Goal: Task Accomplishment & Management: Manage account settings

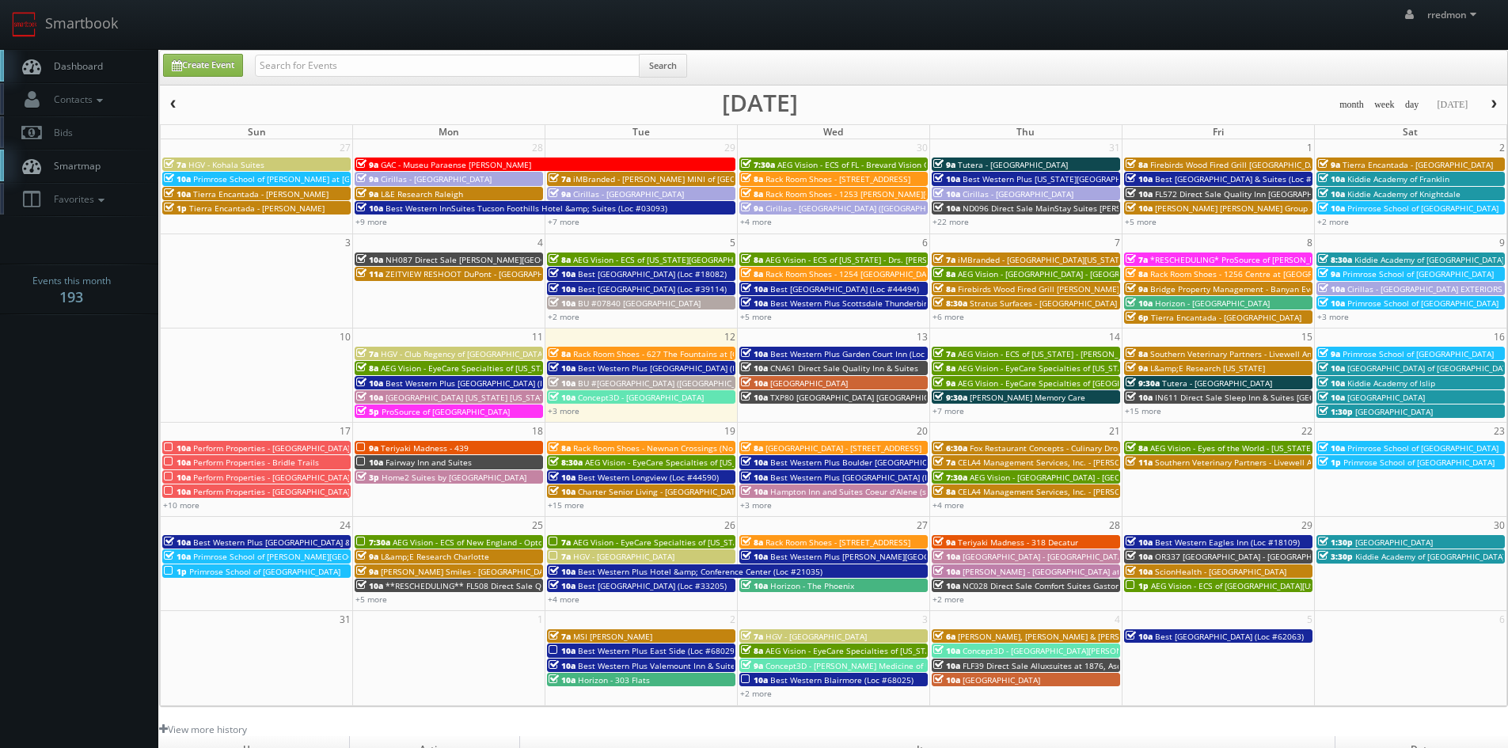
click at [177, 105] on span "button" at bounding box center [173, 105] width 11 height 10
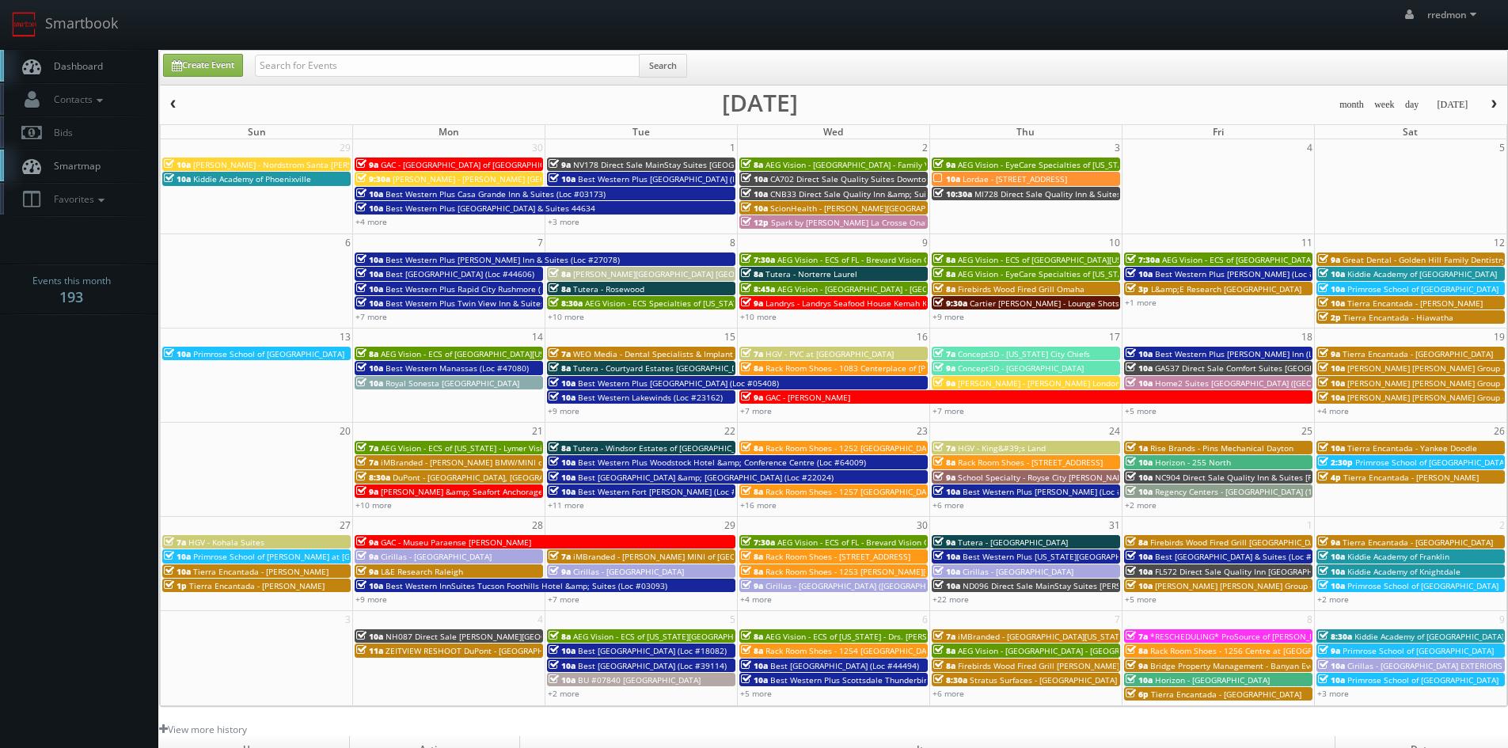
click at [177, 105] on span "button" at bounding box center [173, 105] width 11 height 10
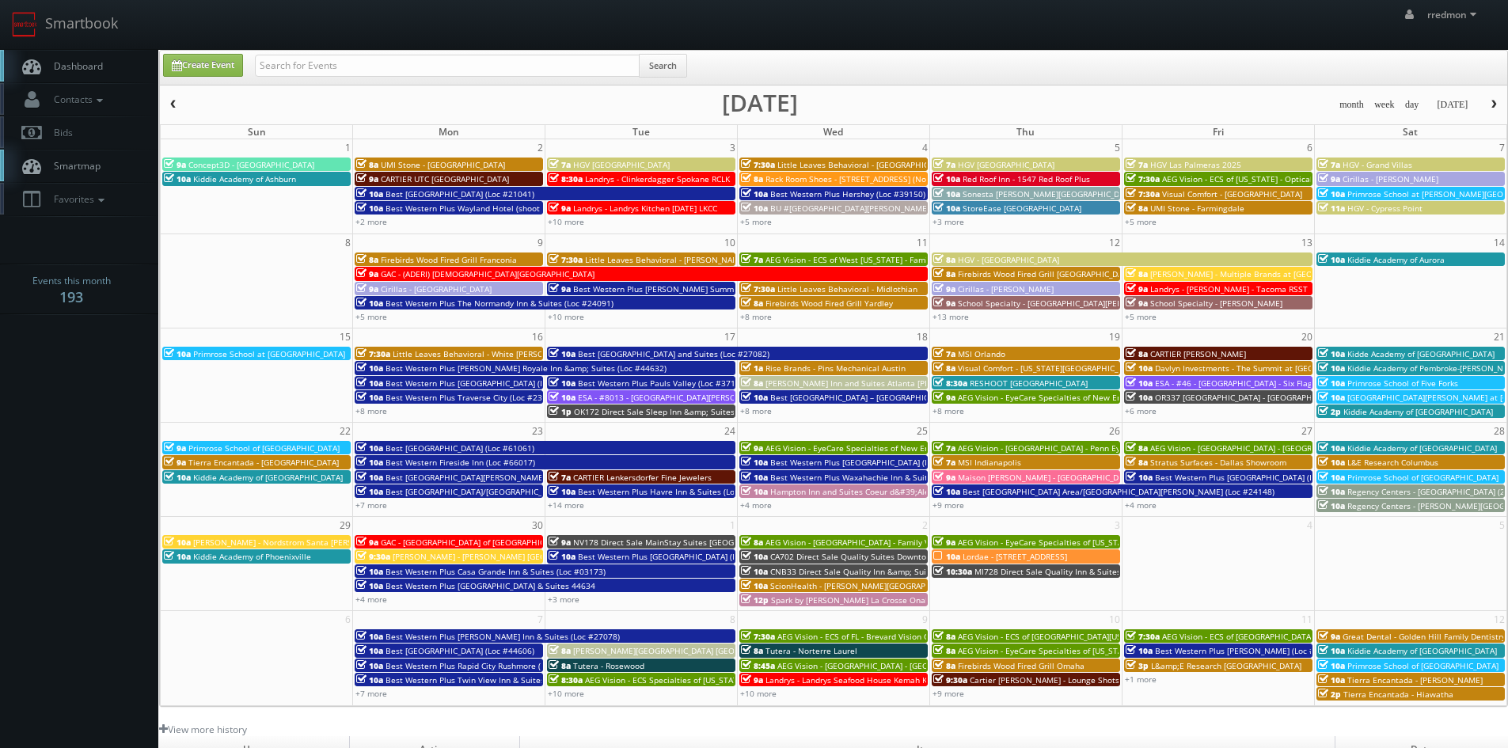
click at [177, 105] on span "button" at bounding box center [173, 105] width 11 height 10
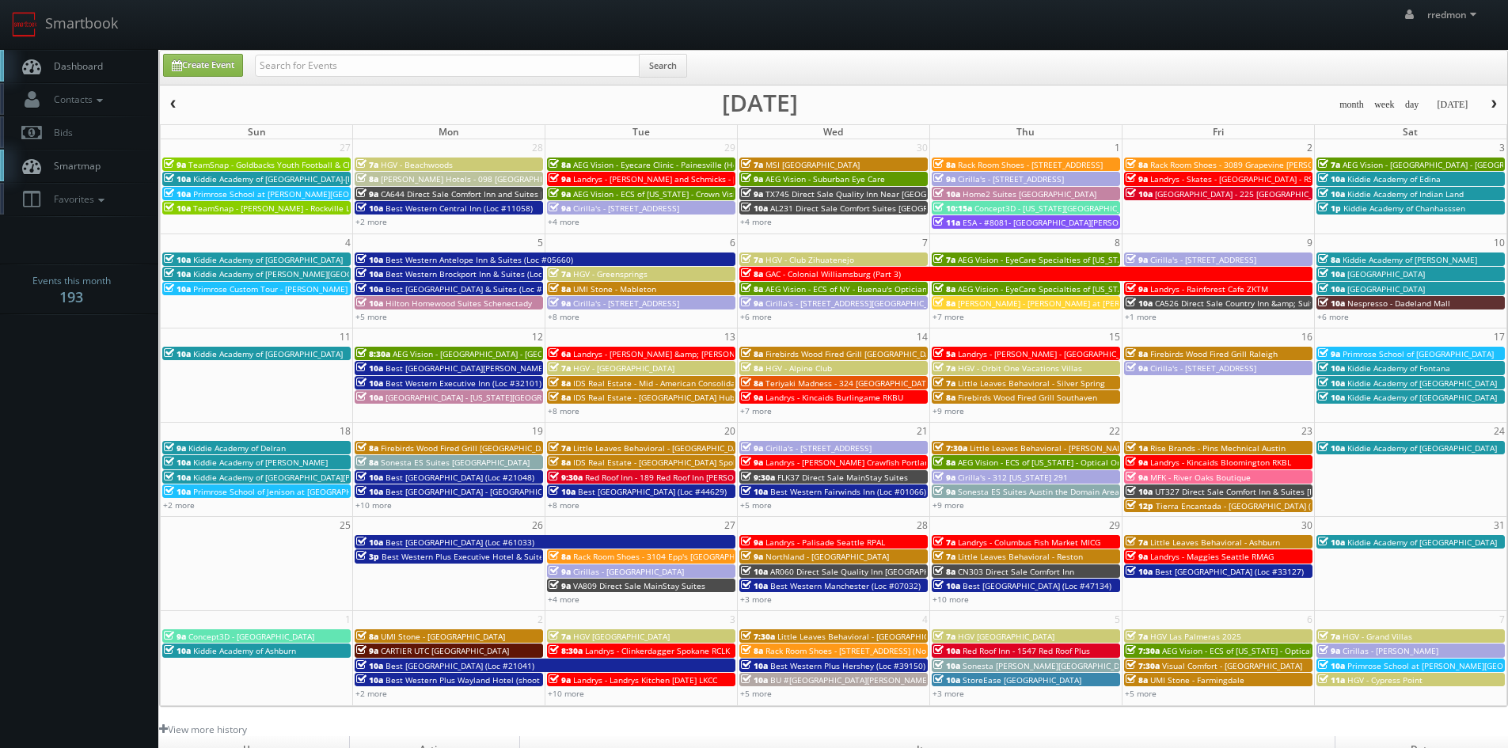
click at [177, 105] on span "button" at bounding box center [173, 105] width 11 height 10
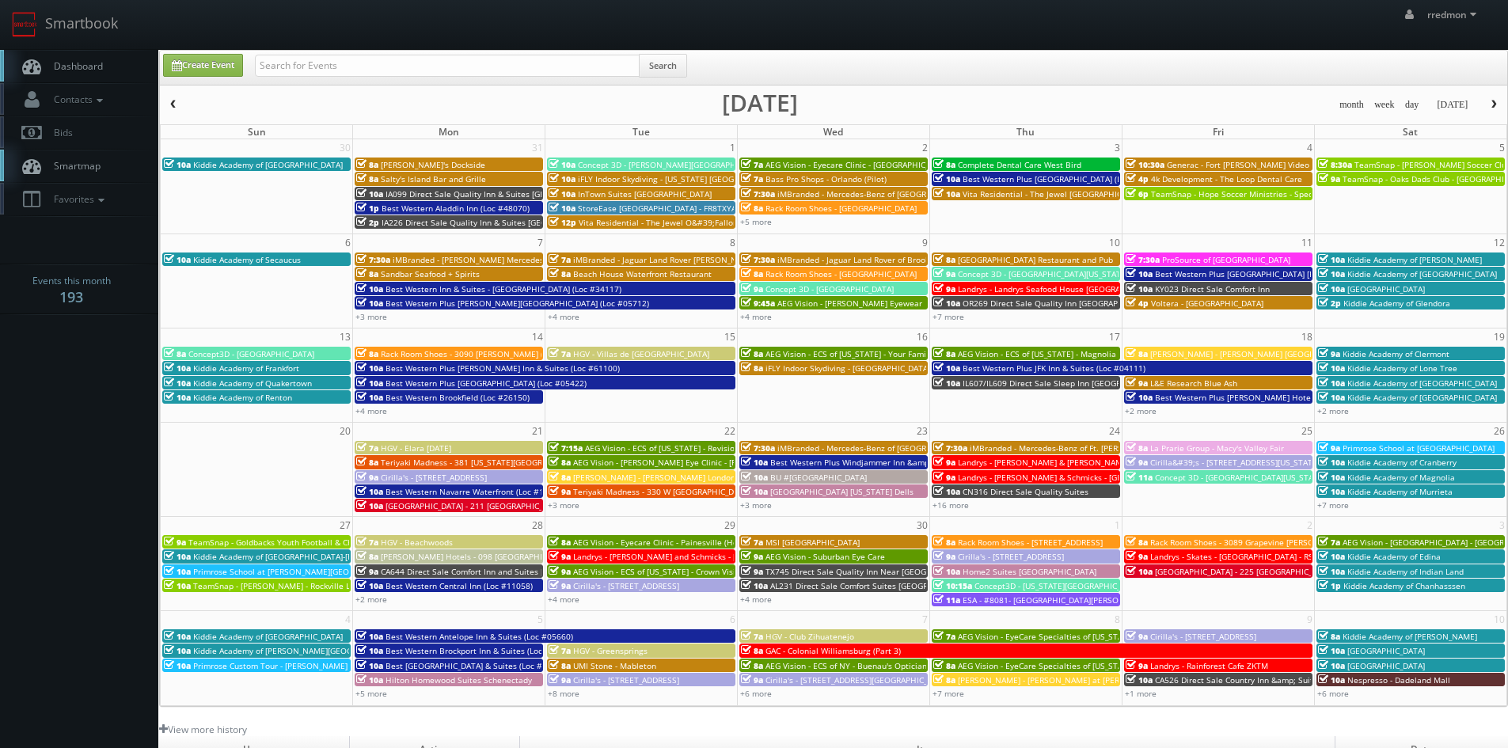
click at [177, 105] on span "button" at bounding box center [173, 105] width 11 height 10
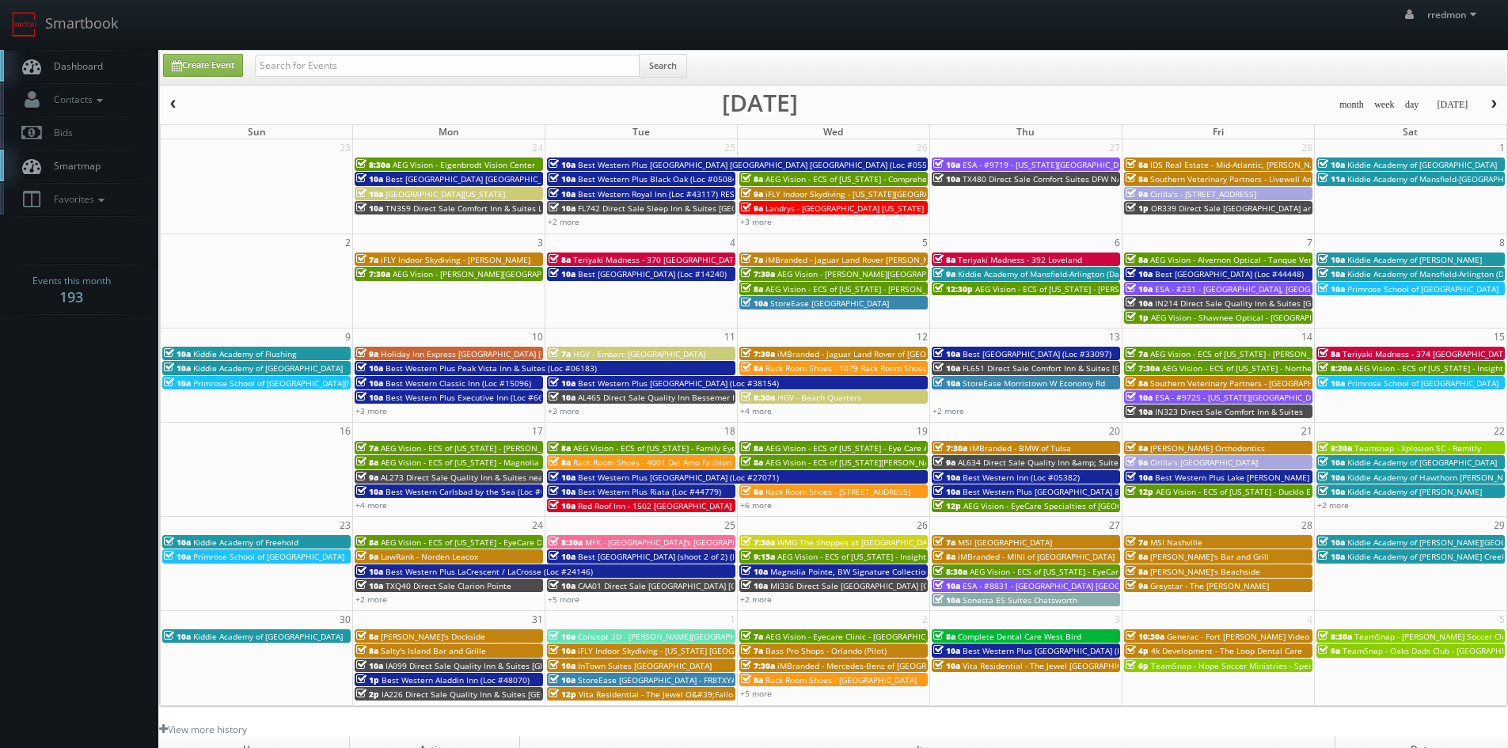
click at [177, 105] on span "button" at bounding box center [173, 105] width 11 height 10
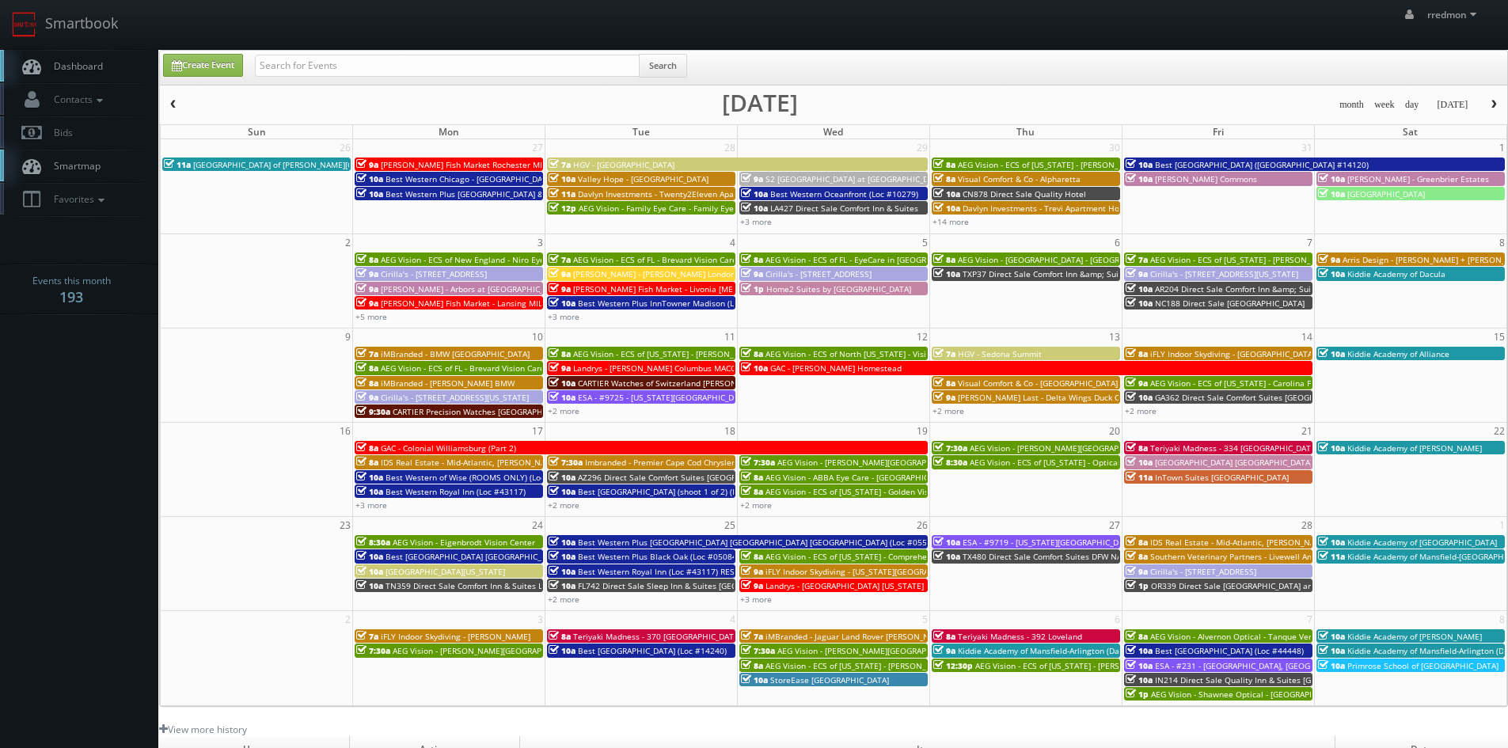
click at [177, 105] on span "button" at bounding box center [173, 105] width 11 height 10
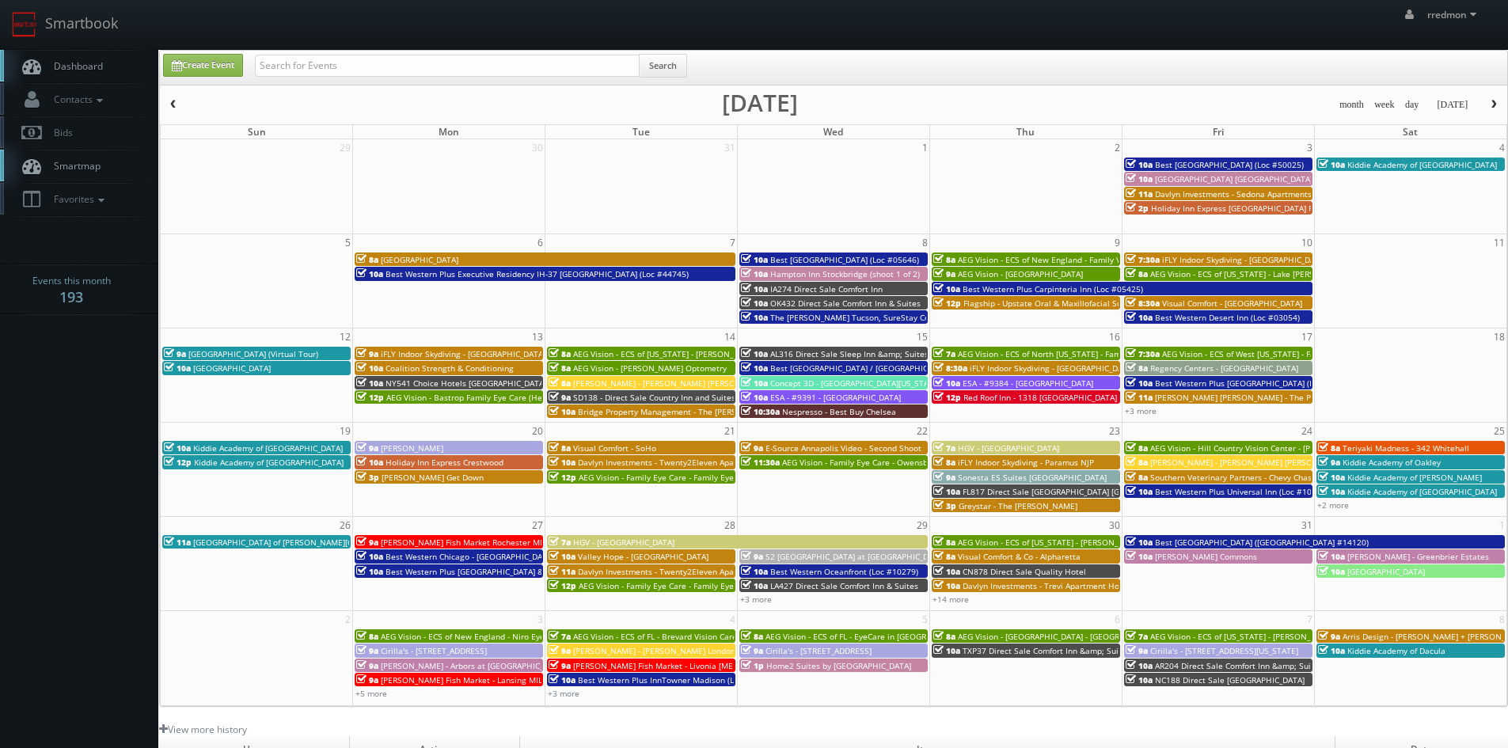
click at [184, 106] on button "button" at bounding box center [173, 105] width 27 height 20
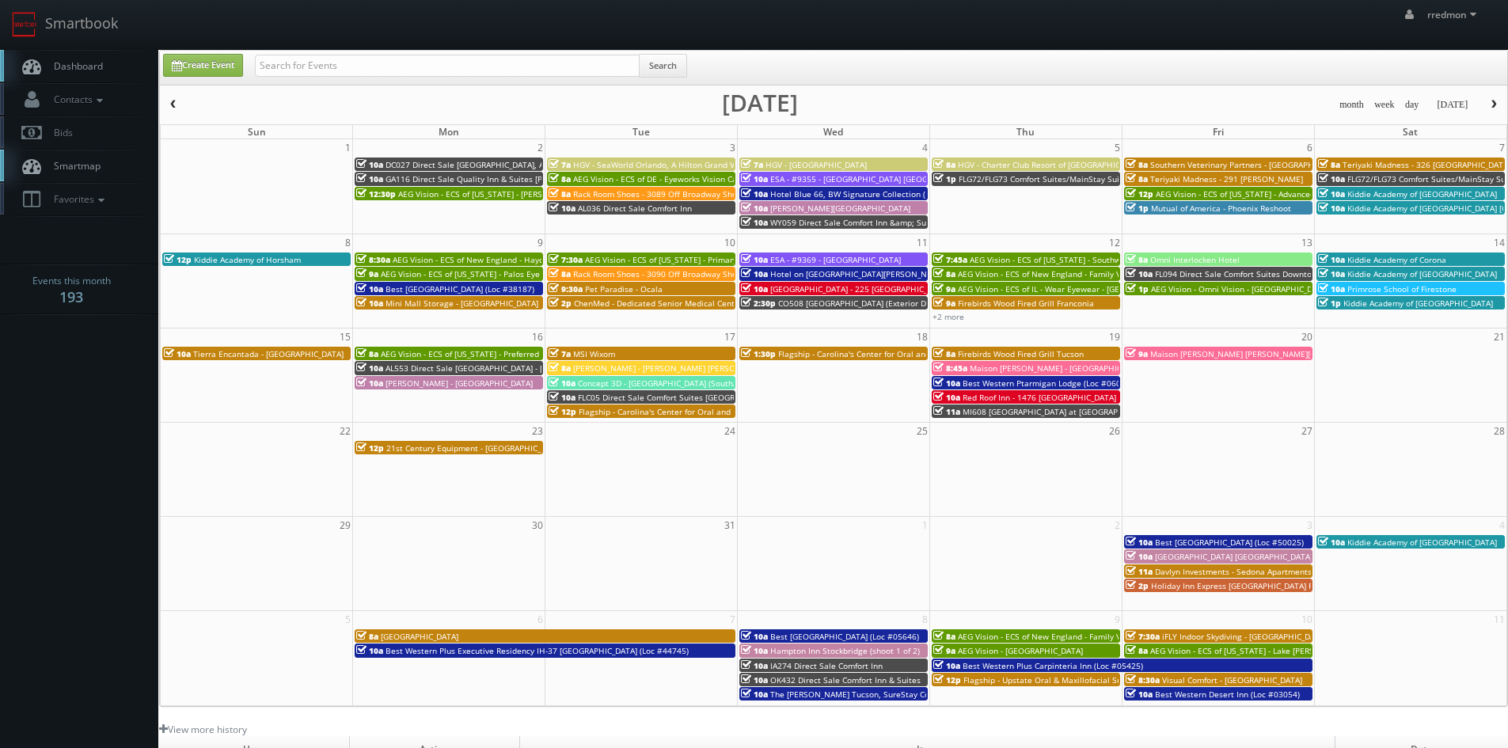
click at [1489, 106] on span "button" at bounding box center [1494, 105] width 11 height 10
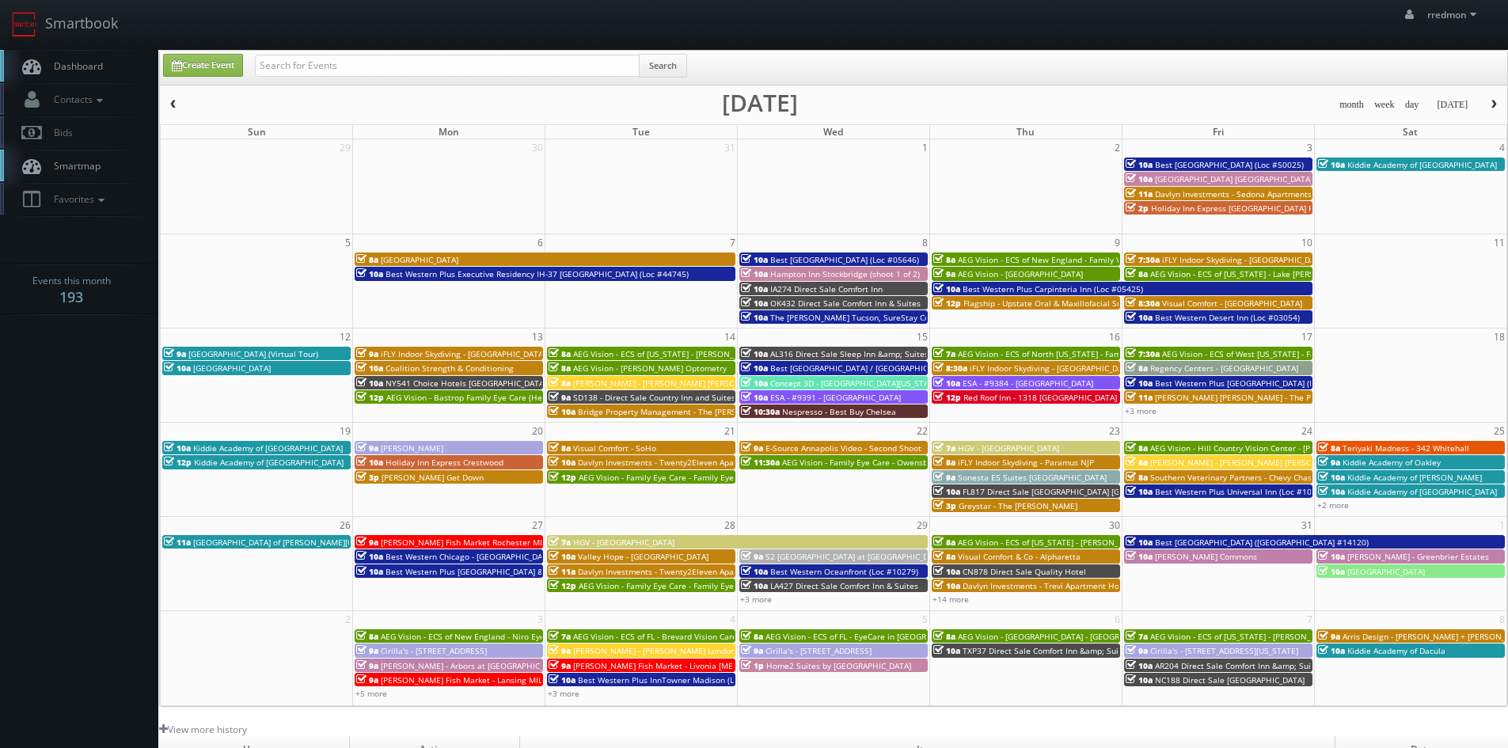
click at [1259, 160] on span "Best Western Green Bay Inn Conference Center (Loc #50025)" at bounding box center [1229, 164] width 149 height 11
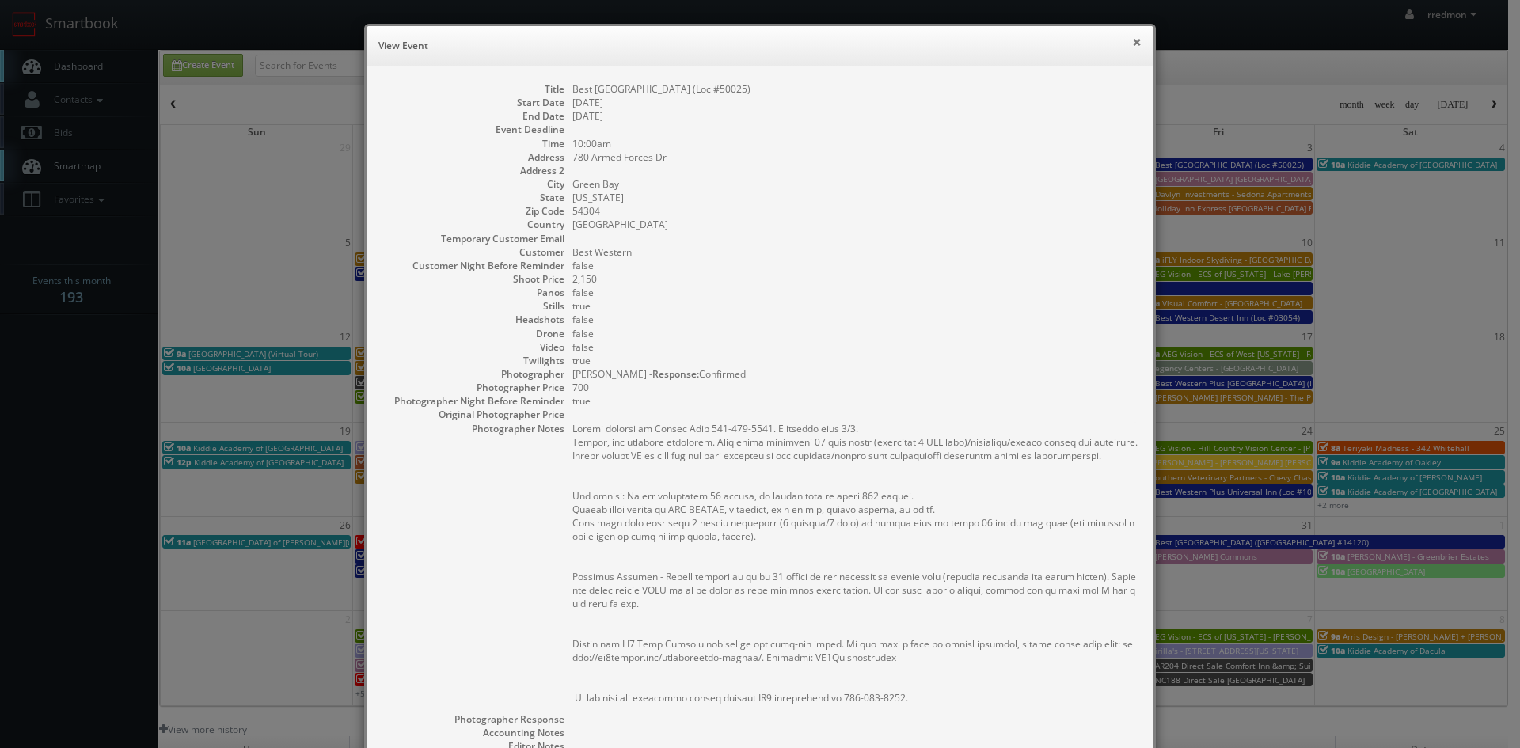
click at [1132, 41] on button "×" at bounding box center [1137, 41] width 10 height 11
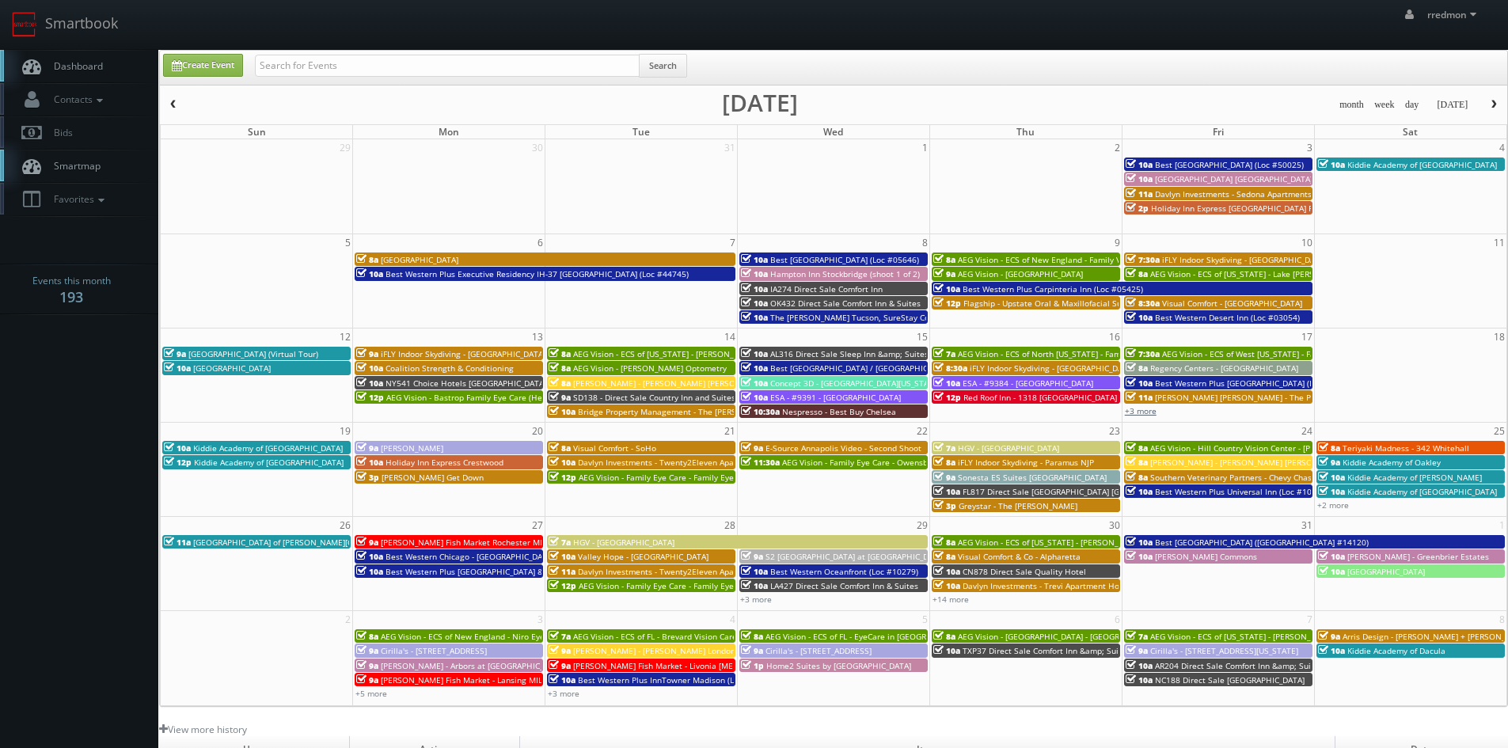
click at [1151, 411] on link "+3 more" at bounding box center [1141, 410] width 32 height 11
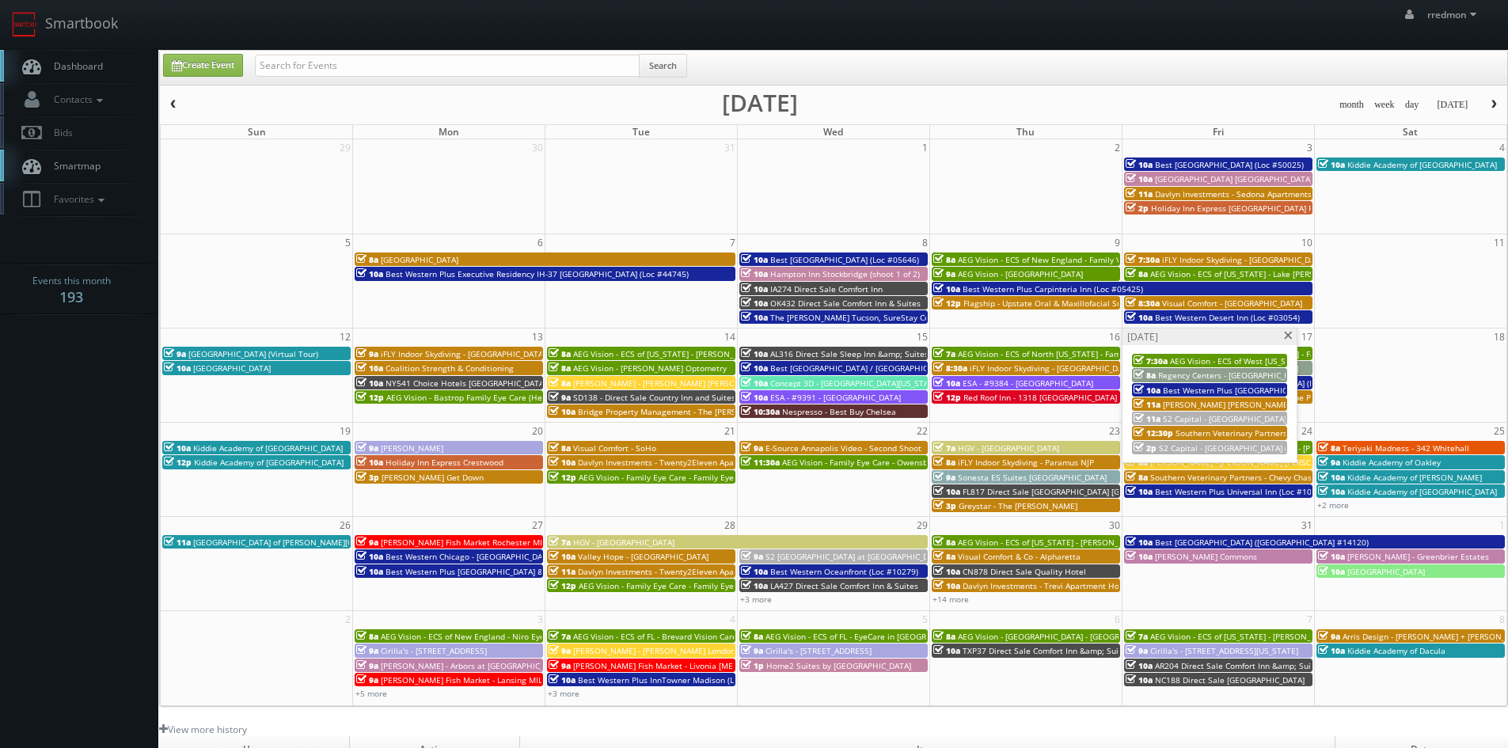
click at [1288, 335] on span at bounding box center [1289, 336] width 10 height 9
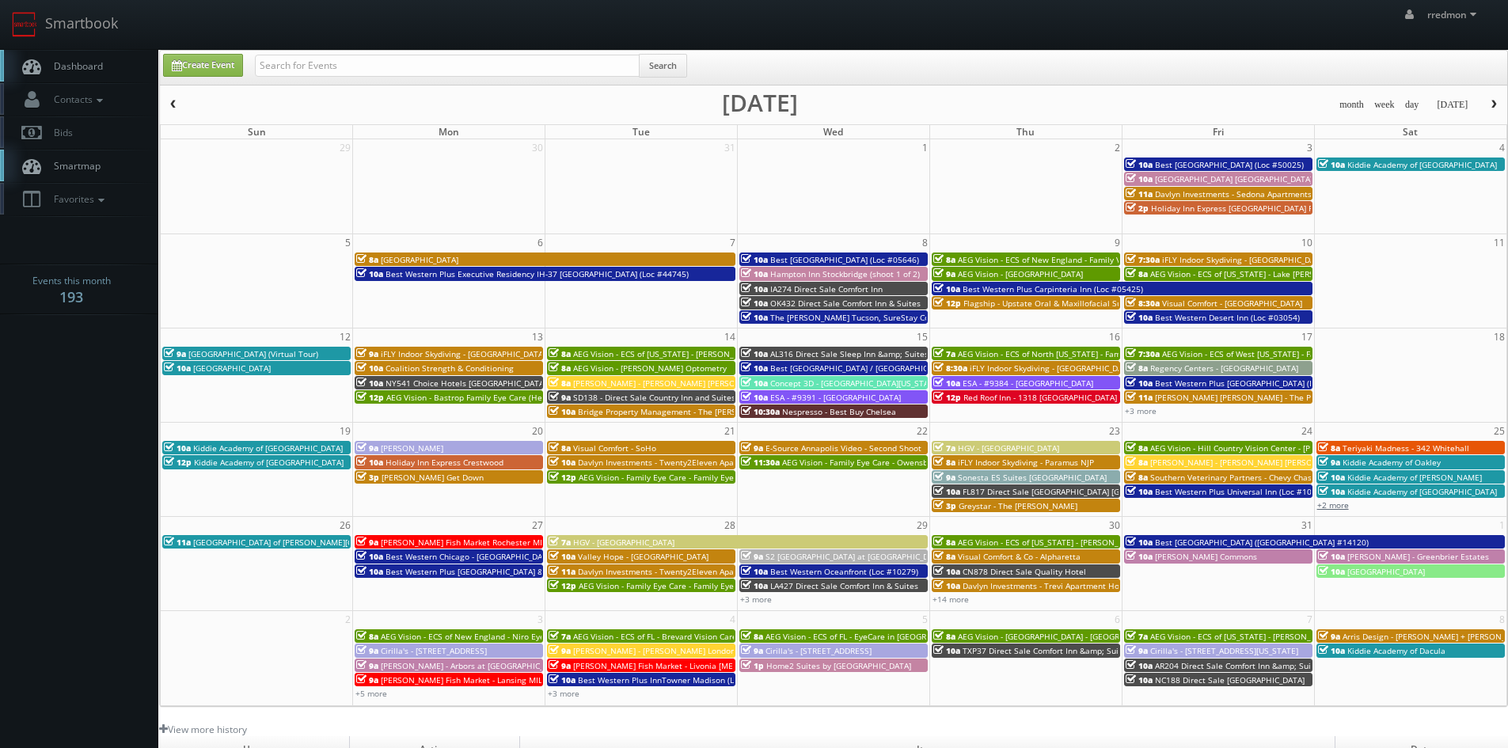
click at [1348, 508] on link "+2 more" at bounding box center [1334, 505] width 32 height 11
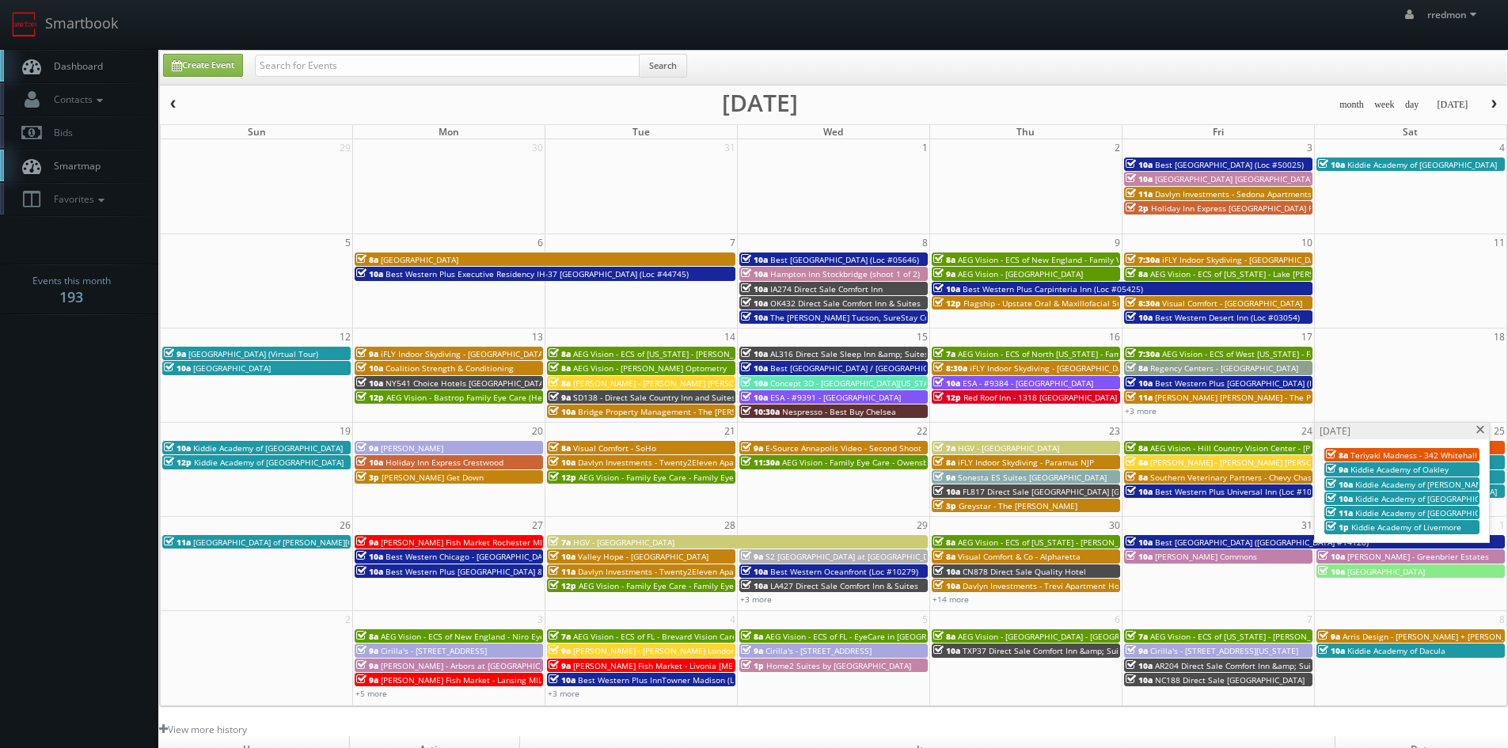
click at [1481, 431] on span at bounding box center [1481, 430] width 10 height 9
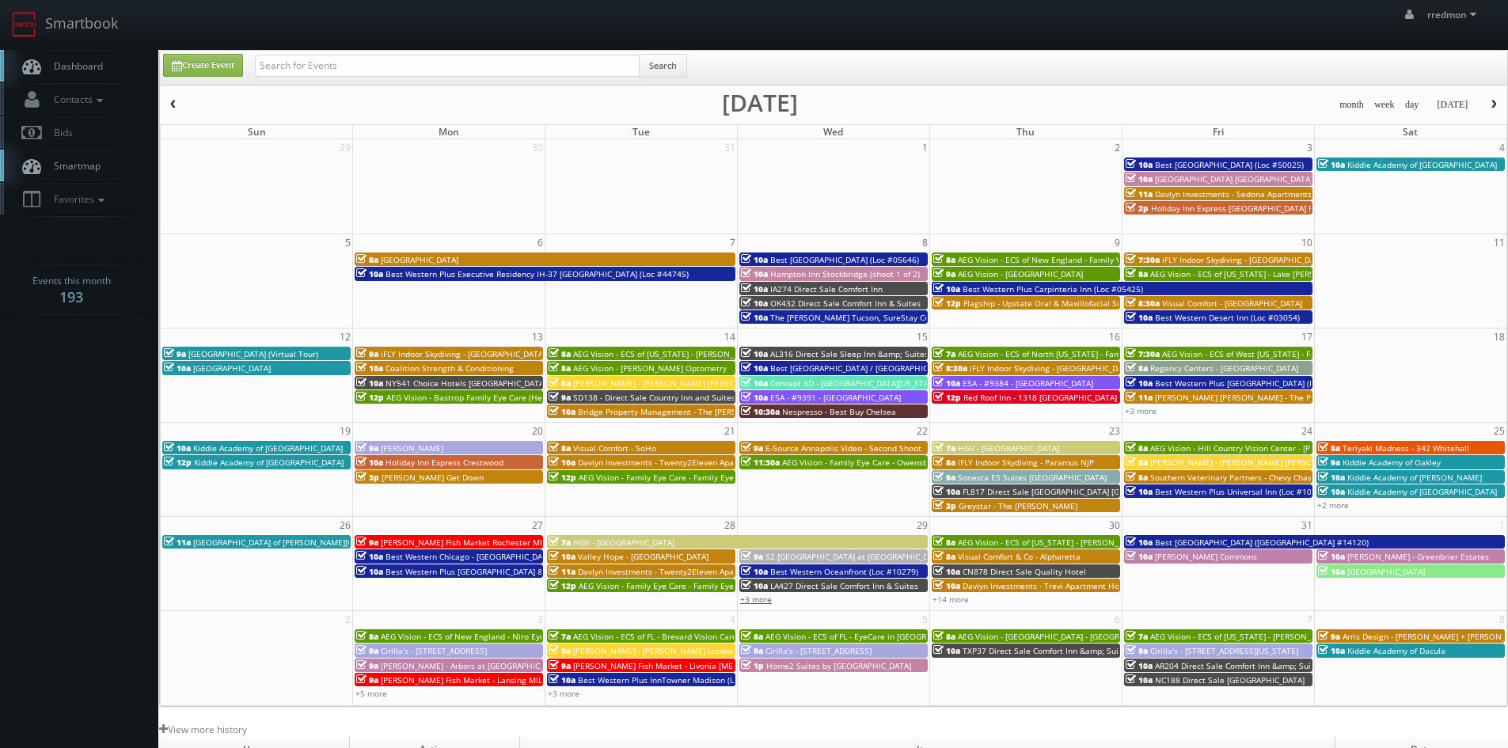
click at [751, 602] on link "+3 more" at bounding box center [756, 599] width 32 height 11
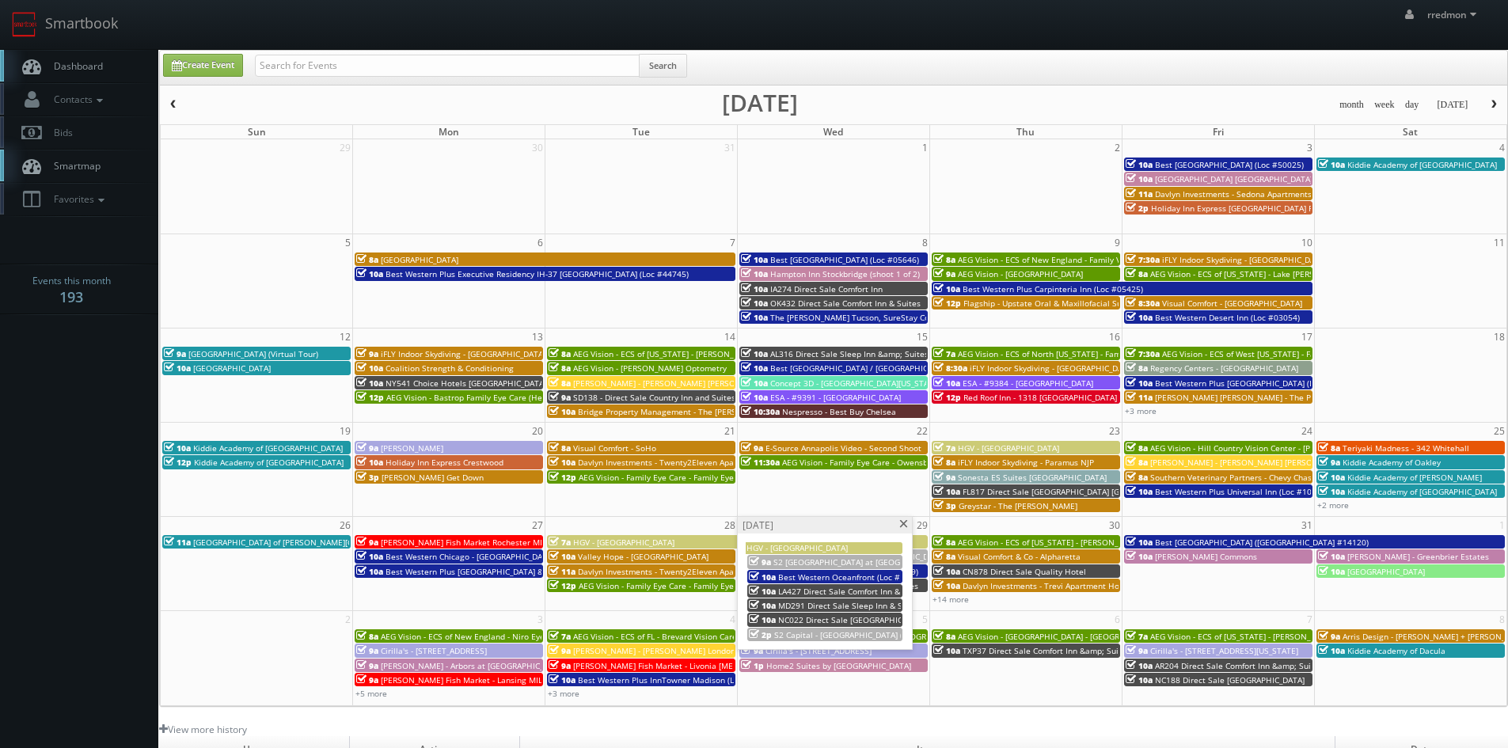
click at [903, 527] on span at bounding box center [904, 524] width 10 height 9
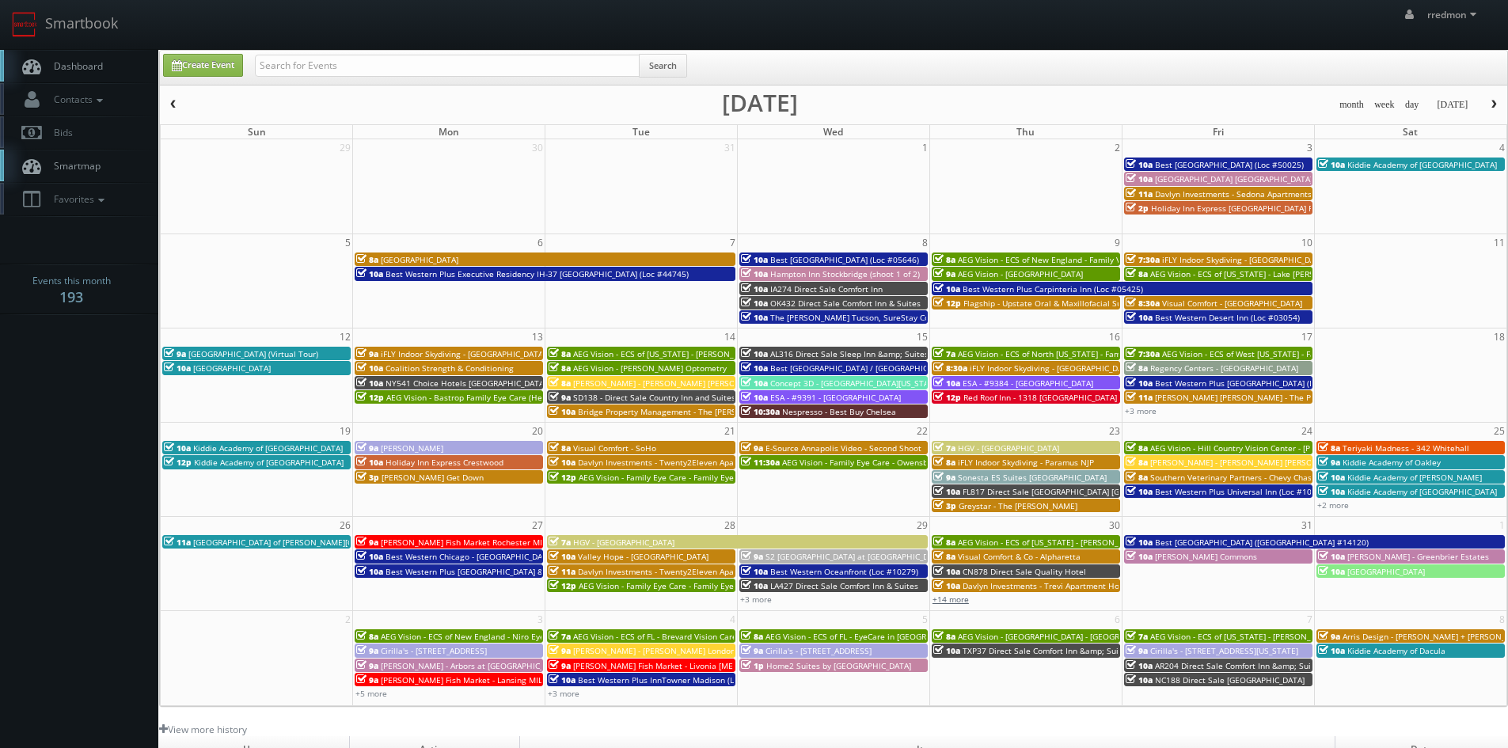
click at [953, 598] on link "+14 more" at bounding box center [951, 599] width 36 height 11
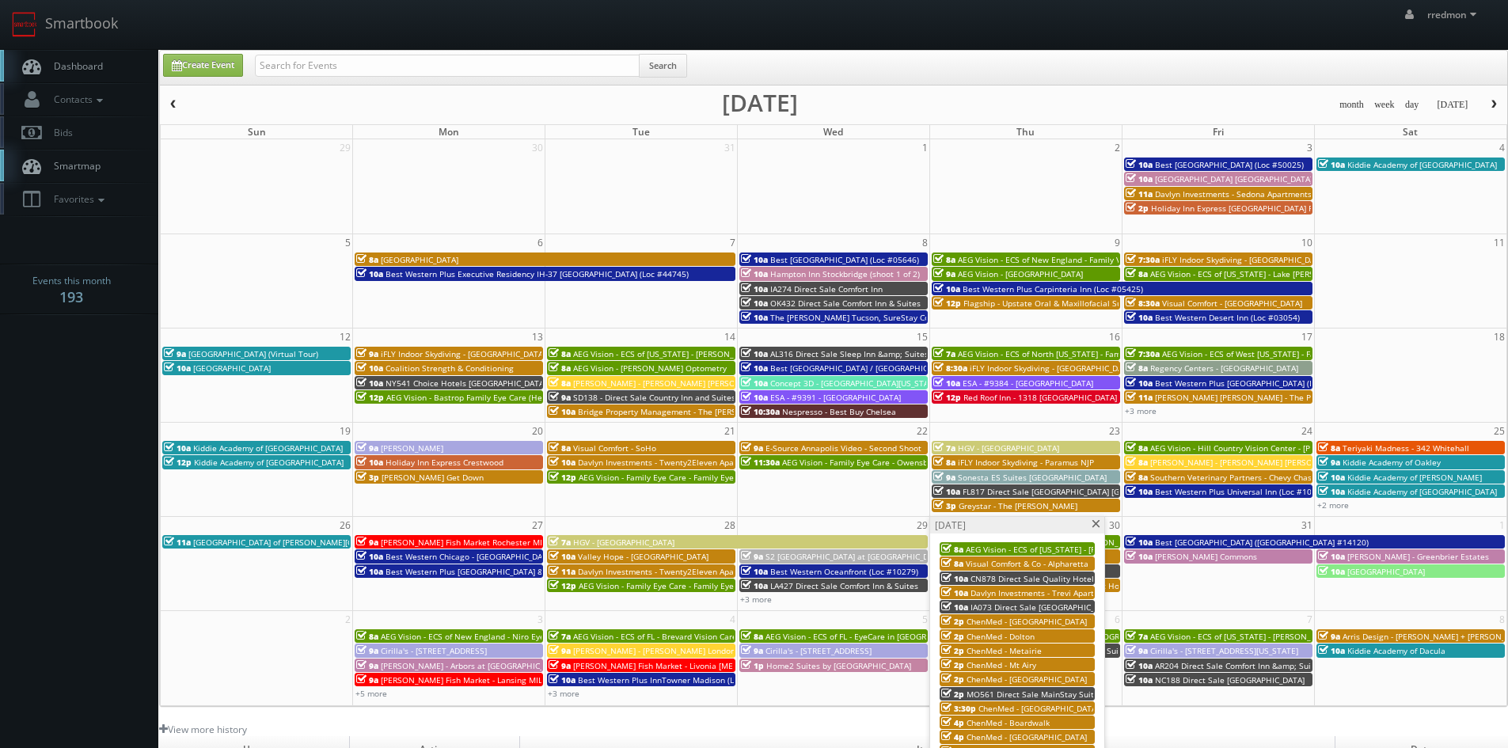
scroll to position [79, 0]
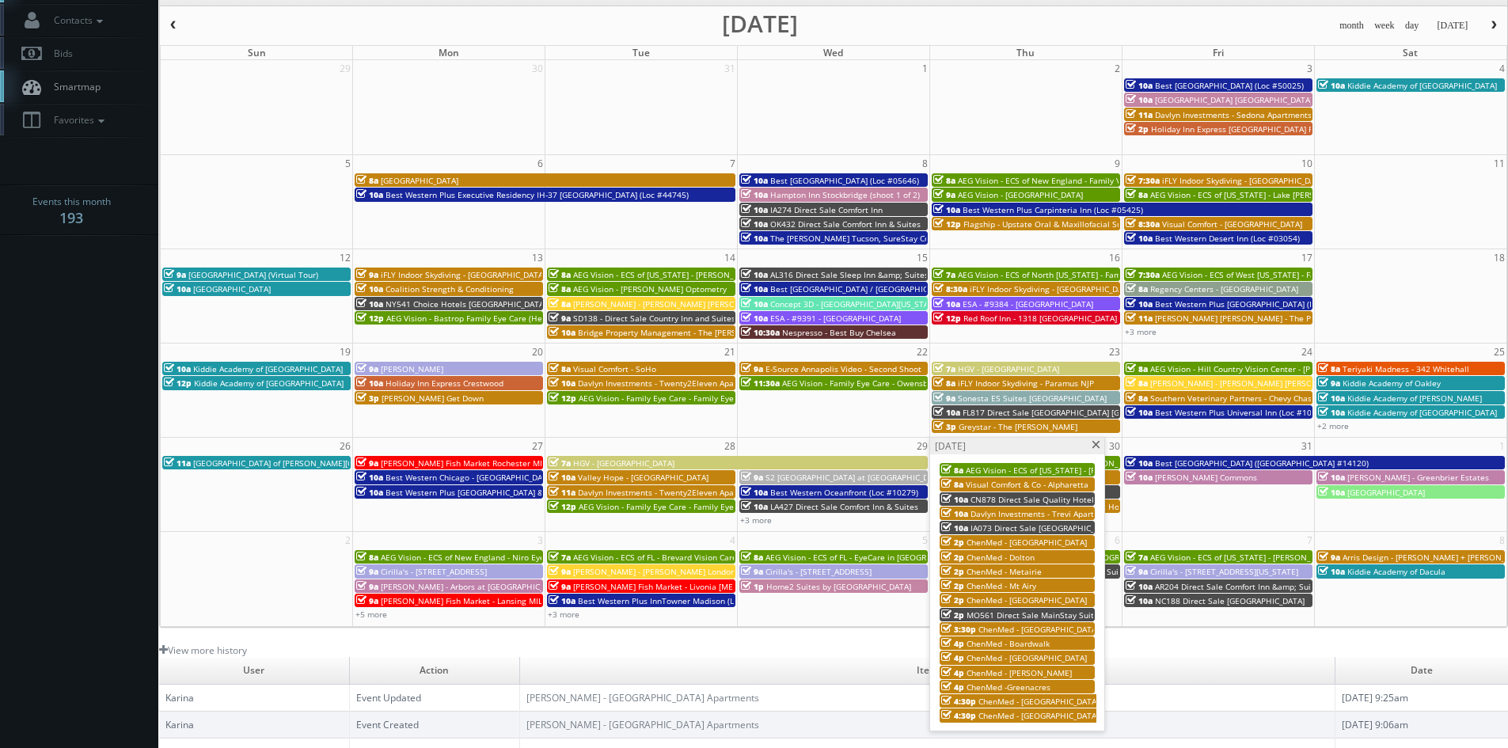
click at [1099, 447] on span at bounding box center [1096, 445] width 10 height 9
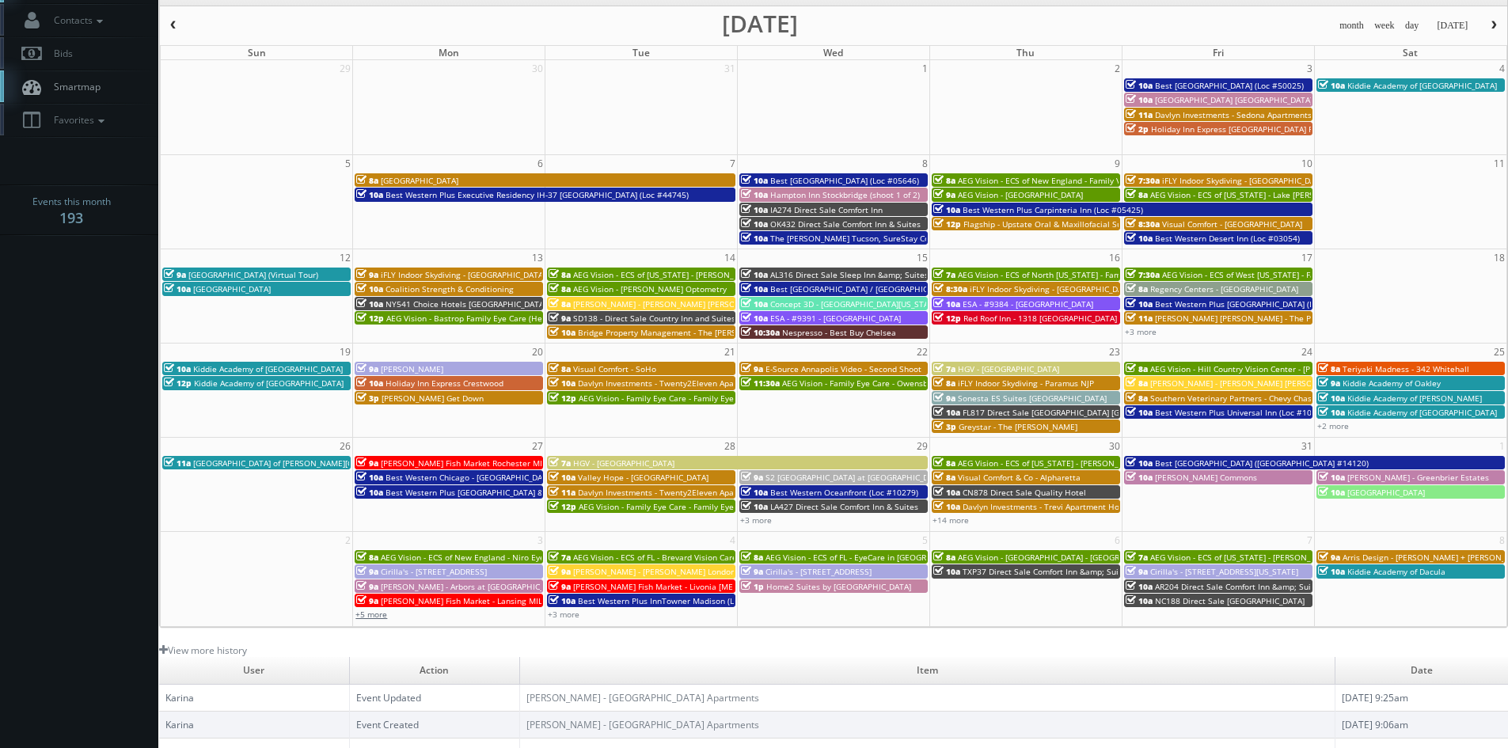
click at [375, 613] on link "+5 more" at bounding box center [372, 614] width 32 height 11
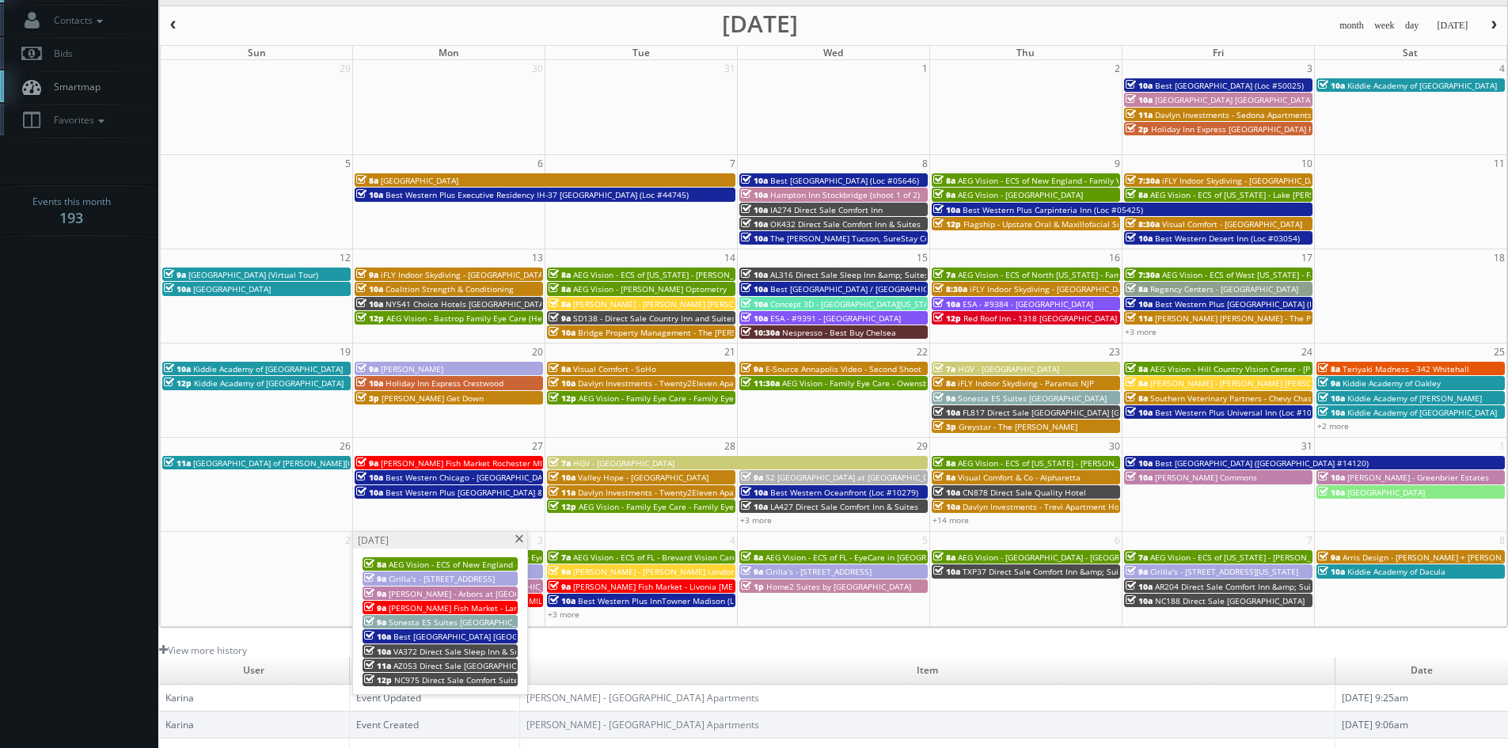
click at [519, 539] on span at bounding box center [519, 539] width 10 height 9
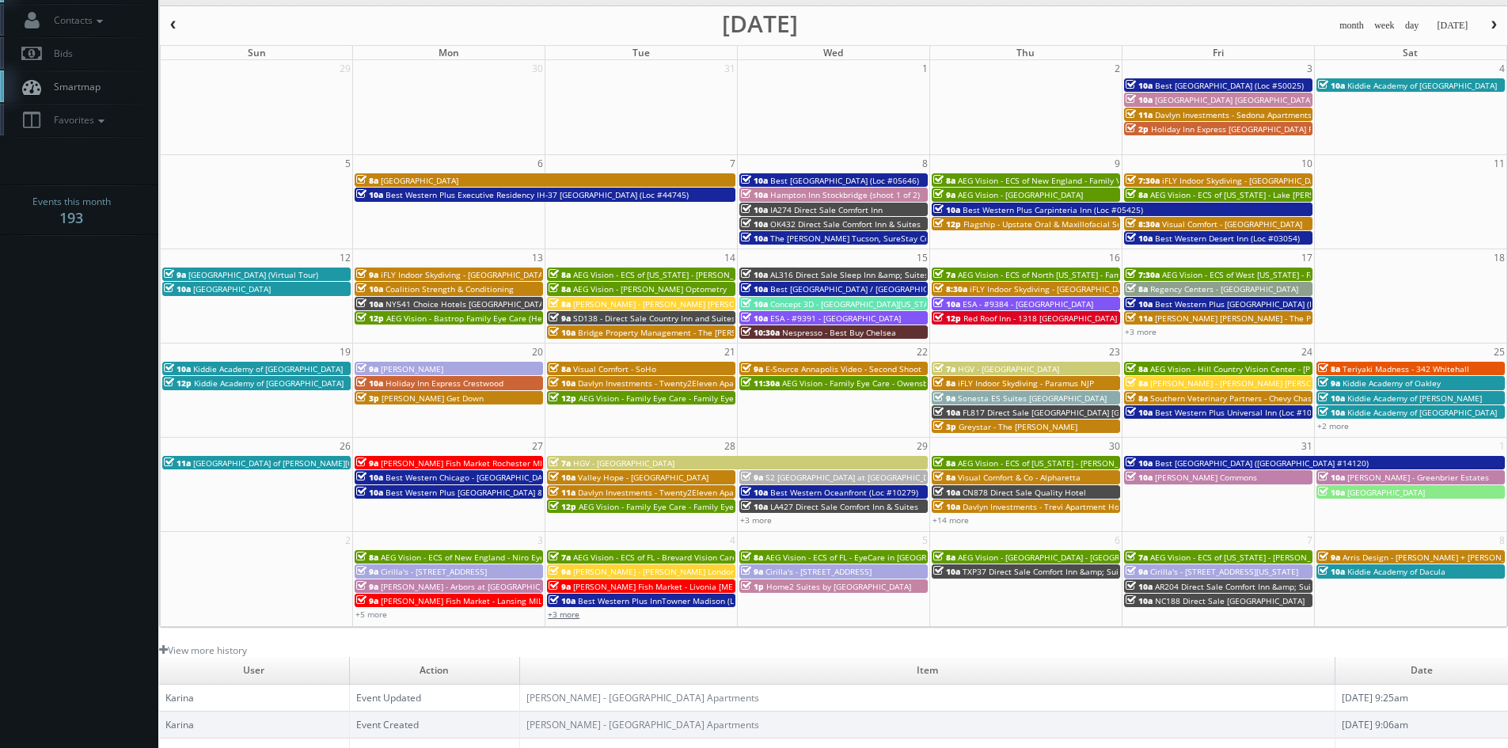
click at [572, 615] on link "+3 more" at bounding box center [564, 614] width 32 height 11
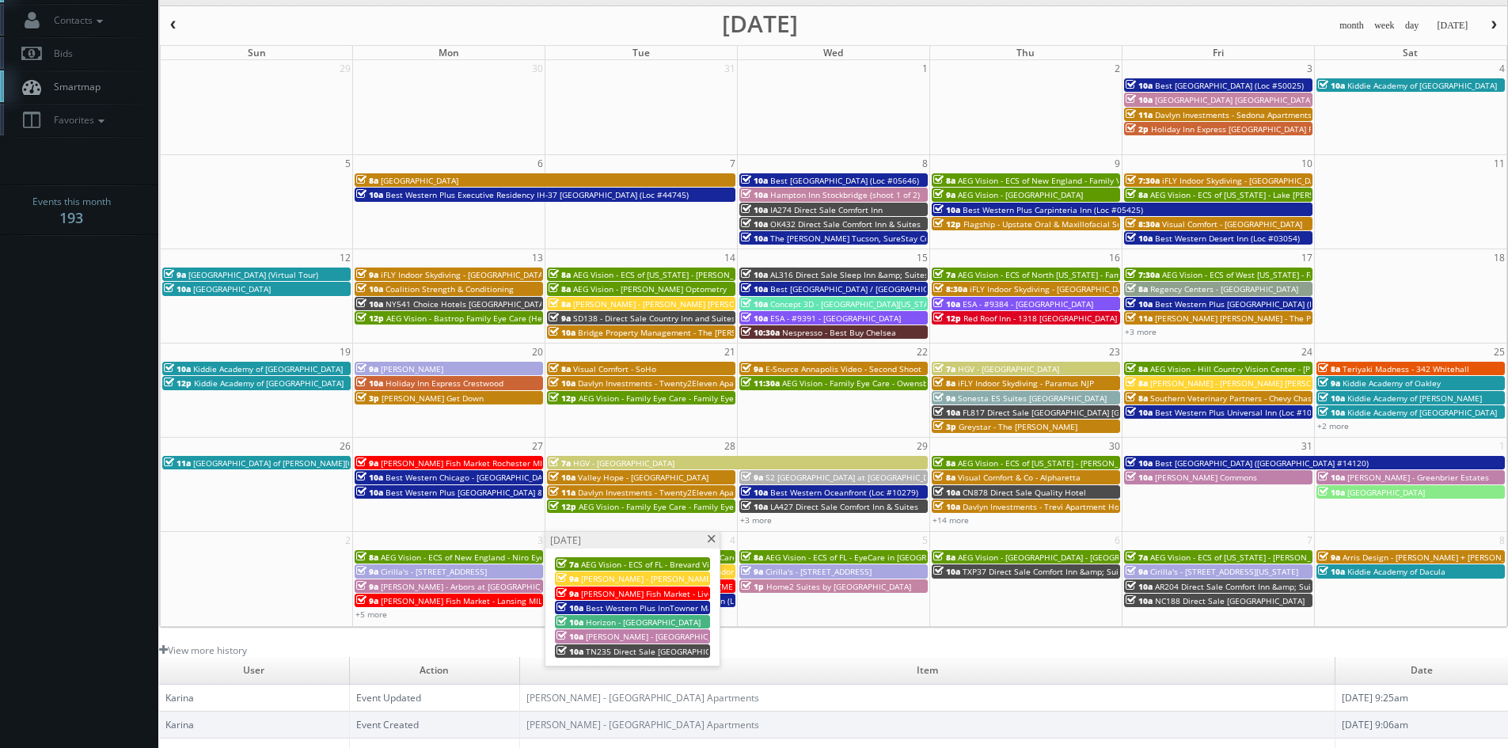
click at [710, 539] on span at bounding box center [711, 539] width 10 height 9
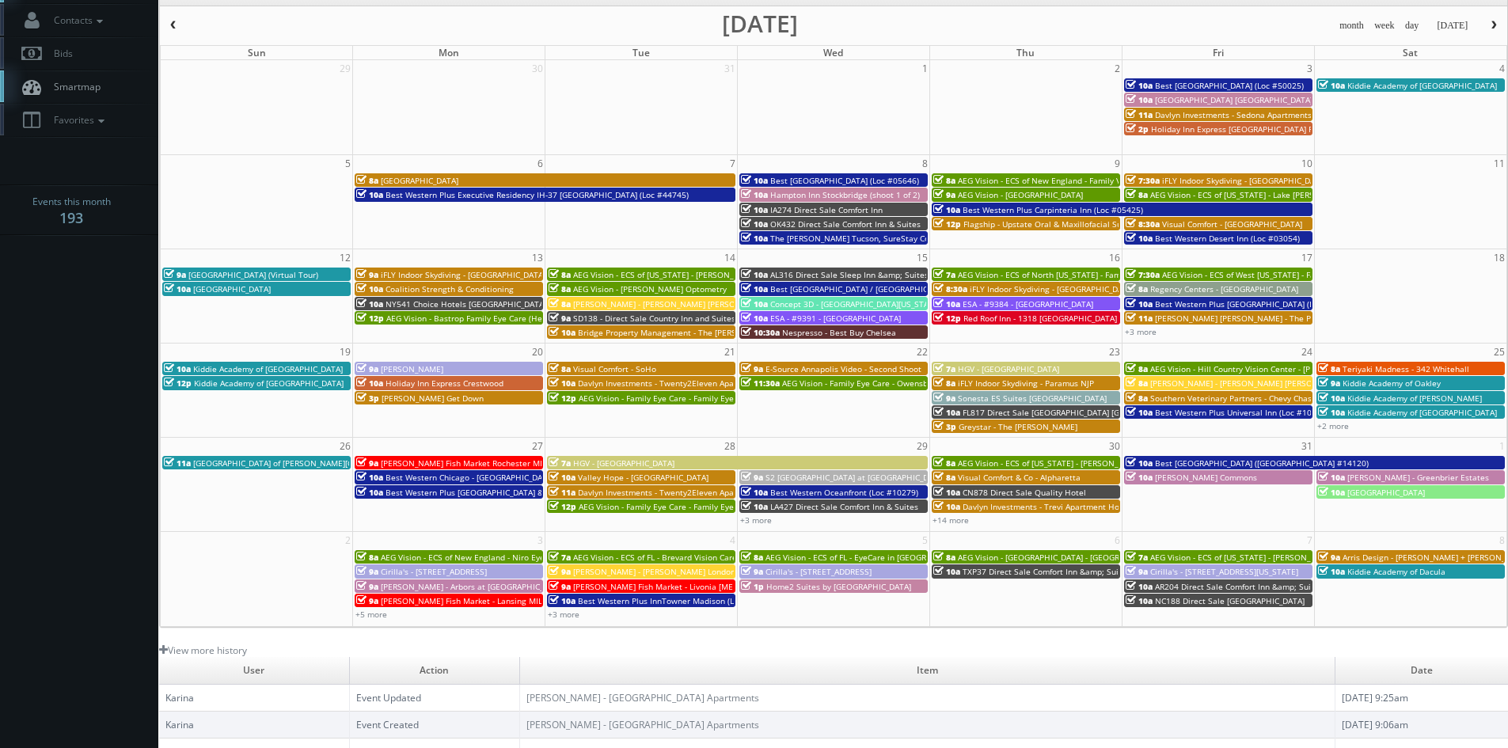
scroll to position [0, 0]
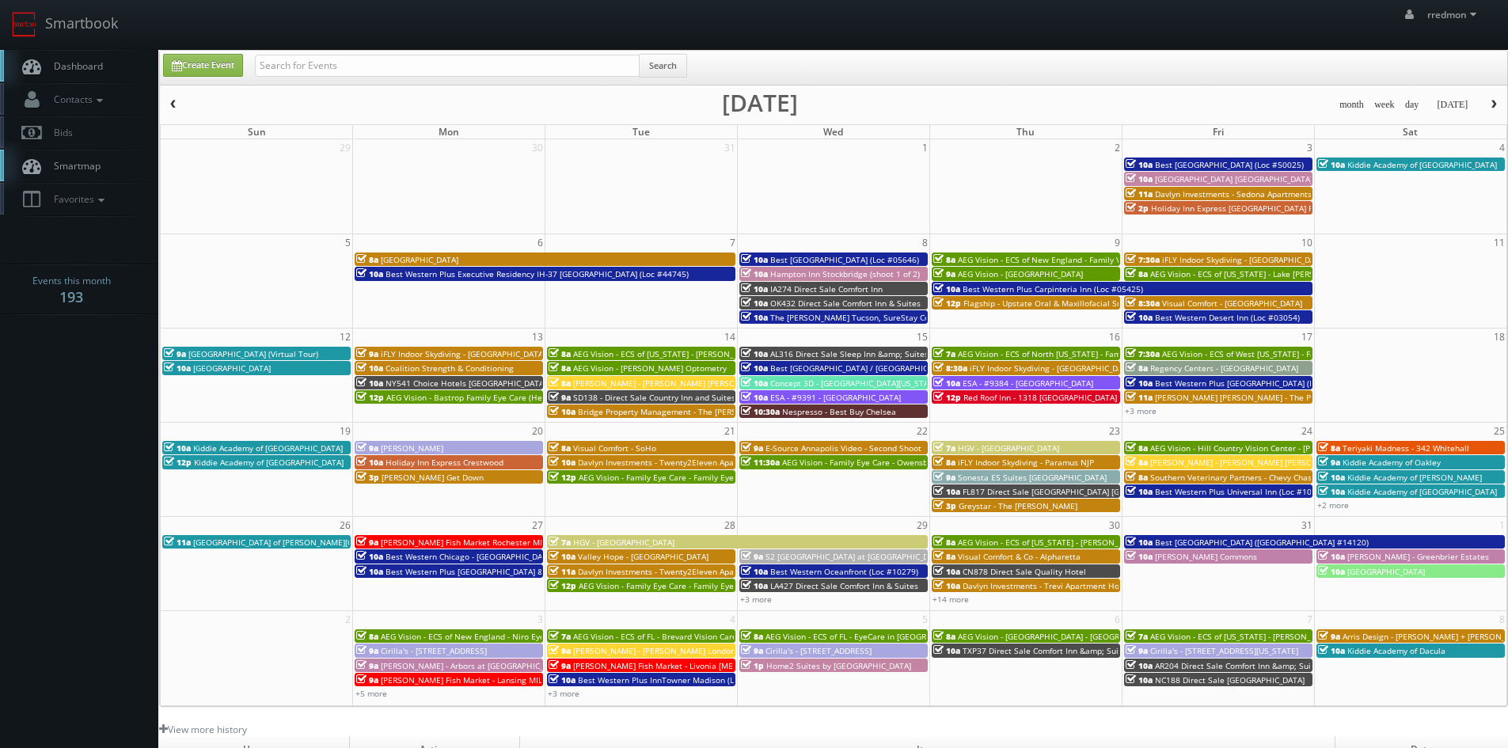
click at [1497, 104] on span "button" at bounding box center [1494, 105] width 11 height 10
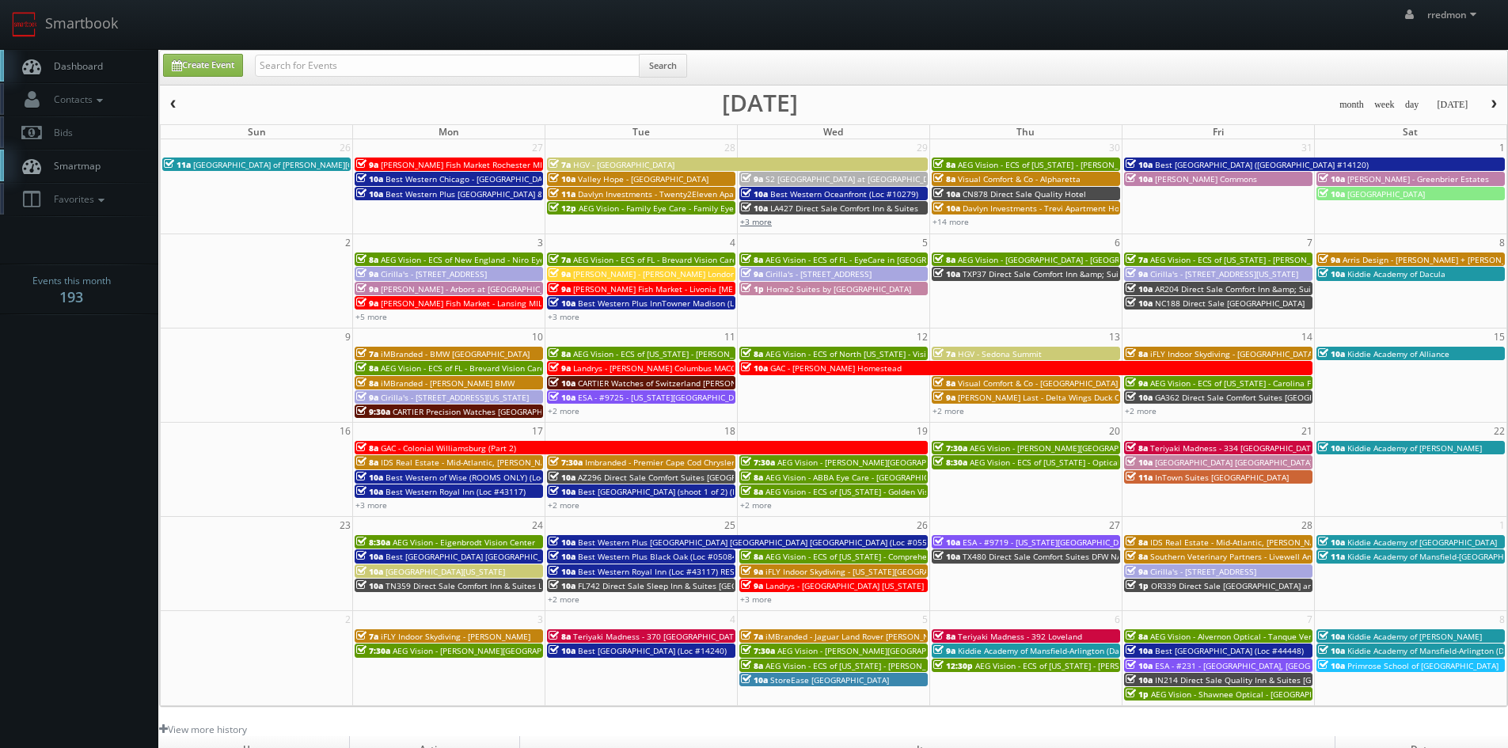
click at [767, 222] on link "+3 more" at bounding box center [756, 221] width 32 height 11
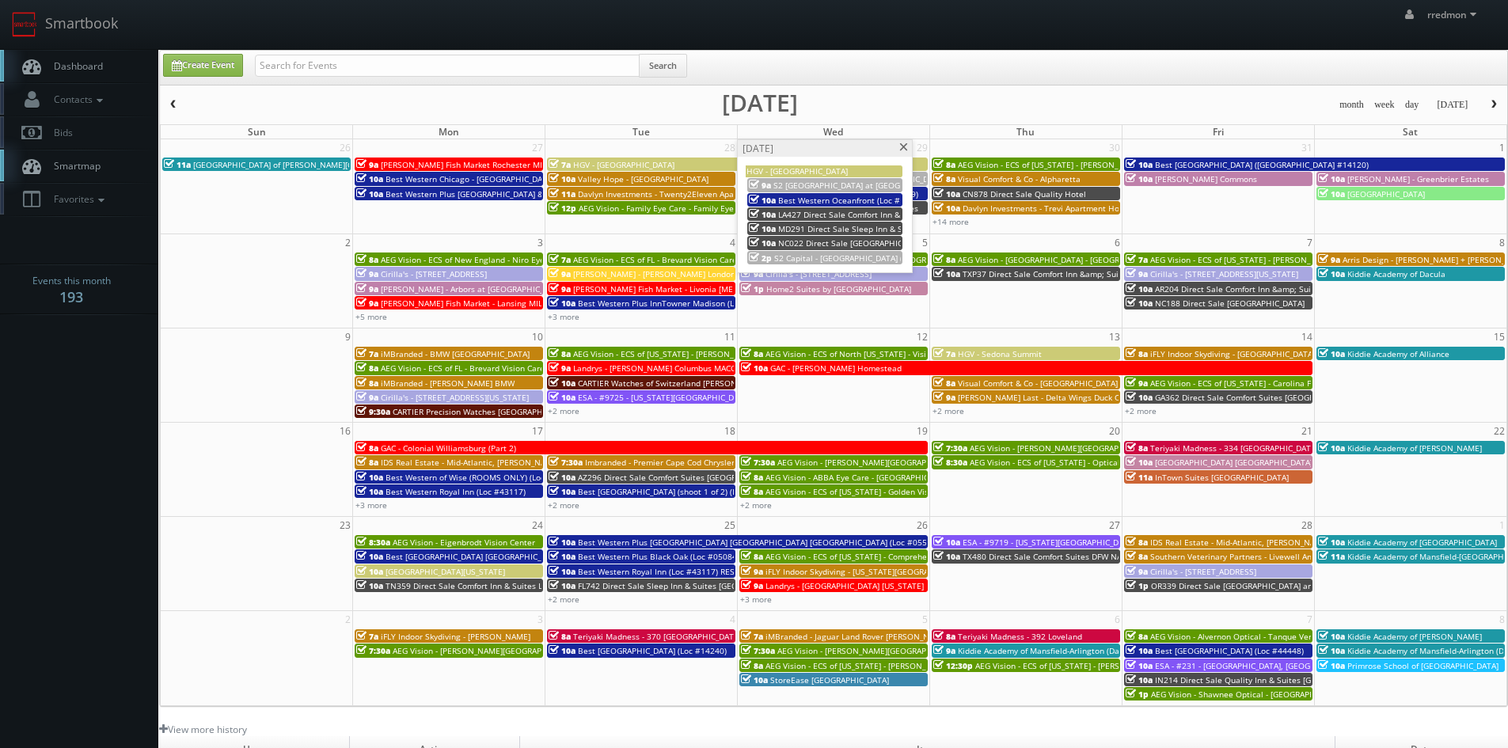
click at [907, 150] on span at bounding box center [904, 147] width 10 height 9
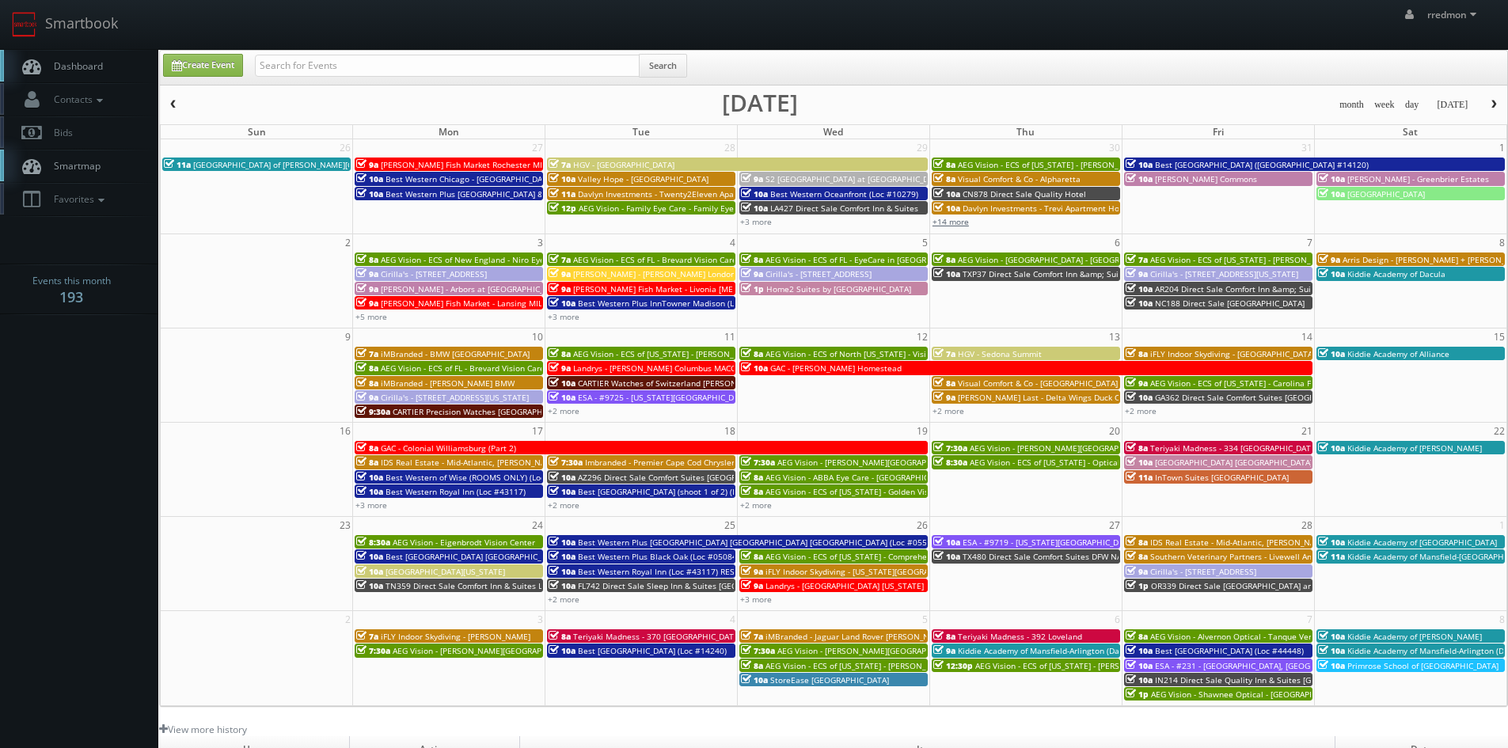
click at [952, 226] on link "+14 more" at bounding box center [951, 221] width 36 height 11
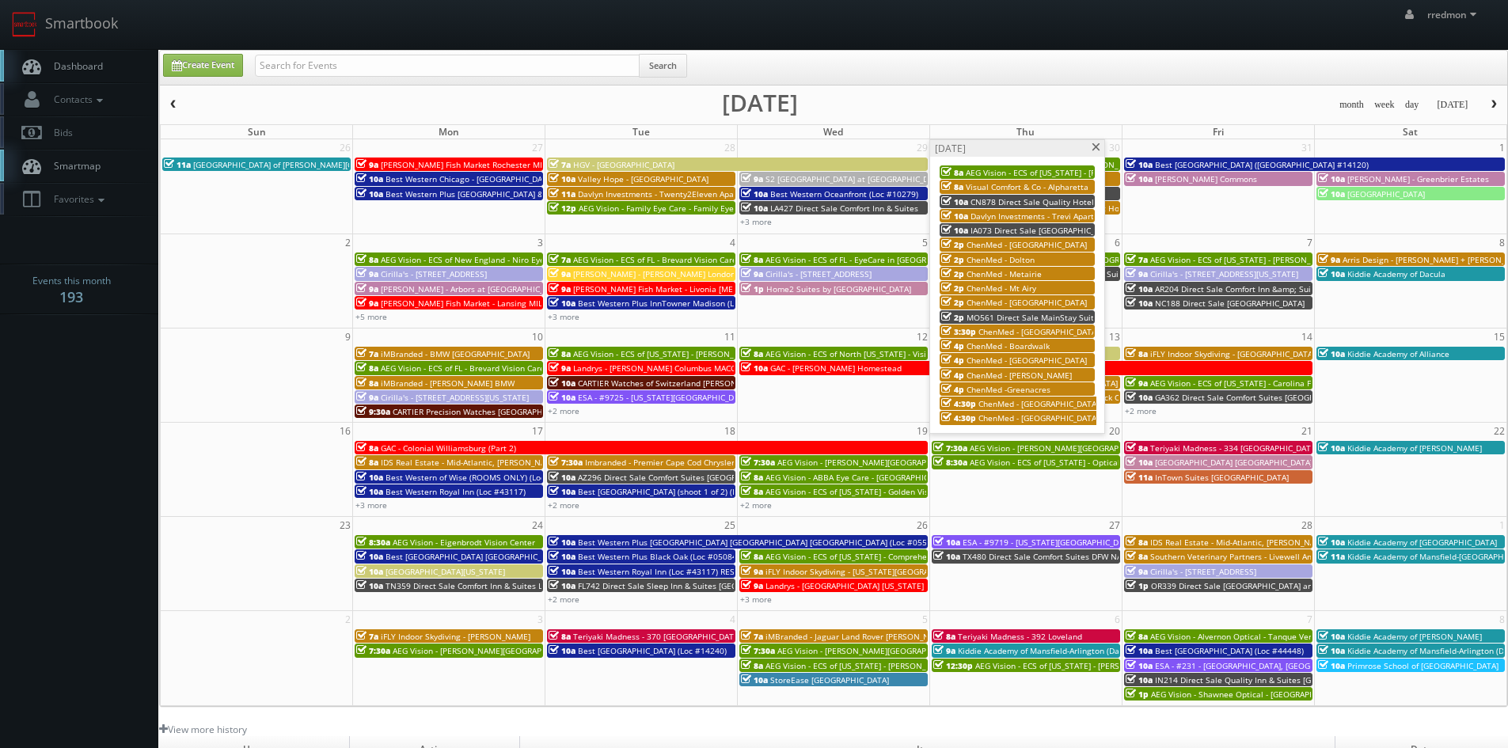
click at [1096, 150] on span at bounding box center [1096, 147] width 10 height 9
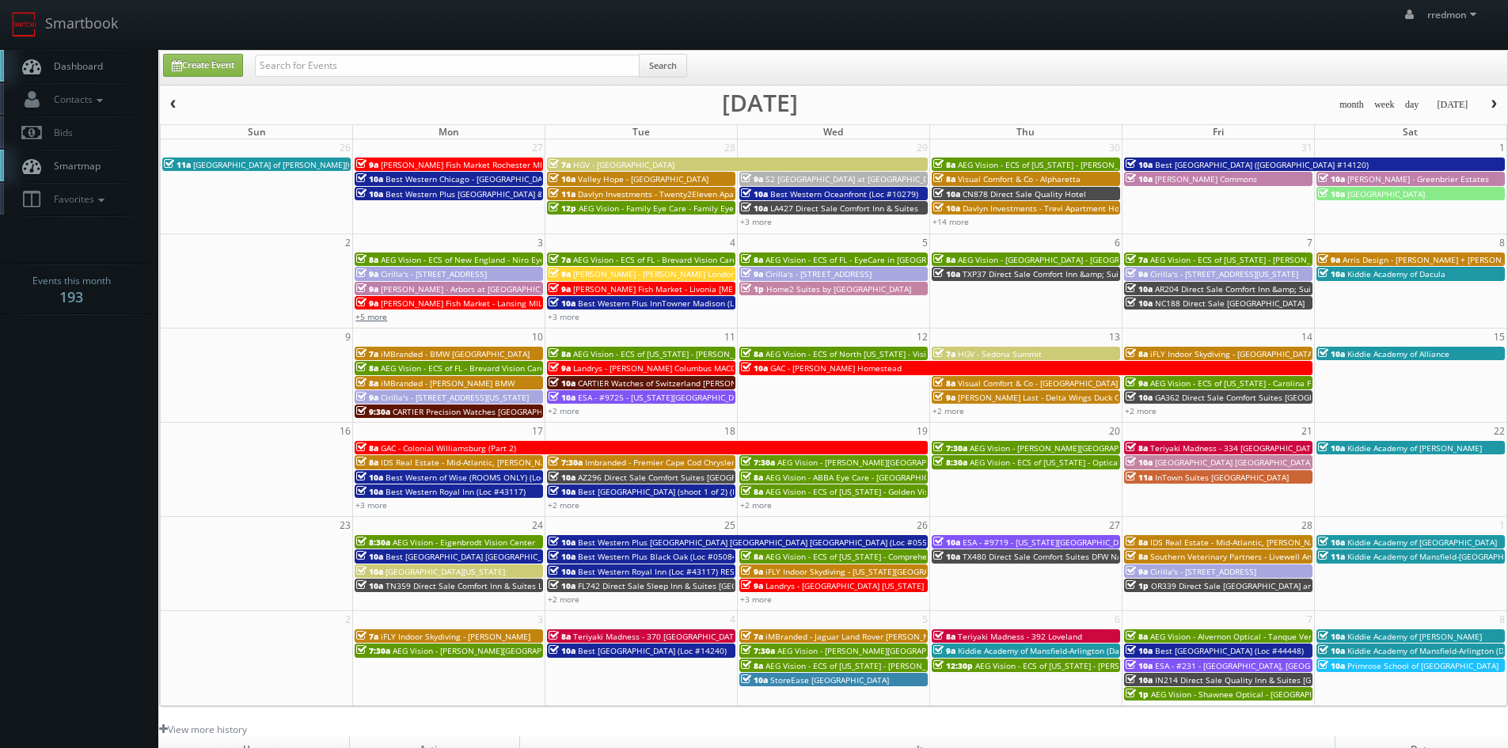
click at [373, 318] on link "+5 more" at bounding box center [372, 316] width 32 height 11
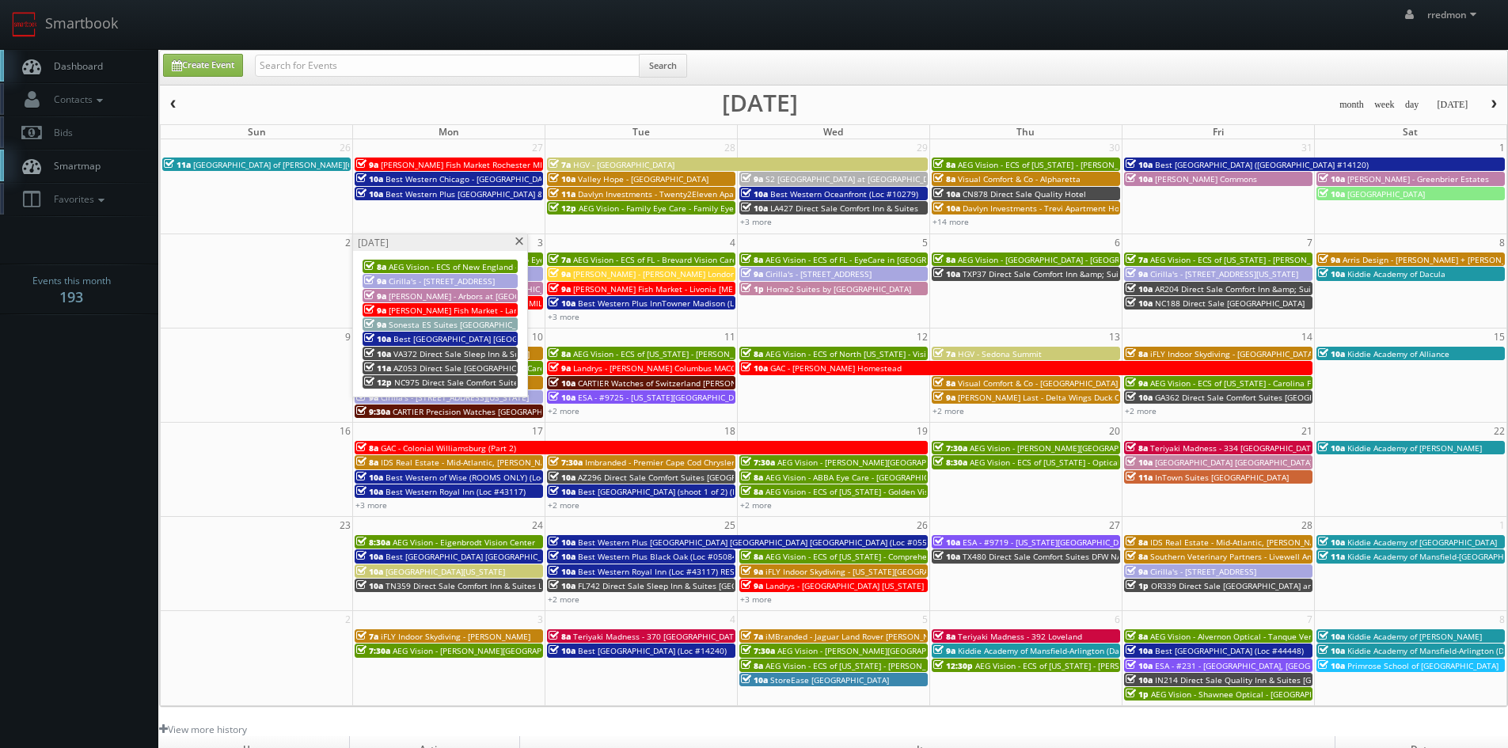
click at [520, 242] on span at bounding box center [519, 242] width 10 height 9
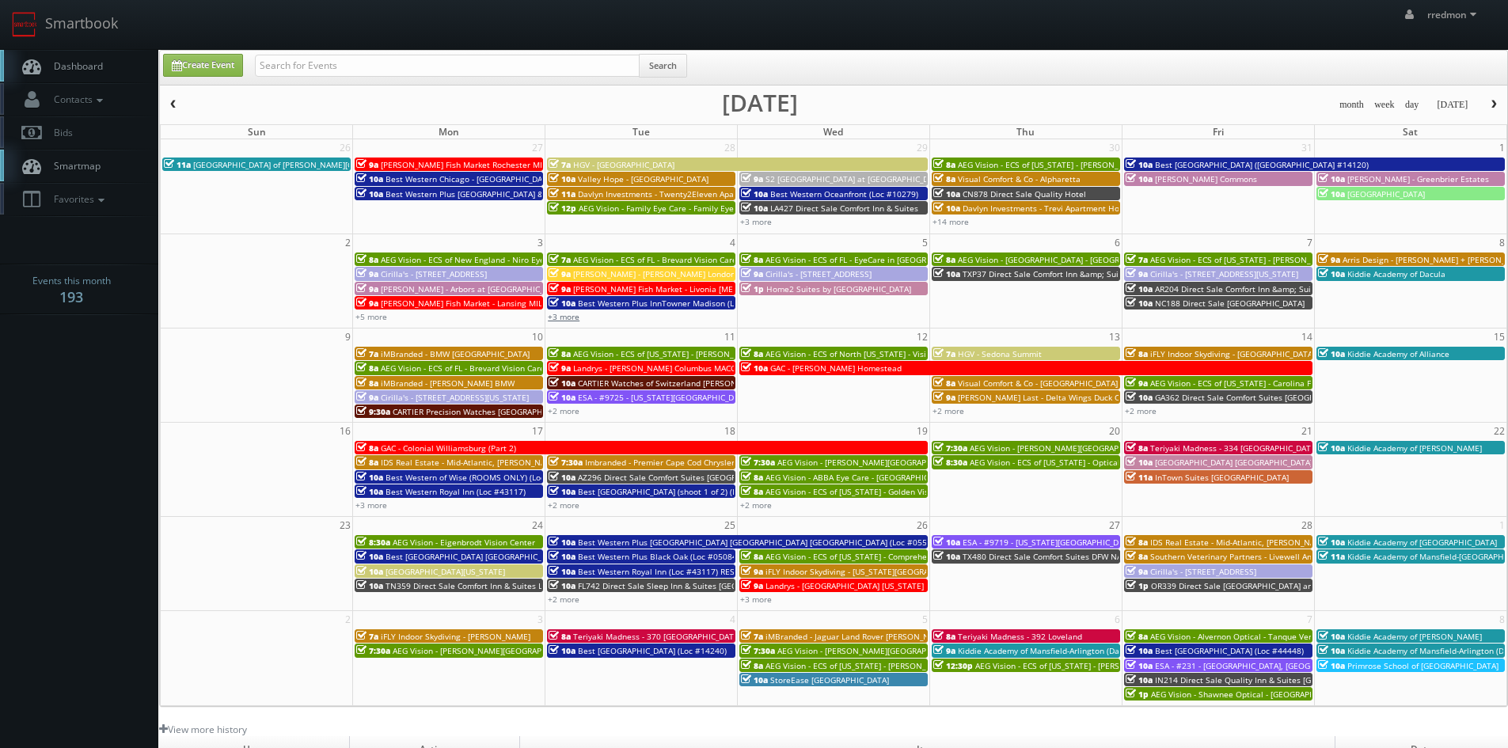
click at [575, 318] on link "+3 more" at bounding box center [564, 316] width 32 height 11
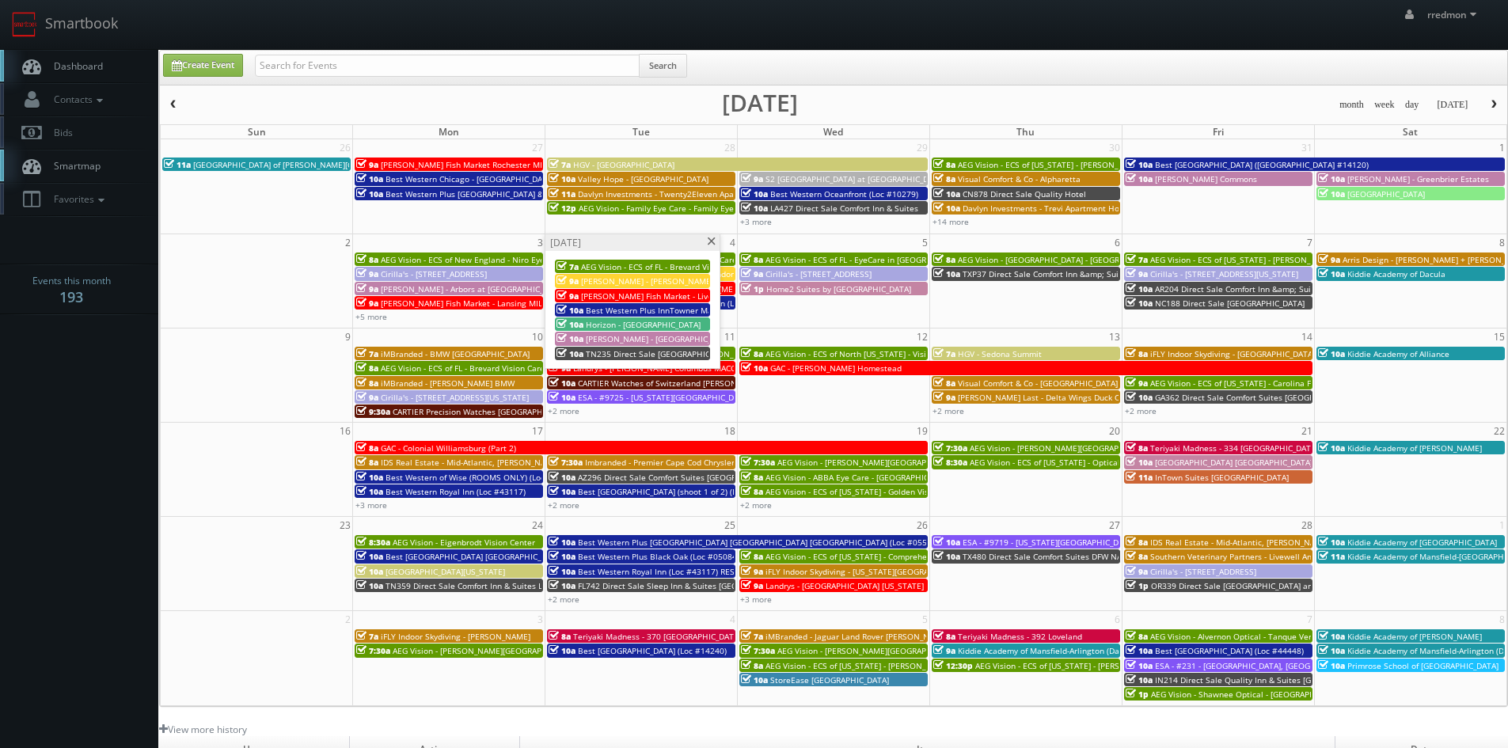
click at [712, 244] on span at bounding box center [711, 242] width 10 height 9
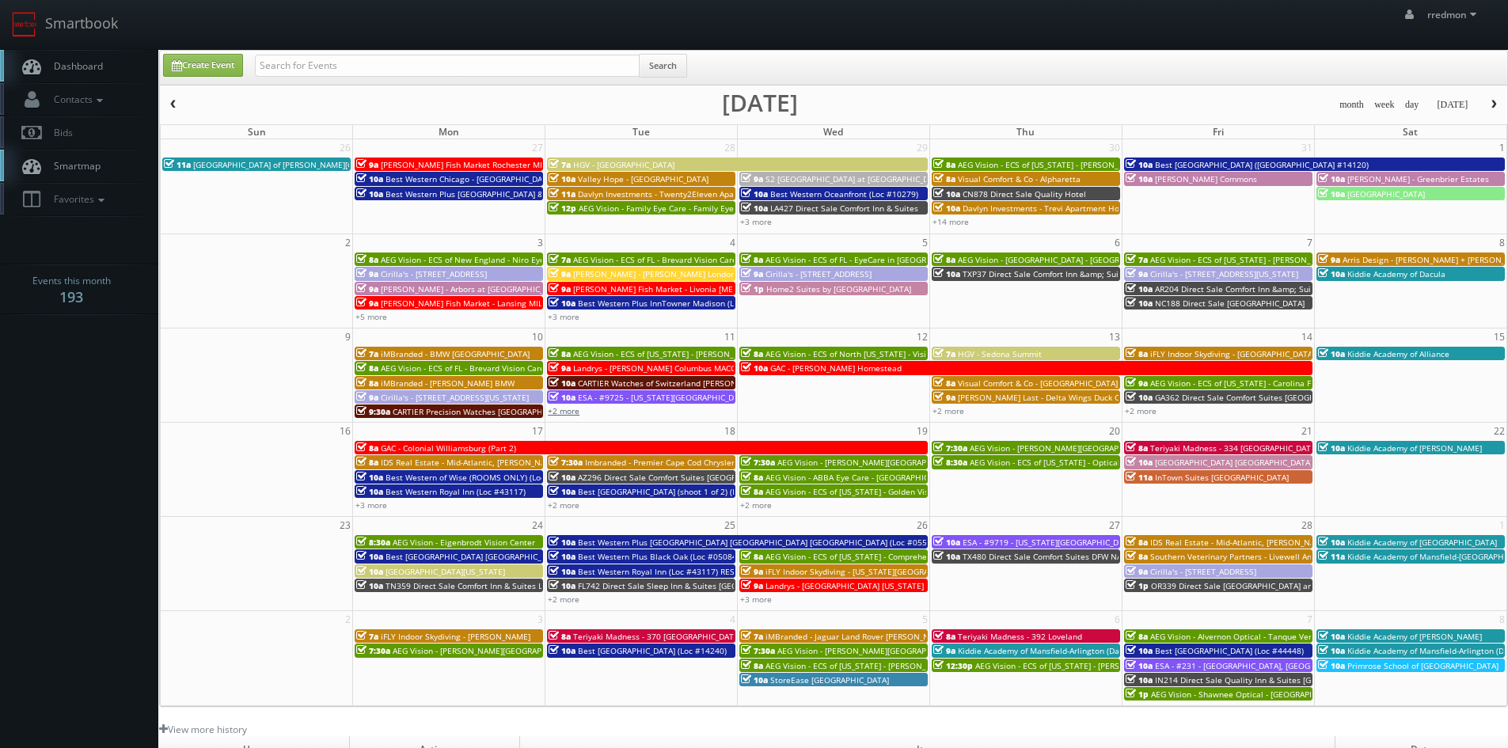
click at [569, 412] on link "+2 more" at bounding box center [564, 410] width 32 height 11
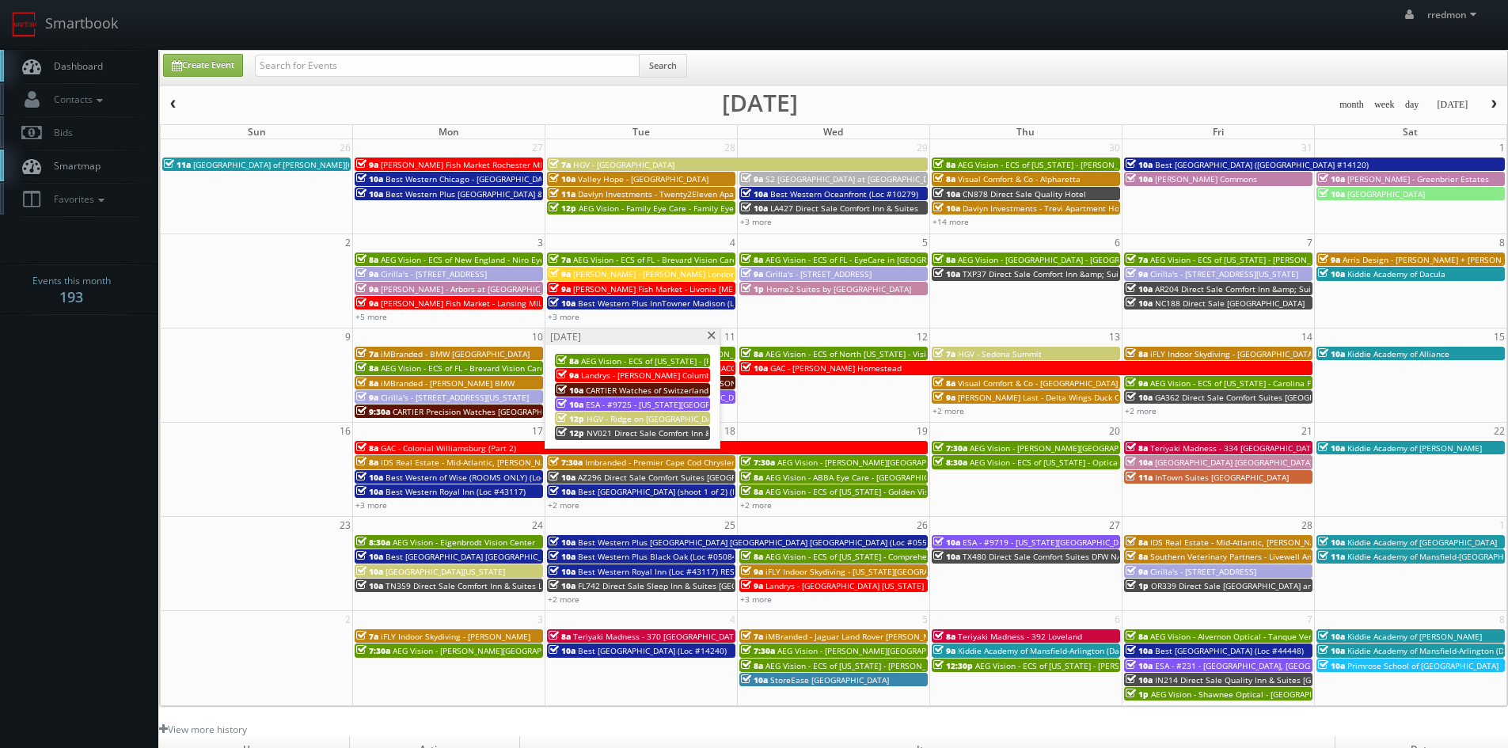
click at [708, 337] on span at bounding box center [711, 336] width 10 height 9
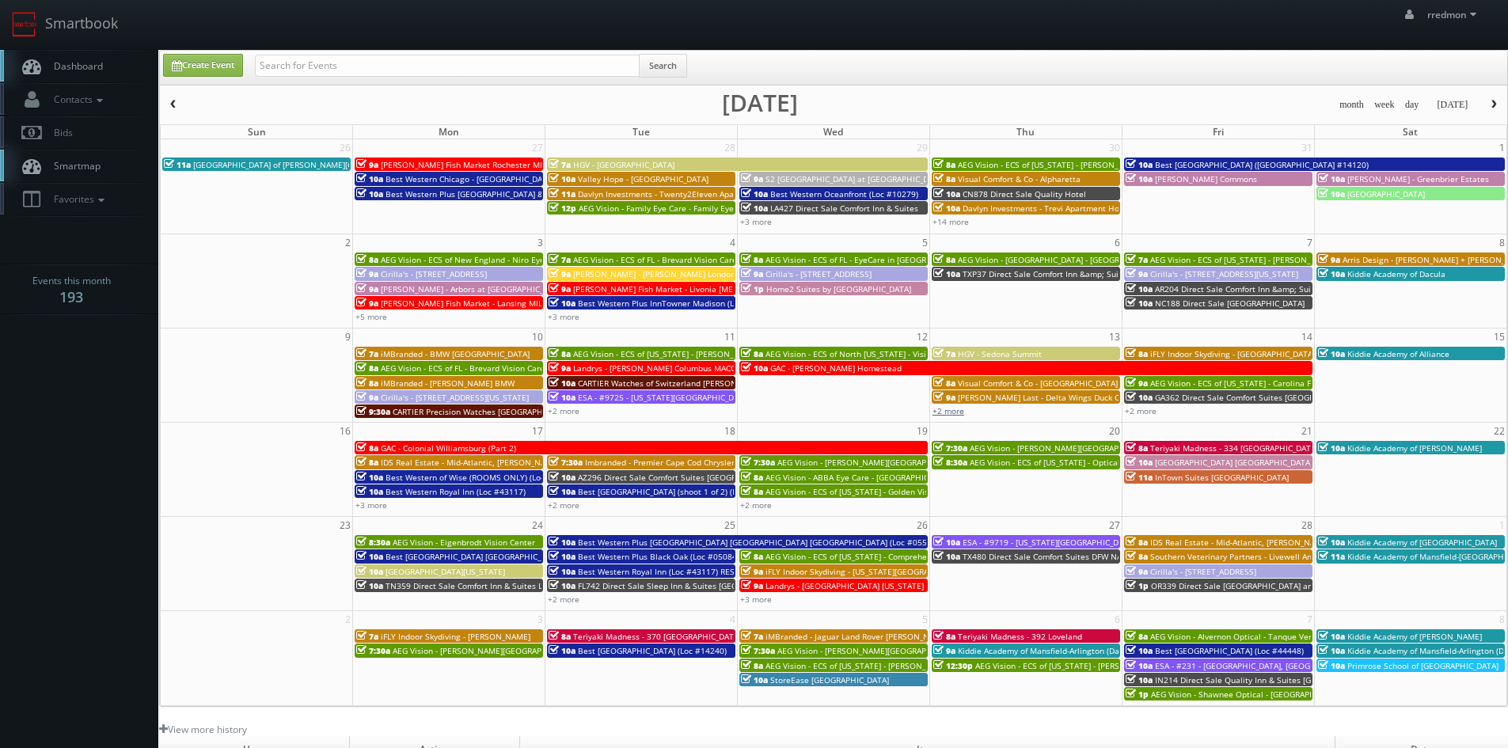
click at [957, 411] on link "+2 more" at bounding box center [949, 410] width 32 height 11
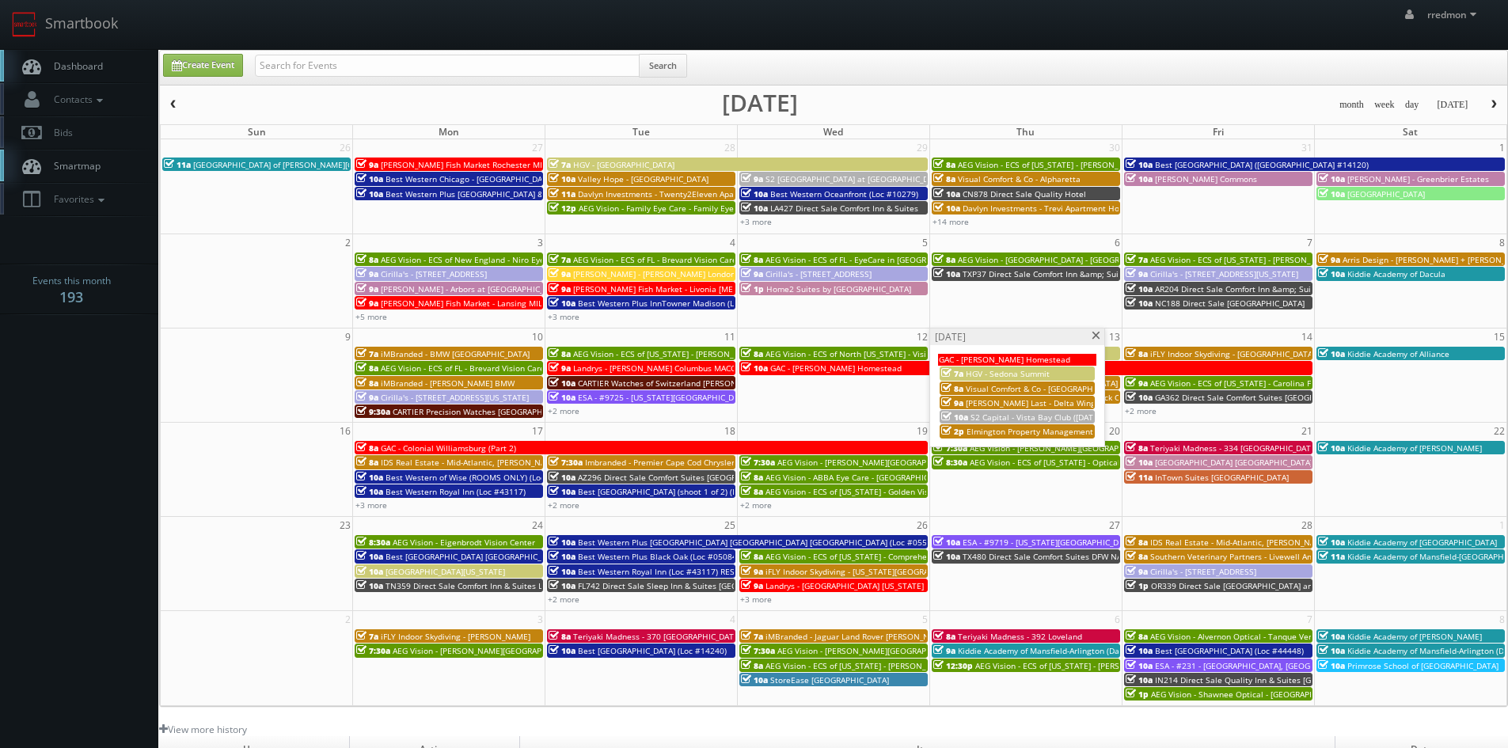
click at [1094, 338] on span at bounding box center [1096, 336] width 10 height 9
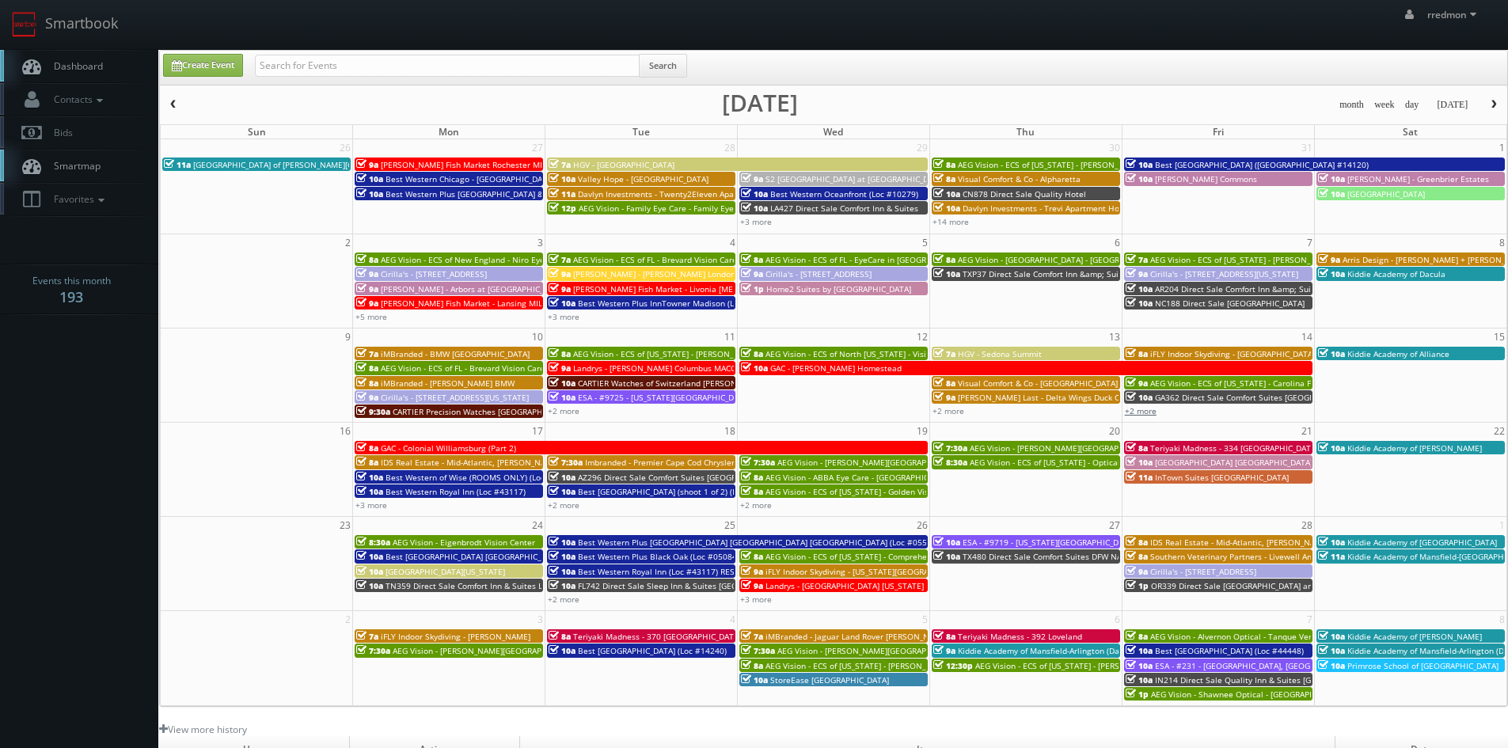
click at [1139, 413] on link "+2 more" at bounding box center [1141, 410] width 32 height 11
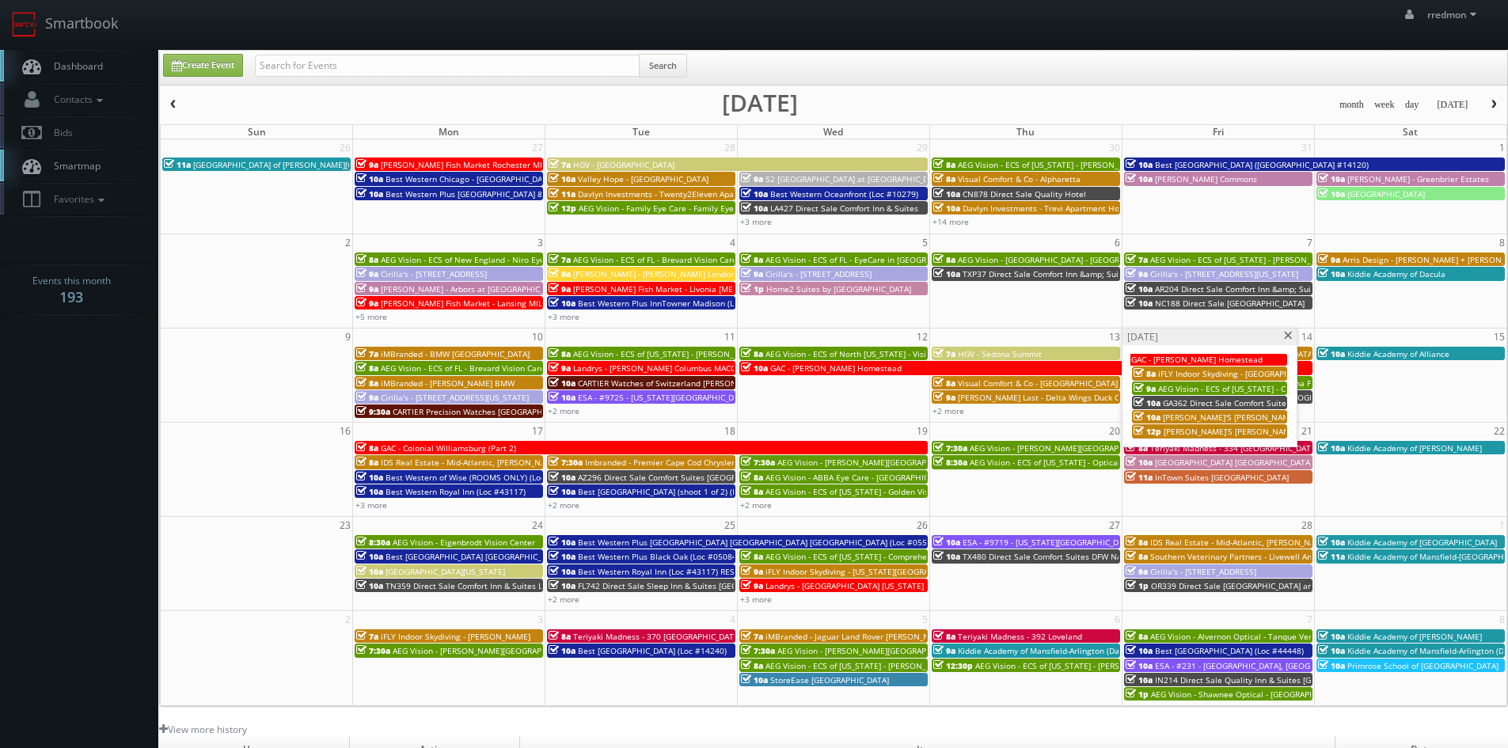
click at [1291, 337] on span at bounding box center [1289, 336] width 10 height 9
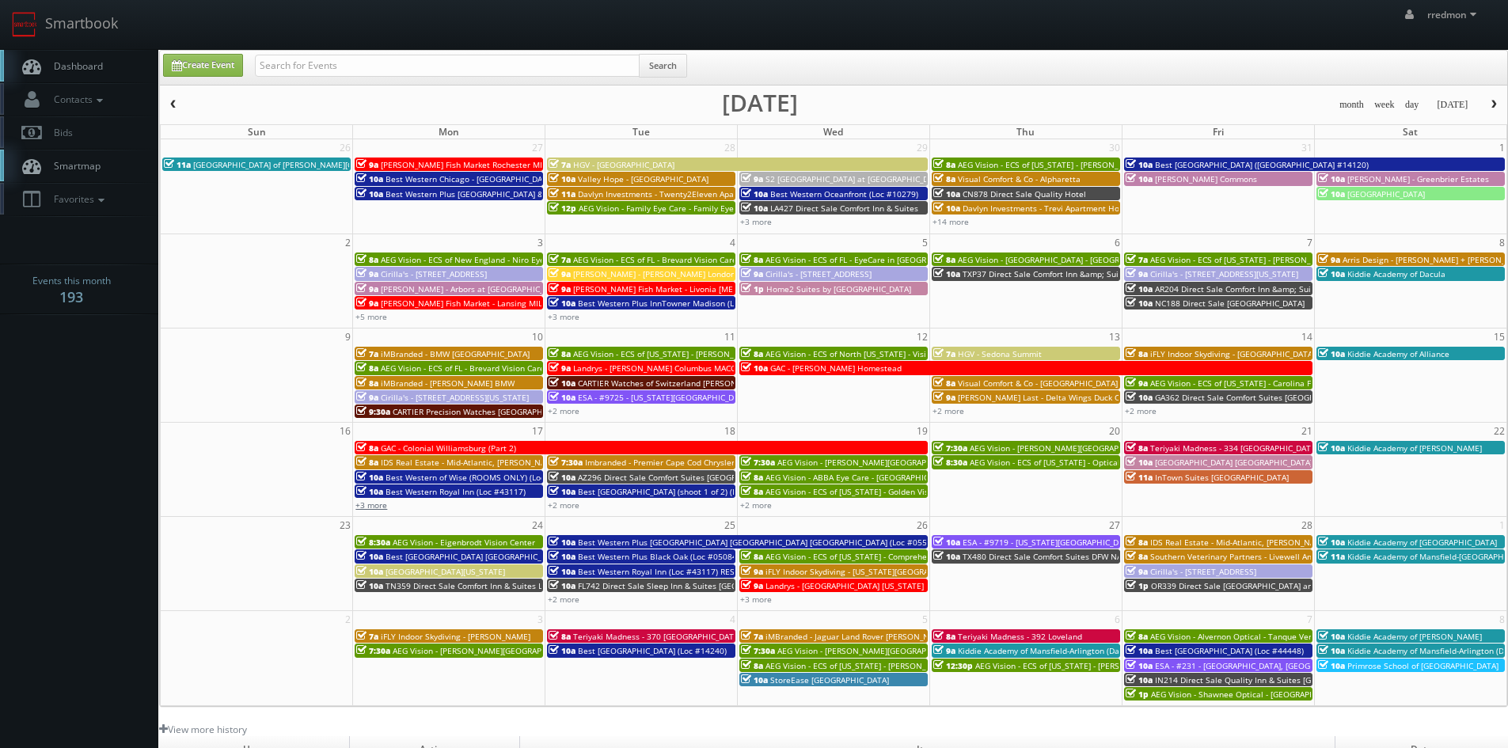
click at [375, 506] on link "+3 more" at bounding box center [372, 505] width 32 height 11
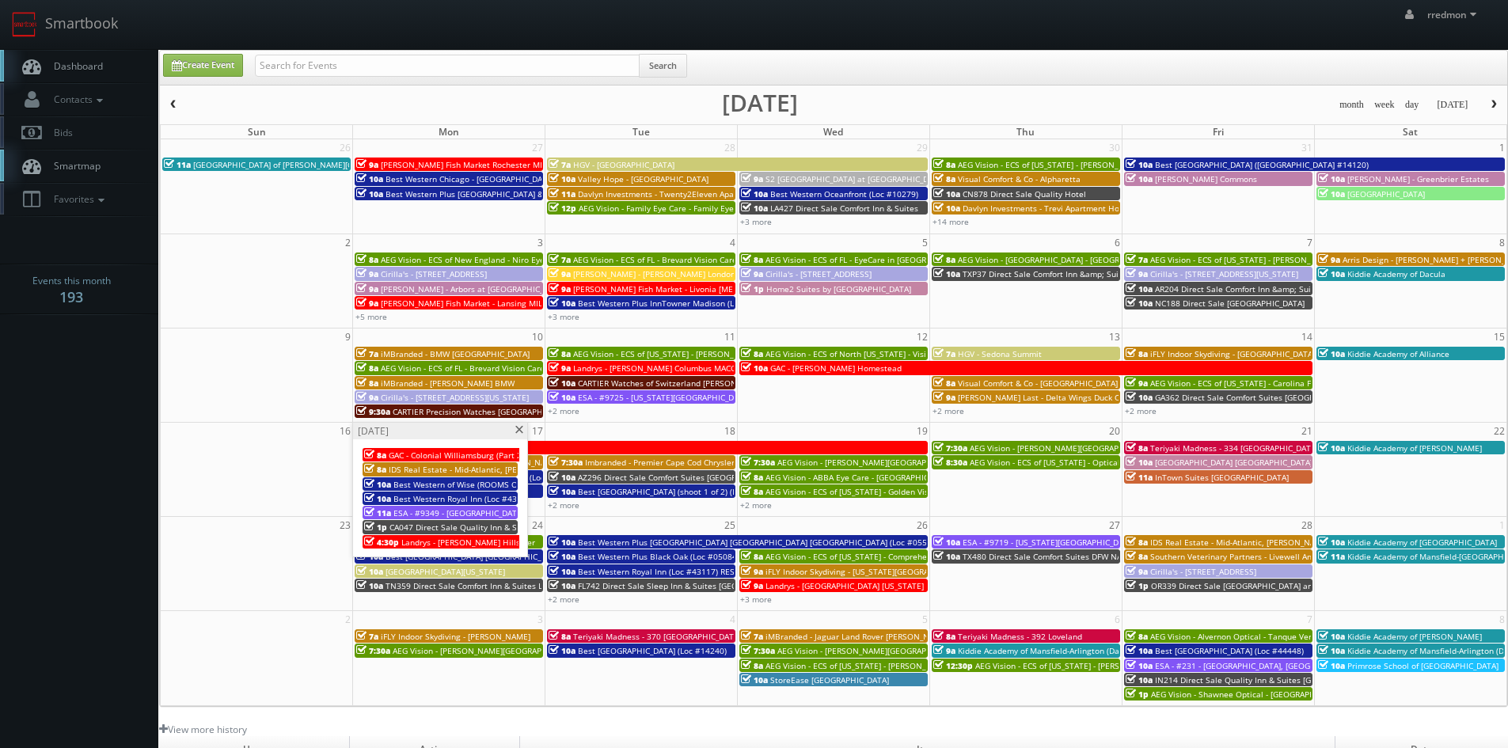
click at [519, 431] on span at bounding box center [519, 430] width 10 height 9
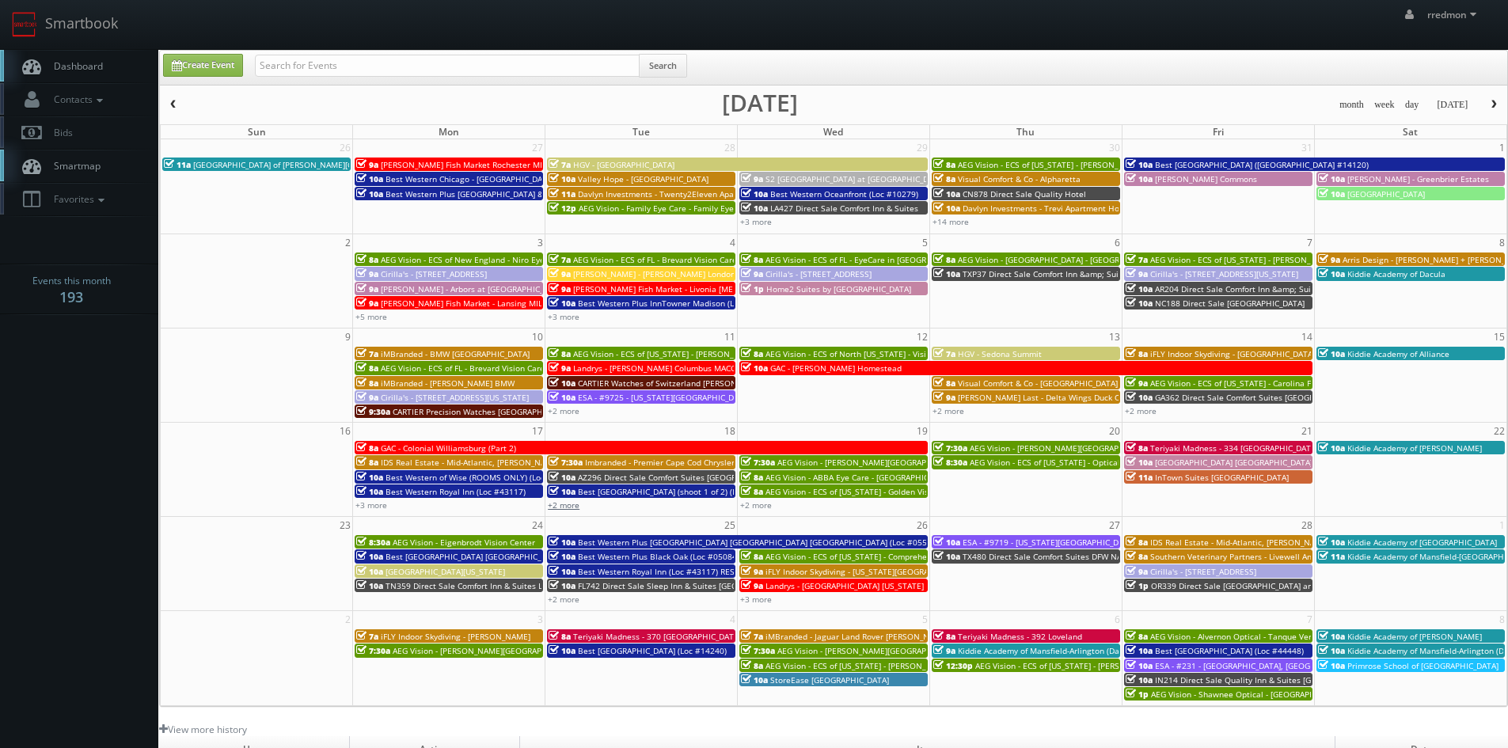
click at [565, 505] on link "+2 more" at bounding box center [564, 505] width 32 height 11
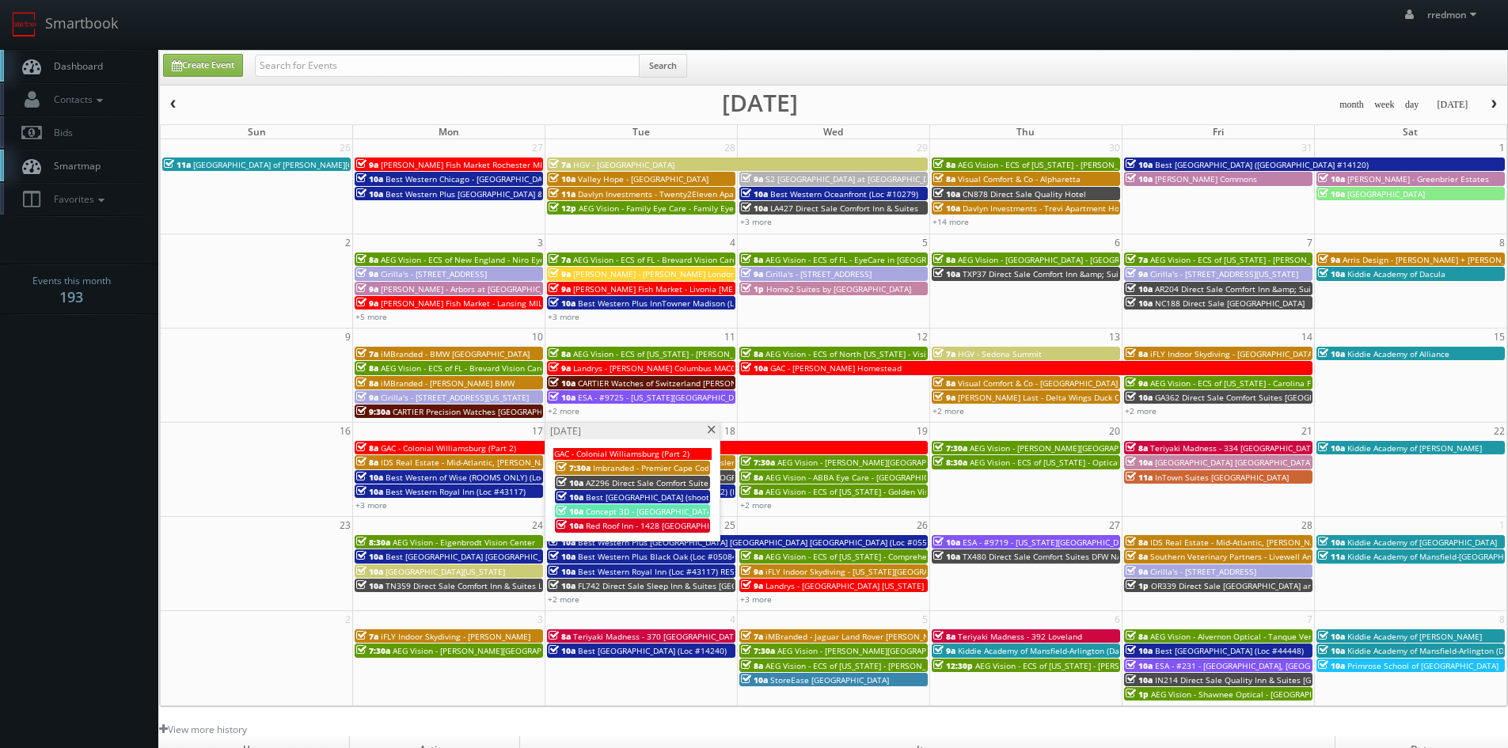
click at [710, 432] on span at bounding box center [711, 430] width 10 height 9
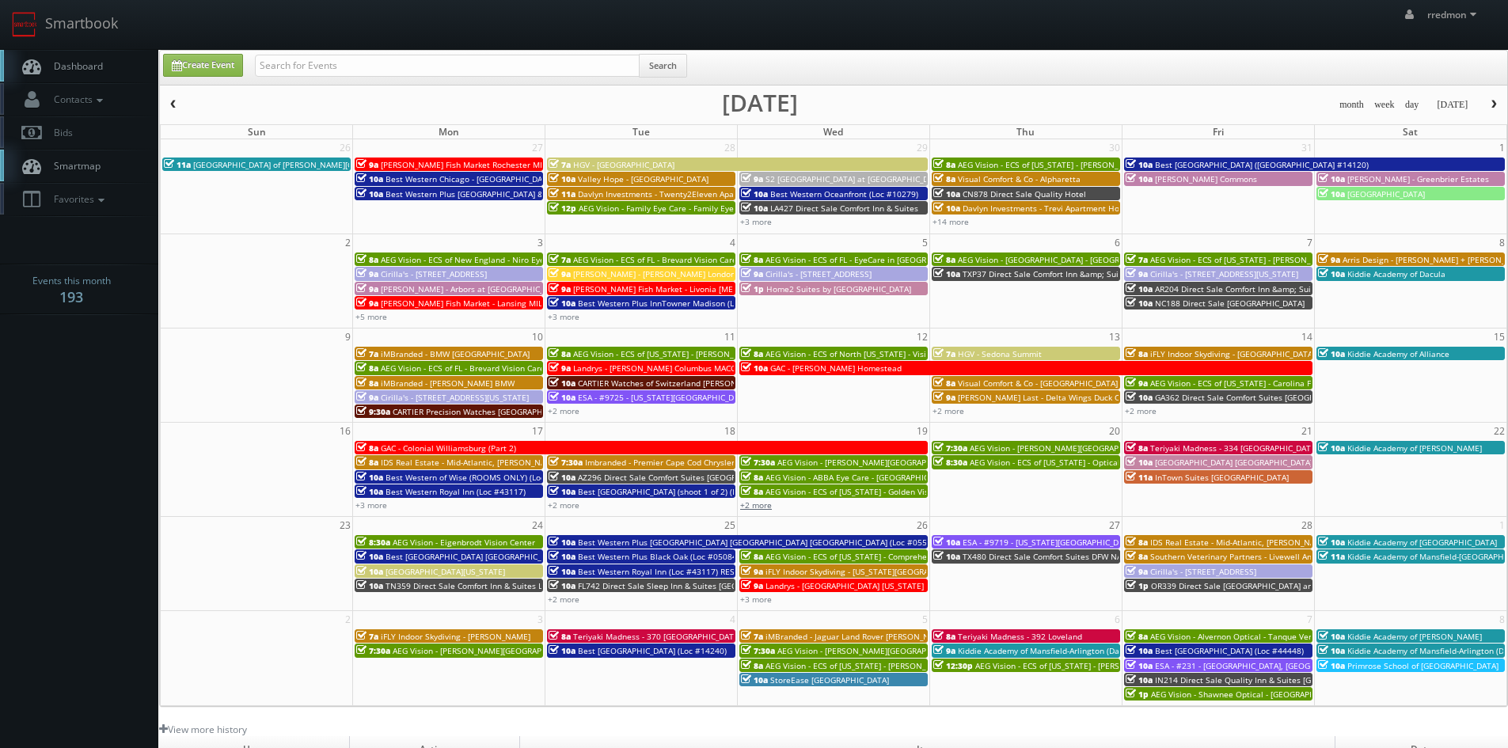
click at [768, 504] on link "+2 more" at bounding box center [756, 505] width 32 height 11
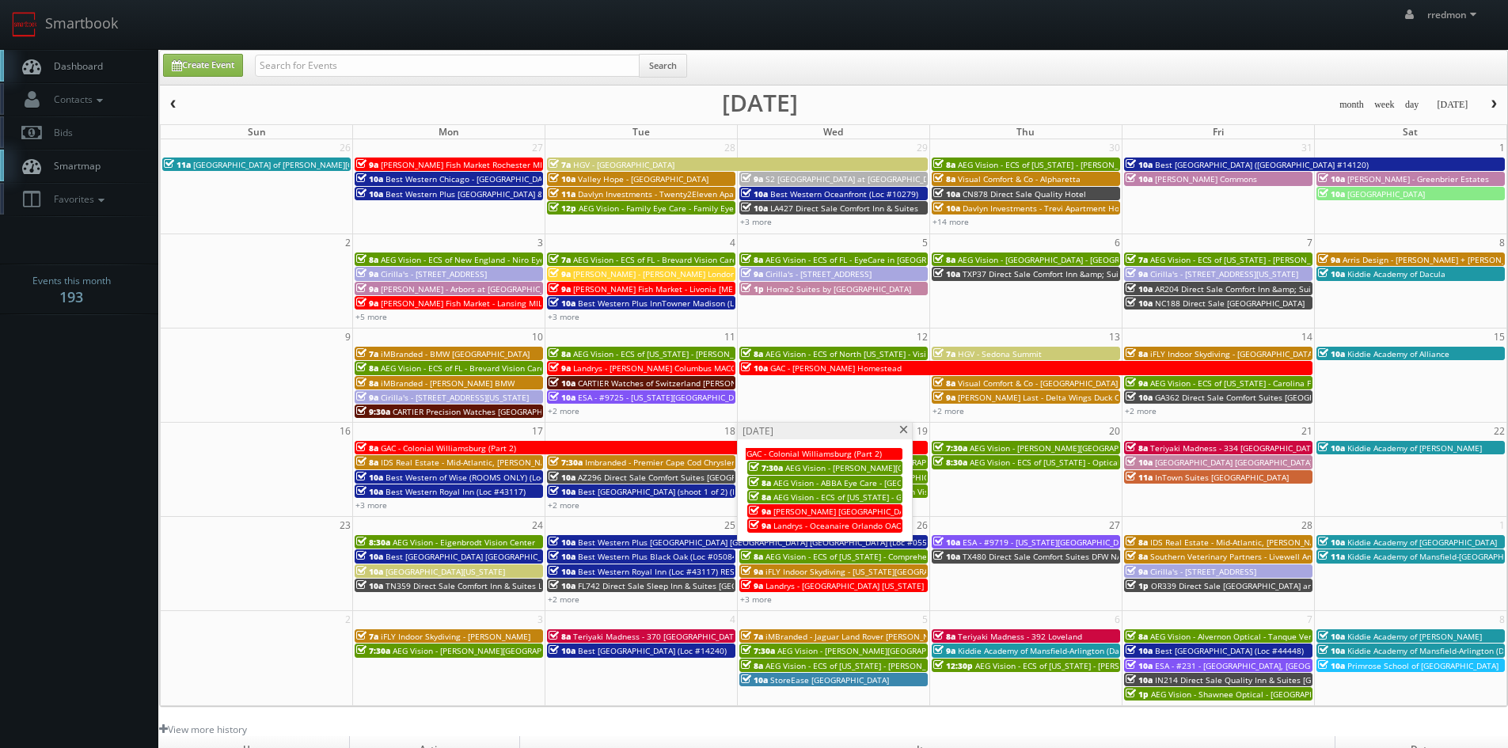
click at [903, 432] on span at bounding box center [904, 430] width 10 height 9
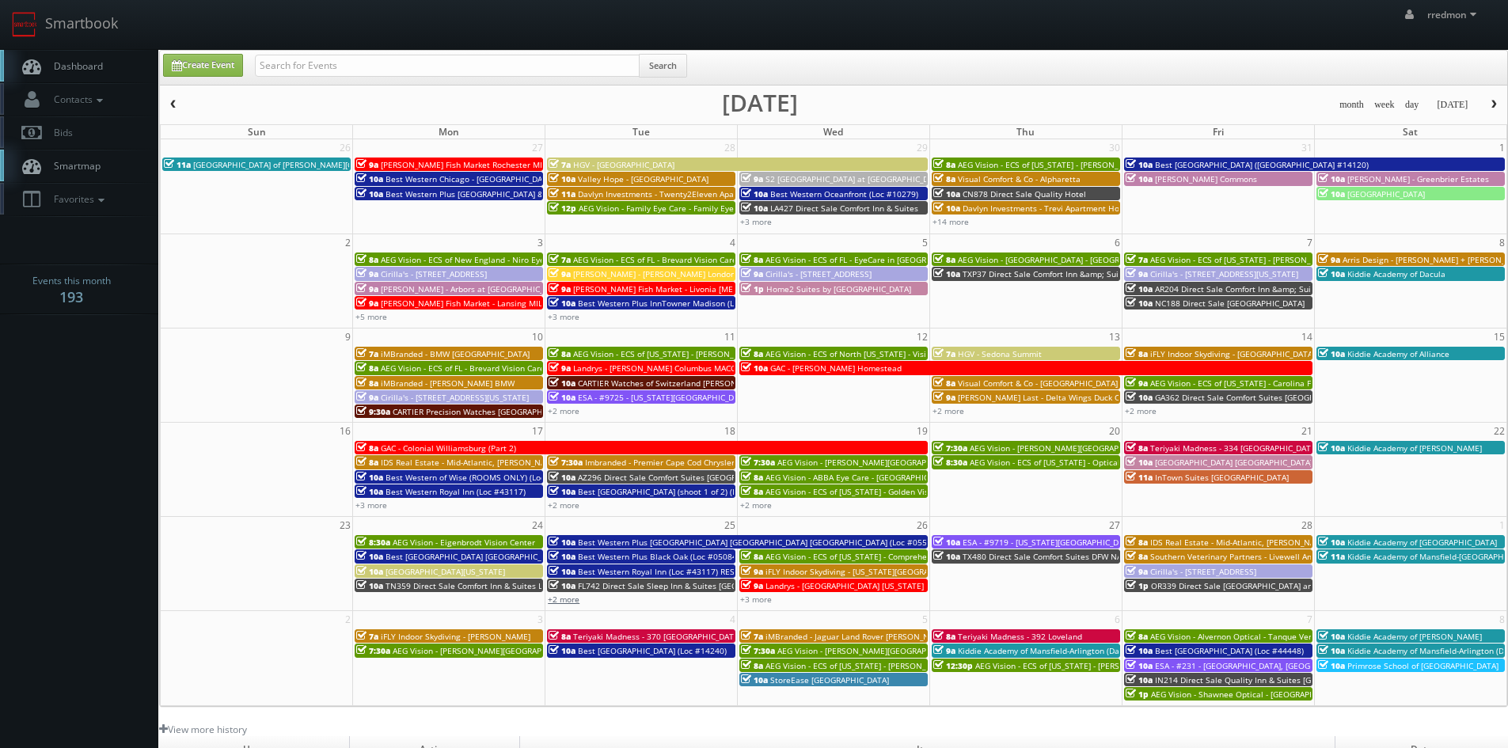
click at [576, 597] on link "+2 more" at bounding box center [564, 599] width 32 height 11
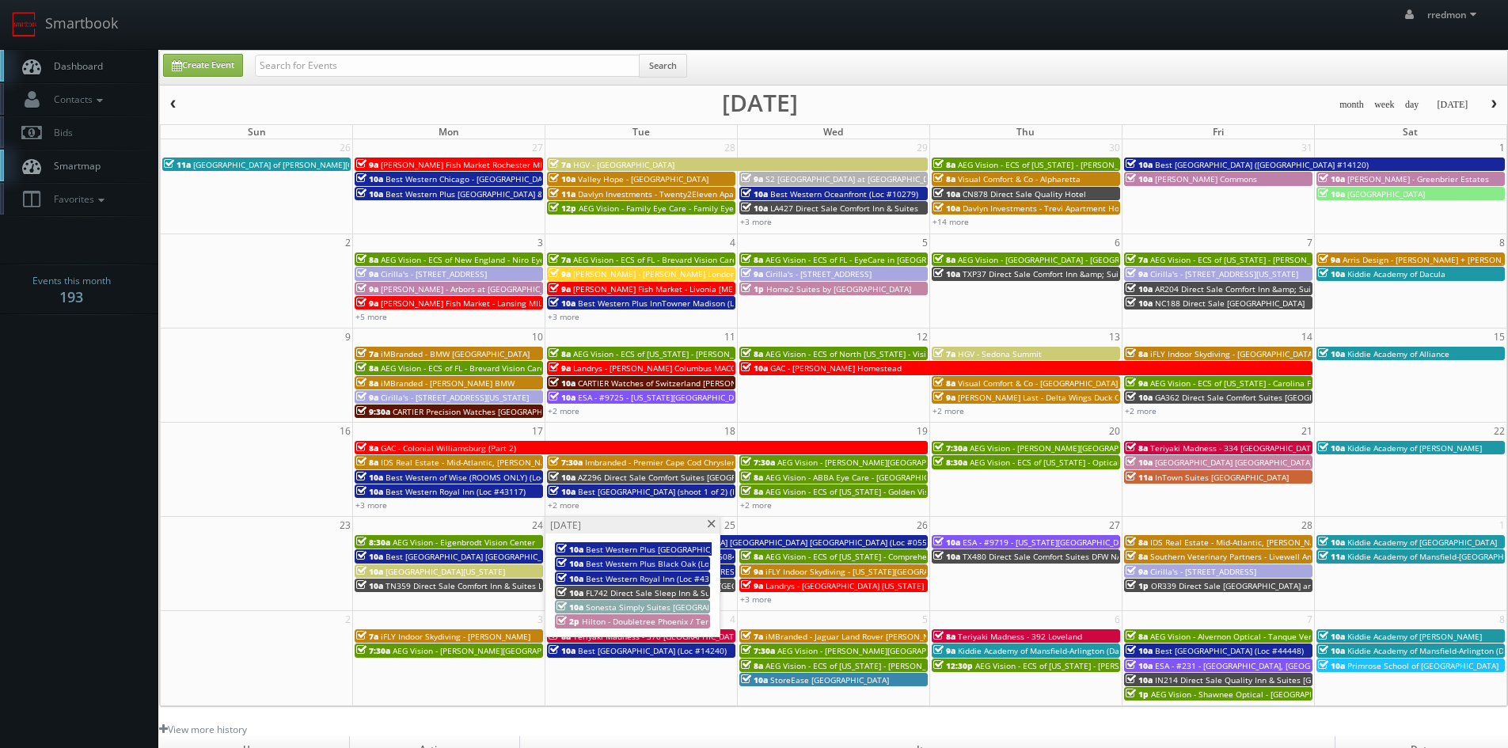
click at [712, 526] on span at bounding box center [711, 524] width 10 height 9
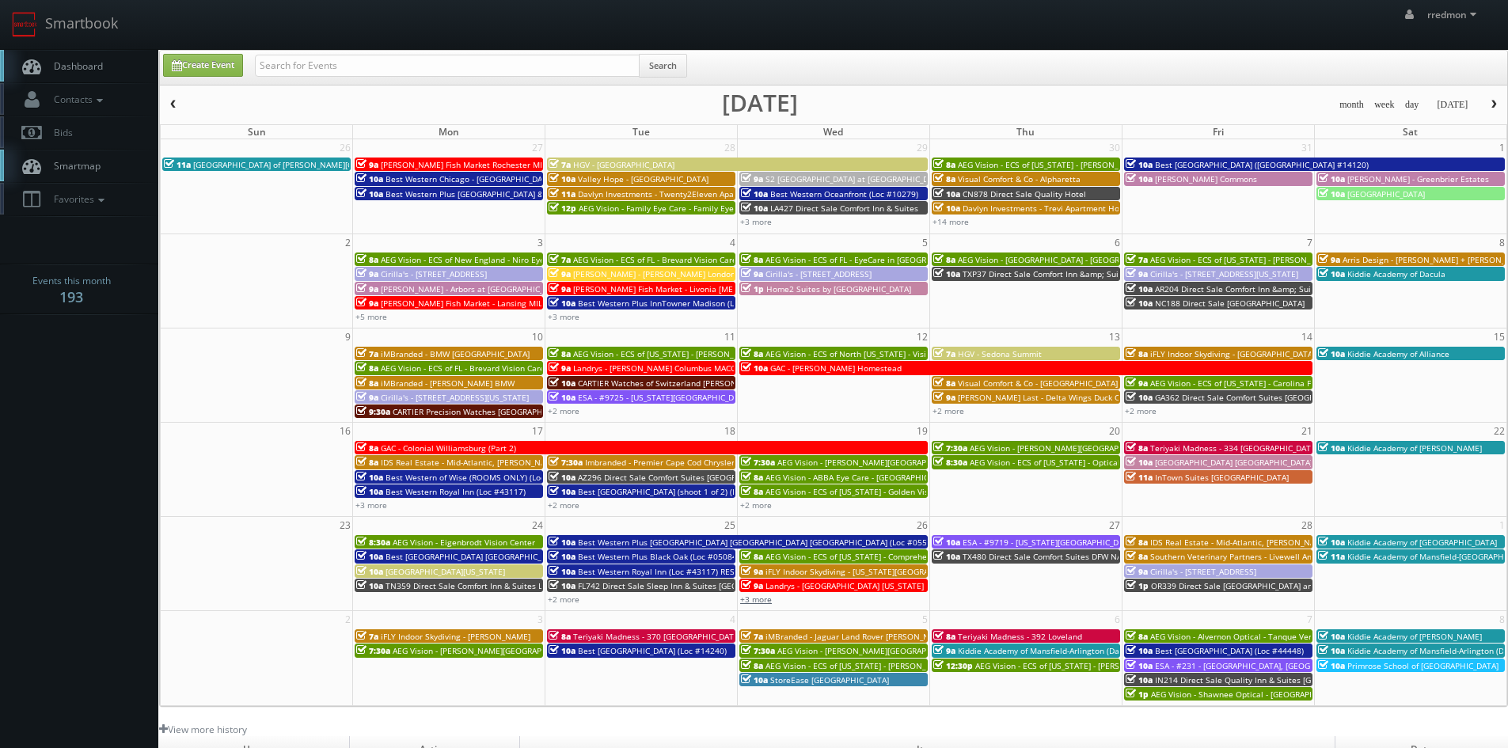
click at [748, 599] on link "+3 more" at bounding box center [756, 599] width 32 height 11
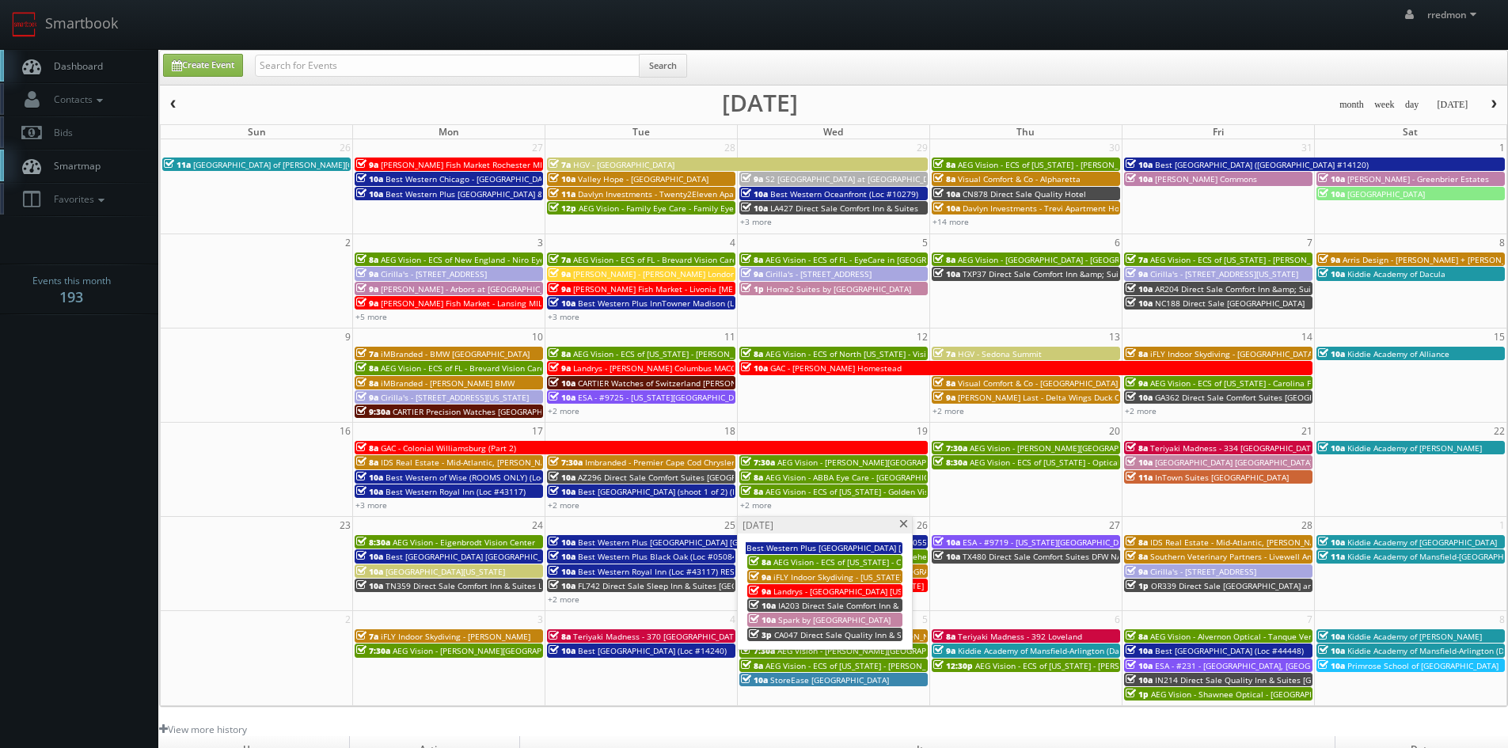
click at [907, 527] on span at bounding box center [904, 524] width 10 height 9
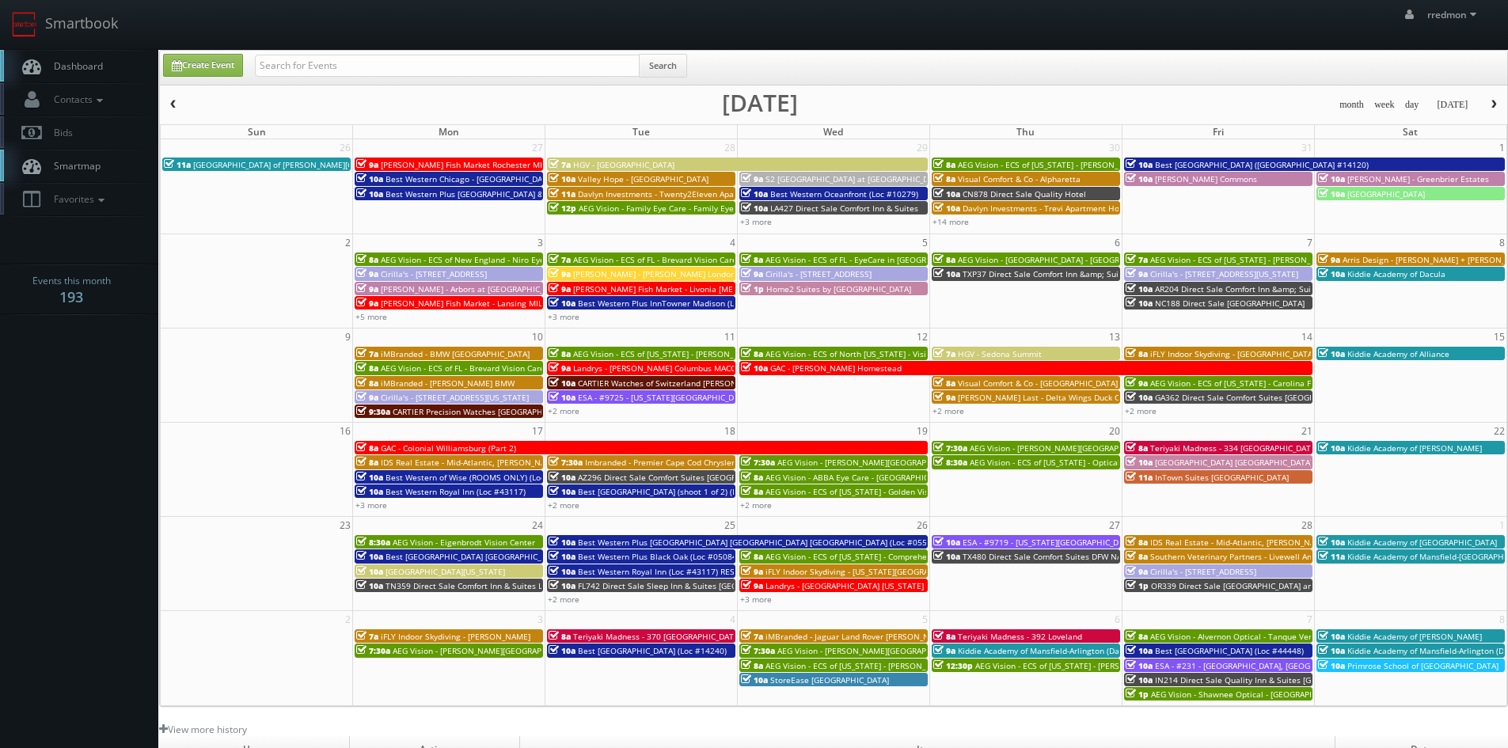
click at [1493, 108] on span "button" at bounding box center [1494, 105] width 11 height 10
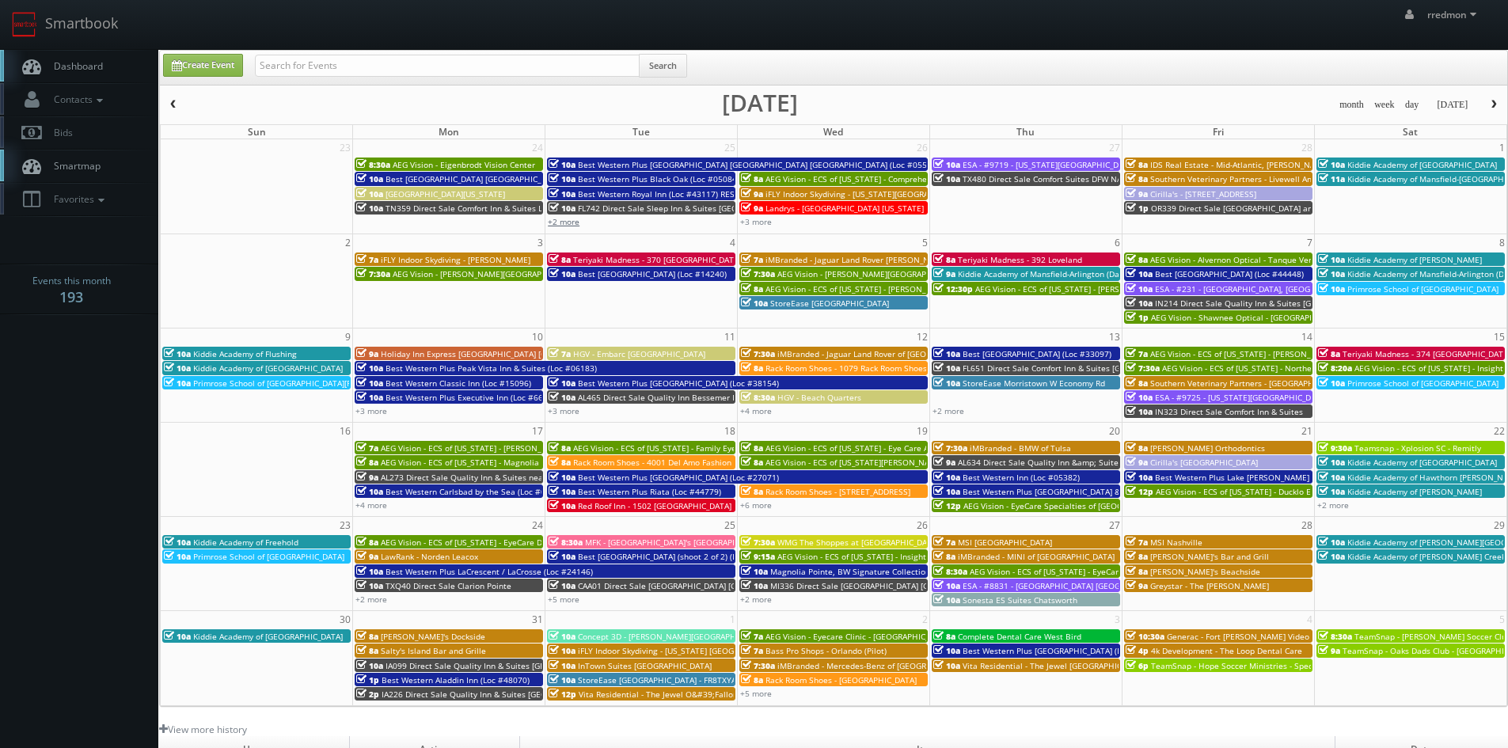
click at [573, 221] on link "+2 more" at bounding box center [564, 221] width 32 height 11
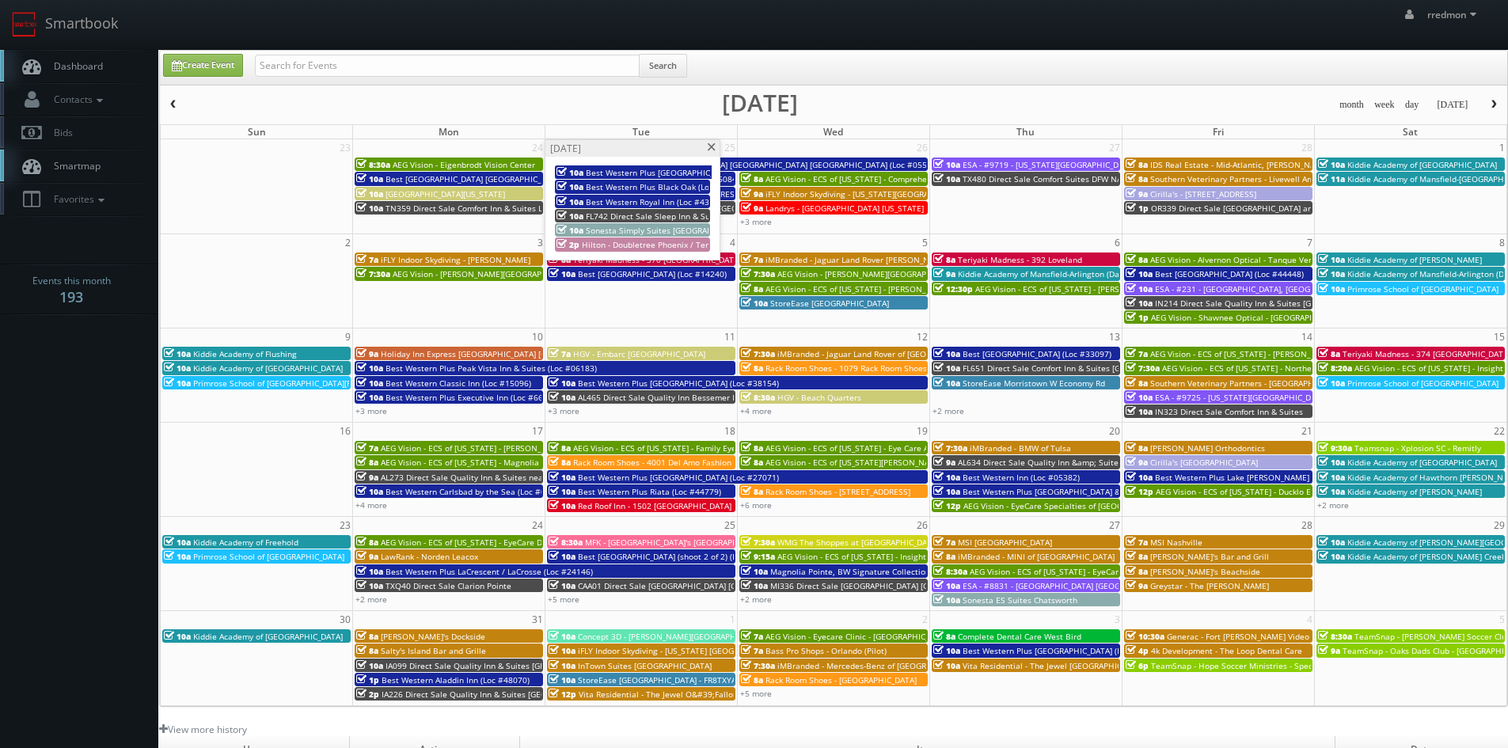
click at [711, 145] on span at bounding box center [711, 147] width 10 height 9
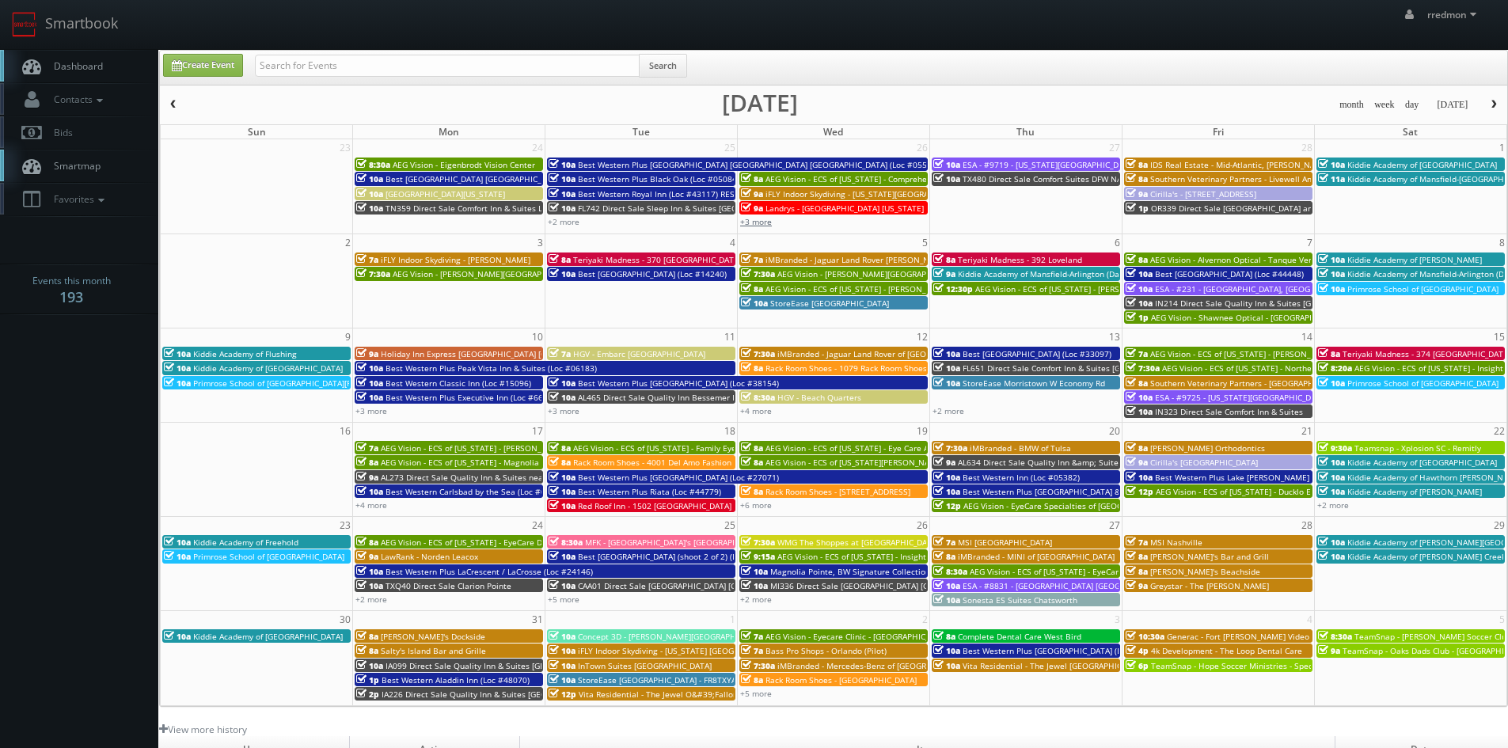
click at [753, 220] on link "+3 more" at bounding box center [756, 221] width 32 height 11
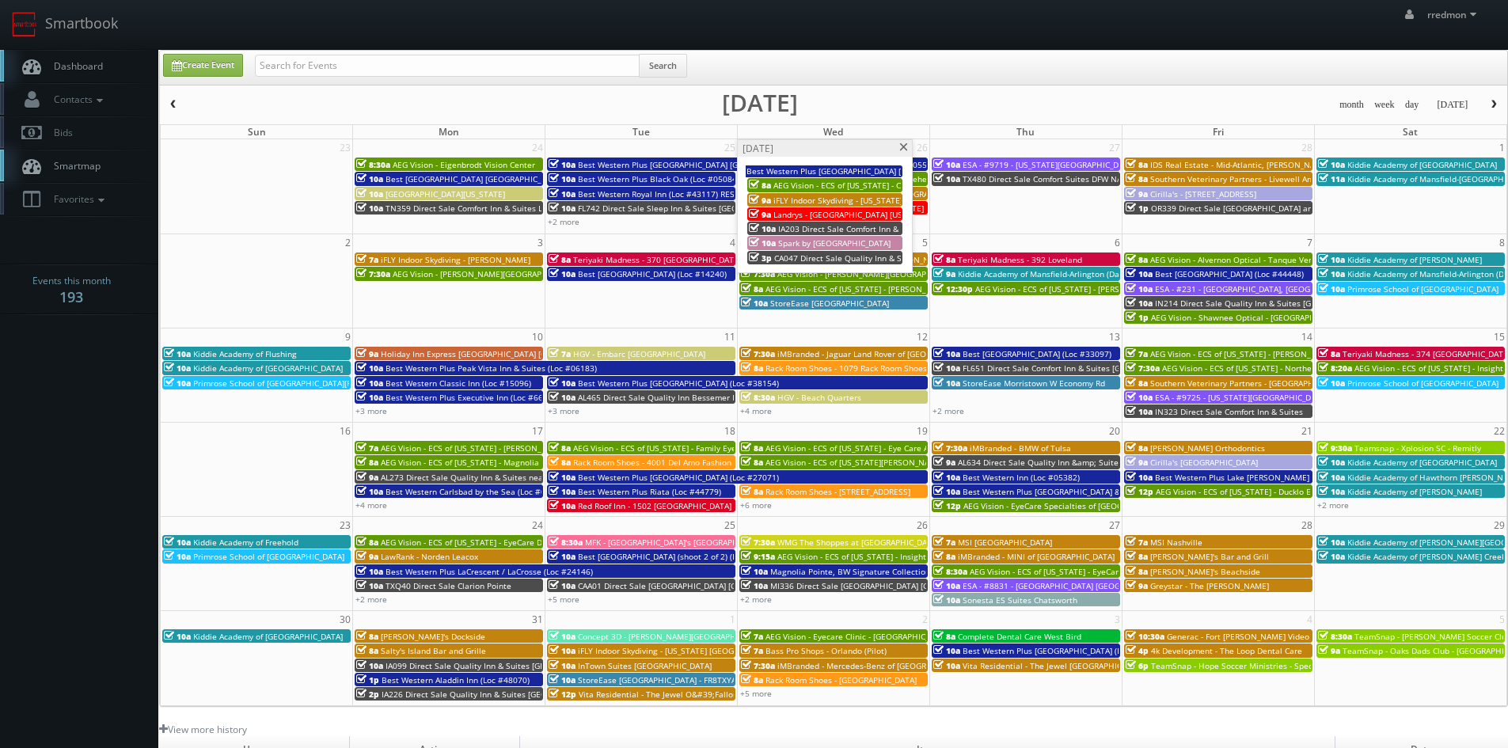
click at [905, 147] on span at bounding box center [904, 147] width 10 height 9
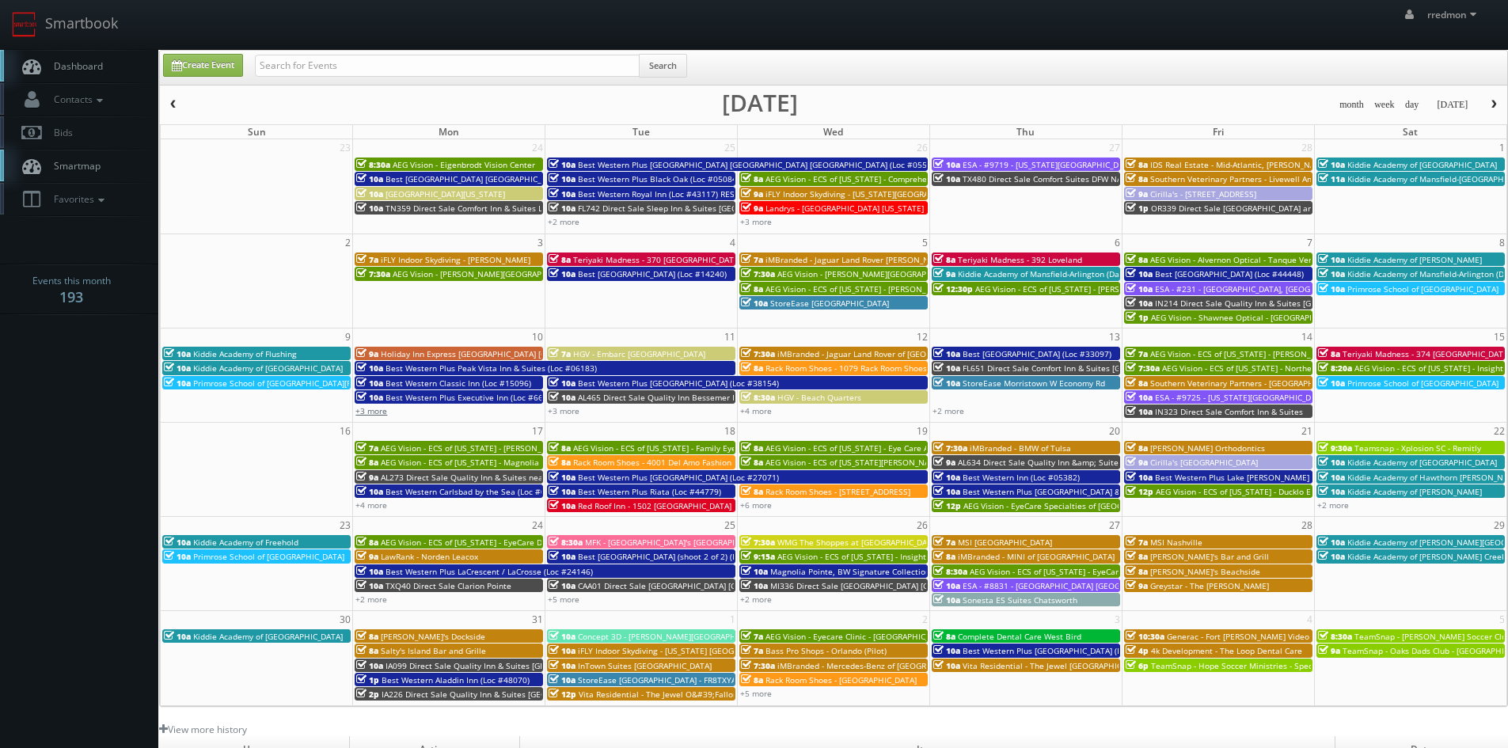
click at [373, 413] on link "+3 more" at bounding box center [372, 410] width 32 height 11
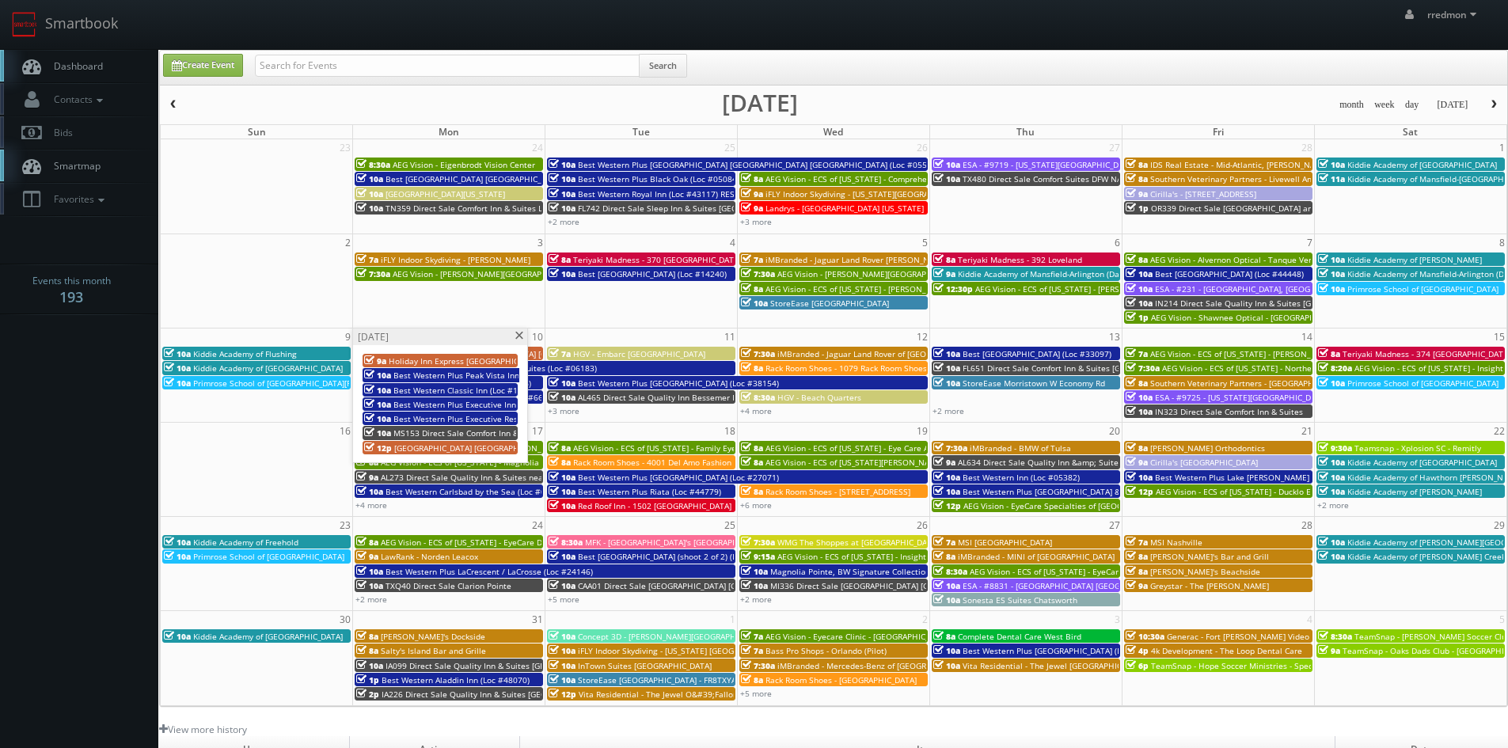
click at [521, 337] on span at bounding box center [519, 336] width 10 height 9
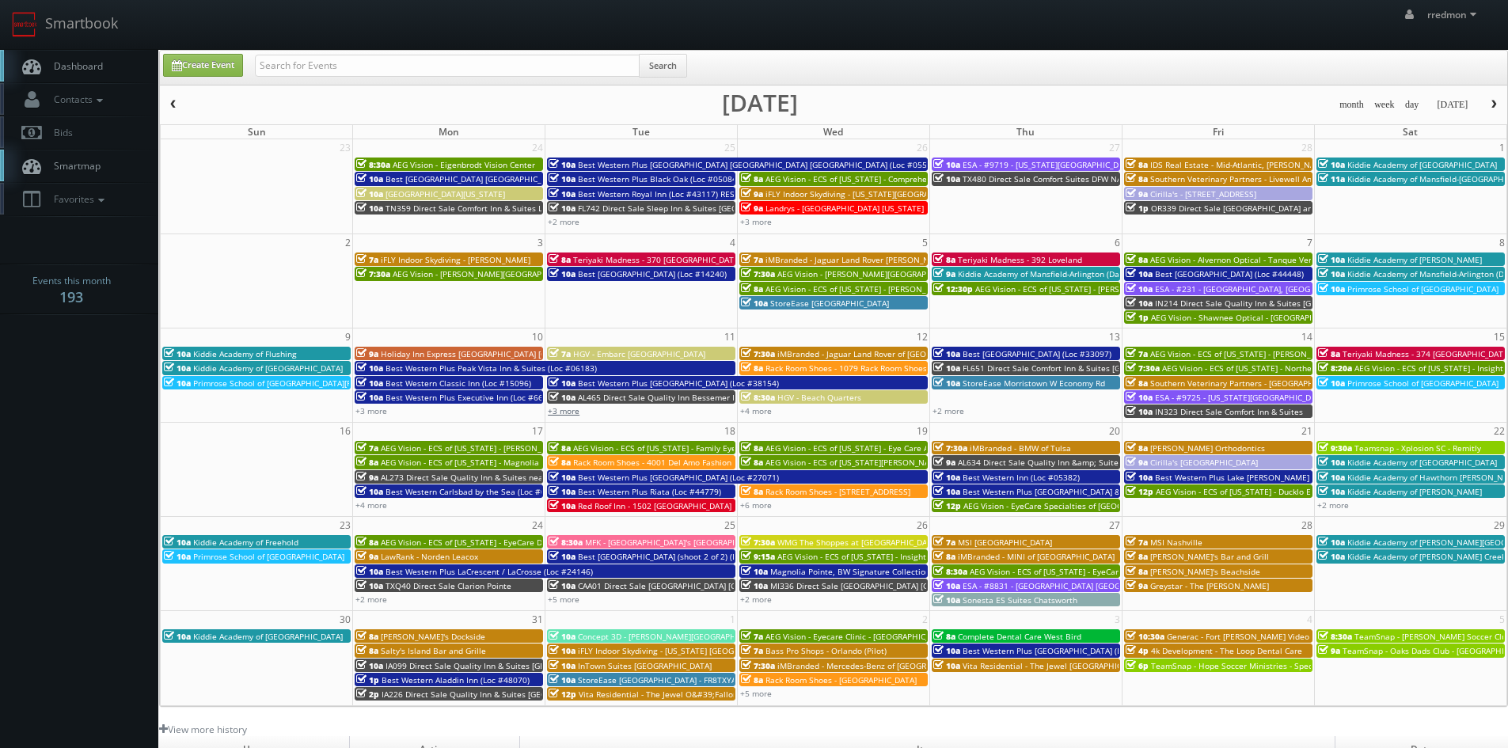
click at [576, 407] on link "+3 more" at bounding box center [564, 410] width 32 height 11
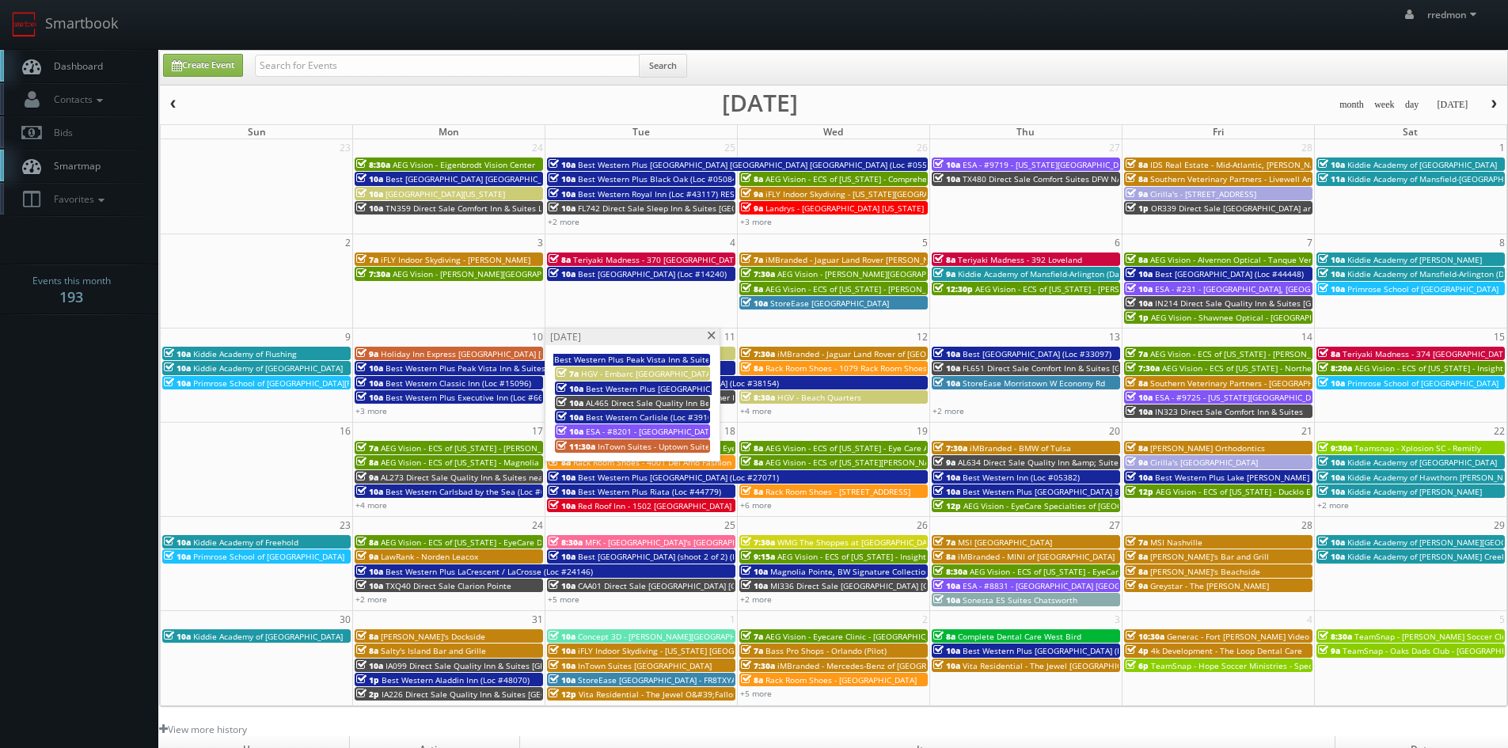
click at [713, 336] on span at bounding box center [711, 336] width 10 height 9
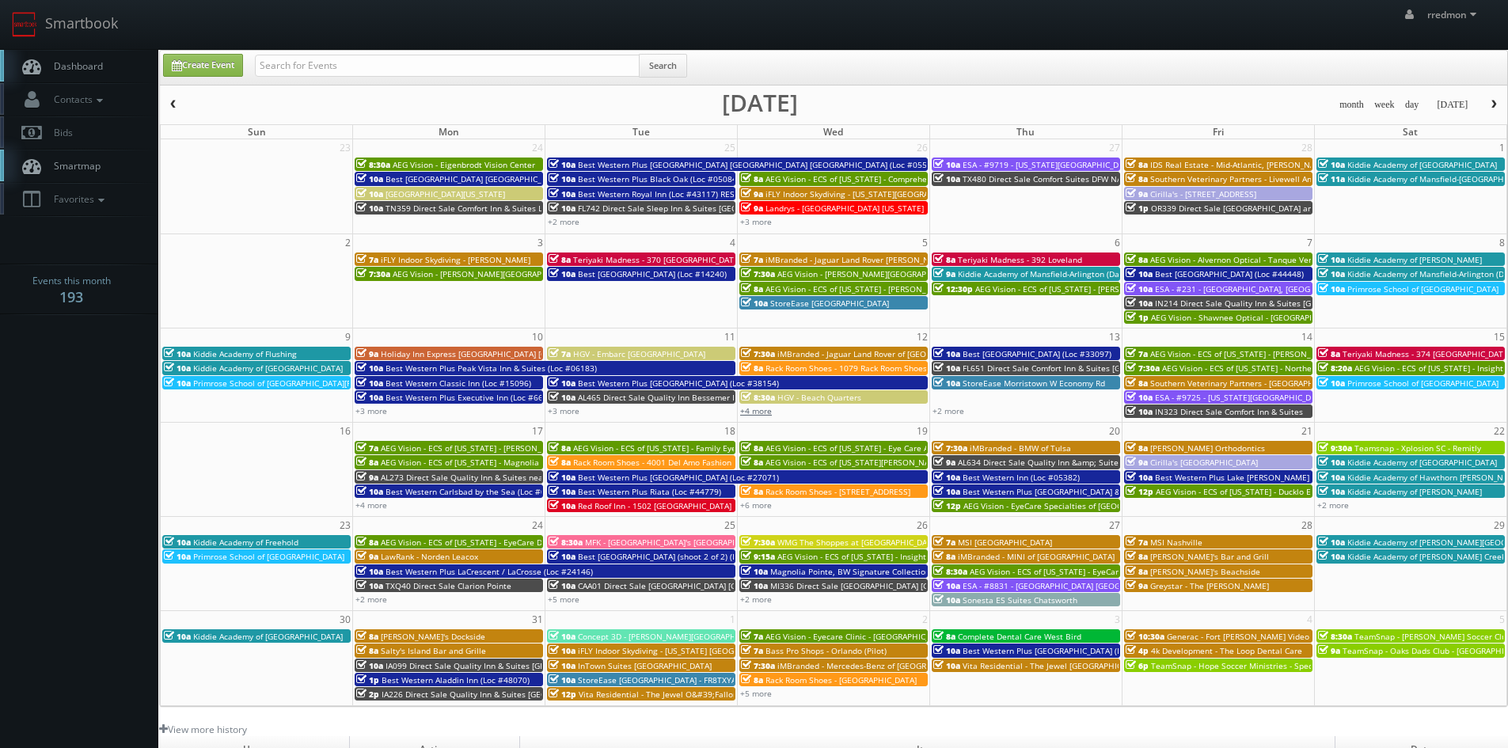
click at [766, 411] on link "+4 more" at bounding box center [756, 410] width 32 height 11
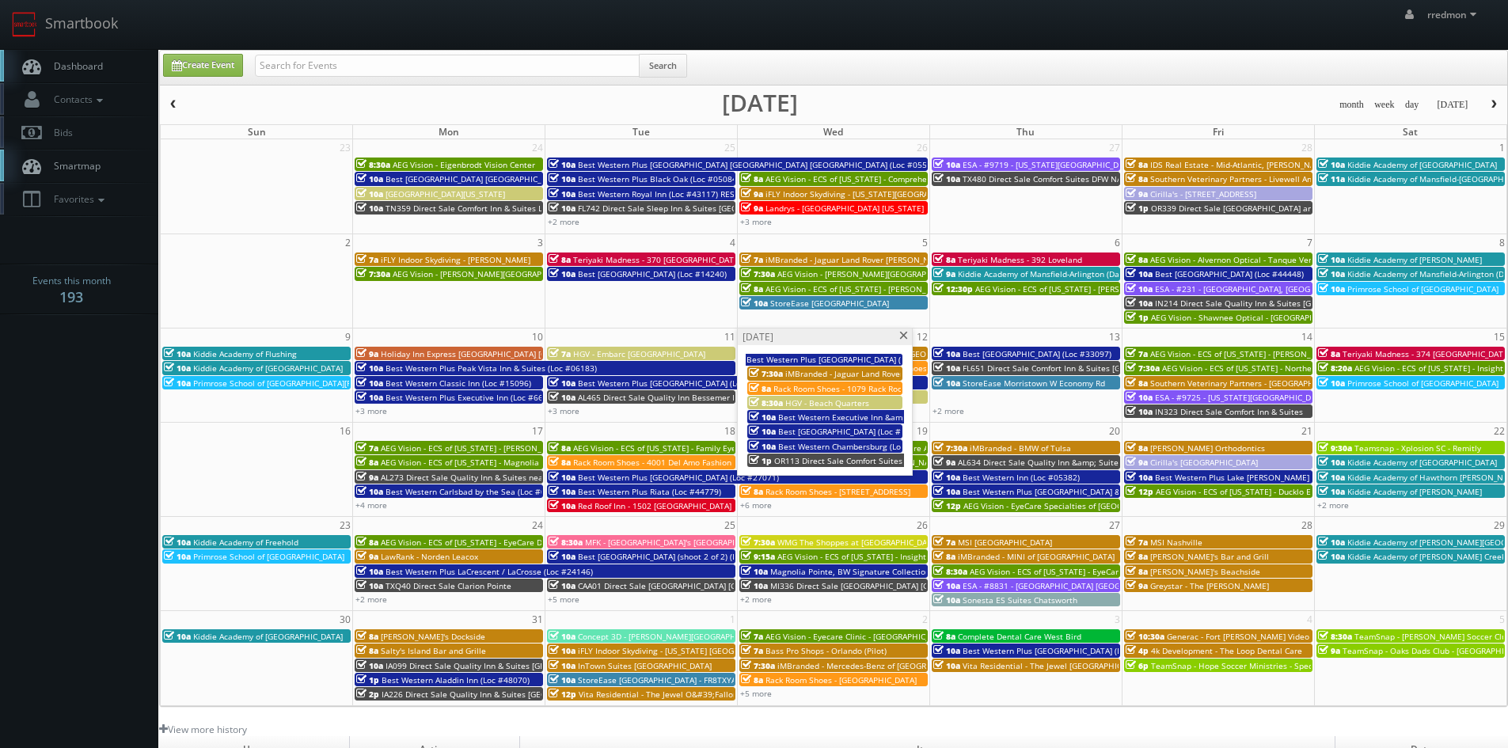
click at [903, 336] on span at bounding box center [904, 336] width 10 height 9
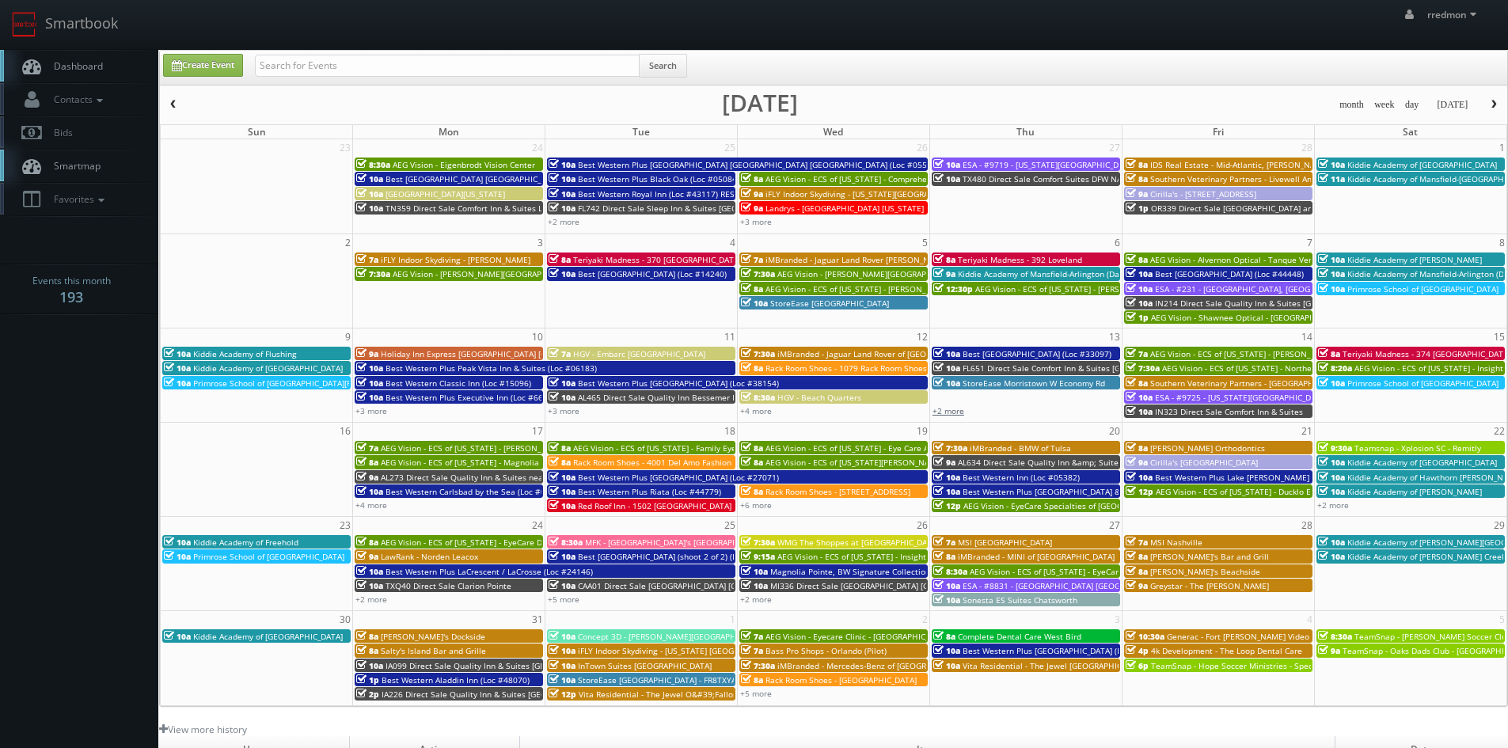
click at [950, 413] on link "+2 more" at bounding box center [949, 410] width 32 height 11
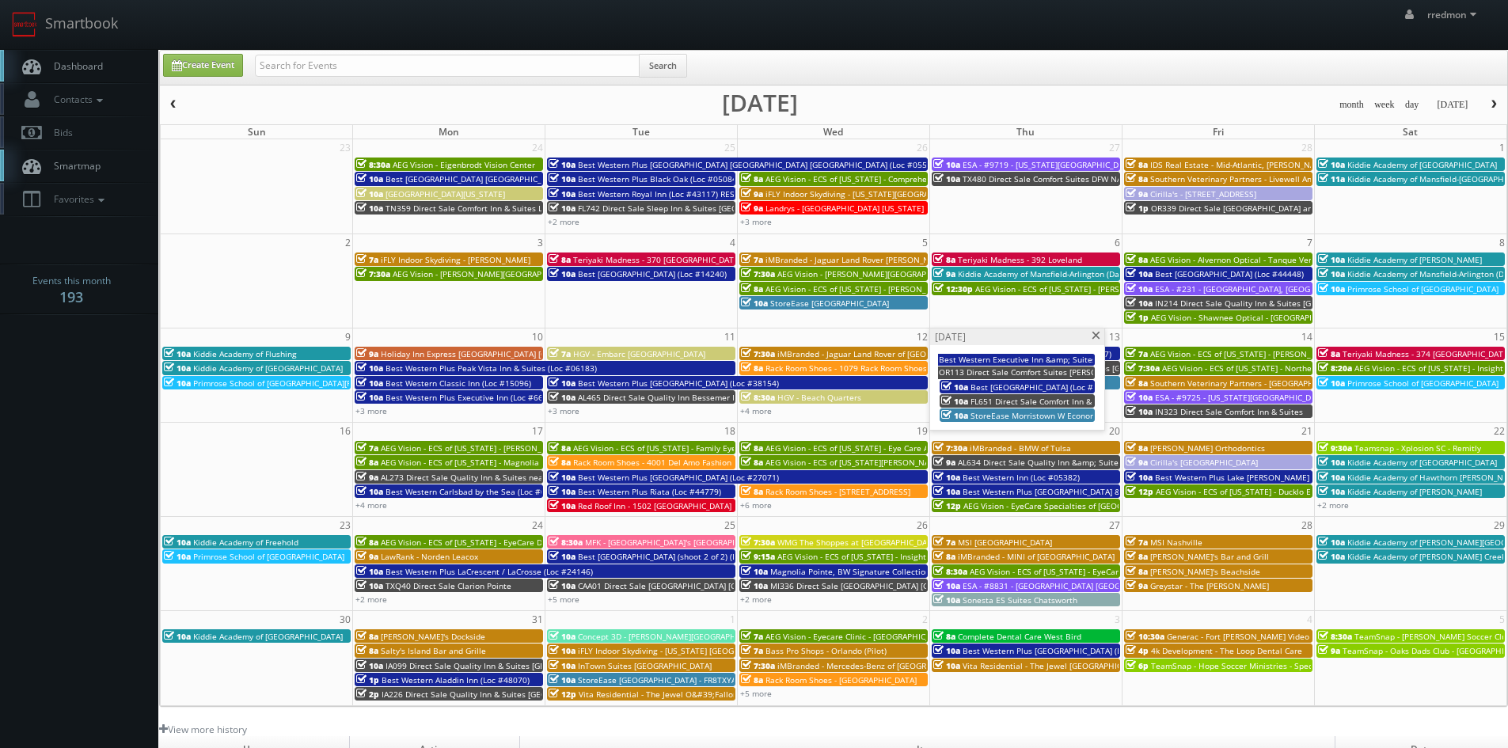
click at [1095, 337] on span at bounding box center [1096, 336] width 10 height 9
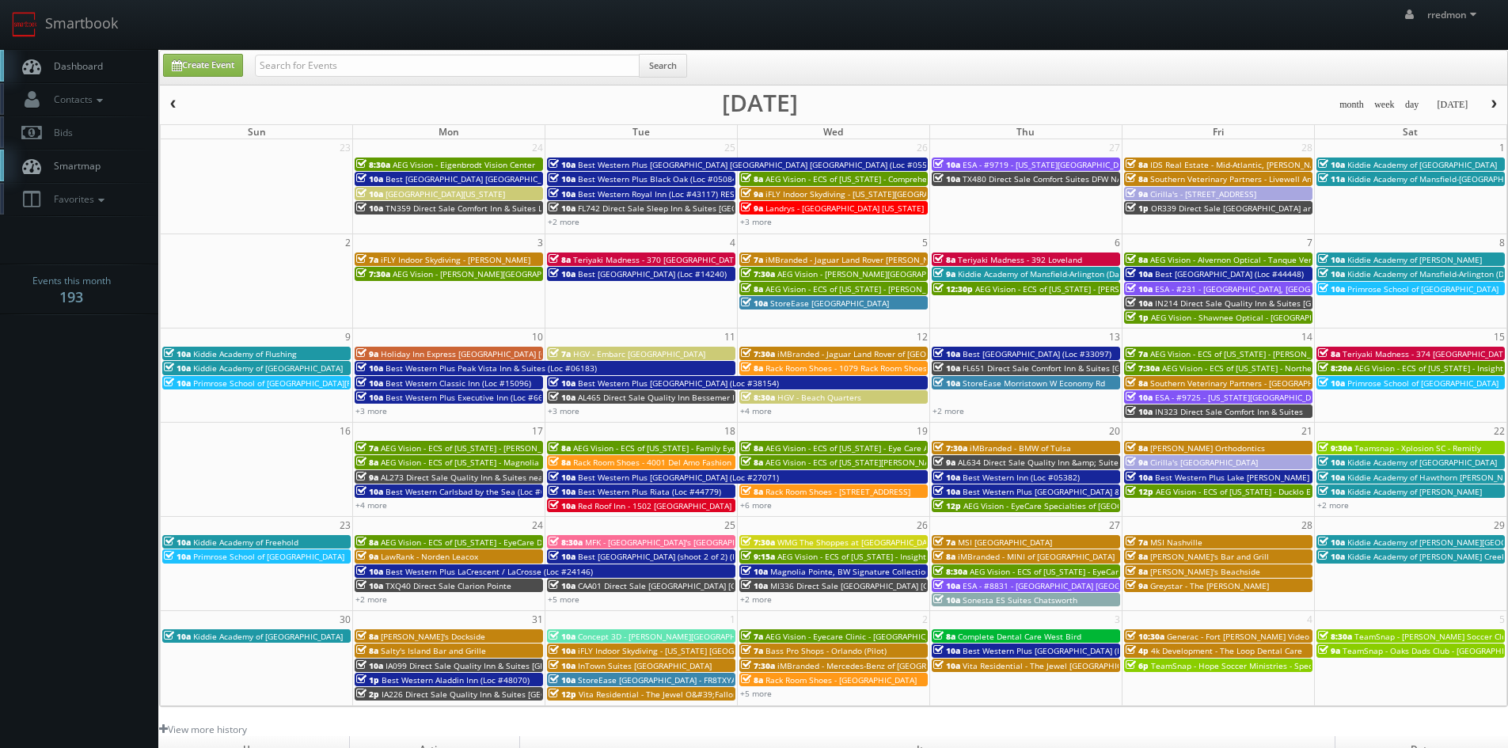
click at [373, 512] on div "+4 more" at bounding box center [449, 504] width 192 height 13
type input "03/17/2025"
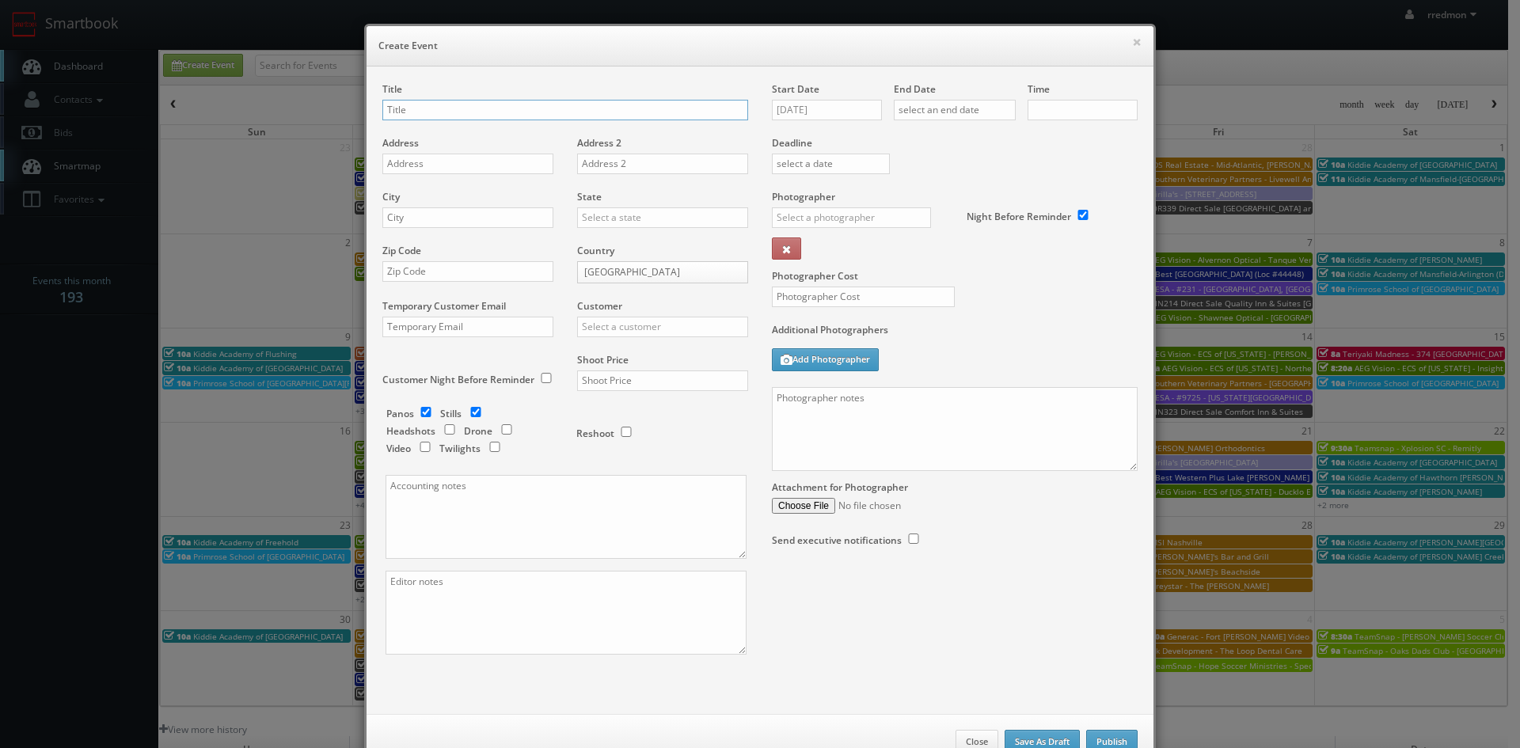
checkbox input "true"
type input "10:00am"
checkbox input "true"
click at [1132, 43] on button "×" at bounding box center [1137, 41] width 10 height 11
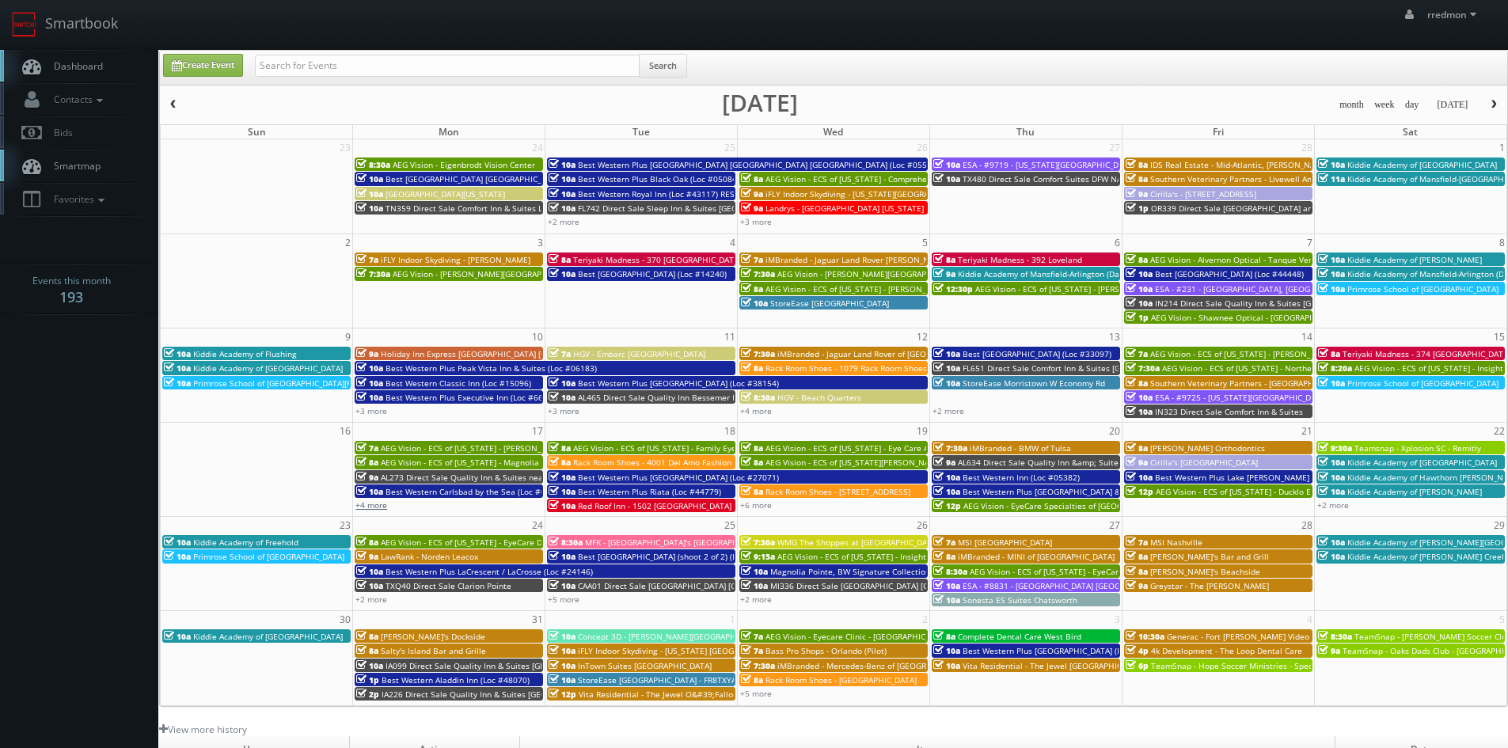
click at [378, 506] on link "+4 more" at bounding box center [372, 505] width 32 height 11
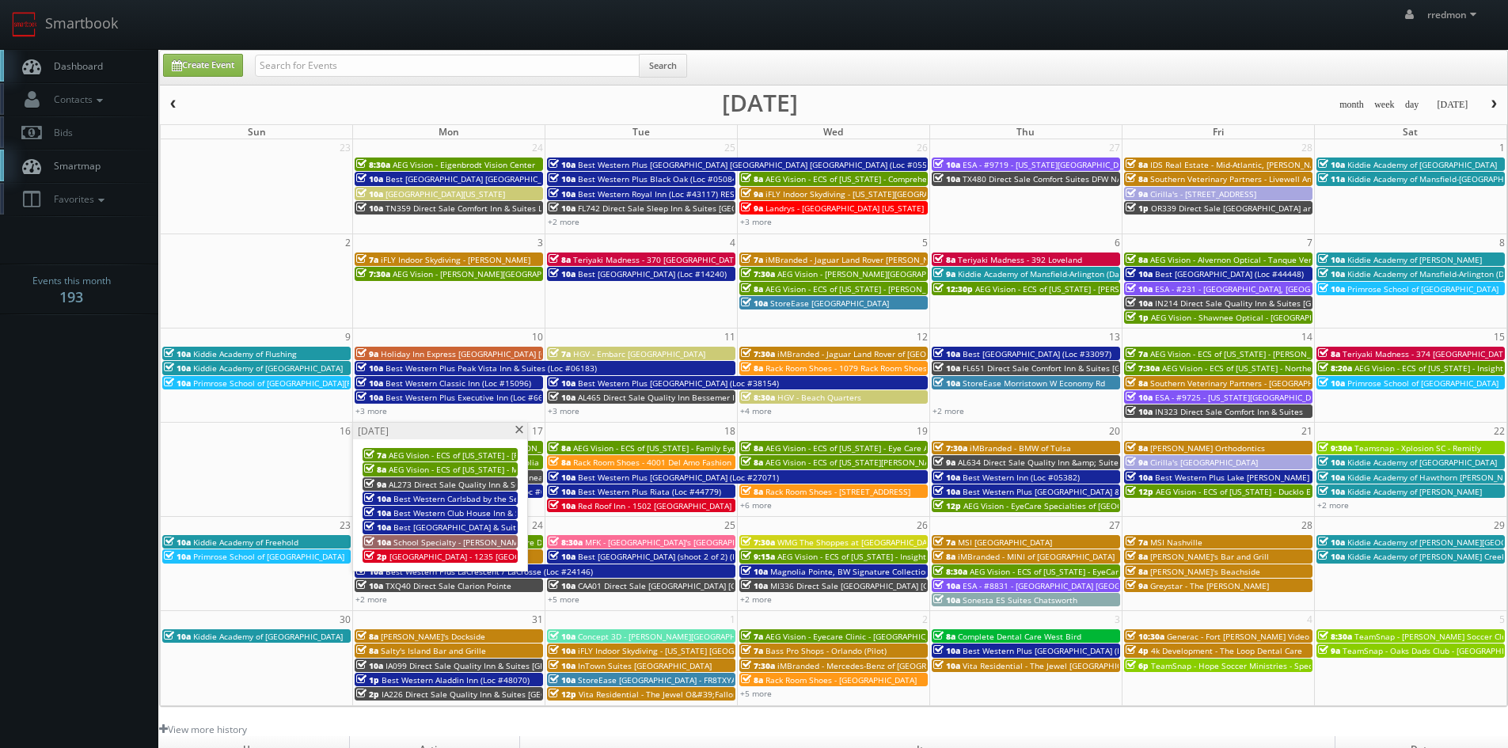
click at [519, 431] on span at bounding box center [519, 430] width 10 height 9
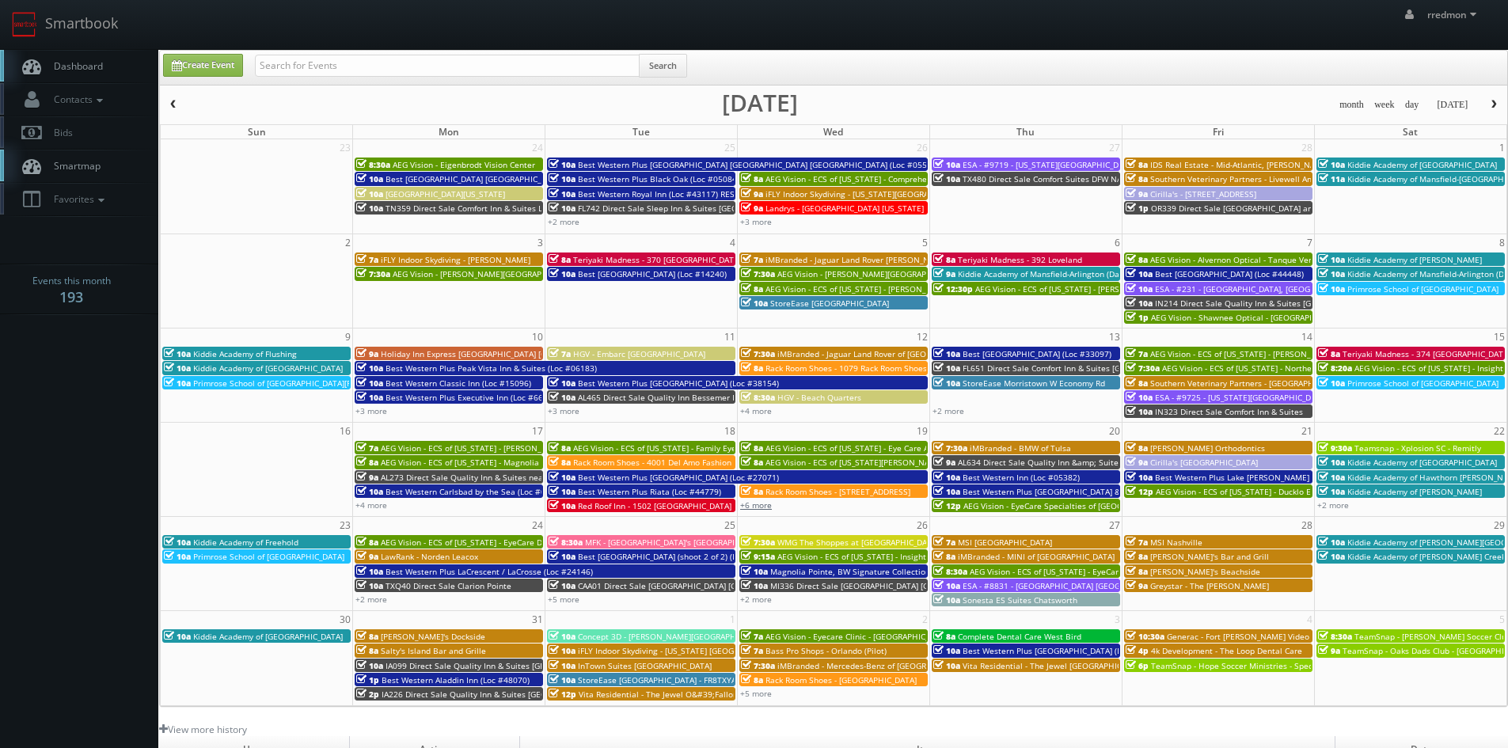
click at [763, 508] on link "+6 more" at bounding box center [756, 505] width 32 height 11
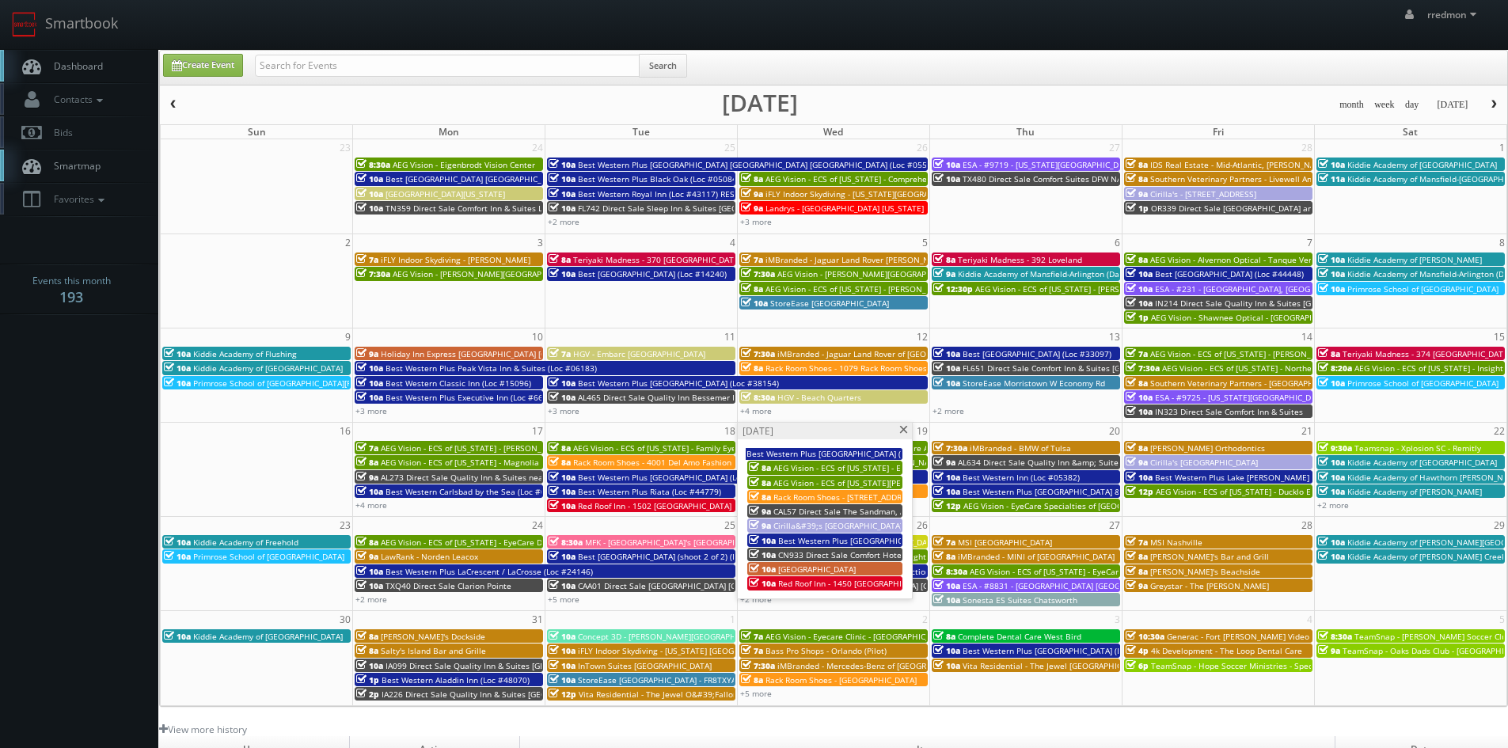
click at [905, 430] on span at bounding box center [904, 430] width 10 height 9
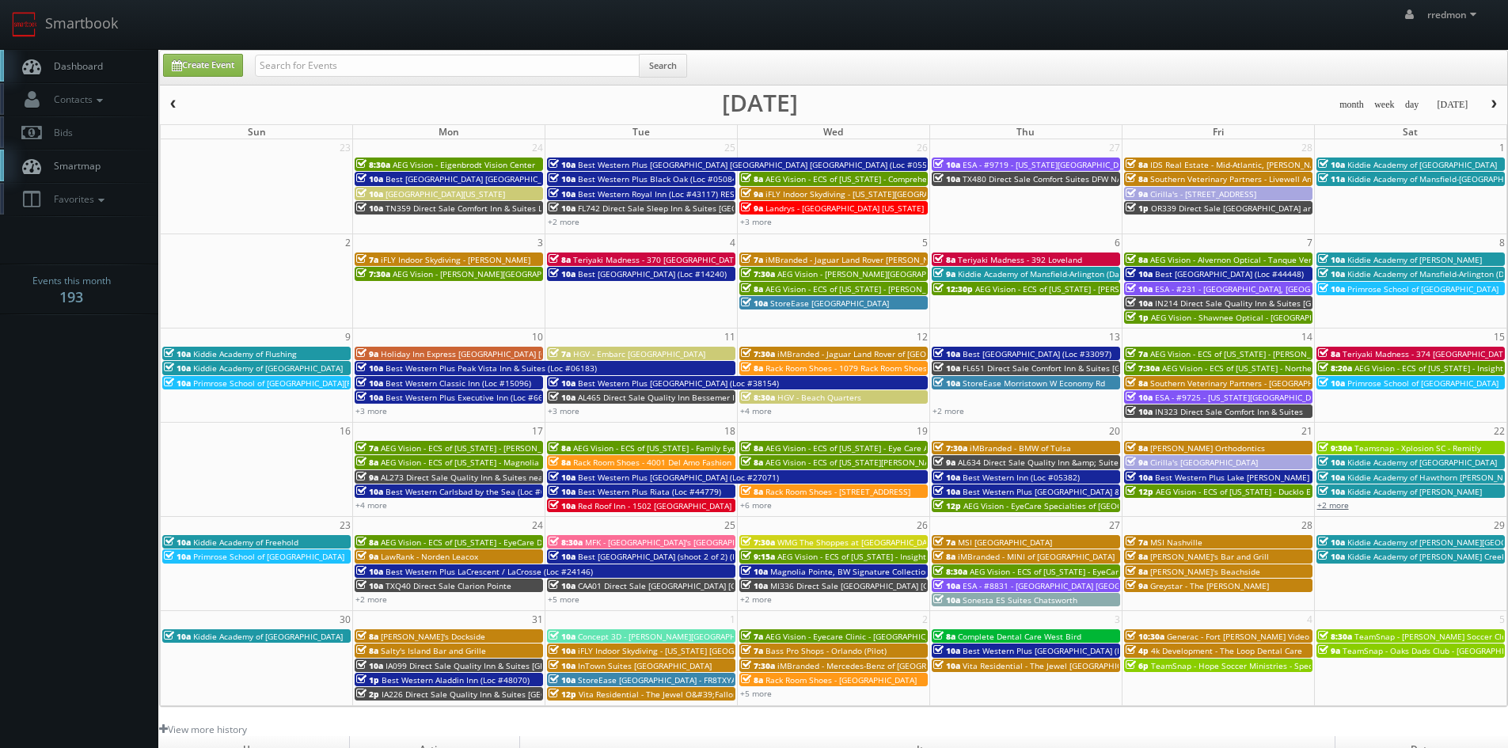
click at [1335, 504] on link "+2 more" at bounding box center [1334, 505] width 32 height 11
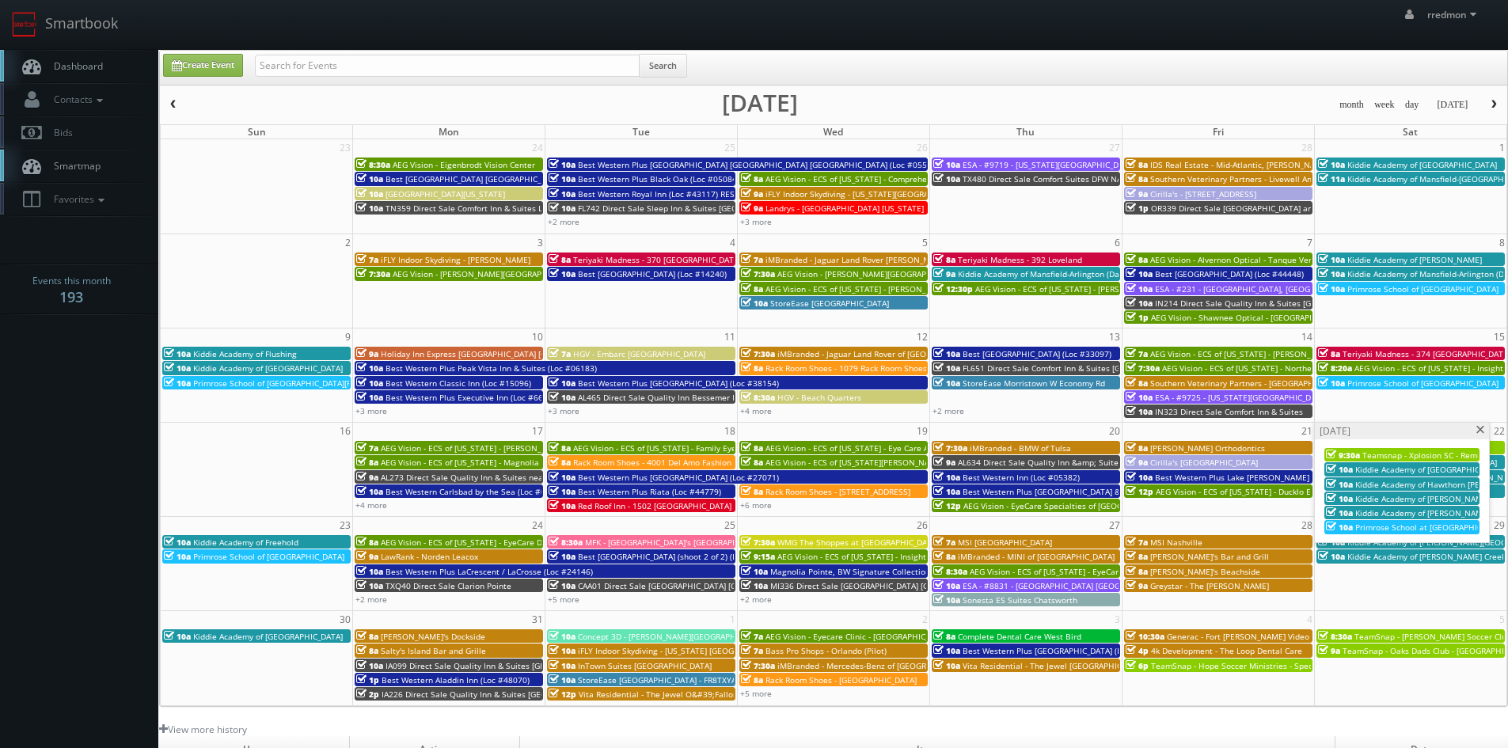
click at [1481, 430] on span at bounding box center [1481, 430] width 10 height 9
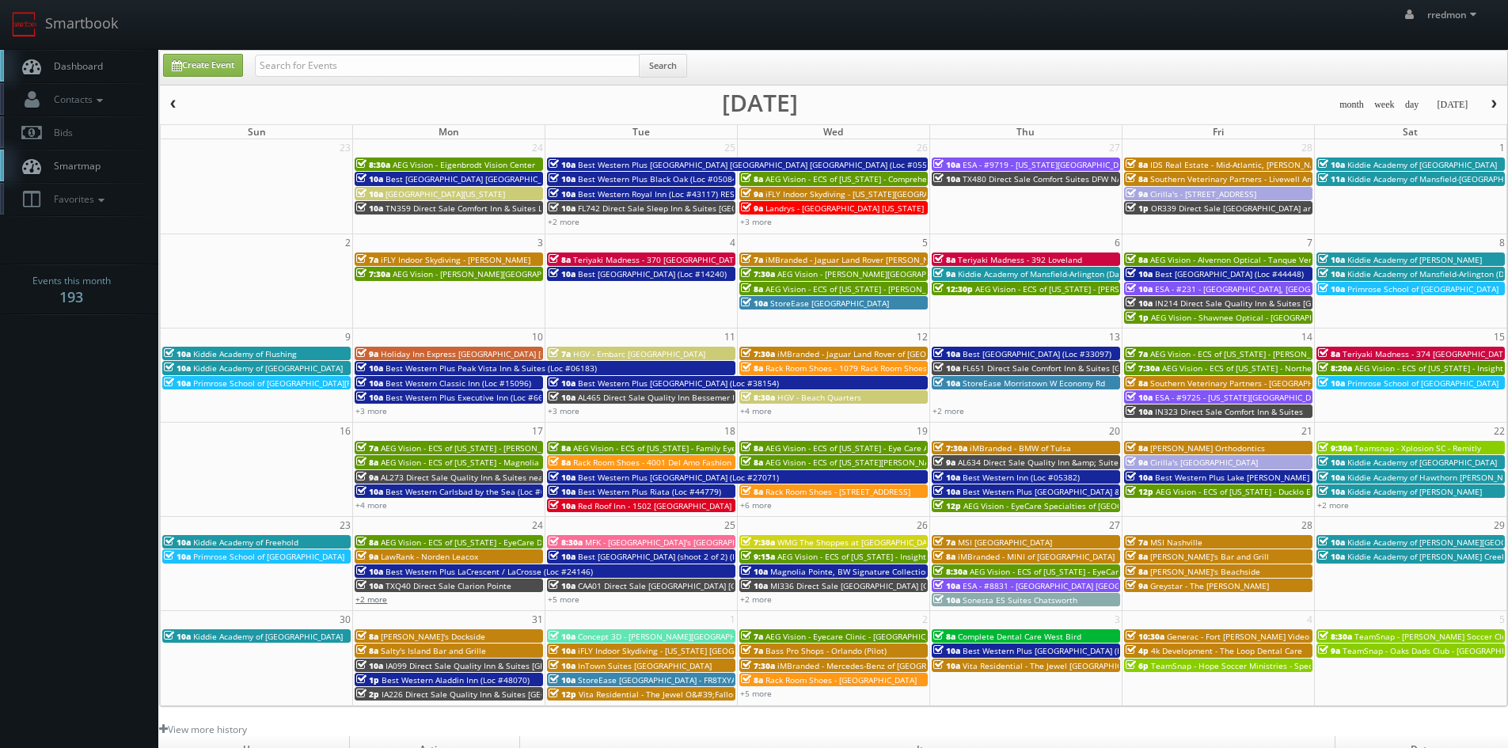
click at [372, 601] on link "+2 more" at bounding box center [372, 599] width 32 height 11
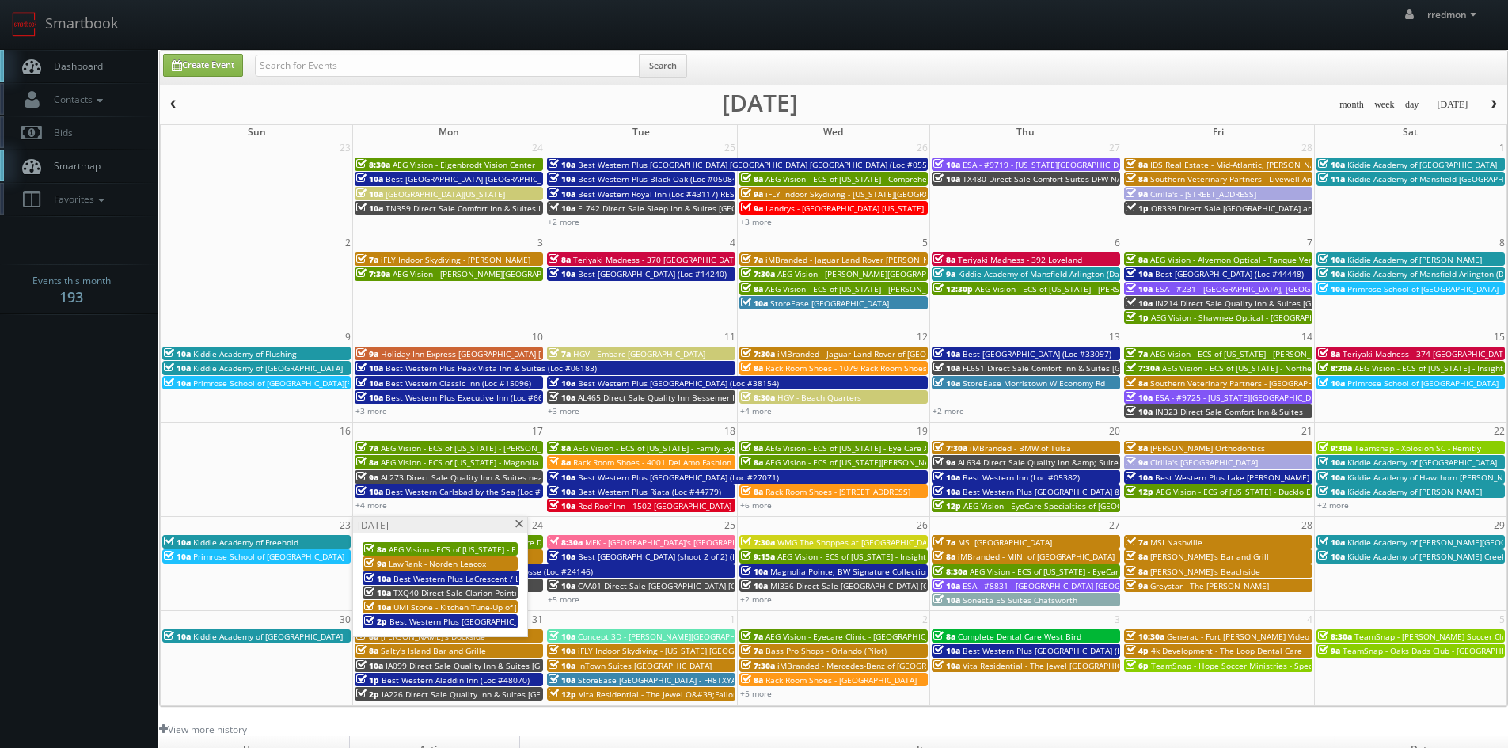
click at [519, 523] on span at bounding box center [519, 524] width 10 height 9
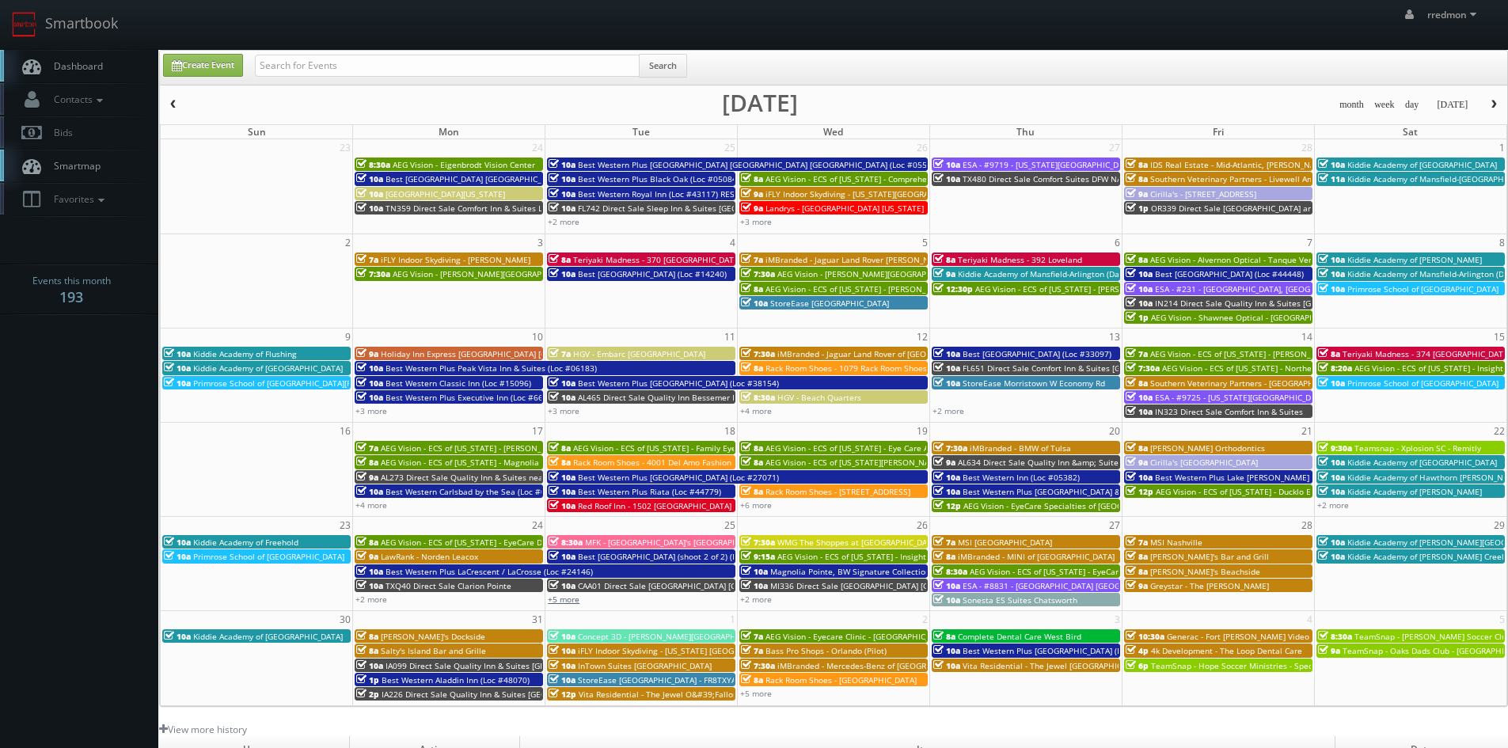
click at [565, 603] on link "+5 more" at bounding box center [564, 599] width 32 height 11
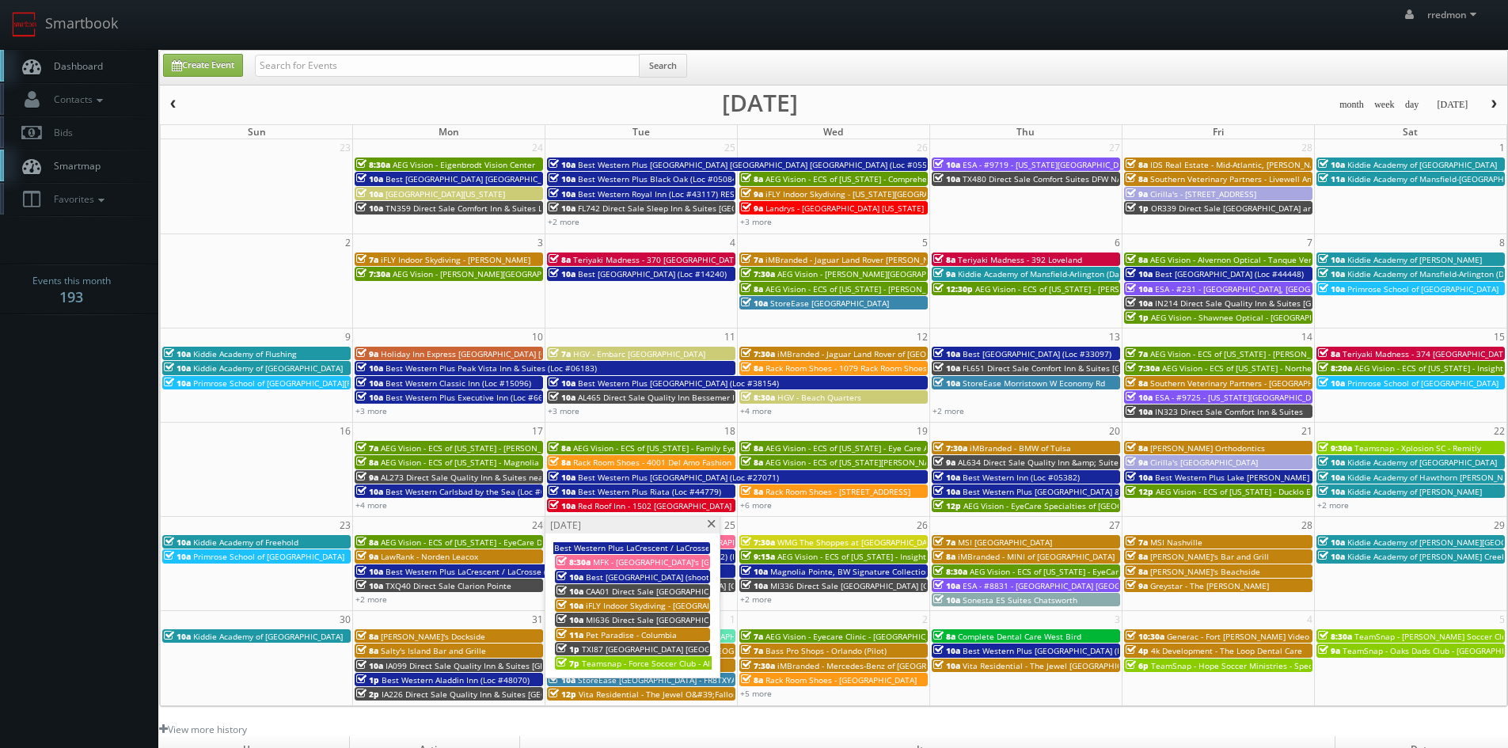
click at [710, 526] on span at bounding box center [711, 524] width 10 height 9
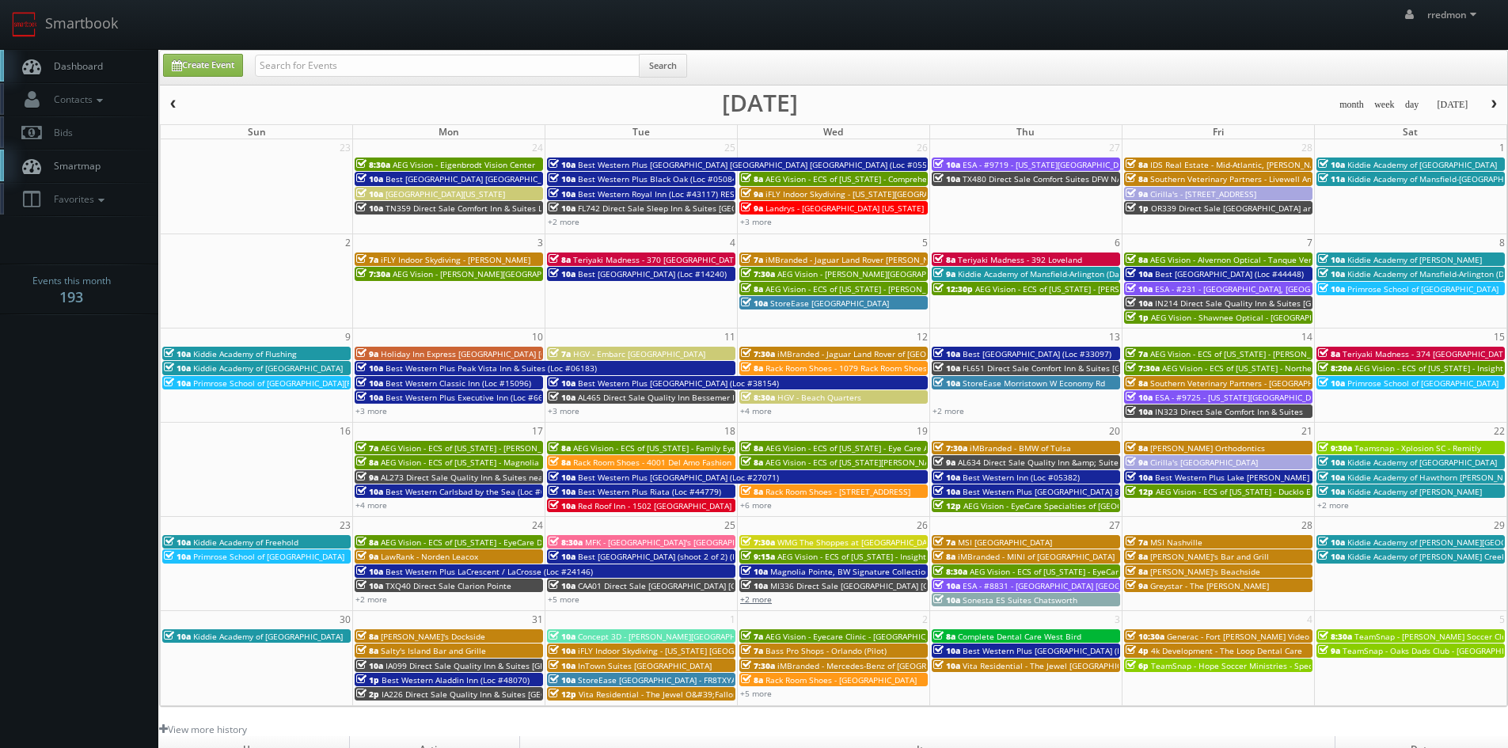
click at [759, 601] on link "+2 more" at bounding box center [756, 599] width 32 height 11
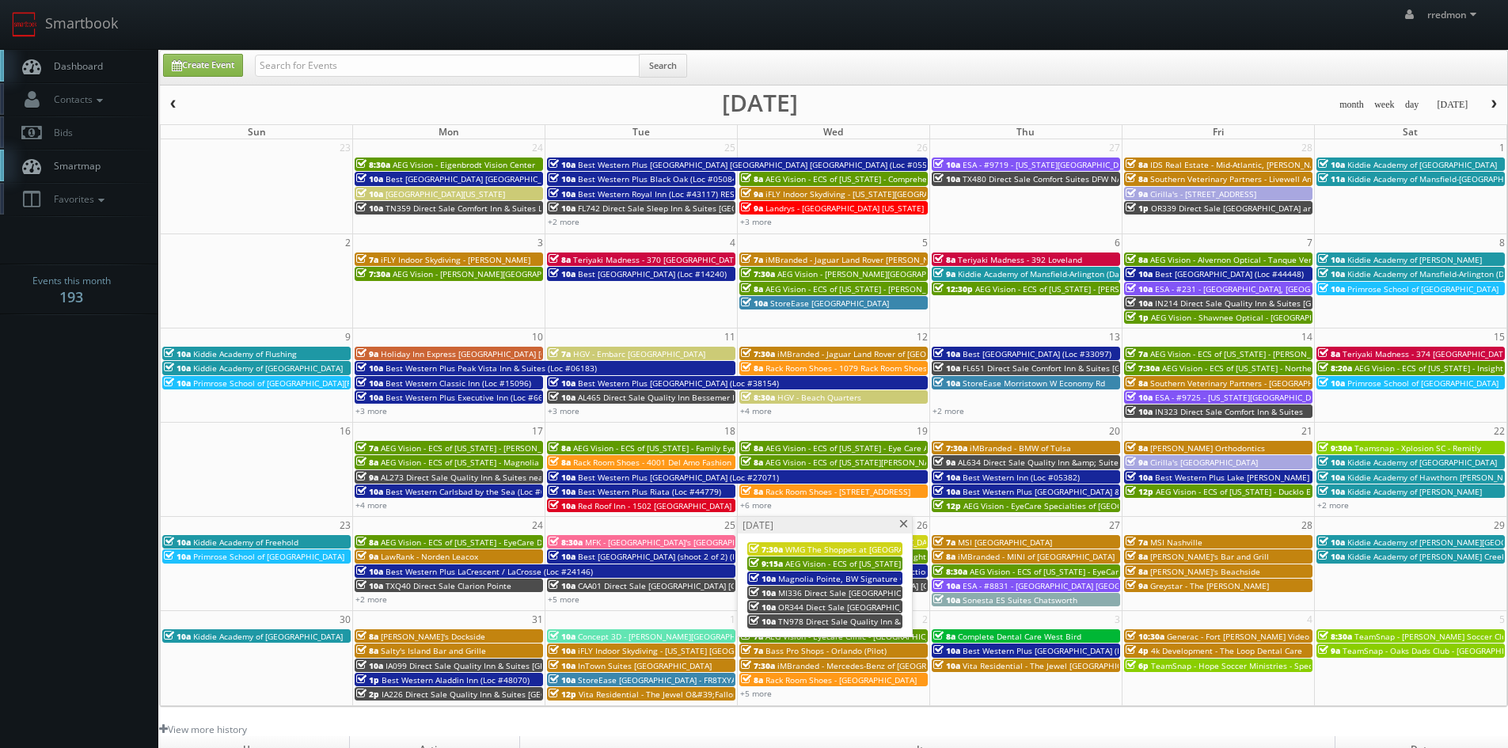
click at [901, 525] on span at bounding box center [904, 524] width 10 height 9
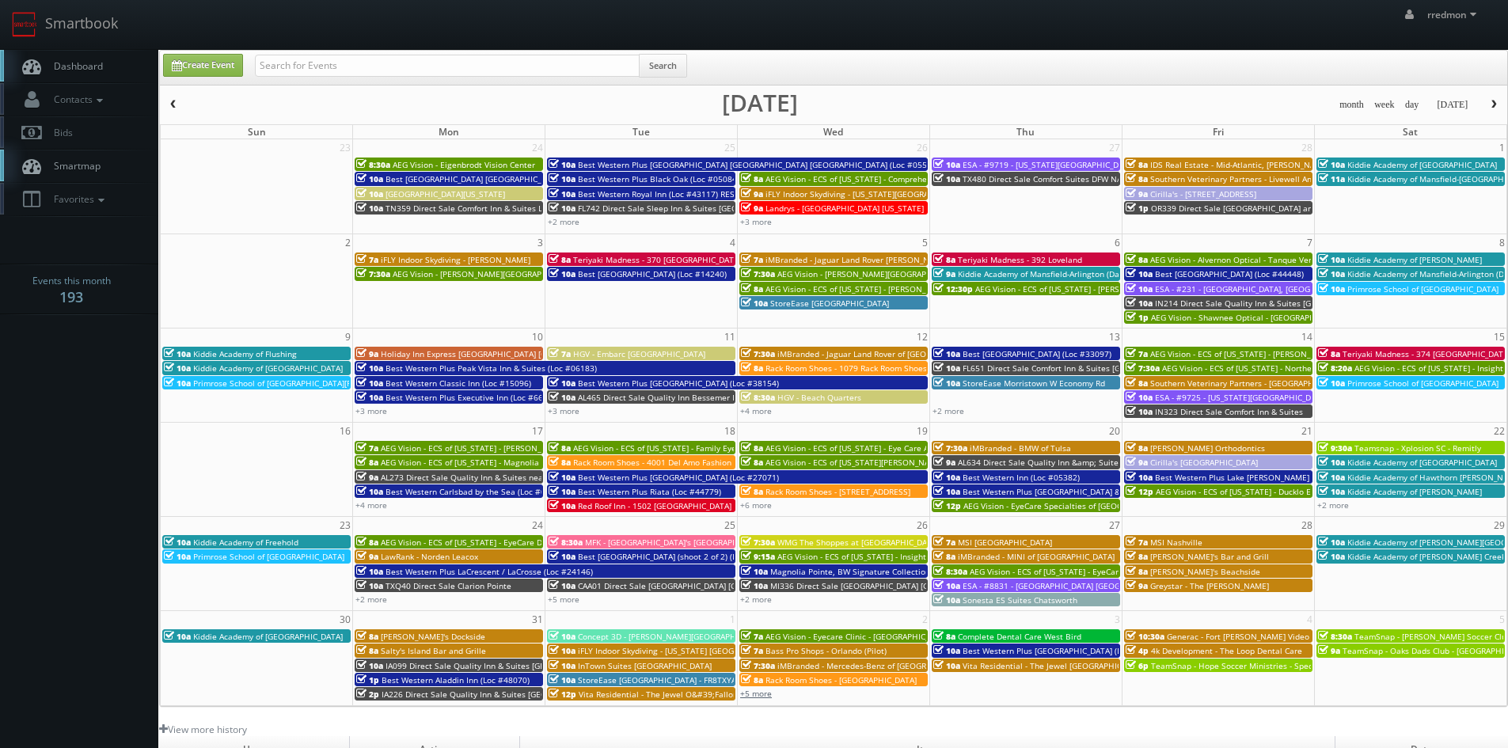
click at [762, 693] on link "+5 more" at bounding box center [756, 693] width 32 height 11
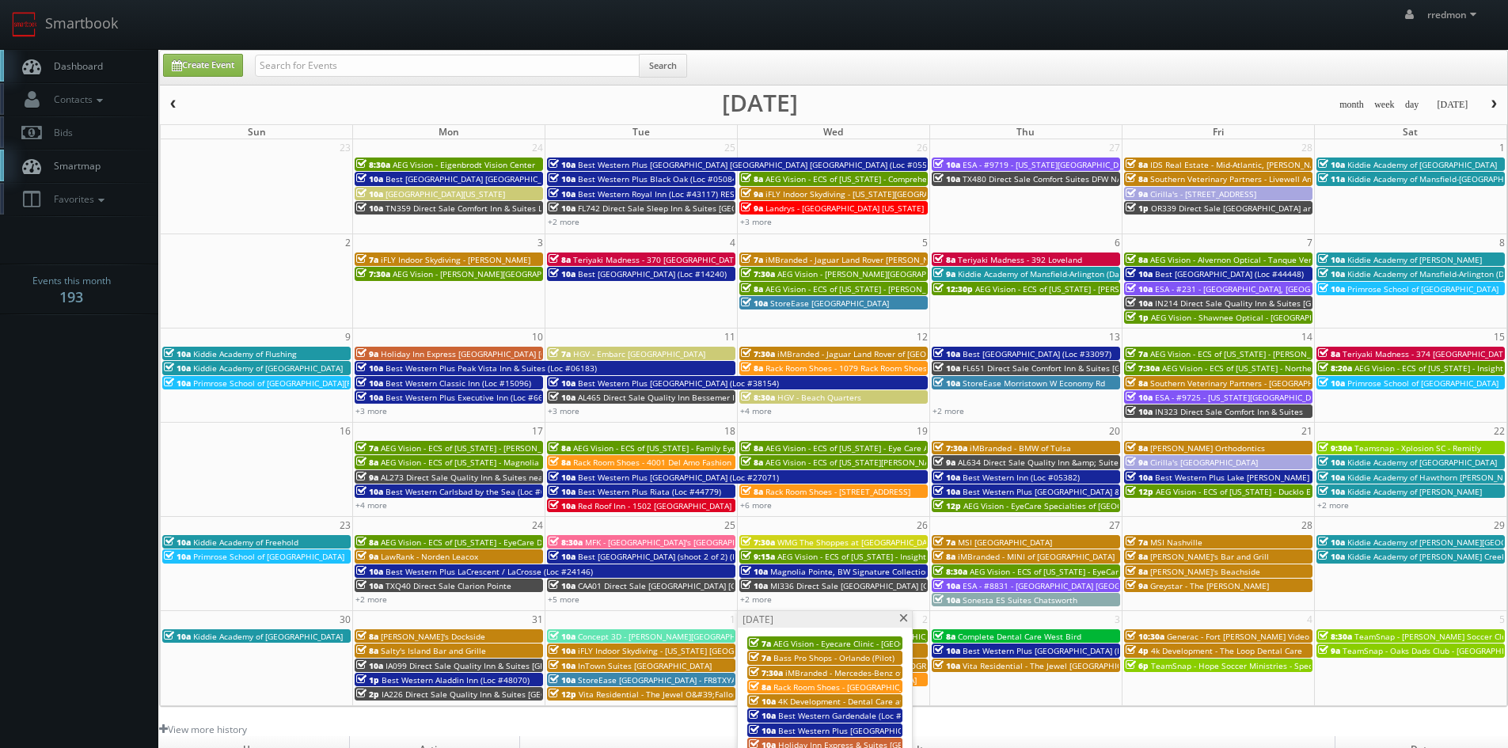
scroll to position [79, 0]
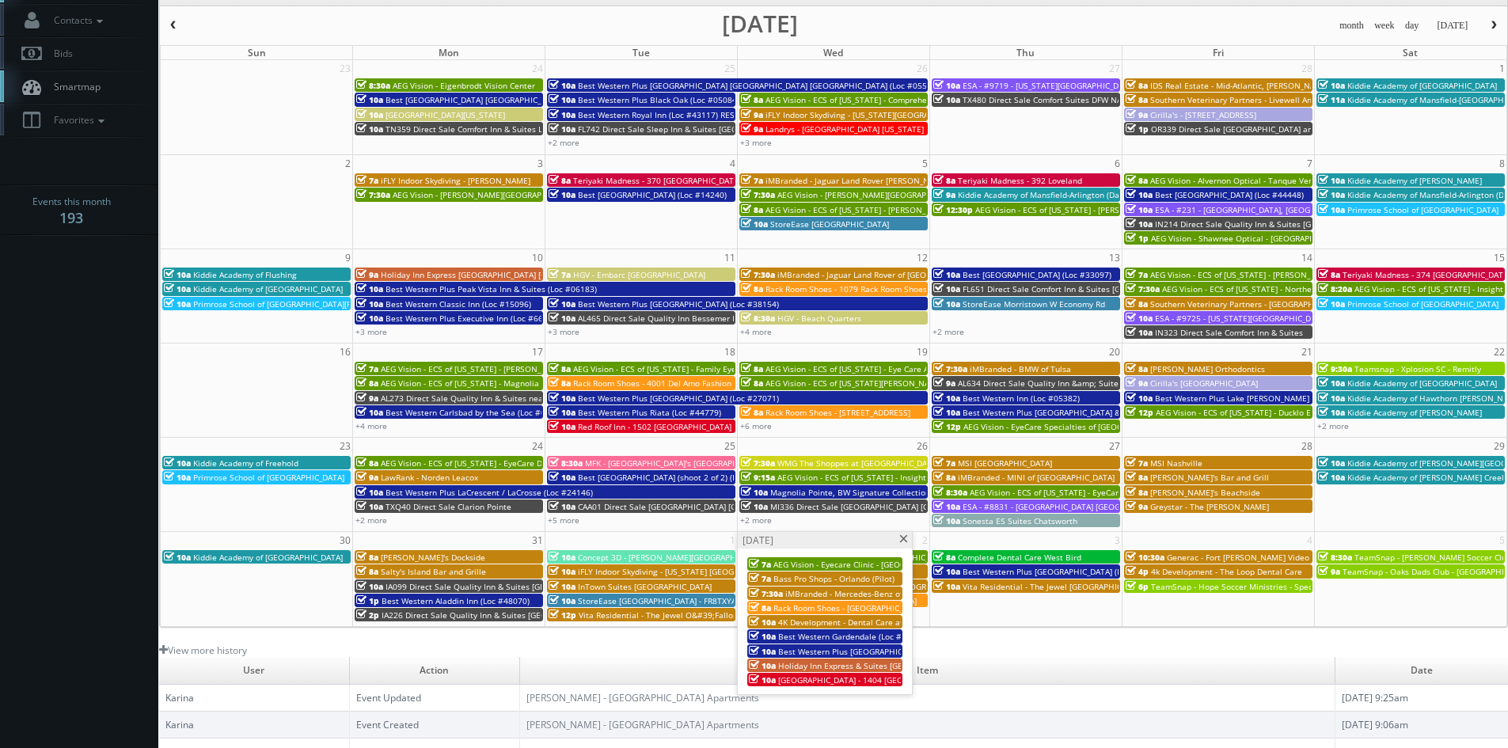
click at [901, 540] on span at bounding box center [904, 539] width 10 height 9
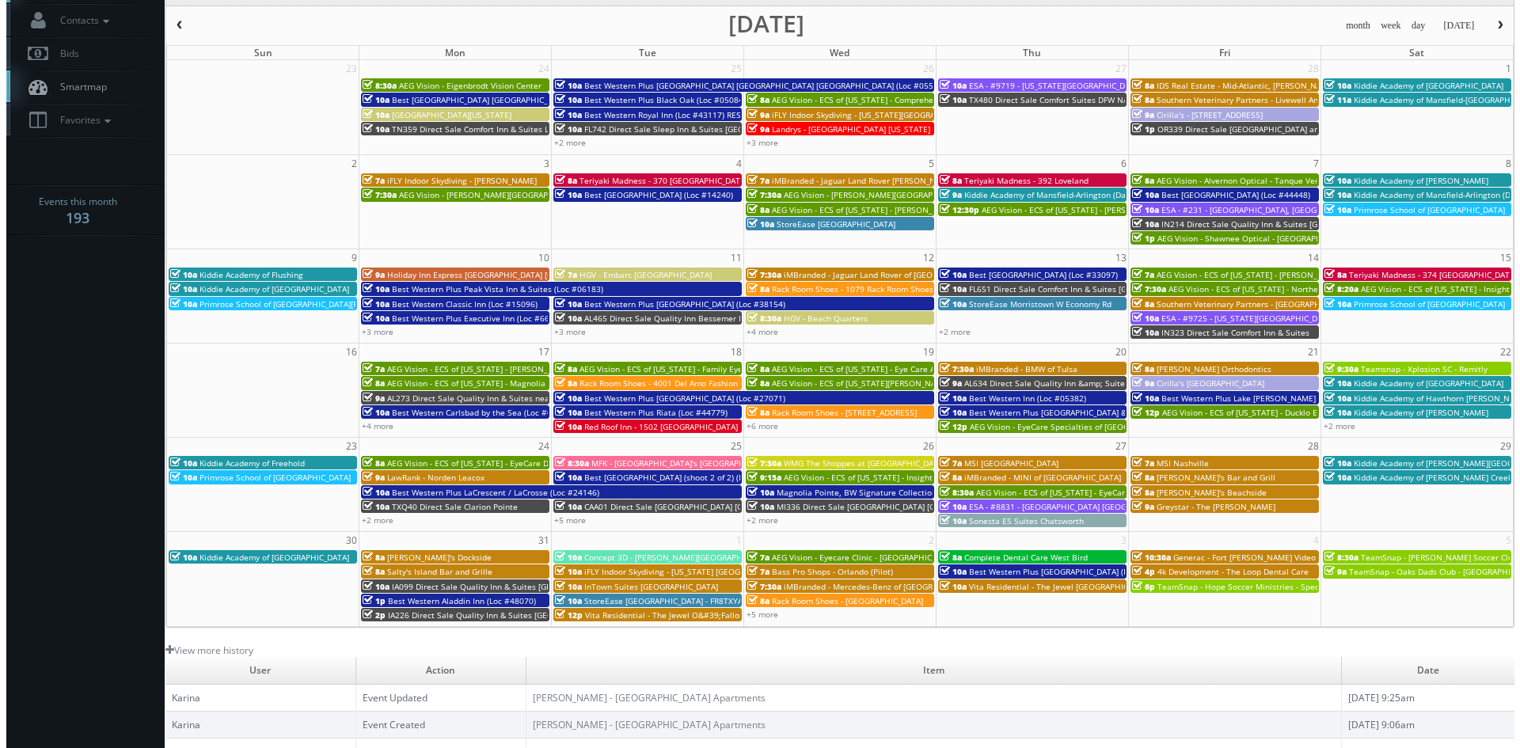
scroll to position [0, 0]
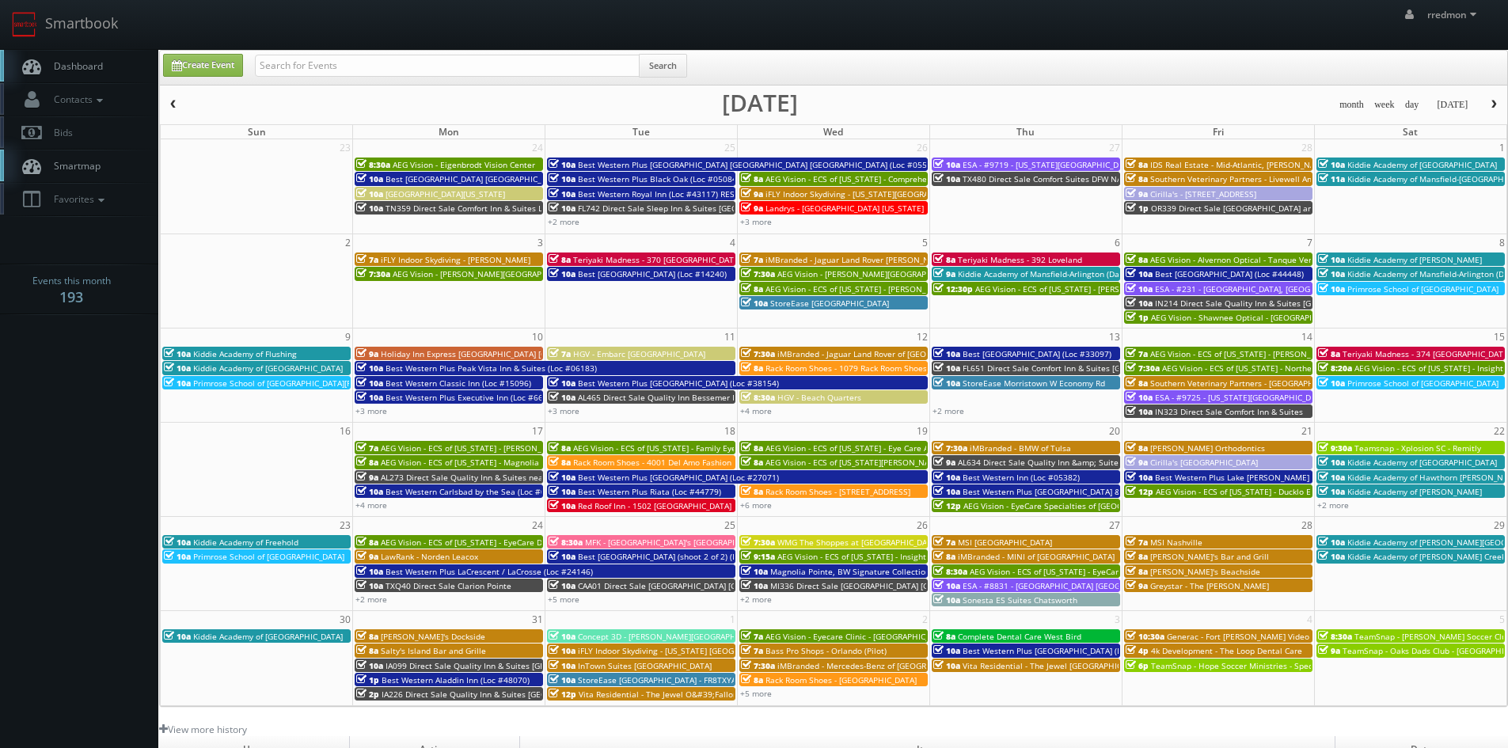
click at [1496, 108] on span "button" at bounding box center [1494, 105] width 11 height 10
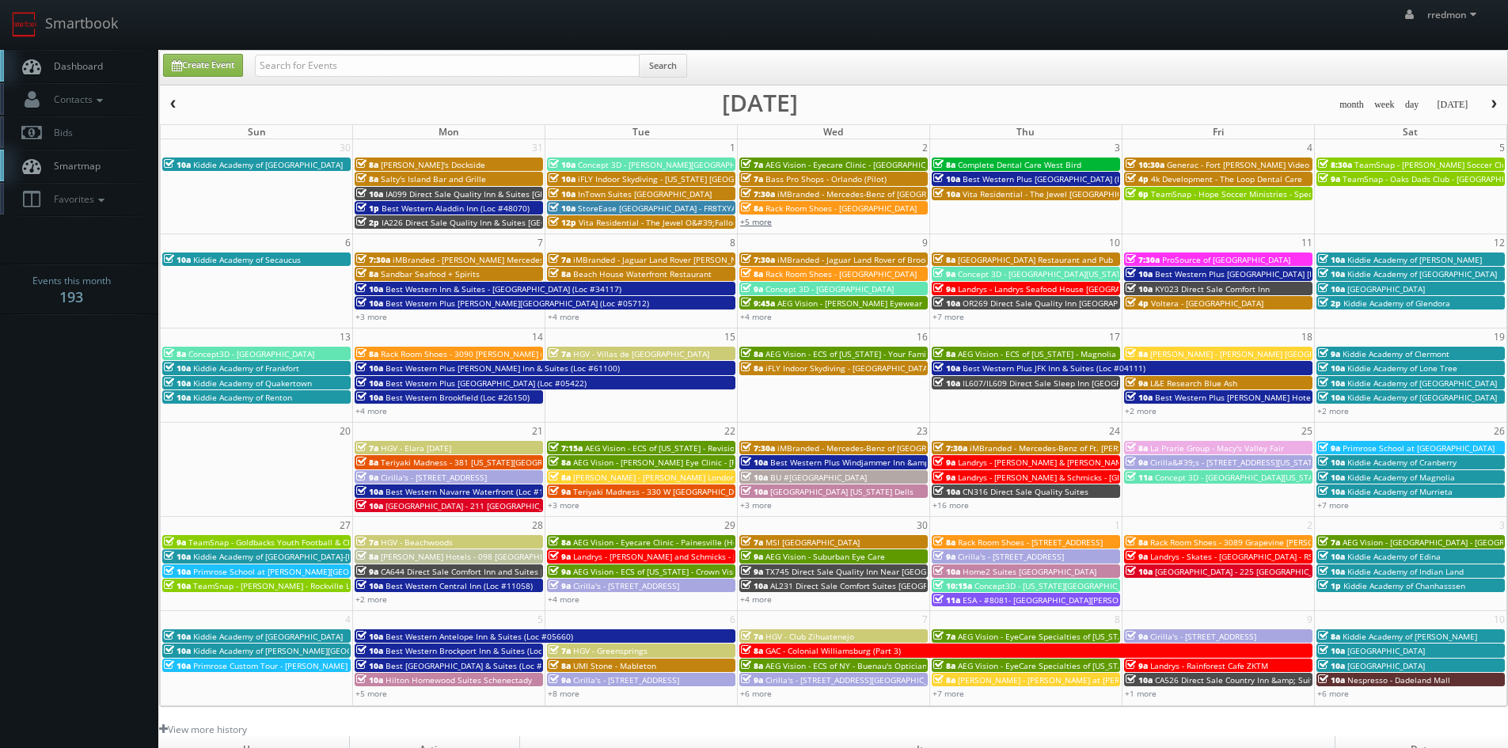
click at [768, 221] on link "+5 more" at bounding box center [756, 221] width 32 height 11
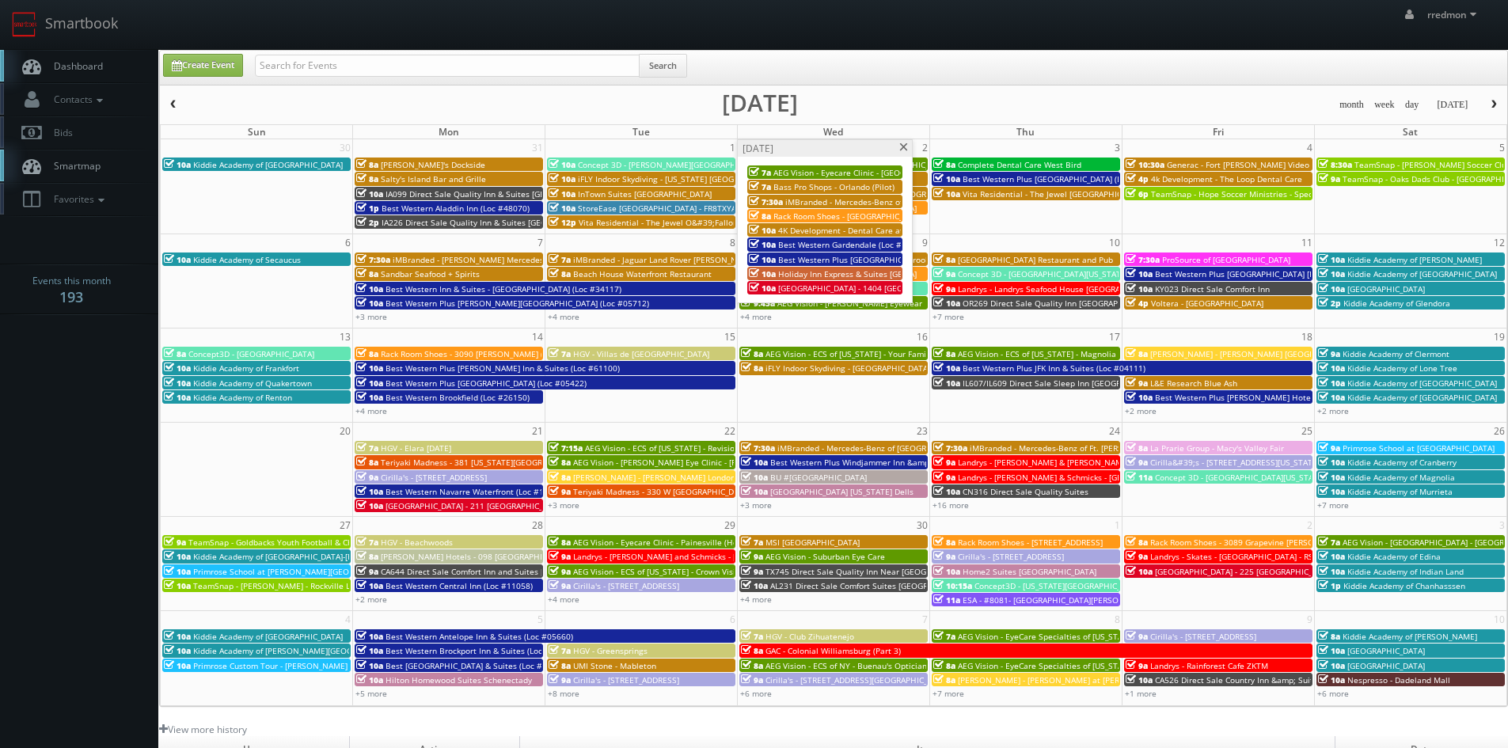
click at [902, 147] on span at bounding box center [904, 147] width 10 height 9
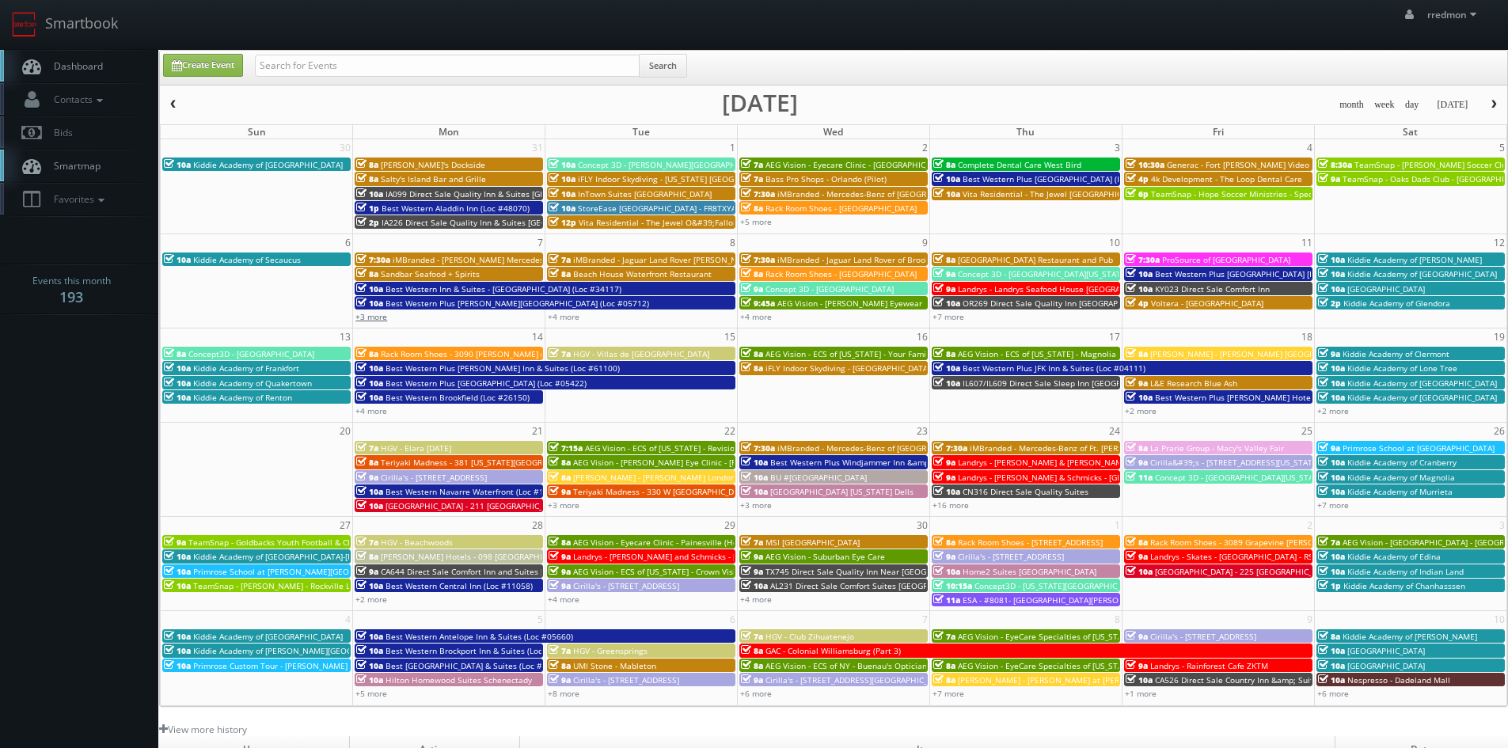
click at [378, 318] on link "+3 more" at bounding box center [372, 316] width 32 height 11
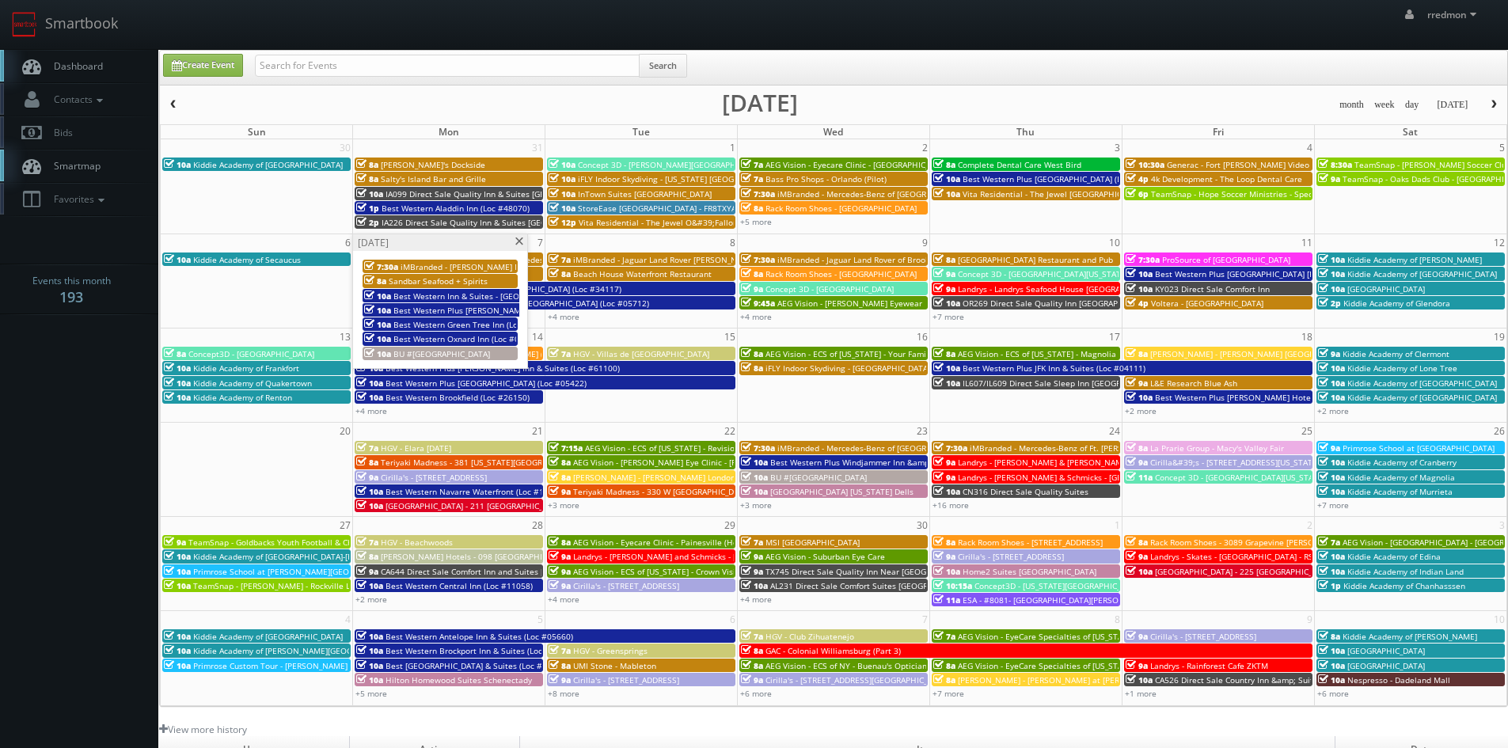
click at [518, 242] on span at bounding box center [519, 242] width 10 height 9
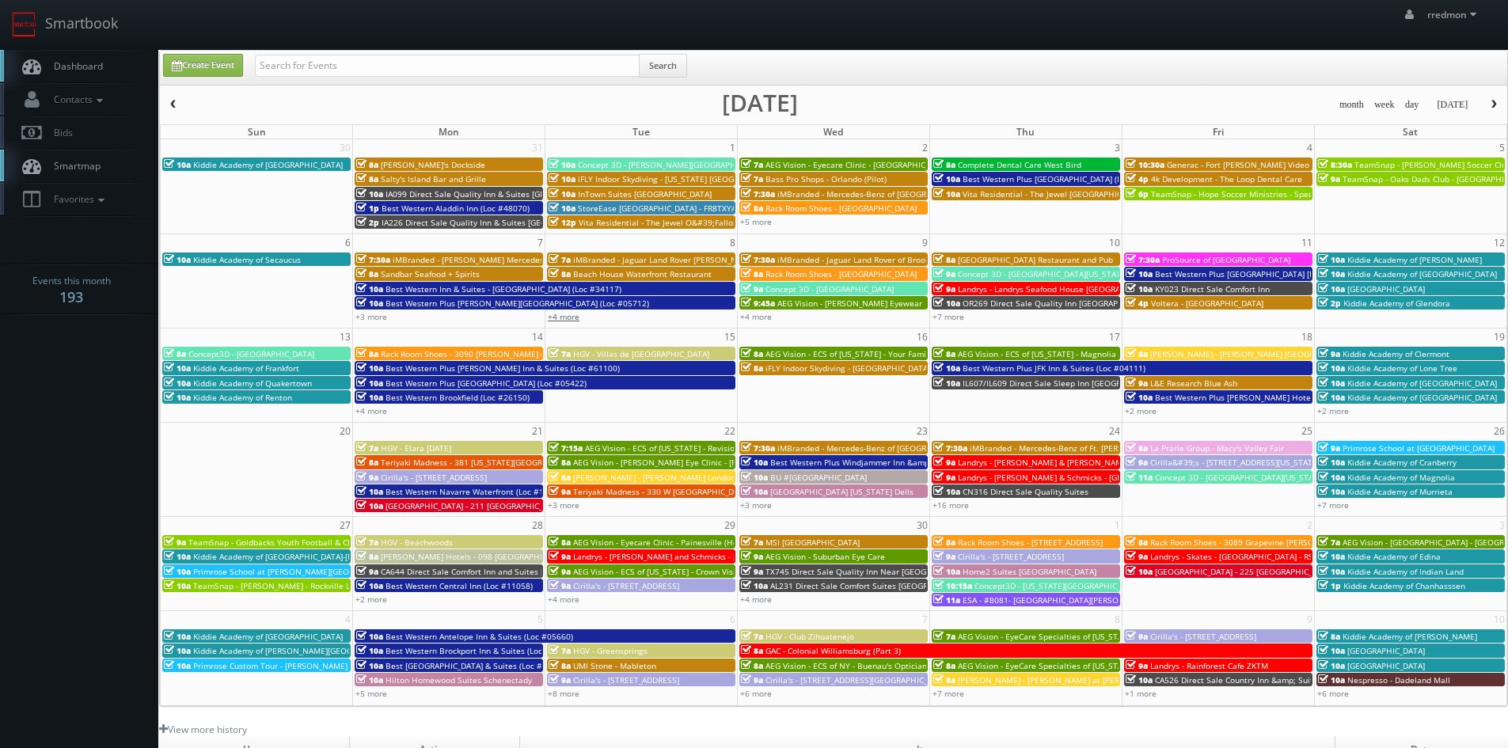
click at [561, 315] on link "+4 more" at bounding box center [564, 316] width 32 height 11
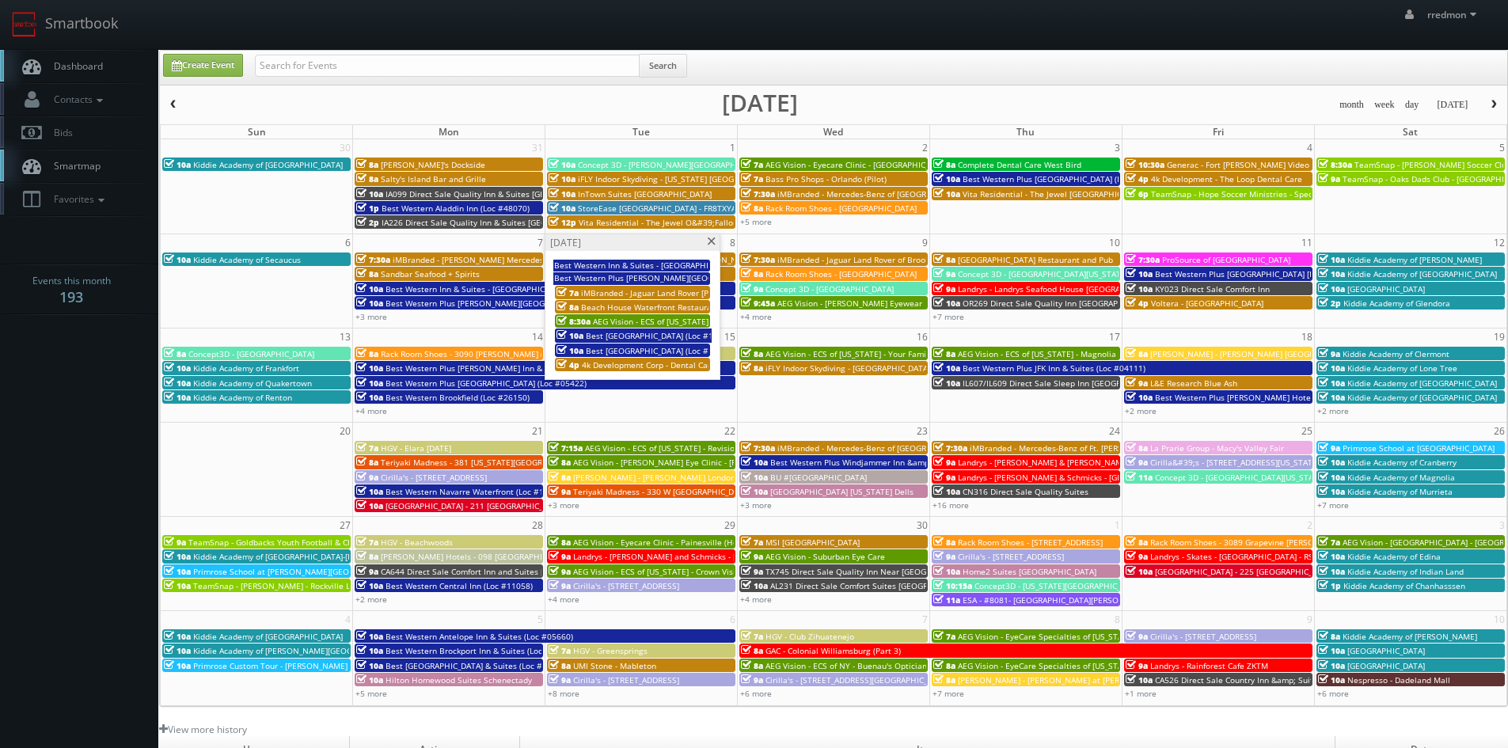
click at [709, 242] on span at bounding box center [711, 242] width 10 height 9
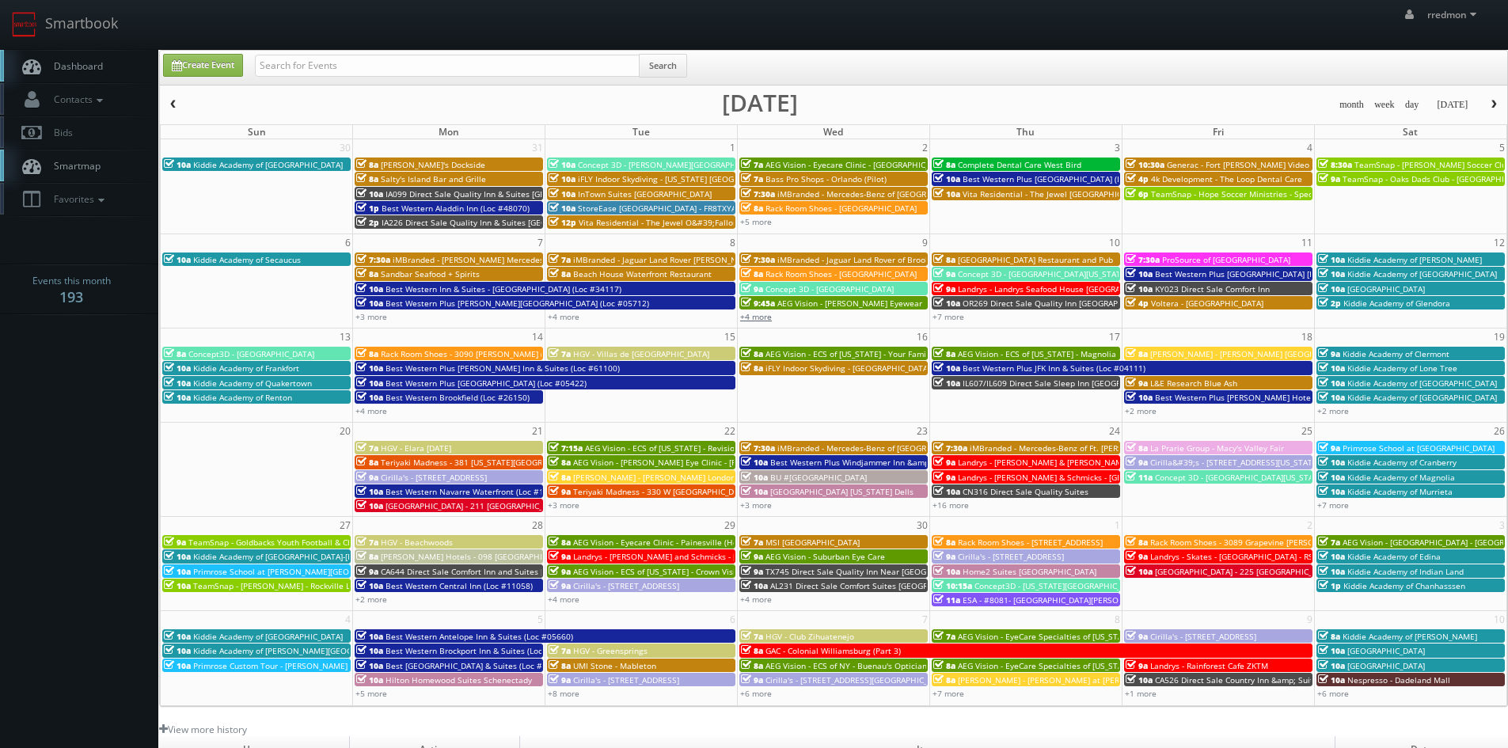
click at [751, 320] on link "+4 more" at bounding box center [756, 316] width 32 height 11
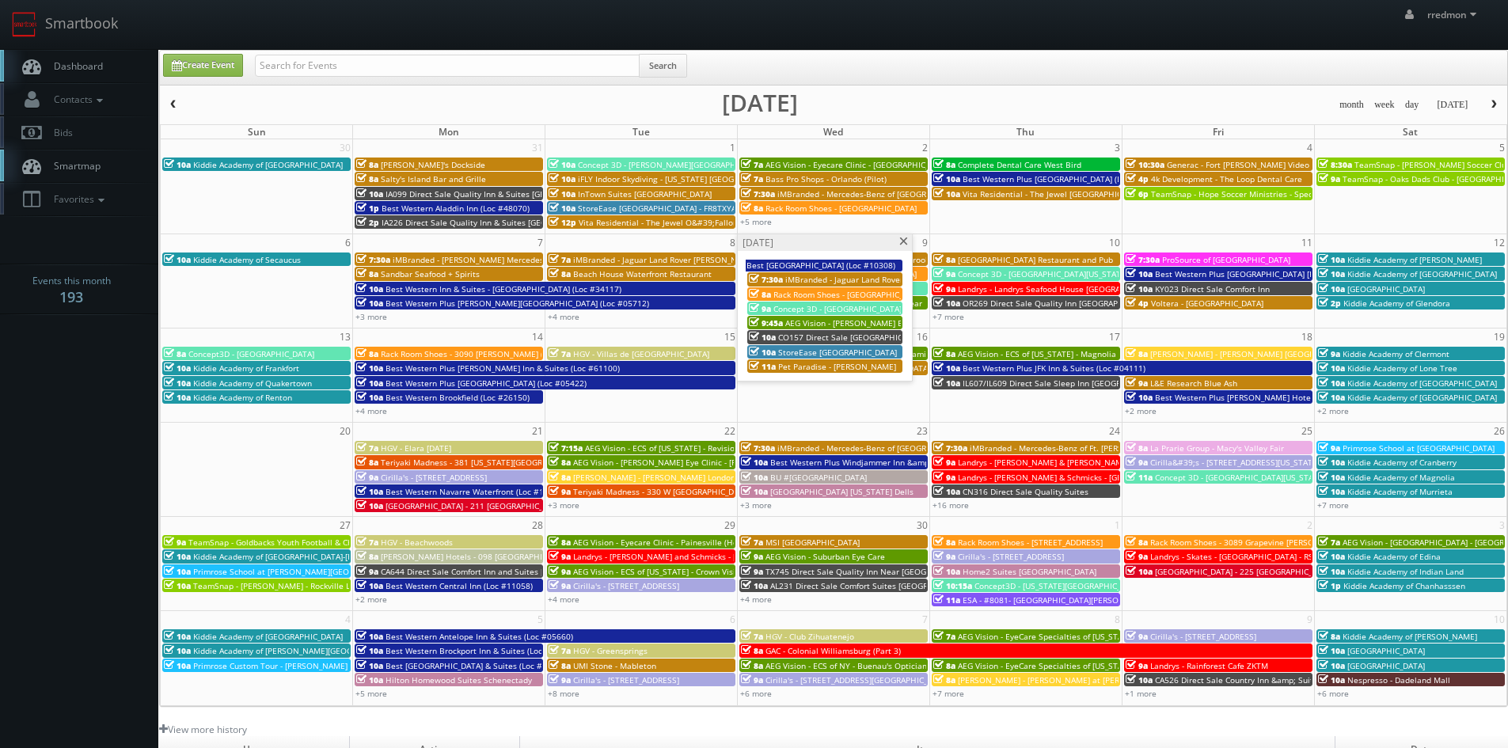
click at [907, 245] on span at bounding box center [904, 242] width 10 height 9
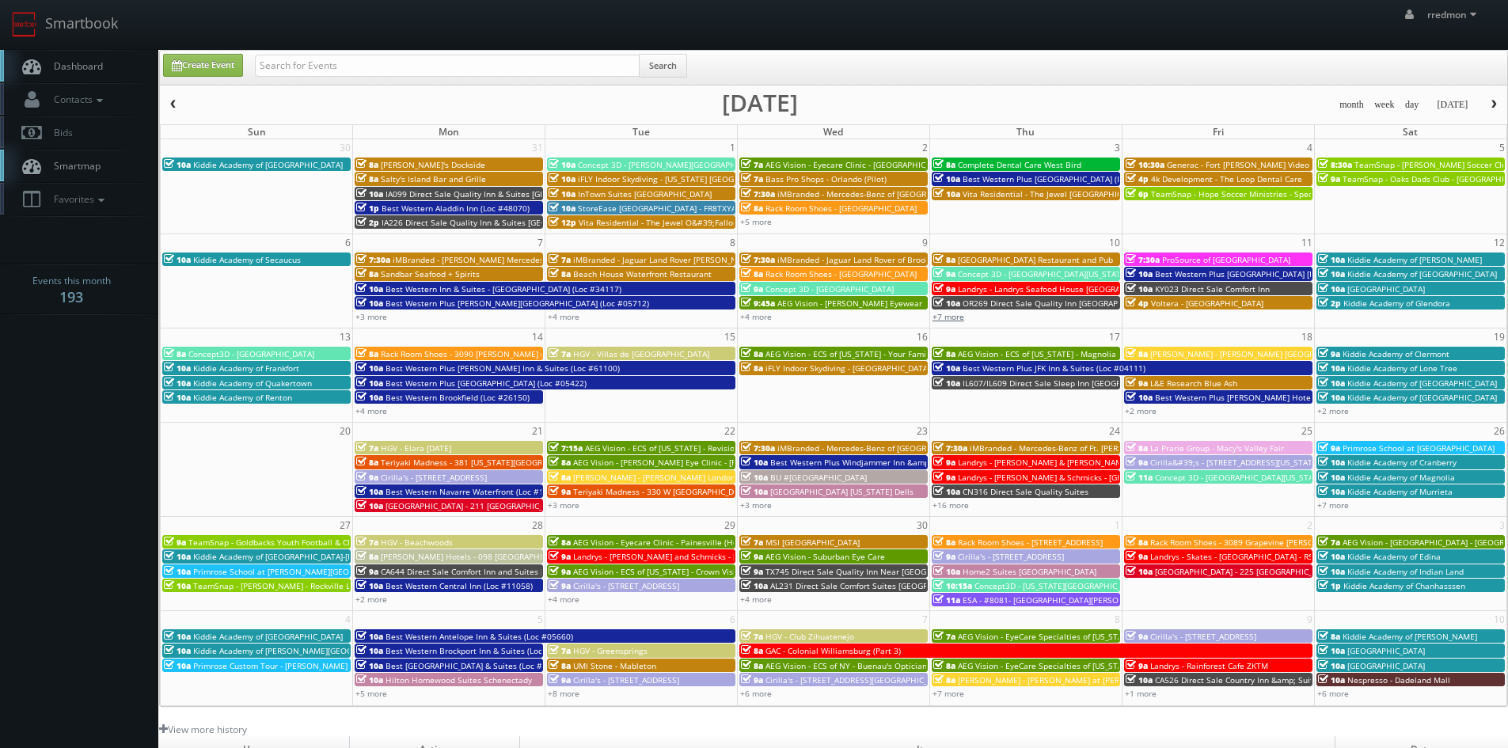
click at [957, 315] on link "+7 more" at bounding box center [949, 316] width 32 height 11
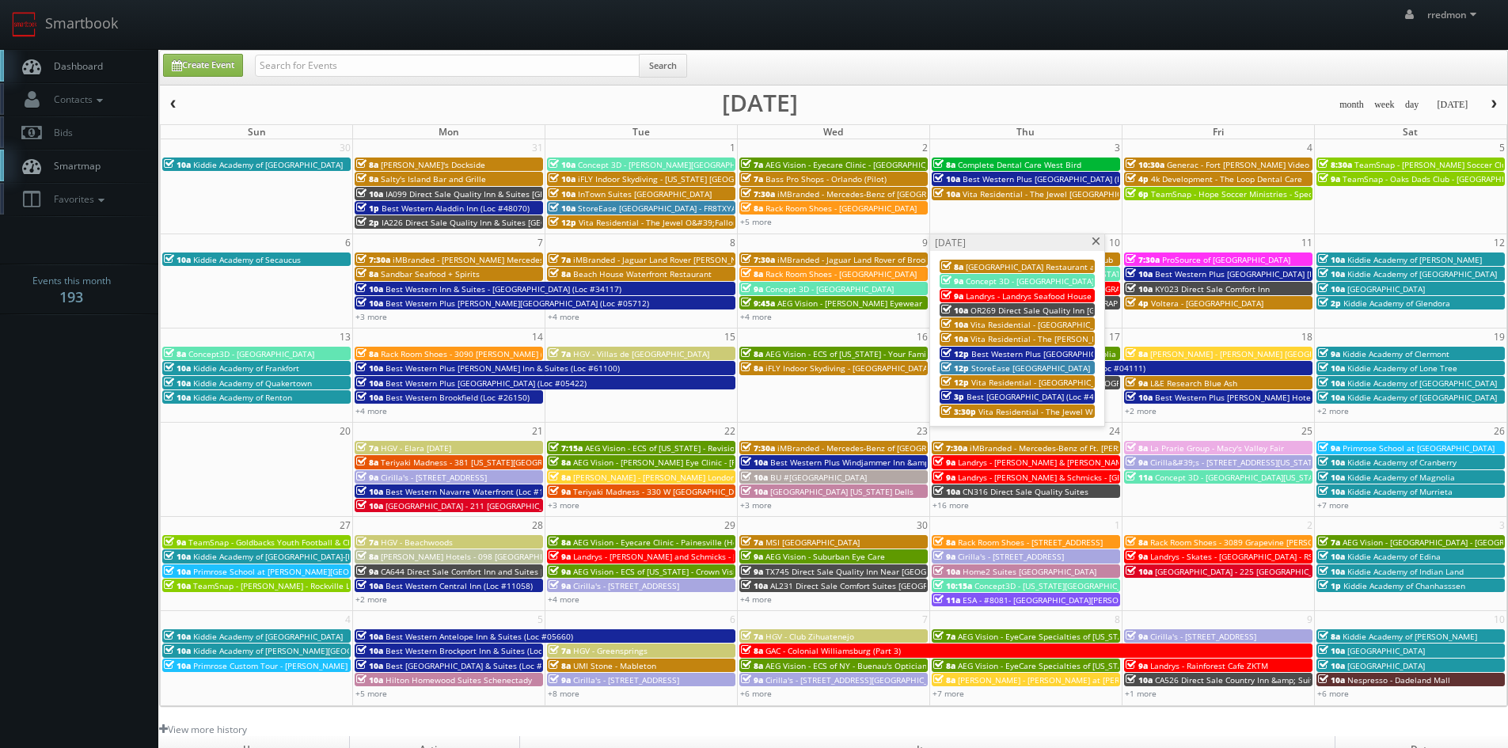
click at [1093, 242] on span at bounding box center [1096, 242] width 10 height 9
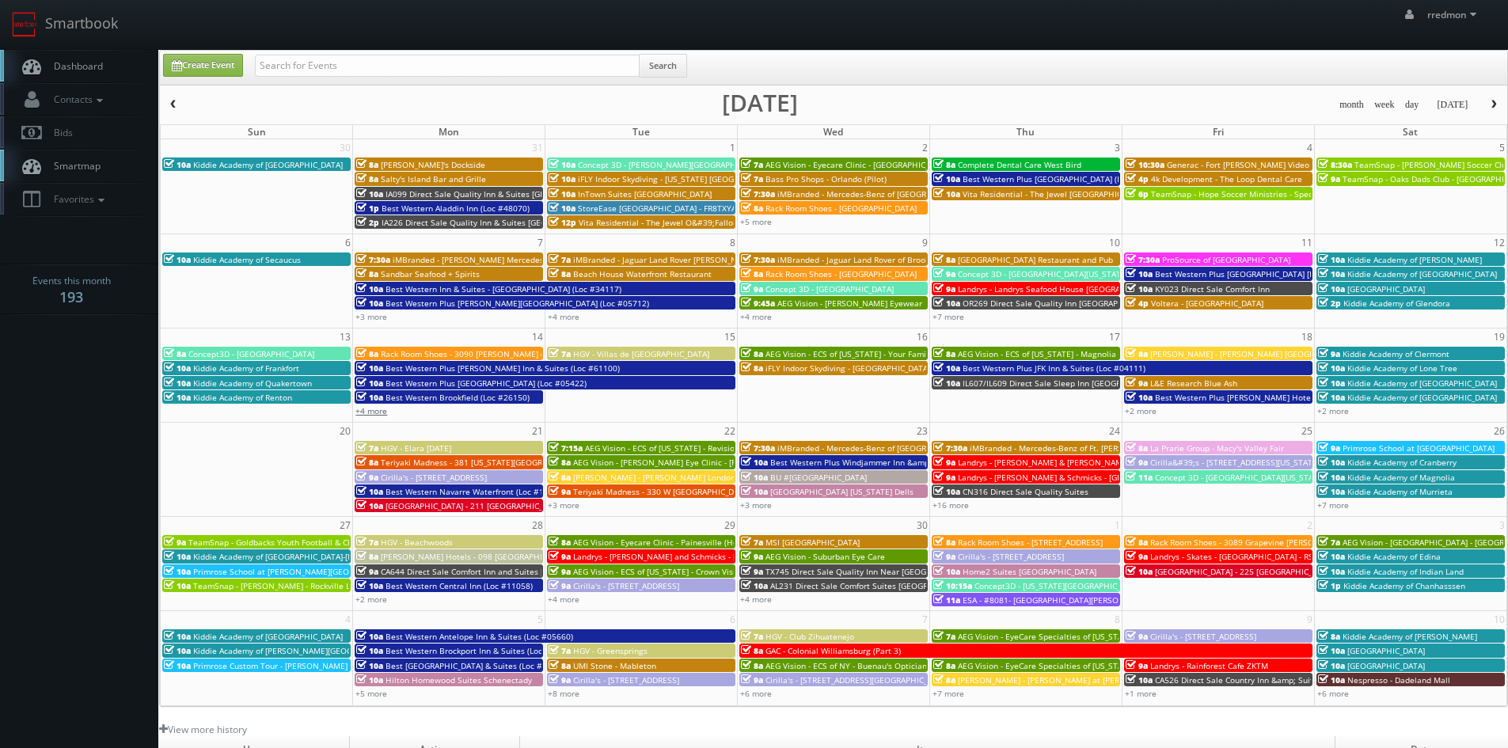
click at [375, 413] on link "+4 more" at bounding box center [372, 410] width 32 height 11
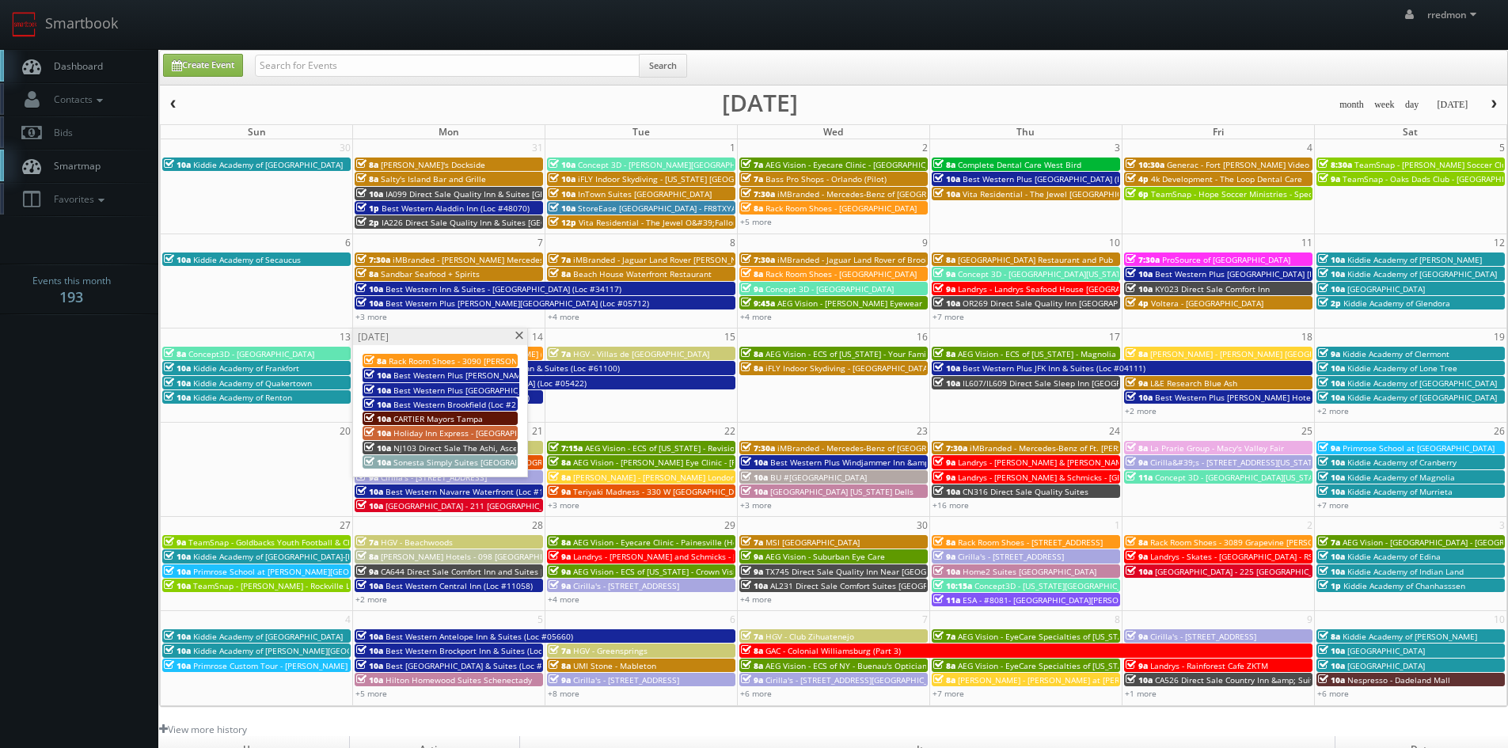
click at [518, 337] on span at bounding box center [519, 336] width 10 height 9
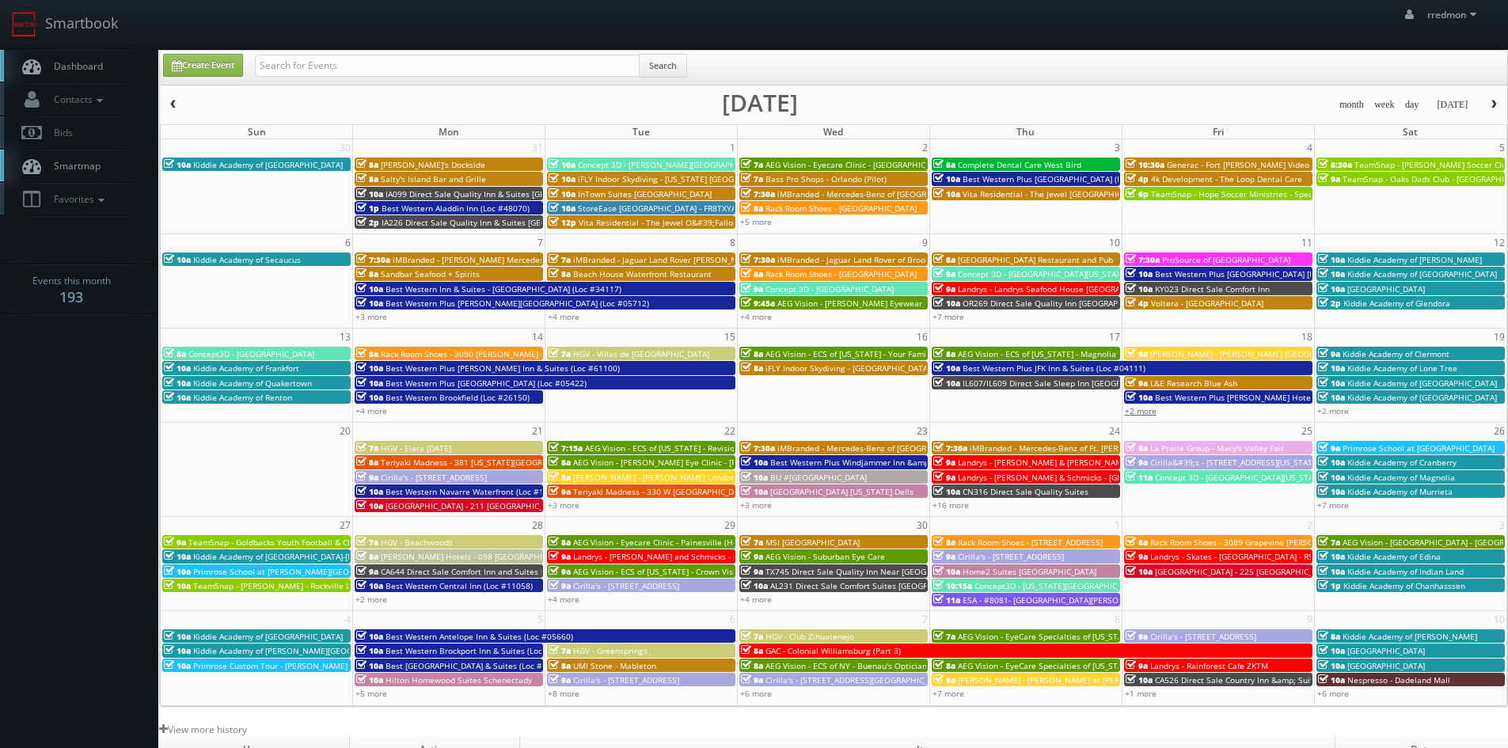
click at [1143, 413] on link "+2 more" at bounding box center [1141, 410] width 32 height 11
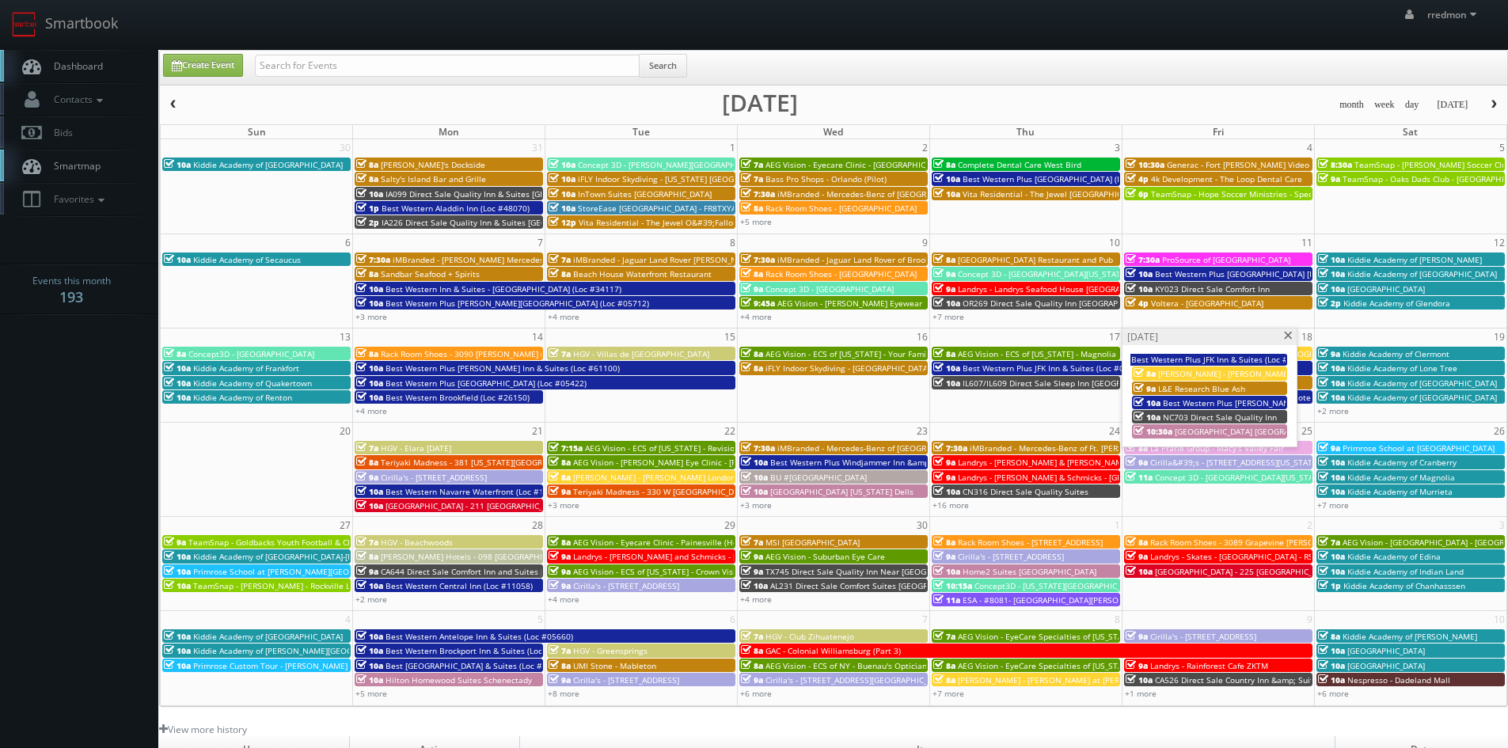
click at [1289, 339] on span at bounding box center [1289, 336] width 10 height 9
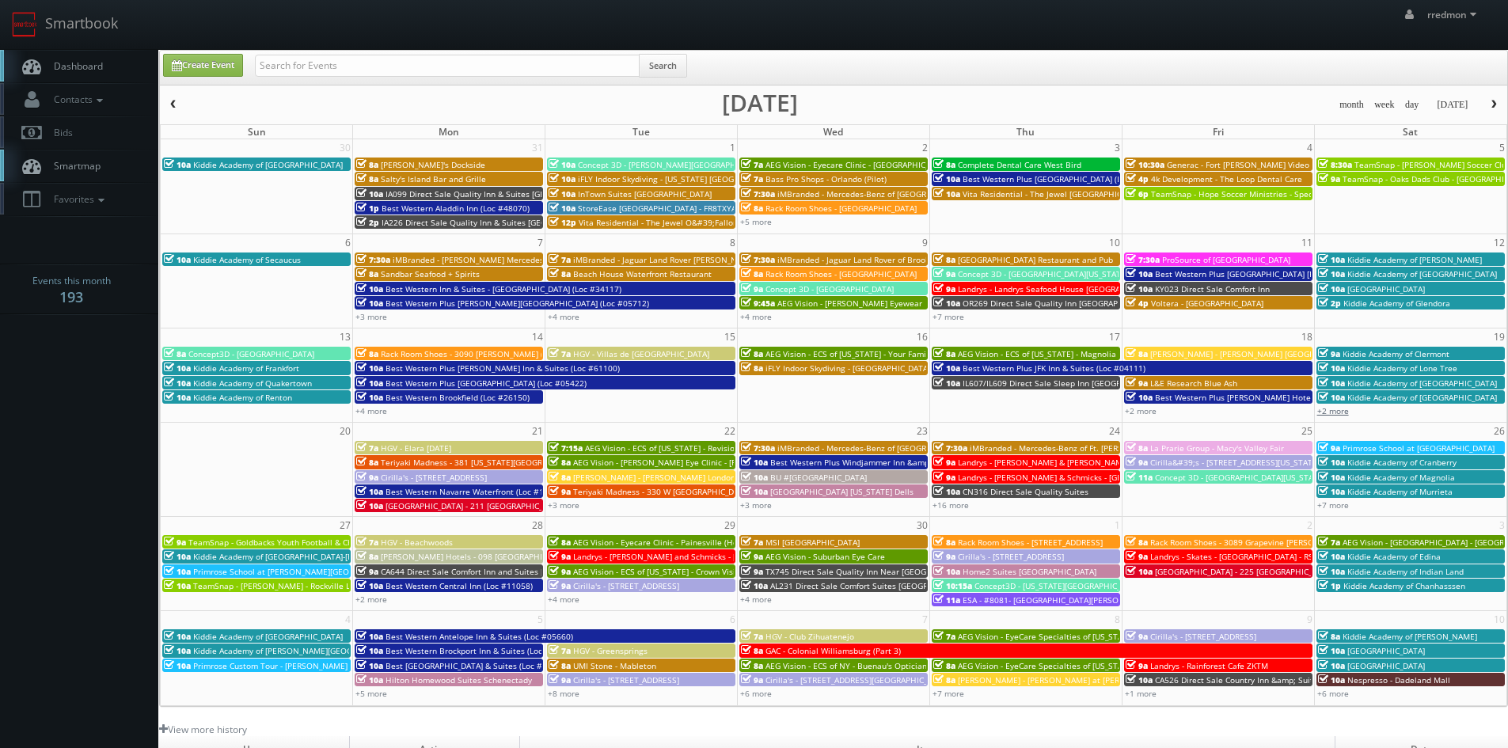
click at [1337, 411] on link "+2 more" at bounding box center [1334, 410] width 32 height 11
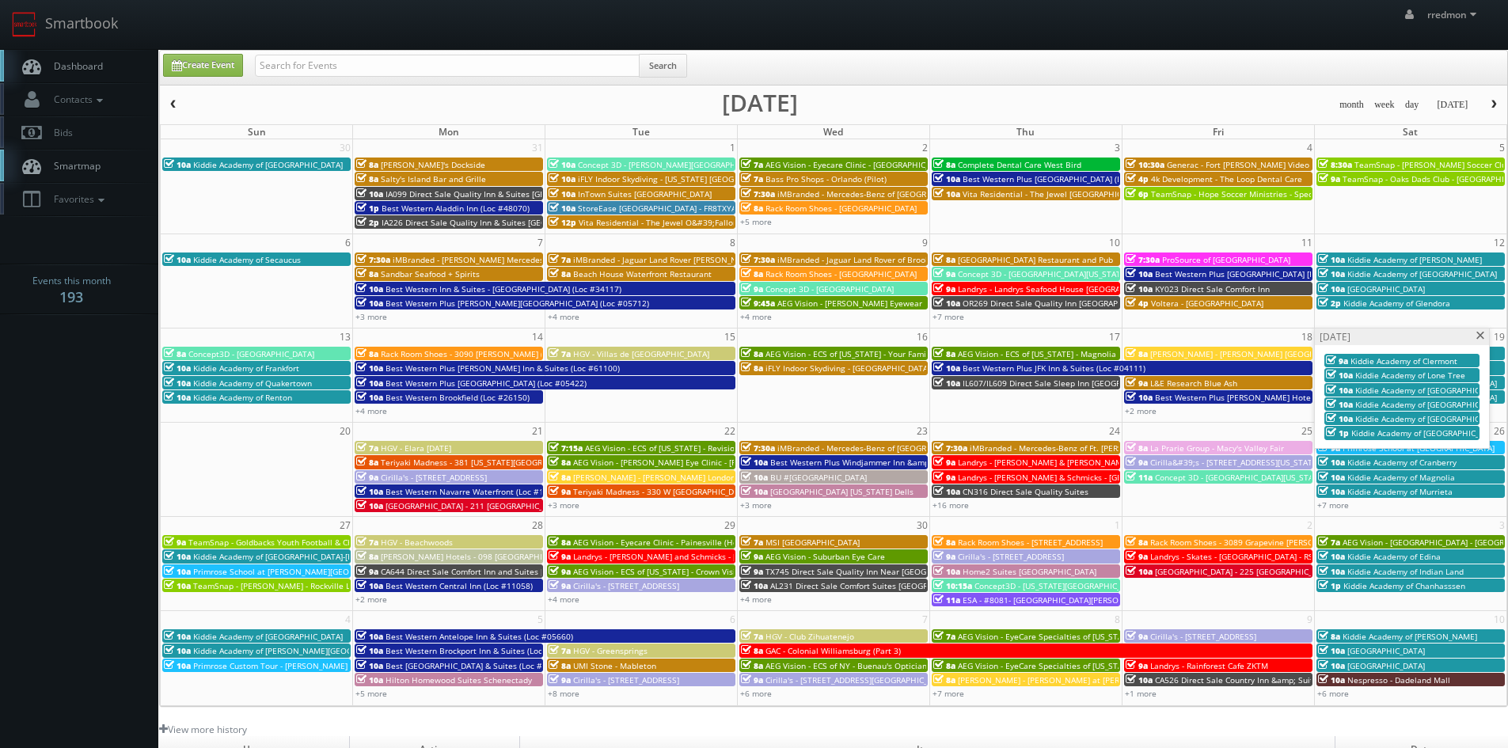
click at [1482, 336] on span at bounding box center [1481, 336] width 10 height 9
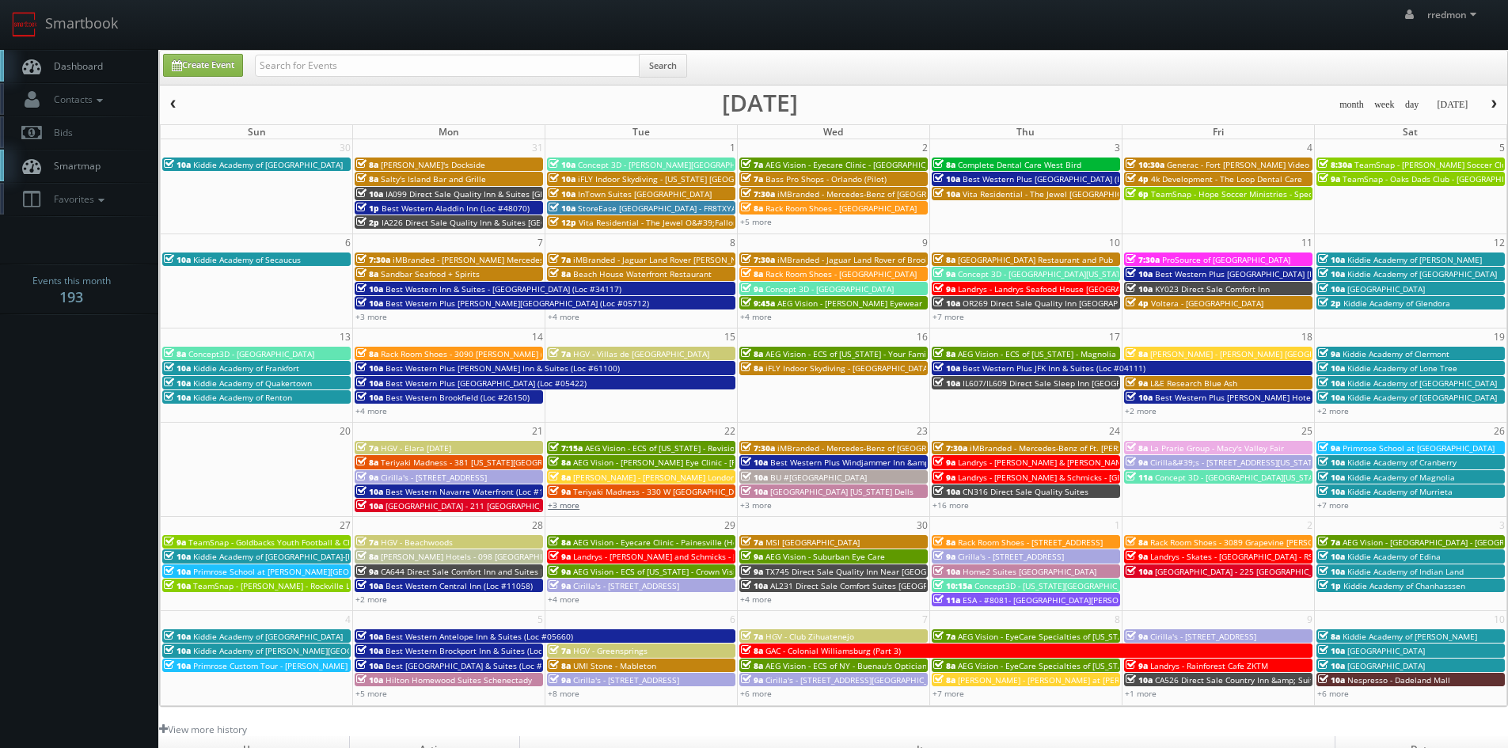
click at [573, 508] on link "+3 more" at bounding box center [564, 505] width 32 height 11
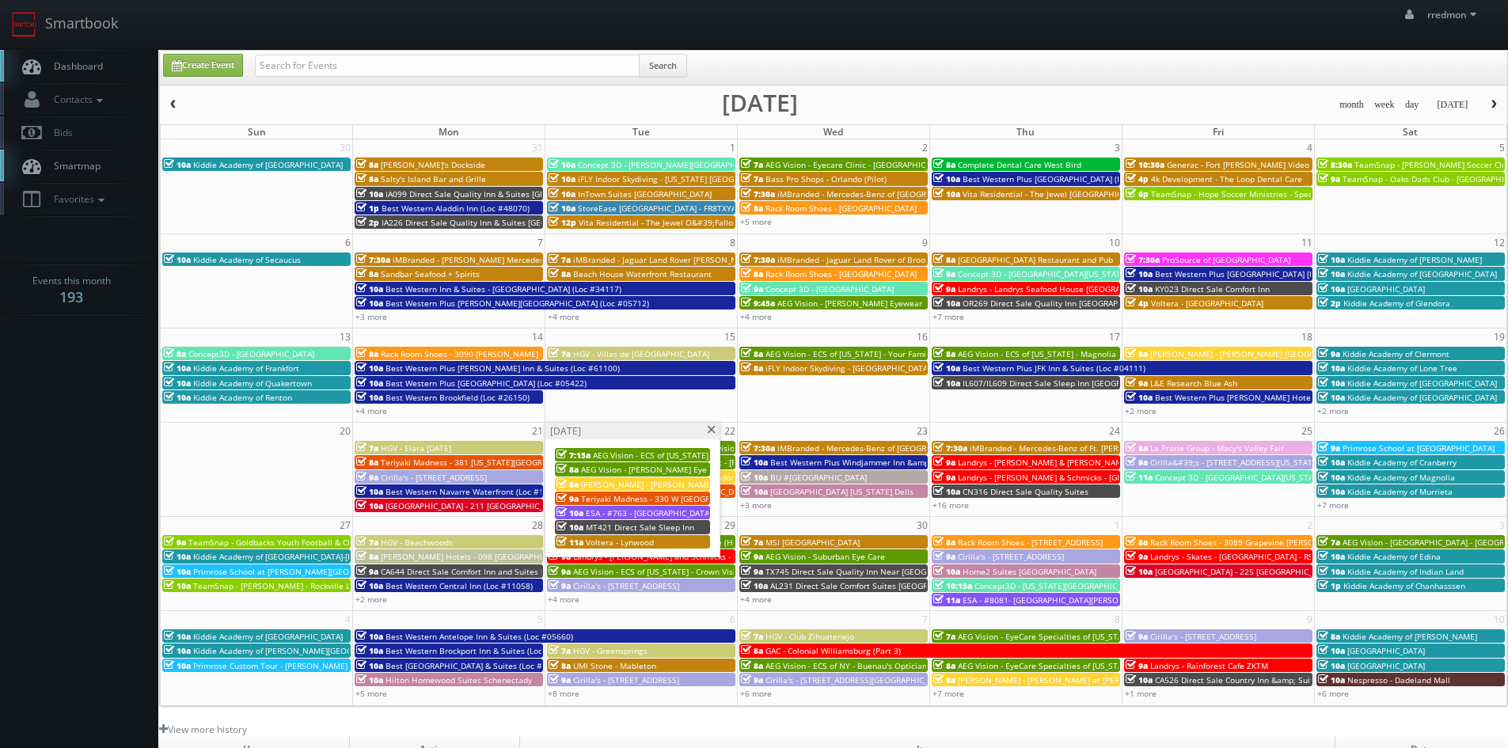
click at [709, 432] on span at bounding box center [711, 430] width 10 height 9
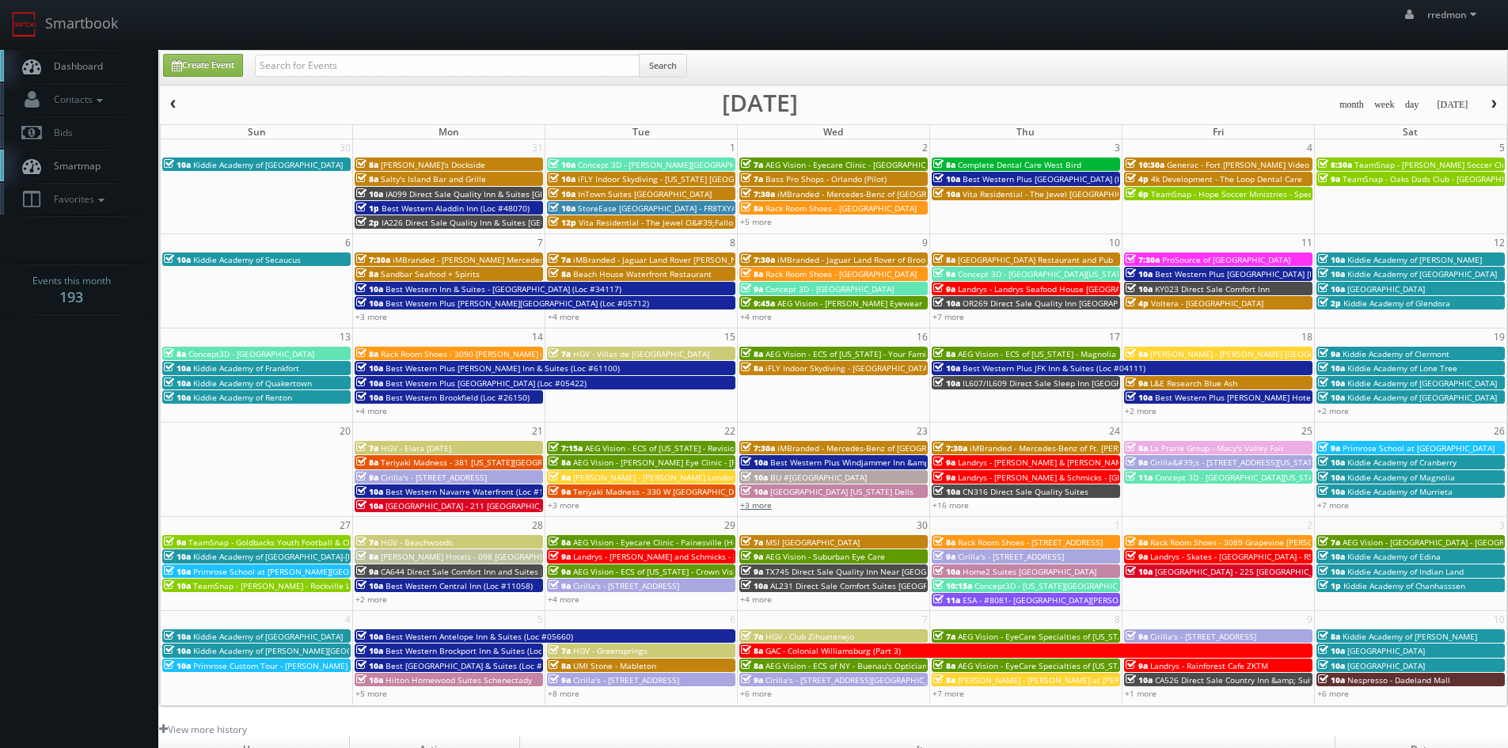
click at [765, 508] on link "+3 more" at bounding box center [756, 505] width 32 height 11
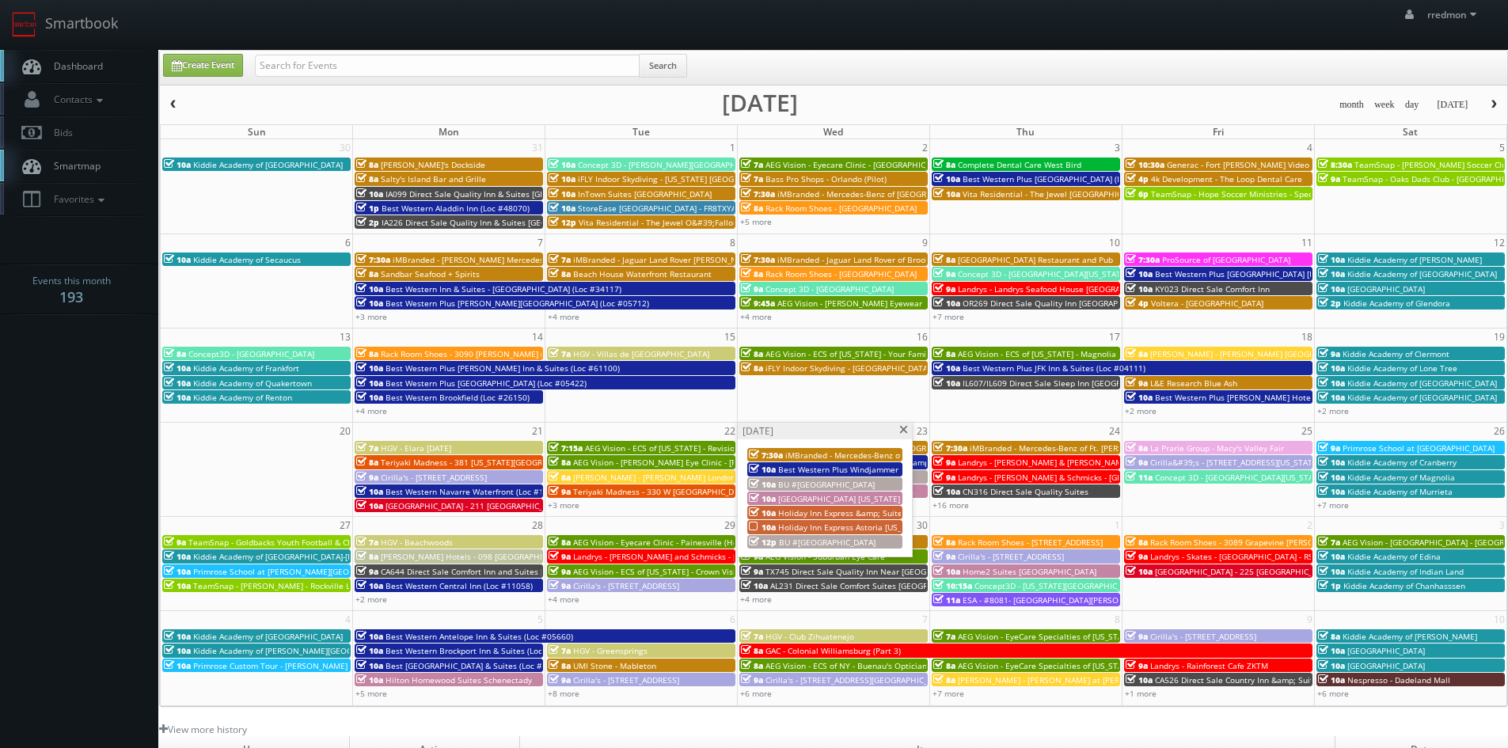
click at [833, 529] on span "Holiday Inn Express Astoria Oregon" at bounding box center [852, 527] width 149 height 11
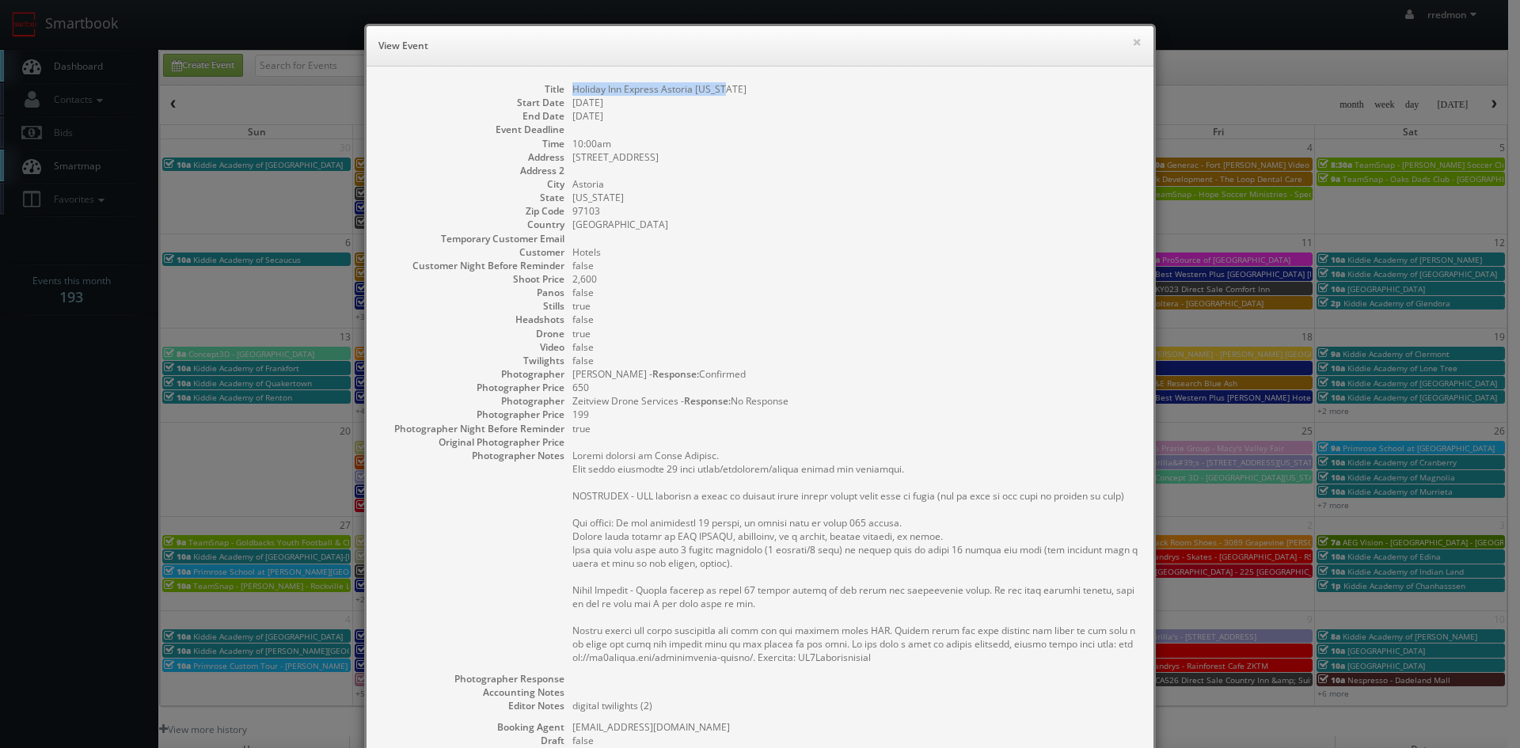
drag, startPoint x: 747, startPoint y: 94, endPoint x: 569, endPoint y: 91, distance: 178.2
click at [572, 91] on dd "Holiday Inn Express Astoria Oregon" at bounding box center [854, 88] width 565 height 13
copy dd "Holiday Inn Express Astoria Oregon"
click at [1132, 42] on button "×" at bounding box center [1137, 41] width 10 height 11
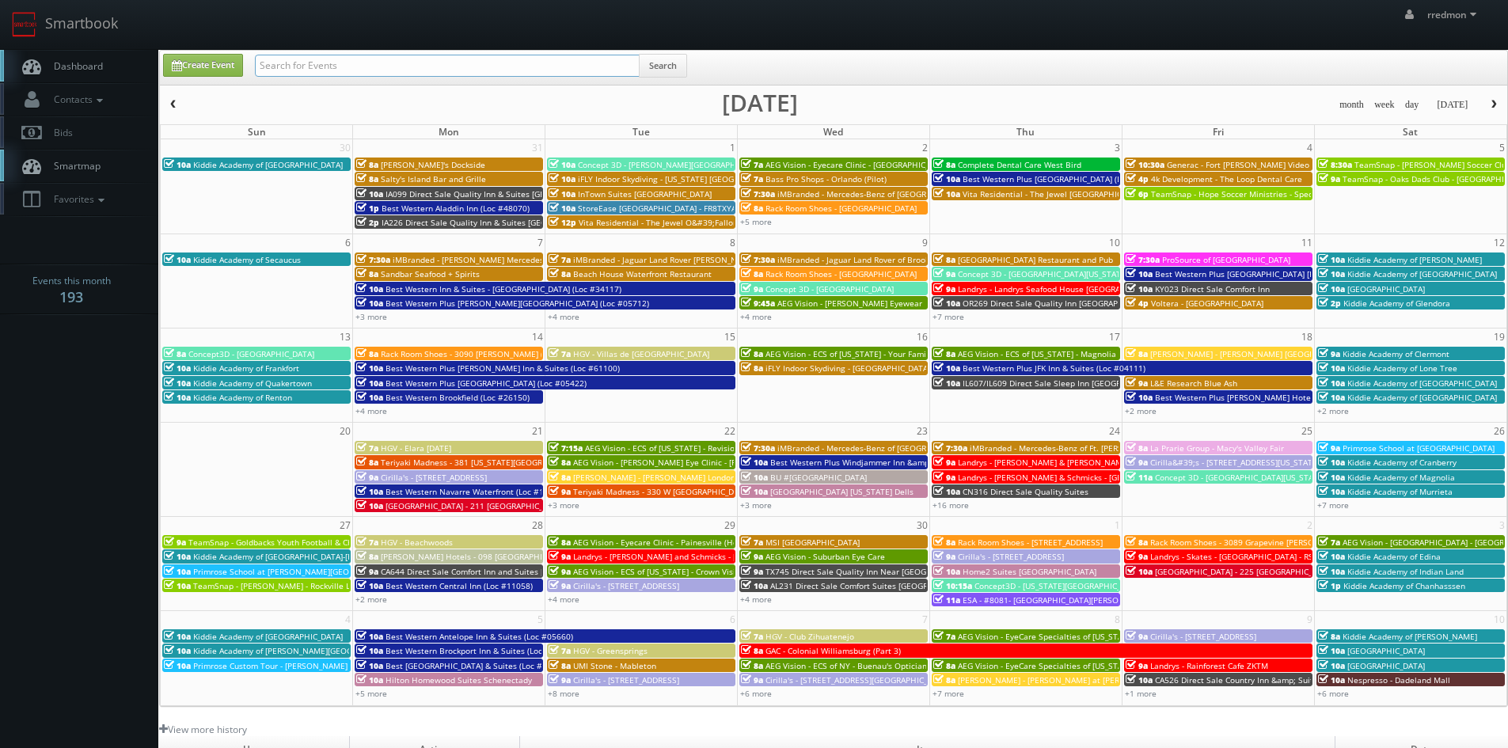
paste input "Holiday Inn Express Astoria Oregon"
type input "Holiday Inn Express Astoria Oregon"
click at [671, 66] on button "Search" at bounding box center [663, 66] width 48 height 24
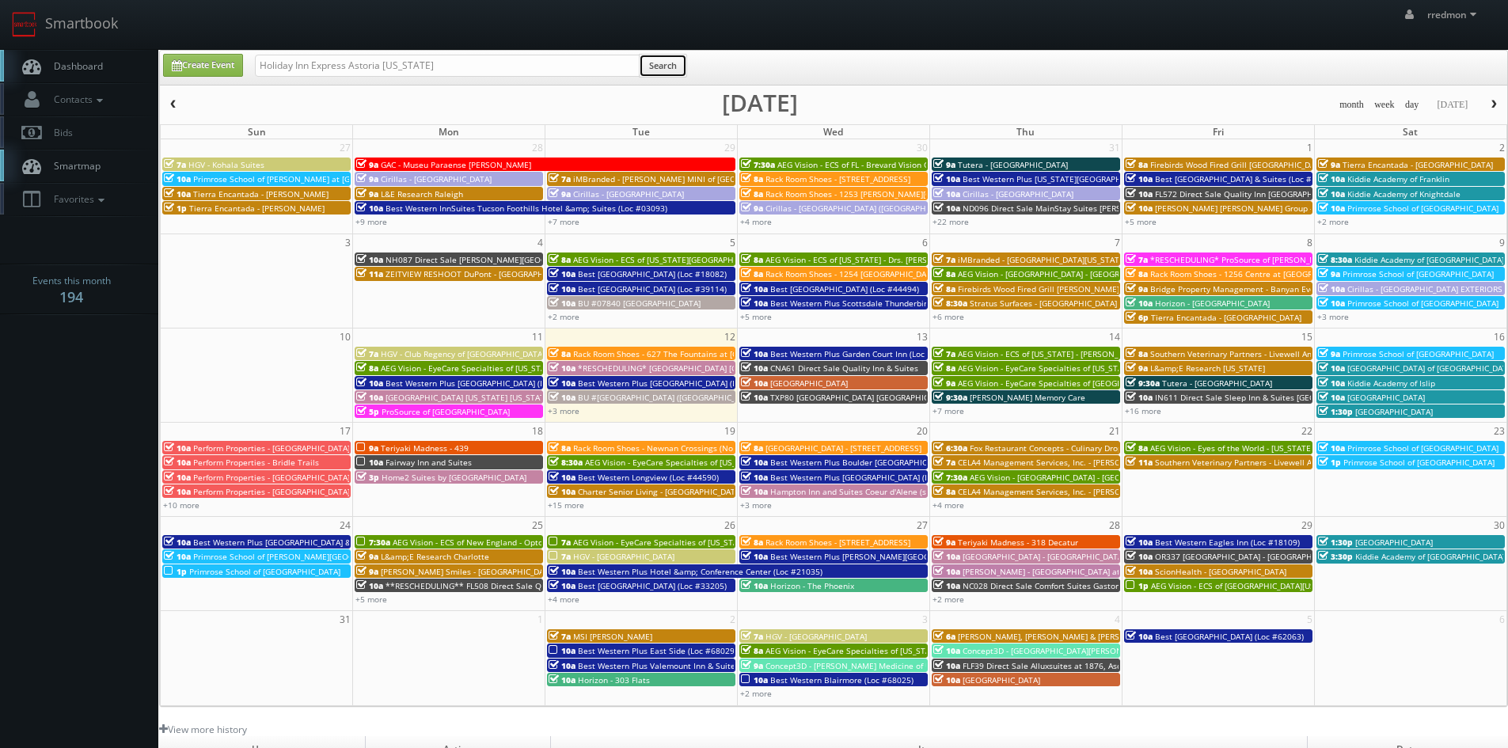
click at [671, 70] on button "Search" at bounding box center [663, 66] width 48 height 24
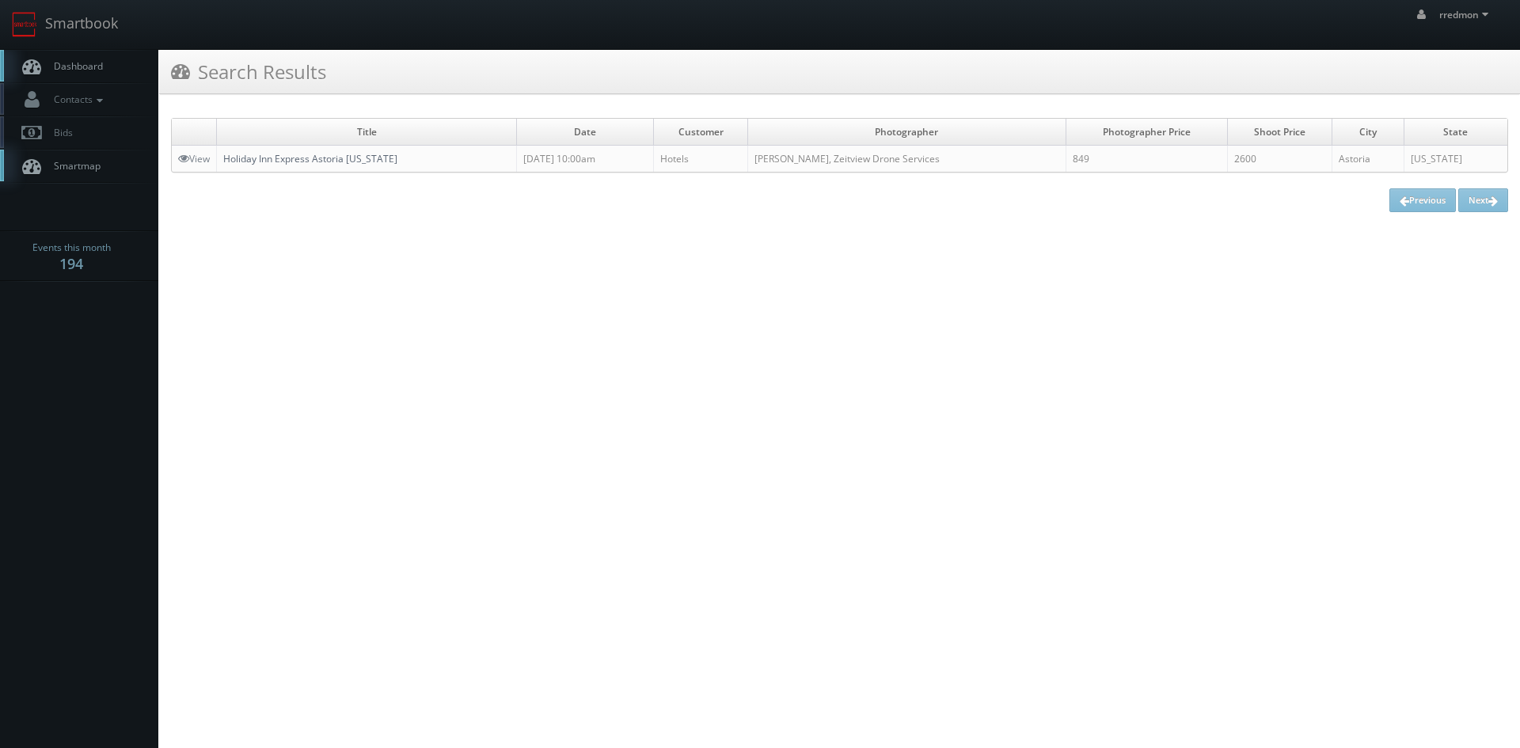
click at [306, 161] on link "Holiday Inn Express Astoria [US_STATE]" at bounding box center [310, 158] width 174 height 13
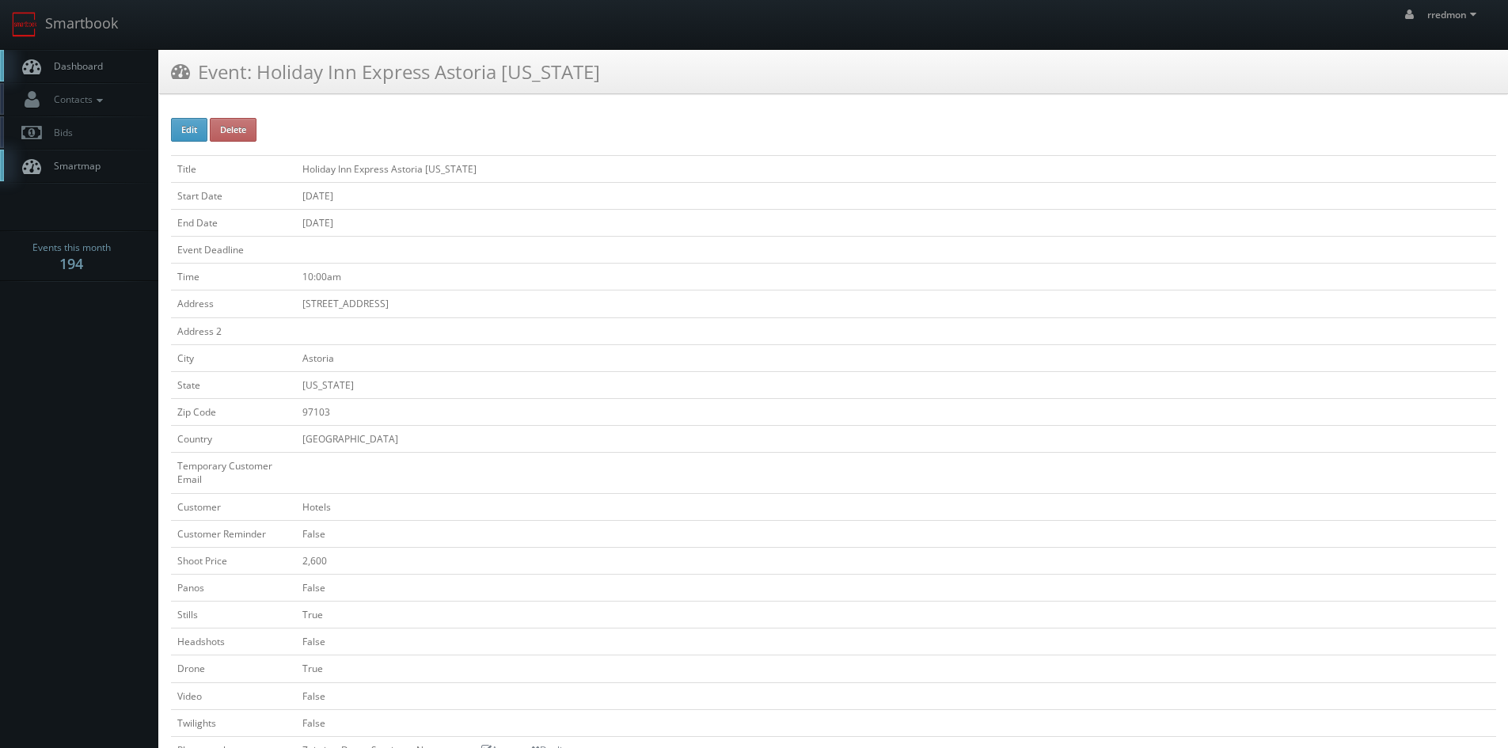
scroll to position [396, 0]
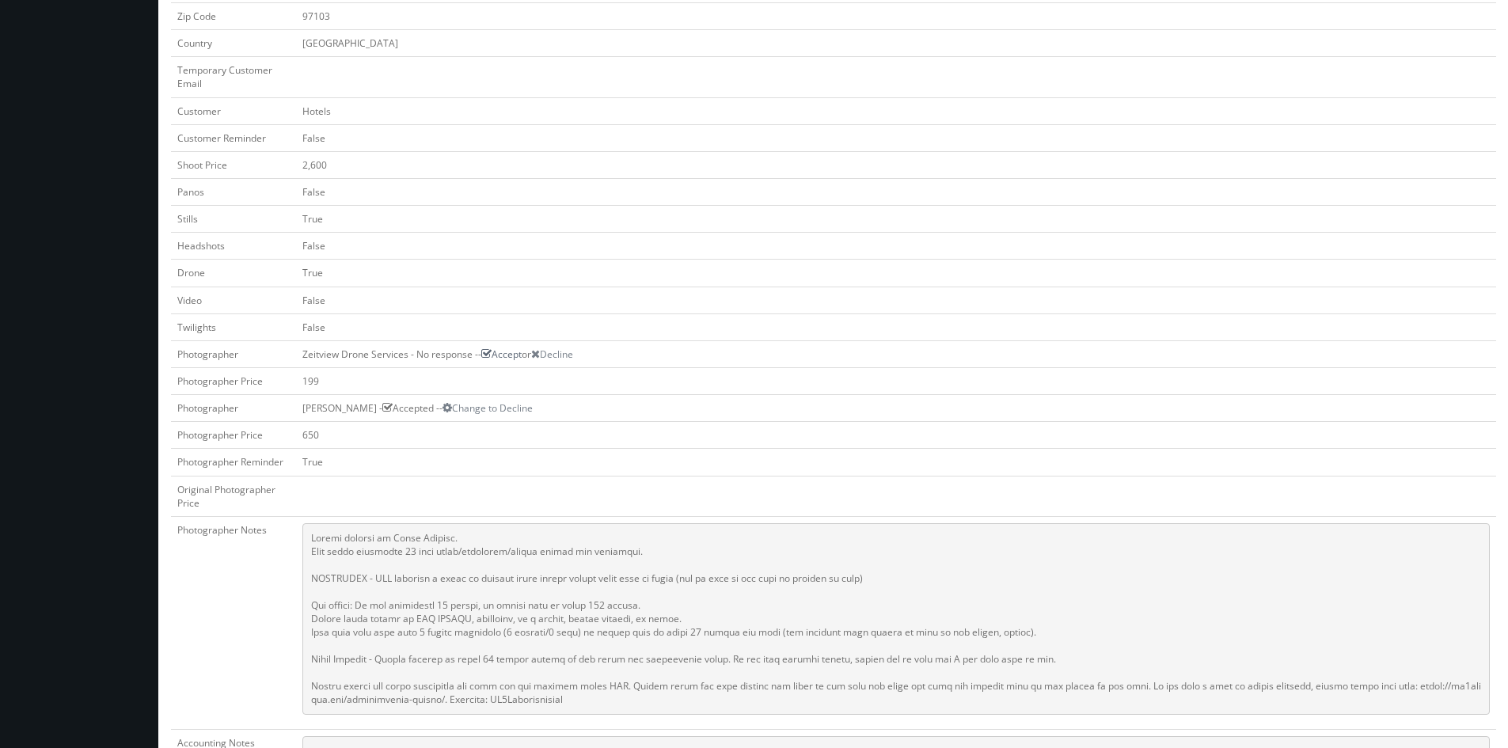
click at [491, 353] on icon at bounding box center [486, 353] width 10 height 11
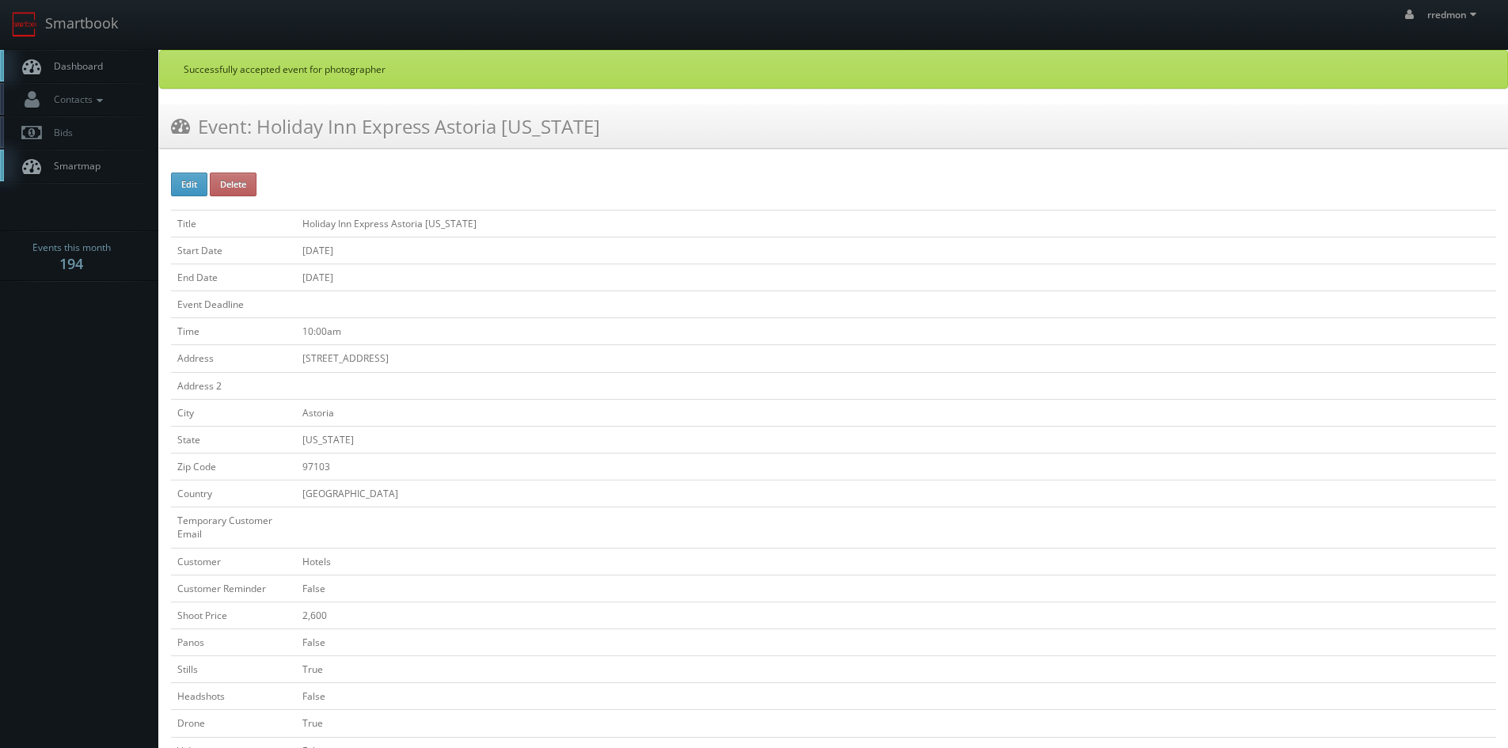
click at [83, 69] on span "Dashboard" at bounding box center [74, 65] width 57 height 13
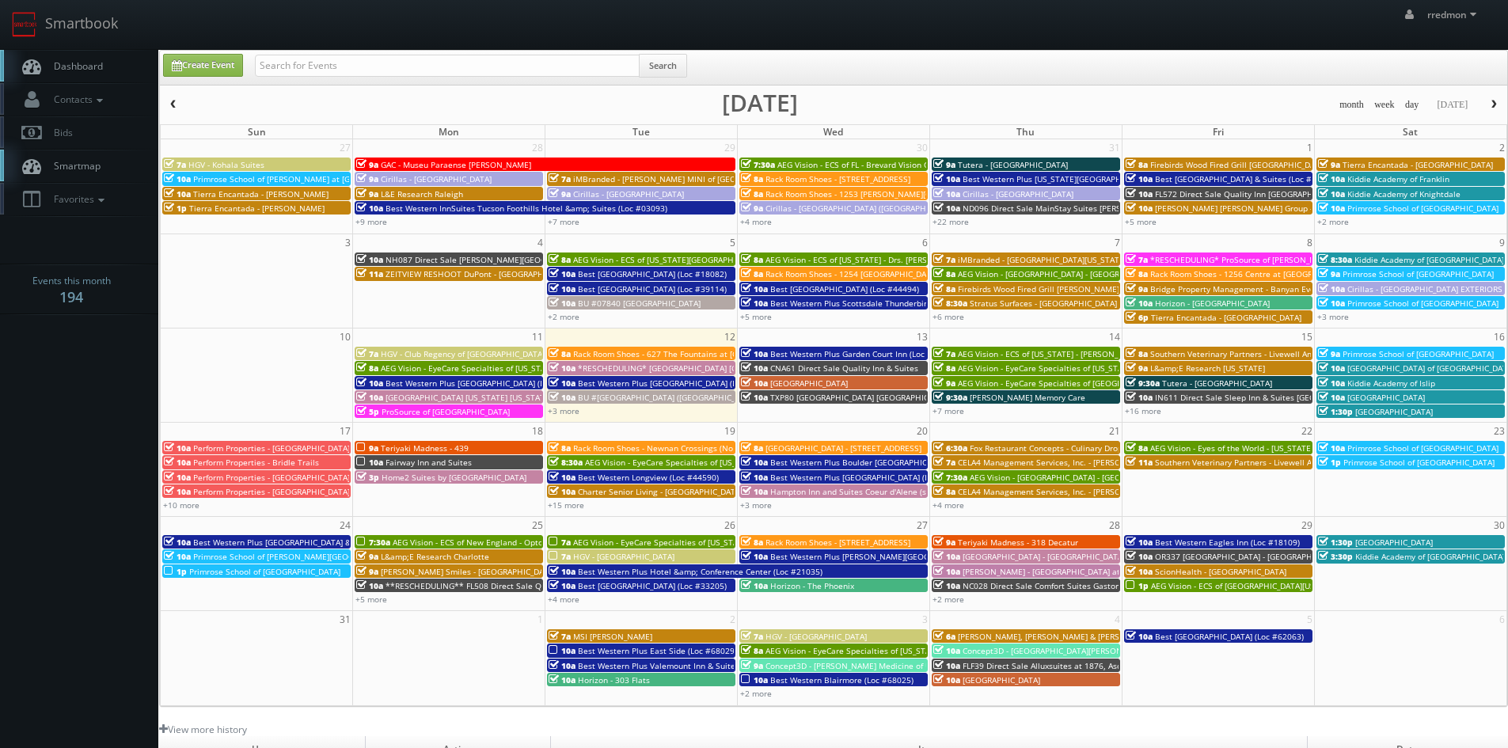
click at [177, 104] on span "button" at bounding box center [173, 105] width 11 height 10
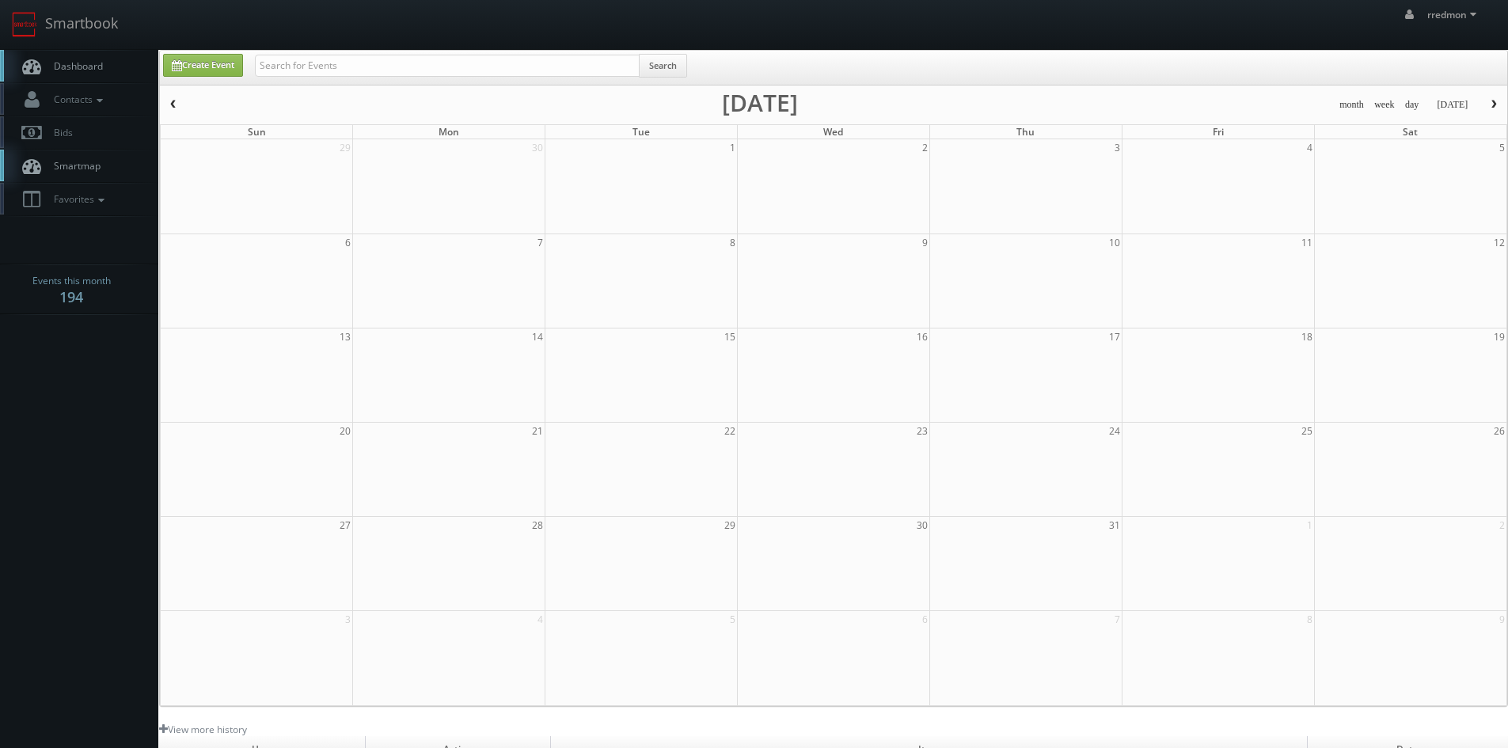
click at [177, 104] on span "button" at bounding box center [173, 105] width 11 height 10
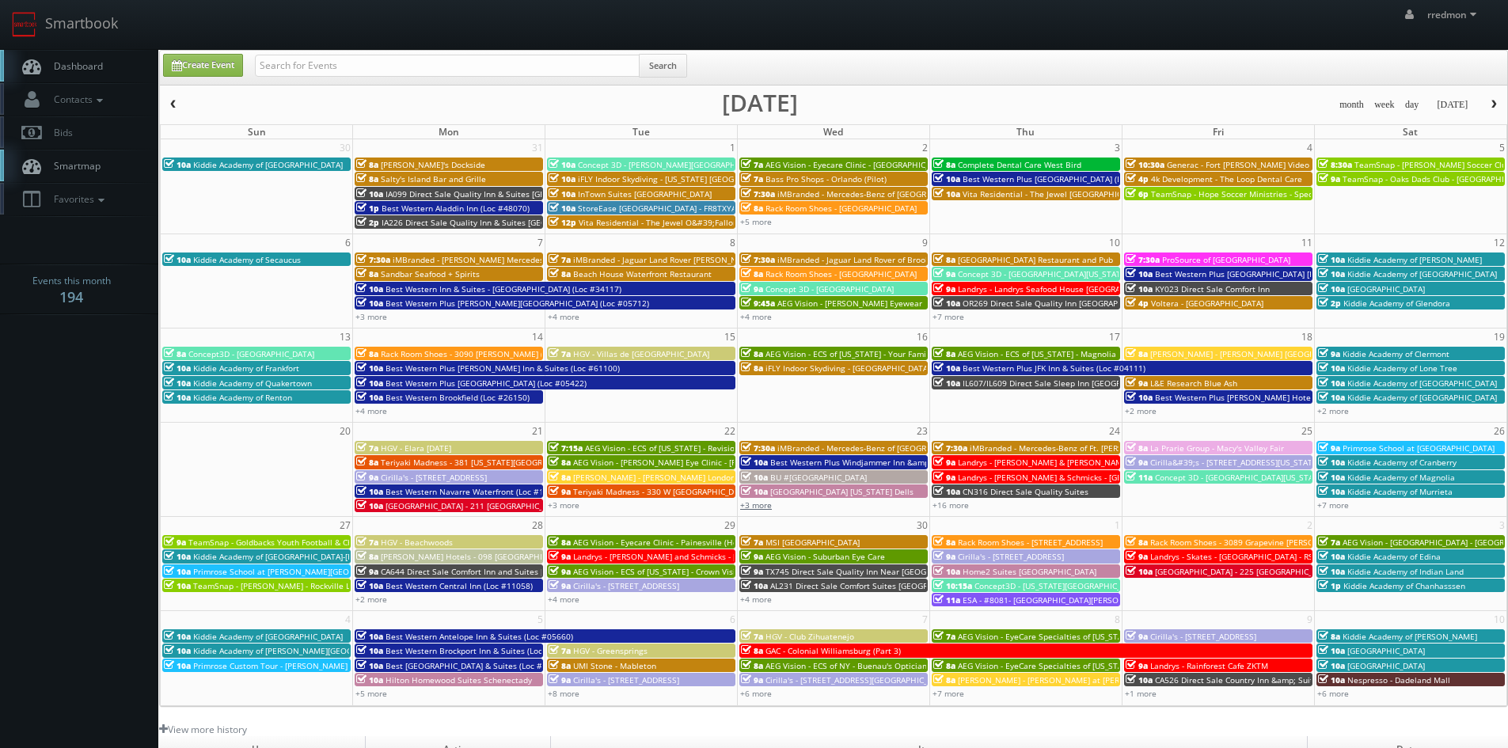
click at [766, 503] on link "+3 more" at bounding box center [756, 505] width 32 height 11
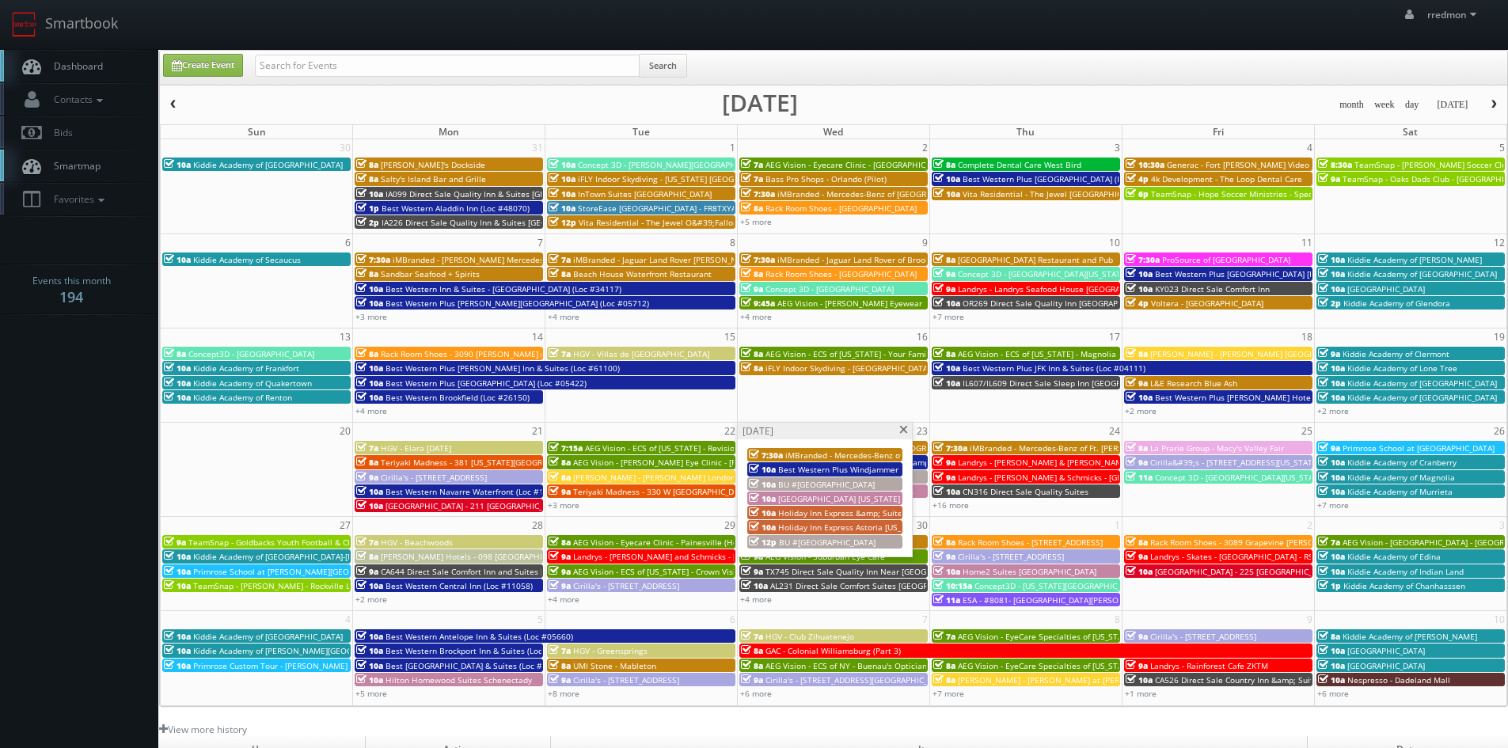
click at [897, 427] on div "[DATE]" at bounding box center [825, 431] width 174 height 17
click at [905, 432] on span at bounding box center [904, 430] width 10 height 9
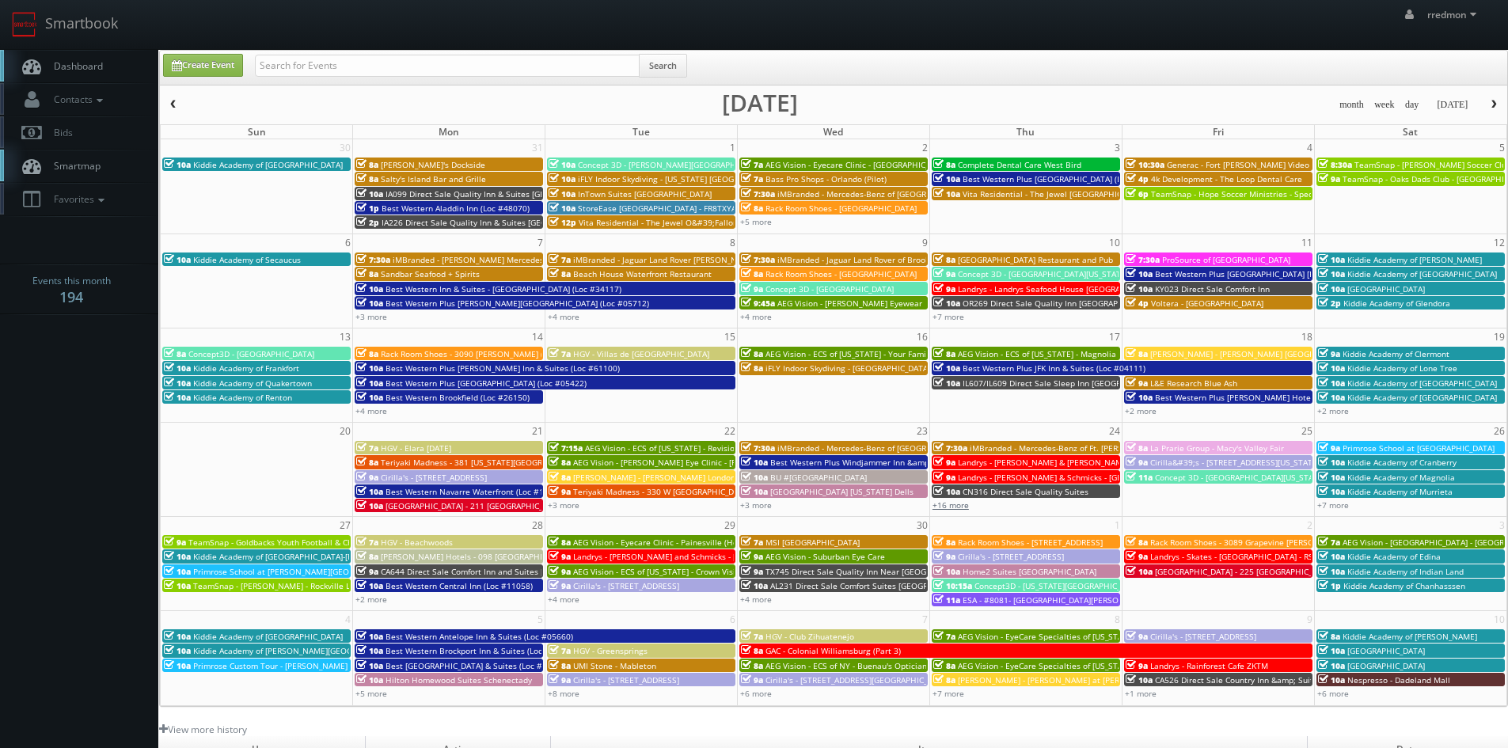
click at [954, 503] on link "+16 more" at bounding box center [951, 505] width 36 height 11
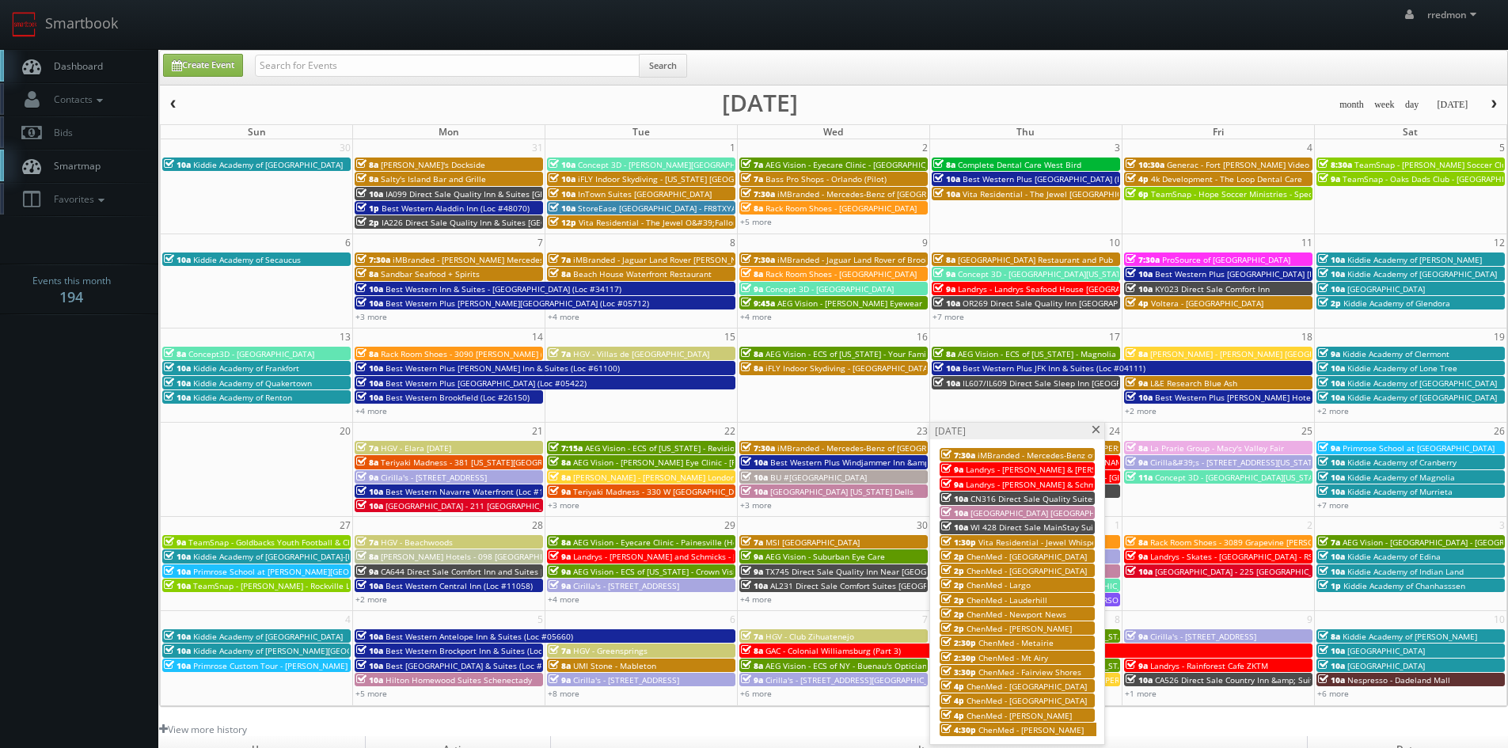
click at [1096, 432] on span at bounding box center [1096, 430] width 10 height 9
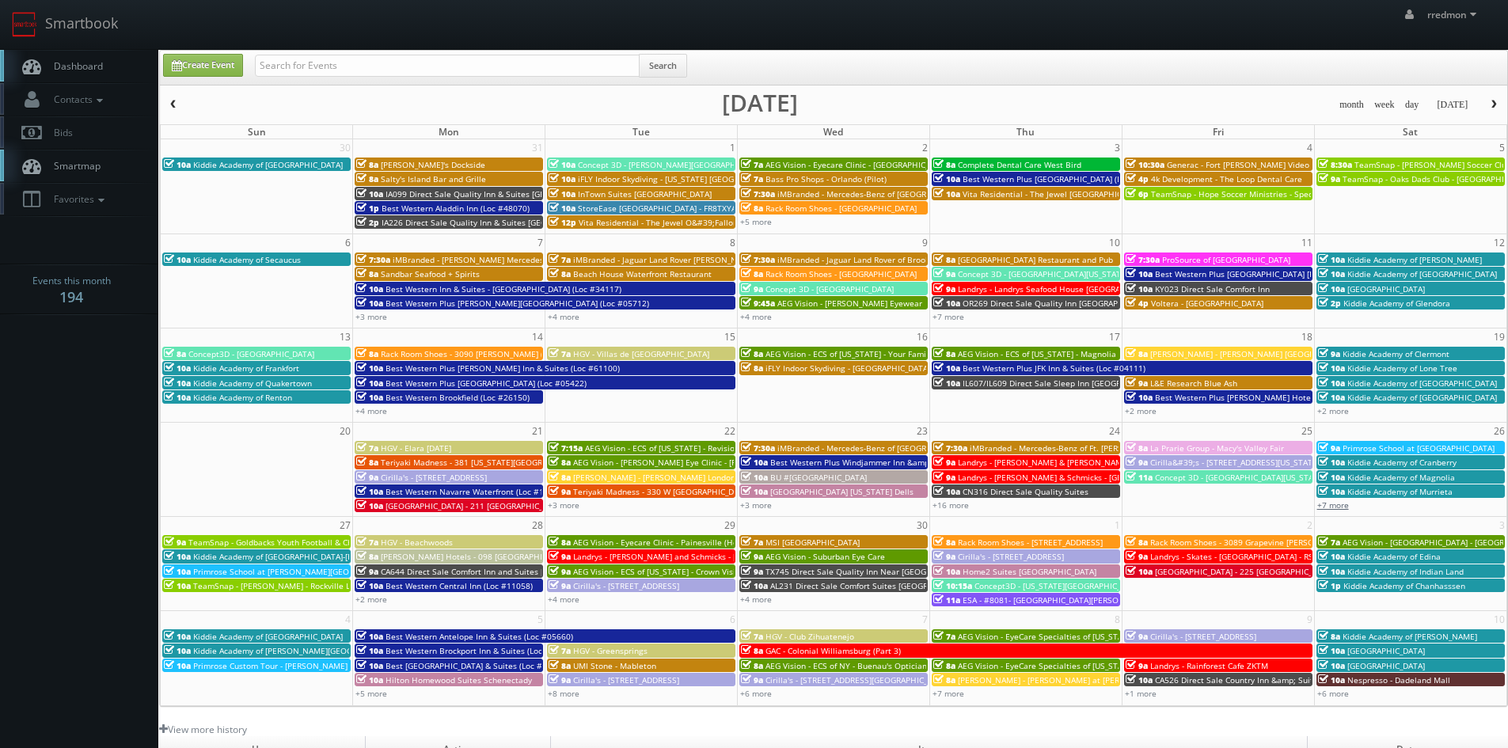
click at [1344, 507] on link "+7 more" at bounding box center [1334, 505] width 32 height 11
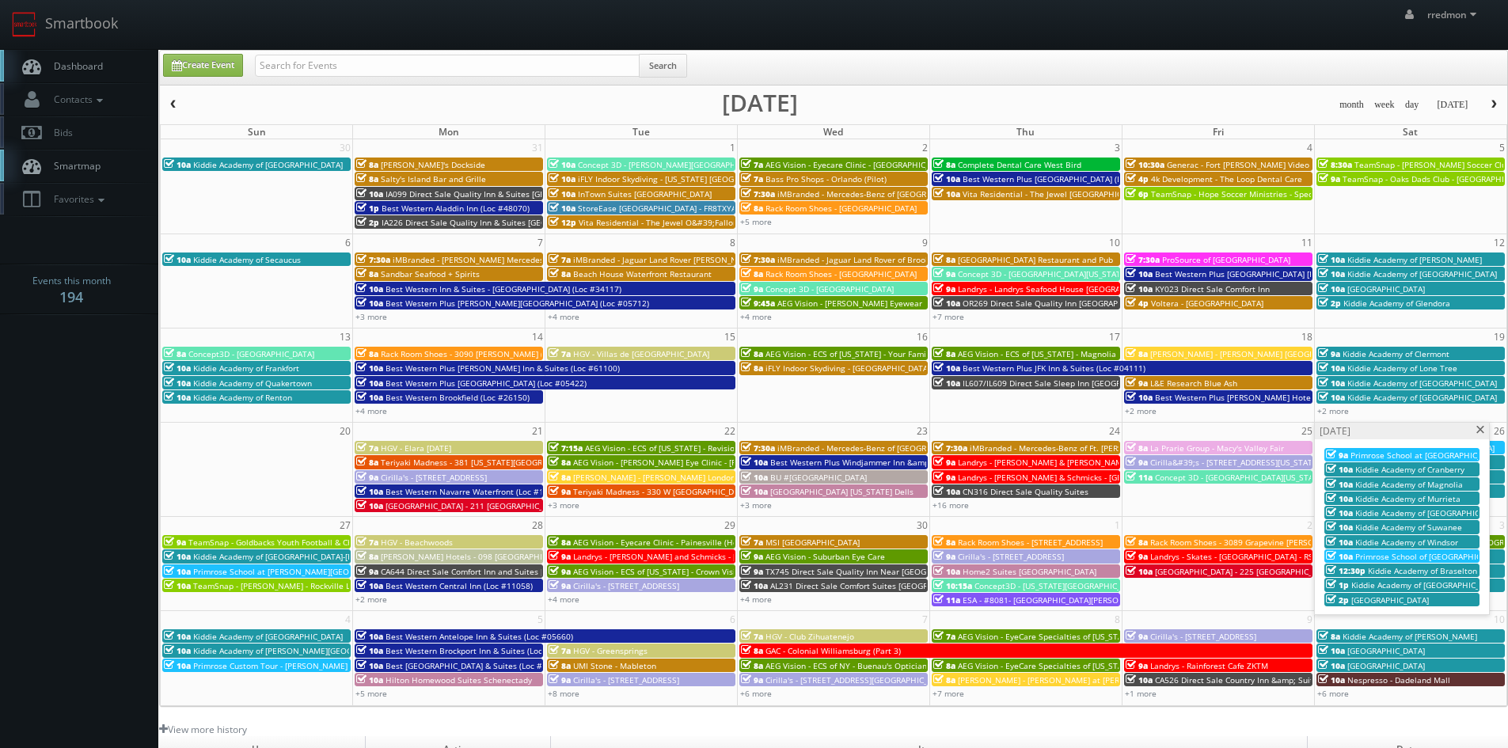
click at [1481, 428] on span at bounding box center [1481, 430] width 10 height 9
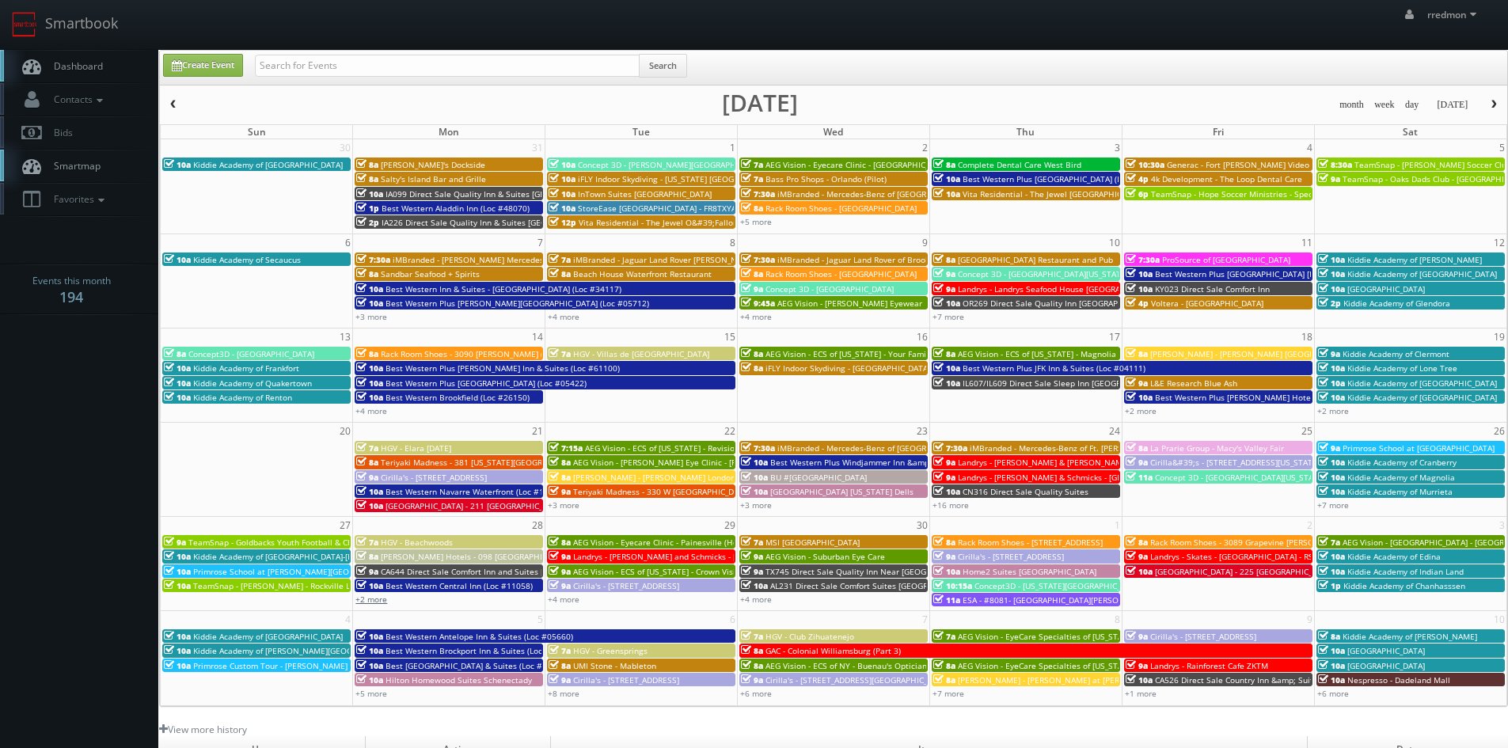
click at [382, 604] on link "+2 more" at bounding box center [372, 599] width 32 height 11
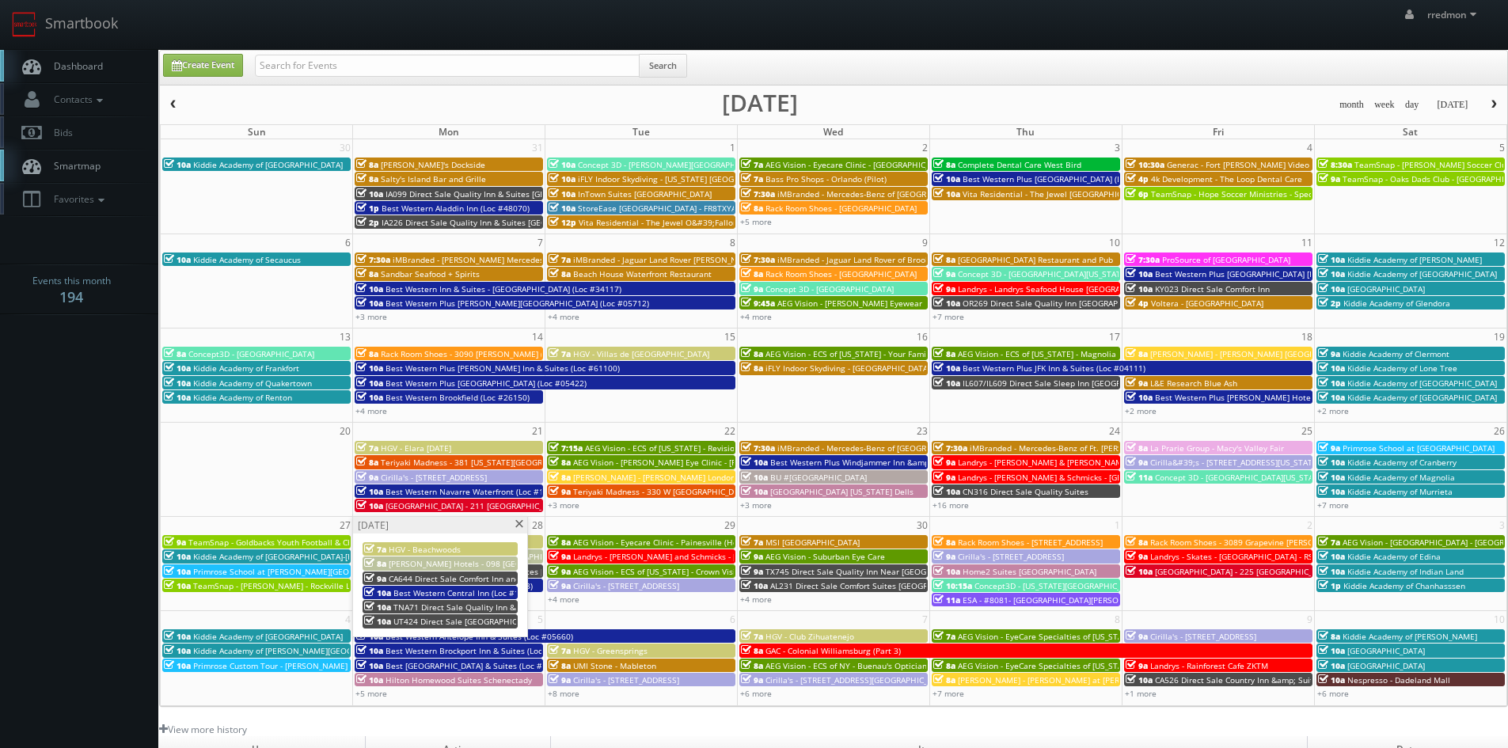
click at [516, 523] on span at bounding box center [519, 524] width 10 height 9
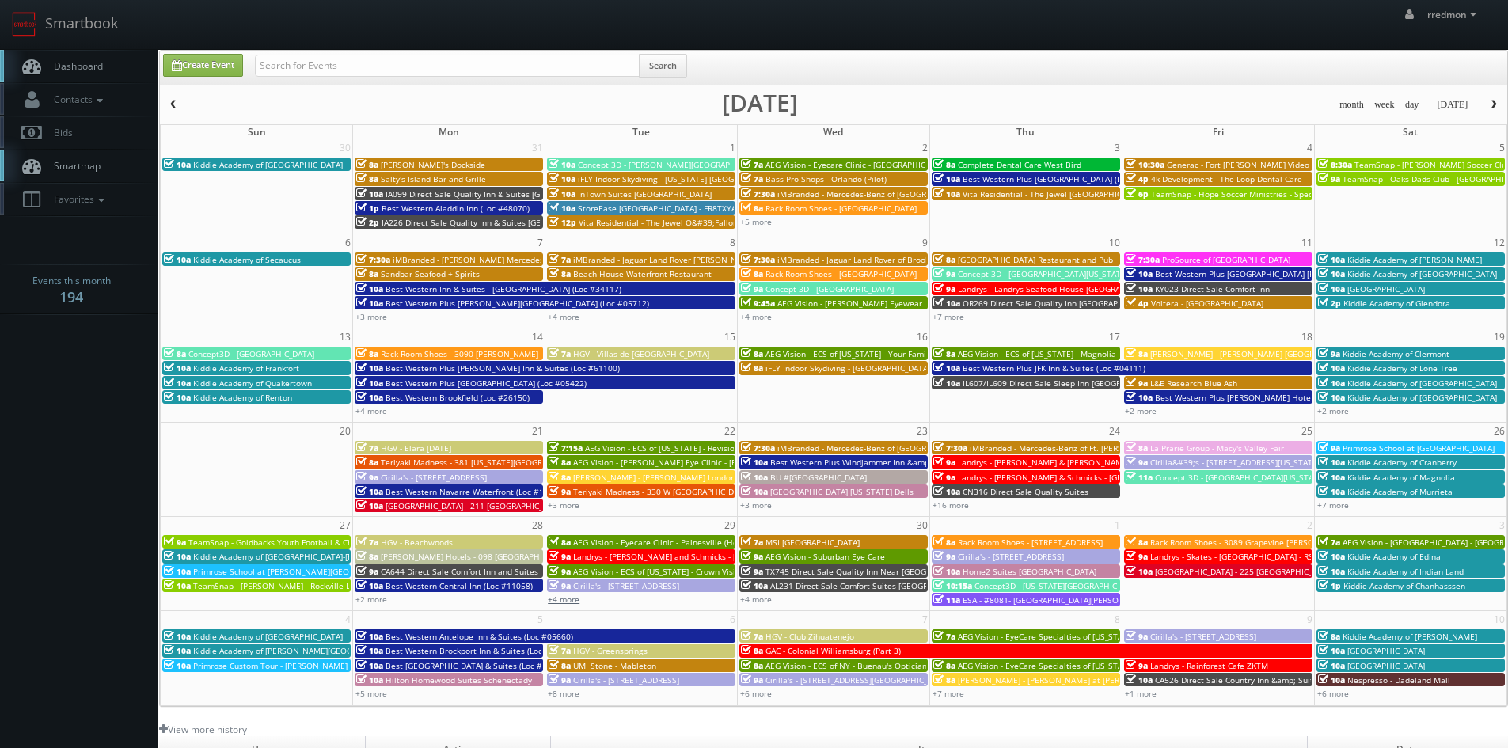
click at [566, 599] on link "+4 more" at bounding box center [564, 599] width 32 height 11
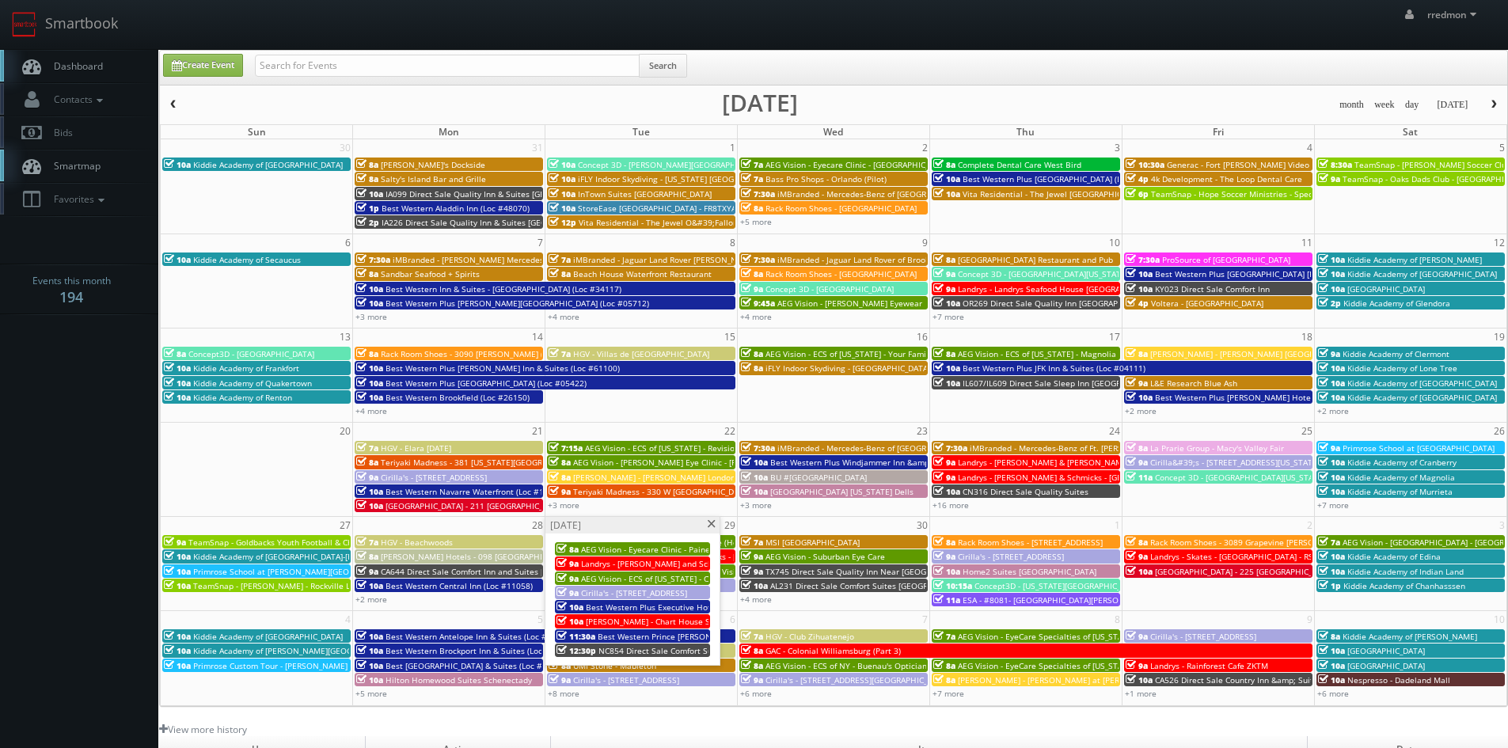
click at [712, 524] on span at bounding box center [711, 524] width 10 height 9
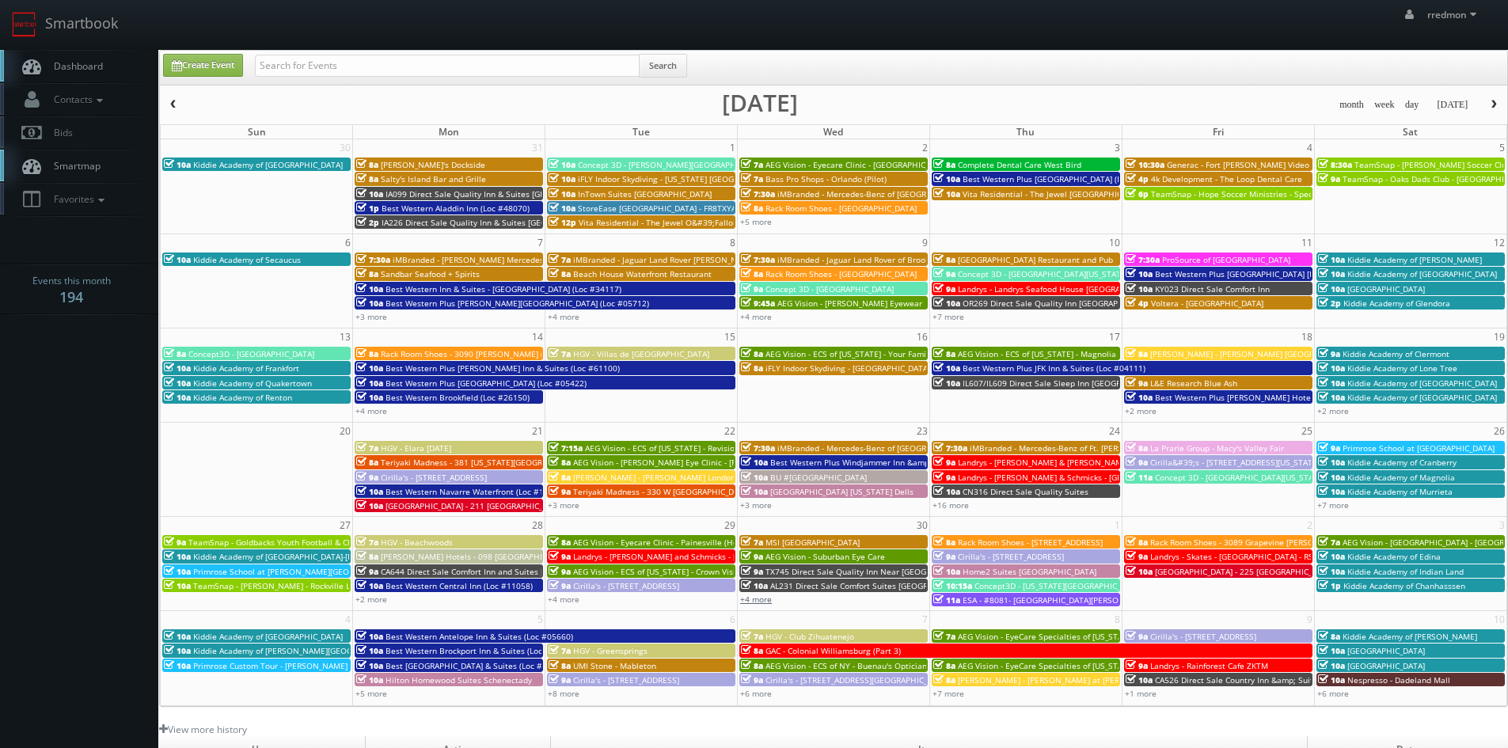
click at [759, 601] on link "+4 more" at bounding box center [756, 599] width 32 height 11
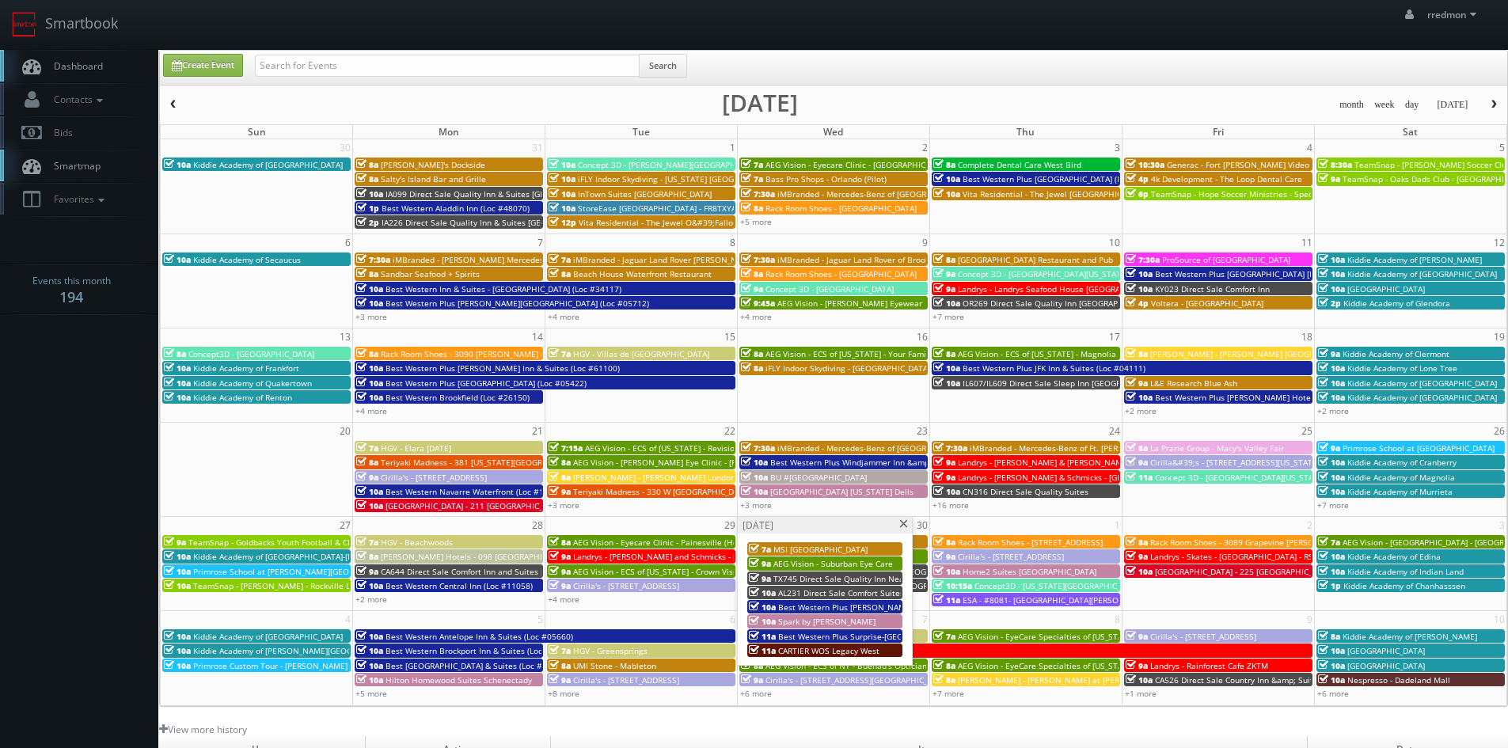
click at [907, 523] on span at bounding box center [904, 524] width 10 height 9
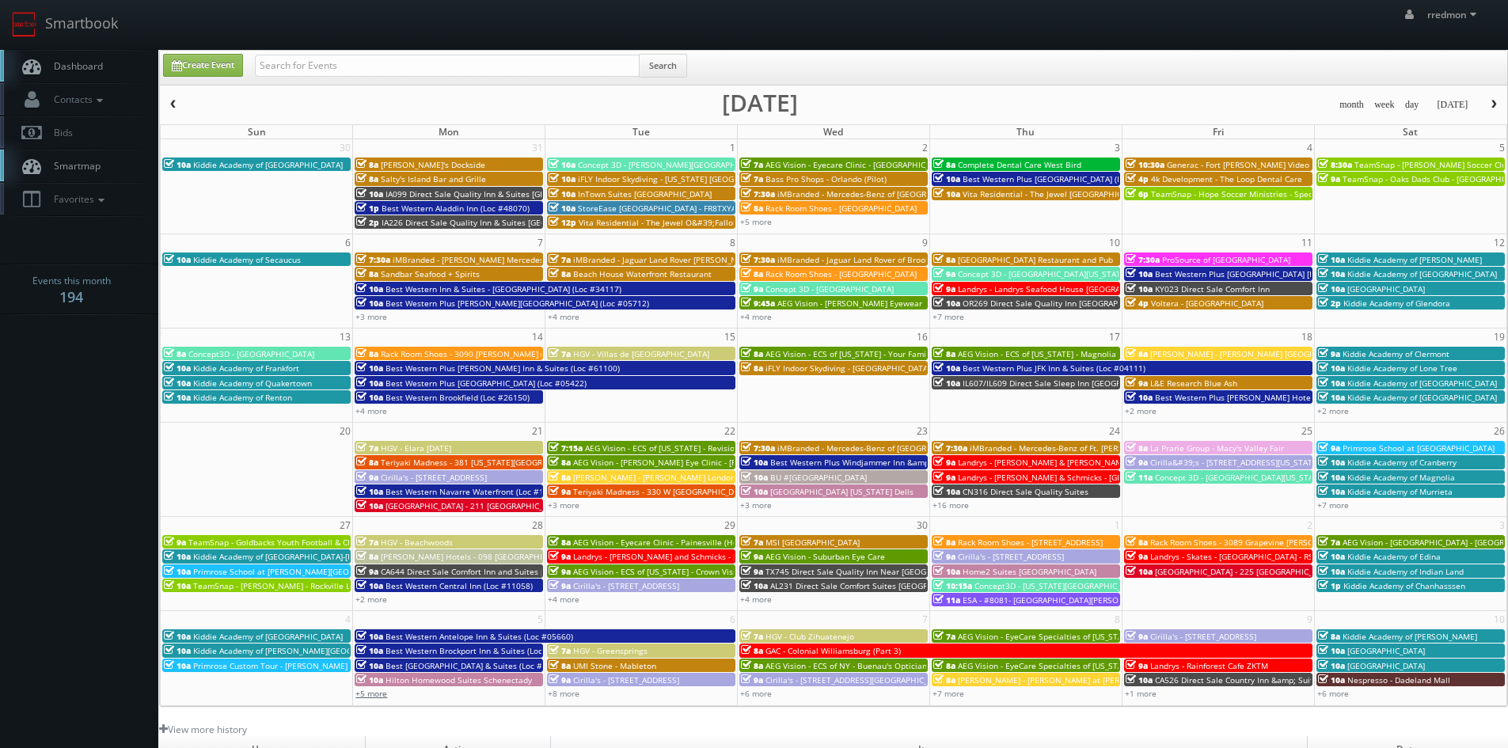
click at [384, 694] on link "+5 more" at bounding box center [372, 693] width 32 height 11
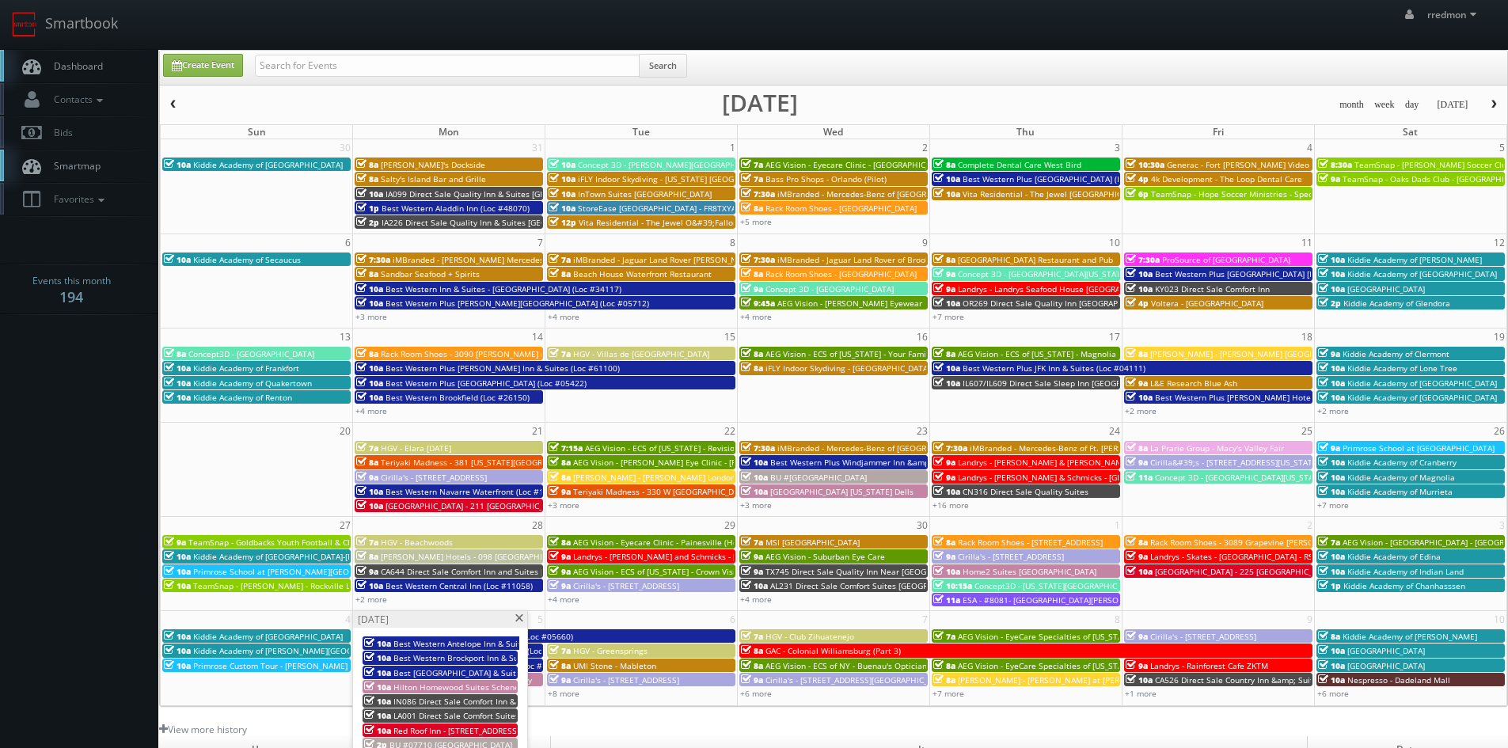
scroll to position [79, 0]
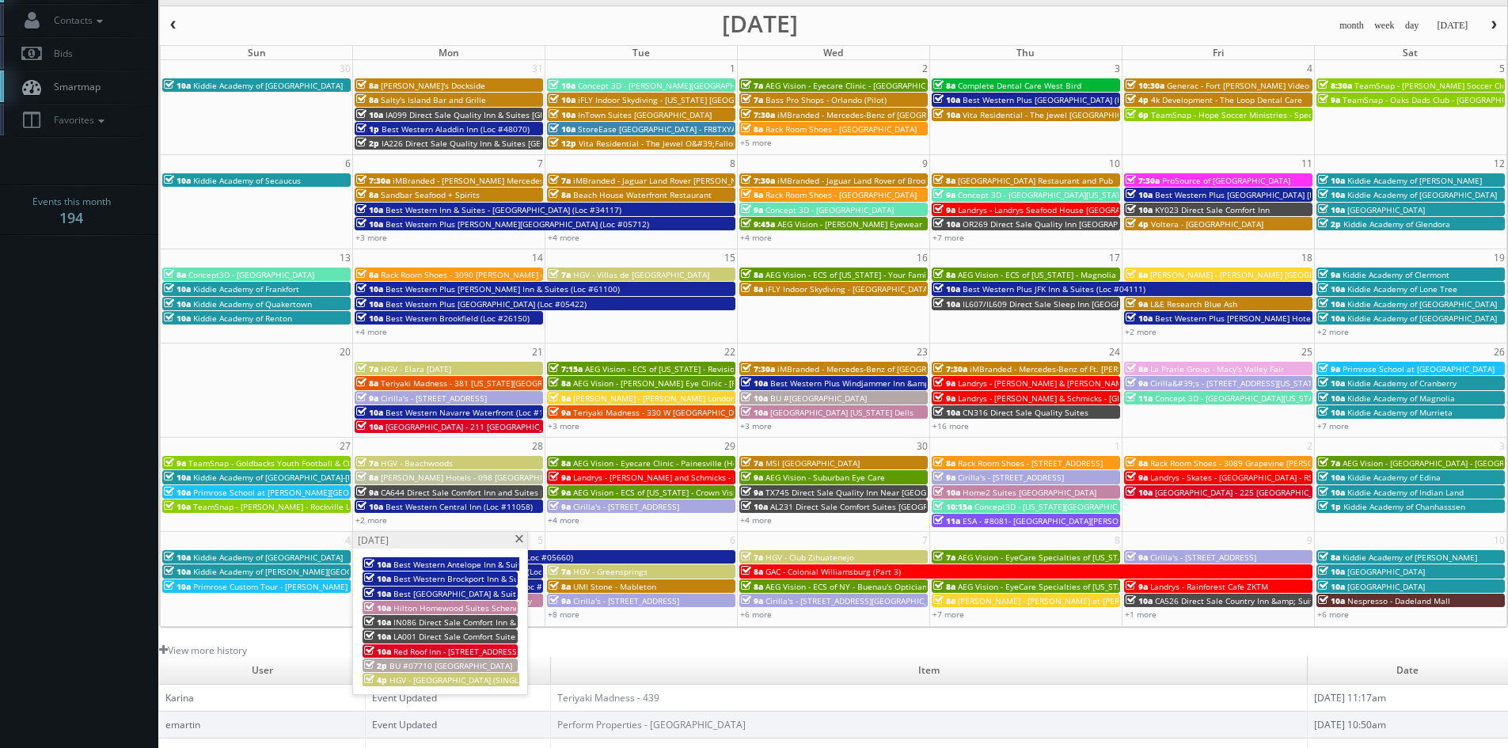
click at [522, 542] on span at bounding box center [519, 539] width 10 height 9
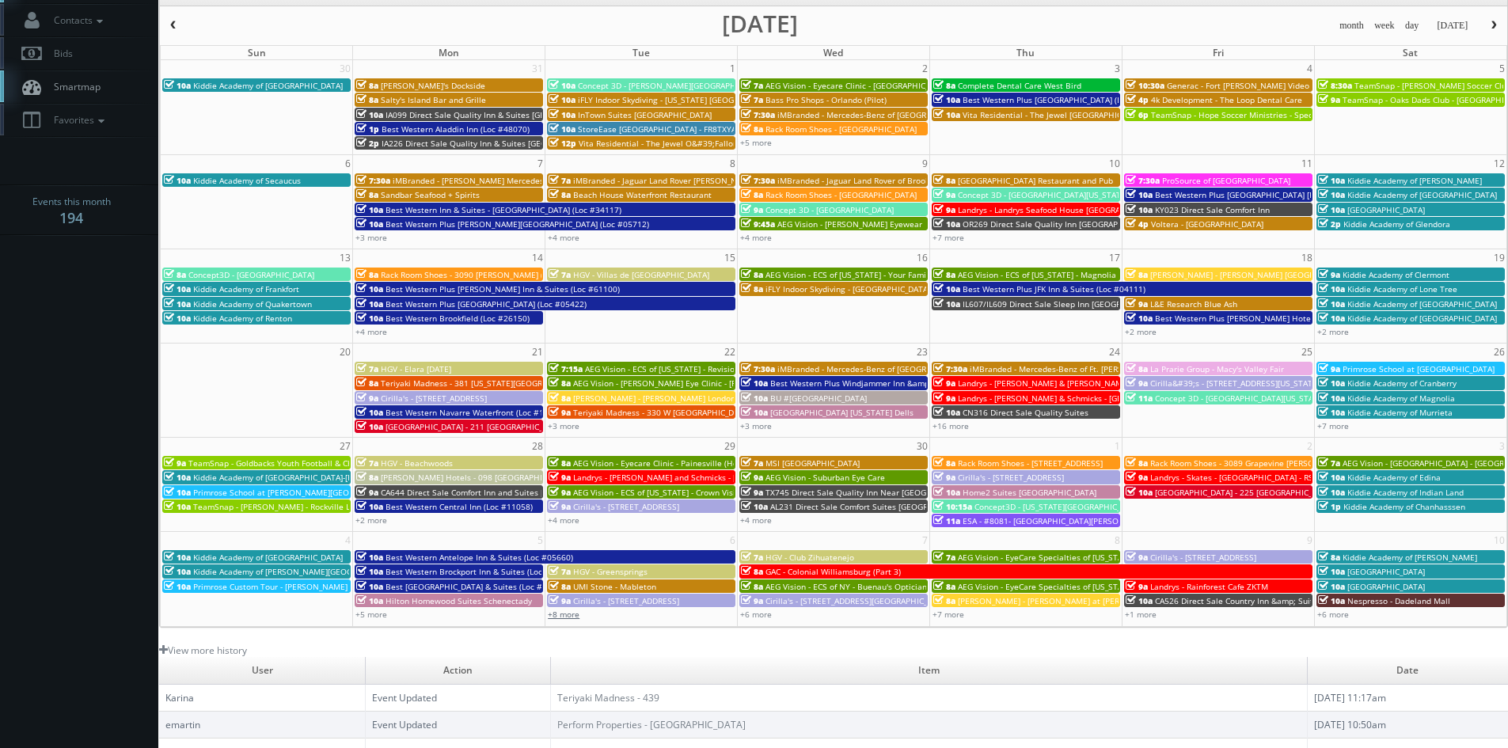
click at [576, 614] on link "+8 more" at bounding box center [564, 614] width 32 height 11
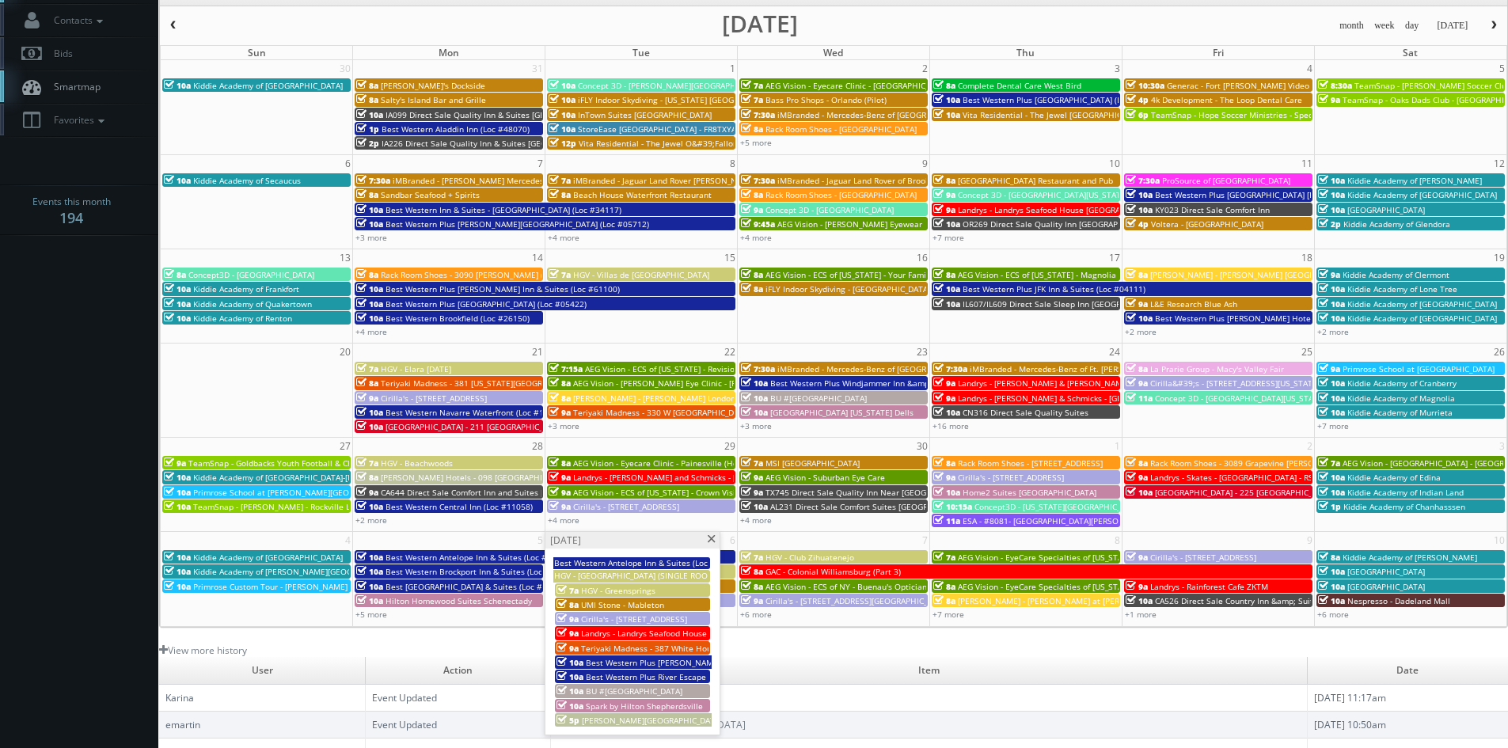
click at [710, 540] on span at bounding box center [711, 539] width 10 height 9
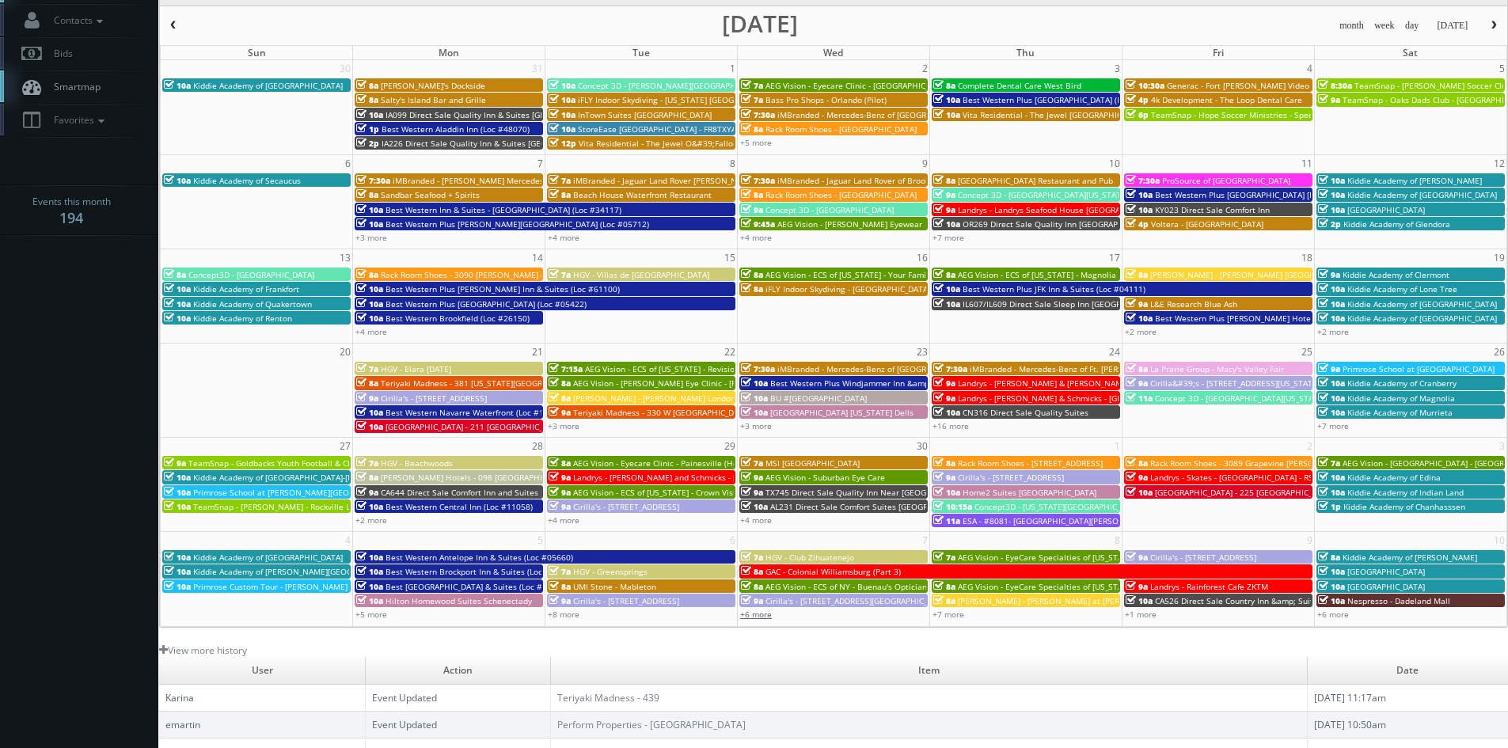
click at [759, 615] on link "+6 more" at bounding box center [756, 614] width 32 height 11
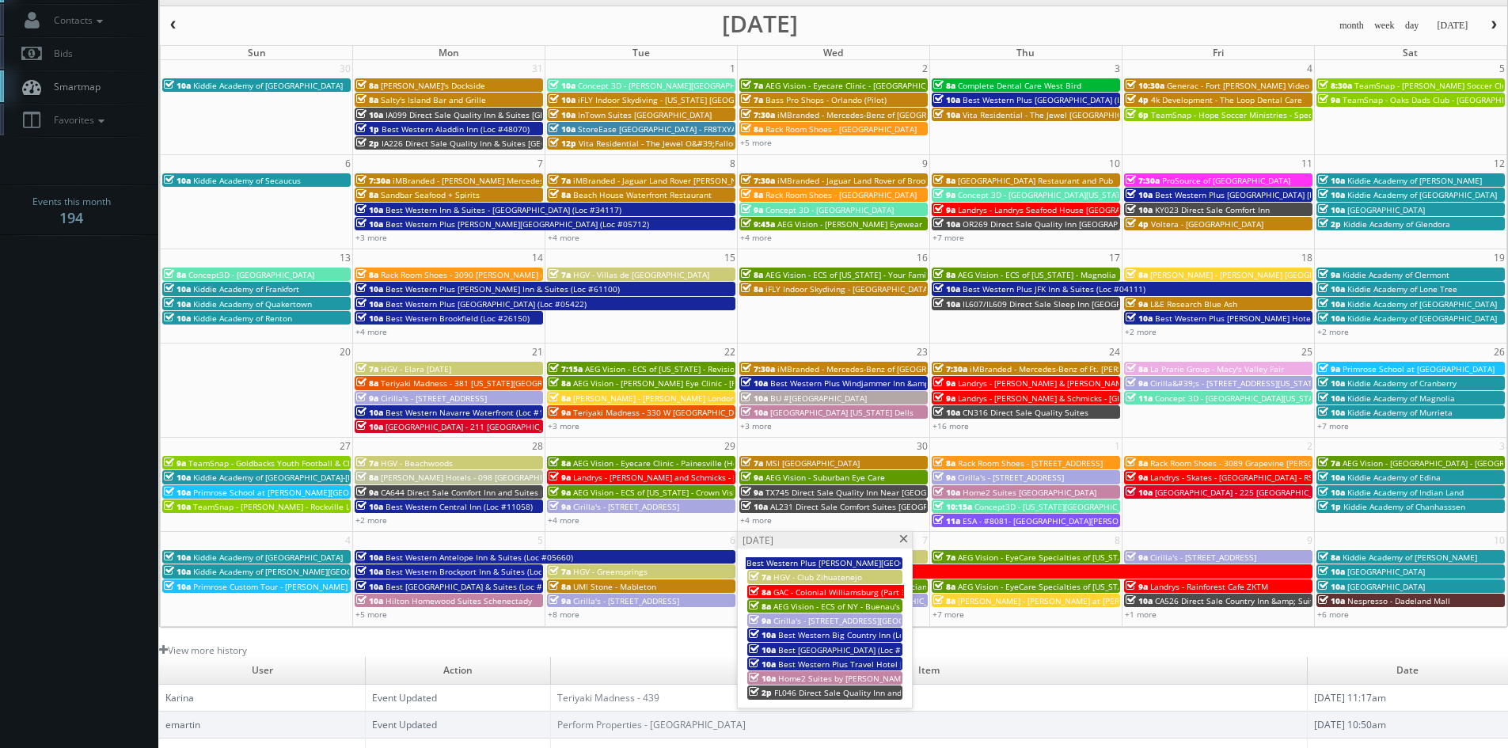
click at [907, 538] on span at bounding box center [904, 539] width 10 height 9
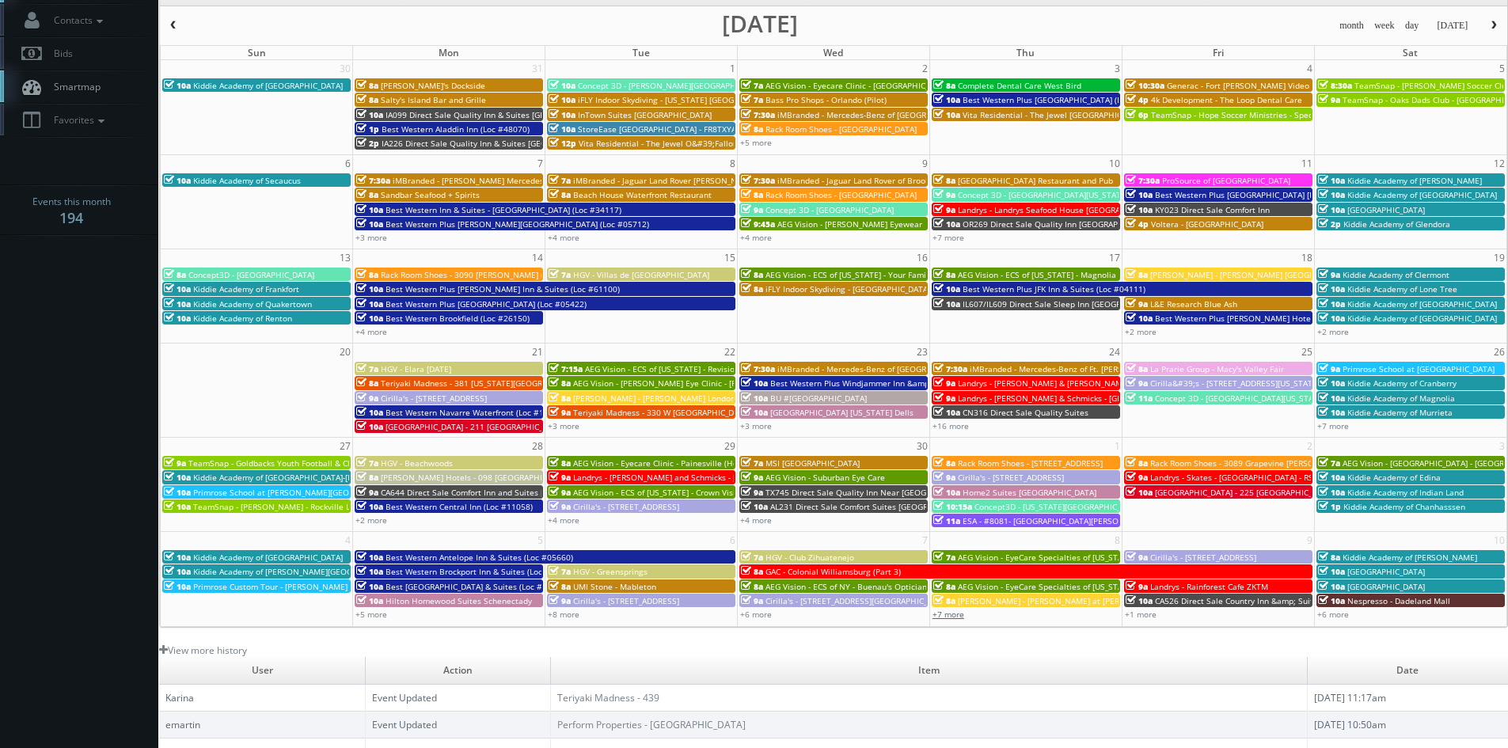
click at [949, 618] on link "+7 more" at bounding box center [949, 614] width 32 height 11
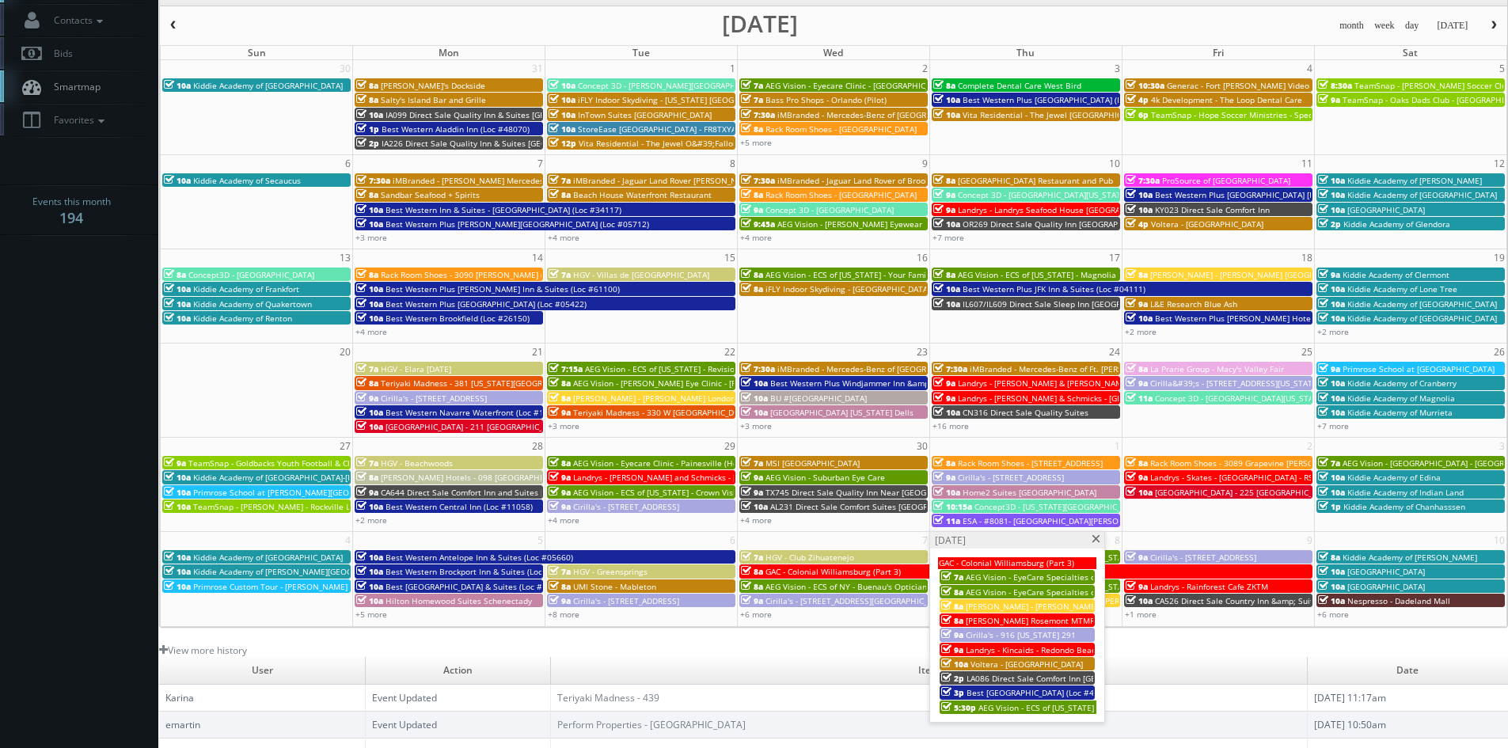
click at [1092, 542] on span at bounding box center [1096, 539] width 10 height 9
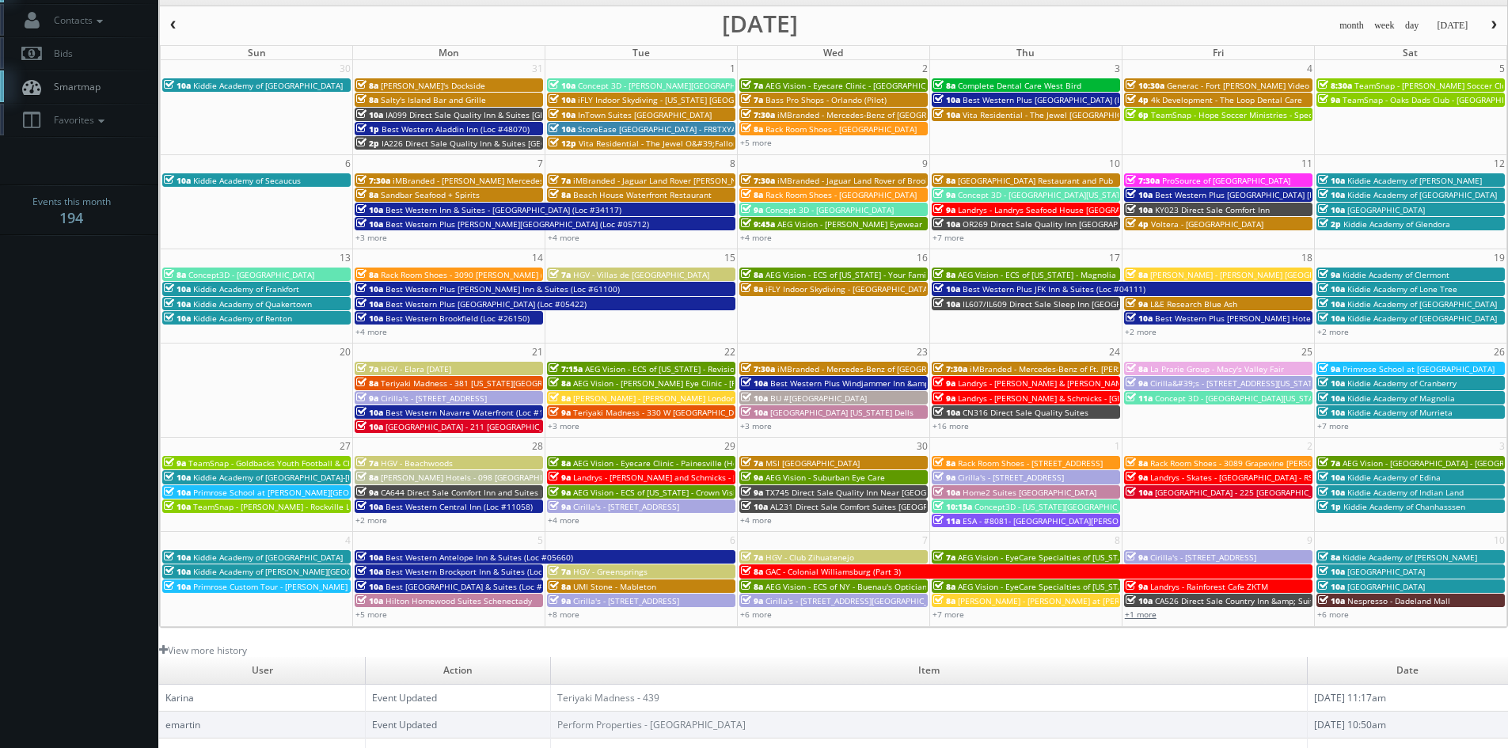
click at [1131, 613] on link "+1 more" at bounding box center [1141, 614] width 32 height 11
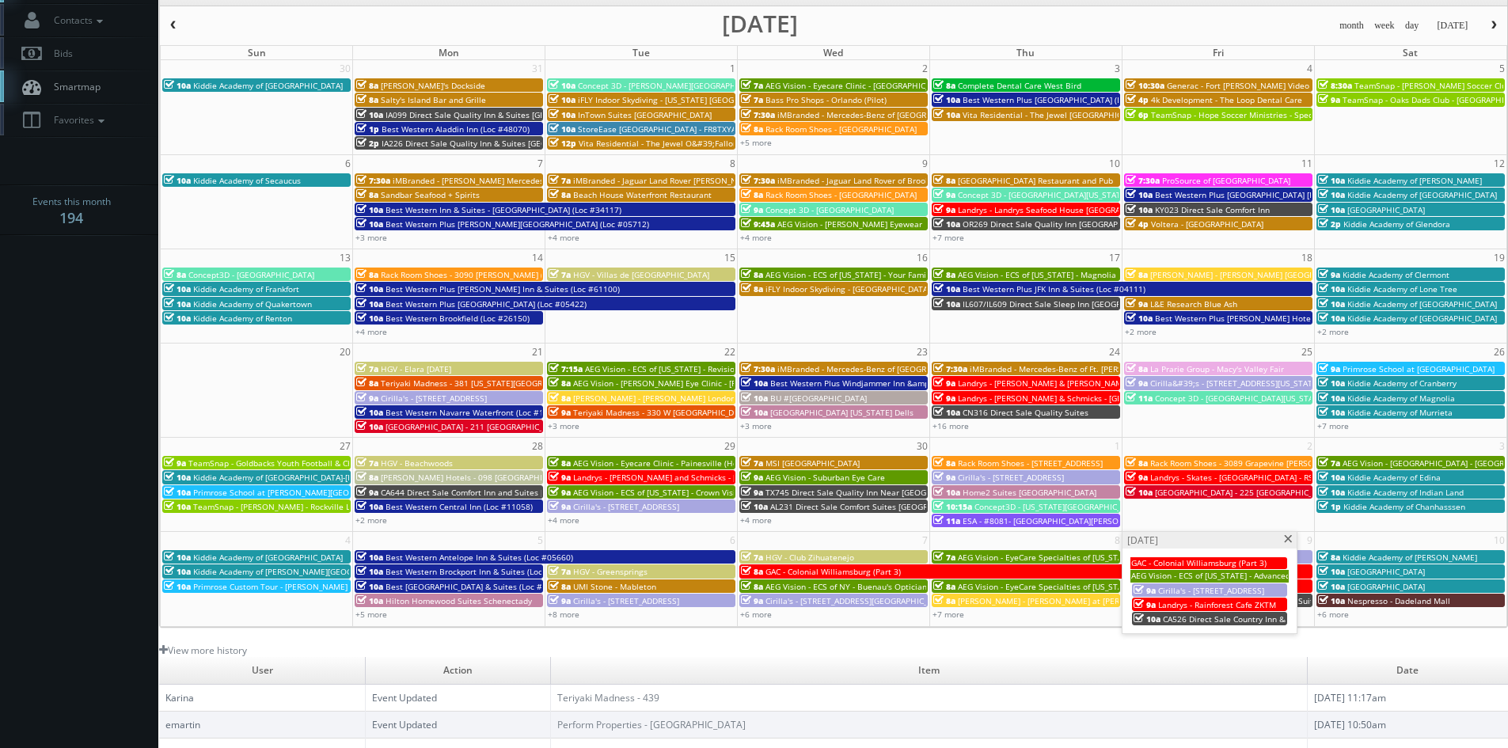
click at [1288, 540] on span at bounding box center [1289, 539] width 10 height 9
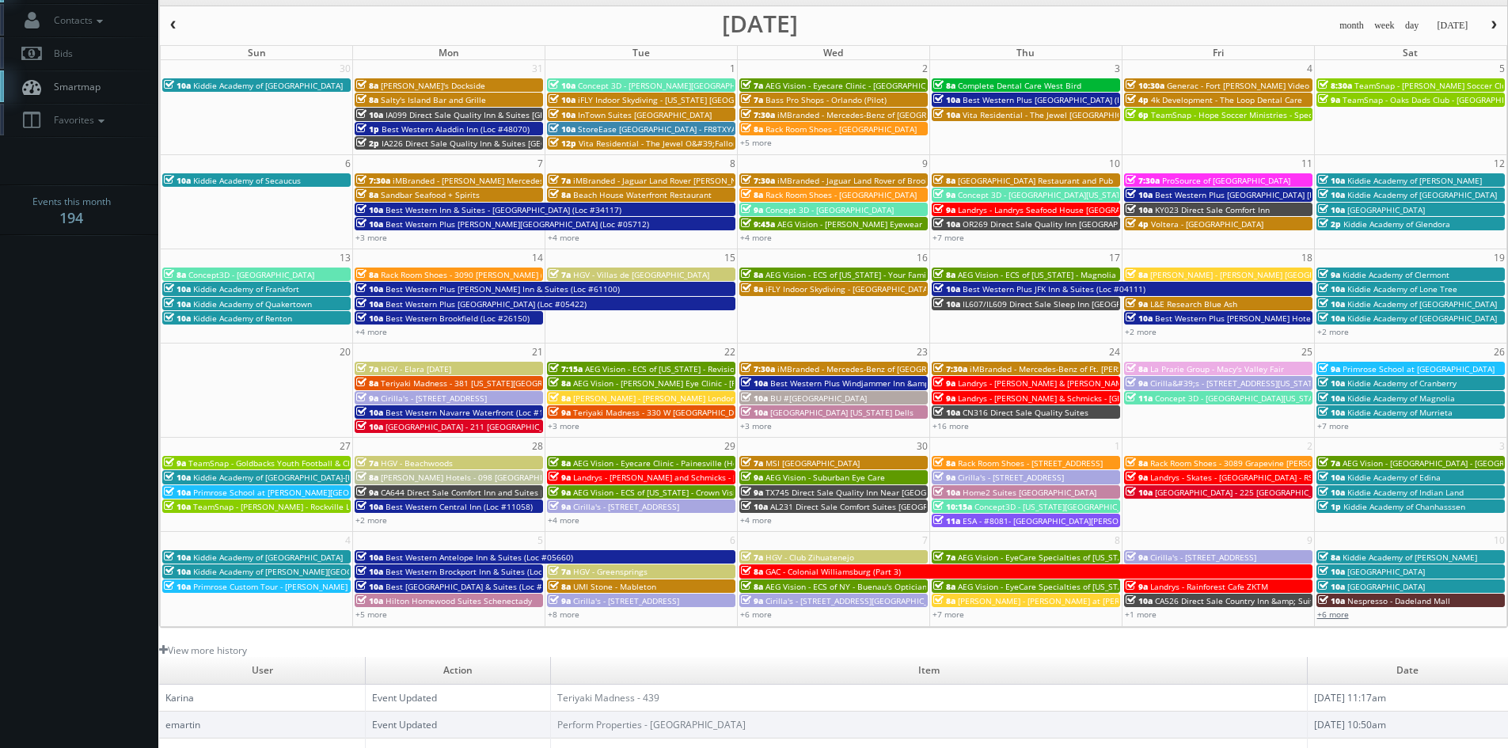
click at [1341, 611] on link "+6 more" at bounding box center [1334, 614] width 32 height 11
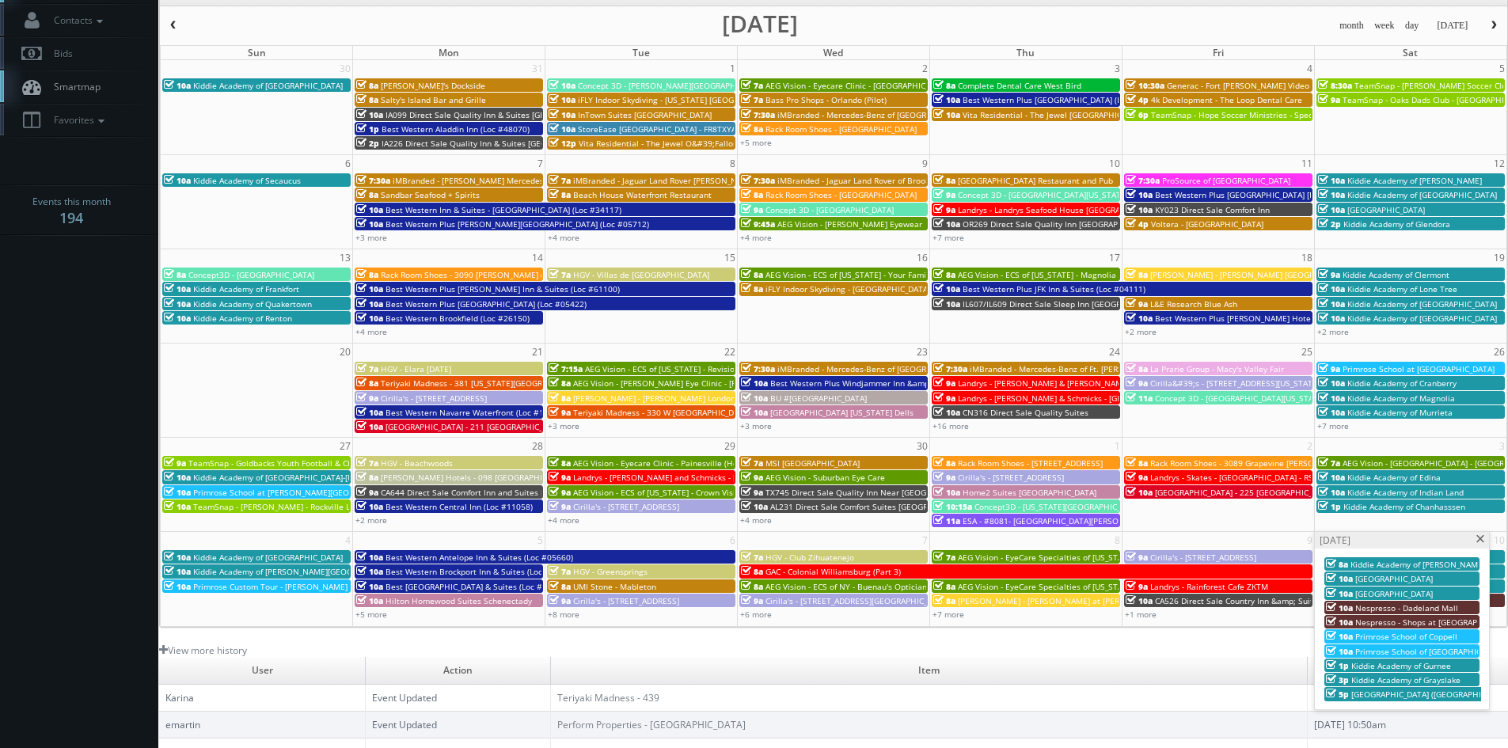
click at [1480, 536] on span at bounding box center [1481, 539] width 10 height 9
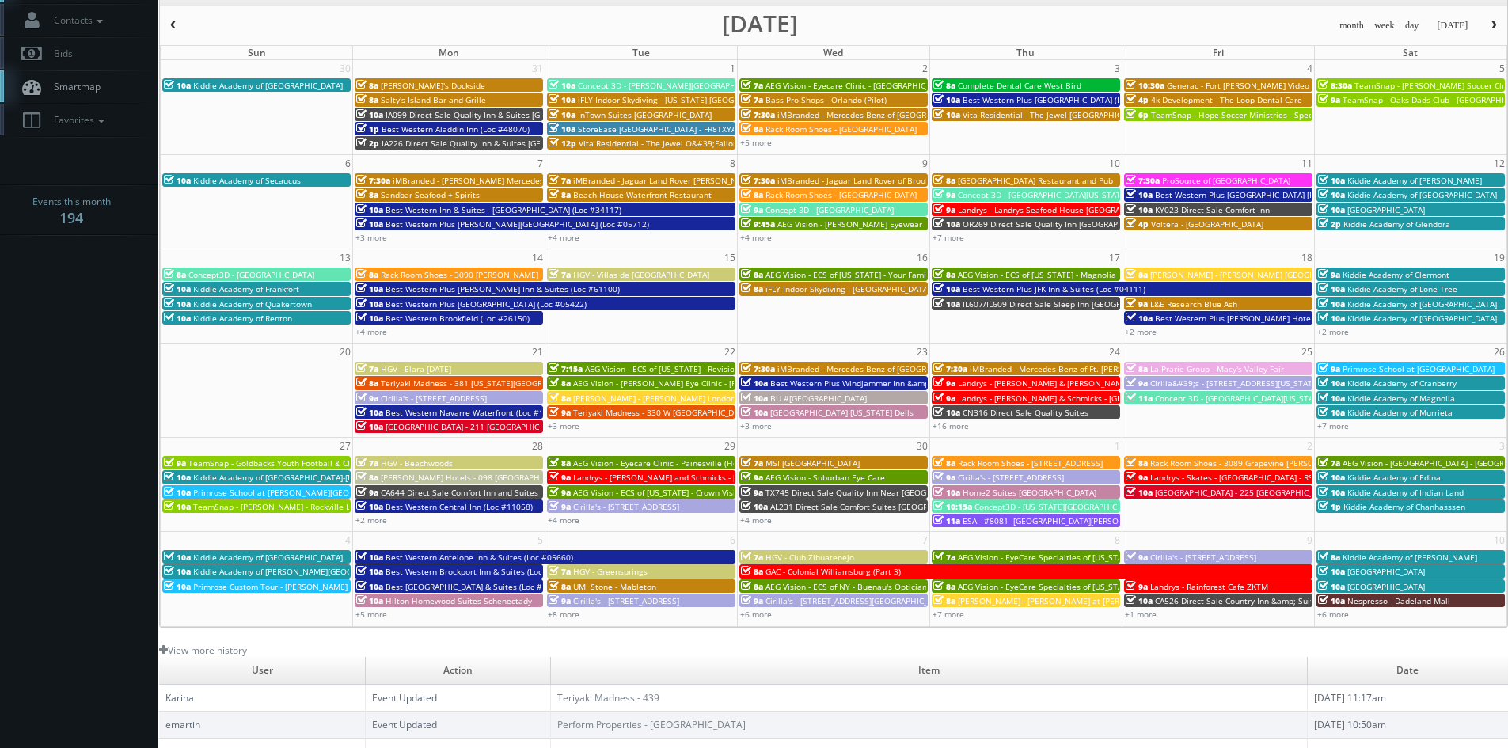
click at [1497, 30] on span "button" at bounding box center [1494, 26] width 11 height 10
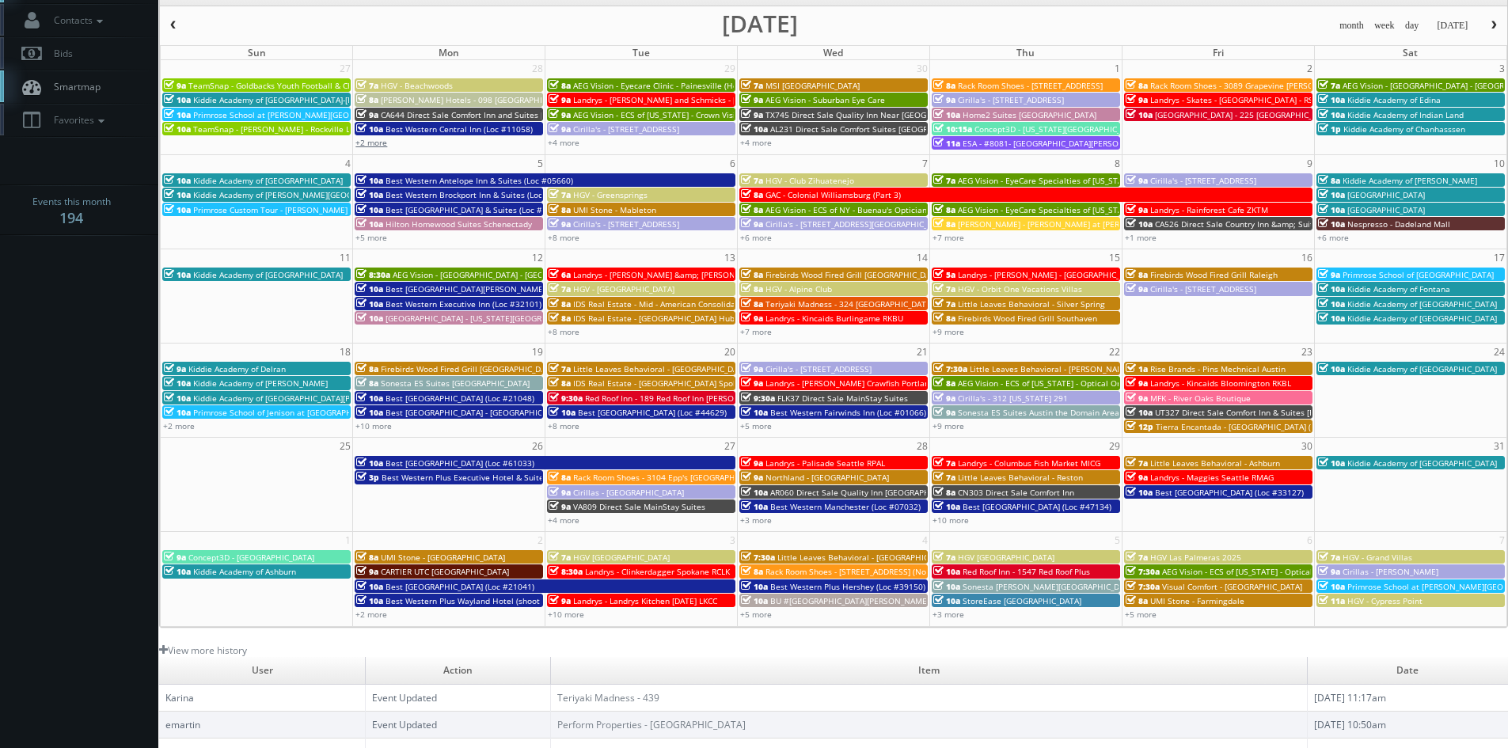
click at [378, 146] on link "+2 more" at bounding box center [372, 142] width 32 height 11
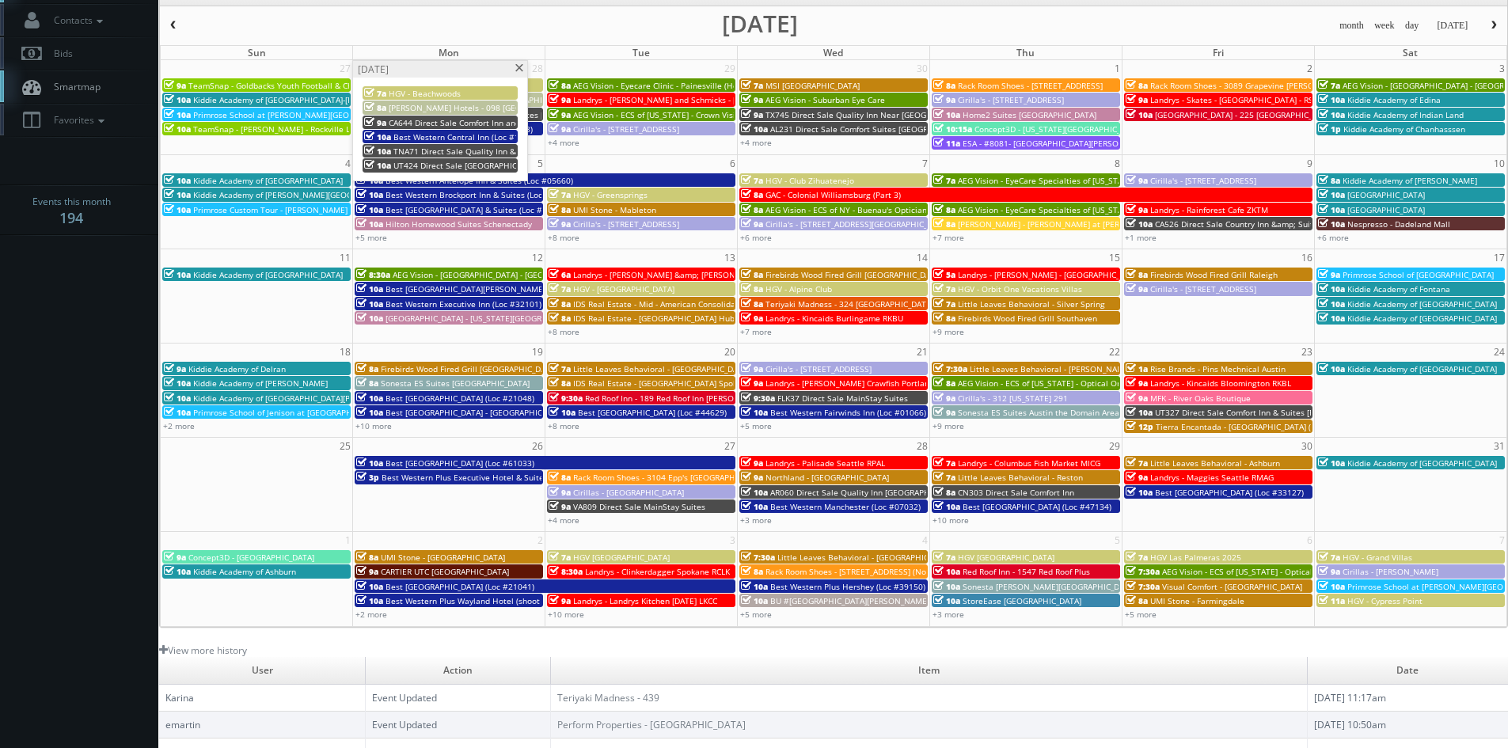
click at [519, 68] on span at bounding box center [519, 68] width 10 height 9
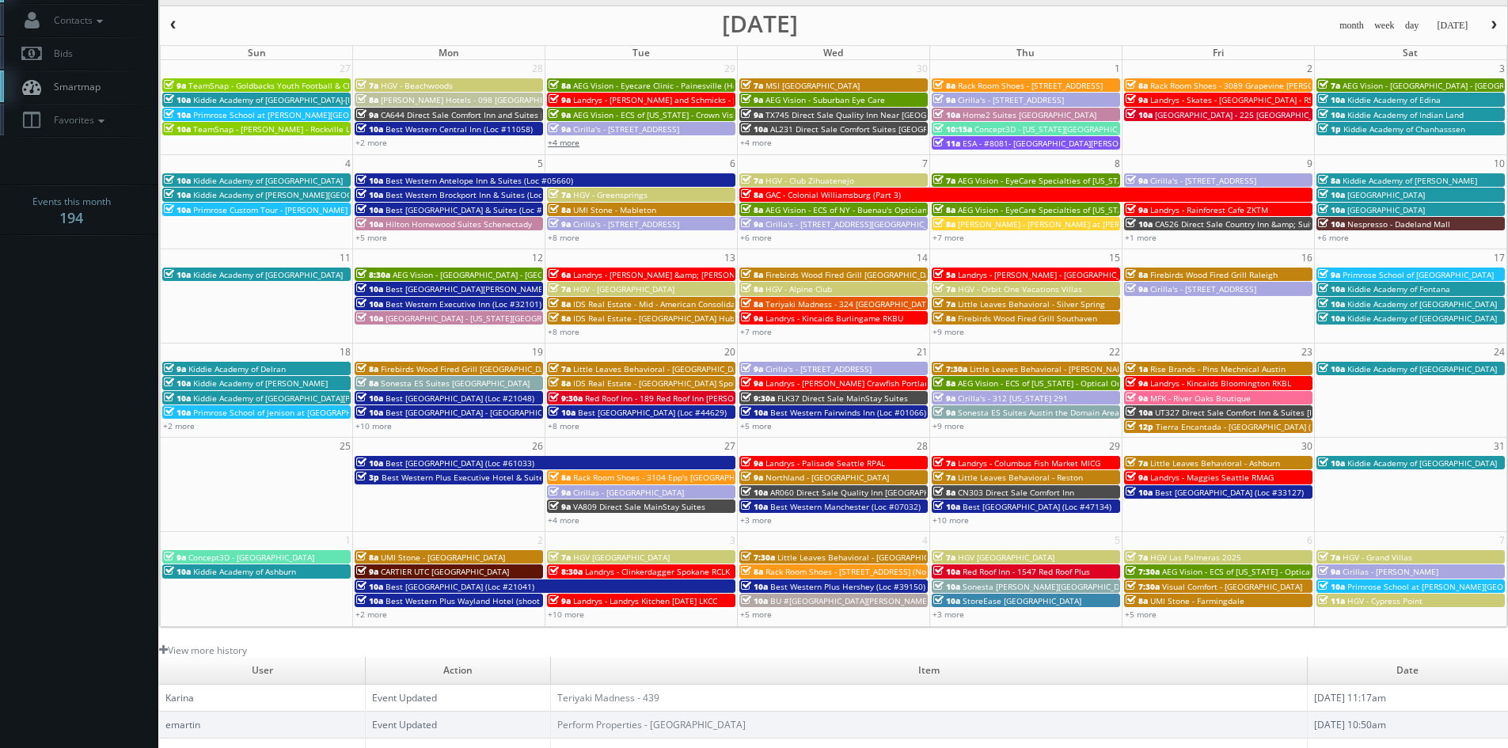
click at [566, 143] on link "+4 more" at bounding box center [564, 142] width 32 height 11
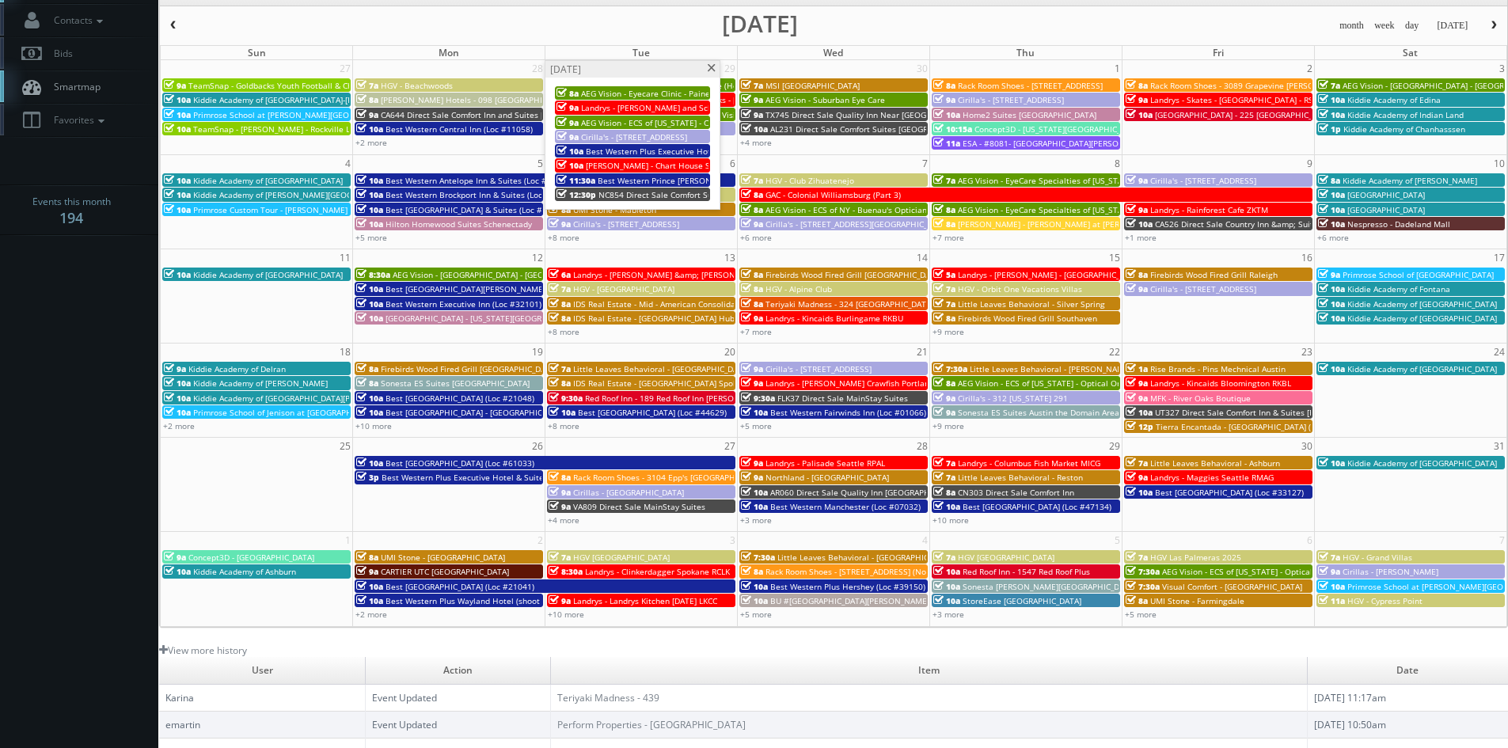
click at [709, 68] on span at bounding box center [711, 68] width 10 height 9
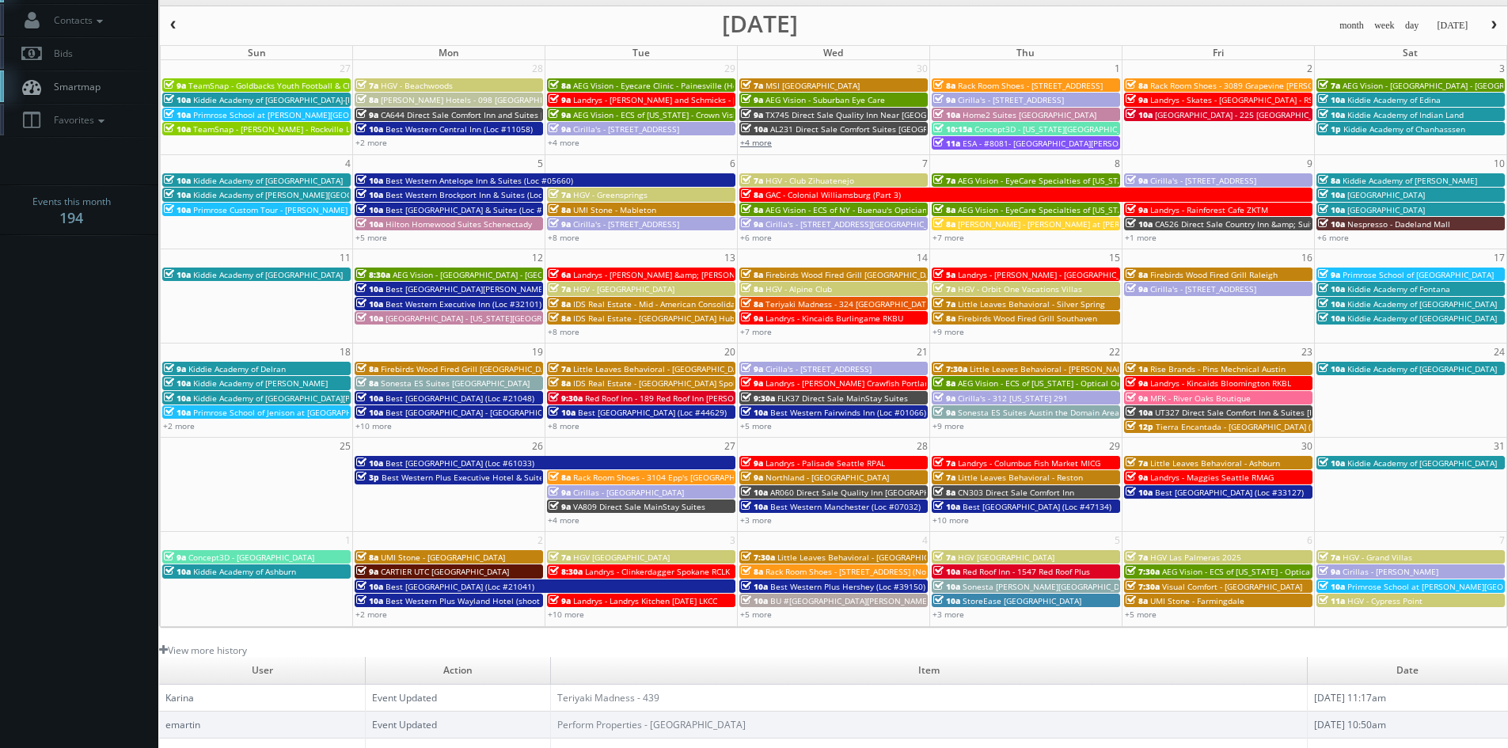
click at [751, 140] on link "+4 more" at bounding box center [756, 142] width 32 height 11
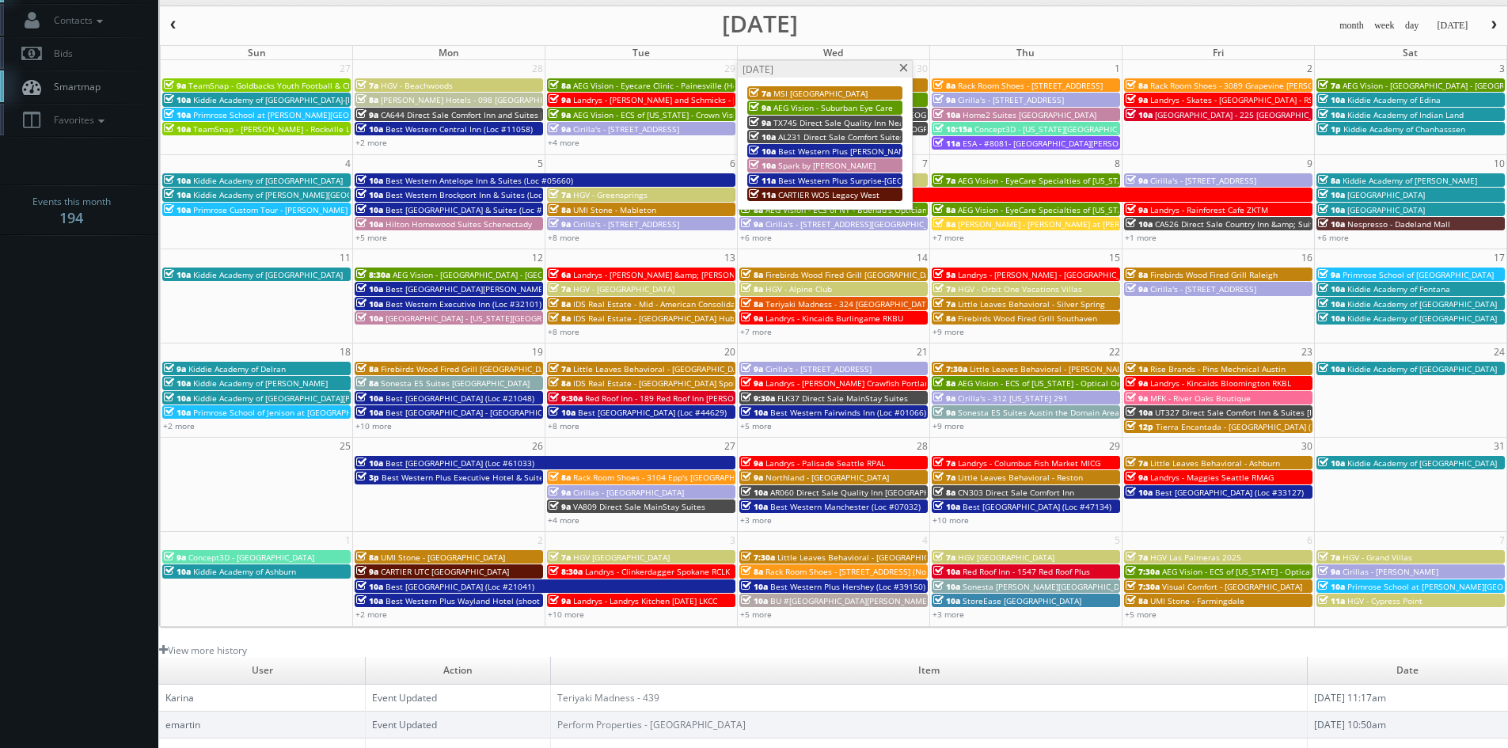
click at [902, 69] on span at bounding box center [904, 68] width 10 height 9
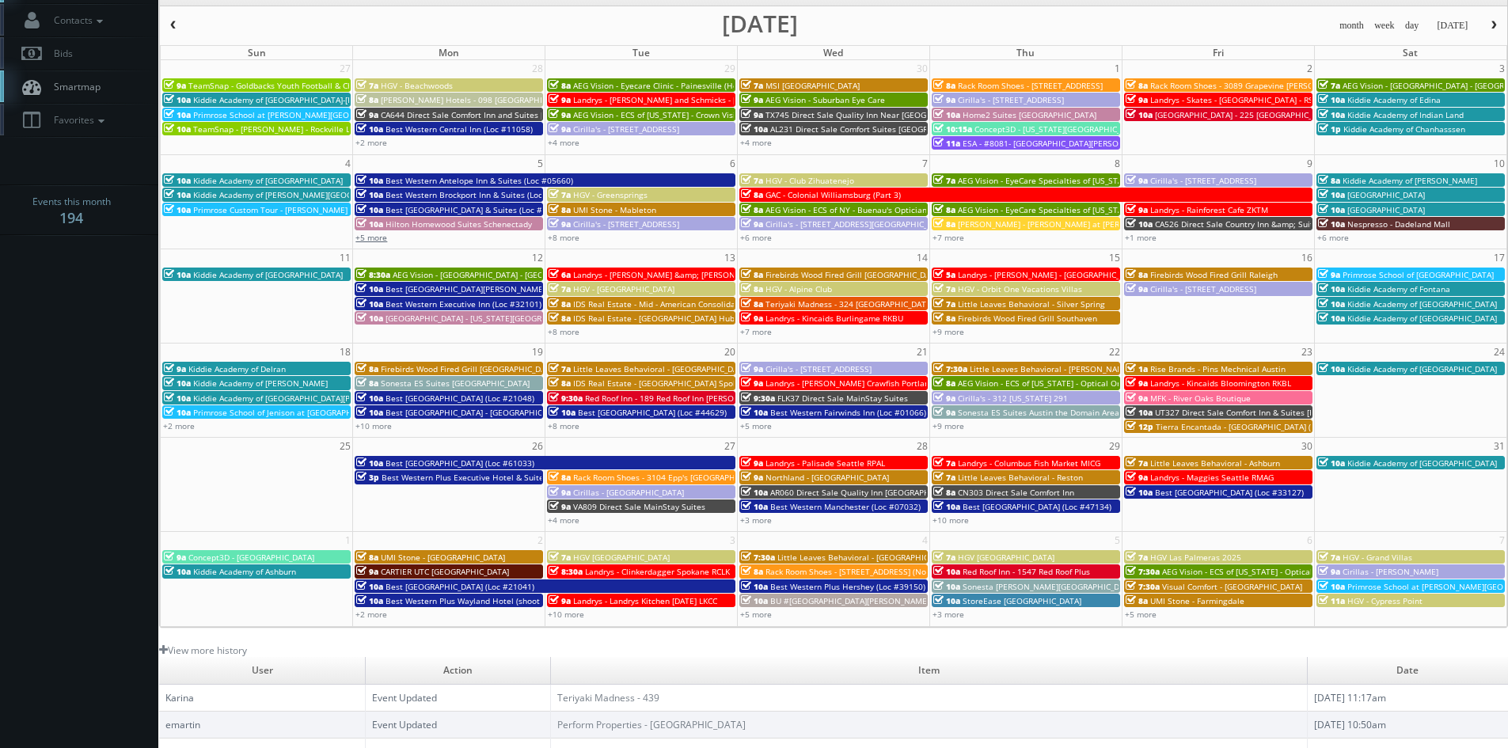
click at [377, 241] on link "+5 more" at bounding box center [372, 237] width 32 height 11
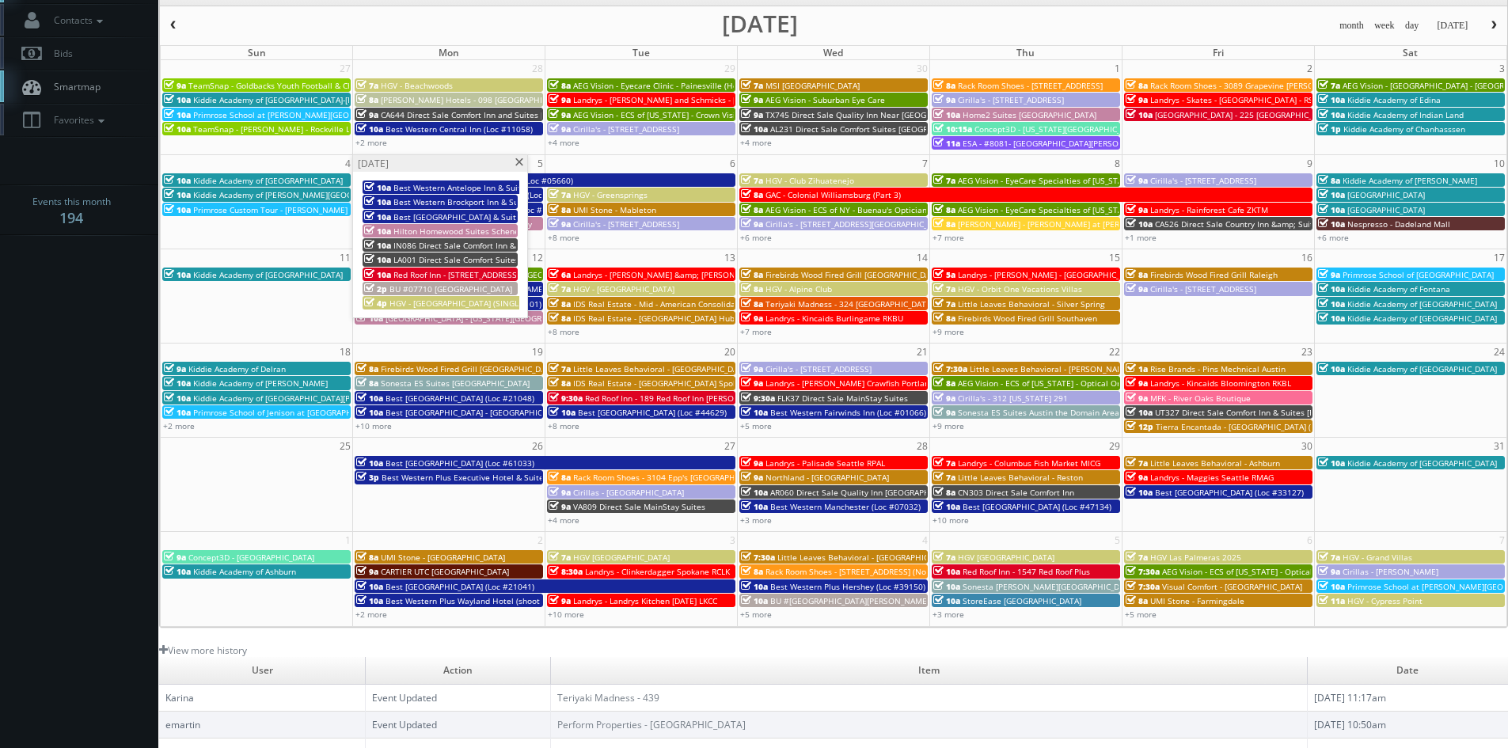
click at [518, 162] on span at bounding box center [519, 162] width 10 height 9
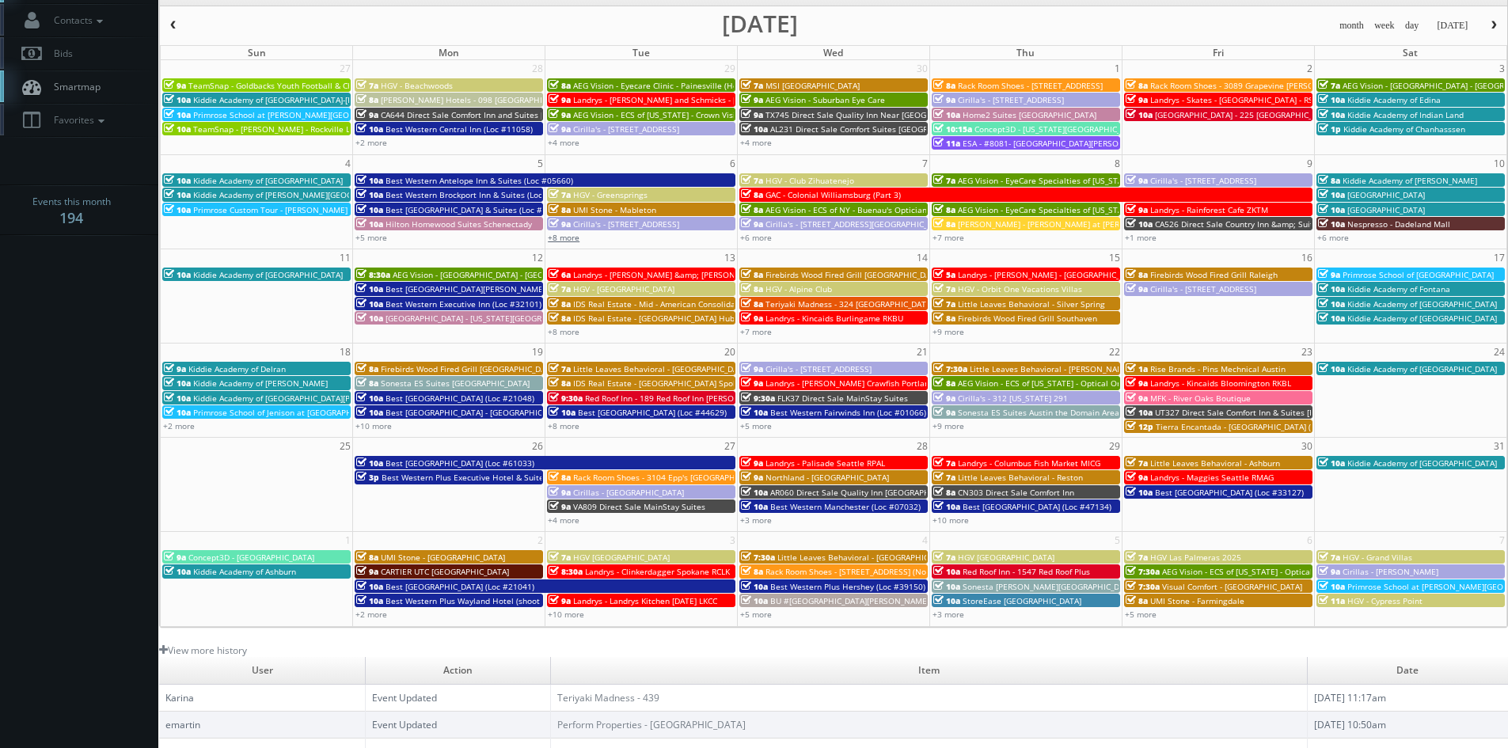
click at [561, 239] on link "+8 more" at bounding box center [564, 237] width 32 height 11
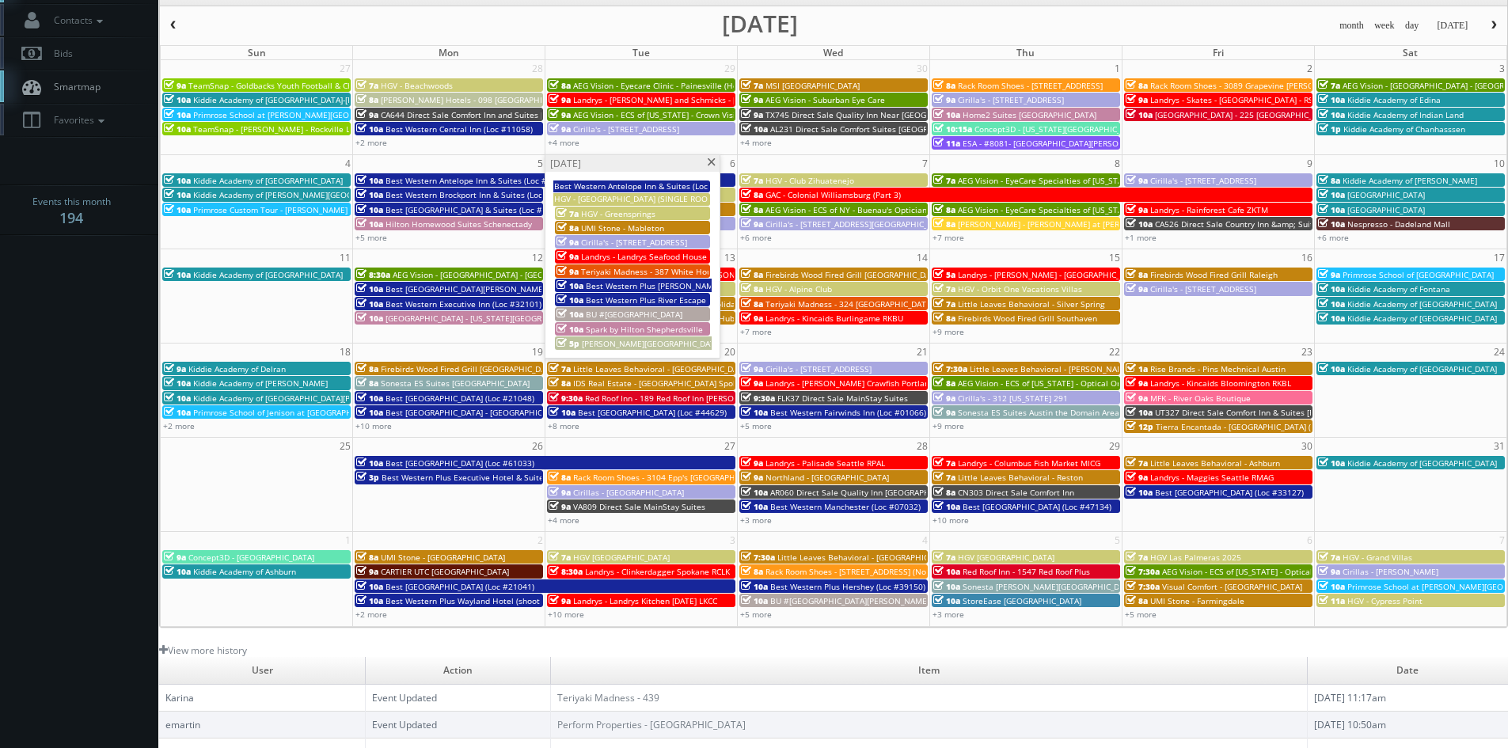
click at [711, 164] on span at bounding box center [711, 162] width 10 height 9
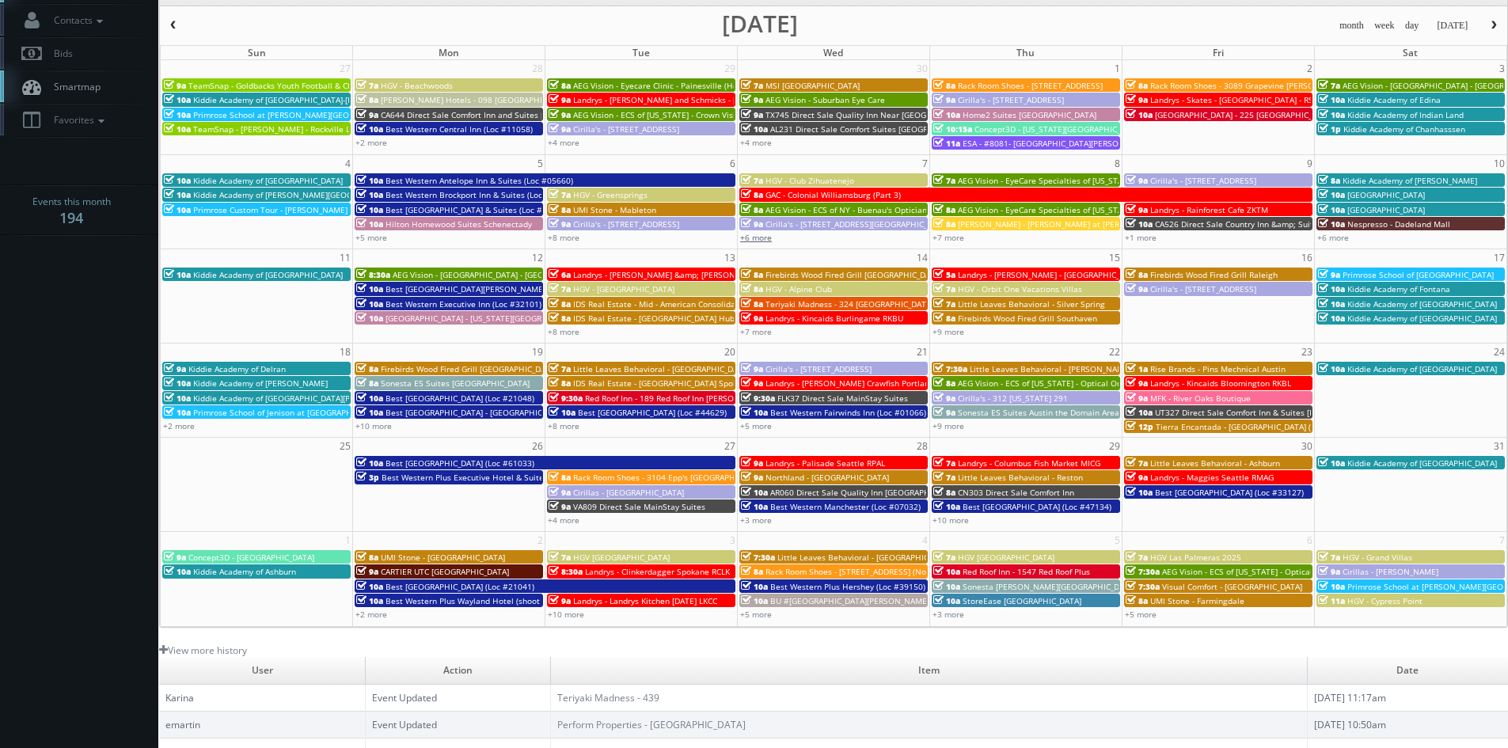
click at [761, 237] on link "+6 more" at bounding box center [756, 237] width 32 height 11
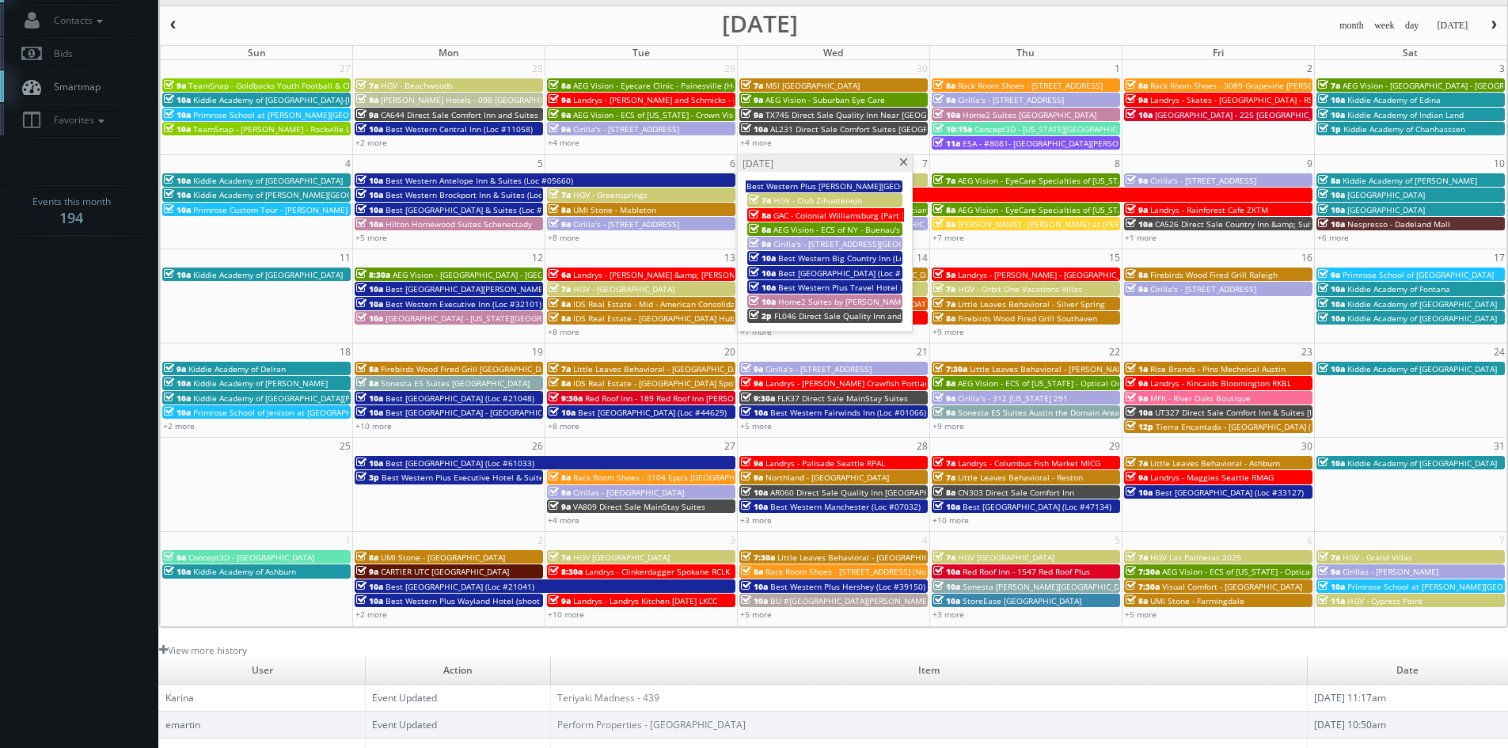
click at [901, 162] on span at bounding box center [904, 162] width 10 height 9
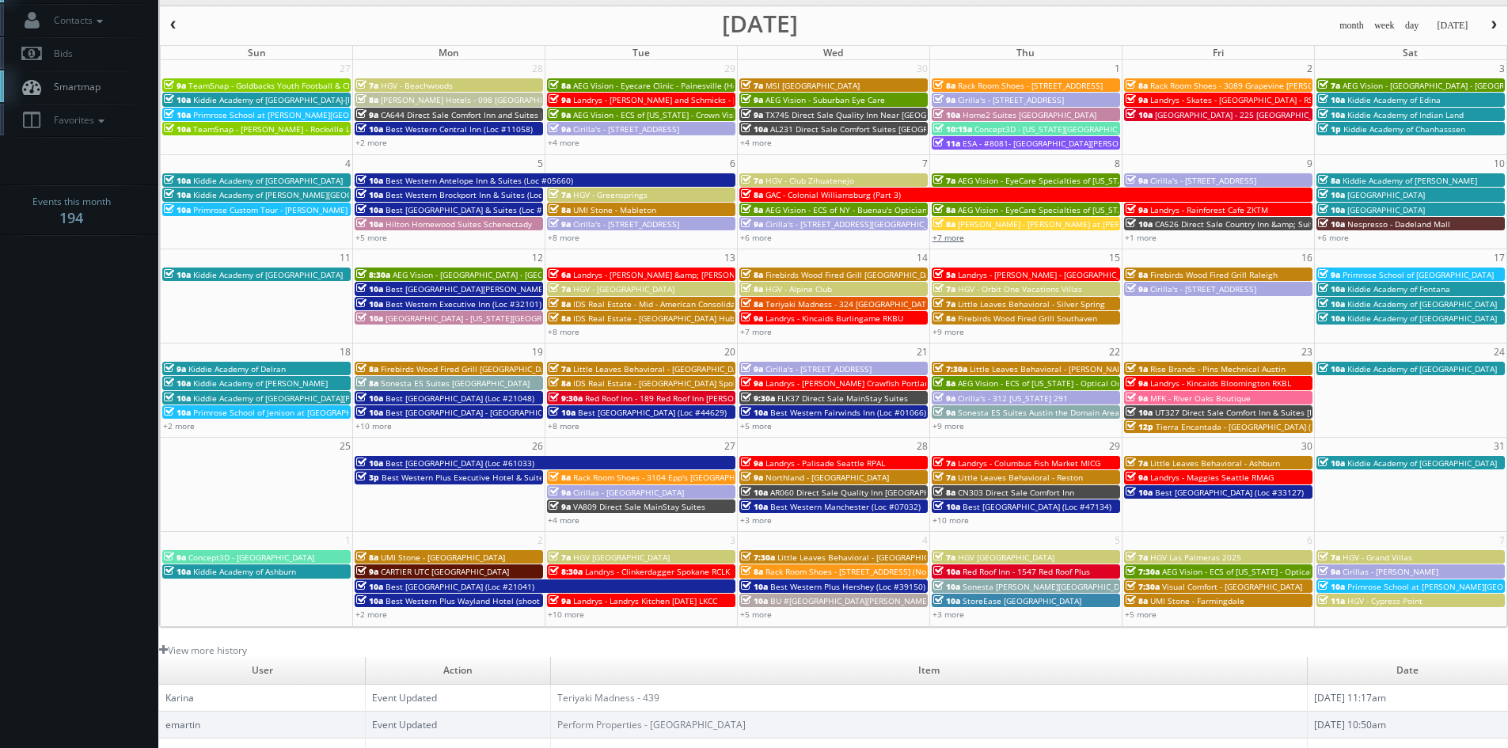
click at [956, 237] on link "+7 more" at bounding box center [949, 237] width 32 height 11
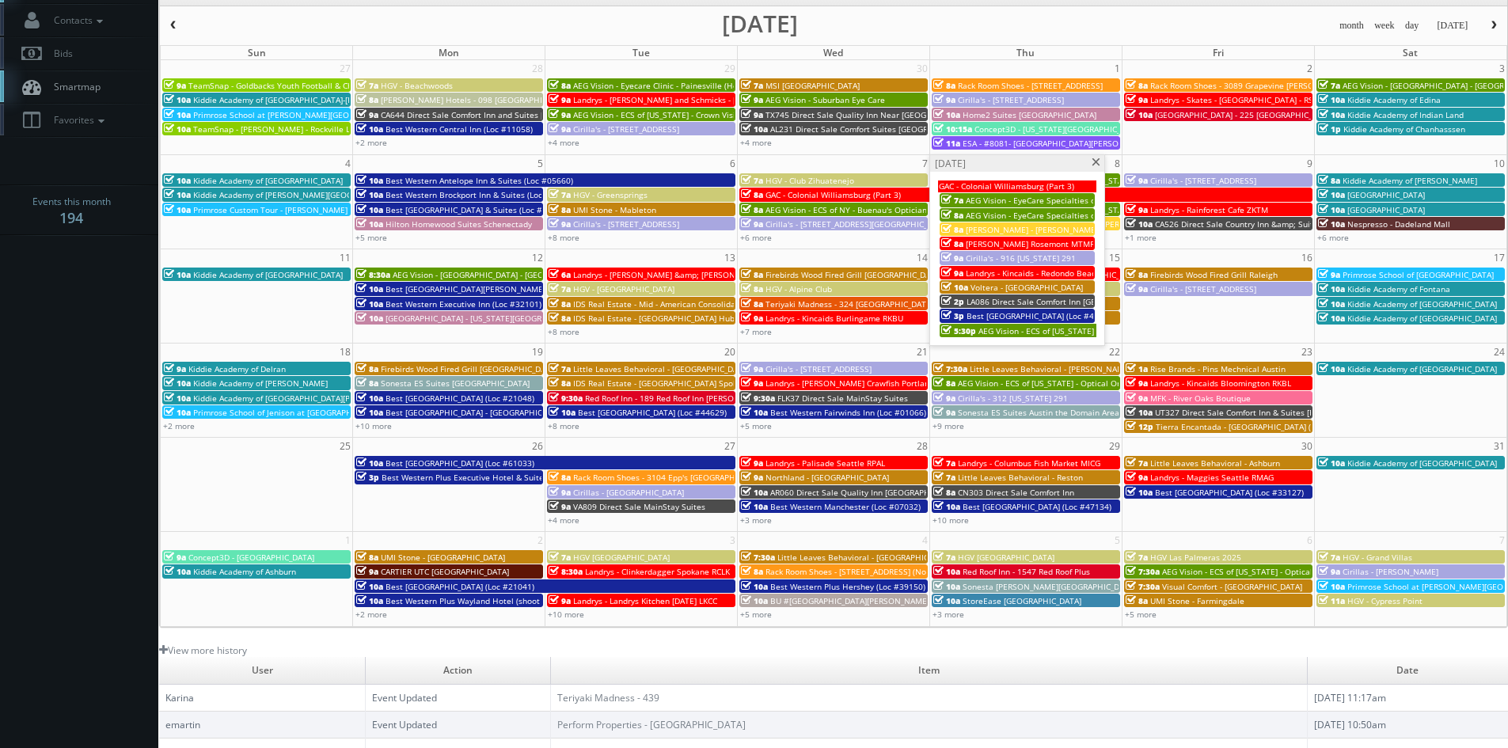
click at [1094, 165] on span at bounding box center [1096, 162] width 10 height 9
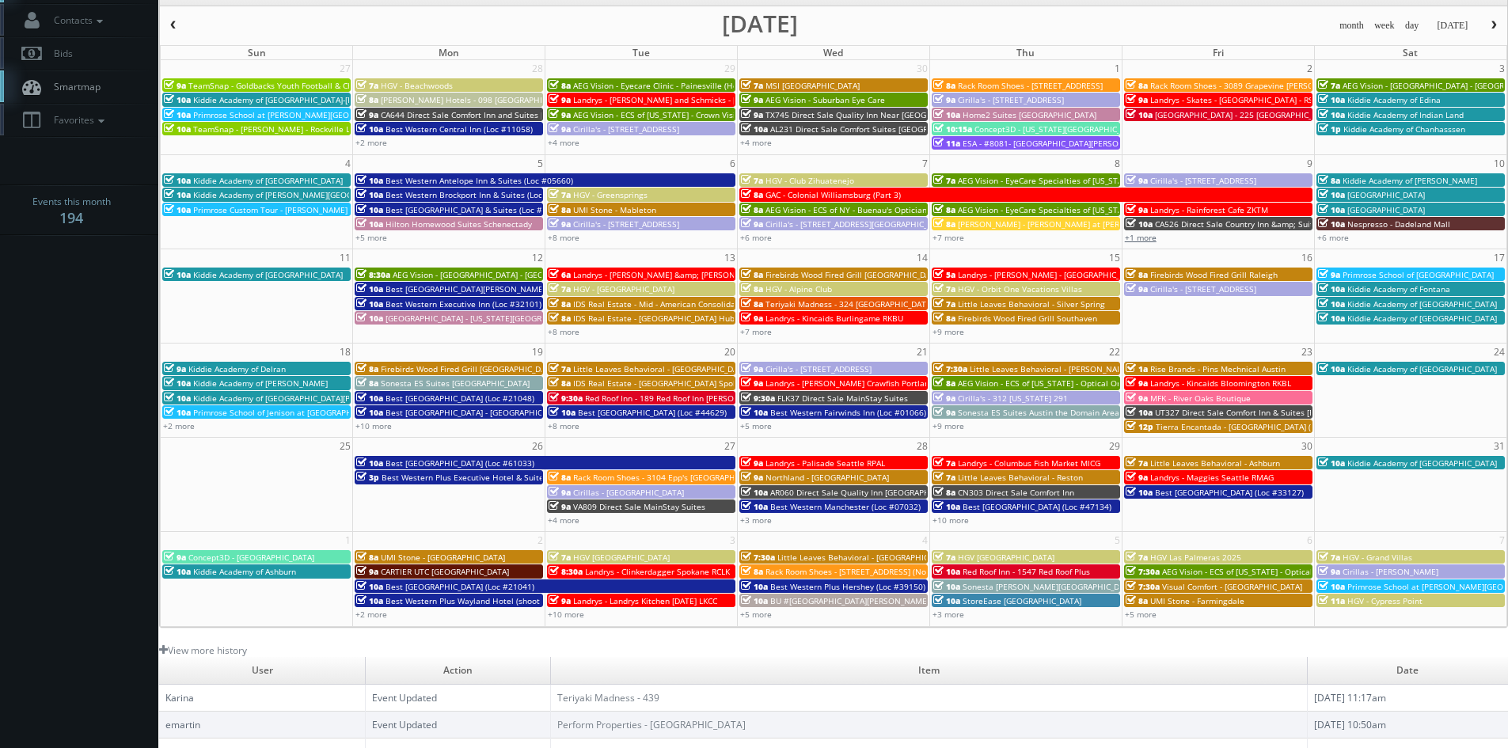
click at [1140, 237] on link "+1 more" at bounding box center [1141, 237] width 32 height 11
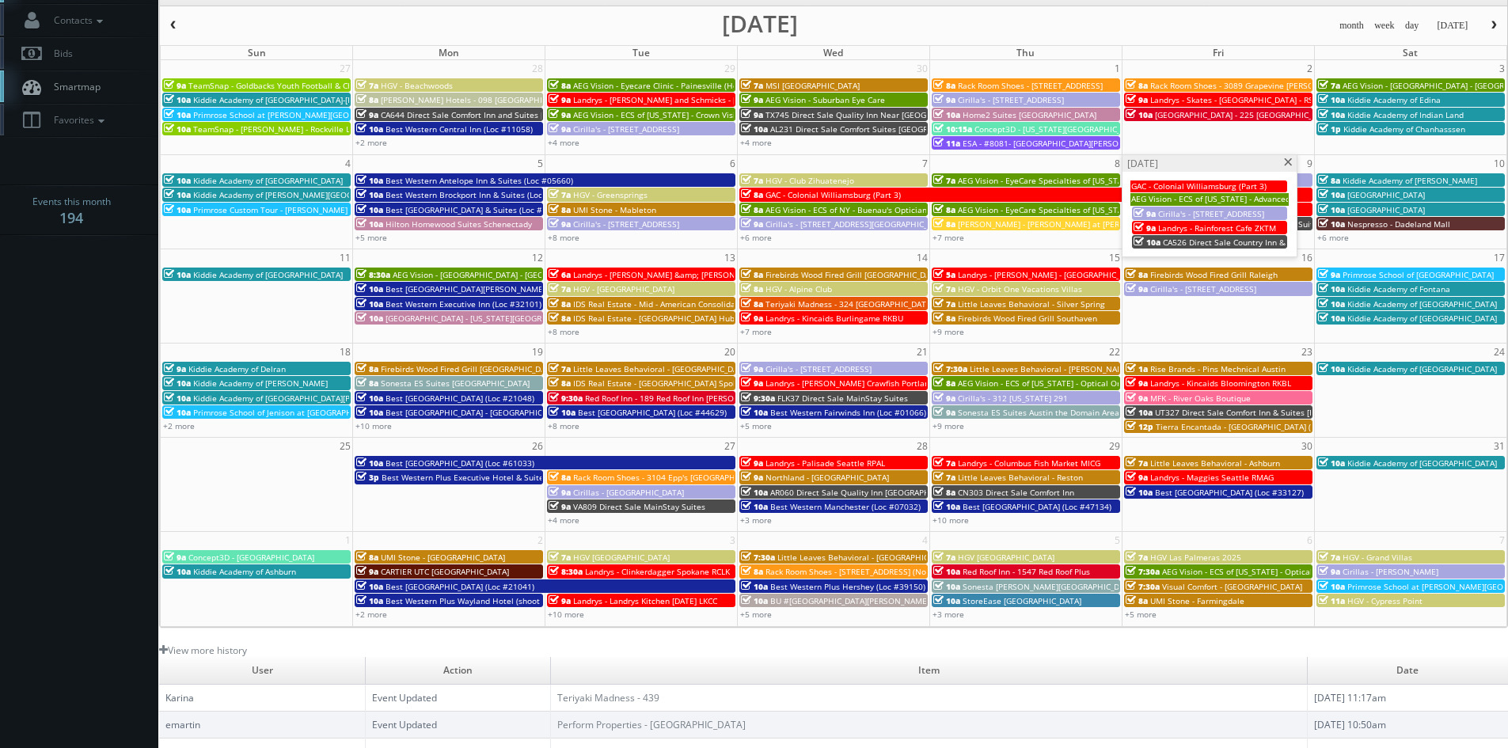
click at [1287, 163] on span at bounding box center [1289, 162] width 10 height 9
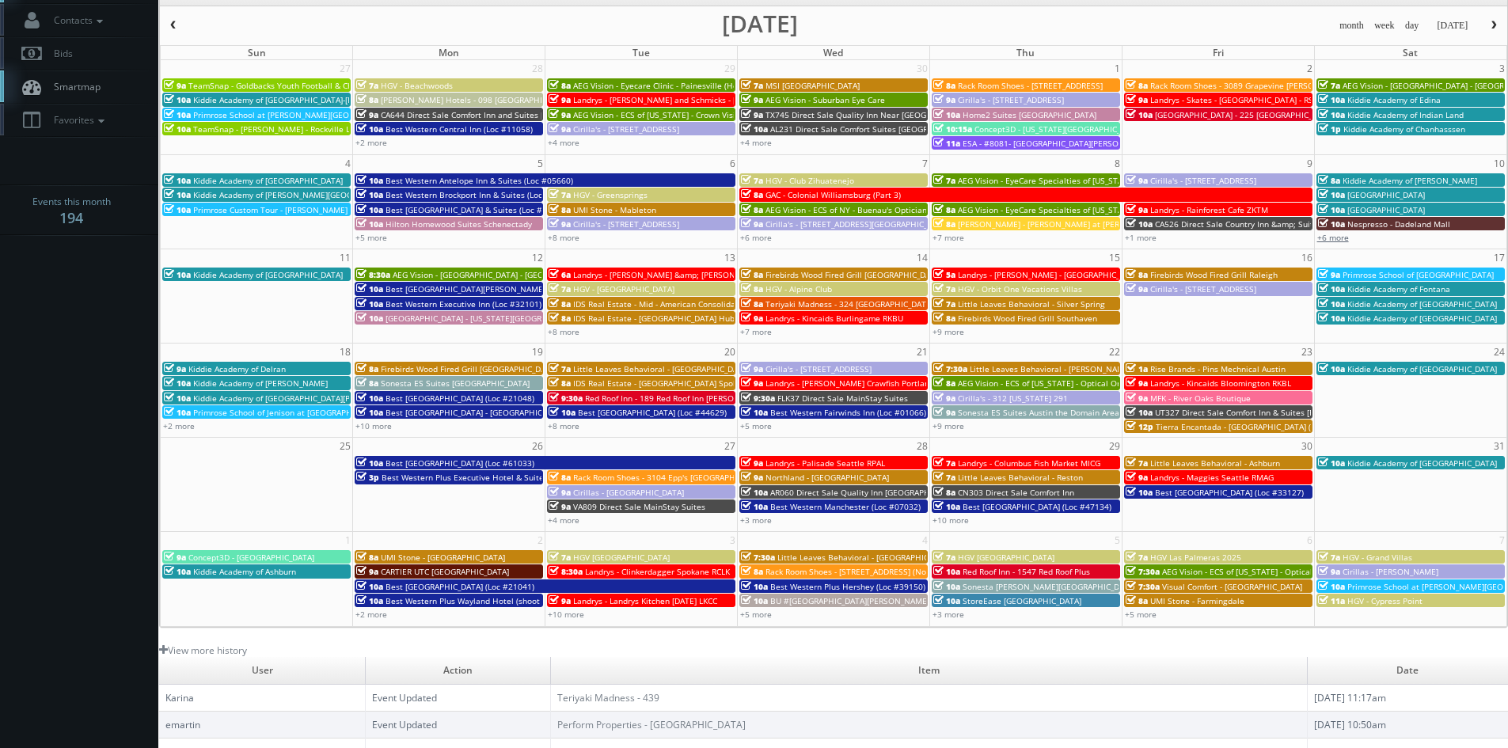
click at [1342, 240] on link "+6 more" at bounding box center [1334, 237] width 32 height 11
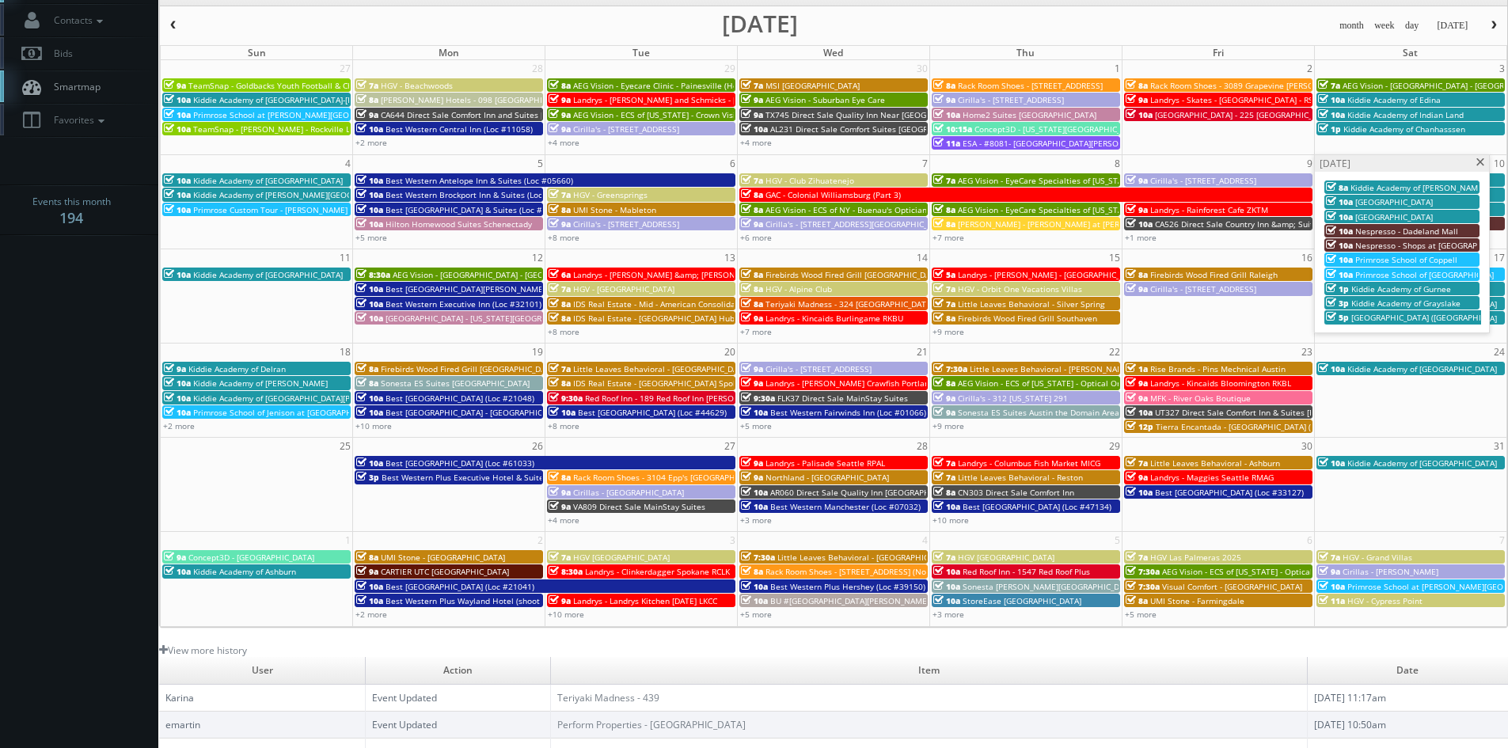
click at [1477, 163] on span at bounding box center [1481, 162] width 10 height 9
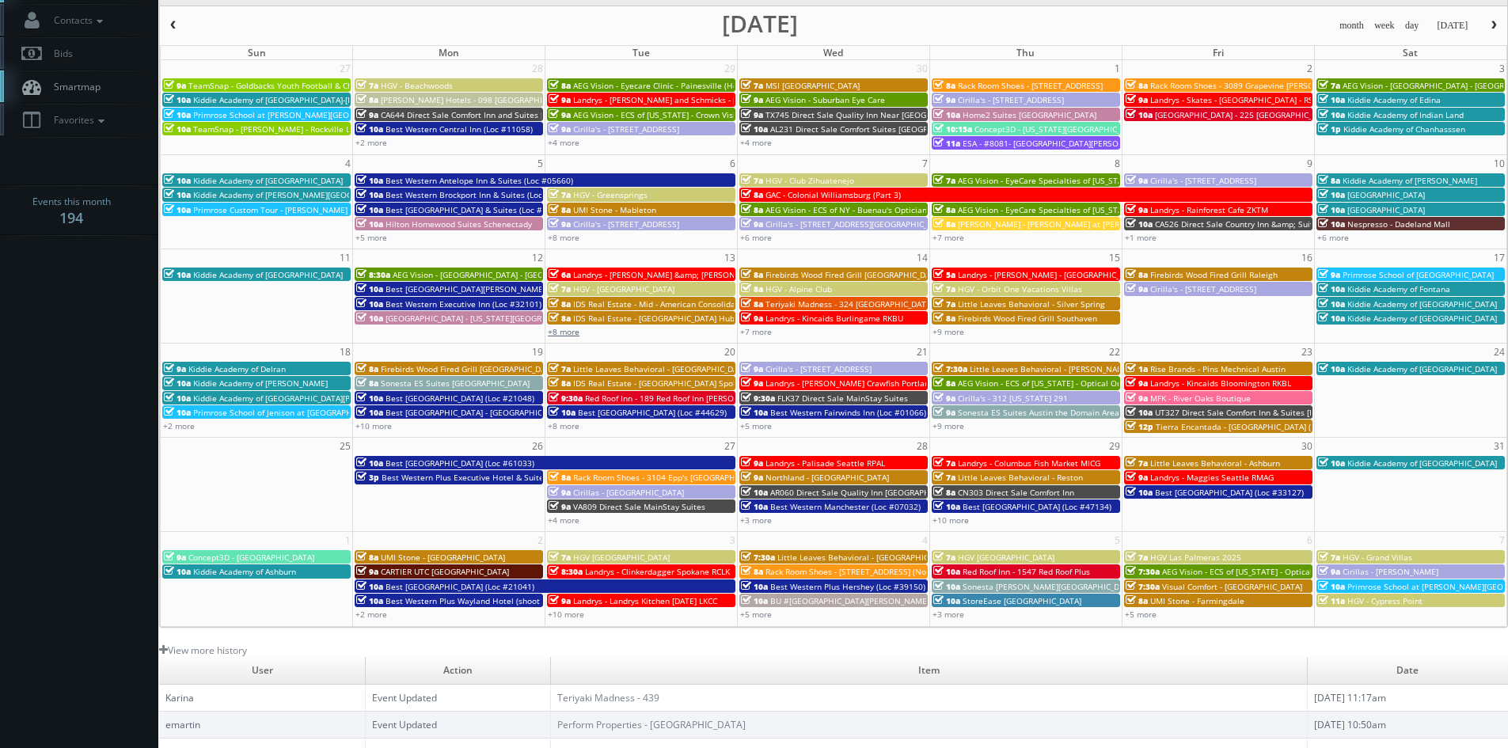
click at [564, 336] on link "+8 more" at bounding box center [564, 331] width 32 height 11
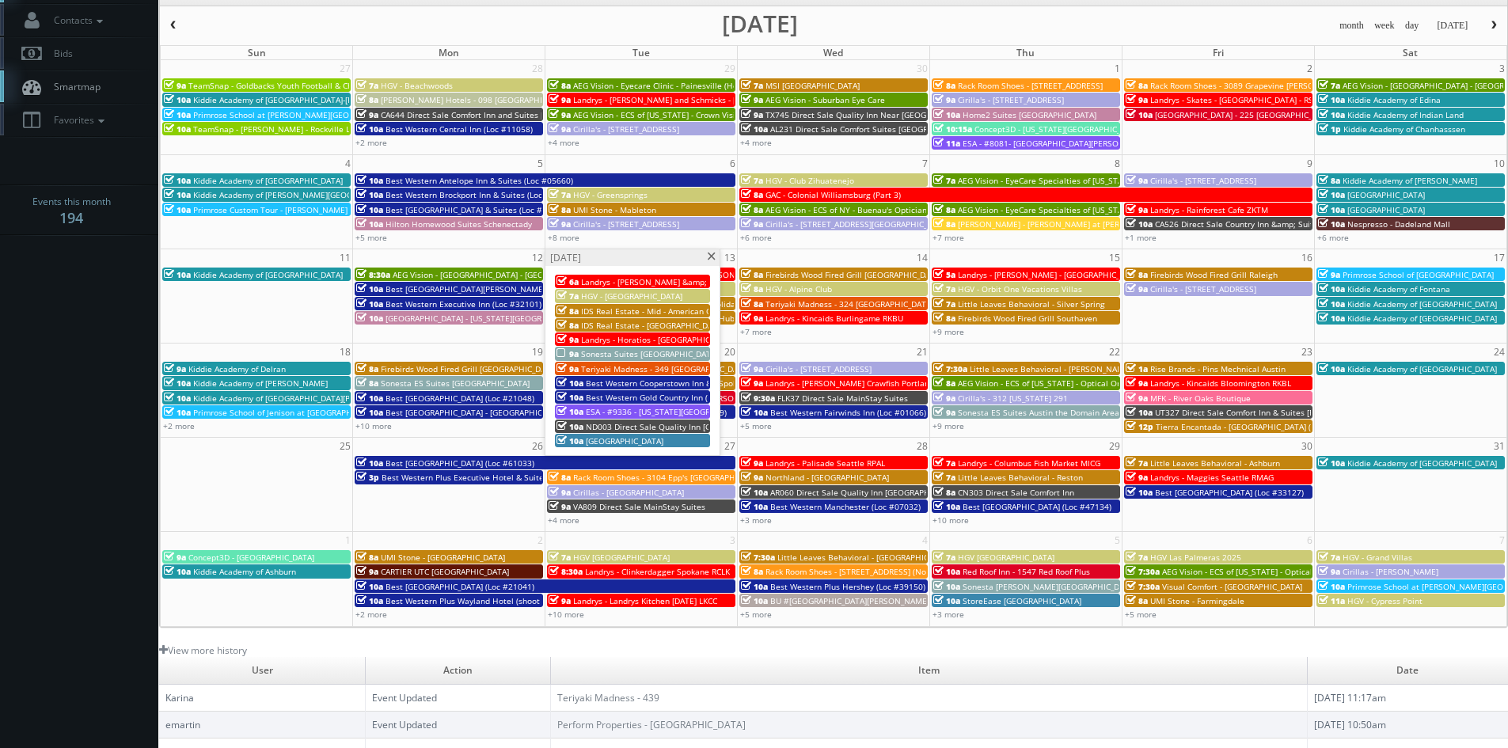
click at [641, 352] on span "Sonesta Suites Orlando Lake Buena Vista" at bounding box center [649, 353] width 137 height 11
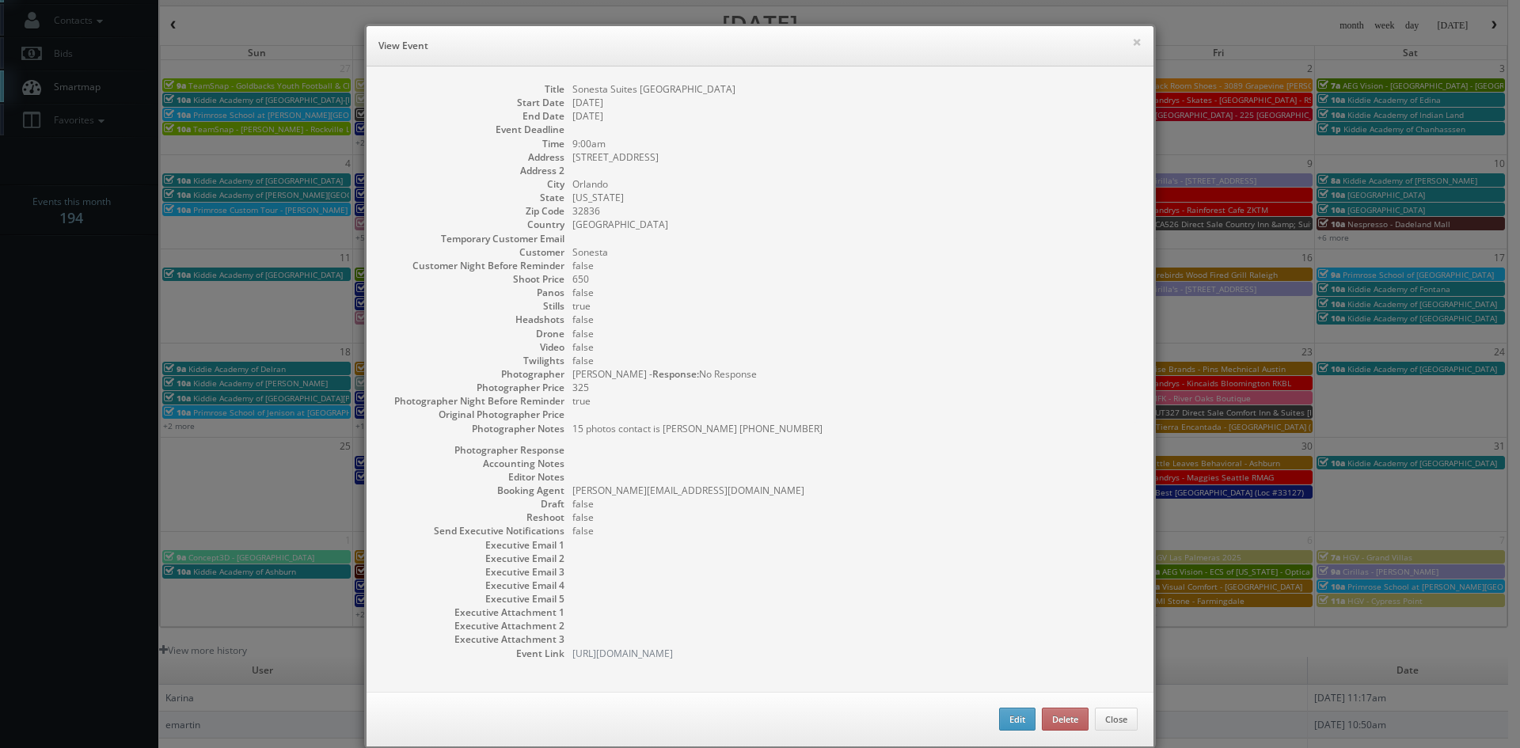
drag, startPoint x: 753, startPoint y: 90, endPoint x: 568, endPoint y: 93, distance: 185.3
click at [572, 93] on dd "Sonesta Suites Orlando Lake Buena Vista" at bounding box center [854, 88] width 565 height 13
copy dd "Sonesta Suites Orlando Lake Buena Vista"
click at [1132, 48] on button "×" at bounding box center [1137, 41] width 10 height 11
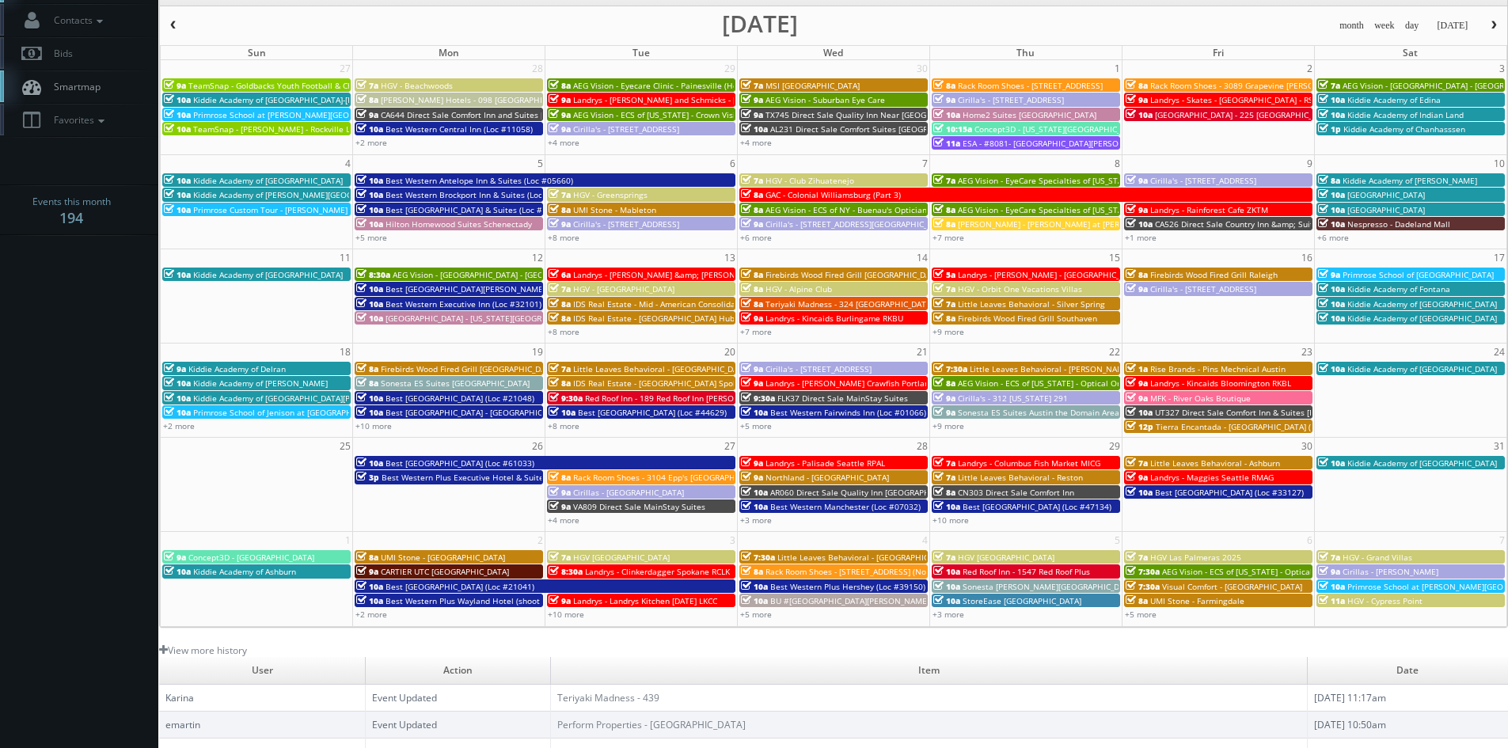
scroll to position [0, 0]
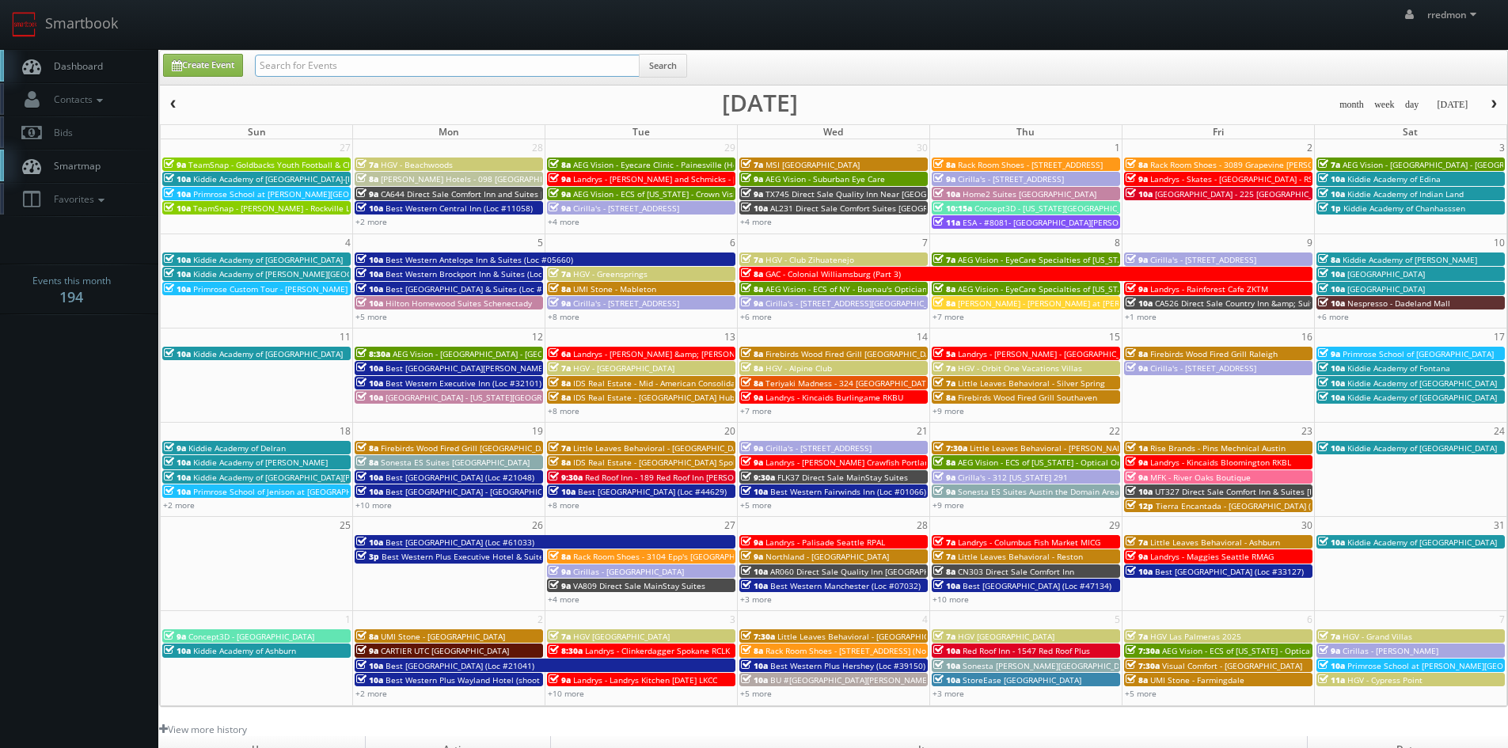
click at [372, 70] on input "text" at bounding box center [447, 66] width 385 height 22
paste input "Sonesta Suites Orlando Lake Buena Vista"
type input "Sonesta Suites Orlando Lake Buena Vista"
click at [667, 74] on button "Search" at bounding box center [663, 66] width 48 height 24
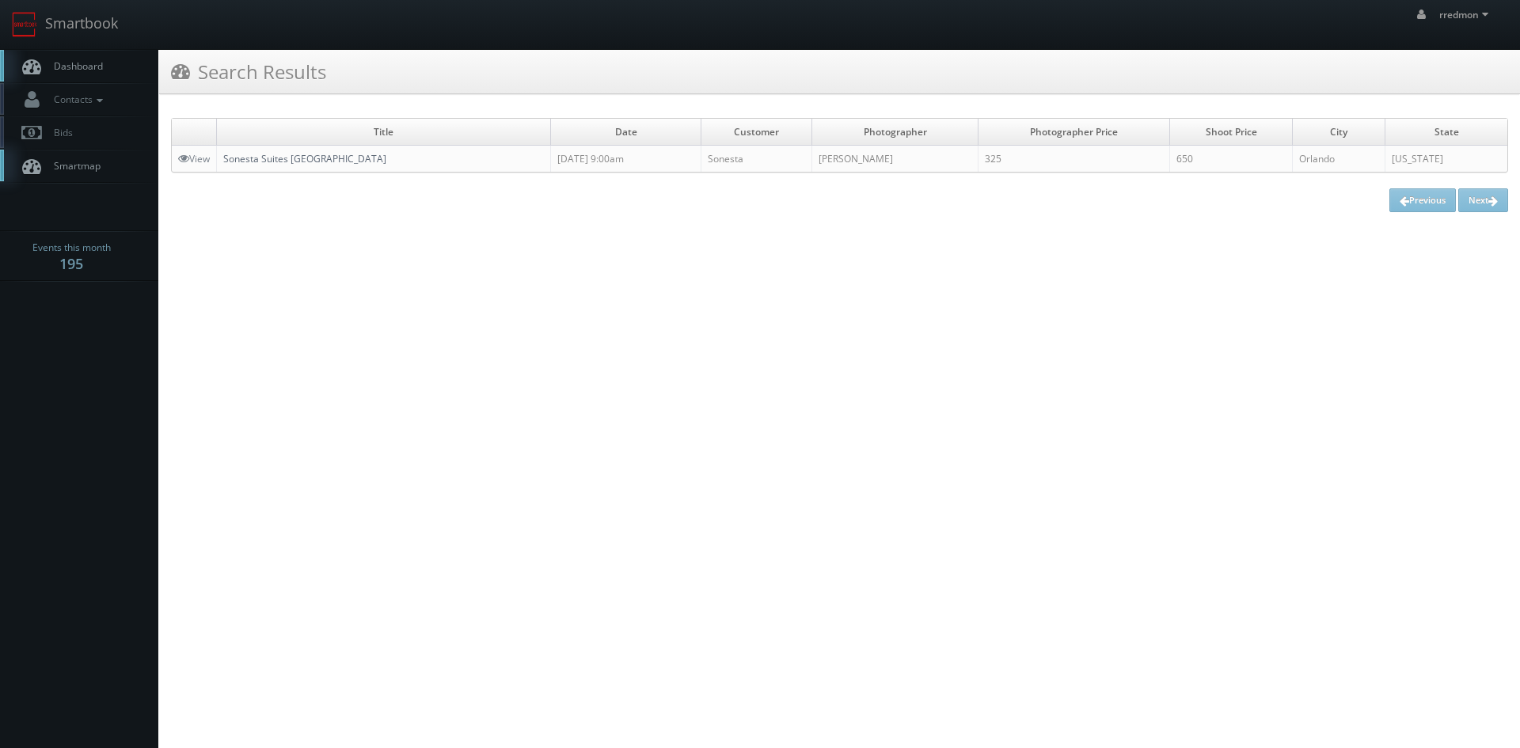
click at [349, 159] on link "Sonesta Suites [GEOGRAPHIC_DATA]" at bounding box center [304, 158] width 163 height 13
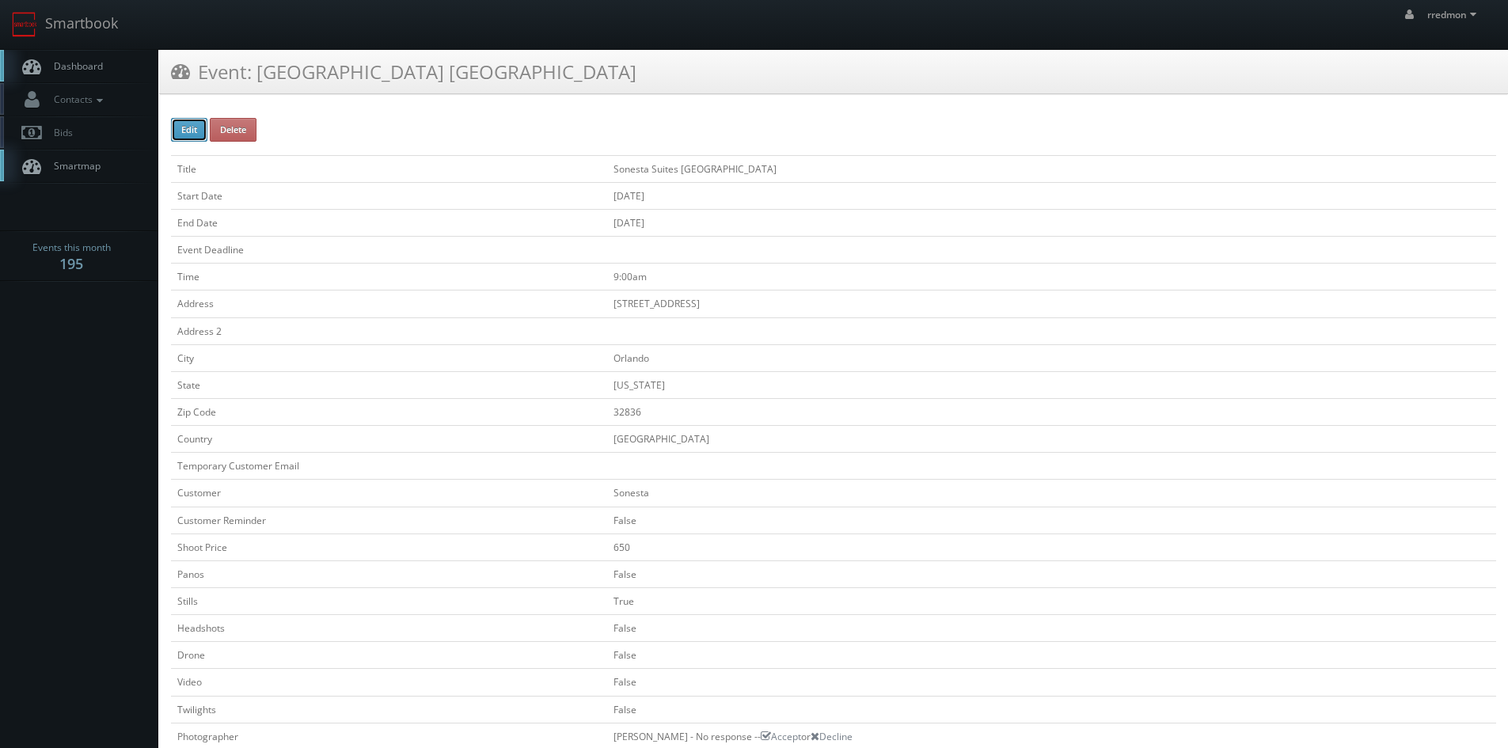
click at [188, 137] on button "Edit" at bounding box center [189, 130] width 36 height 24
type input "Sonesta Suites [GEOGRAPHIC_DATA]"
type input "[STREET_ADDRESS]"
type input "Orlando"
type input "32836"
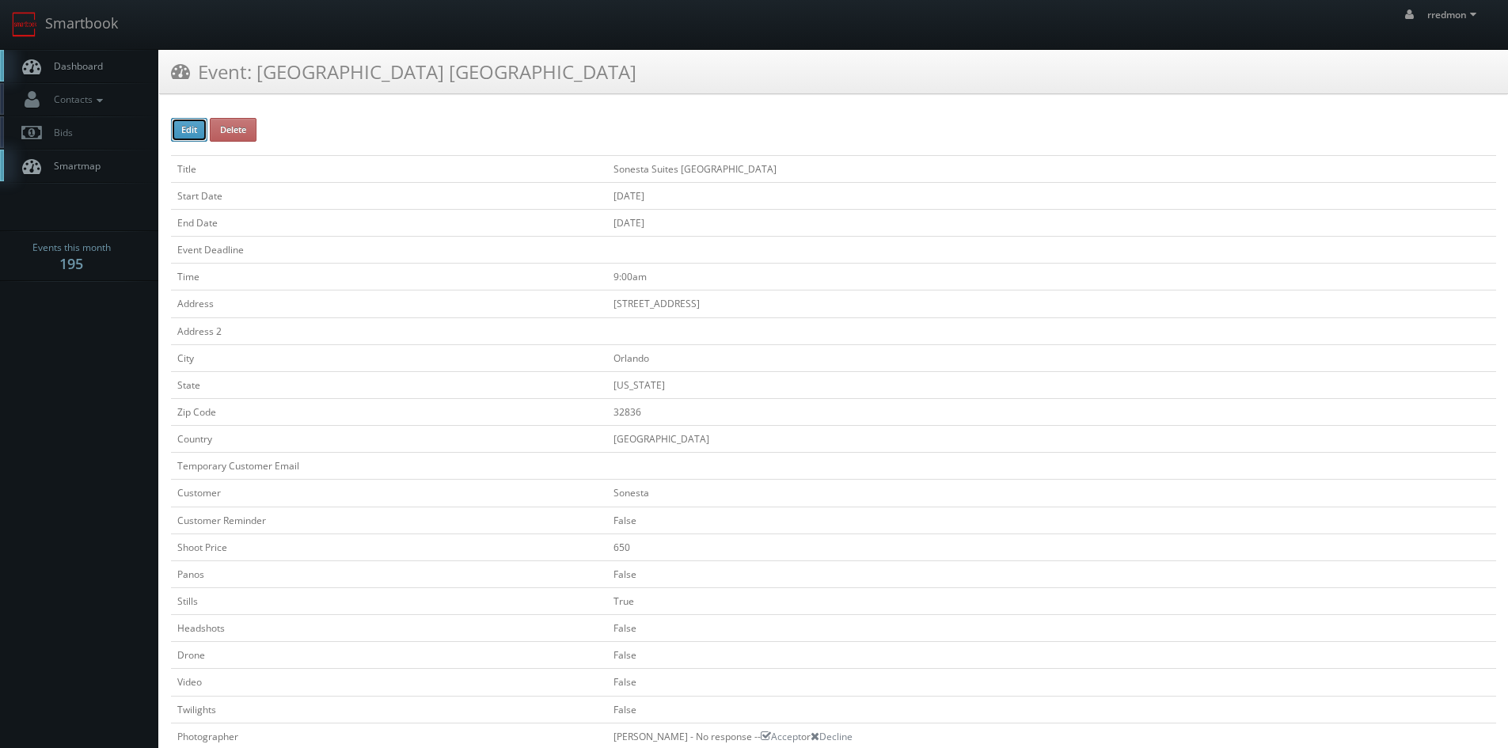
checkbox input "false"
type input "650"
checkbox input "false"
checkbox input "true"
checkbox input "false"
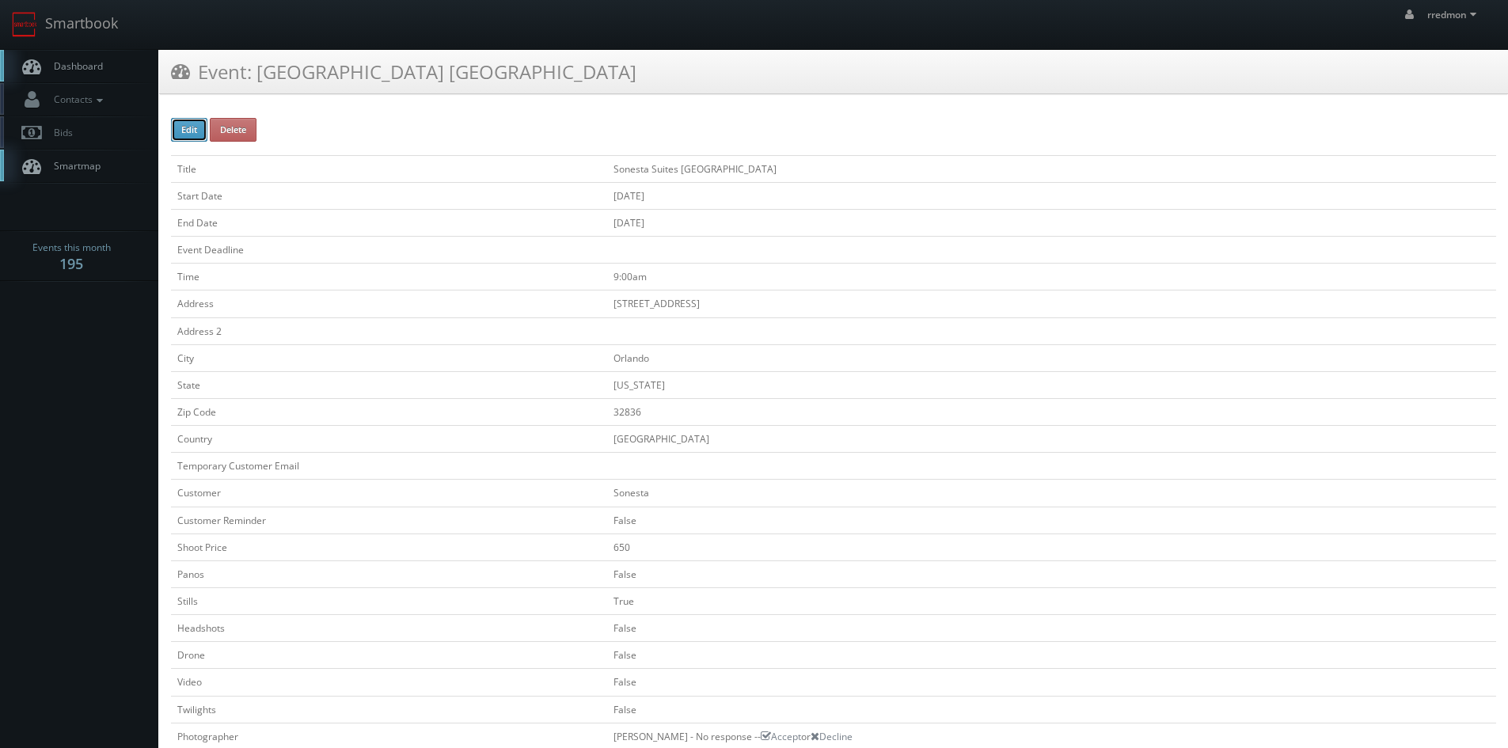
checkbox input "false"
type input "05/13/2025"
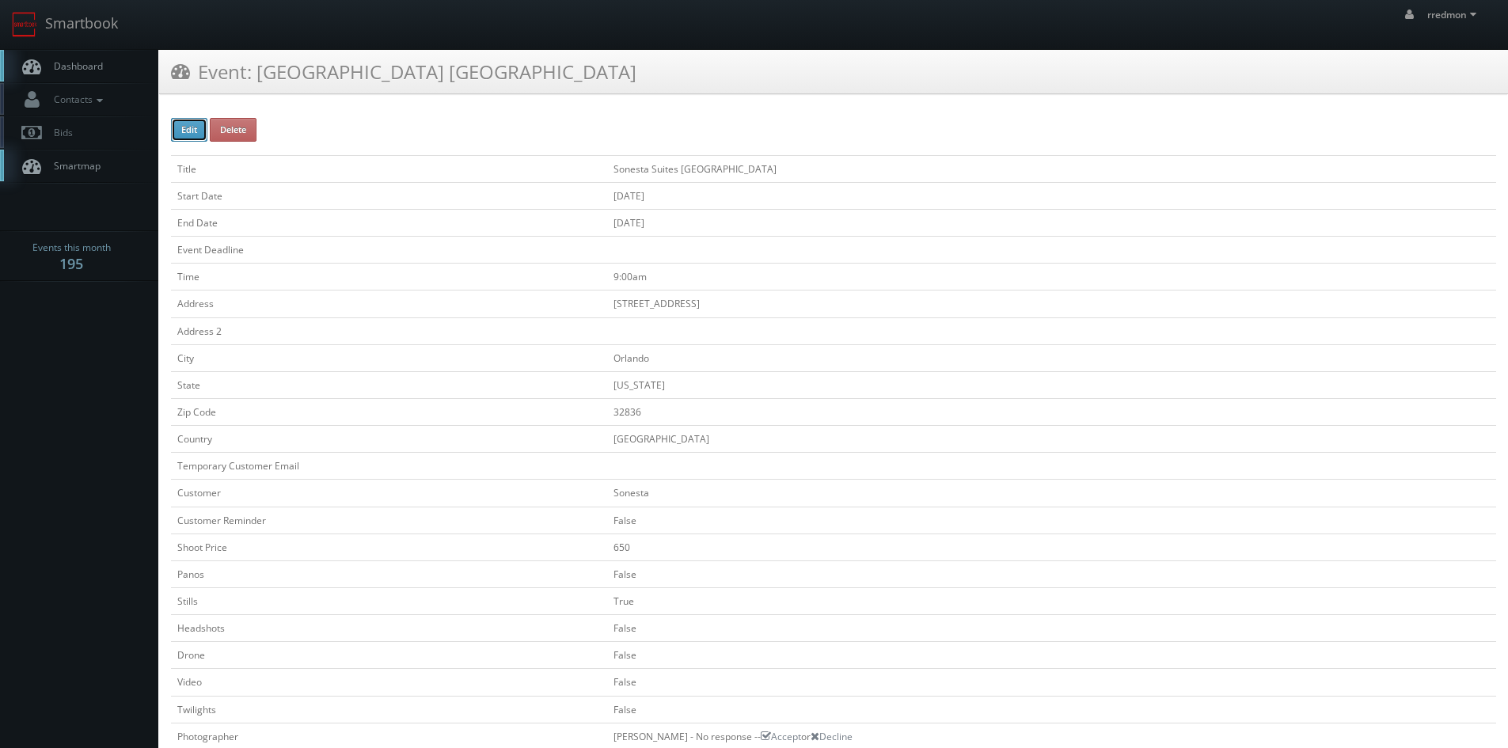
type input "05/13/2025"
type input "9:00am"
checkbox input "true"
checkbox input "false"
select select "[US_STATE]"
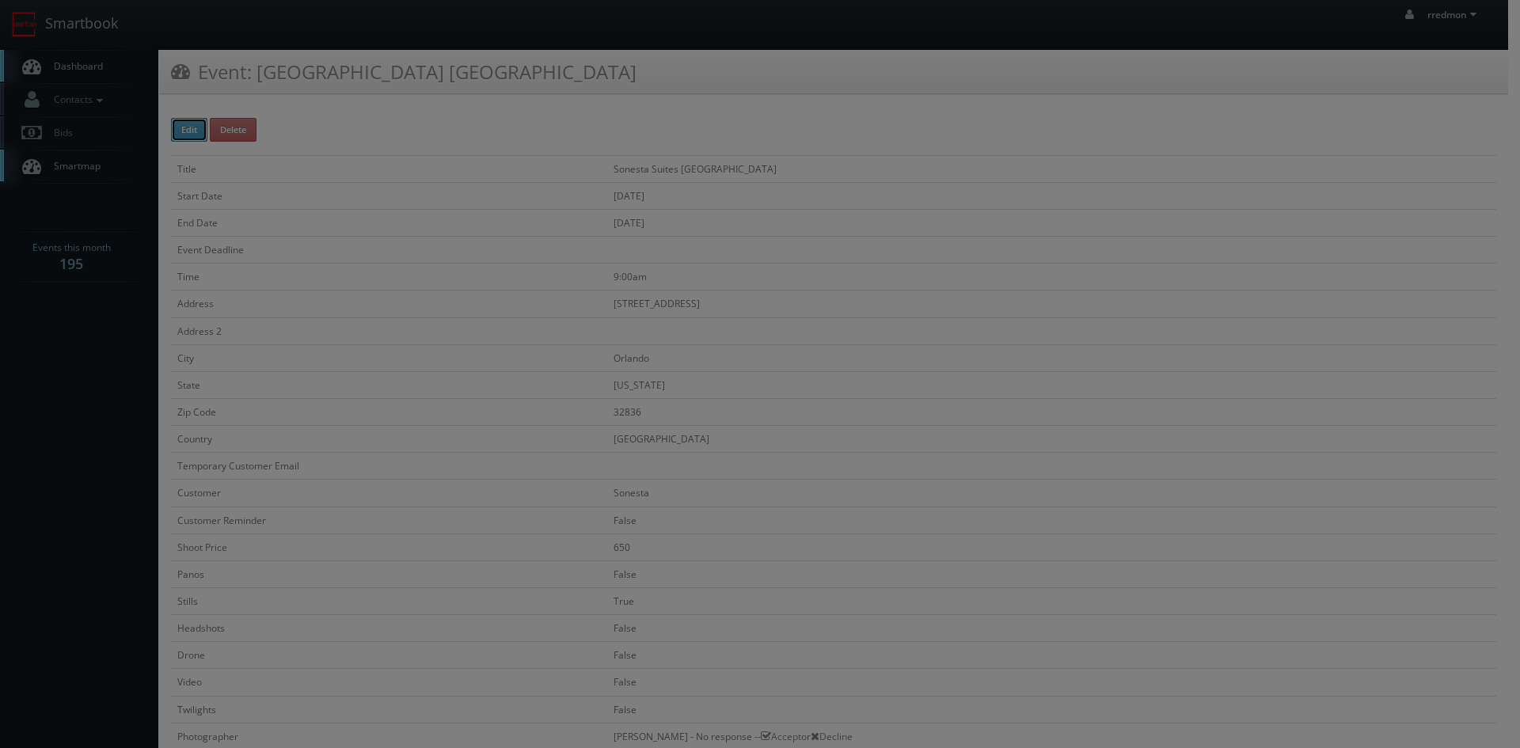
type input "650"
type input "325"
select select "cs3design360_+11332adsf333311241443411331@mg.cs3calendar.com"
select select "volchek@voh.agency"
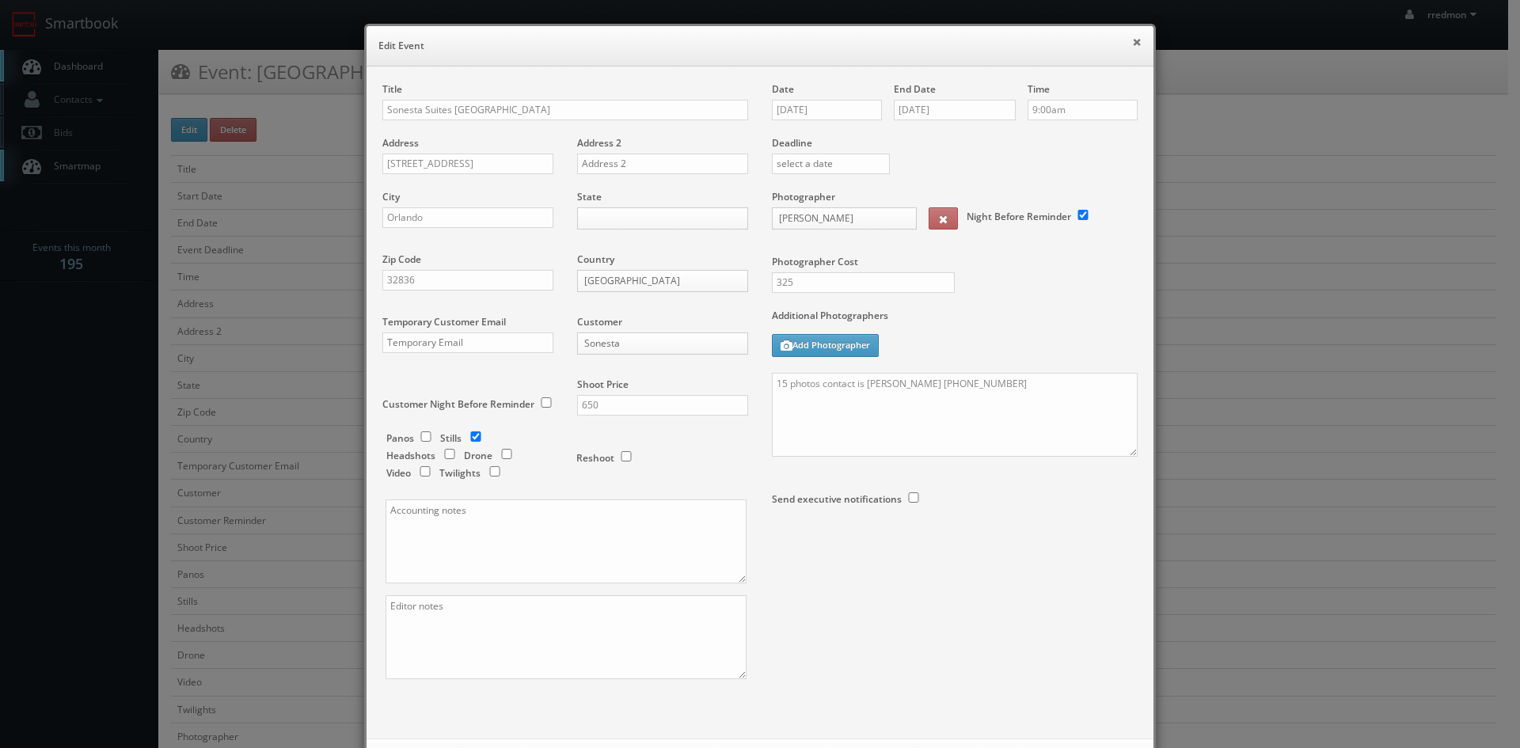
click at [1132, 46] on button "×" at bounding box center [1137, 41] width 10 height 11
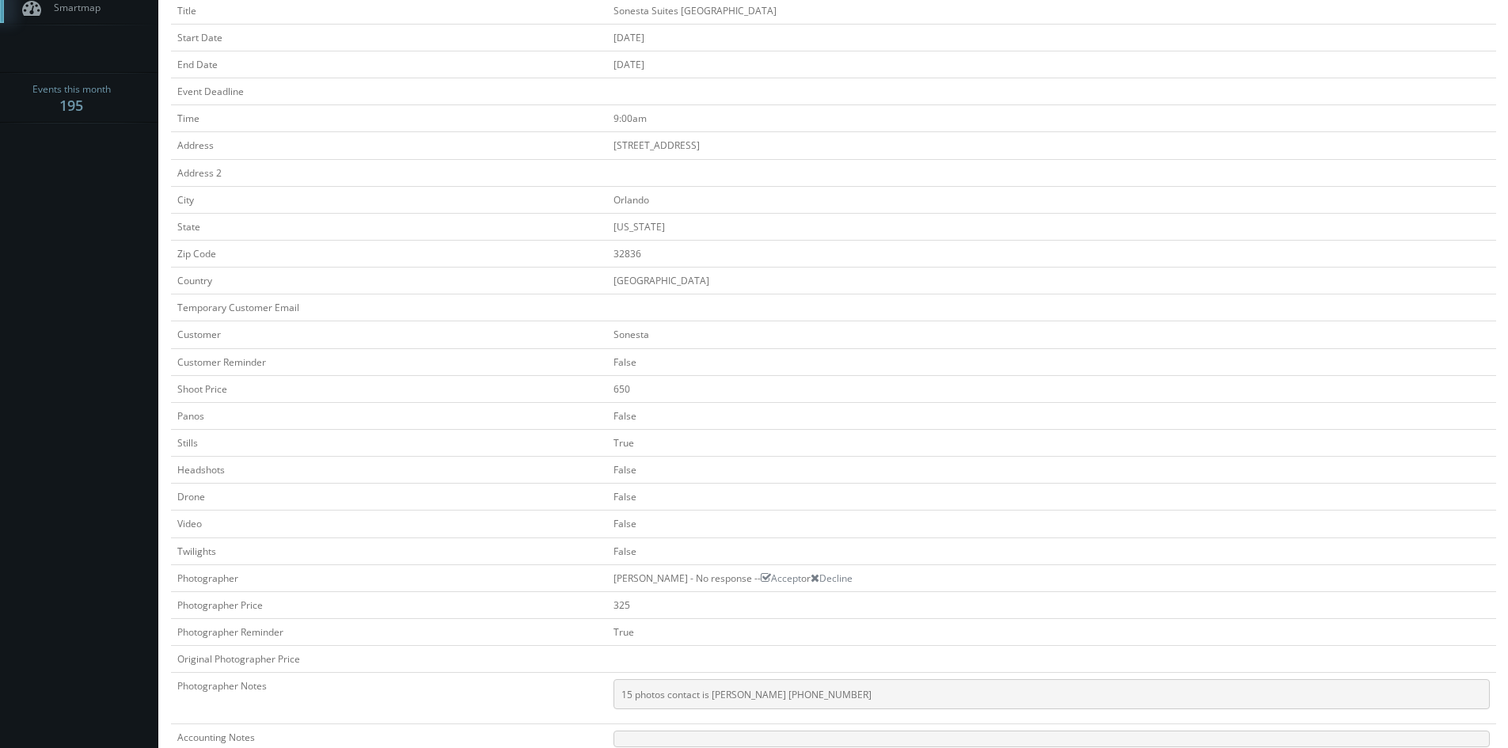
scroll to position [238, 0]
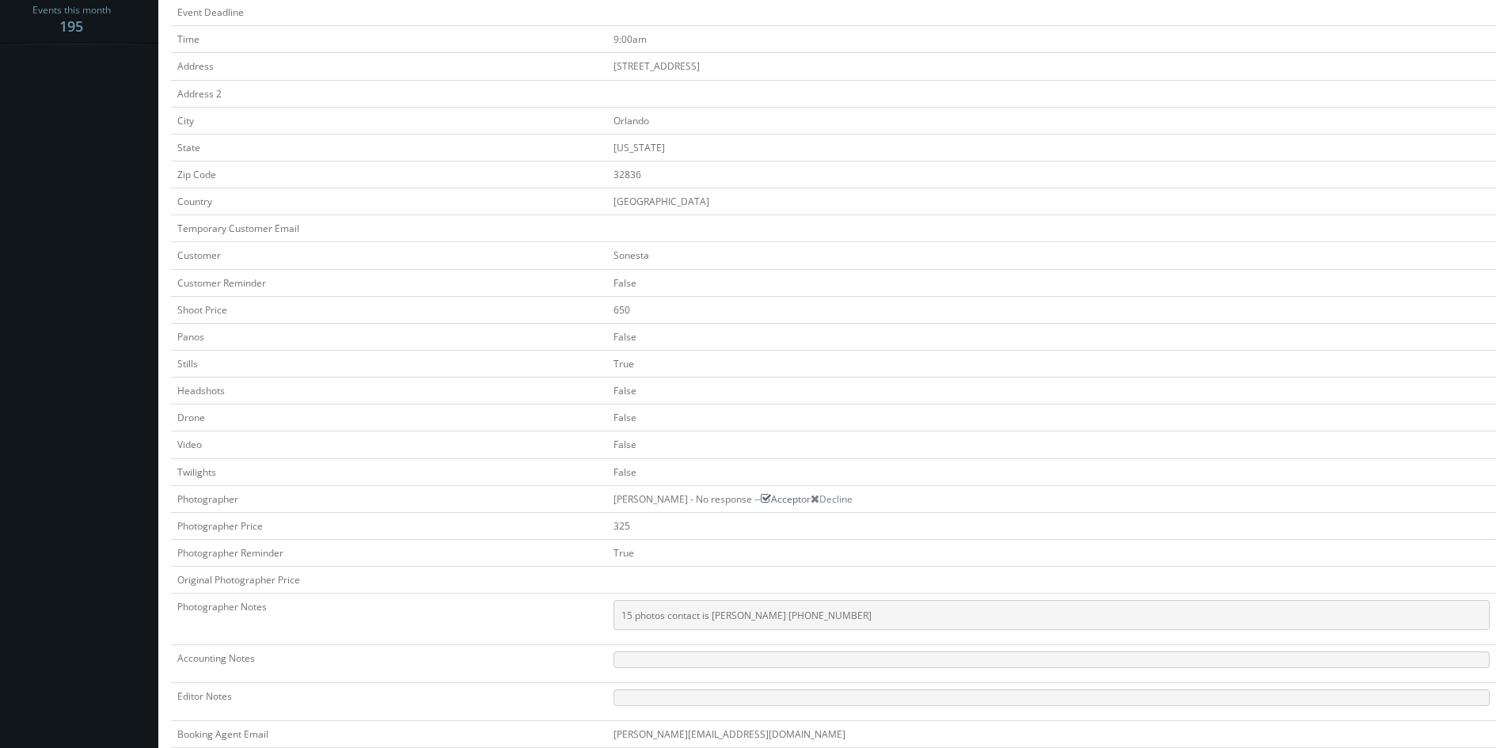
click at [771, 500] on icon at bounding box center [766, 498] width 10 height 11
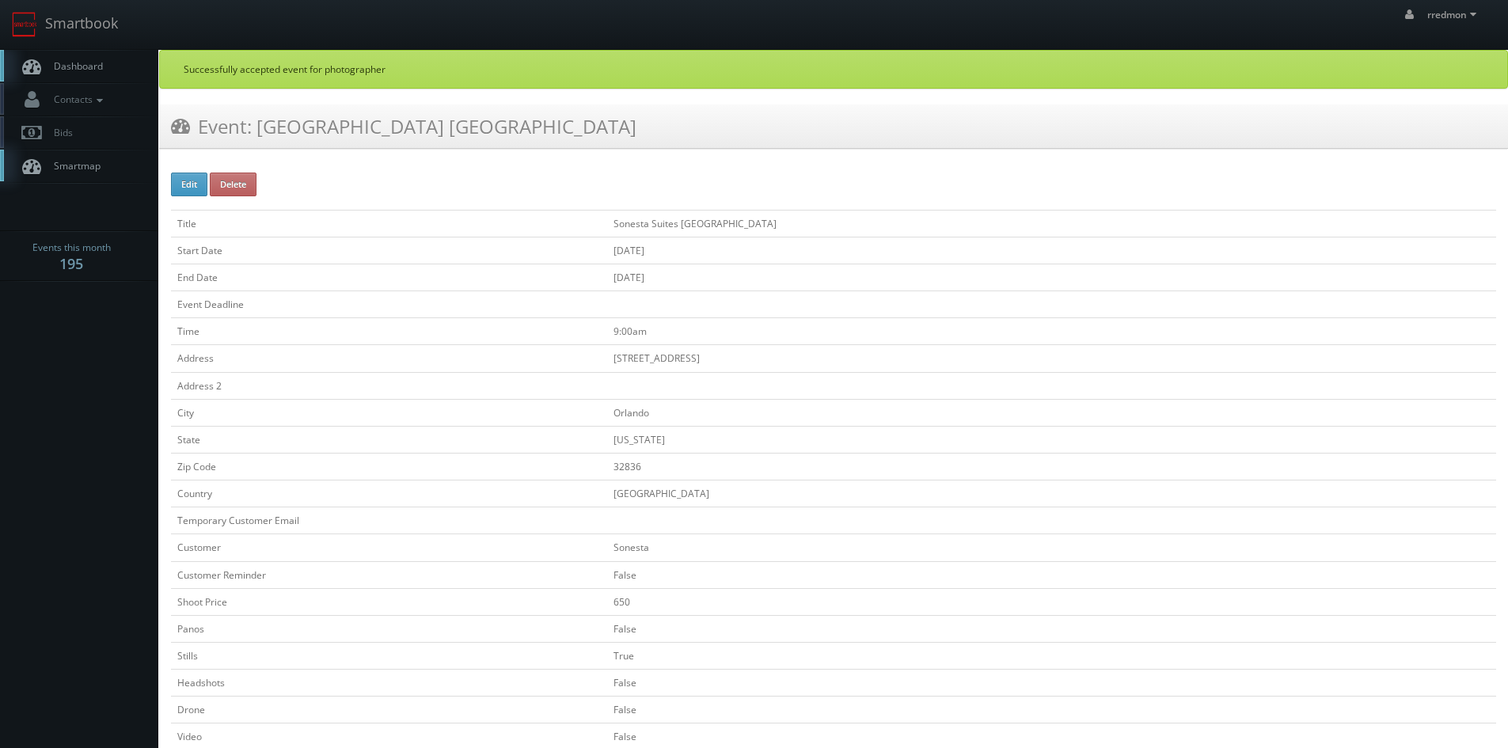
click at [75, 68] on span "Dashboard" at bounding box center [74, 65] width 57 height 13
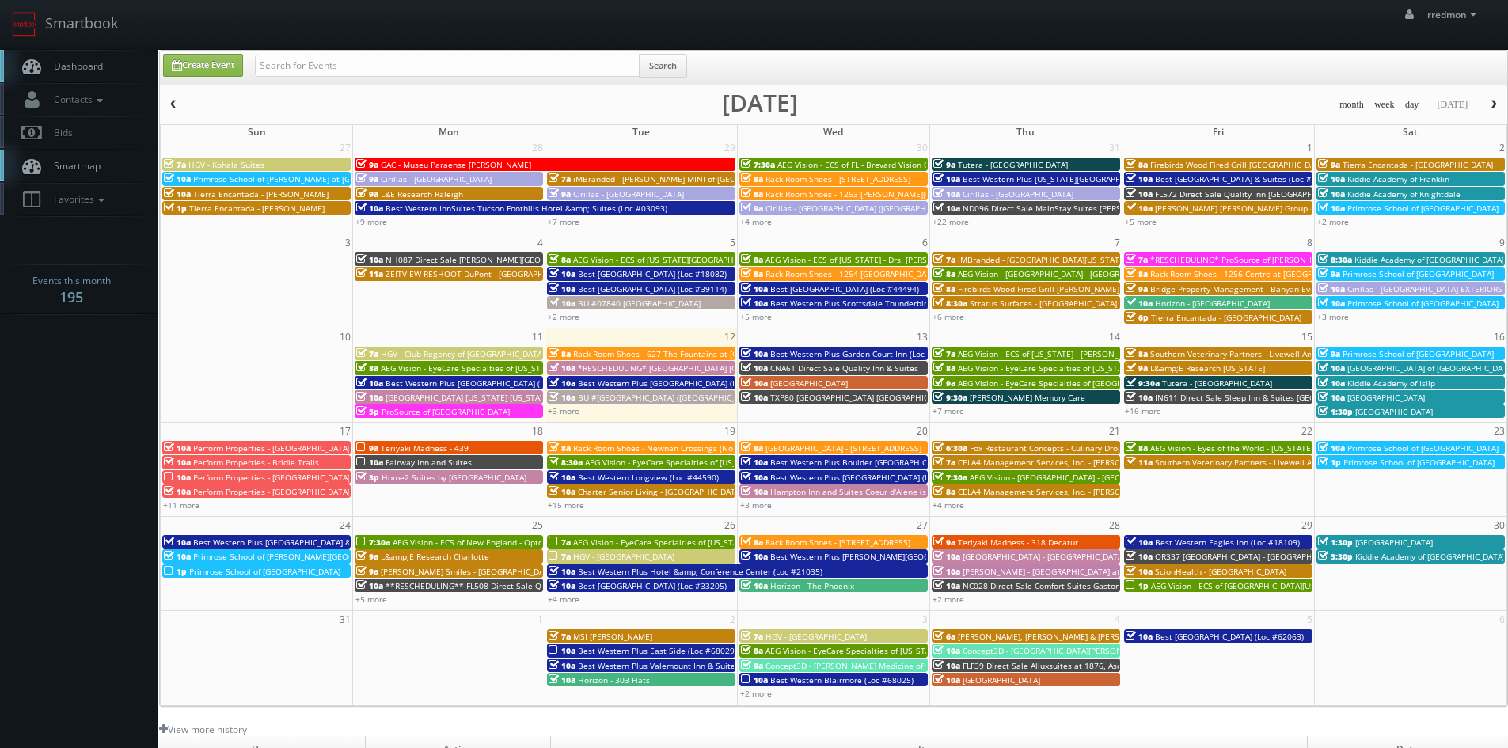
click at [166, 104] on button "button" at bounding box center [173, 105] width 27 height 20
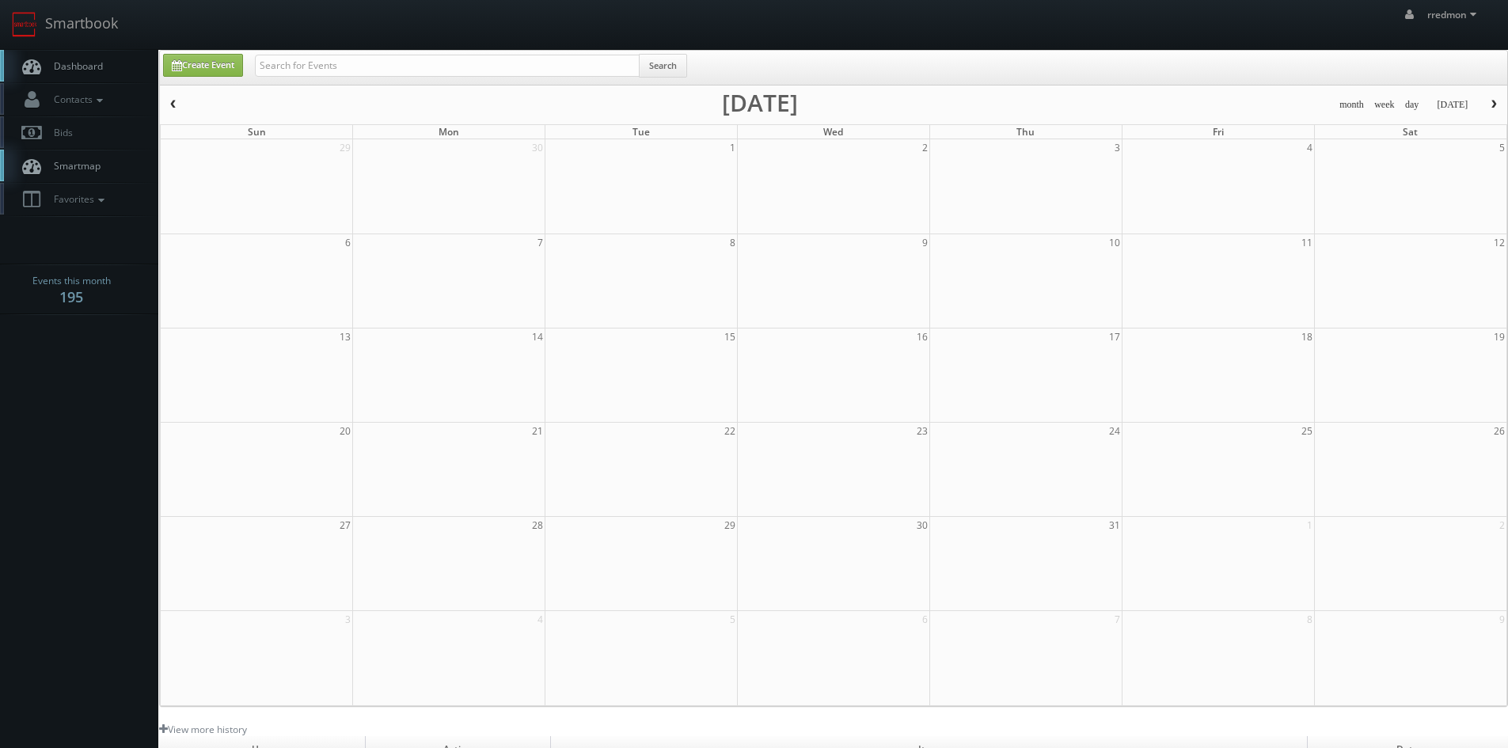
click at [166, 104] on button "button" at bounding box center [173, 105] width 27 height 20
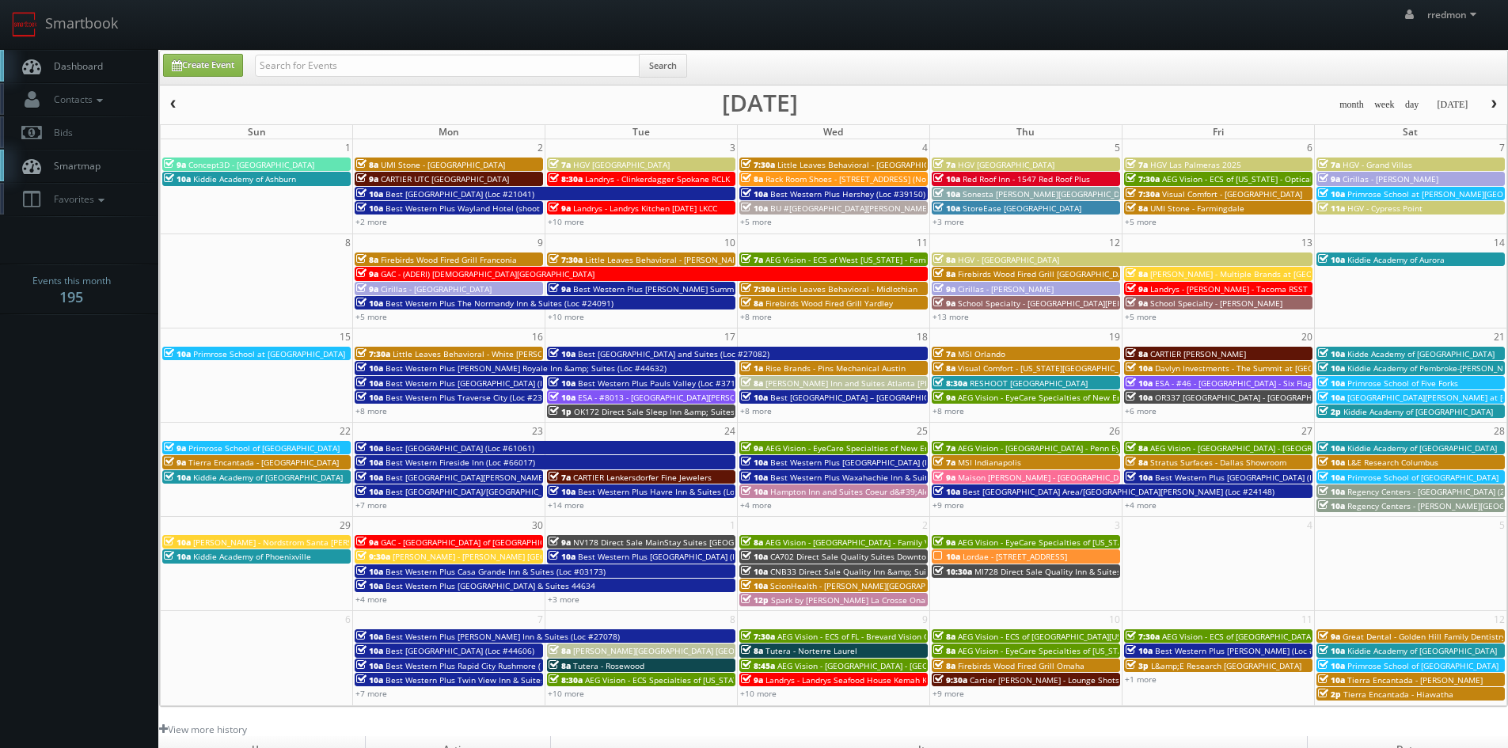
click at [166, 104] on button "button" at bounding box center [173, 105] width 27 height 20
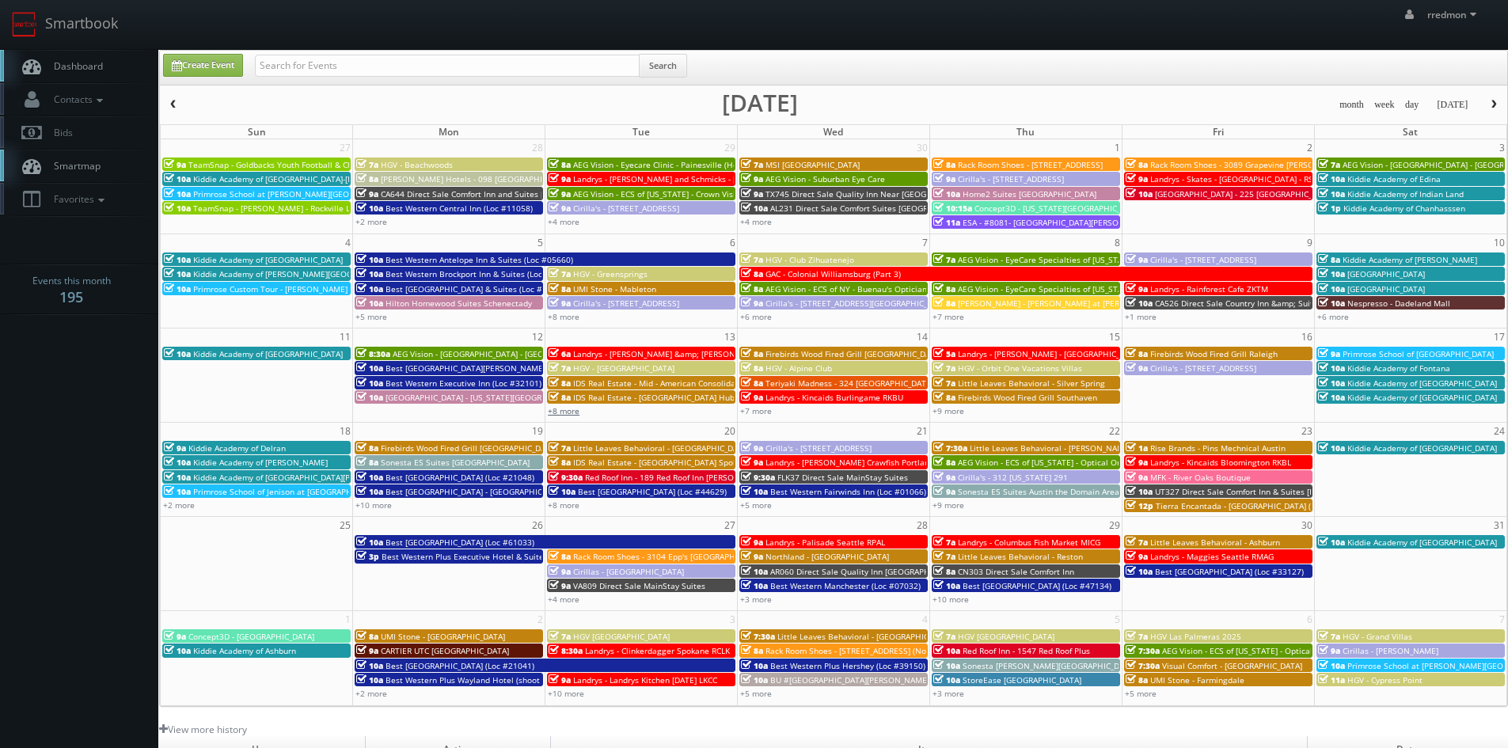
click at [569, 411] on link "+8 more" at bounding box center [564, 410] width 32 height 11
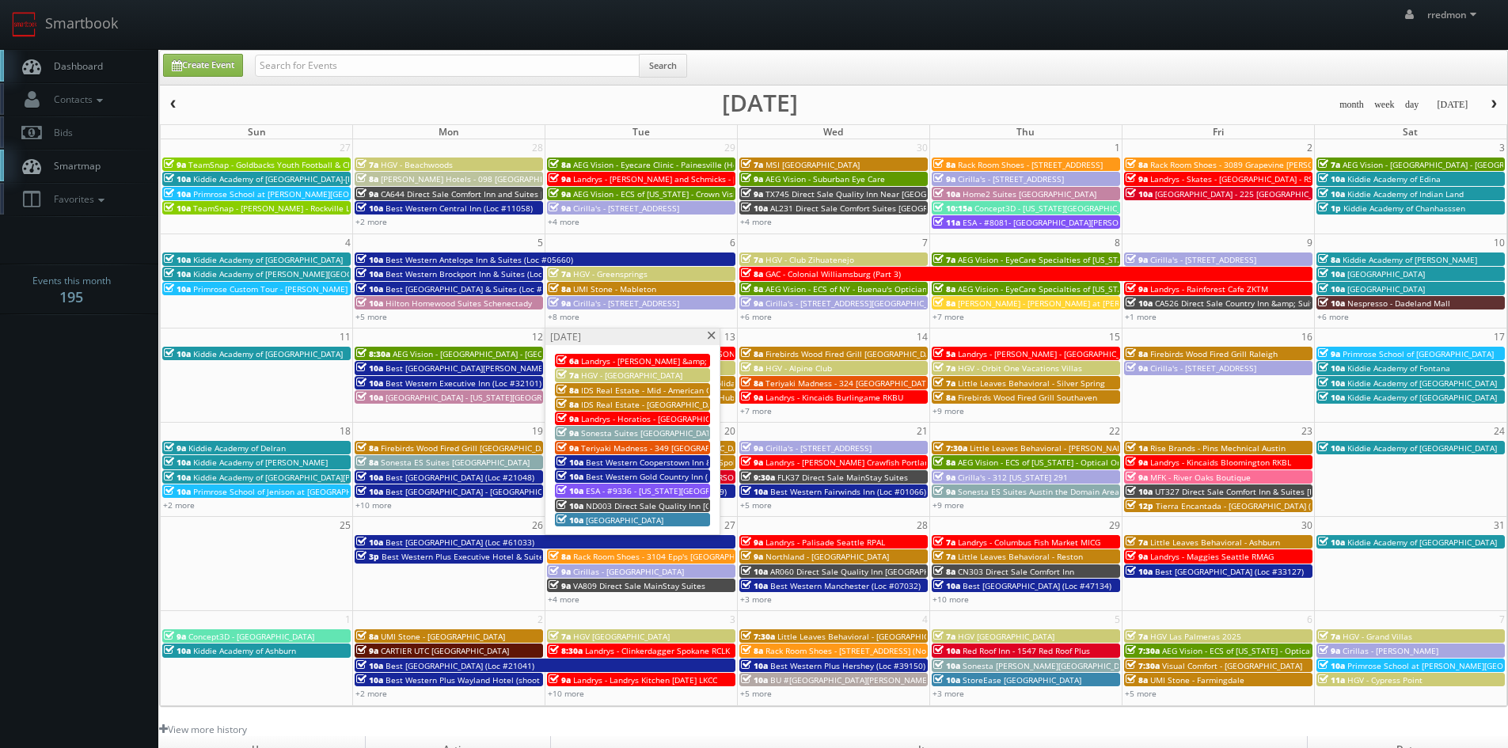
click at [709, 336] on span at bounding box center [711, 336] width 10 height 9
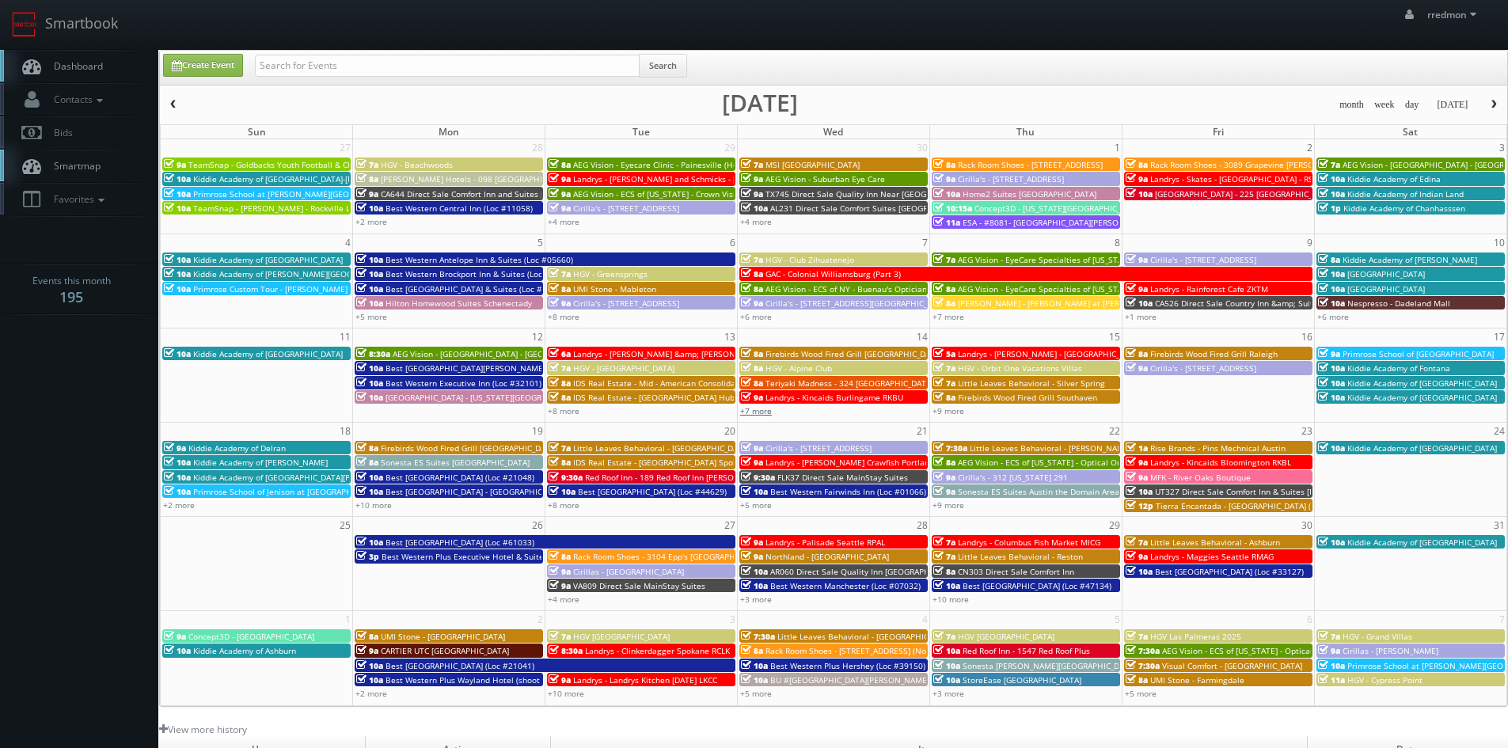
click at [756, 408] on link "+7 more" at bounding box center [756, 410] width 32 height 11
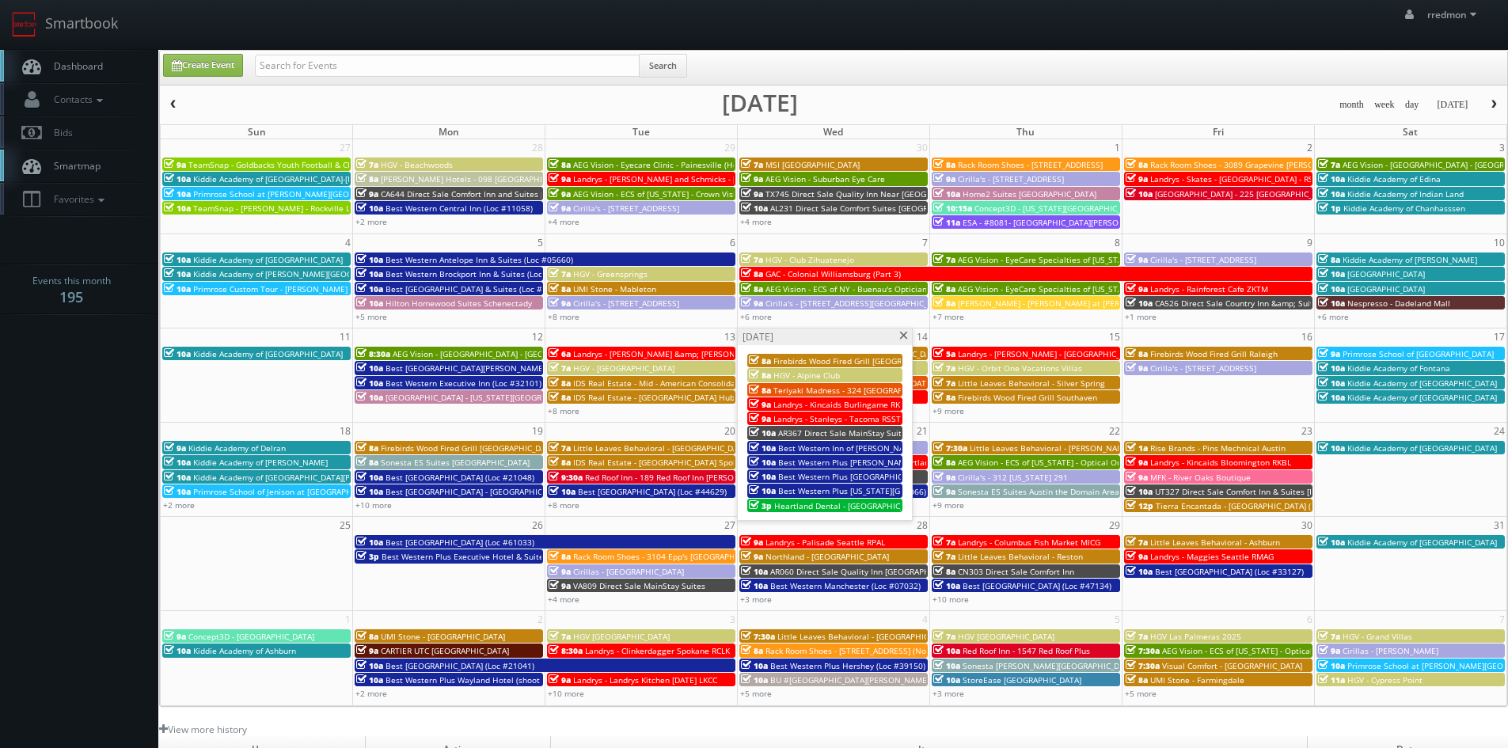
click at [900, 337] on span at bounding box center [904, 336] width 10 height 9
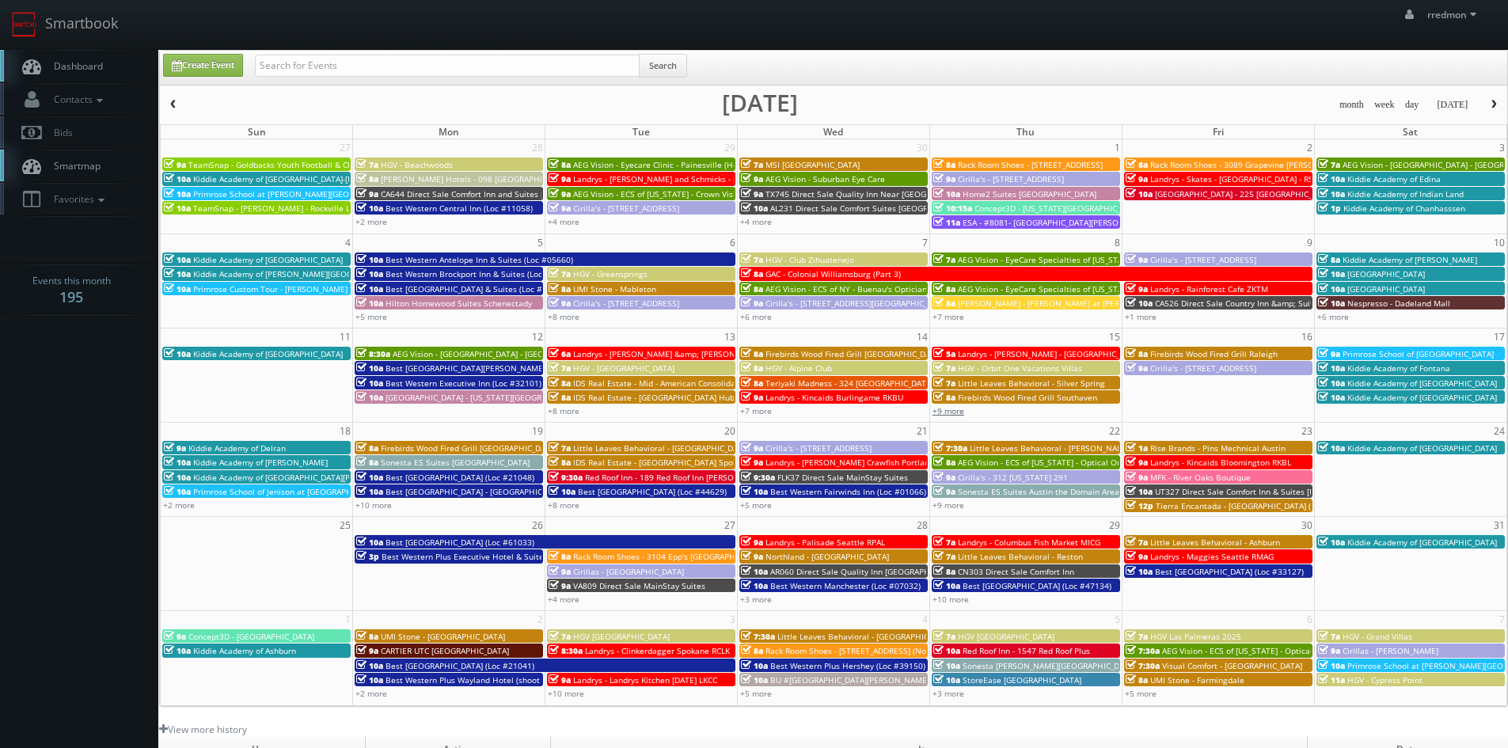
click at [960, 411] on link "+9 more" at bounding box center [949, 410] width 32 height 11
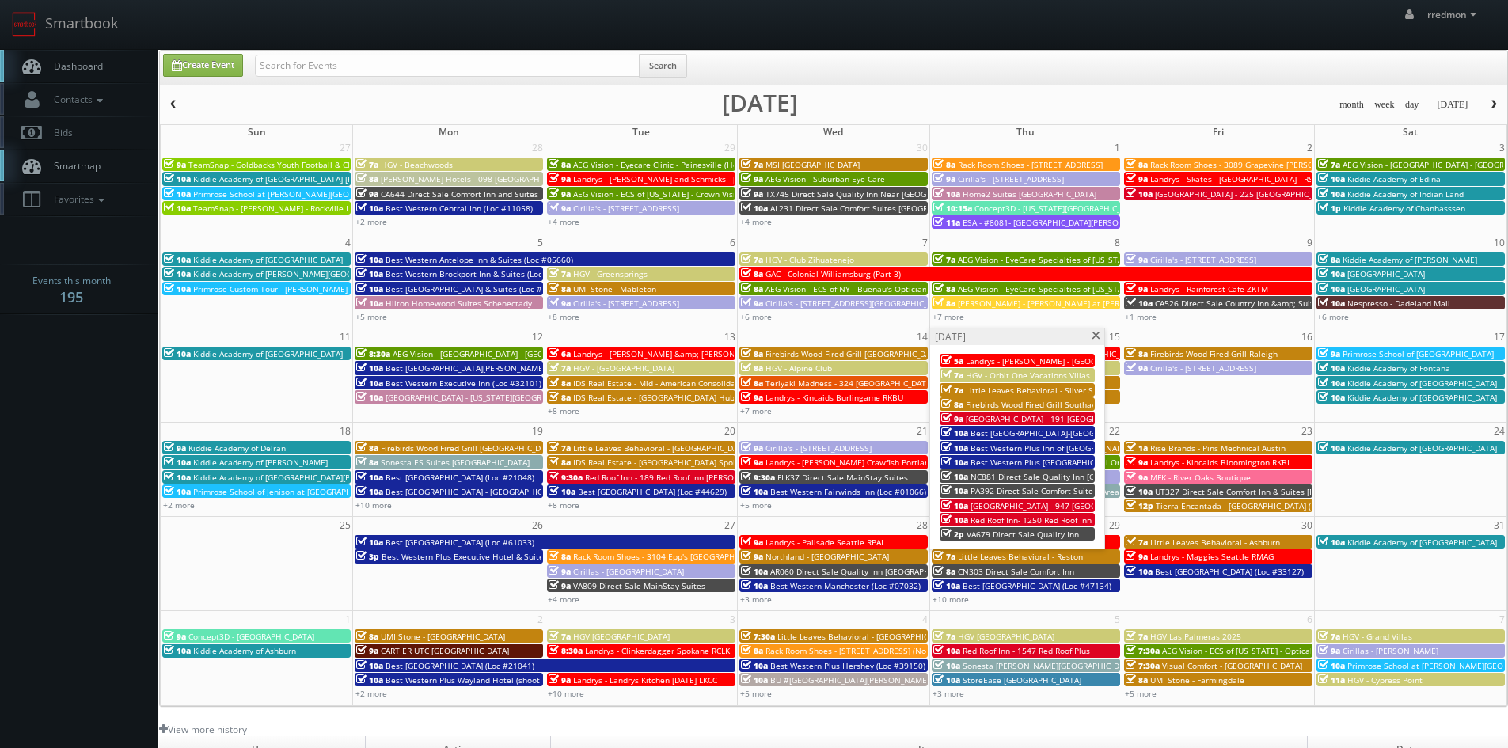
click at [1096, 338] on span at bounding box center [1096, 336] width 10 height 9
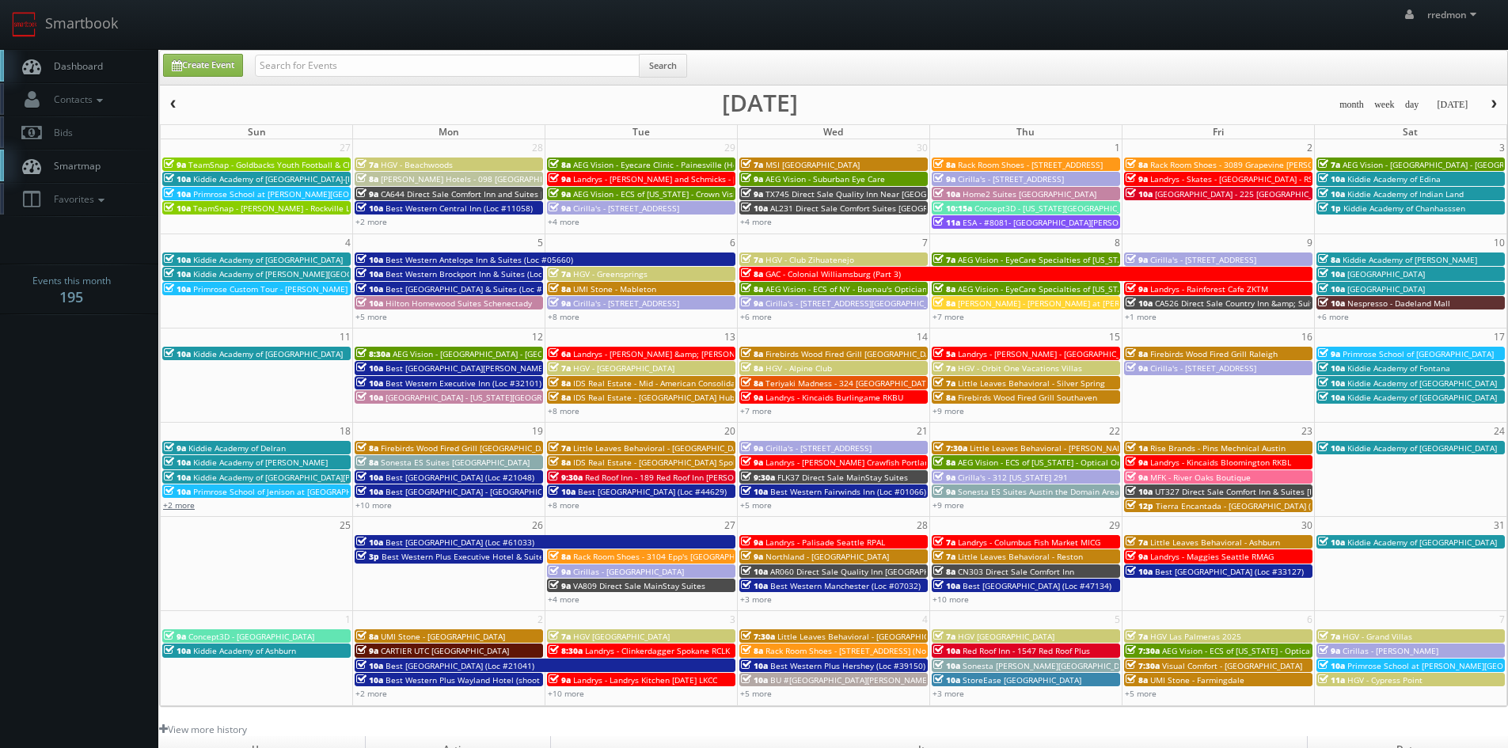
click at [165, 506] on link "+2 more" at bounding box center [179, 505] width 32 height 11
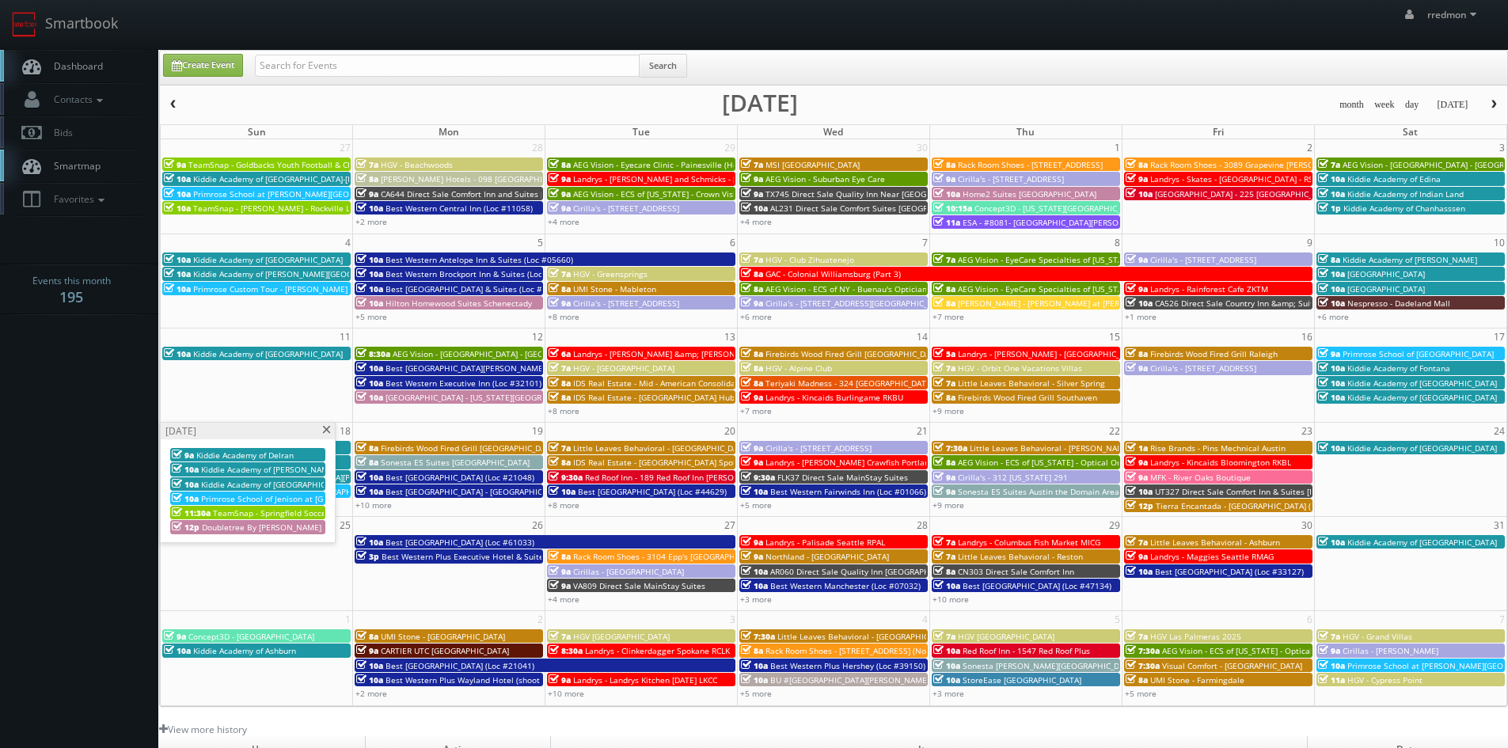
click at [324, 430] on span at bounding box center [326, 430] width 10 height 9
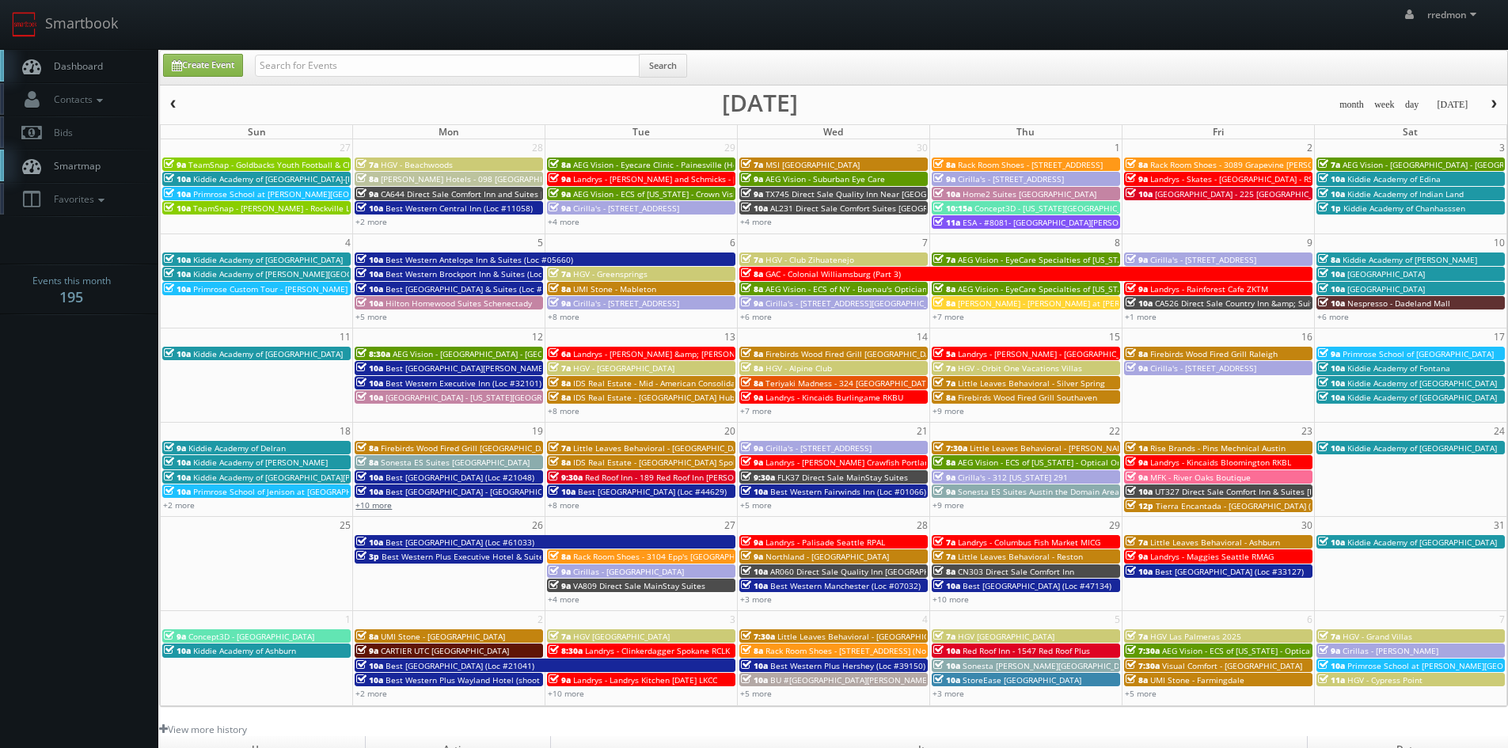
click at [375, 508] on link "+10 more" at bounding box center [374, 505] width 36 height 11
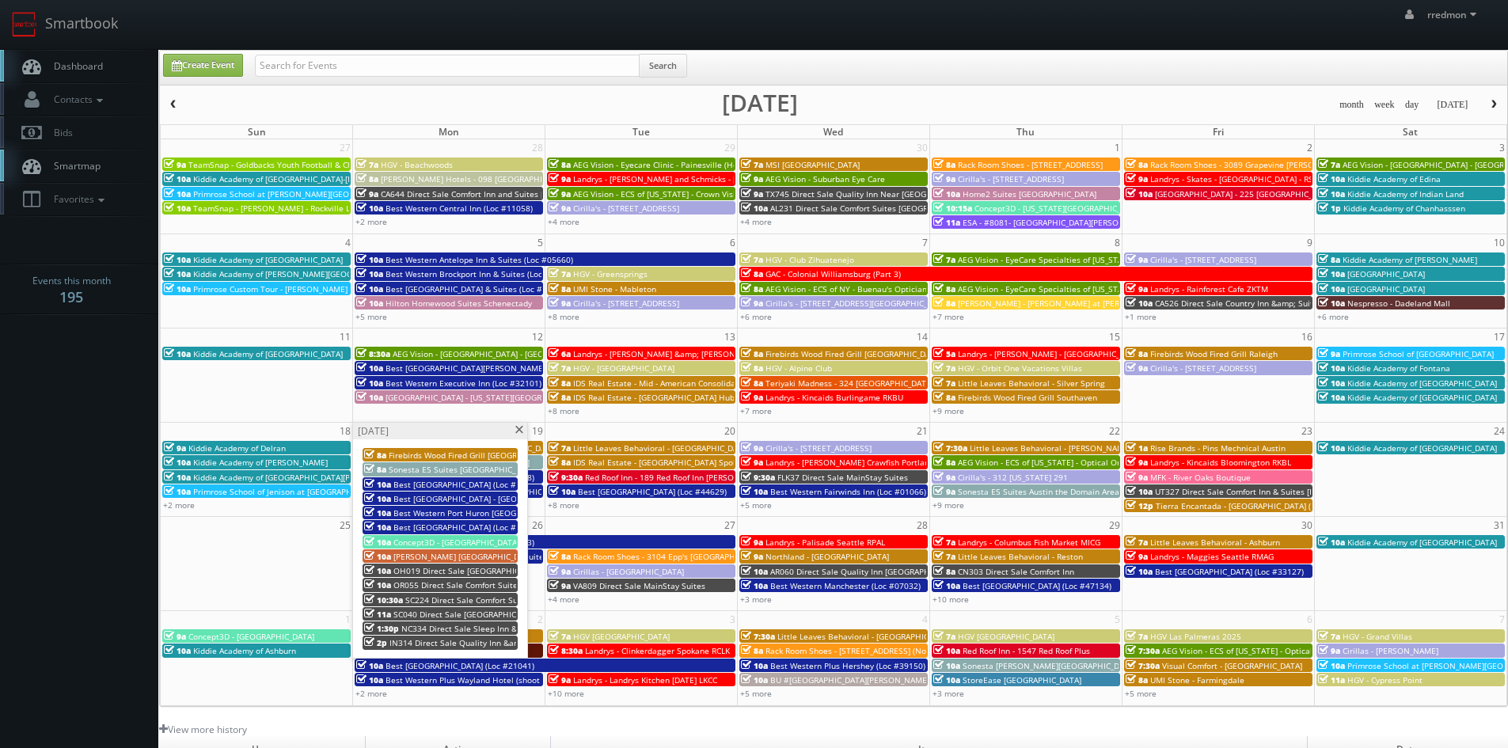
click at [519, 430] on span at bounding box center [519, 430] width 10 height 9
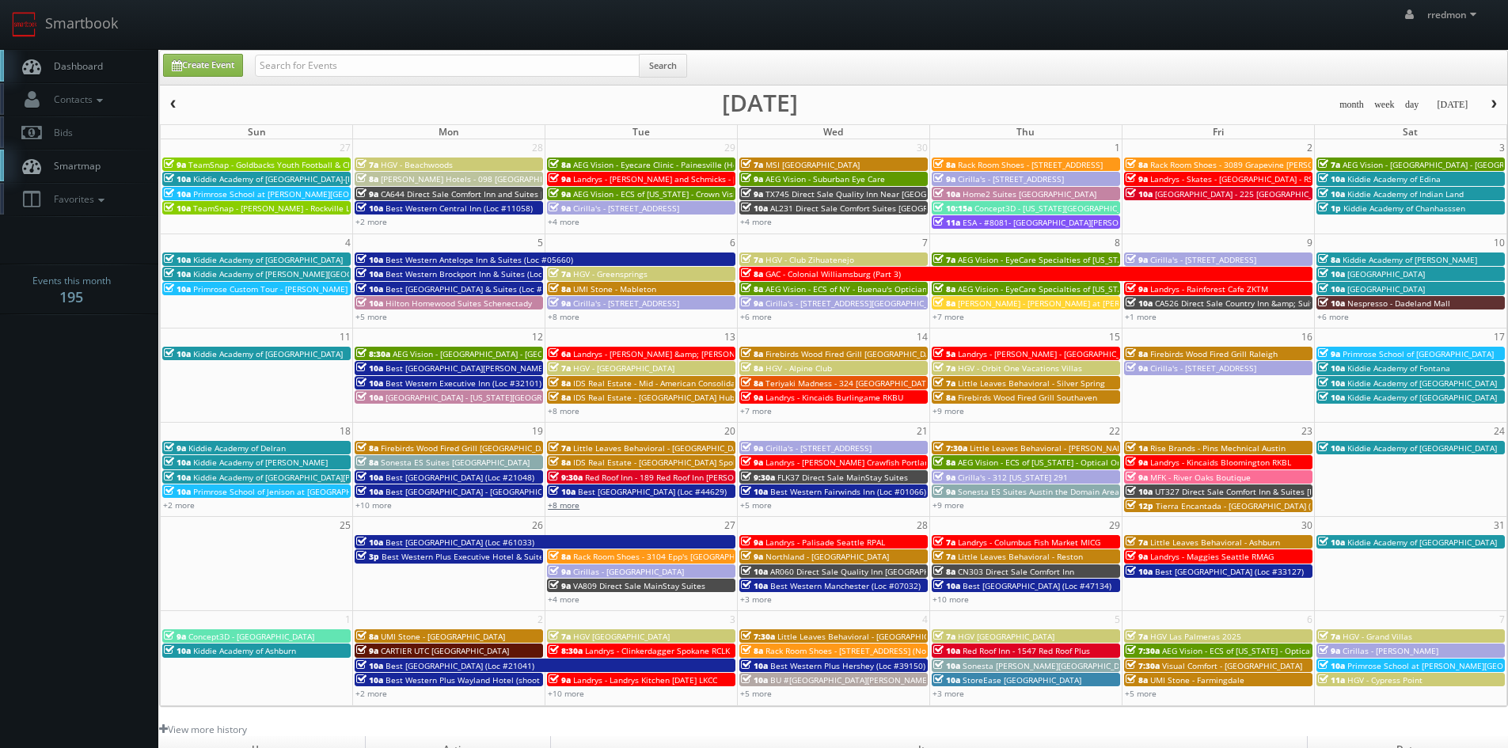
click at [561, 506] on link "+8 more" at bounding box center [564, 505] width 32 height 11
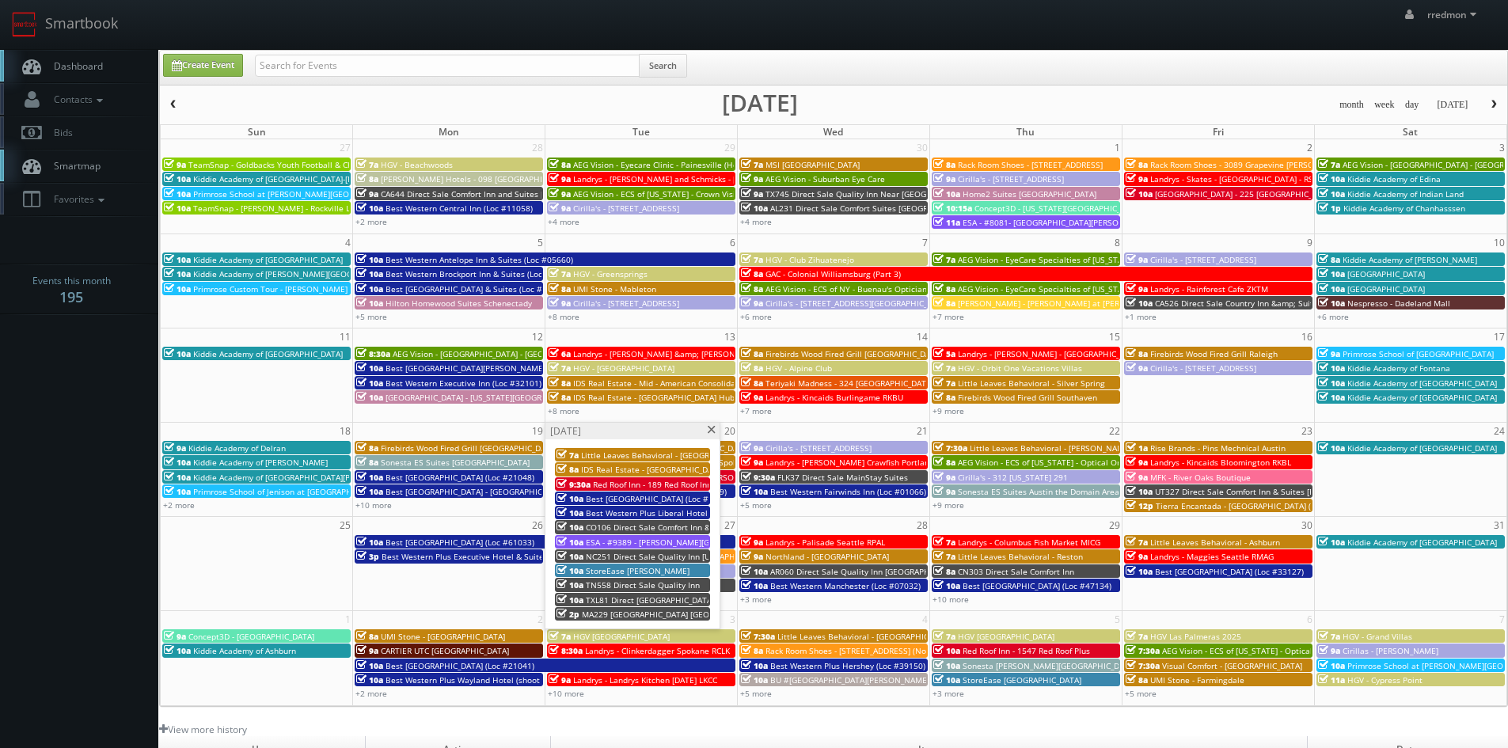
click at [709, 427] on span at bounding box center [711, 430] width 10 height 9
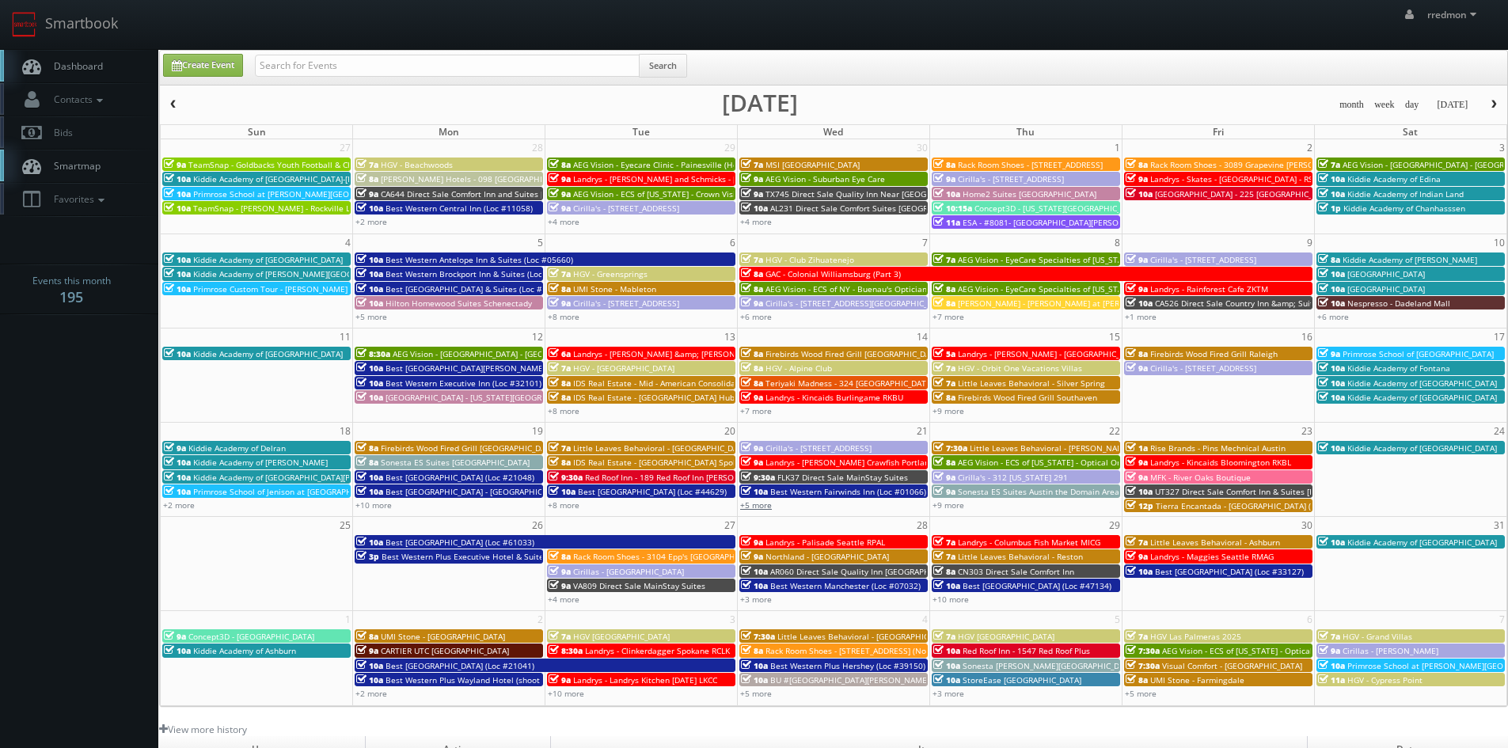
click at [758, 504] on link "+5 more" at bounding box center [756, 505] width 32 height 11
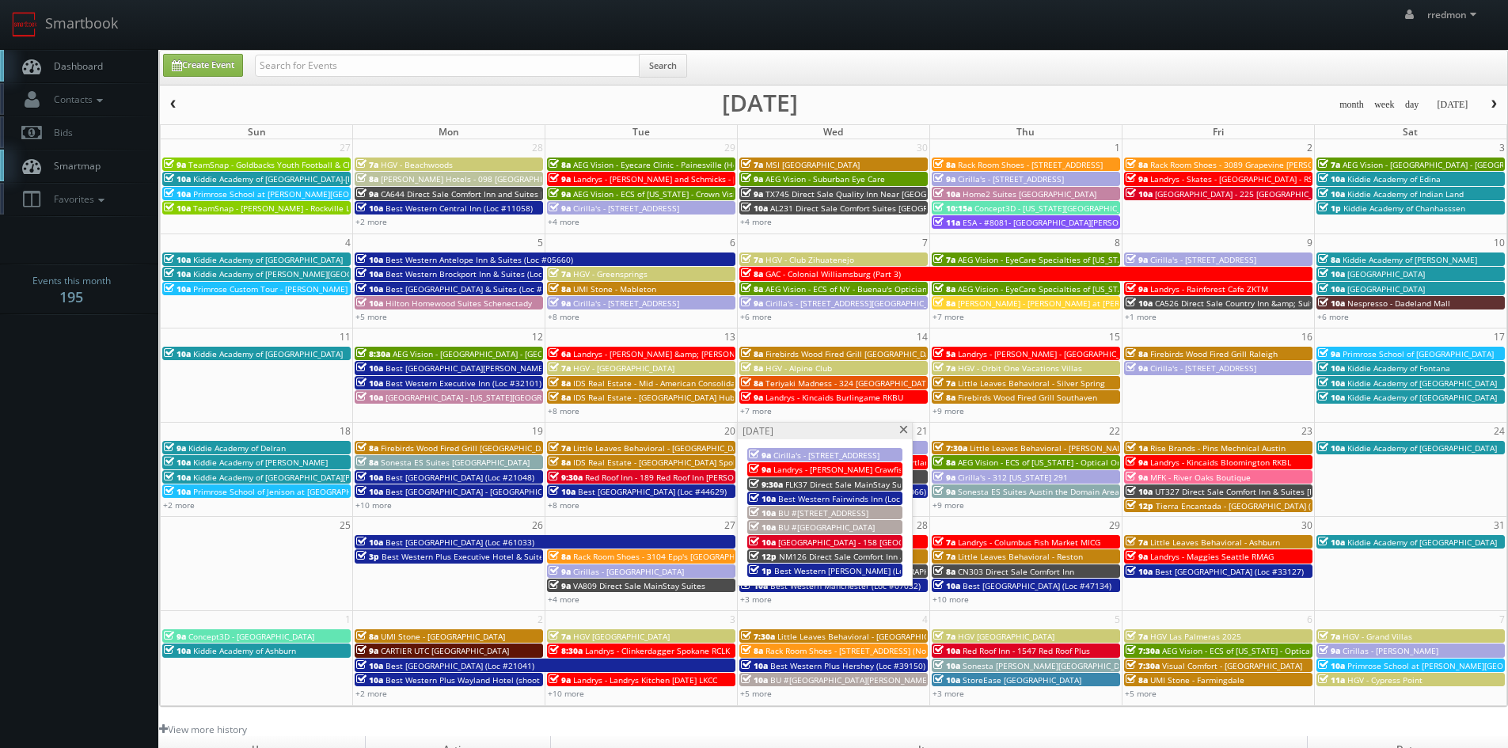
click at [904, 432] on span at bounding box center [904, 430] width 10 height 9
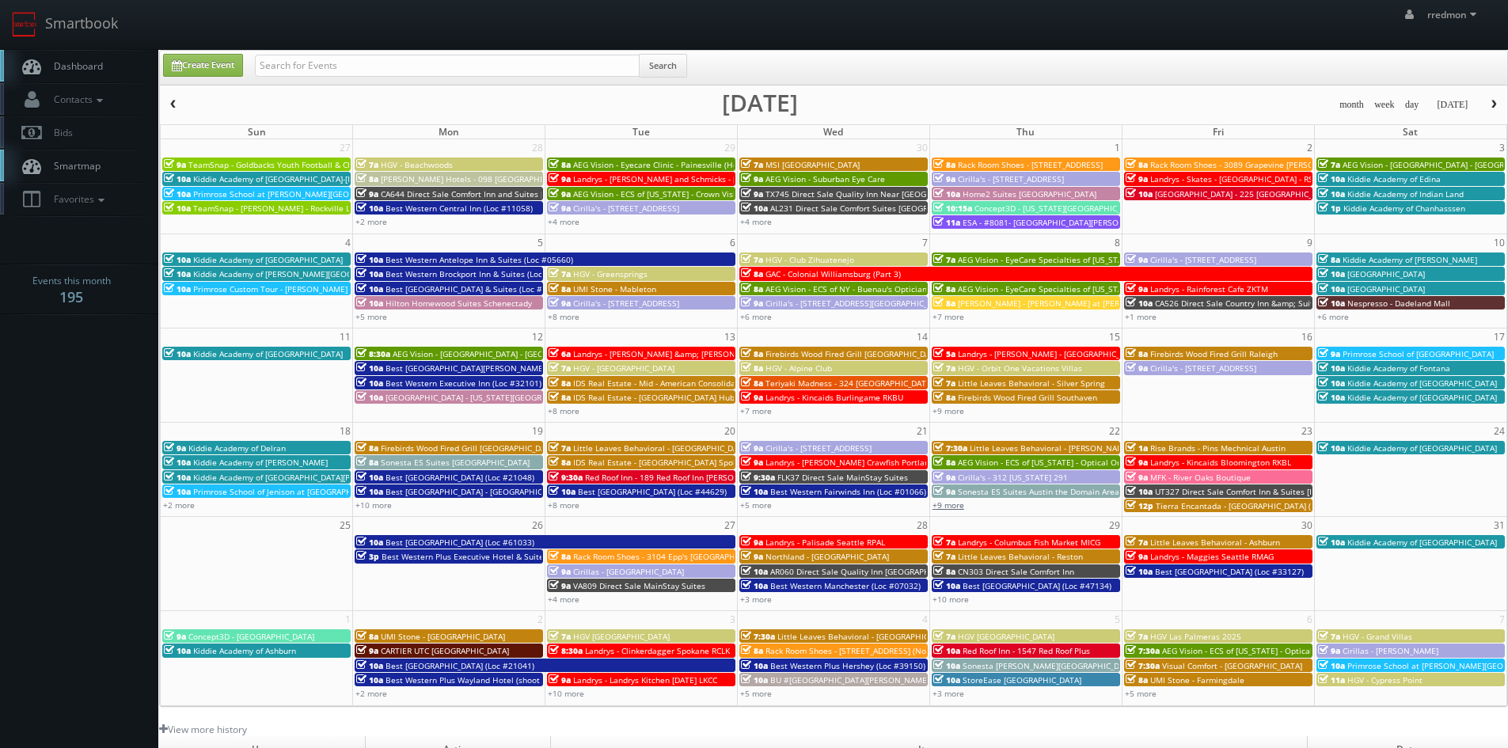
click at [956, 506] on link "+9 more" at bounding box center [949, 505] width 32 height 11
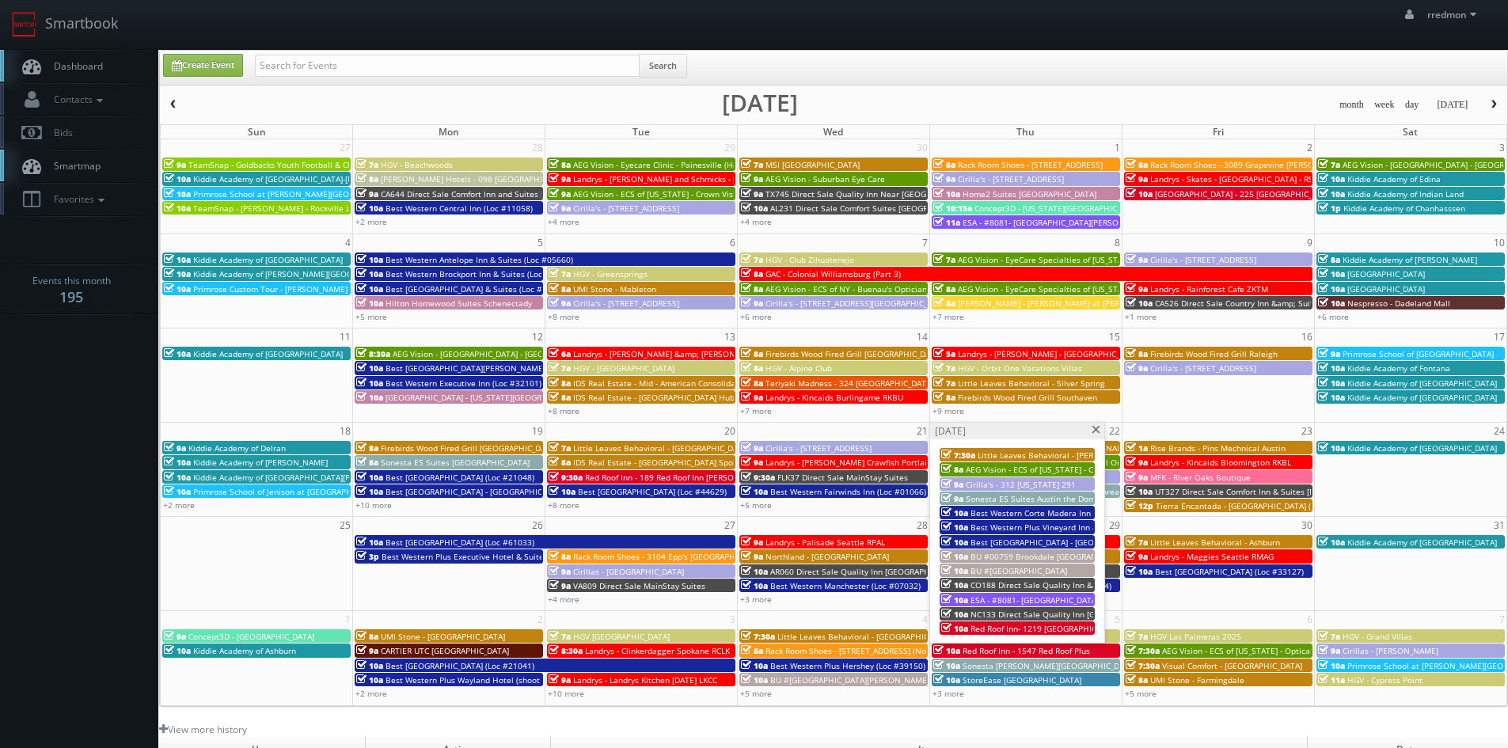
click at [1097, 430] on span at bounding box center [1096, 430] width 10 height 9
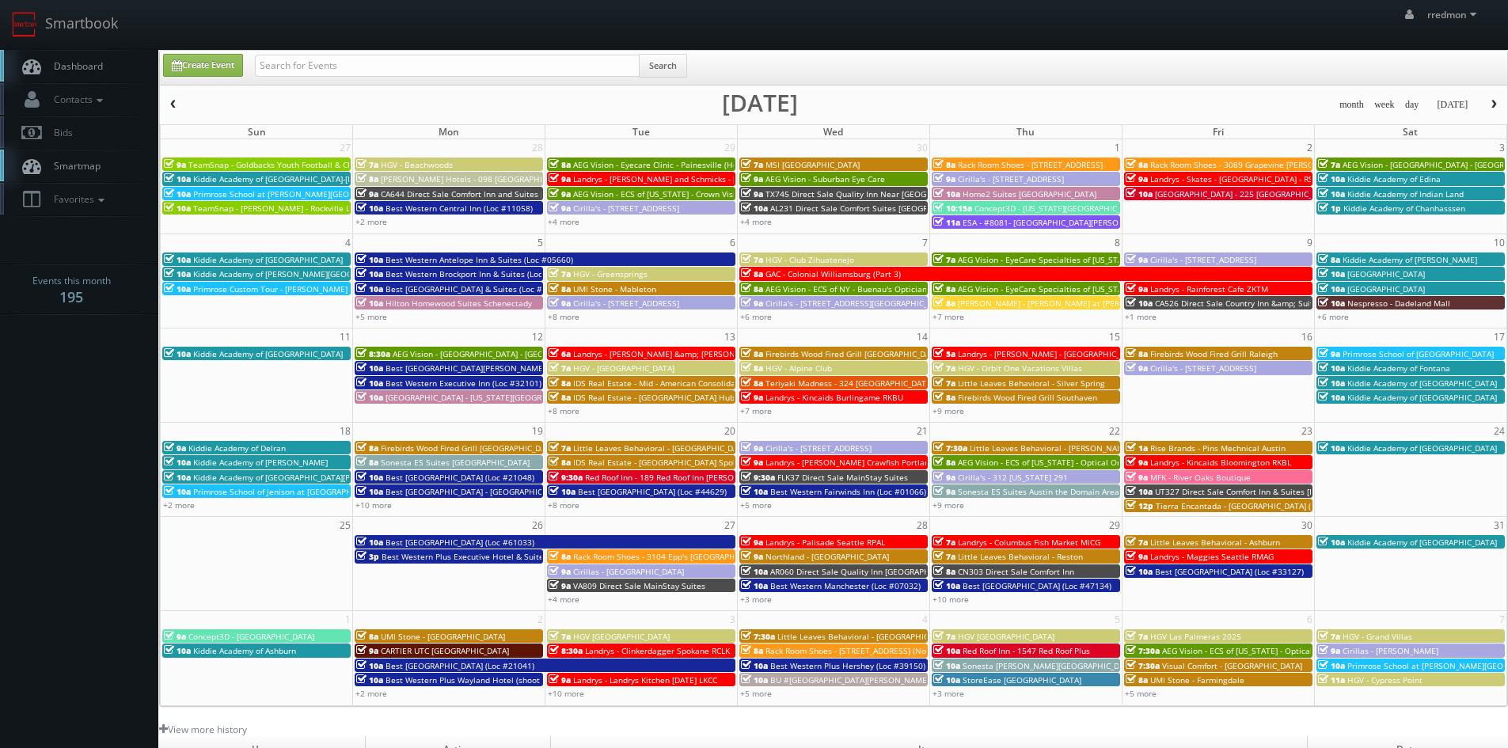
scroll to position [79, 0]
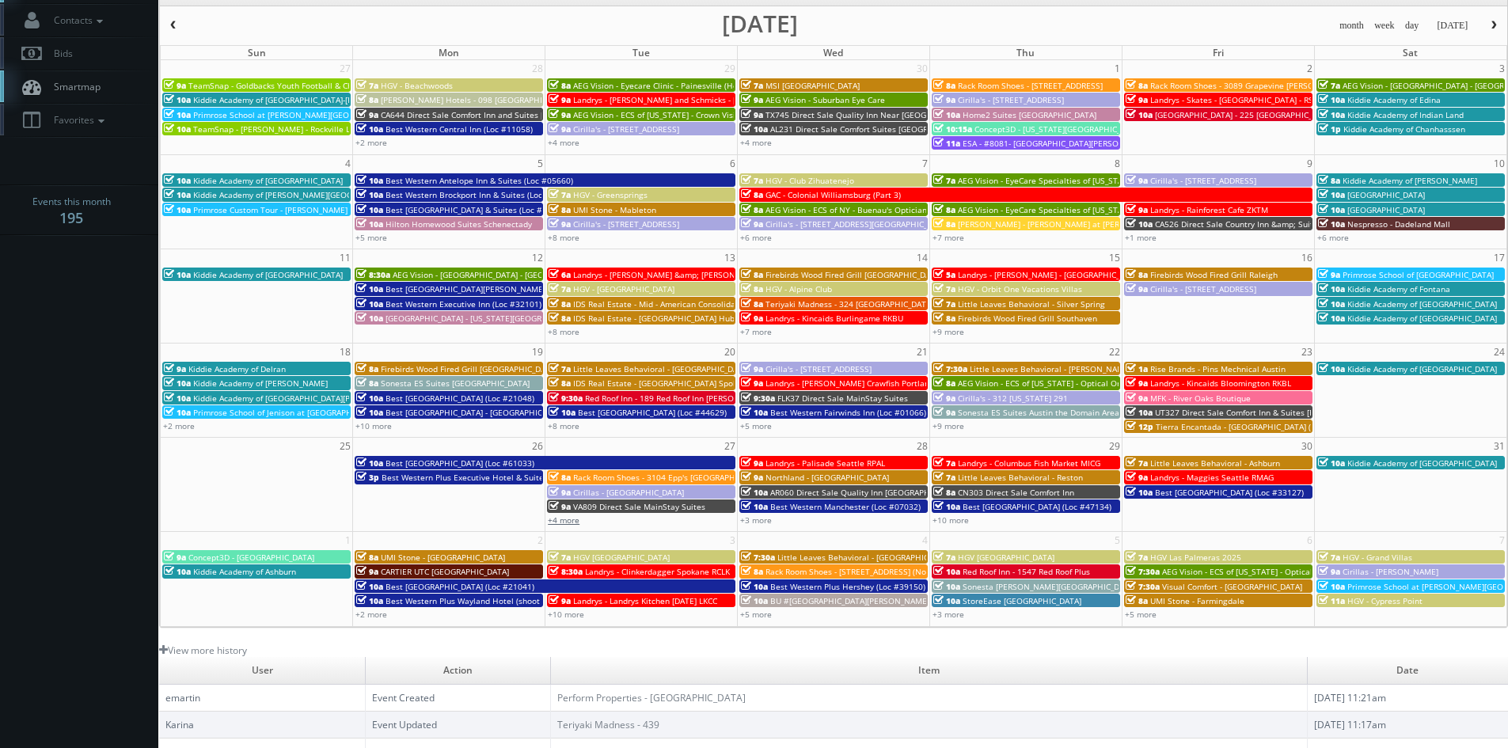
click at [569, 523] on link "+4 more" at bounding box center [564, 520] width 32 height 11
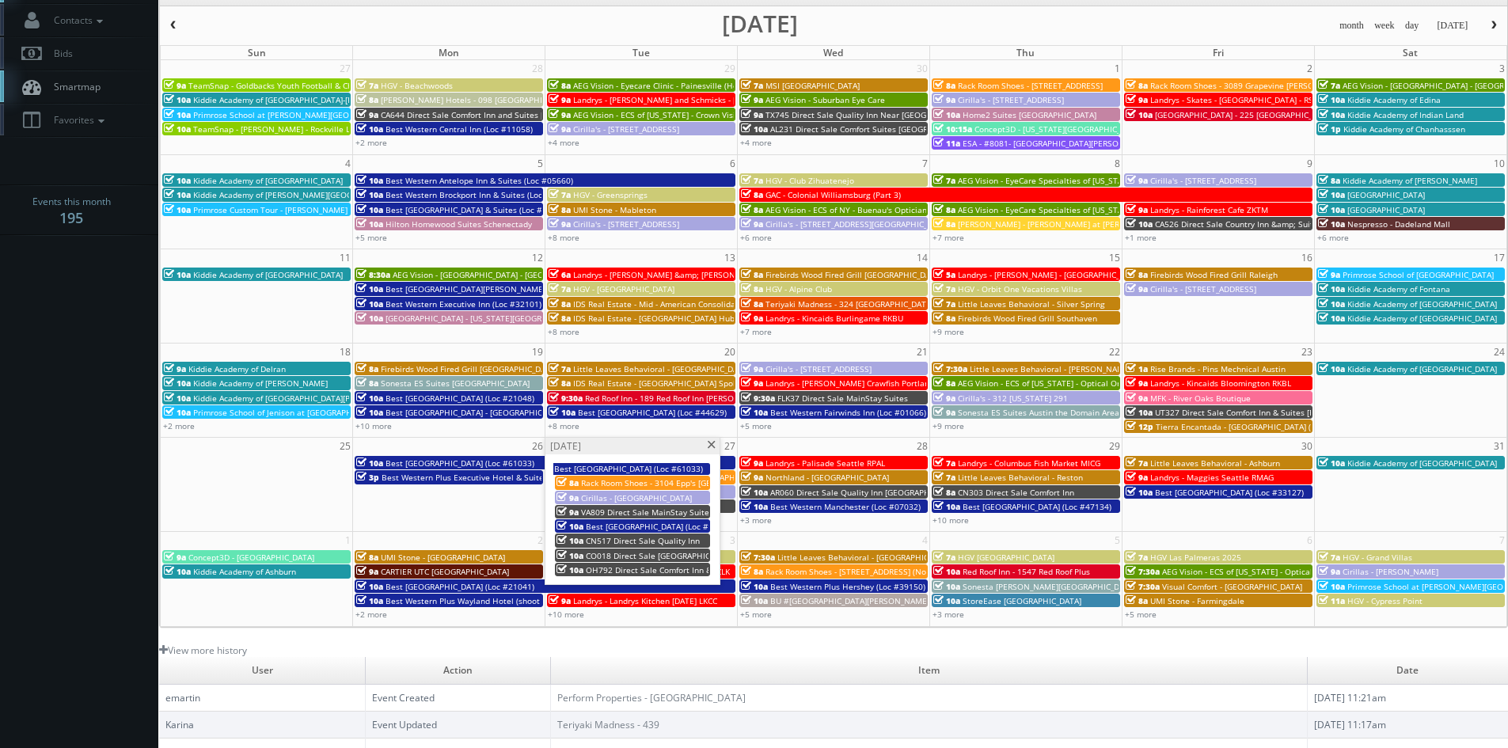
click at [713, 443] on span at bounding box center [711, 445] width 10 height 9
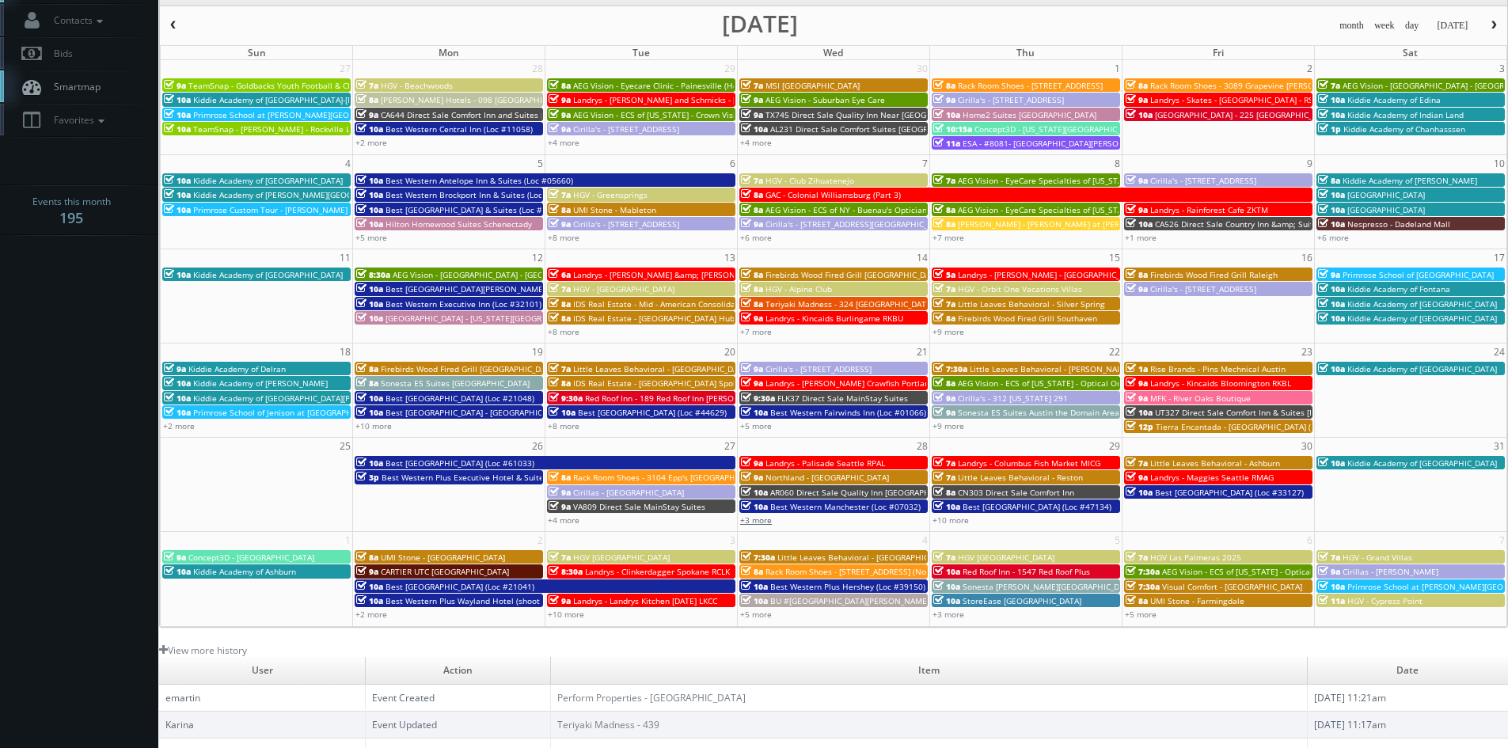
click at [766, 523] on link "+3 more" at bounding box center [756, 520] width 32 height 11
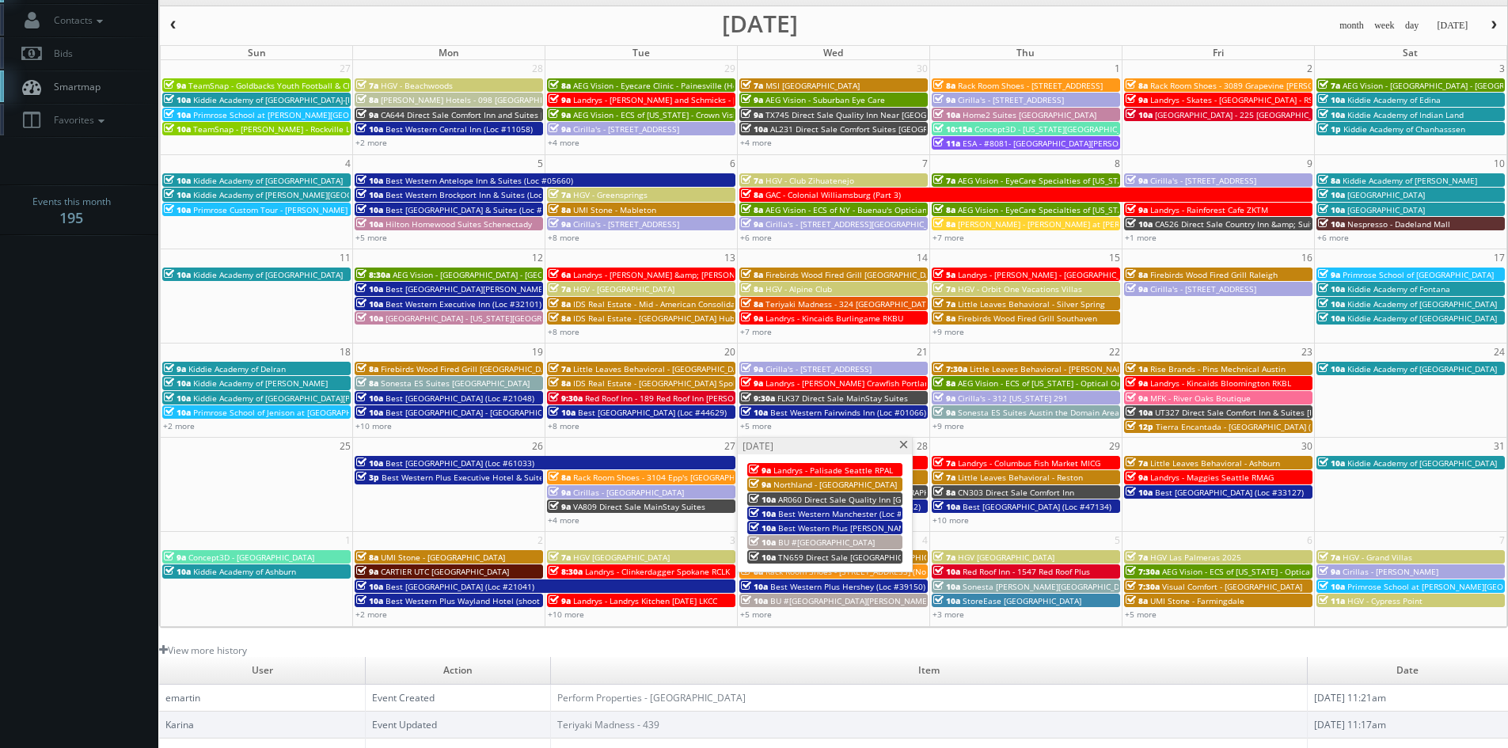
click at [901, 444] on span at bounding box center [904, 445] width 10 height 9
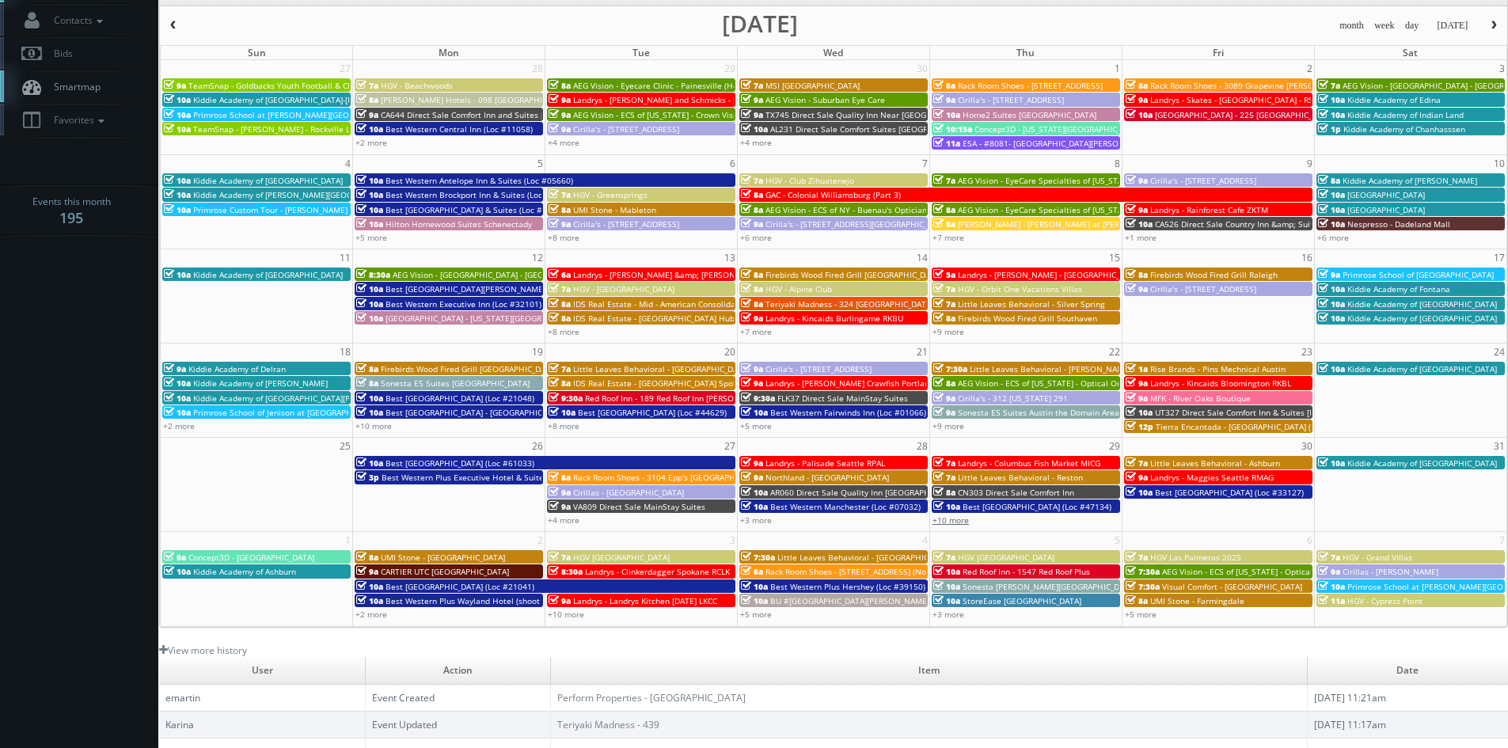
click at [949, 518] on link "+10 more" at bounding box center [951, 520] width 36 height 11
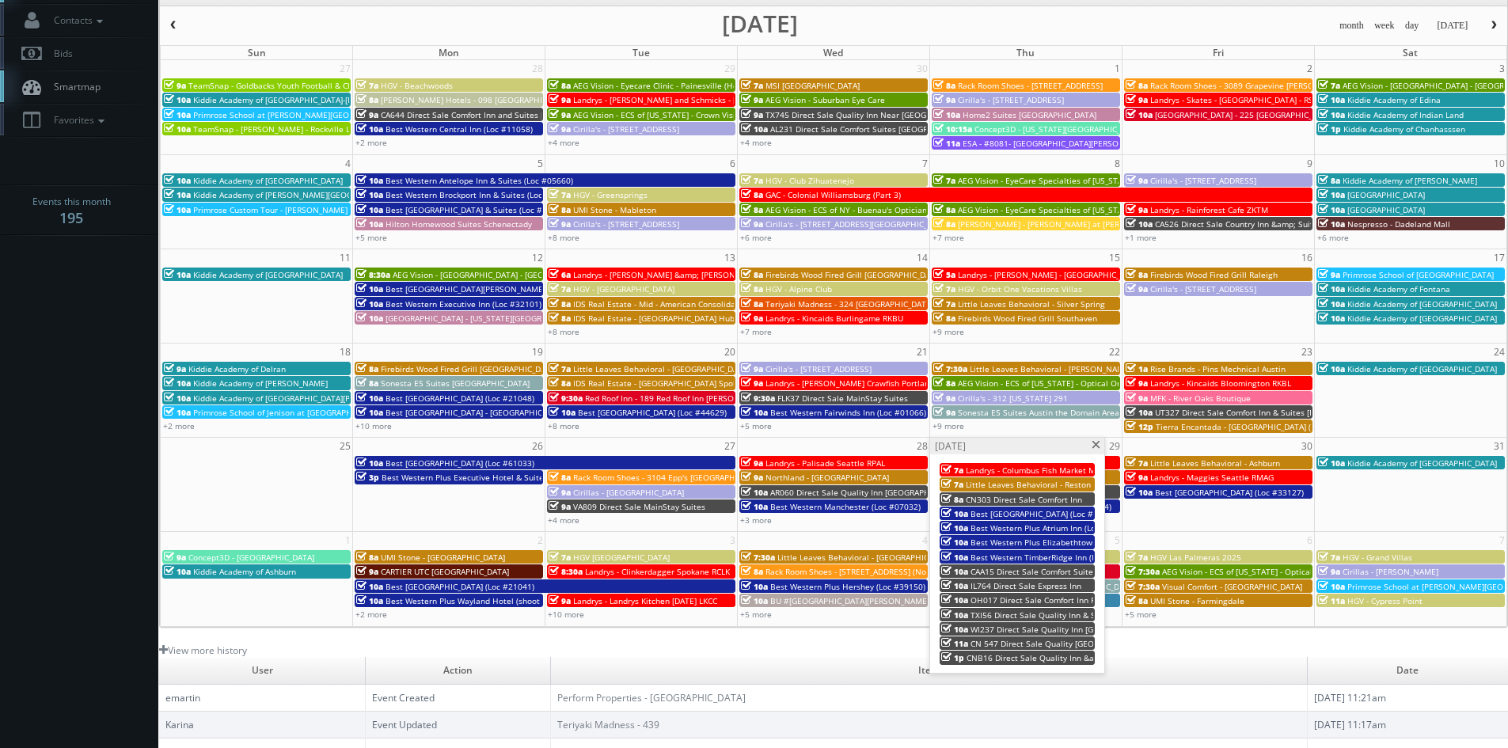
click at [1097, 445] on span at bounding box center [1096, 445] width 10 height 9
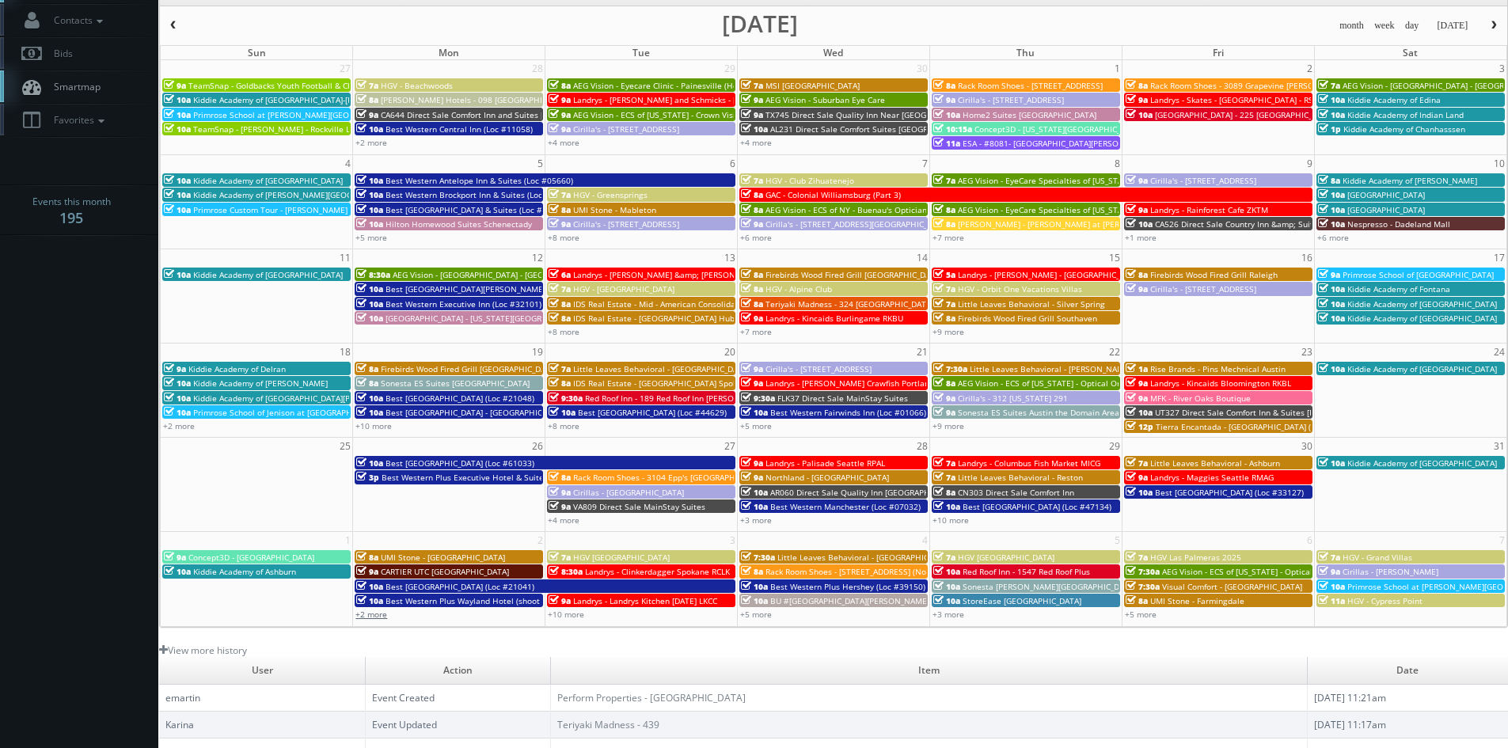
click at [379, 616] on link "+2 more" at bounding box center [372, 614] width 32 height 11
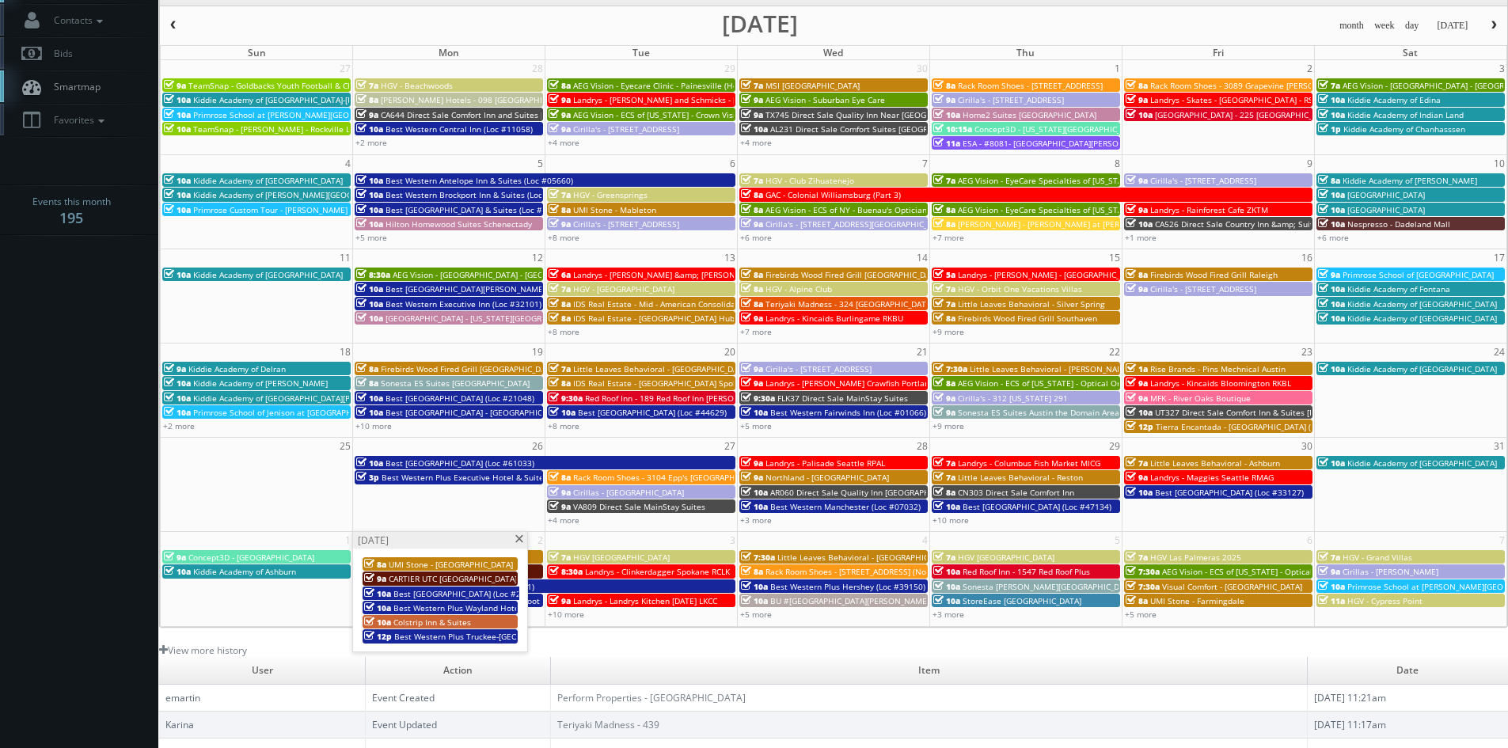
click at [519, 539] on span at bounding box center [519, 539] width 10 height 9
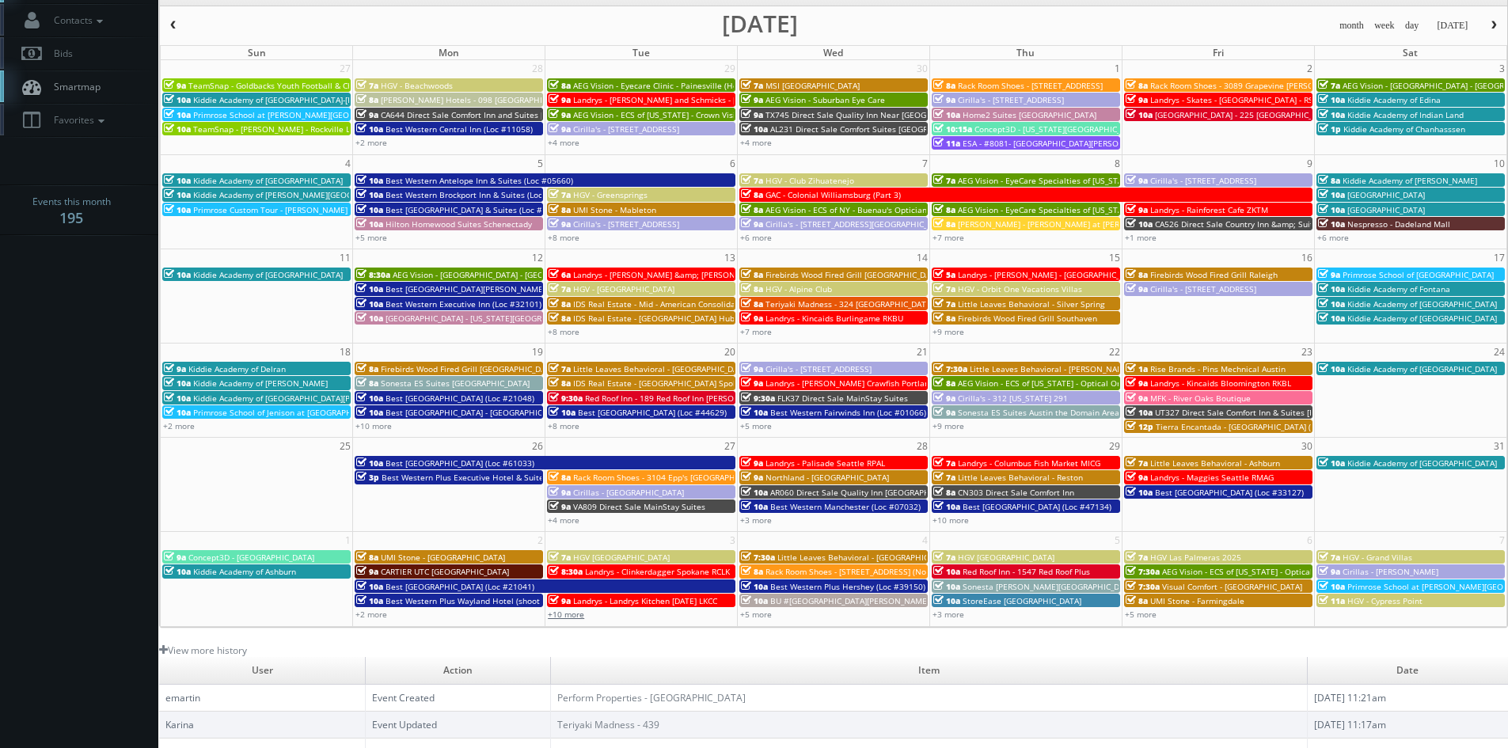
click at [565, 613] on link "+10 more" at bounding box center [566, 614] width 36 height 11
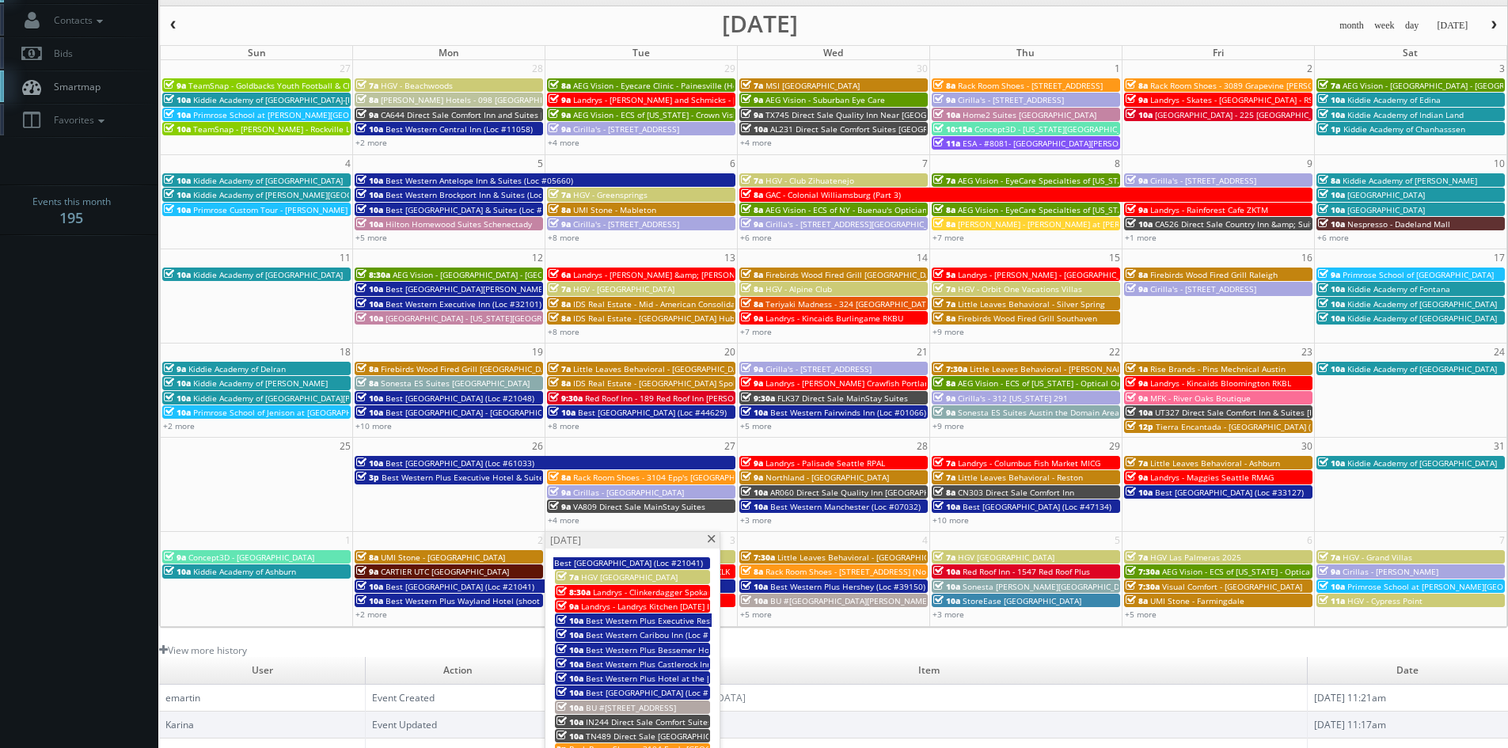
scroll to position [158, 0]
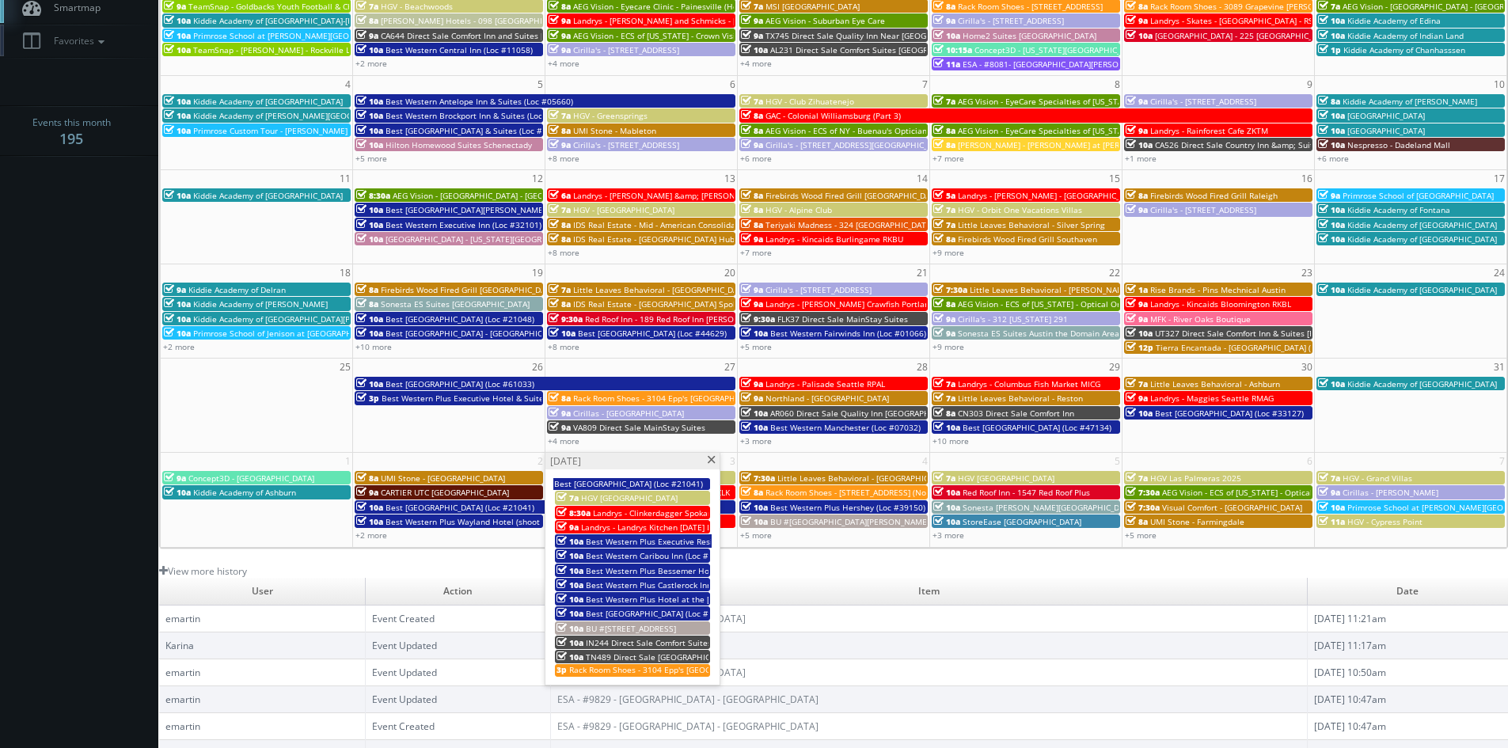
click at [666, 671] on span "Rack Room Shoes - 3104 Epp's Bridge Crossing Shopping Center (No Rush) RESHOOT" at bounding box center [706, 669] width 274 height 11
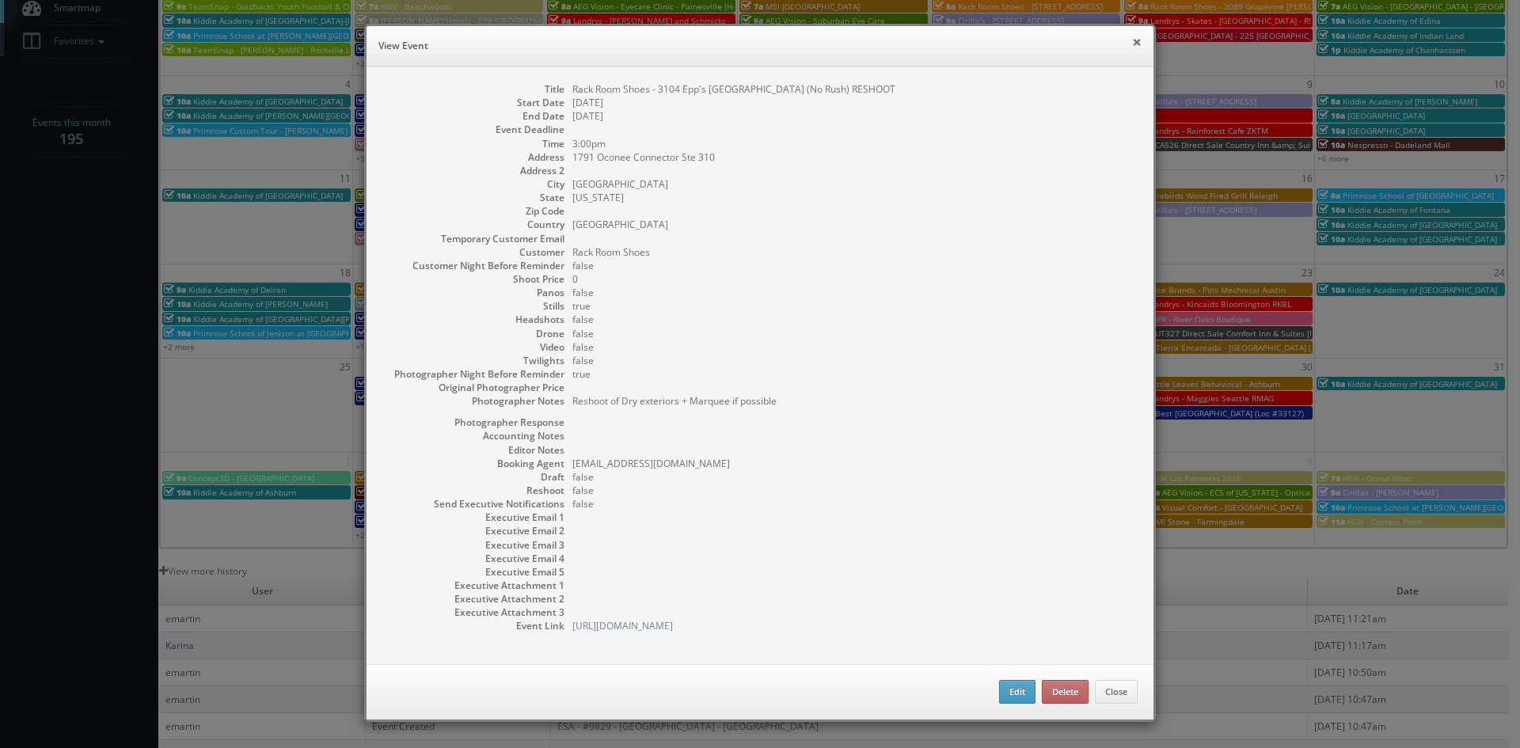
click at [1132, 46] on button "×" at bounding box center [1137, 41] width 10 height 11
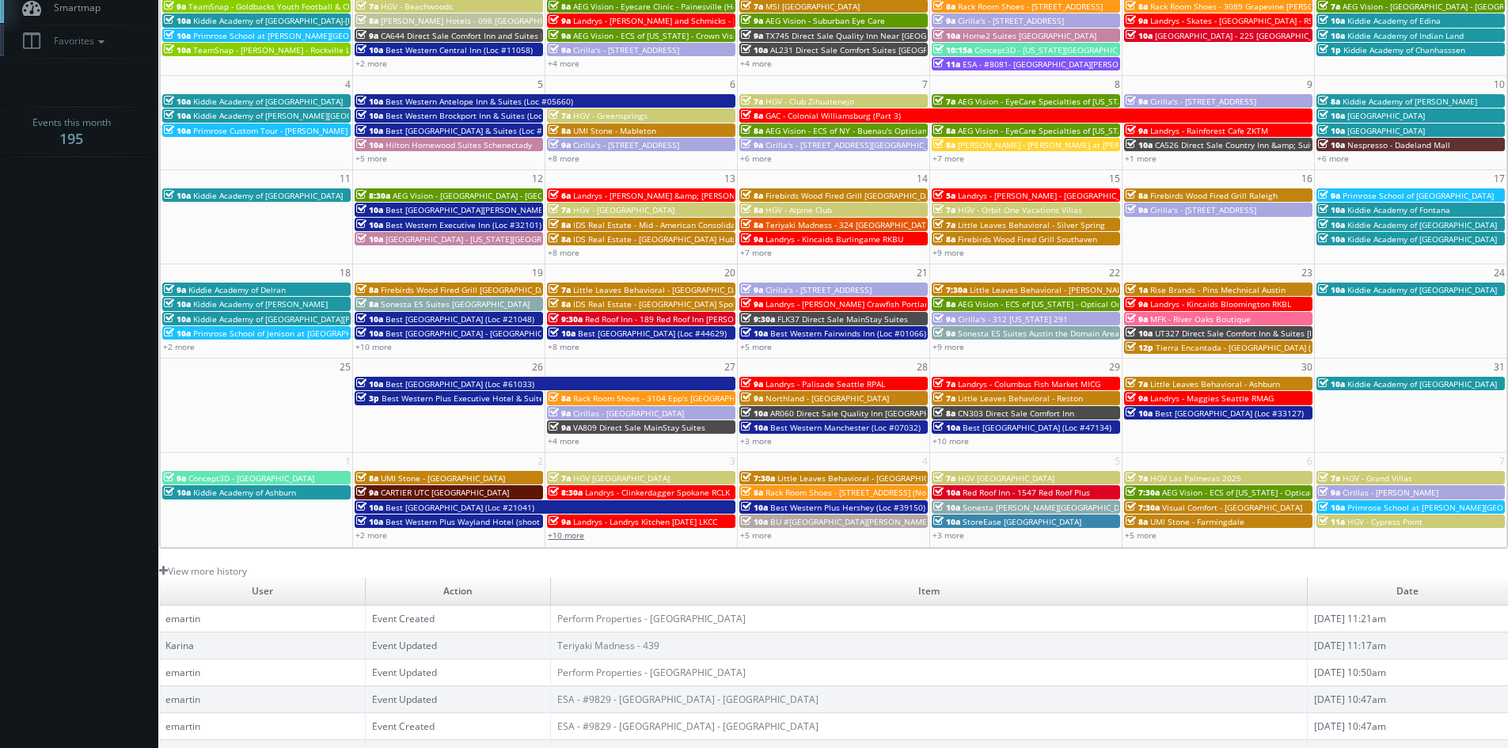
click at [582, 536] on link "+10 more" at bounding box center [566, 535] width 36 height 11
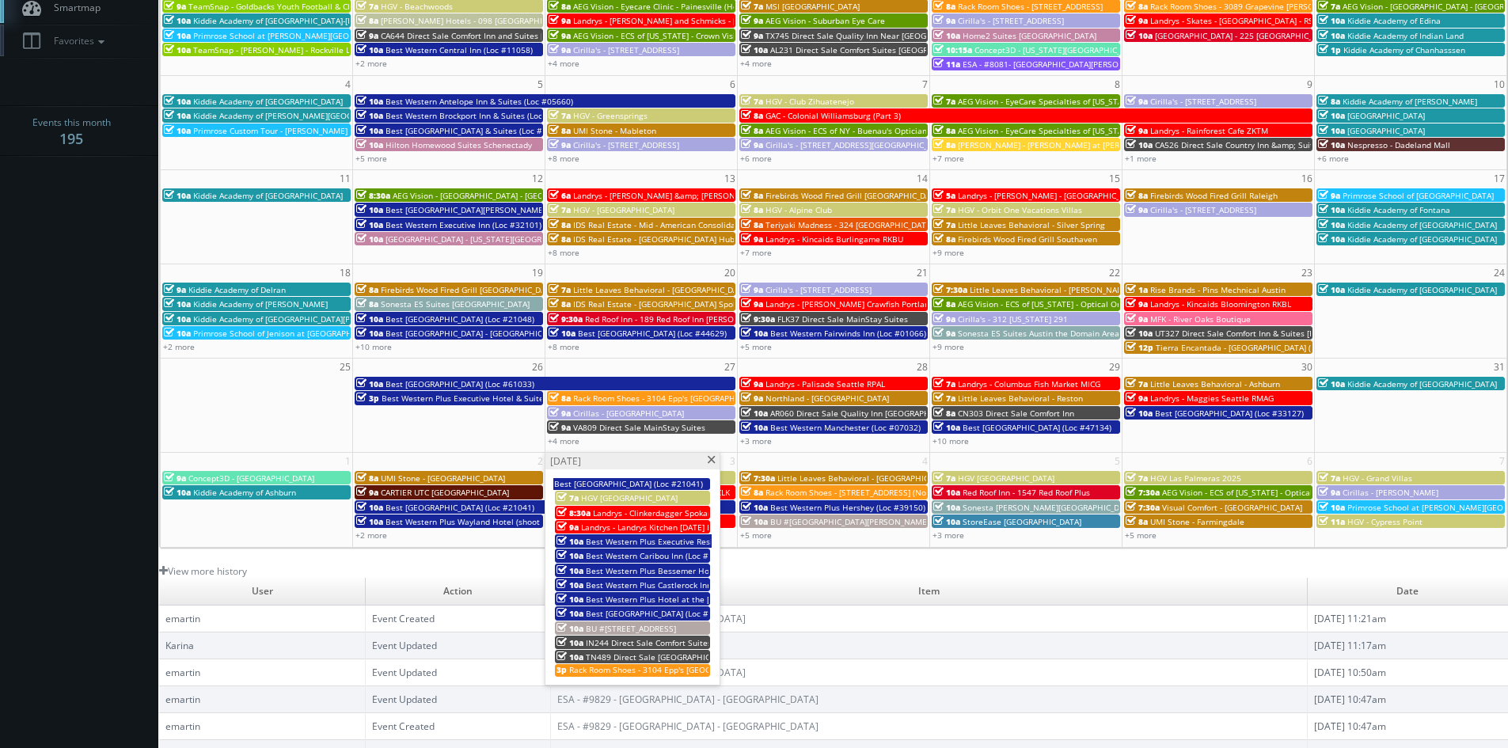
click at [709, 462] on span at bounding box center [711, 460] width 10 height 9
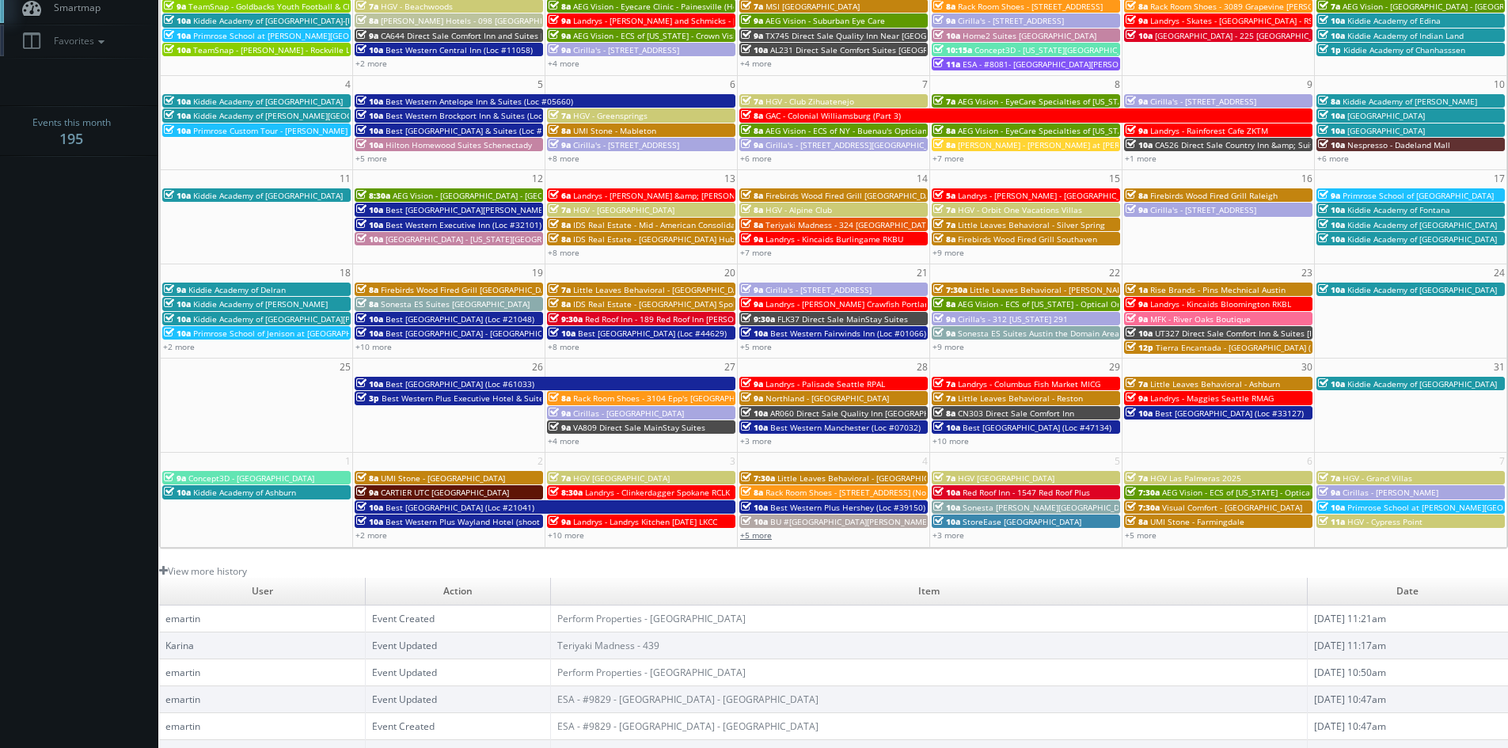
click at [759, 532] on link "+5 more" at bounding box center [756, 535] width 32 height 11
click at [942, 536] on link "+3 more" at bounding box center [949, 535] width 32 height 11
click at [1131, 534] on link "+5 more" at bounding box center [1141, 535] width 32 height 11
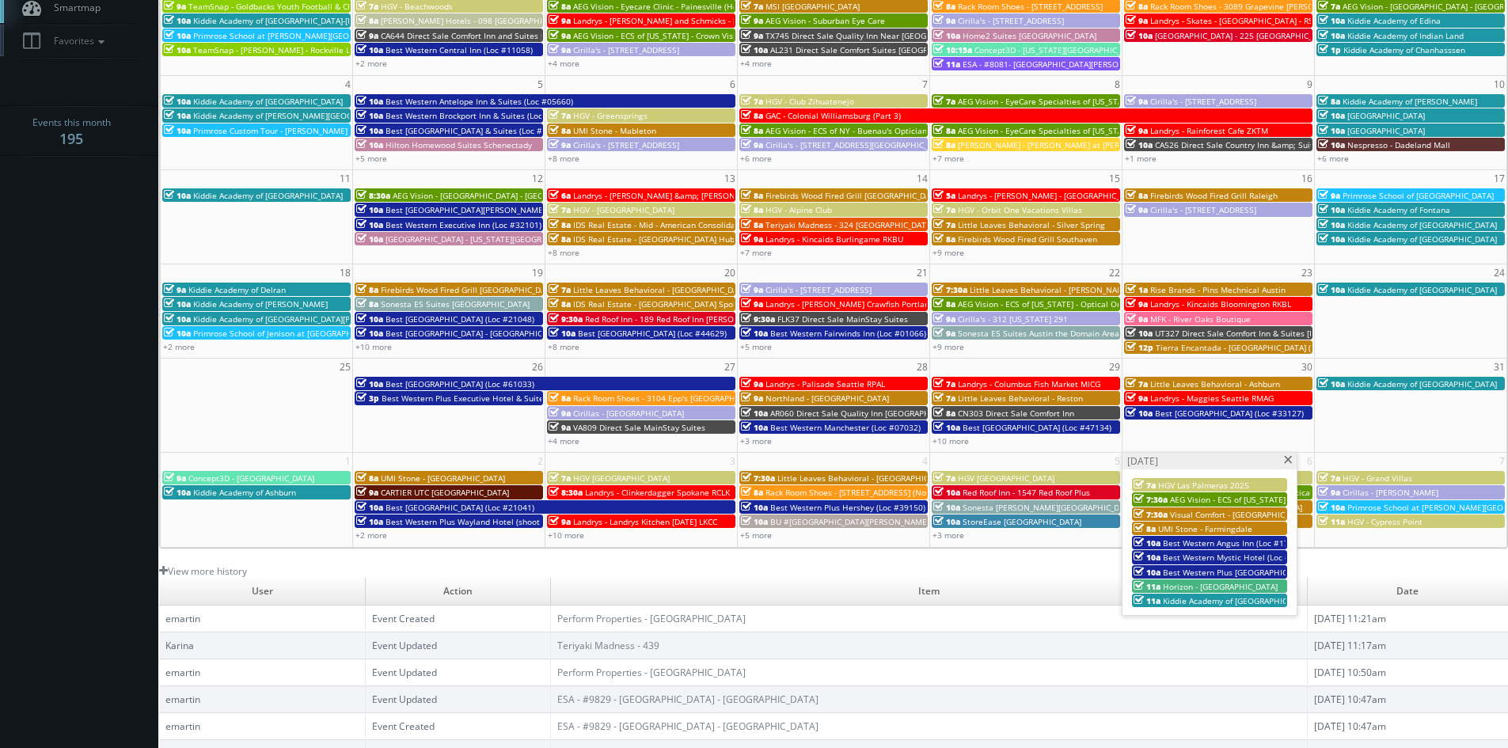
scroll to position [0, 0]
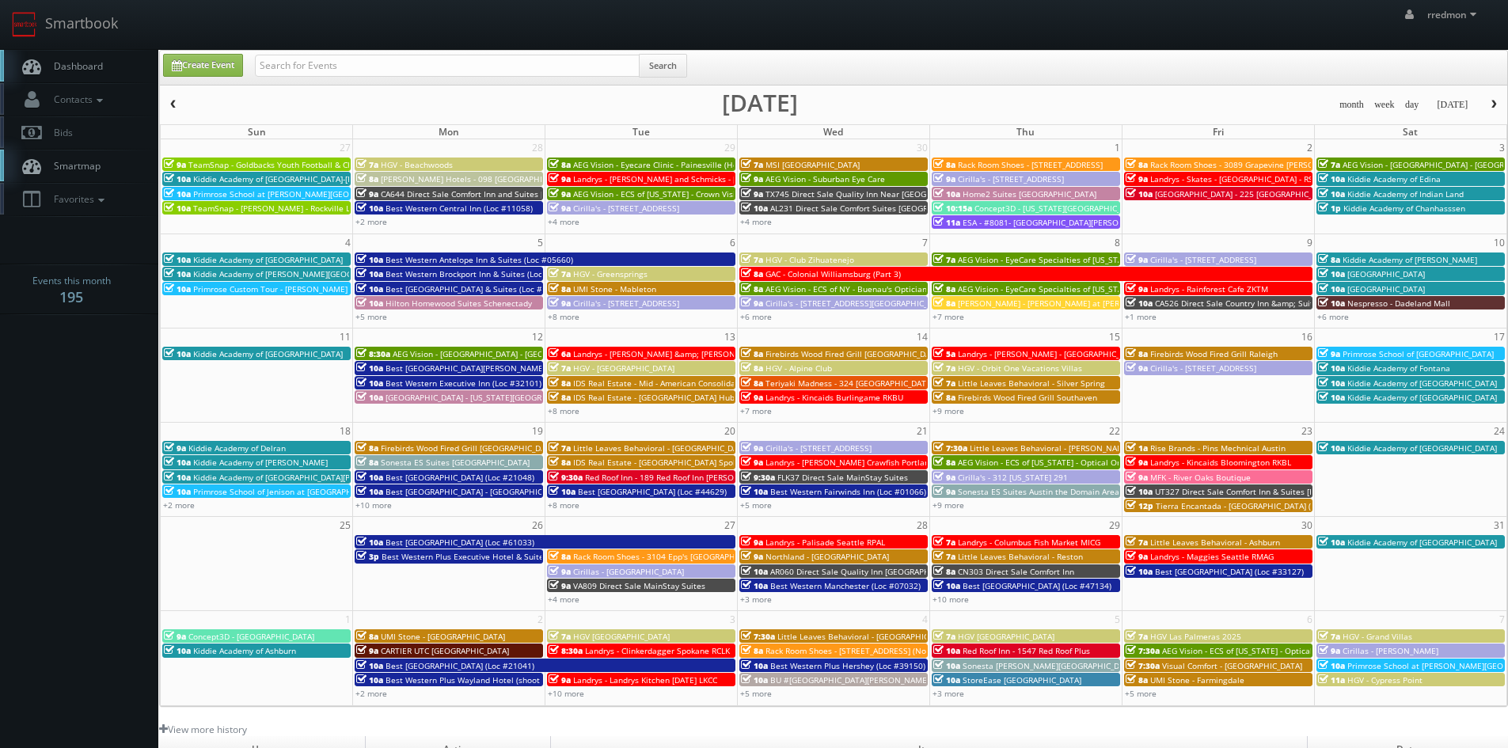
click at [1486, 105] on button "button" at bounding box center [1494, 105] width 27 height 20
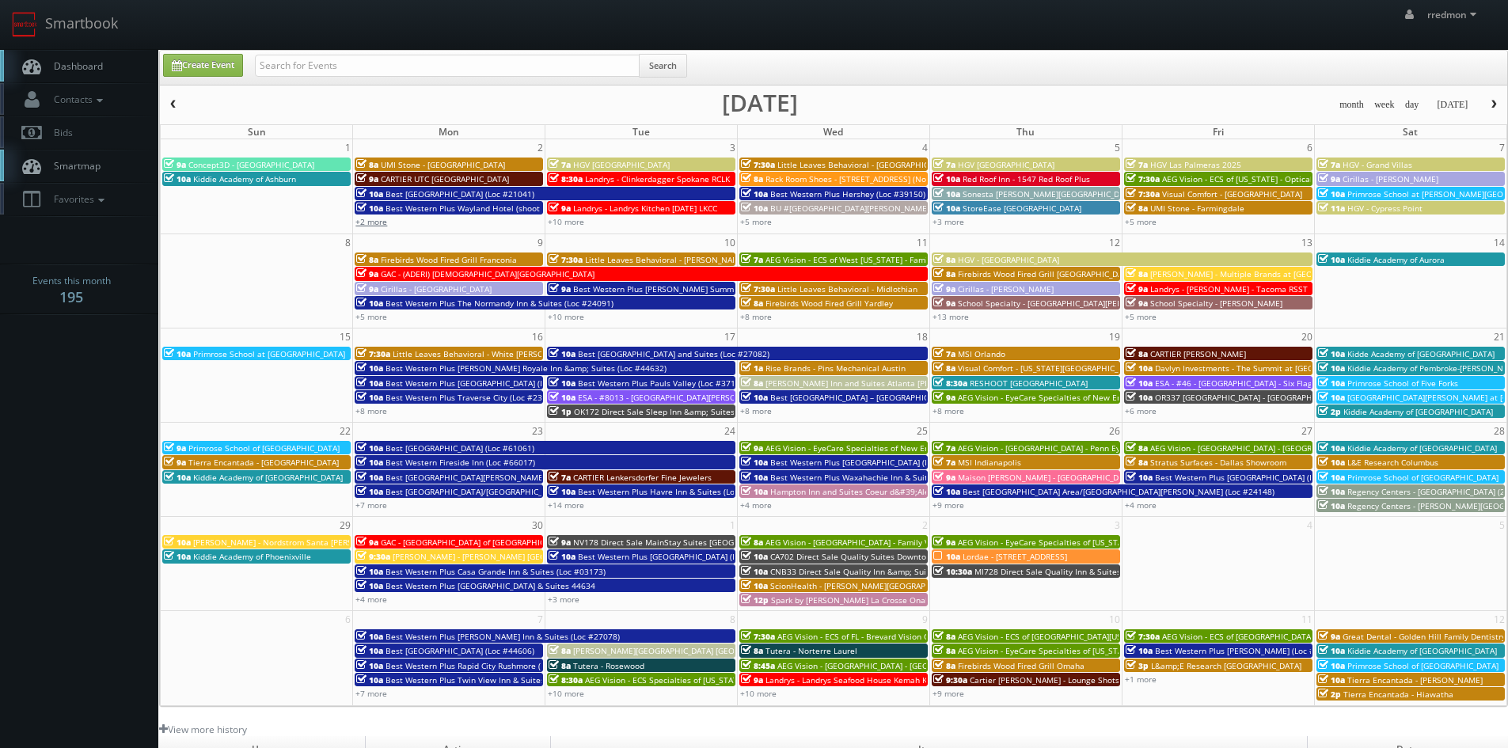
click at [386, 223] on link "+2 more" at bounding box center [372, 221] width 32 height 11
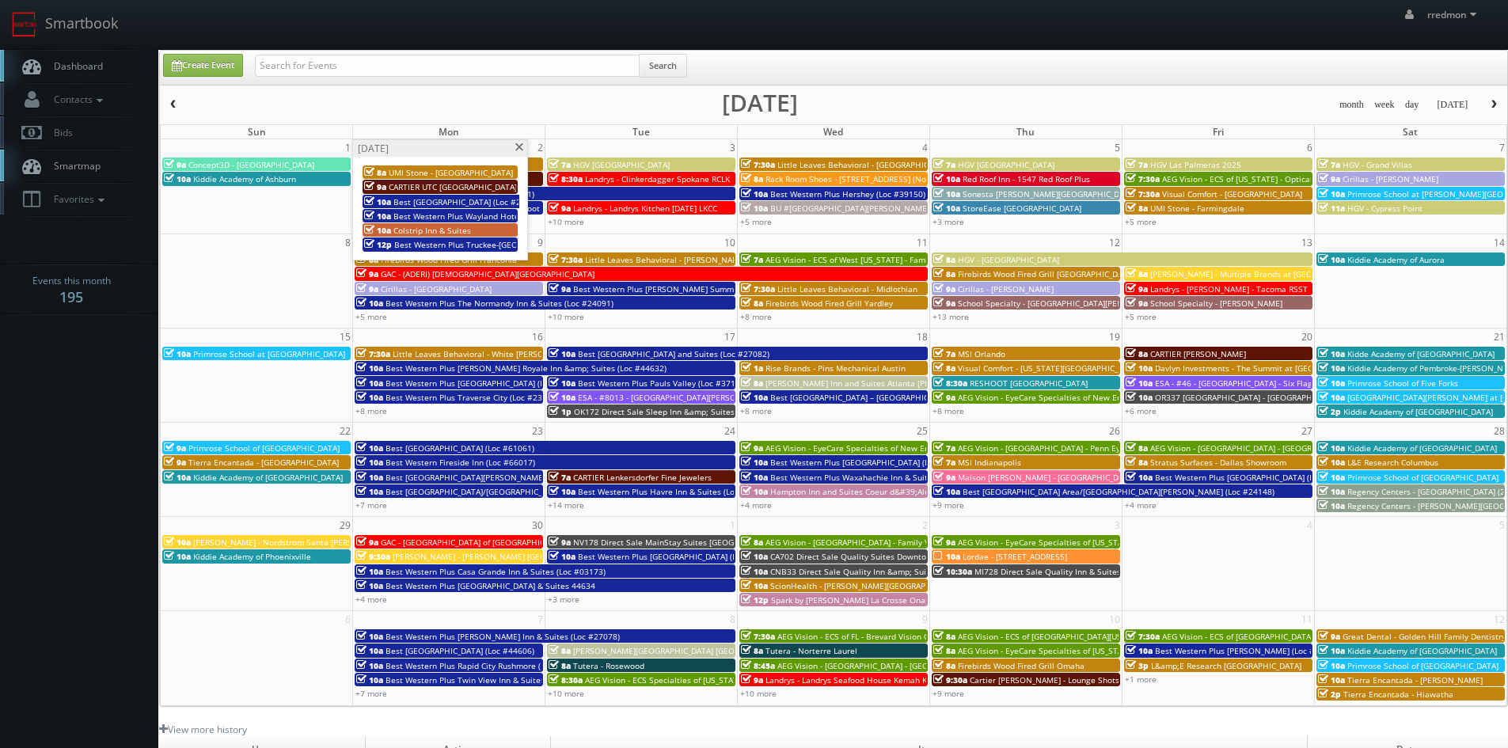
click at [523, 149] on span at bounding box center [519, 147] width 10 height 9
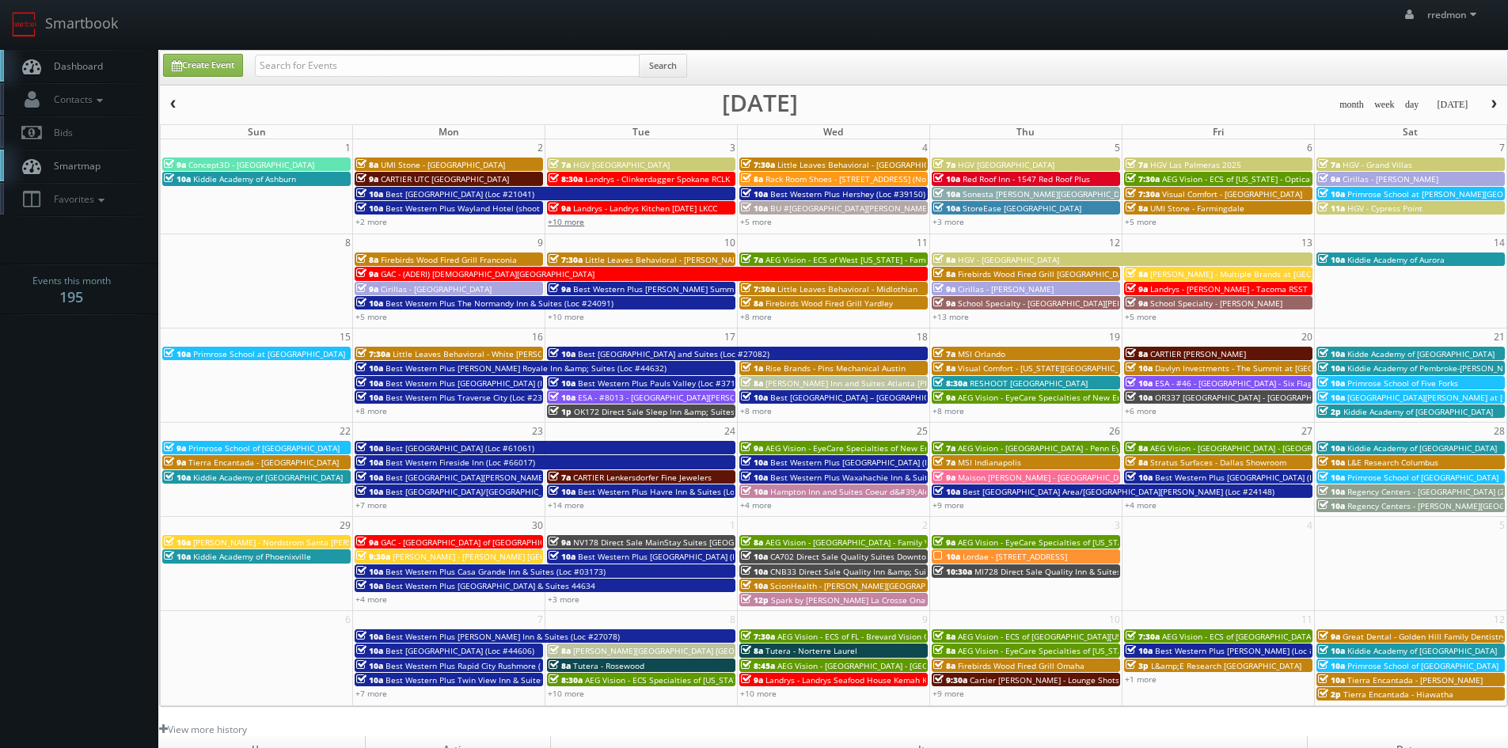
click at [569, 226] on link "+10 more" at bounding box center [566, 221] width 36 height 11
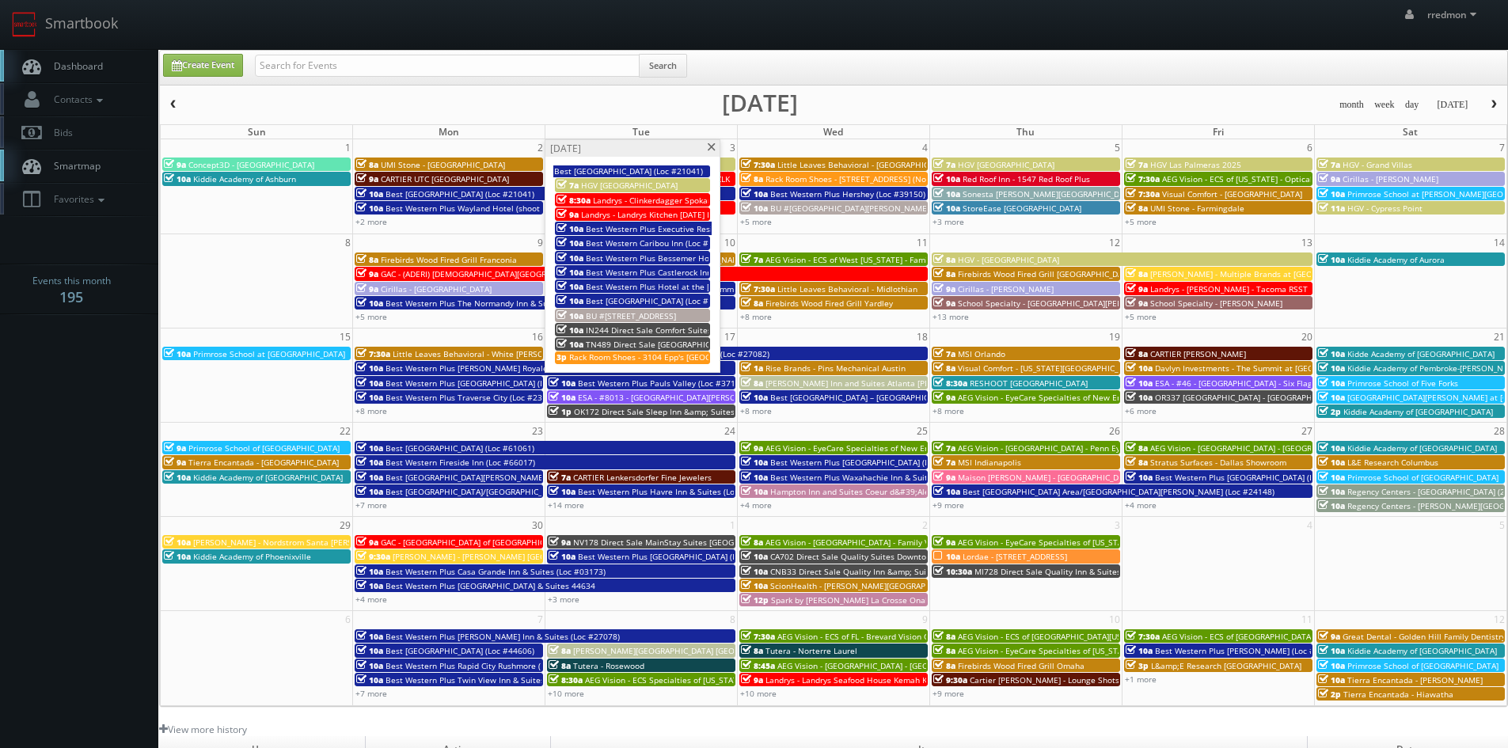
click at [711, 143] on span at bounding box center [711, 147] width 10 height 9
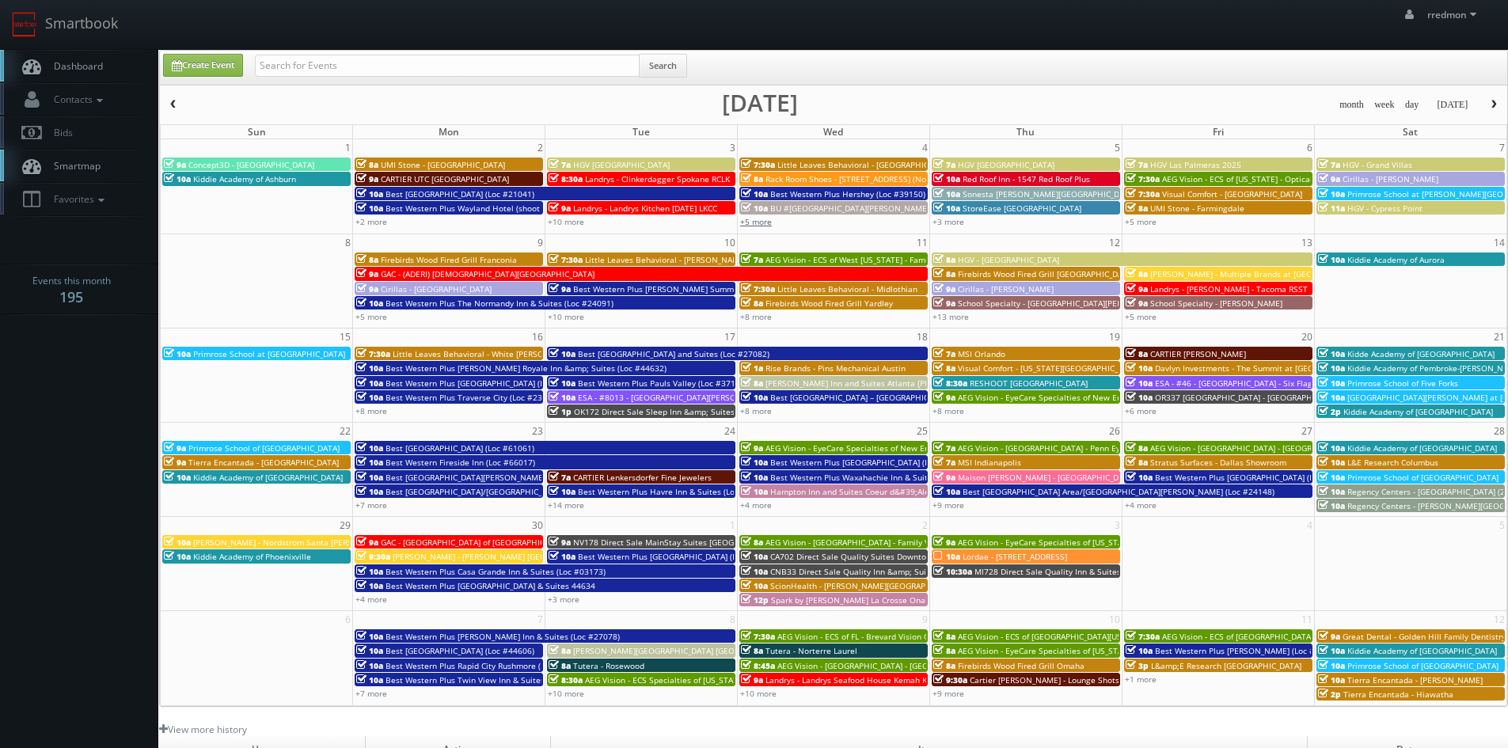
click at [747, 223] on link "+5 more" at bounding box center [756, 221] width 32 height 11
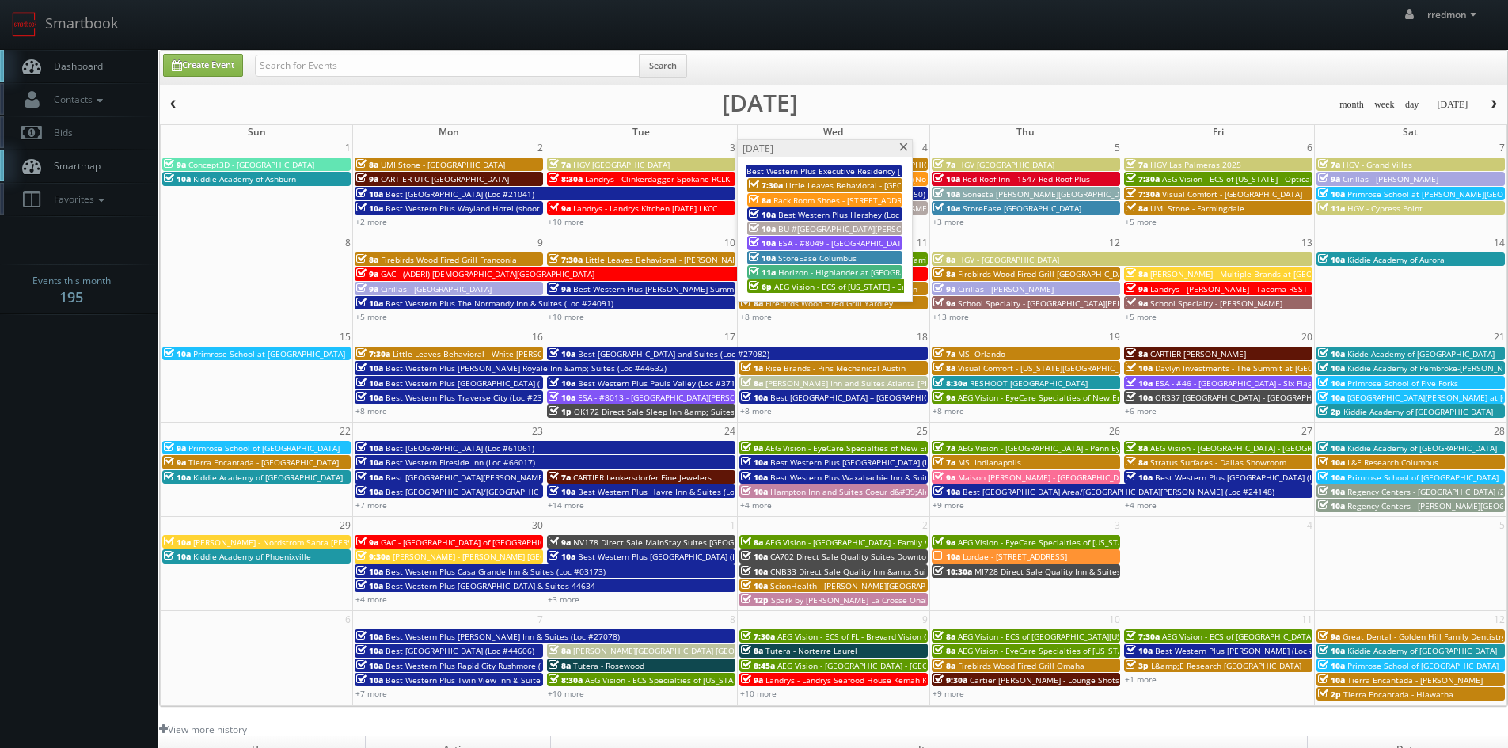
click at [905, 146] on span at bounding box center [904, 147] width 10 height 9
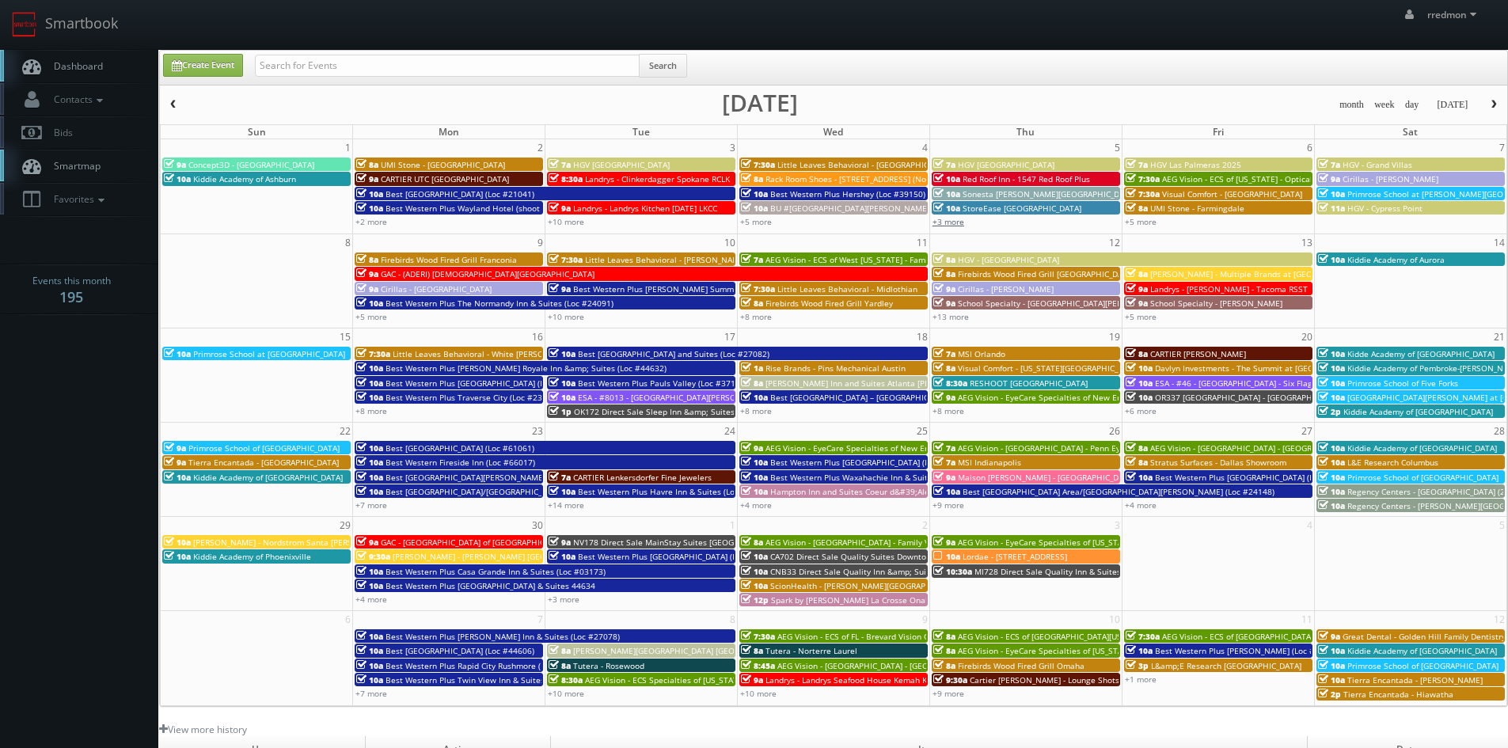
click at [945, 217] on link "+3 more" at bounding box center [949, 221] width 32 height 11
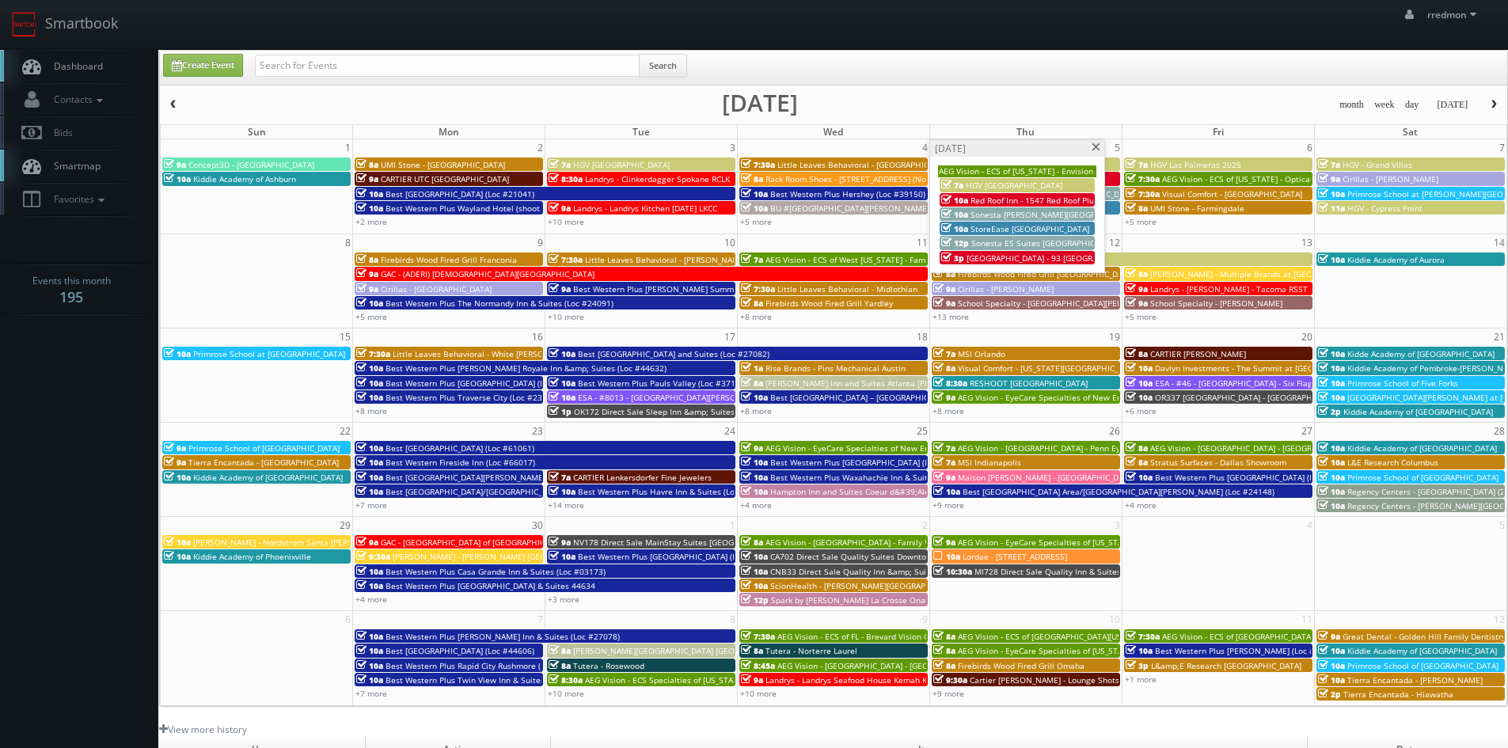
click at [1093, 149] on span at bounding box center [1096, 147] width 10 height 9
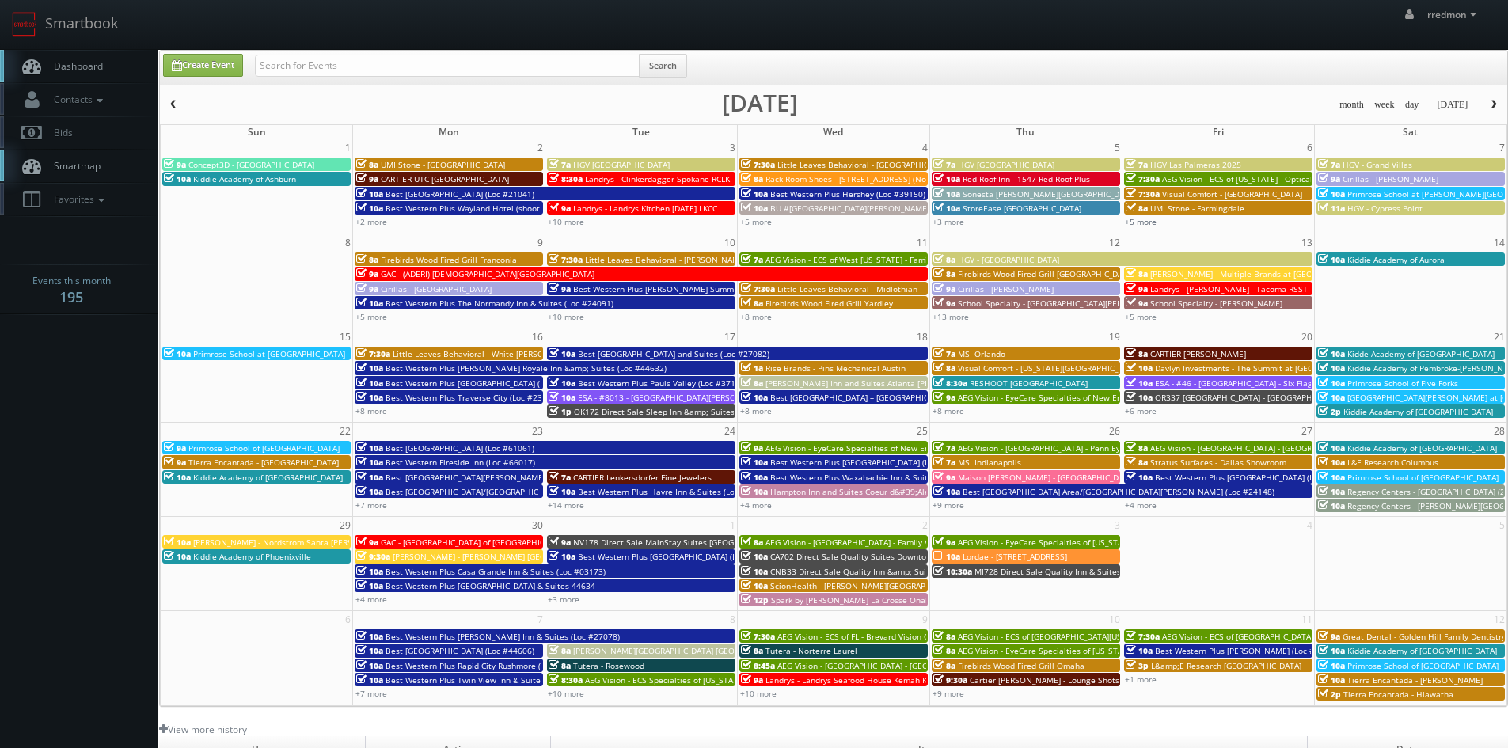
click at [1143, 222] on link "+5 more" at bounding box center [1141, 221] width 32 height 11
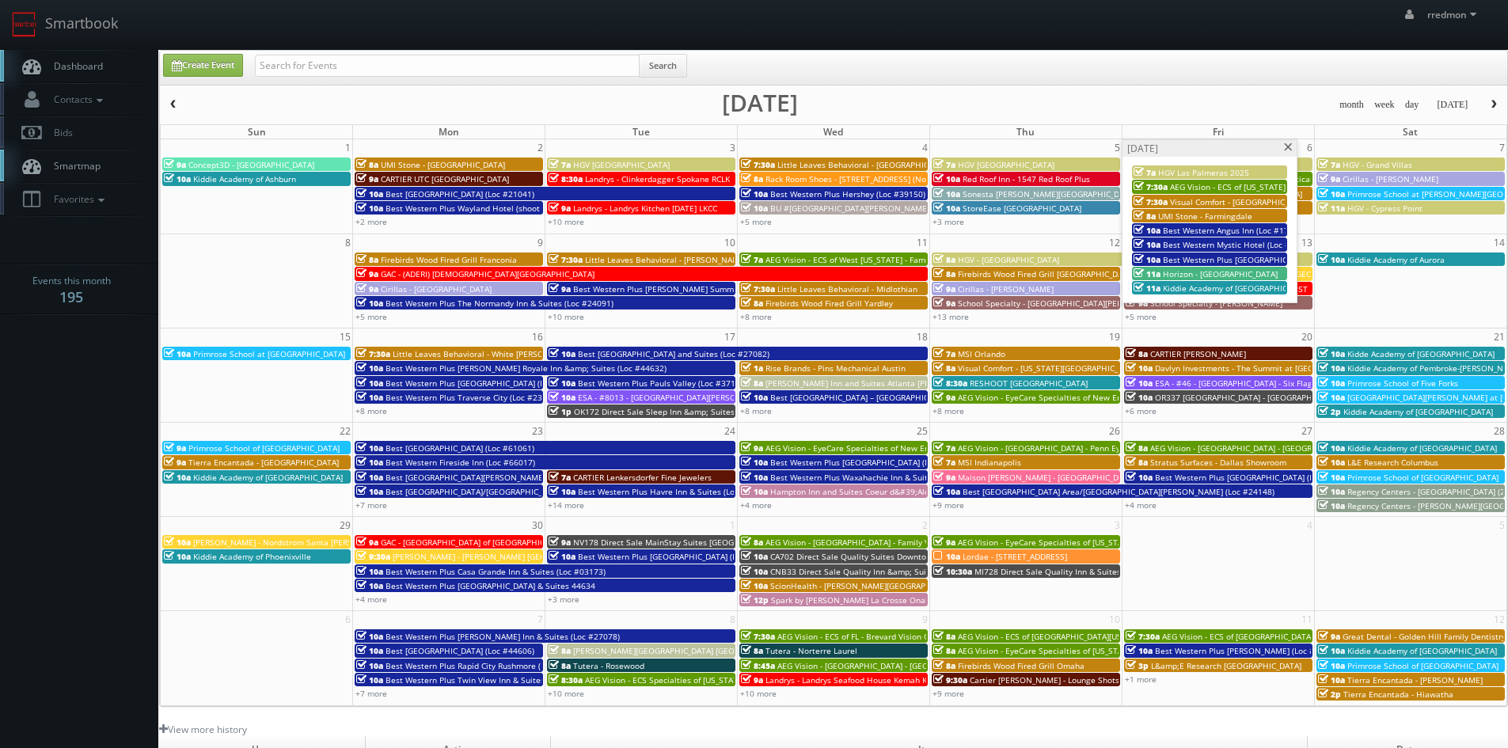
click at [1285, 148] on span at bounding box center [1289, 147] width 10 height 9
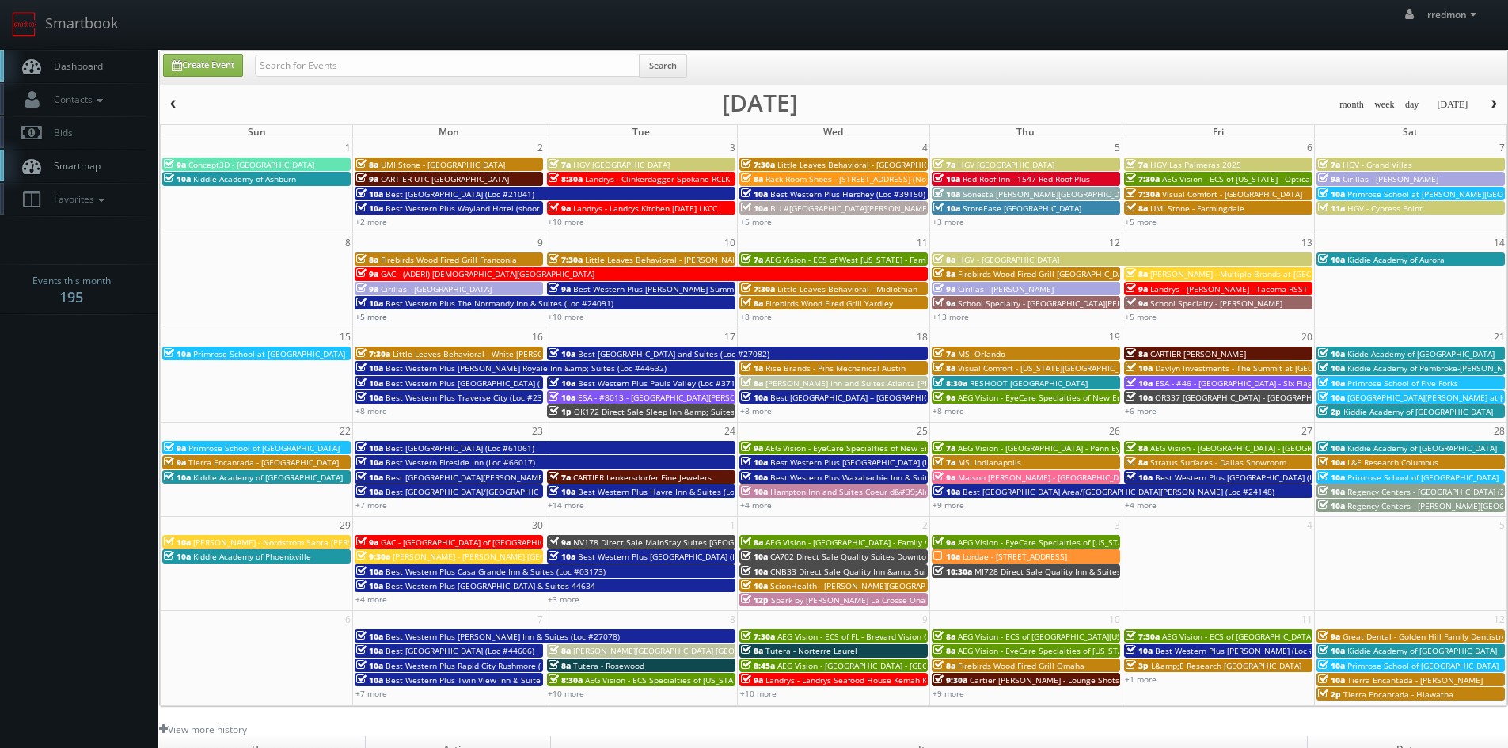
click at [371, 321] on link "+5 more" at bounding box center [372, 316] width 32 height 11
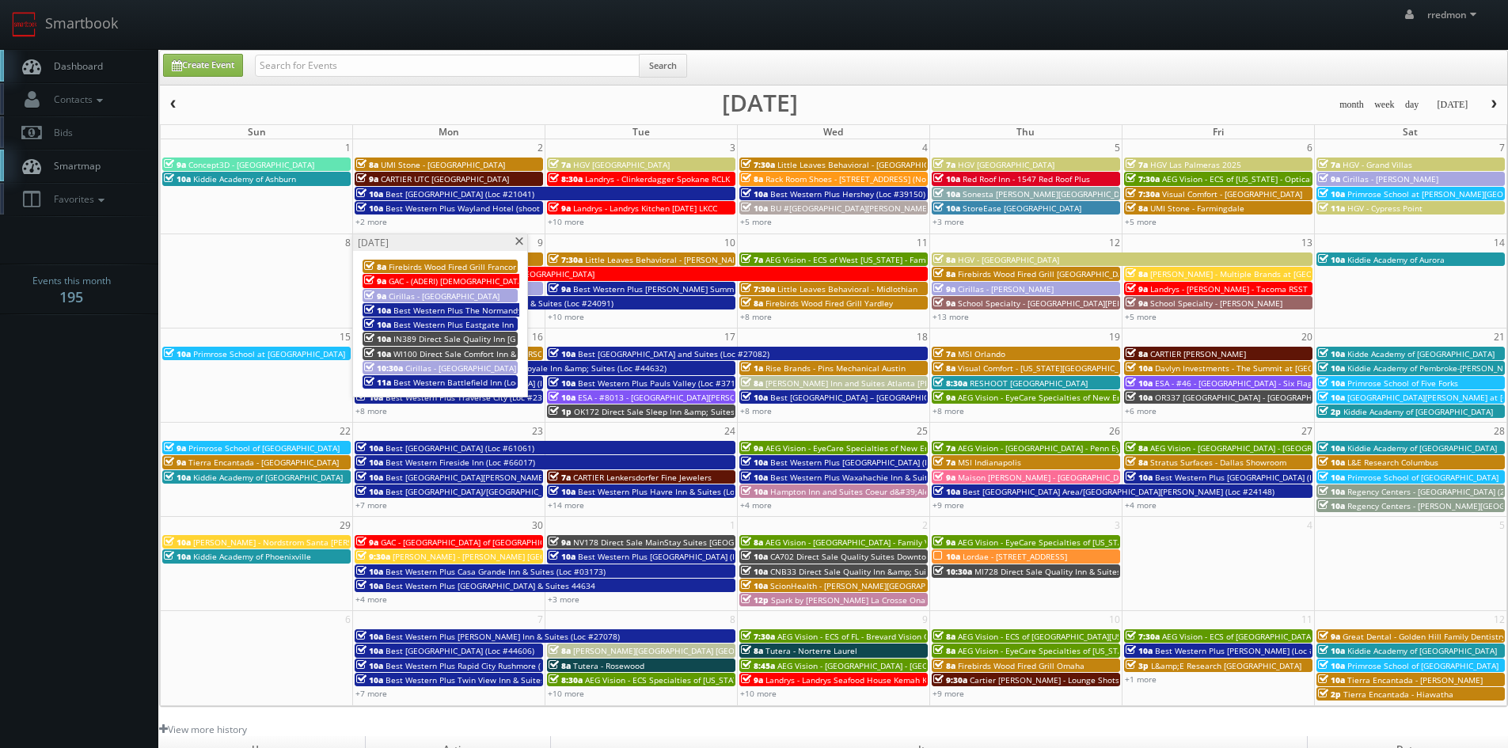
click at [518, 242] on span at bounding box center [519, 242] width 10 height 9
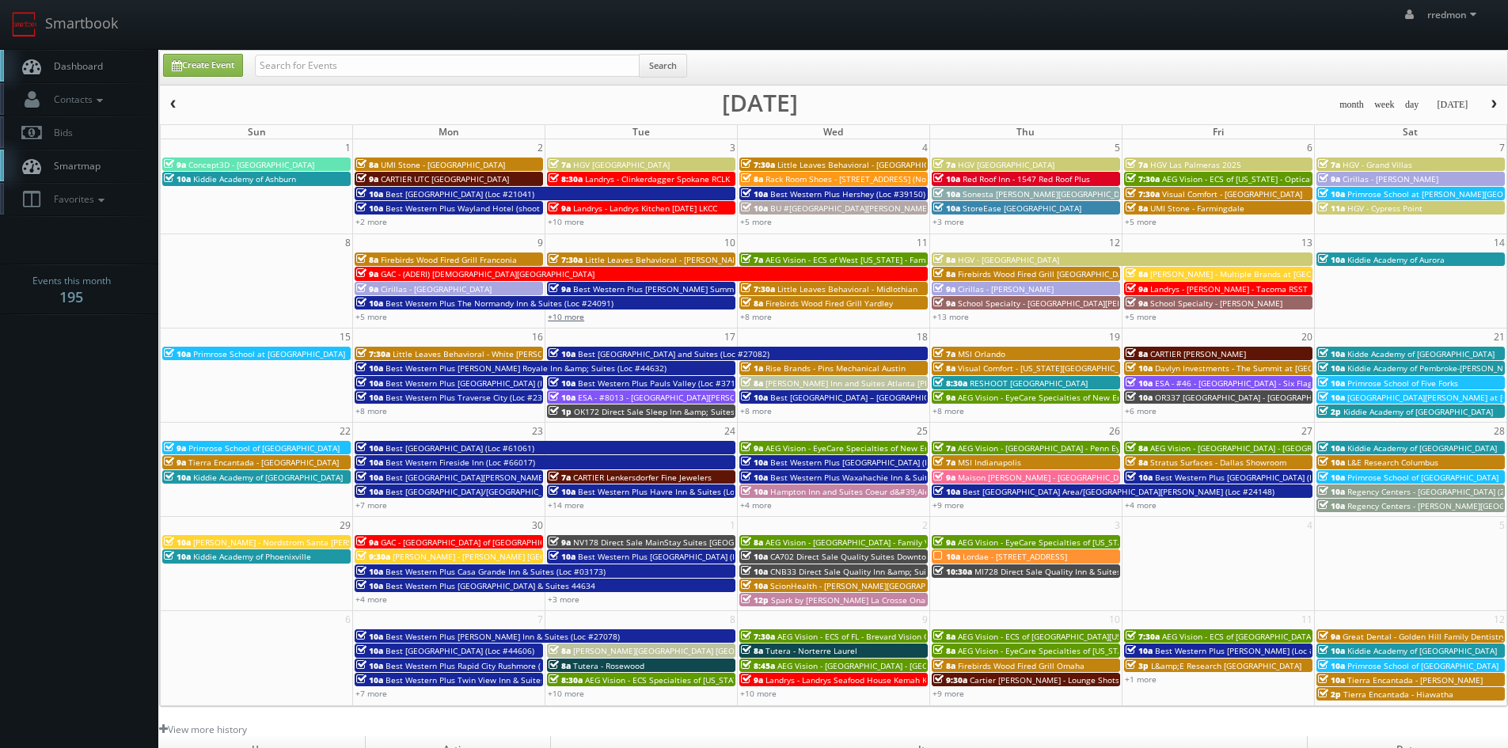
click at [573, 314] on link "+10 more" at bounding box center [566, 316] width 36 height 11
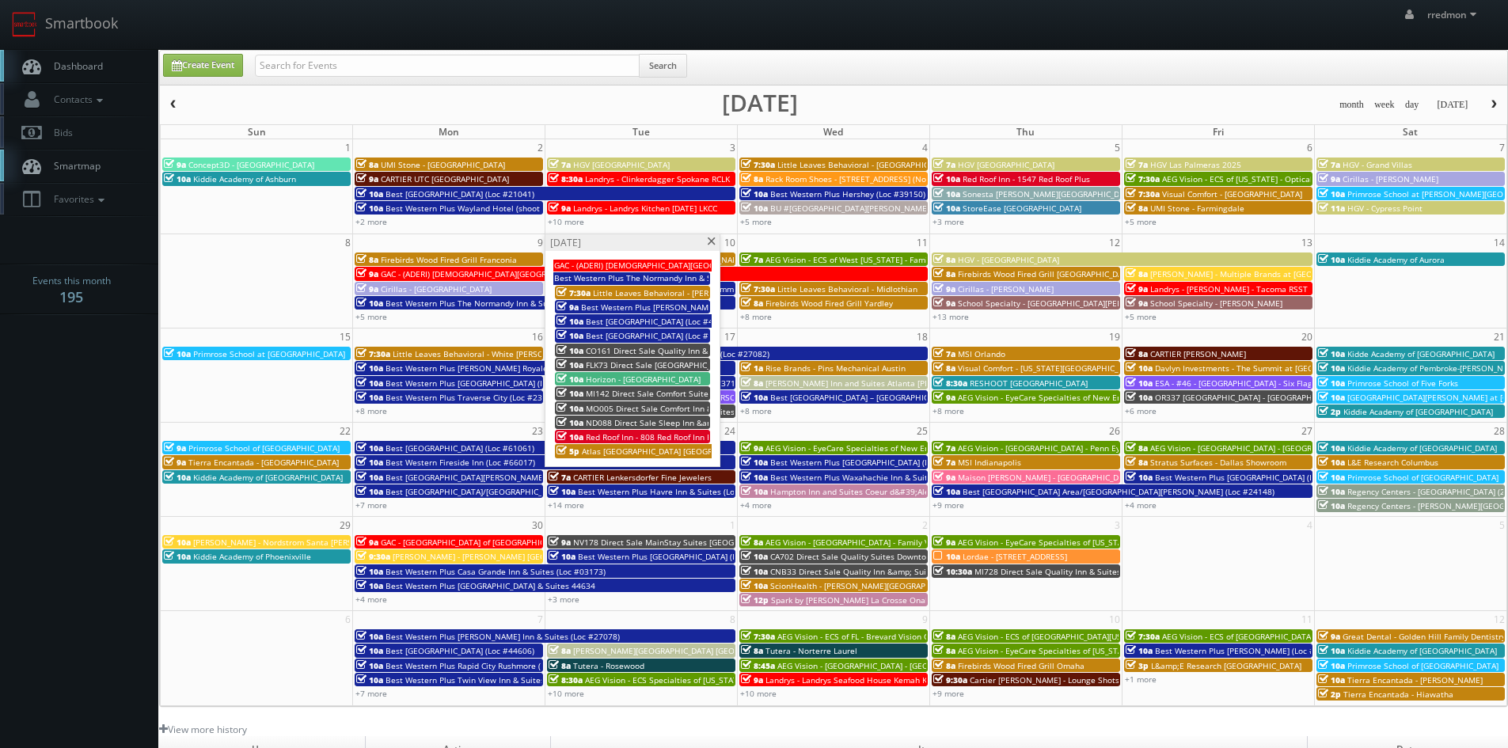
click at [711, 245] on span at bounding box center [711, 242] width 10 height 9
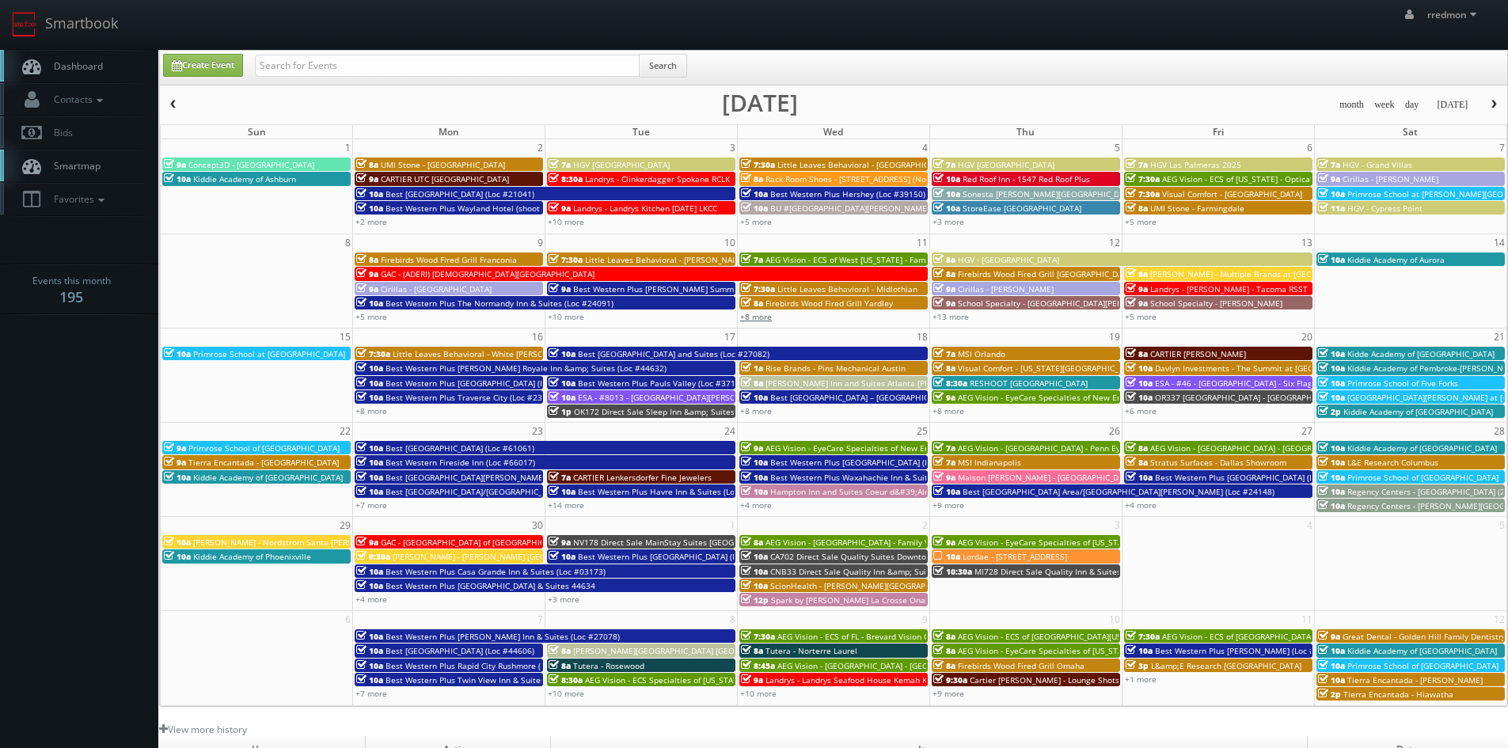
click at [761, 317] on link "+8 more" at bounding box center [756, 316] width 32 height 11
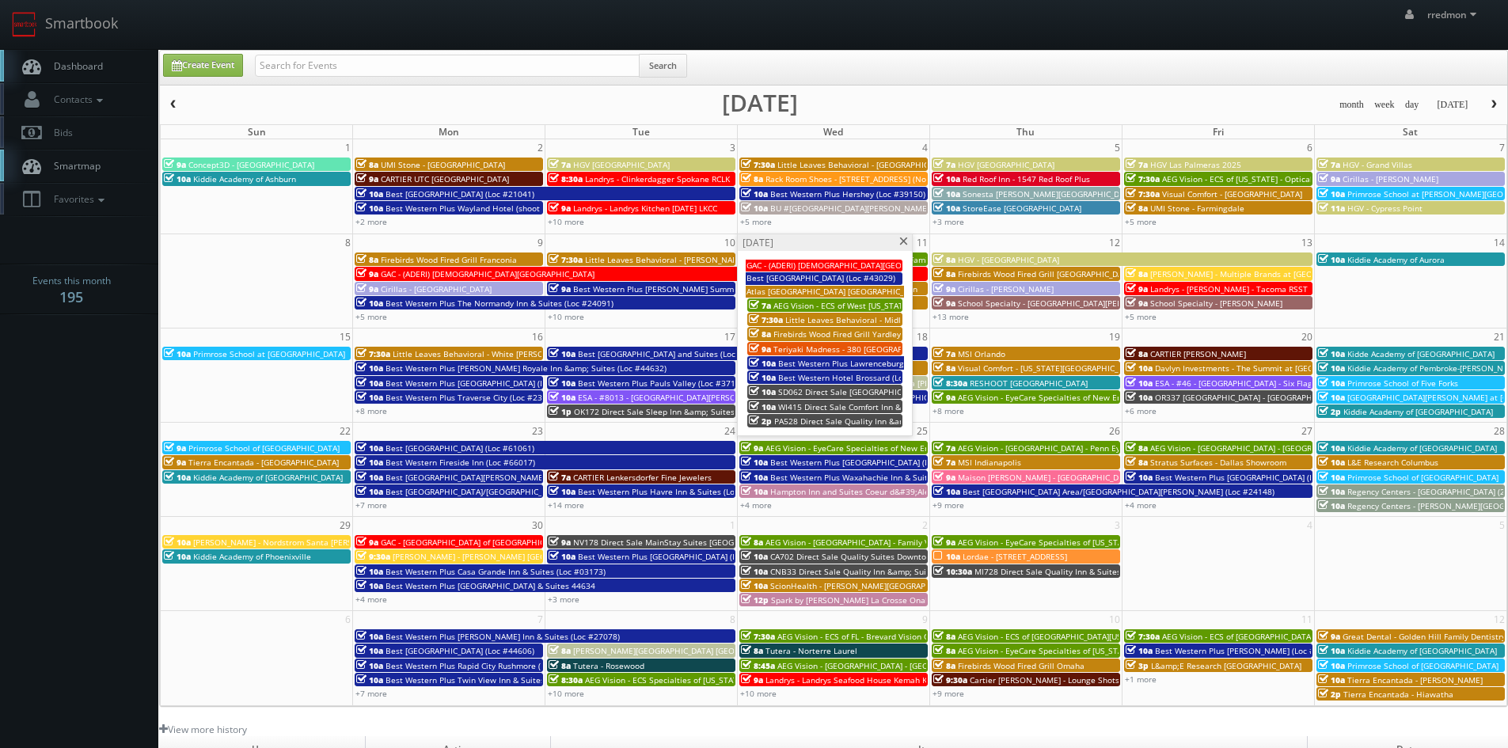
click at [908, 242] on span at bounding box center [904, 242] width 10 height 9
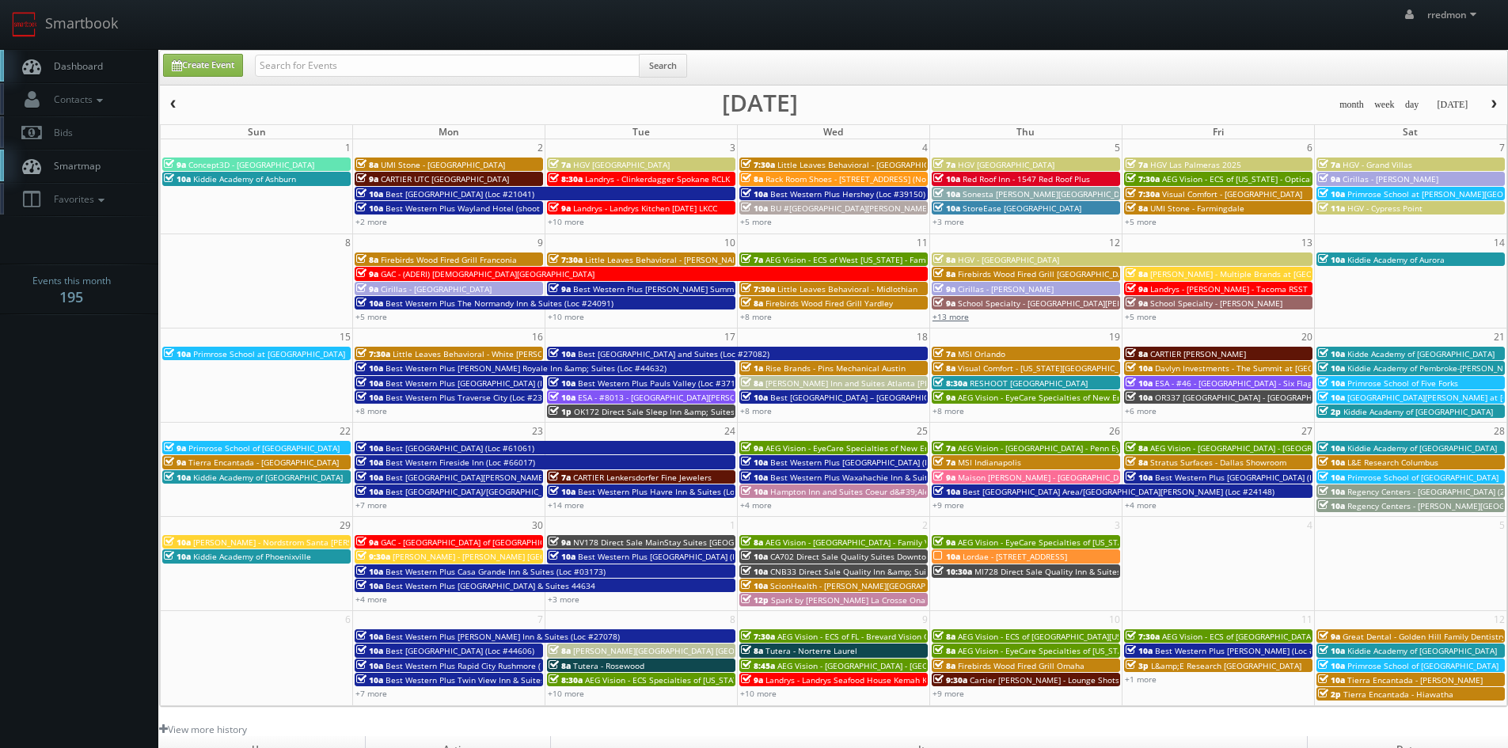
click at [948, 320] on link "+13 more" at bounding box center [951, 316] width 36 height 11
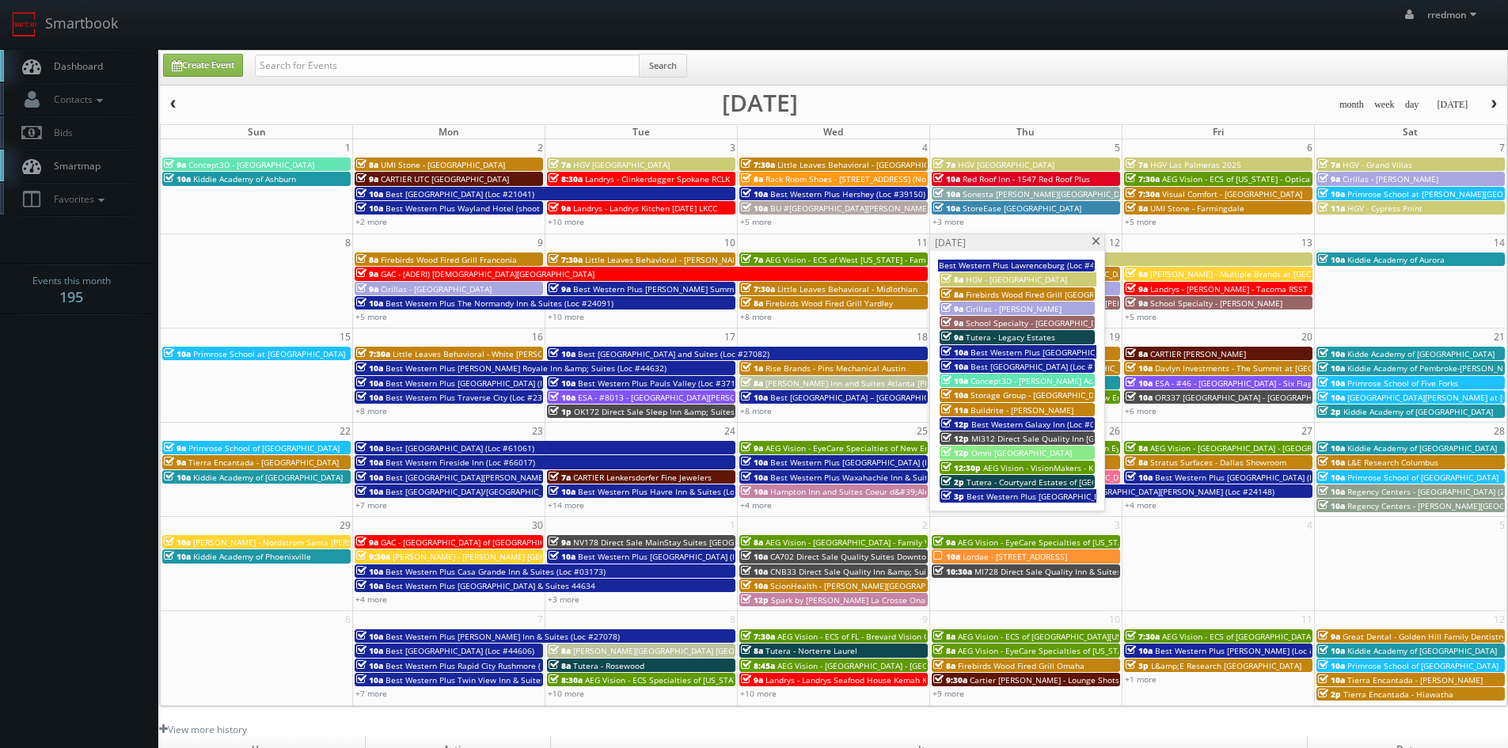
click at [1098, 242] on span at bounding box center [1096, 242] width 10 height 9
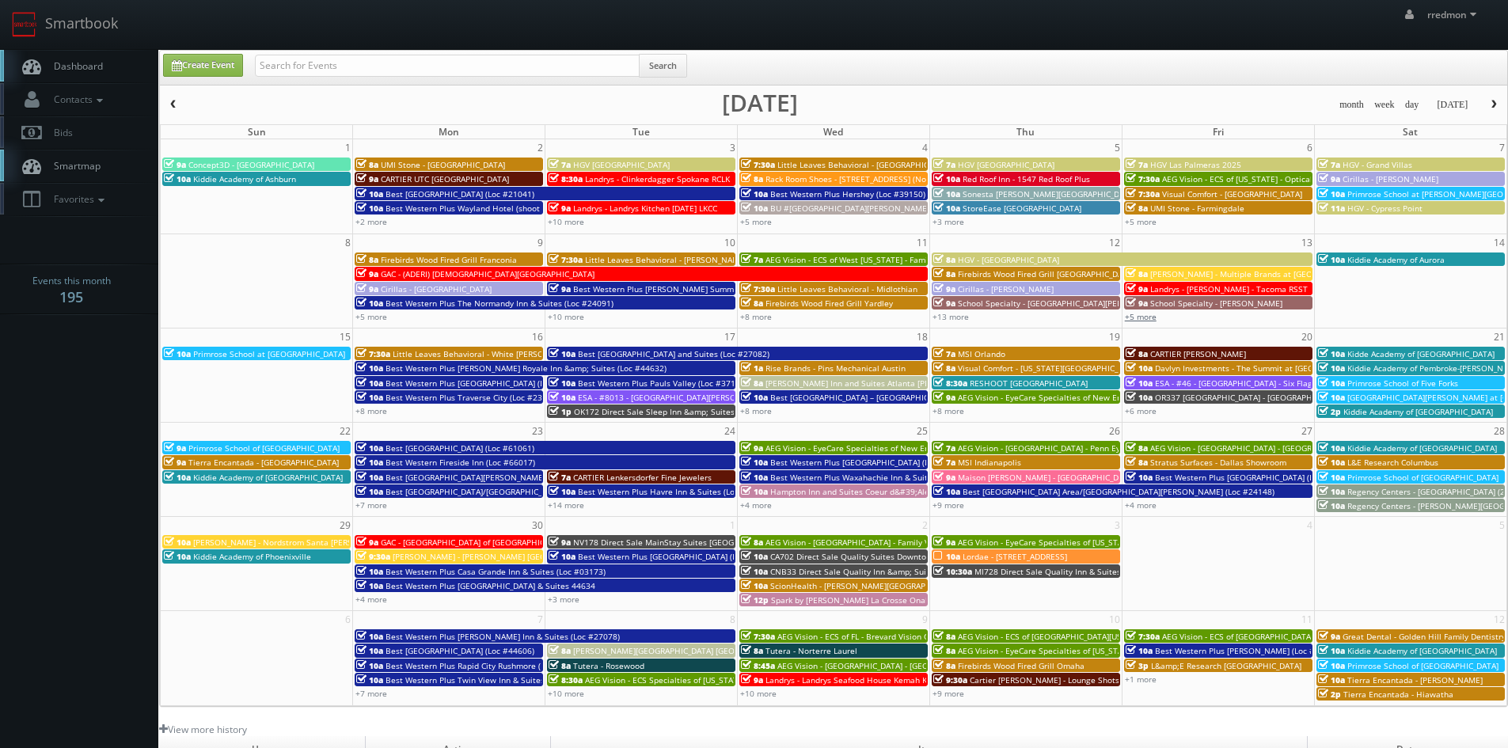
click at [1146, 315] on link "+5 more" at bounding box center [1141, 316] width 32 height 11
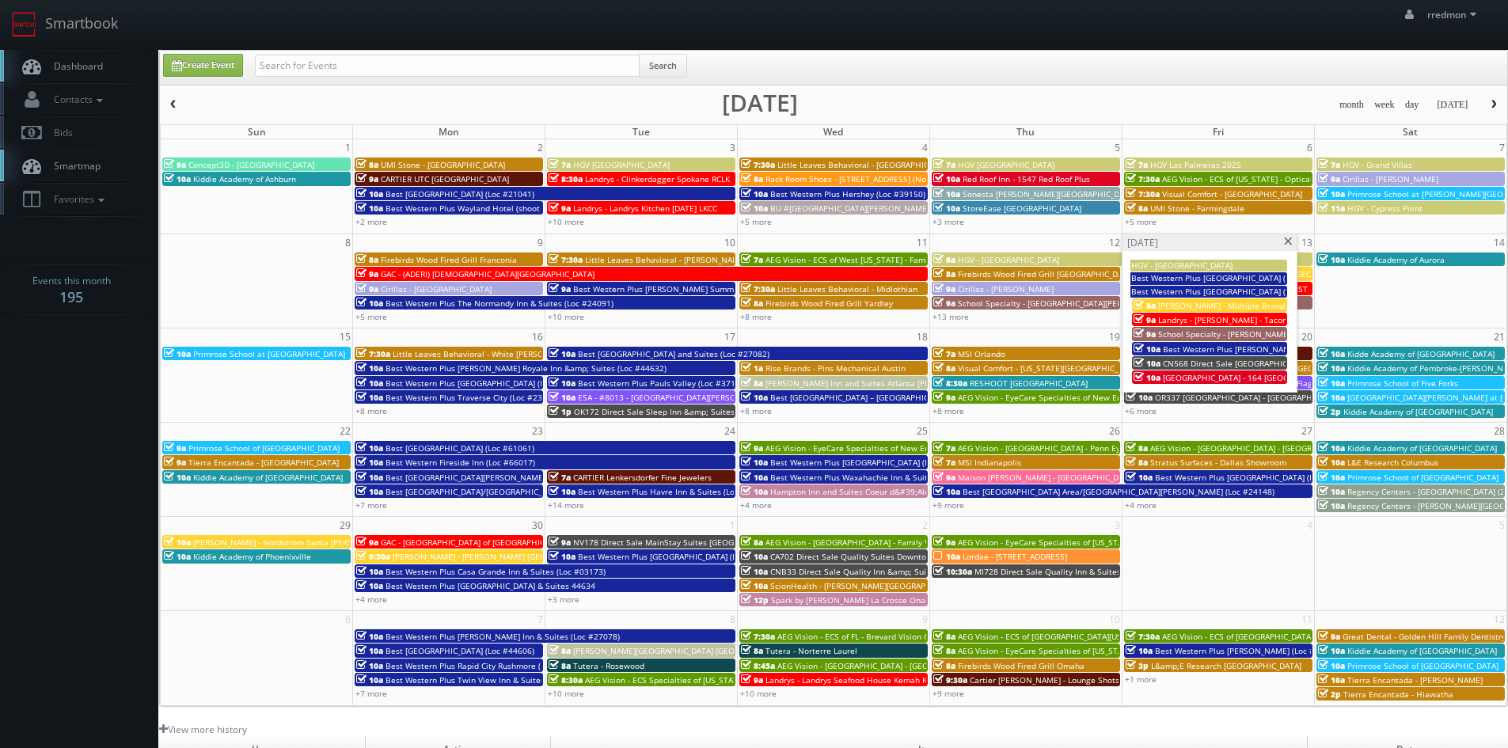
click at [1284, 242] on span at bounding box center [1289, 242] width 10 height 9
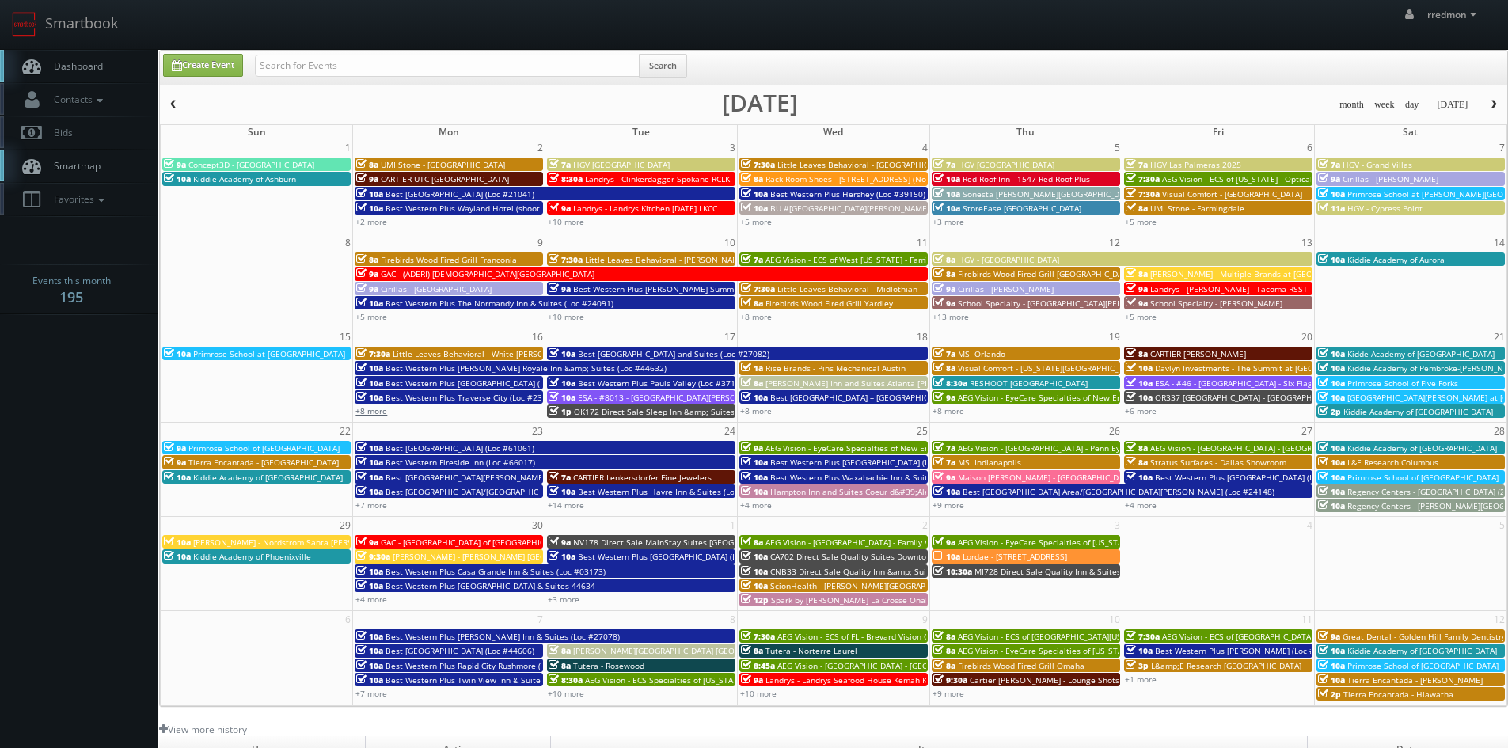
click at [367, 410] on link "+8 more" at bounding box center [372, 410] width 32 height 11
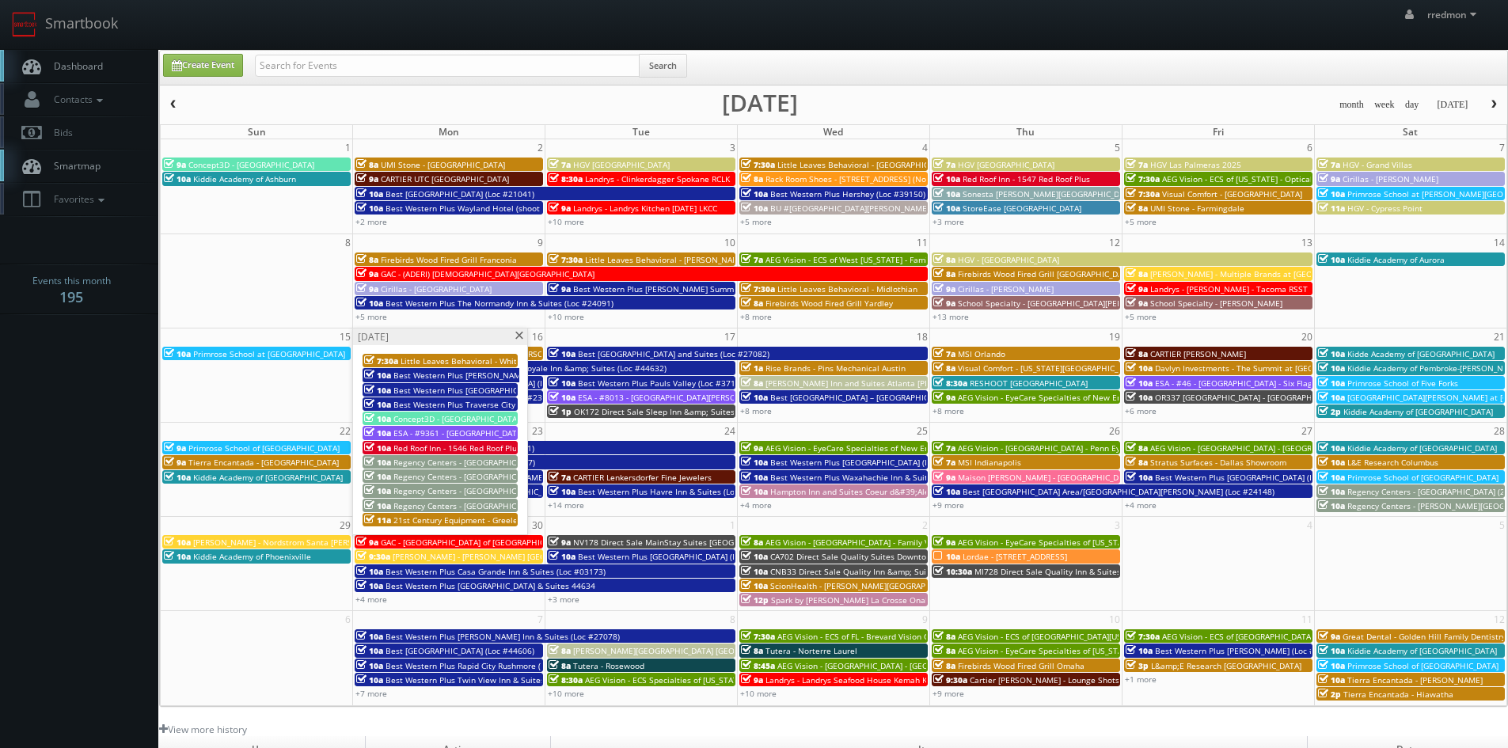
click at [517, 336] on span at bounding box center [519, 336] width 10 height 9
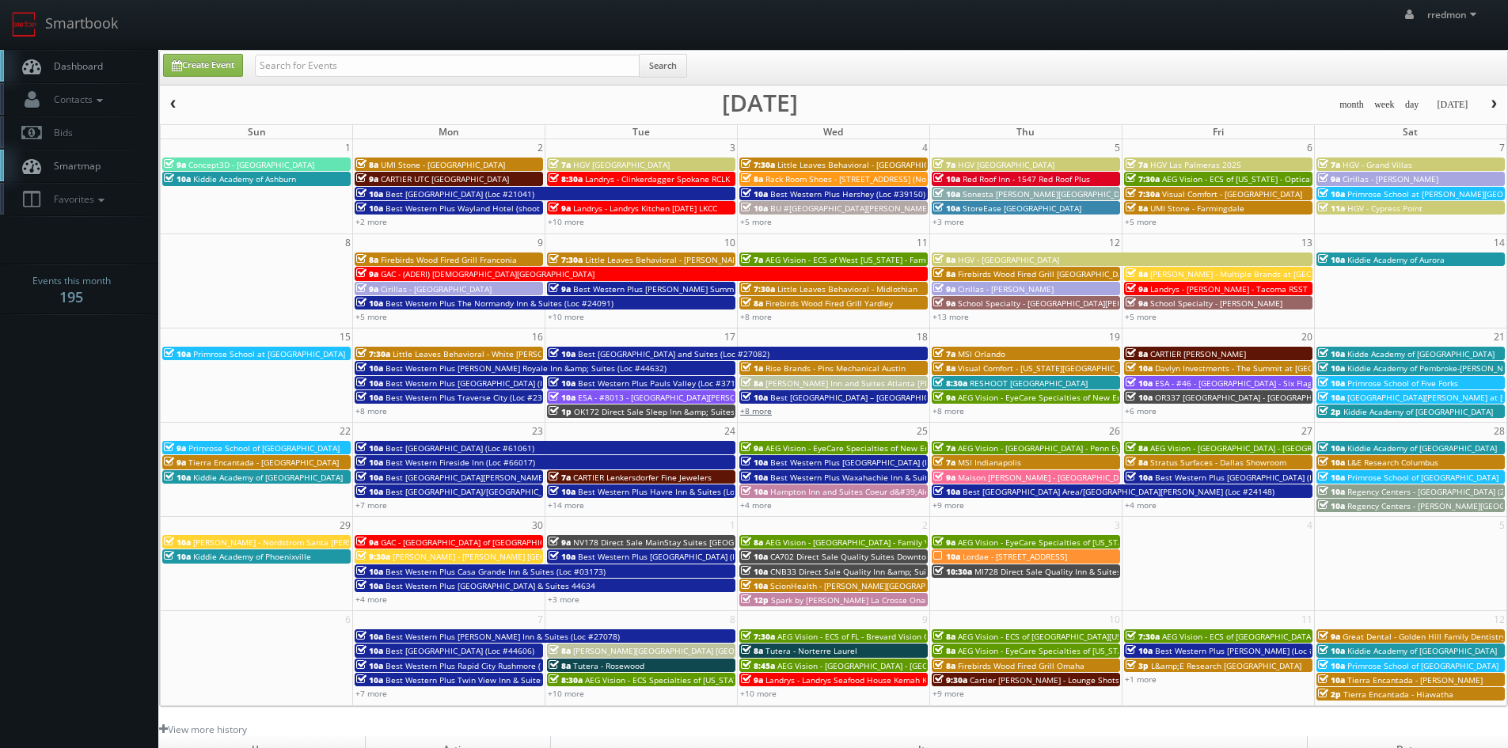
click at [766, 413] on link "+8 more" at bounding box center [756, 410] width 32 height 11
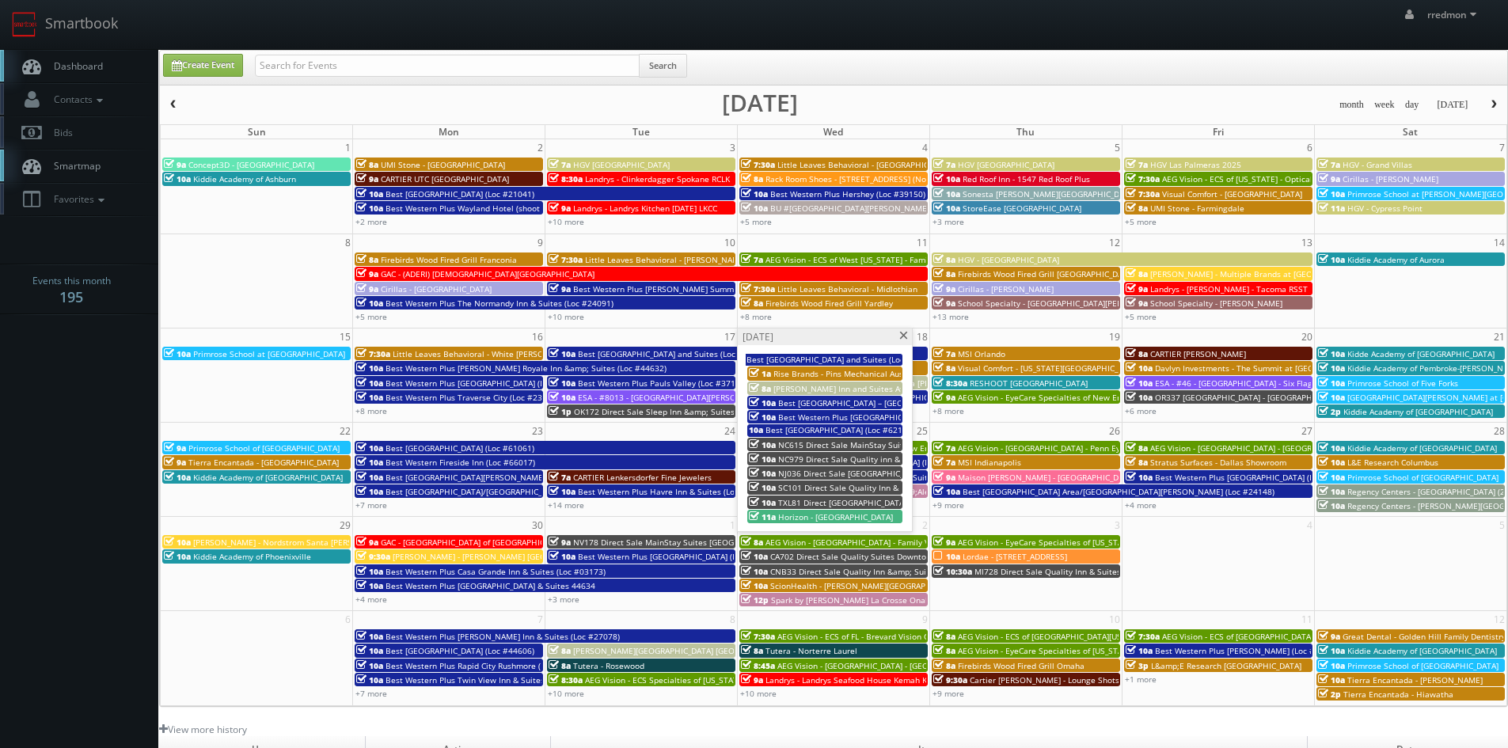
click at [904, 337] on span at bounding box center [904, 336] width 10 height 9
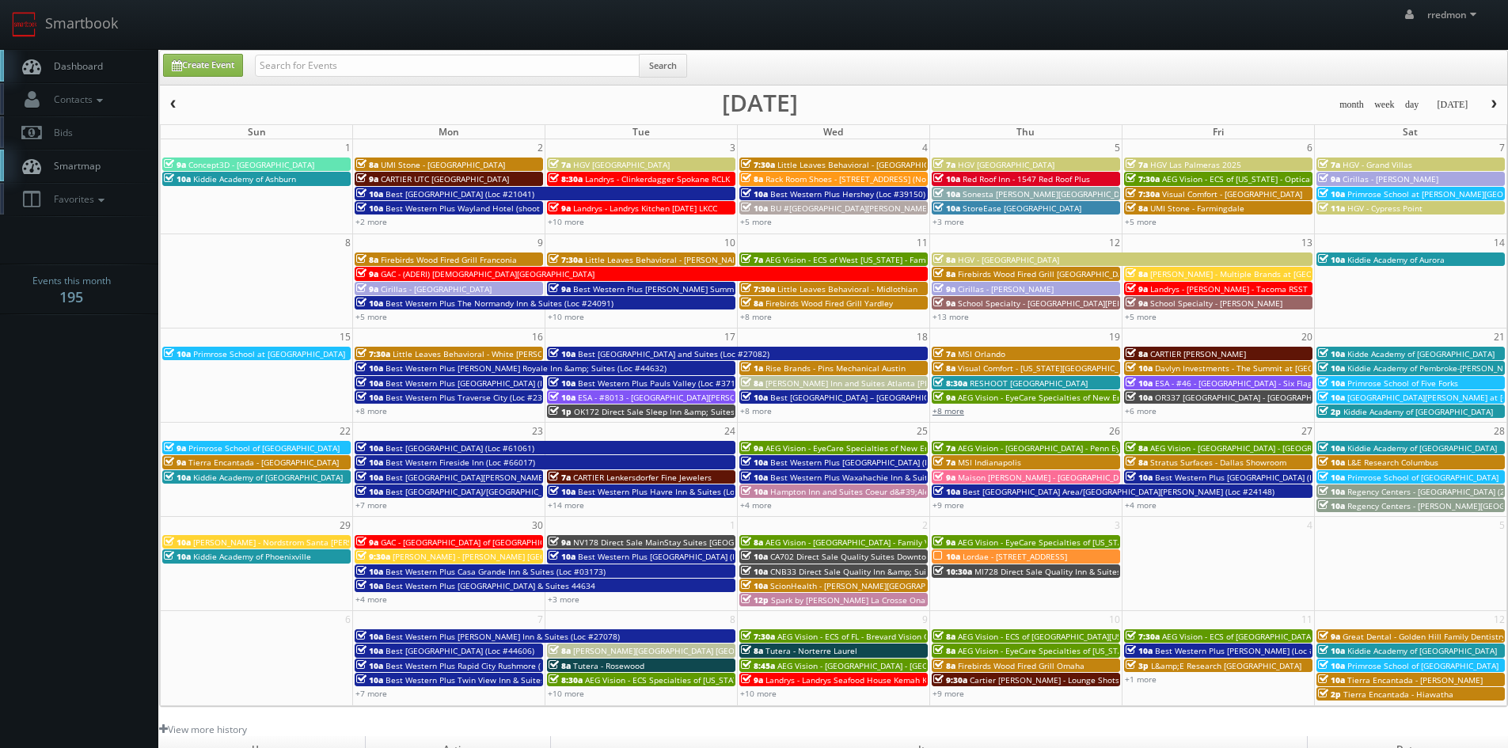
click at [950, 410] on link "+8 more" at bounding box center [949, 410] width 32 height 11
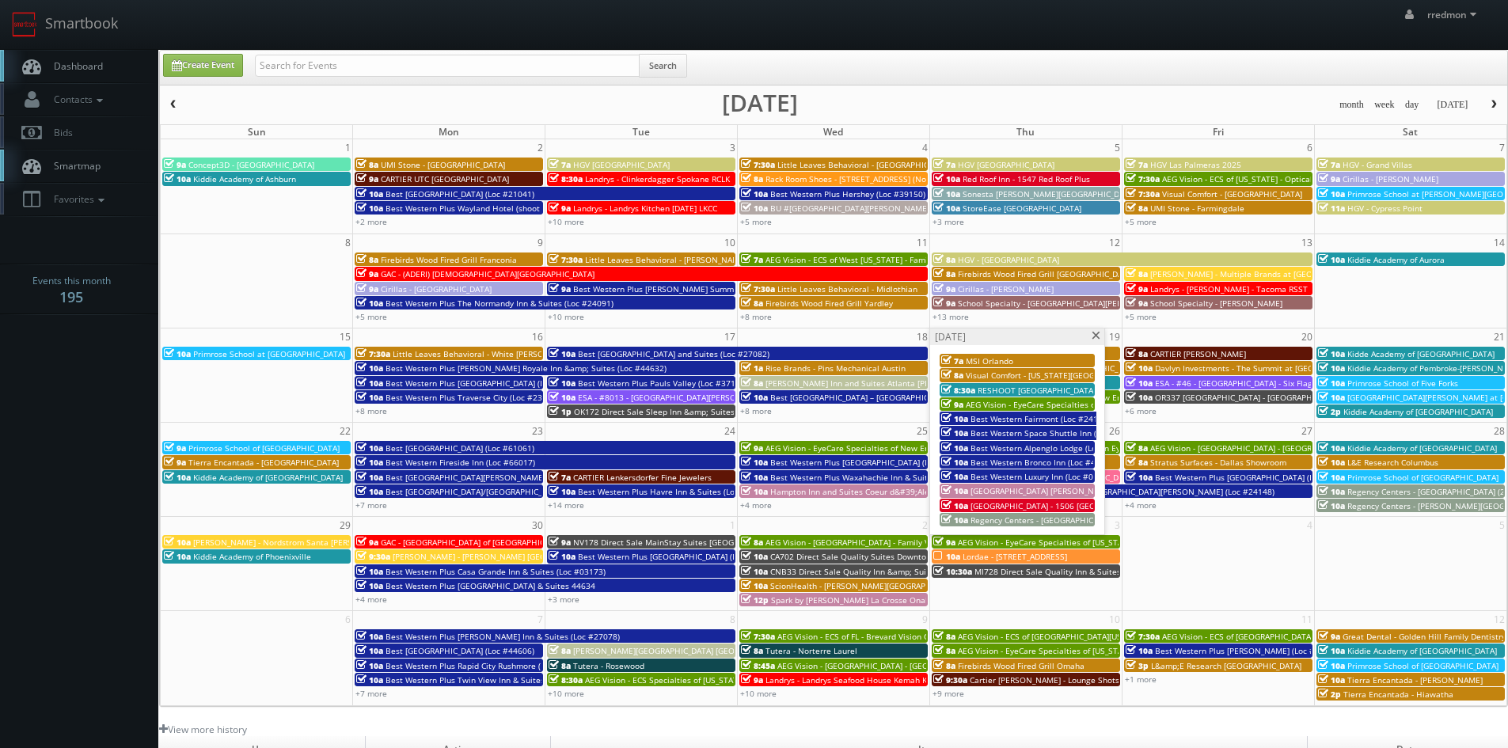
click at [1097, 337] on span at bounding box center [1096, 336] width 10 height 9
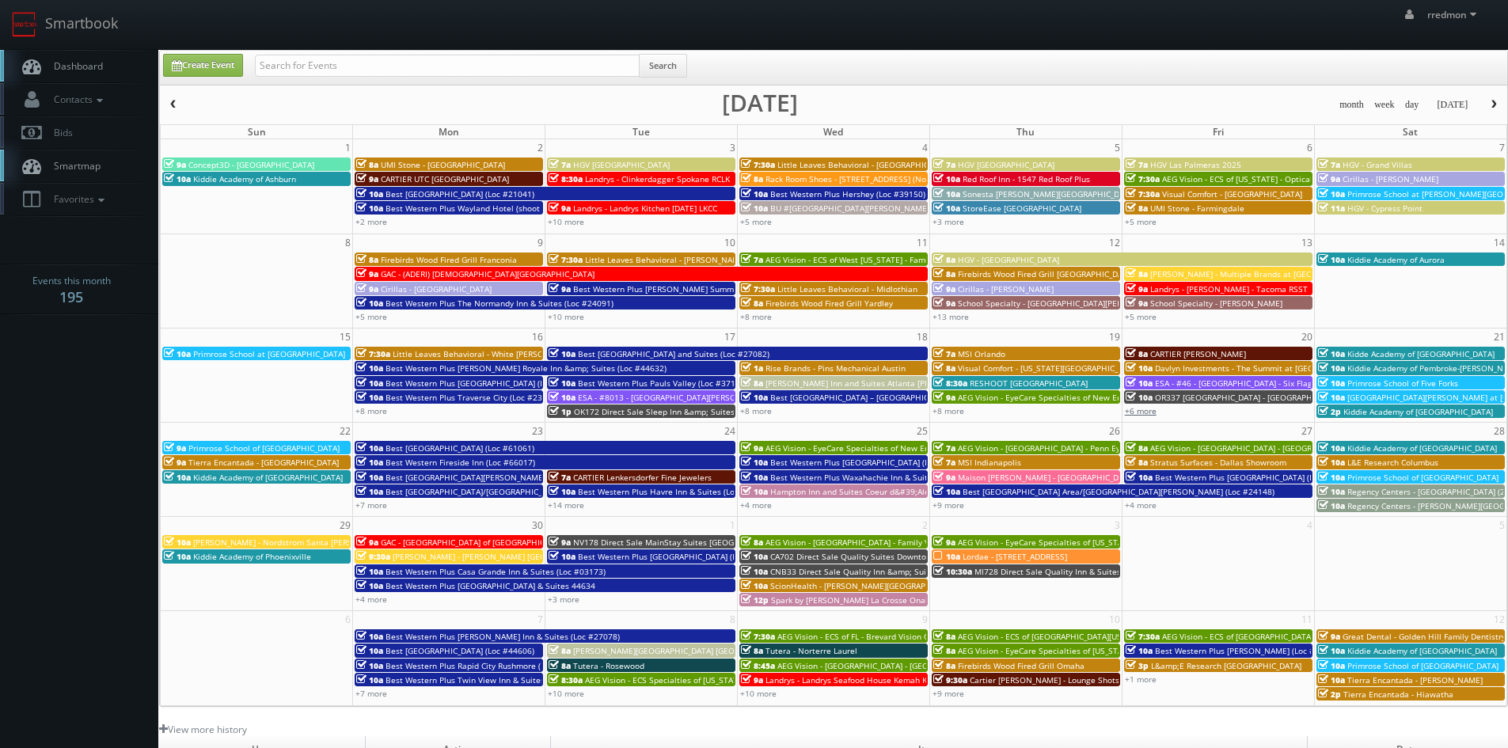
click at [1135, 412] on link "+6 more" at bounding box center [1141, 410] width 32 height 11
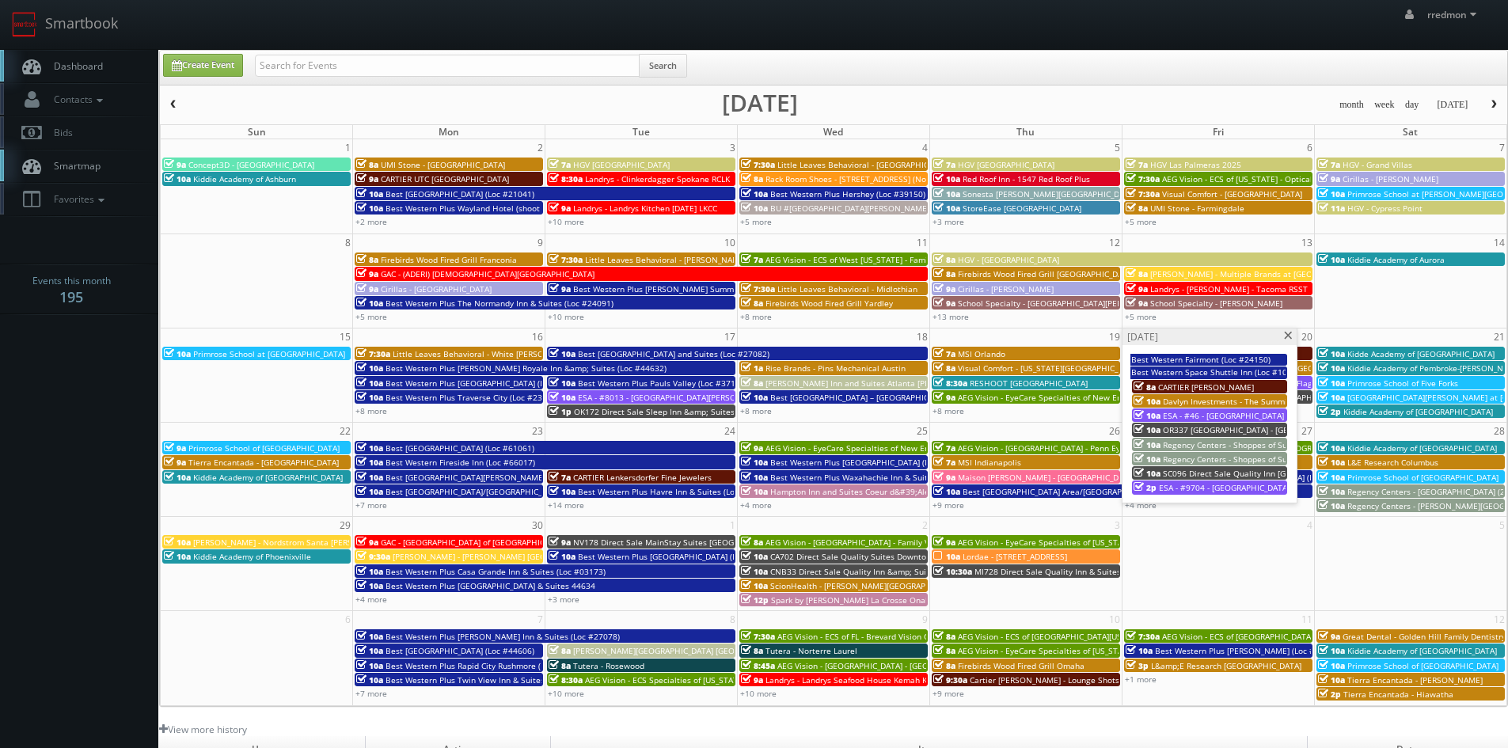
click at [1286, 336] on span at bounding box center [1289, 336] width 10 height 9
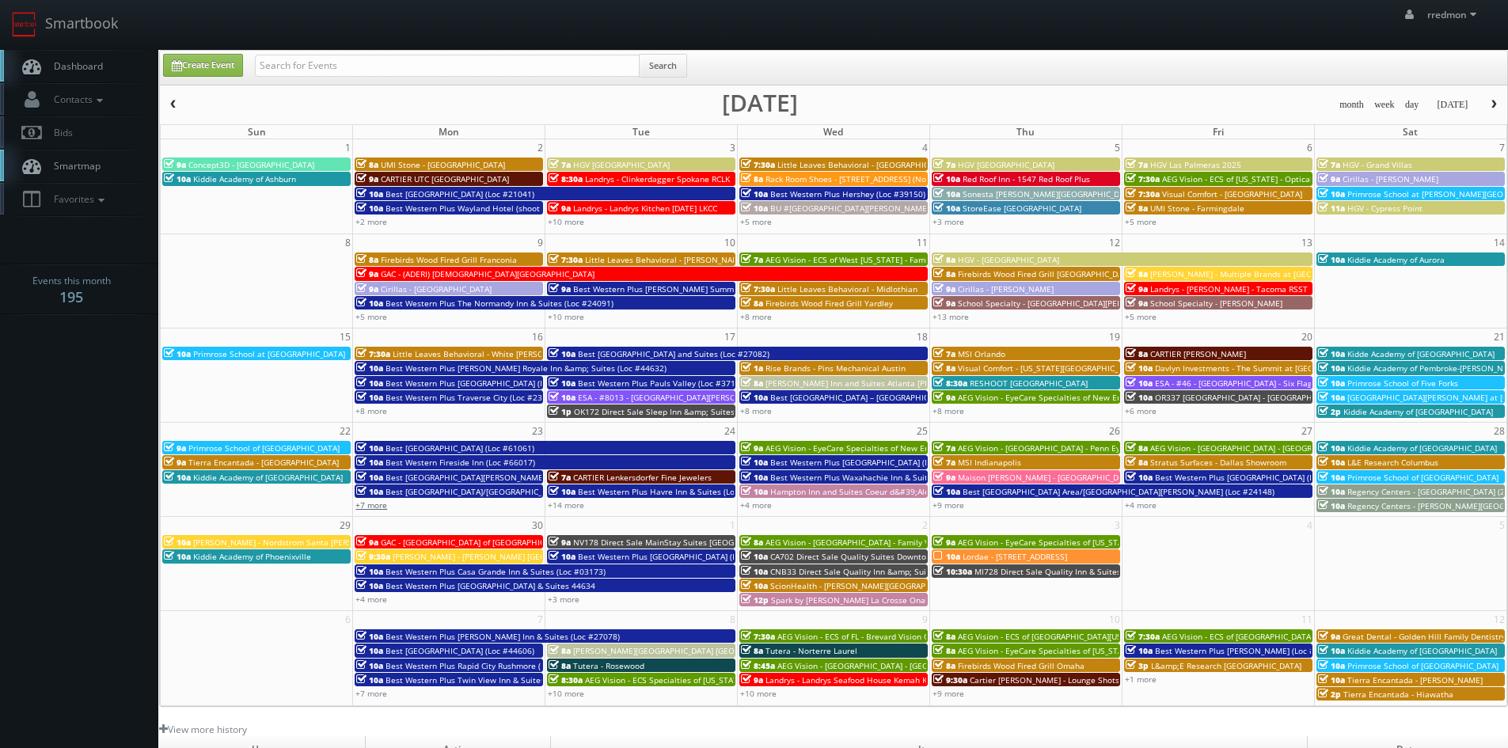
click at [382, 505] on link "+7 more" at bounding box center [372, 505] width 32 height 11
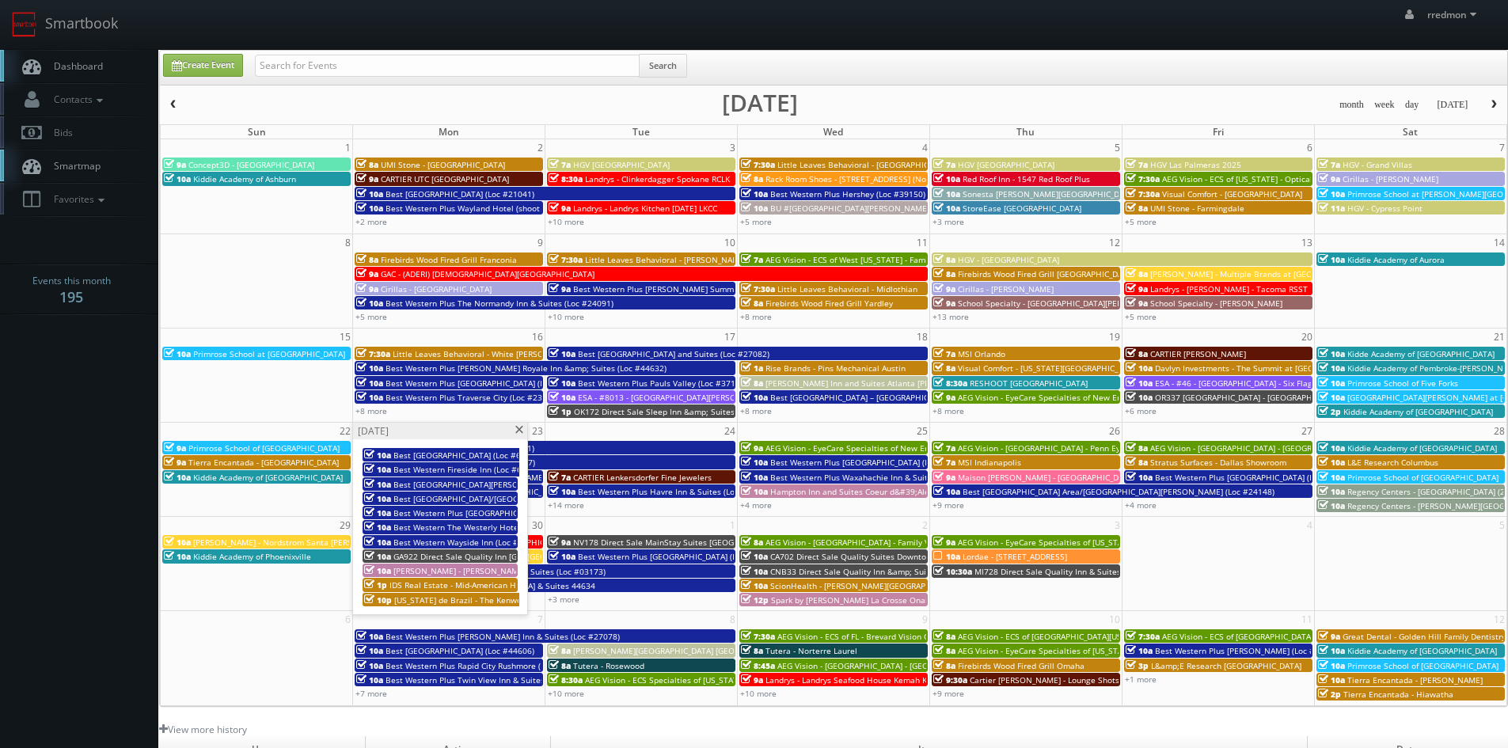
click at [518, 430] on span at bounding box center [519, 430] width 10 height 9
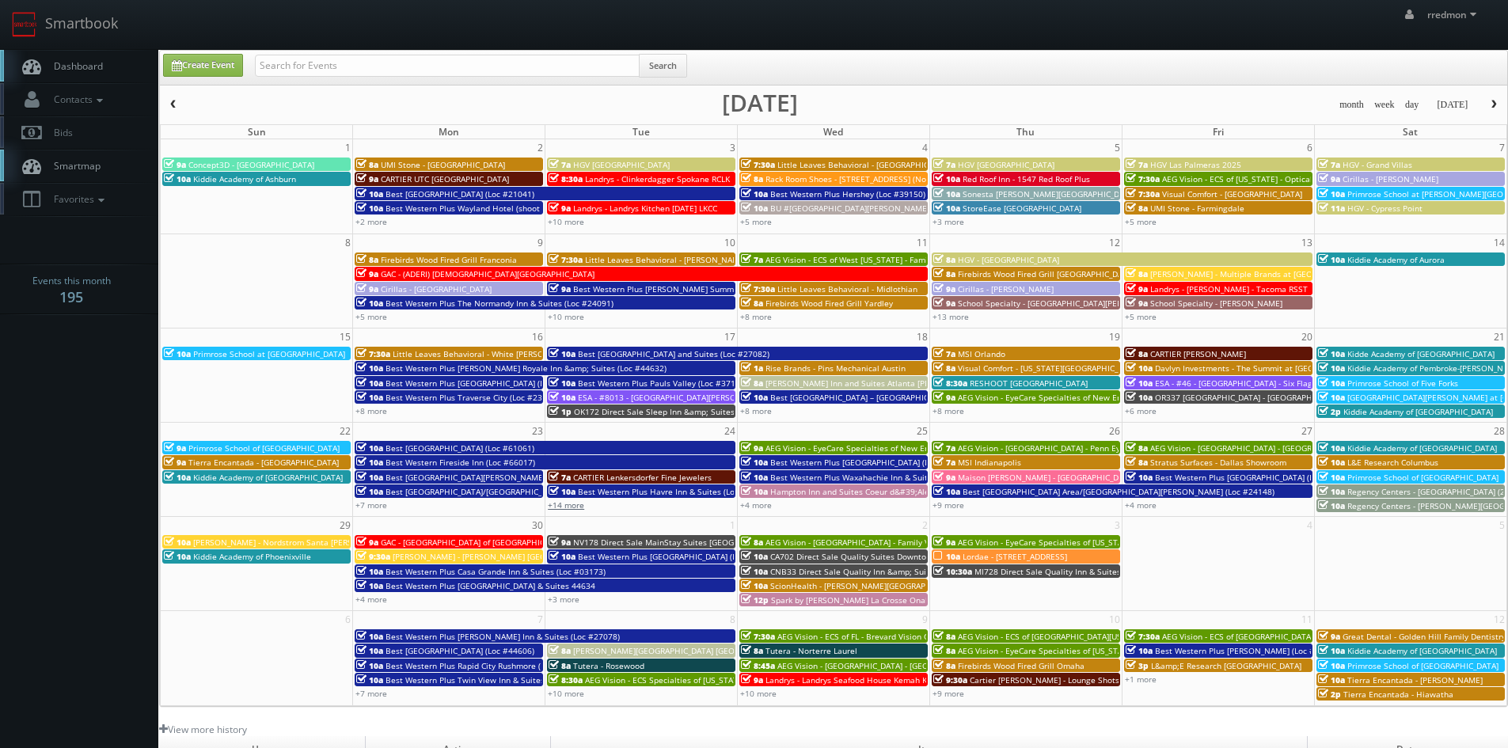
click at [569, 503] on link "+14 more" at bounding box center [566, 505] width 36 height 11
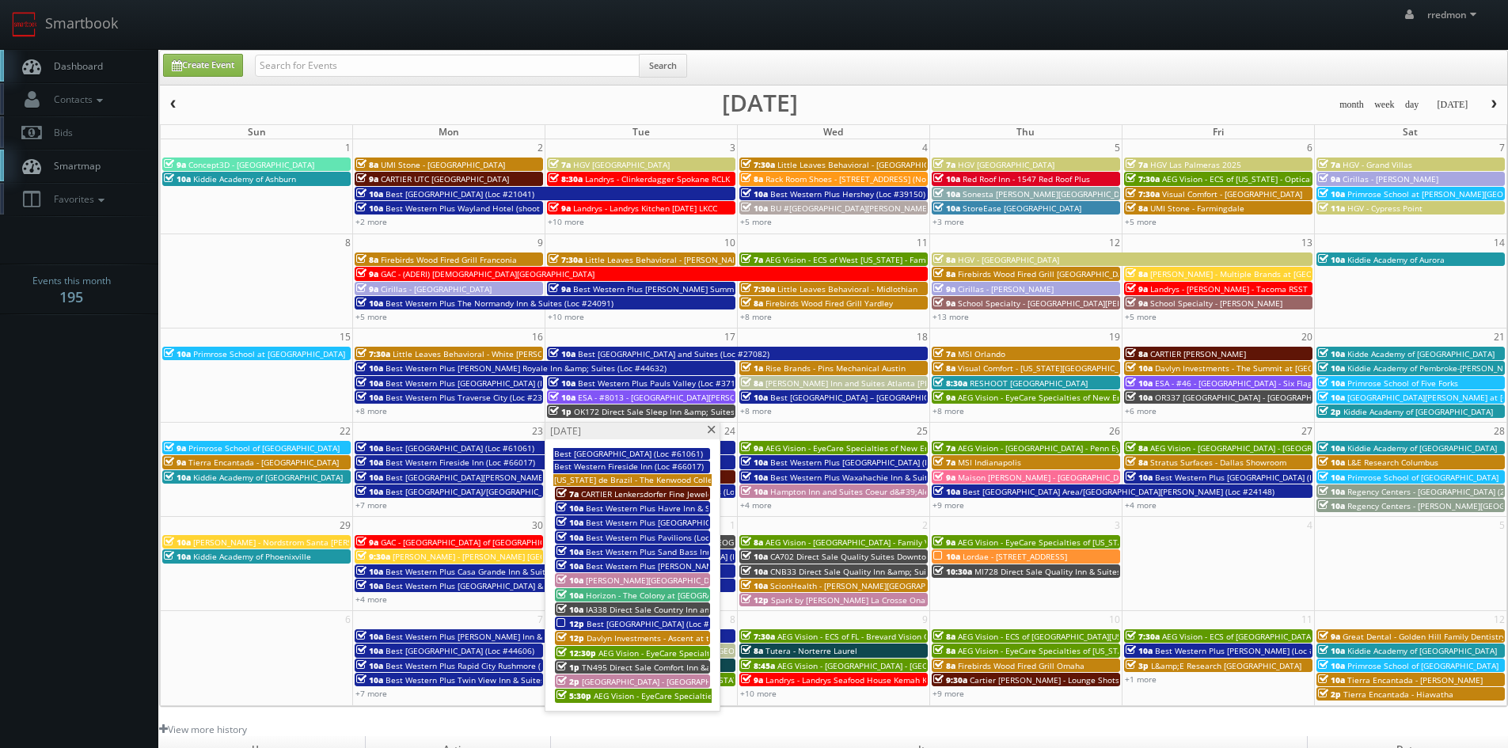
click at [641, 622] on span "Best Western Smiths Falls Hotel (Loc #66046)" at bounding box center [661, 623] width 149 height 11
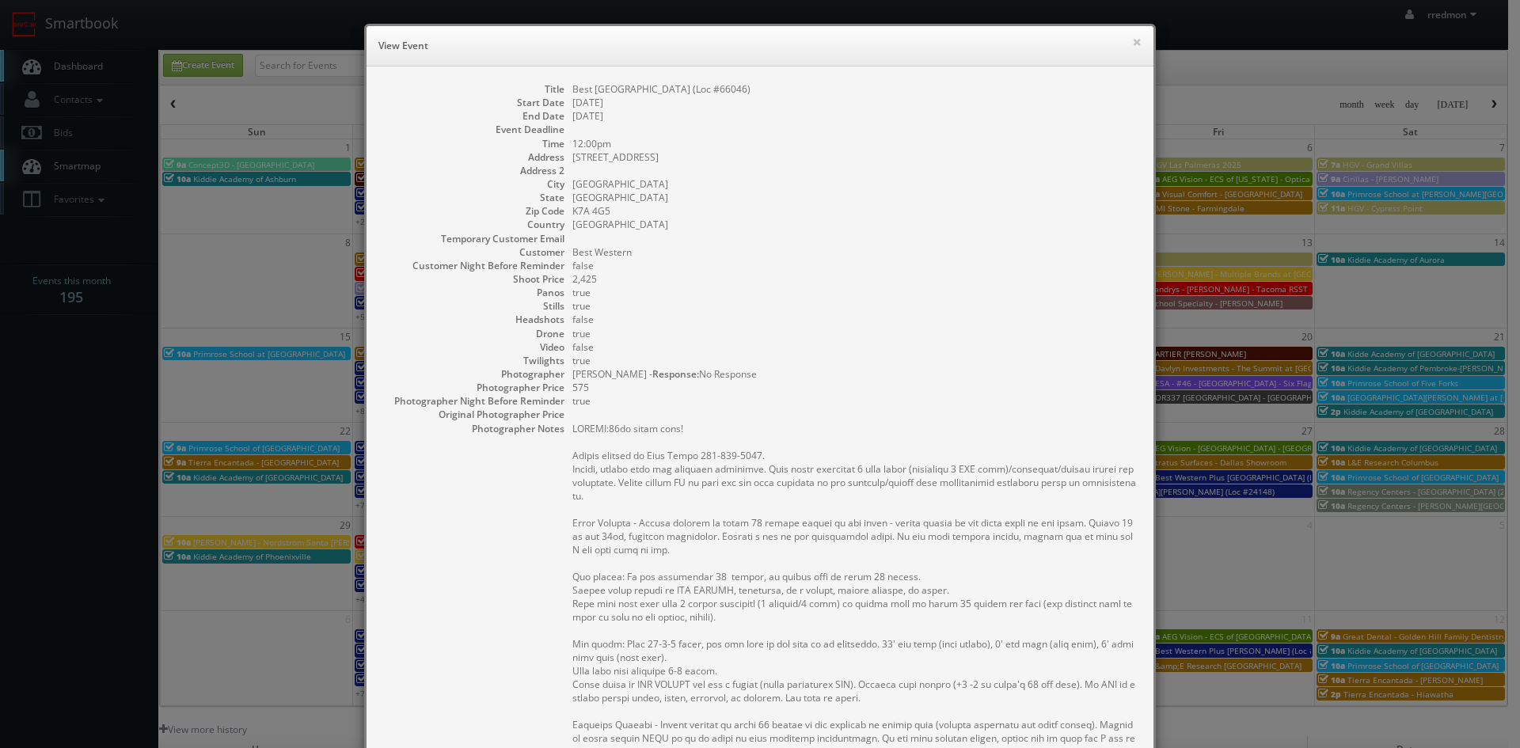
drag, startPoint x: 785, startPoint y: 92, endPoint x: 566, endPoint y: 89, distance: 219.4
click at [572, 89] on dd "Best Western Smiths Falls Hotel (Loc #66046)" at bounding box center [854, 88] width 565 height 13
copy dd "Best Western Smiths Falls Hotel (Loc #66046)"
click at [1132, 45] on button "×" at bounding box center [1137, 41] width 10 height 11
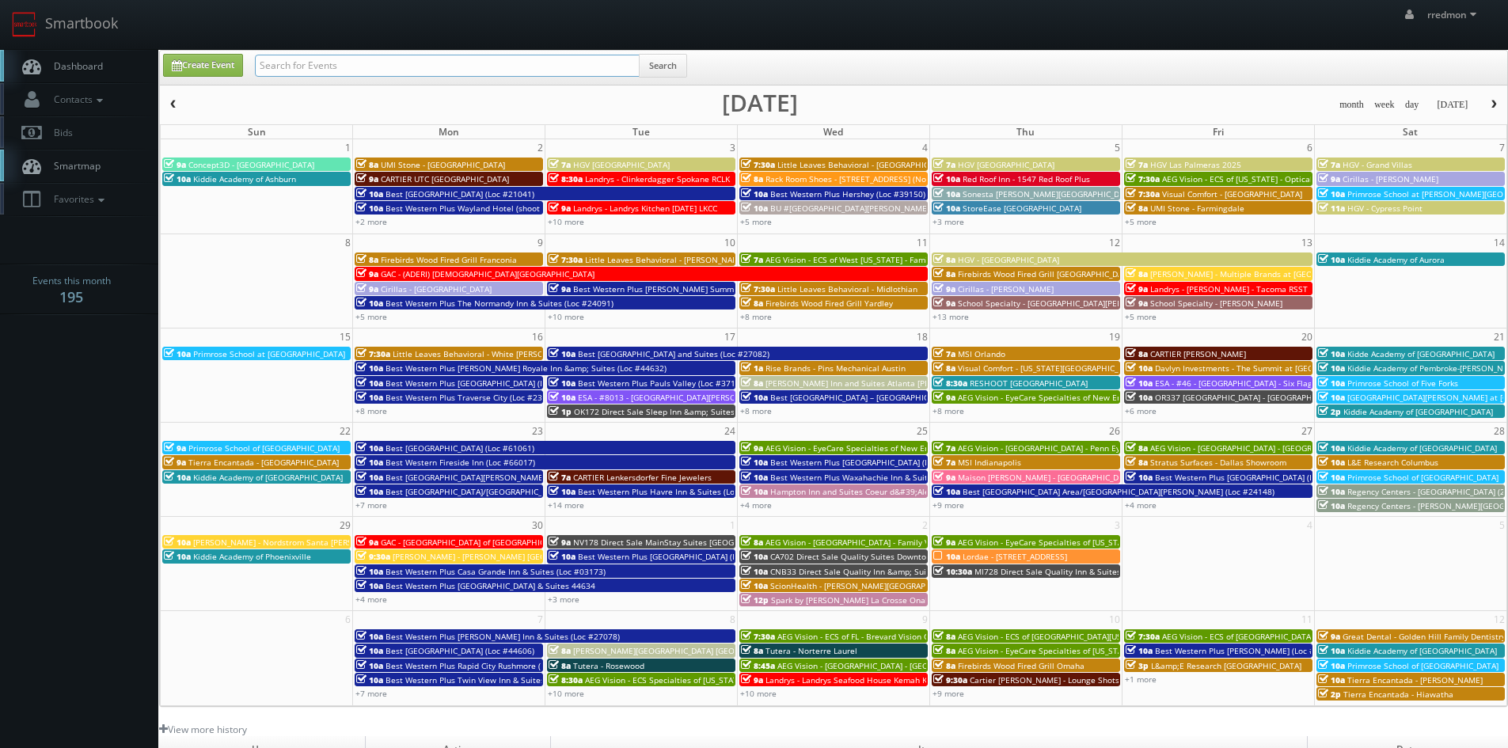
click at [327, 67] on input "text" at bounding box center [447, 66] width 385 height 22
paste input "Best Western Smiths Falls Hotel (Loc #66046)"
type input "Best Western Smiths Falls Hotel (Loc #66046)"
click at [671, 65] on button "Search" at bounding box center [663, 66] width 48 height 24
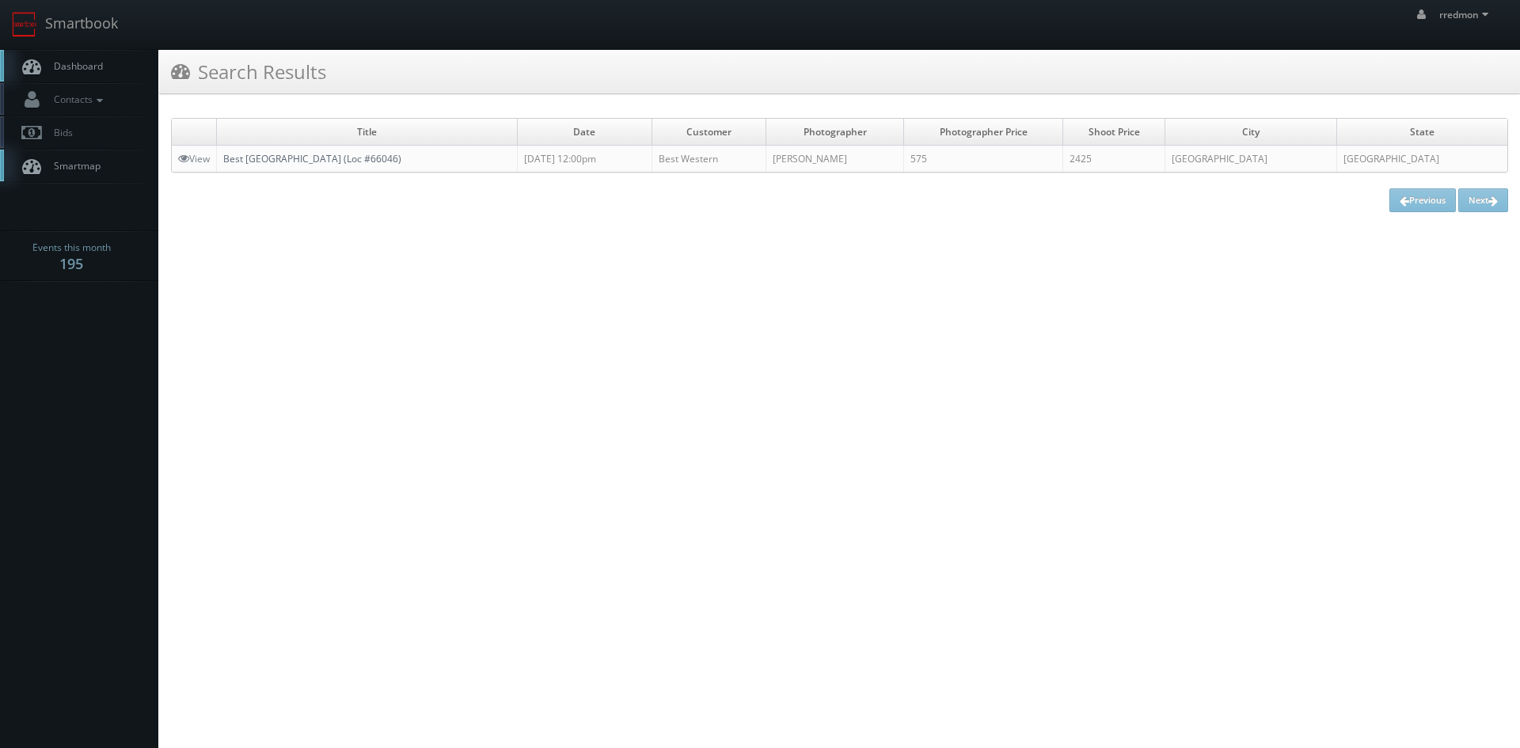
click at [377, 159] on link "Best [GEOGRAPHIC_DATA] (Loc #66046)" at bounding box center [312, 158] width 178 height 13
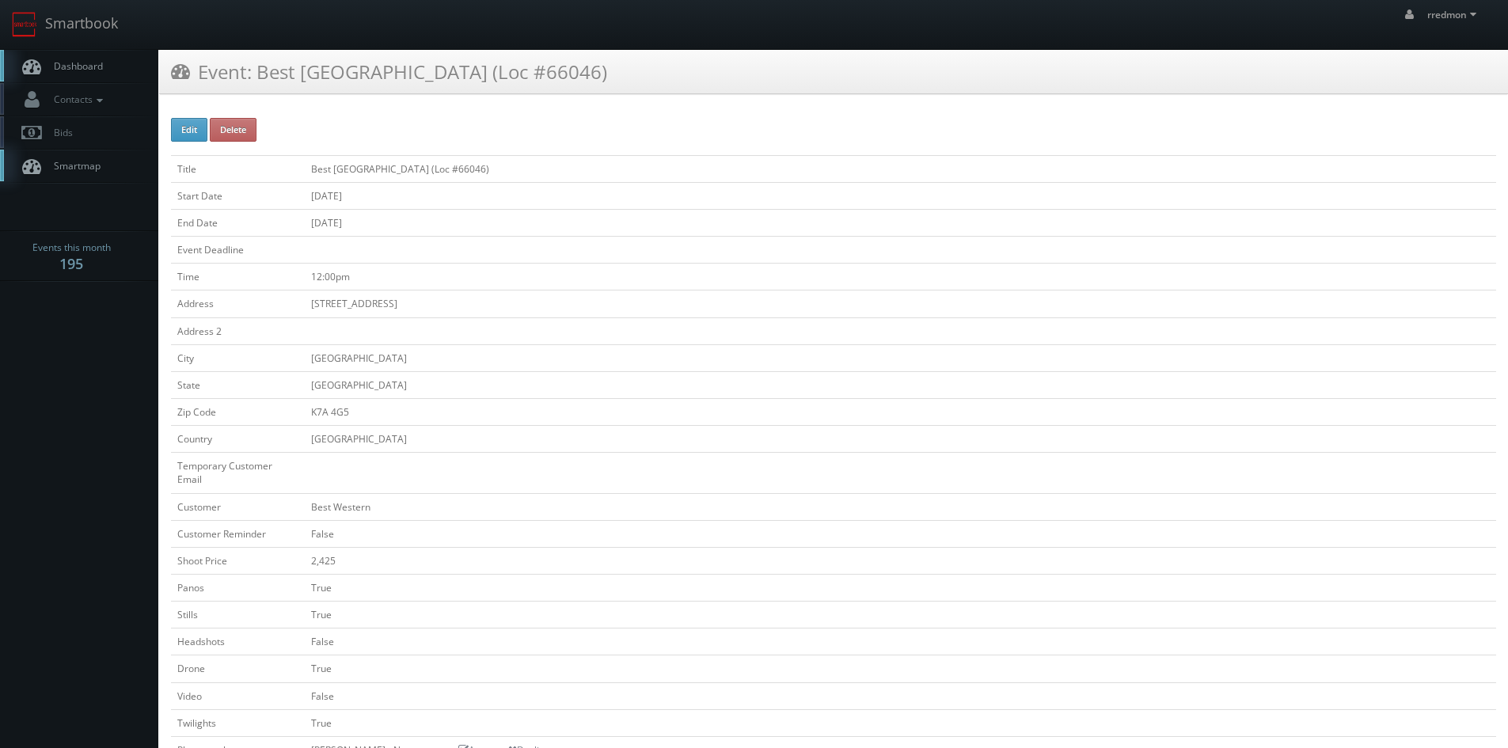
scroll to position [158, 0]
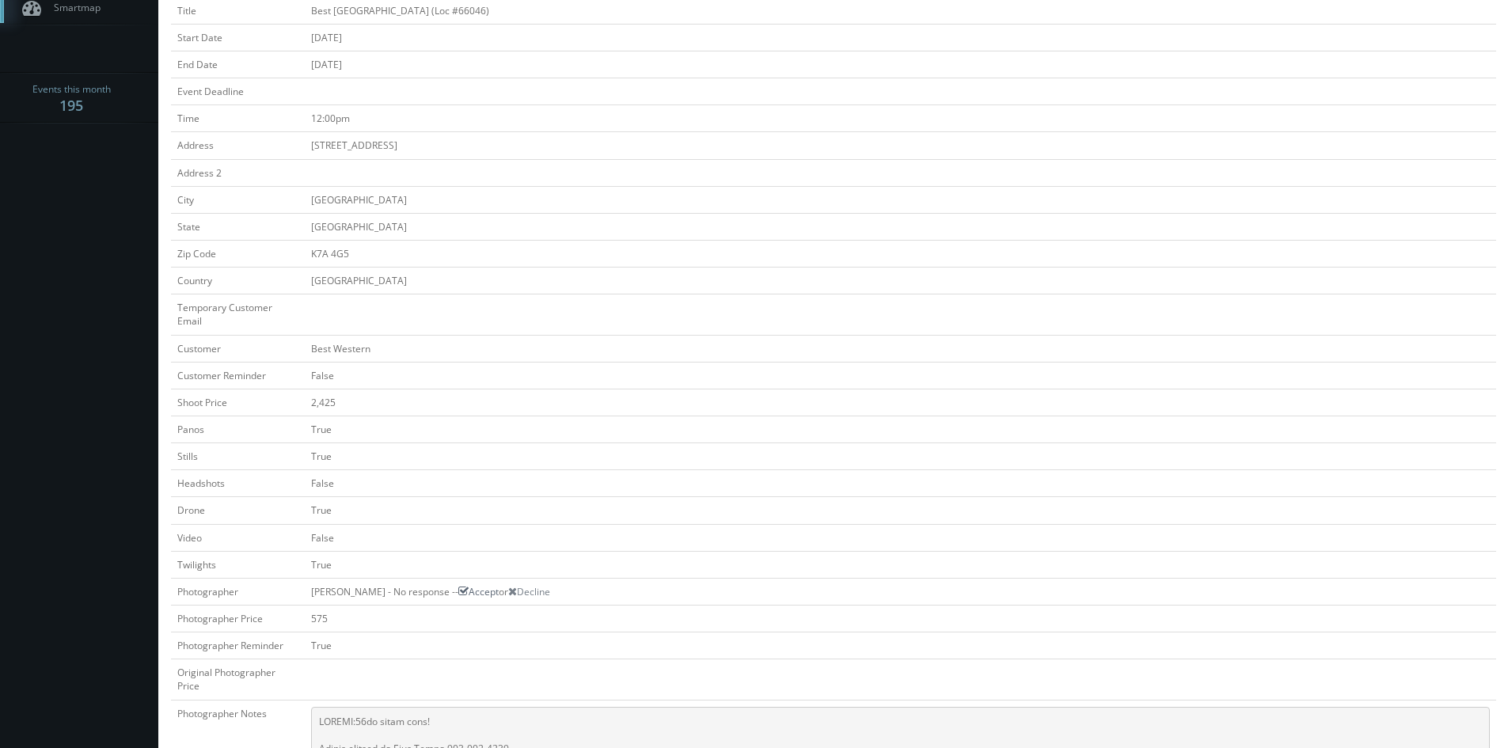
click at [469, 586] on icon at bounding box center [463, 591] width 10 height 11
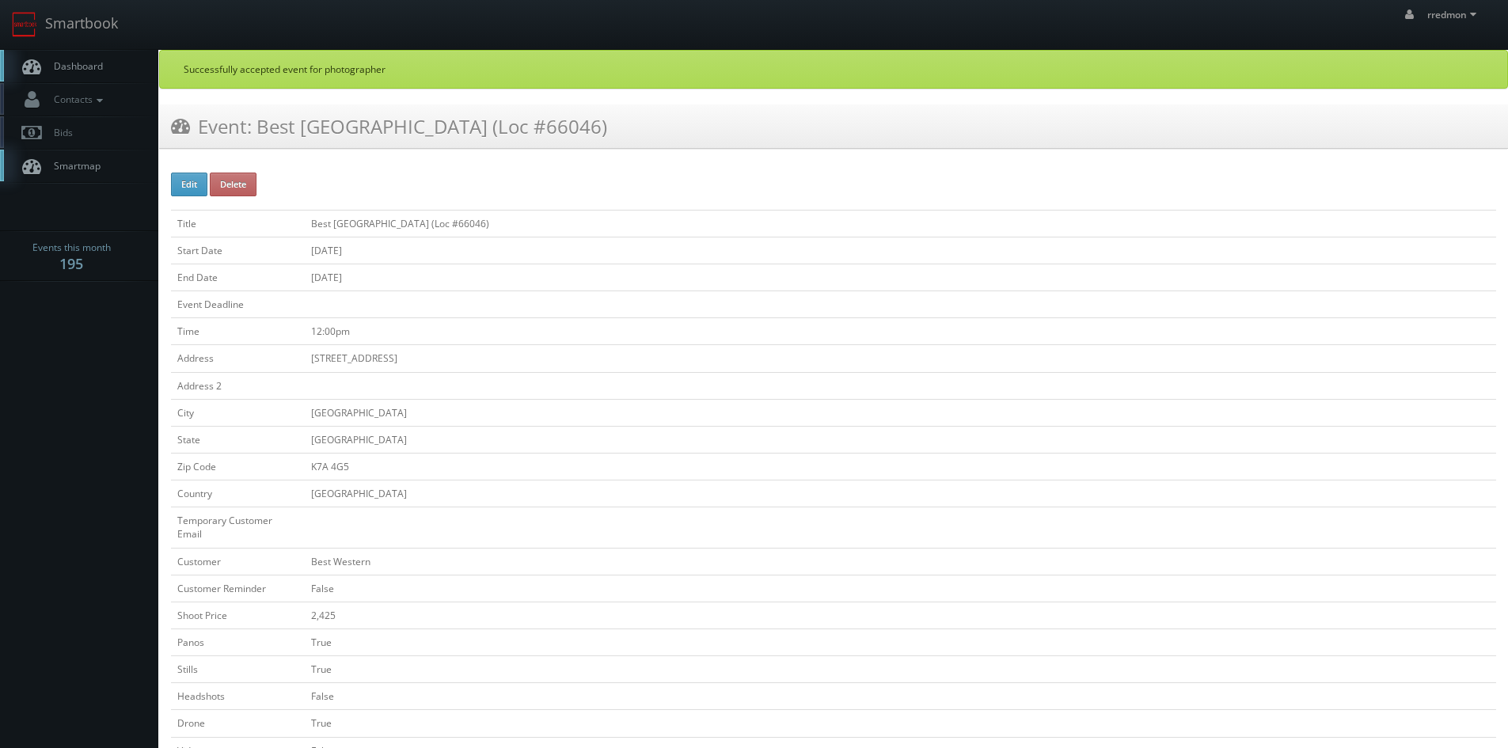
click at [79, 70] on span "Dashboard" at bounding box center [74, 65] width 57 height 13
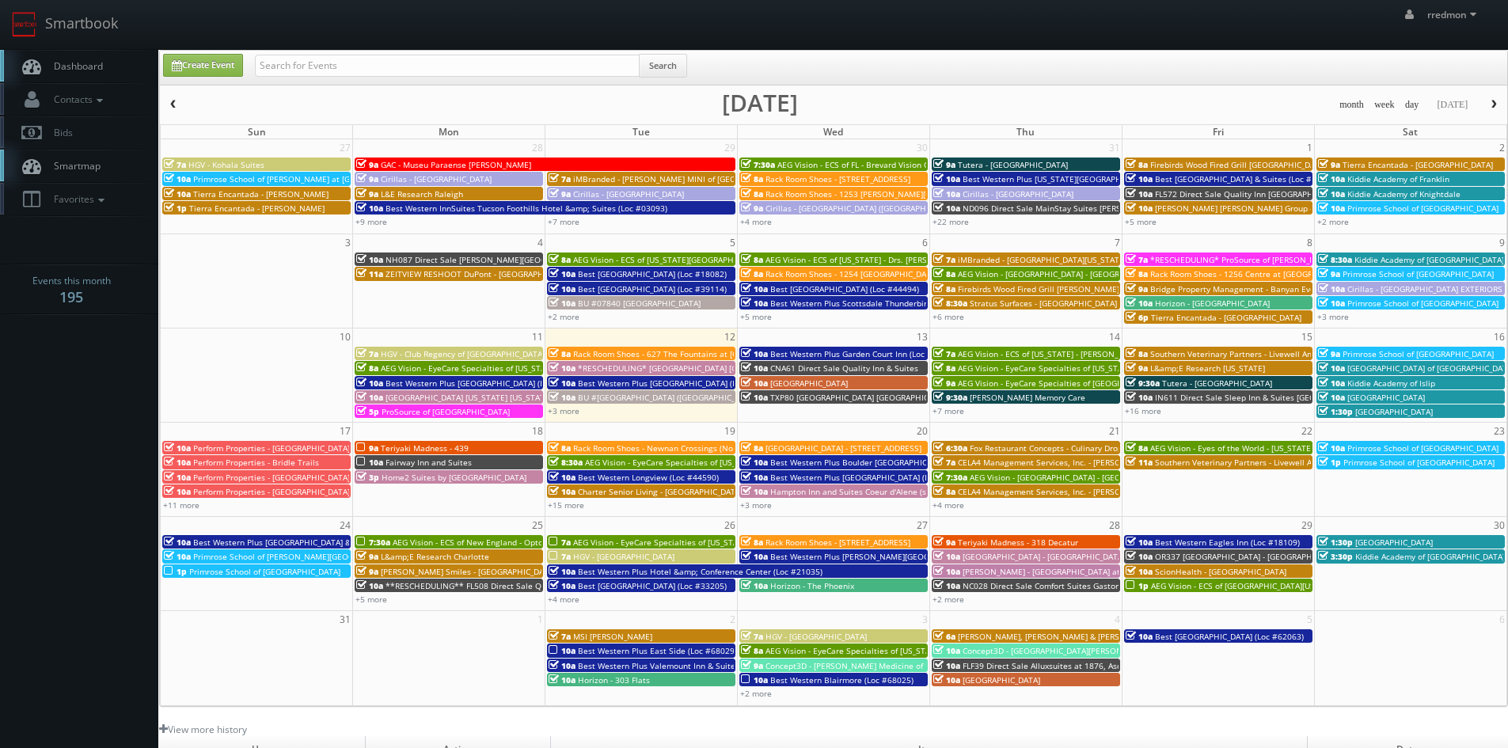
click at [165, 104] on button "button" at bounding box center [173, 105] width 27 height 20
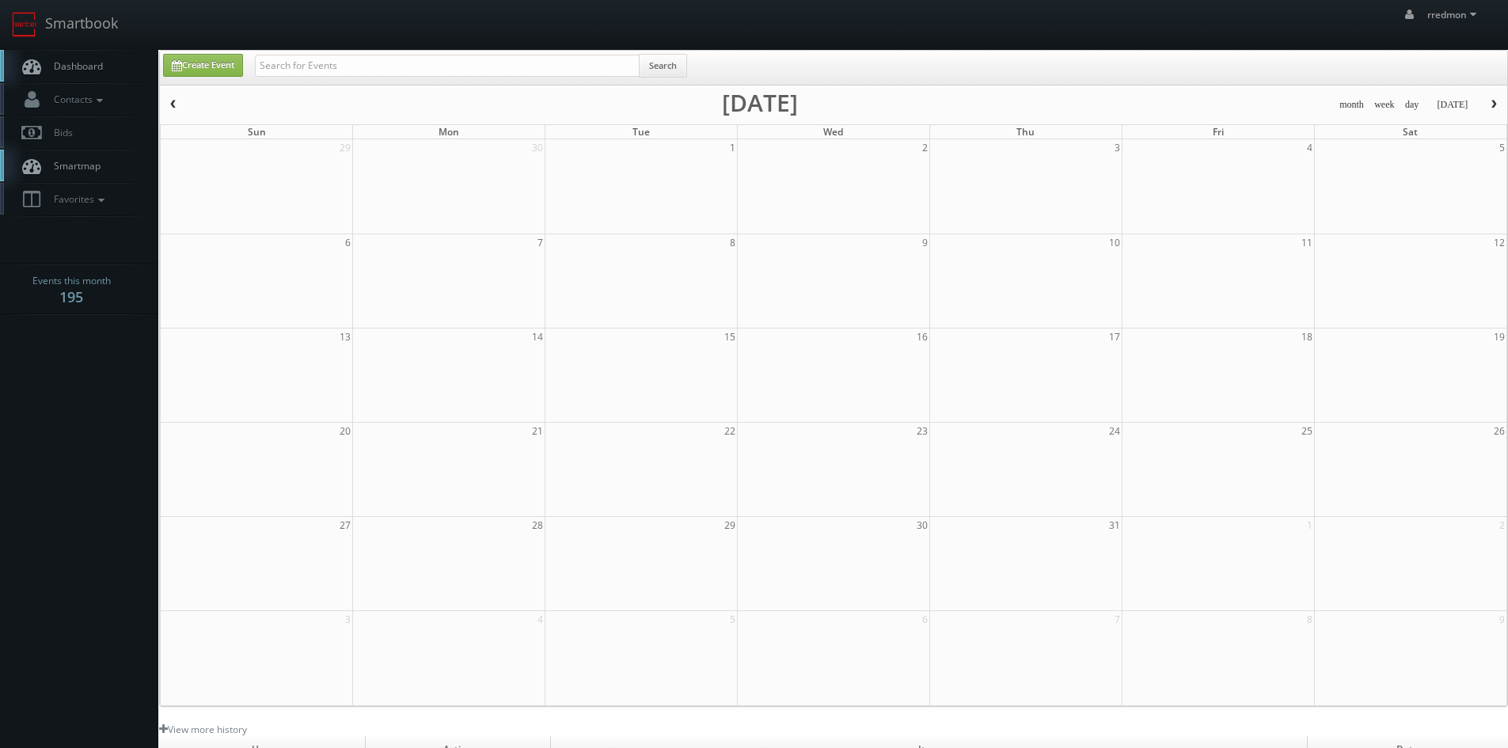
click at [165, 104] on button "button" at bounding box center [173, 105] width 27 height 20
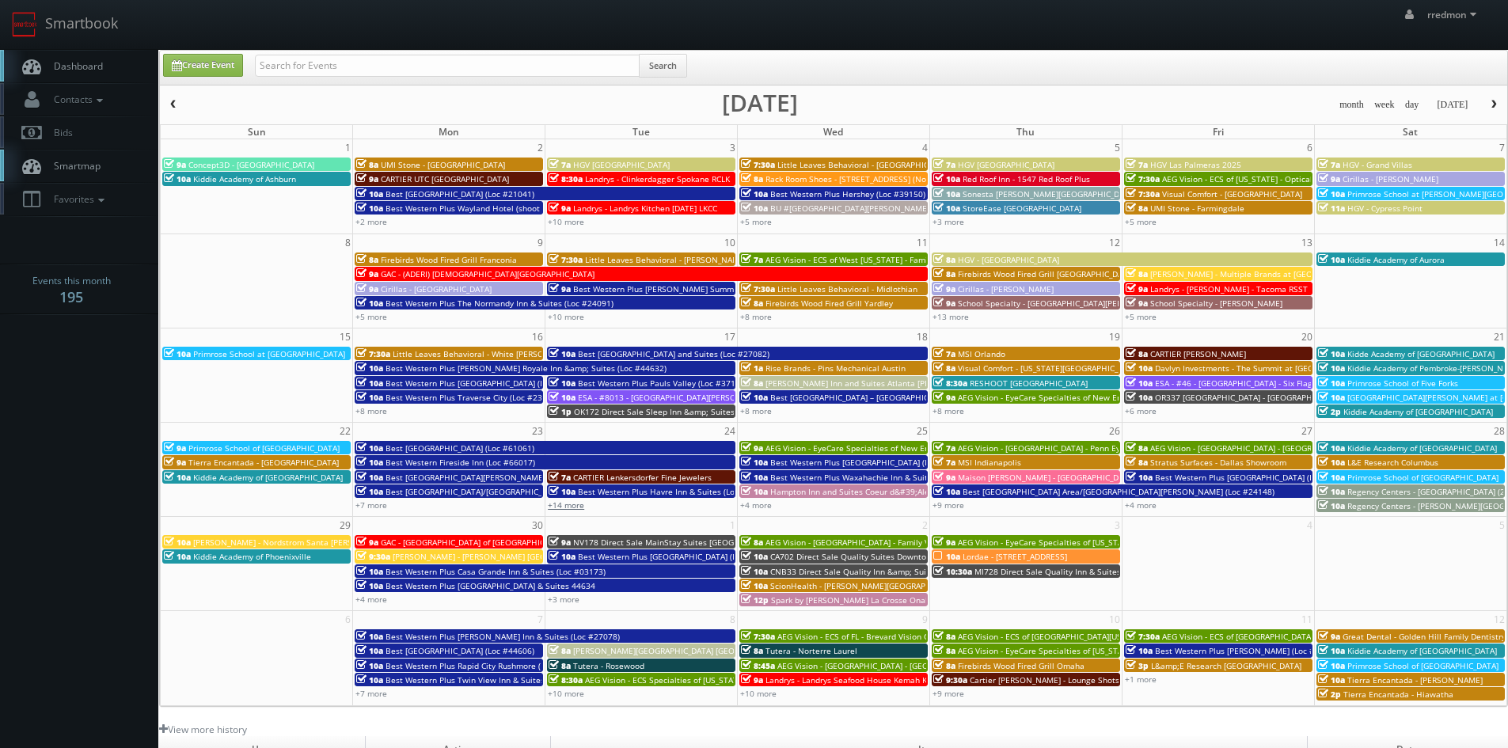
click at [572, 508] on link "+14 more" at bounding box center [566, 505] width 36 height 11
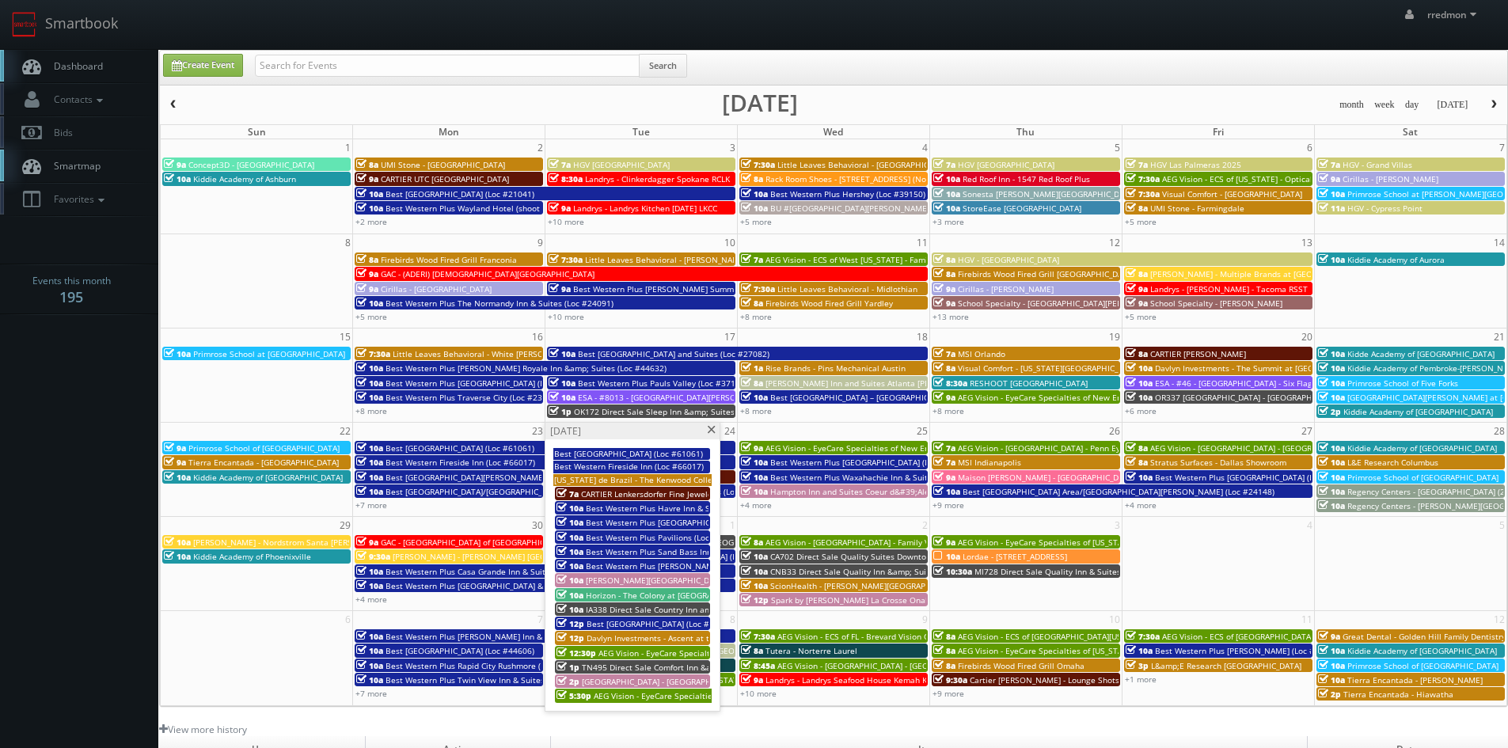
click at [710, 429] on span at bounding box center [711, 430] width 10 height 9
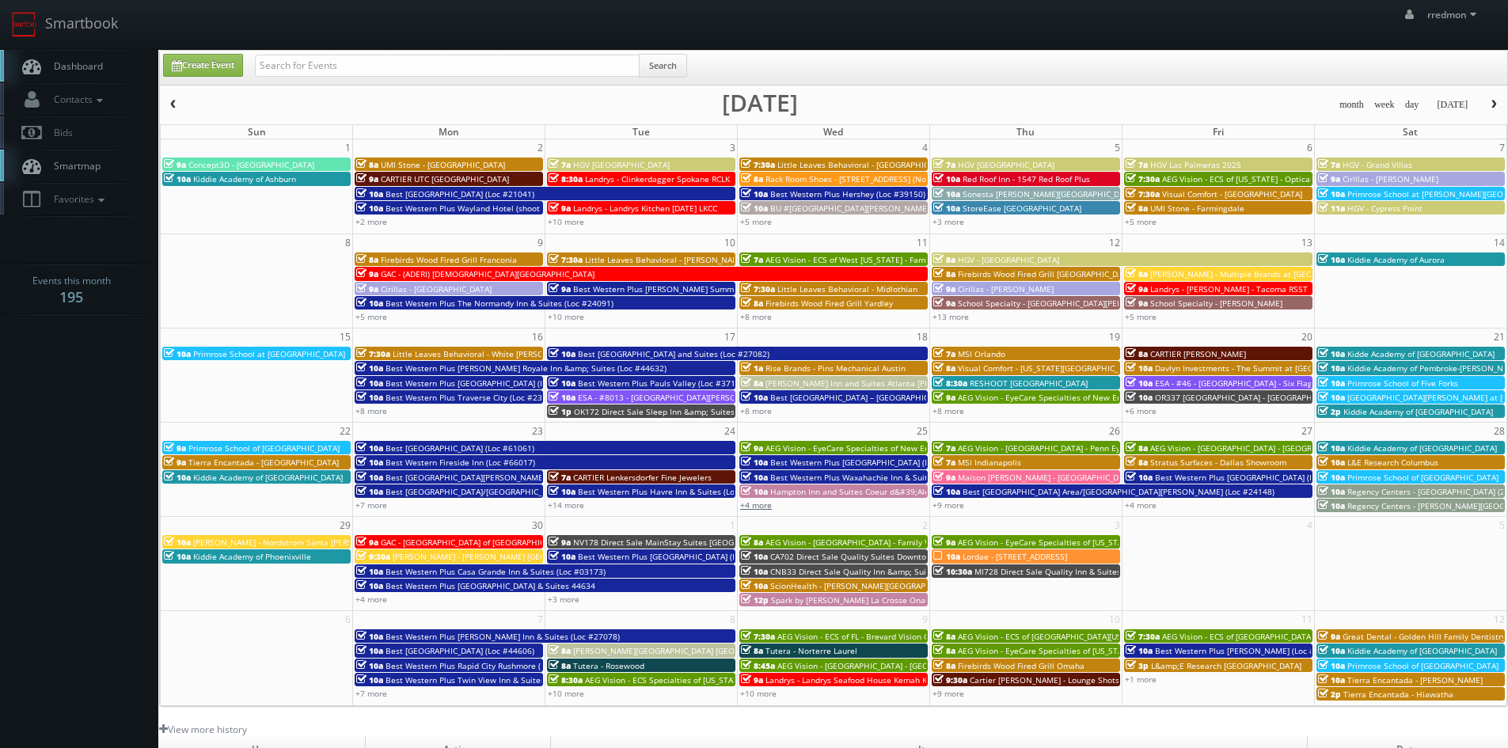
click at [763, 509] on link "+4 more" at bounding box center [756, 505] width 32 height 11
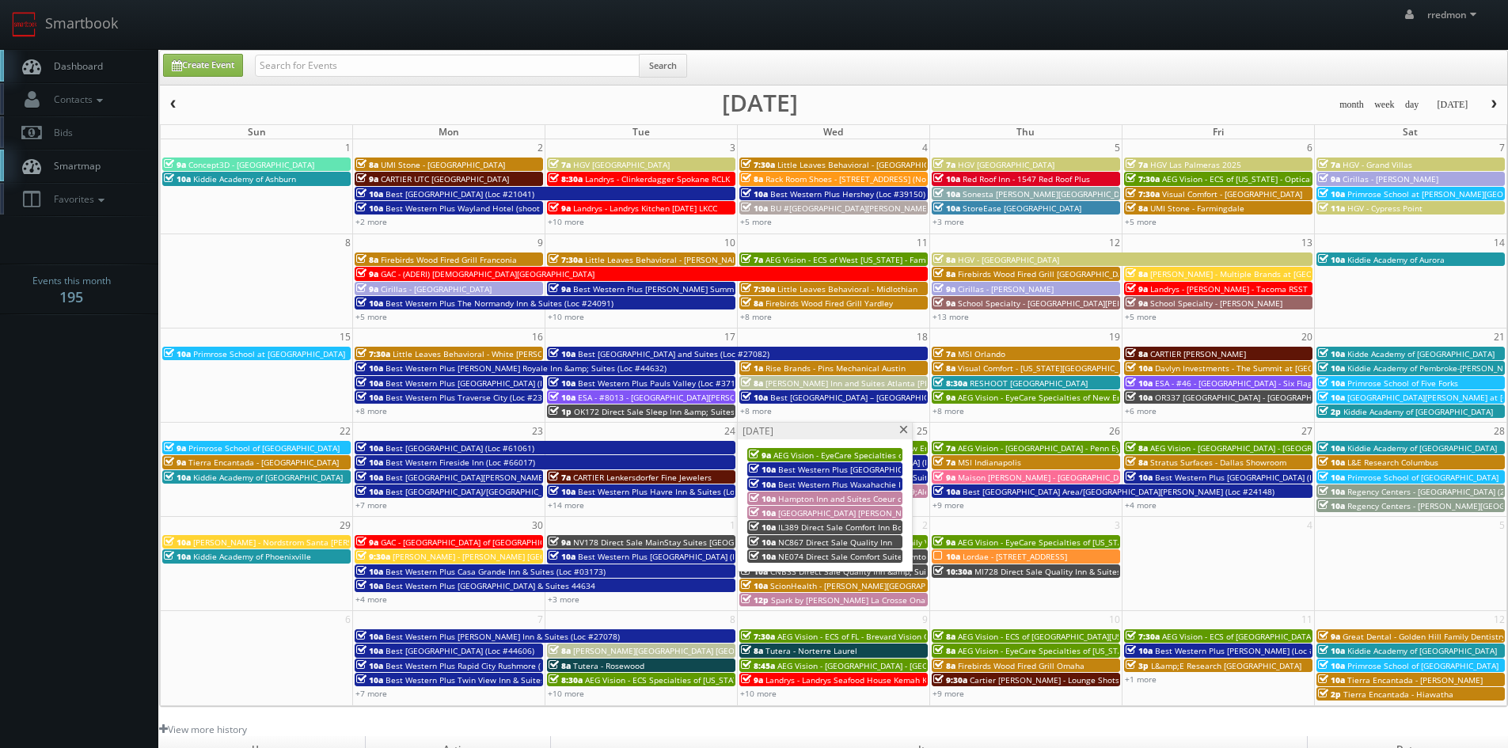
click at [902, 429] on span at bounding box center [904, 430] width 10 height 9
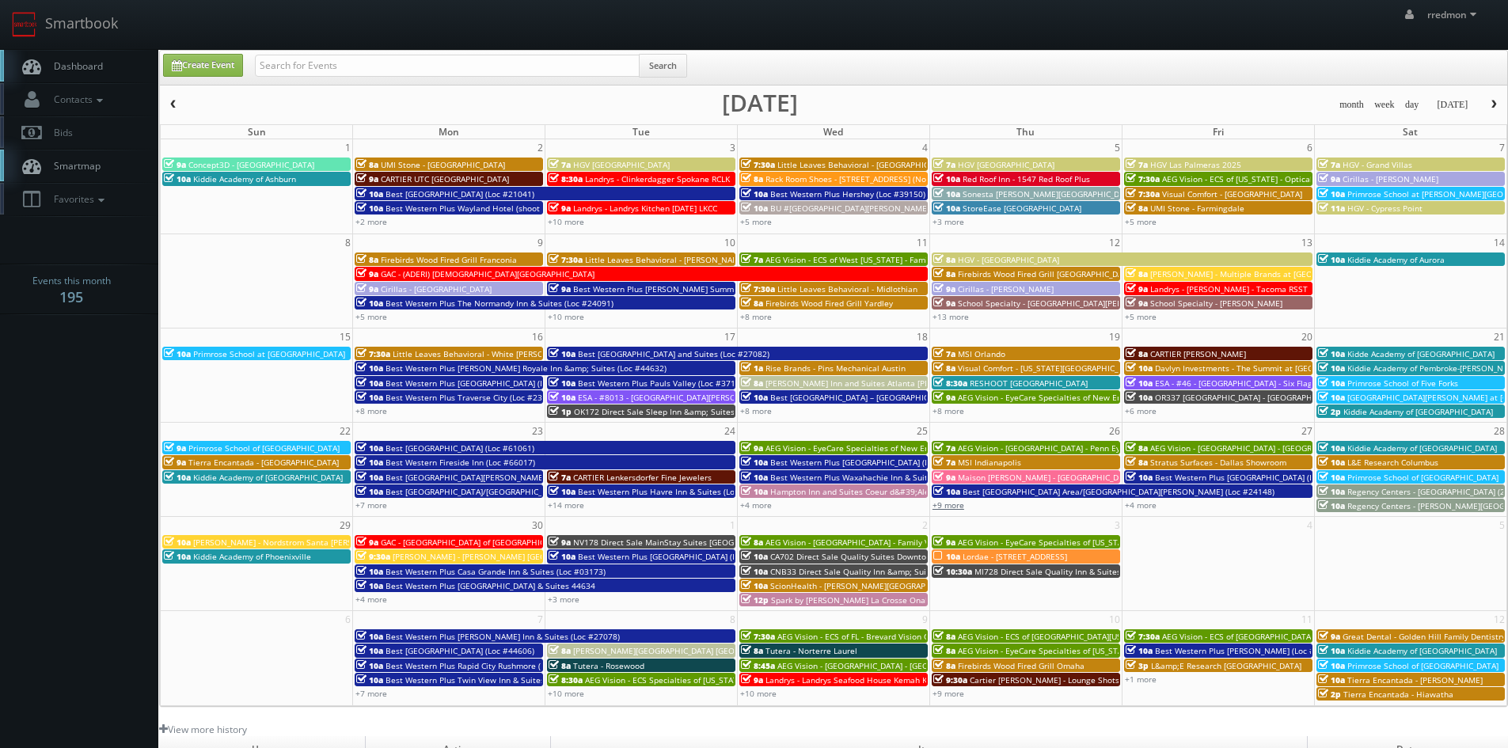
click at [952, 508] on link "+9 more" at bounding box center [949, 505] width 32 height 11
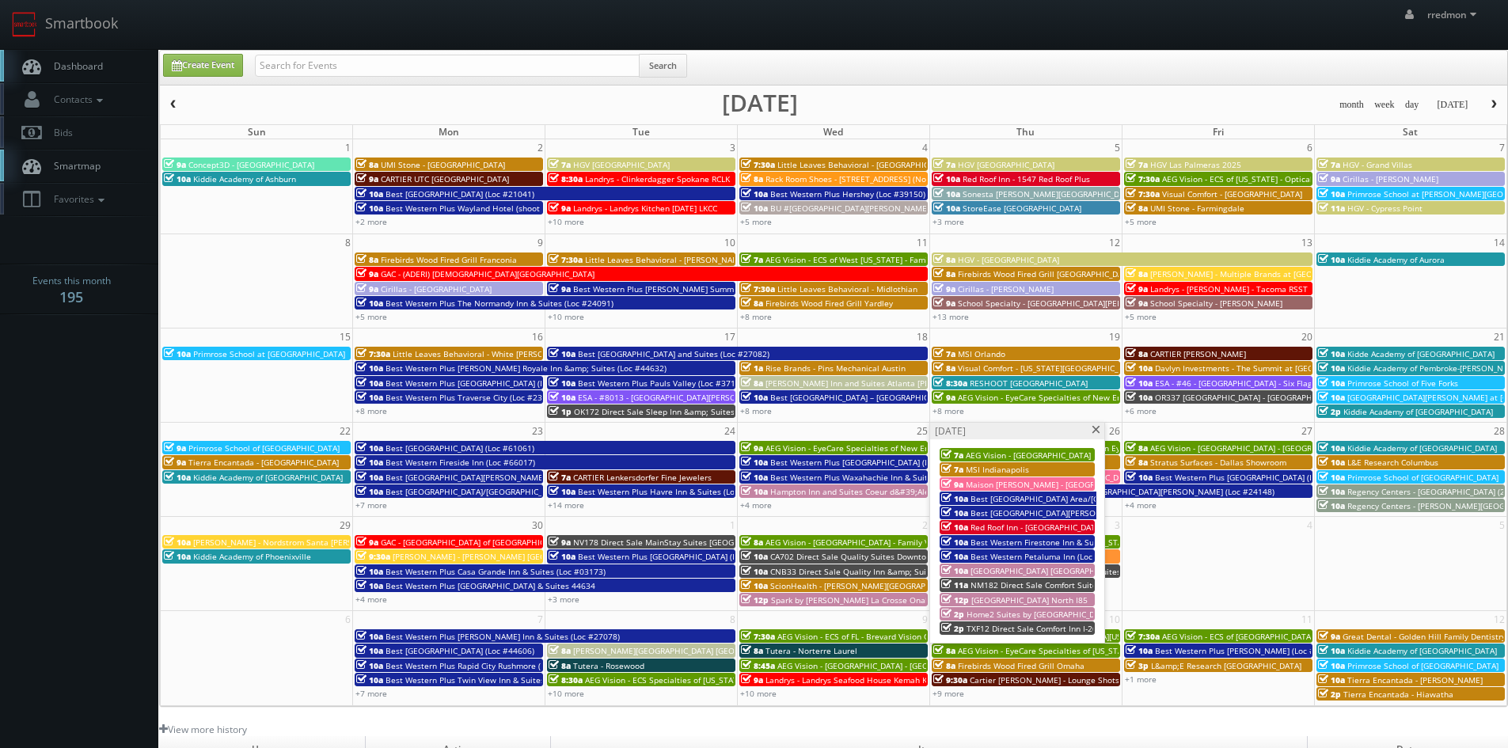
click at [1093, 434] on span at bounding box center [1096, 430] width 10 height 9
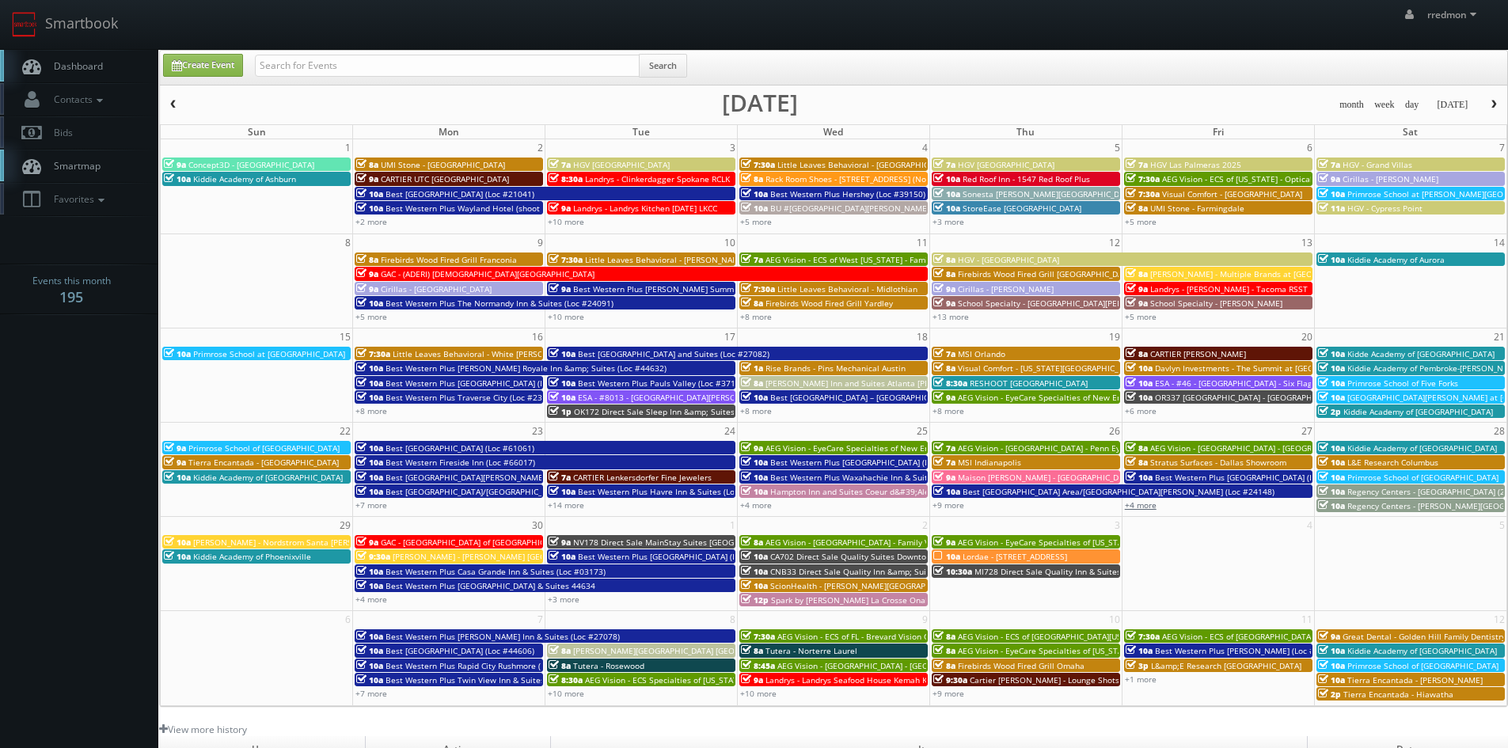
click at [1130, 506] on link "+4 more" at bounding box center [1141, 505] width 32 height 11
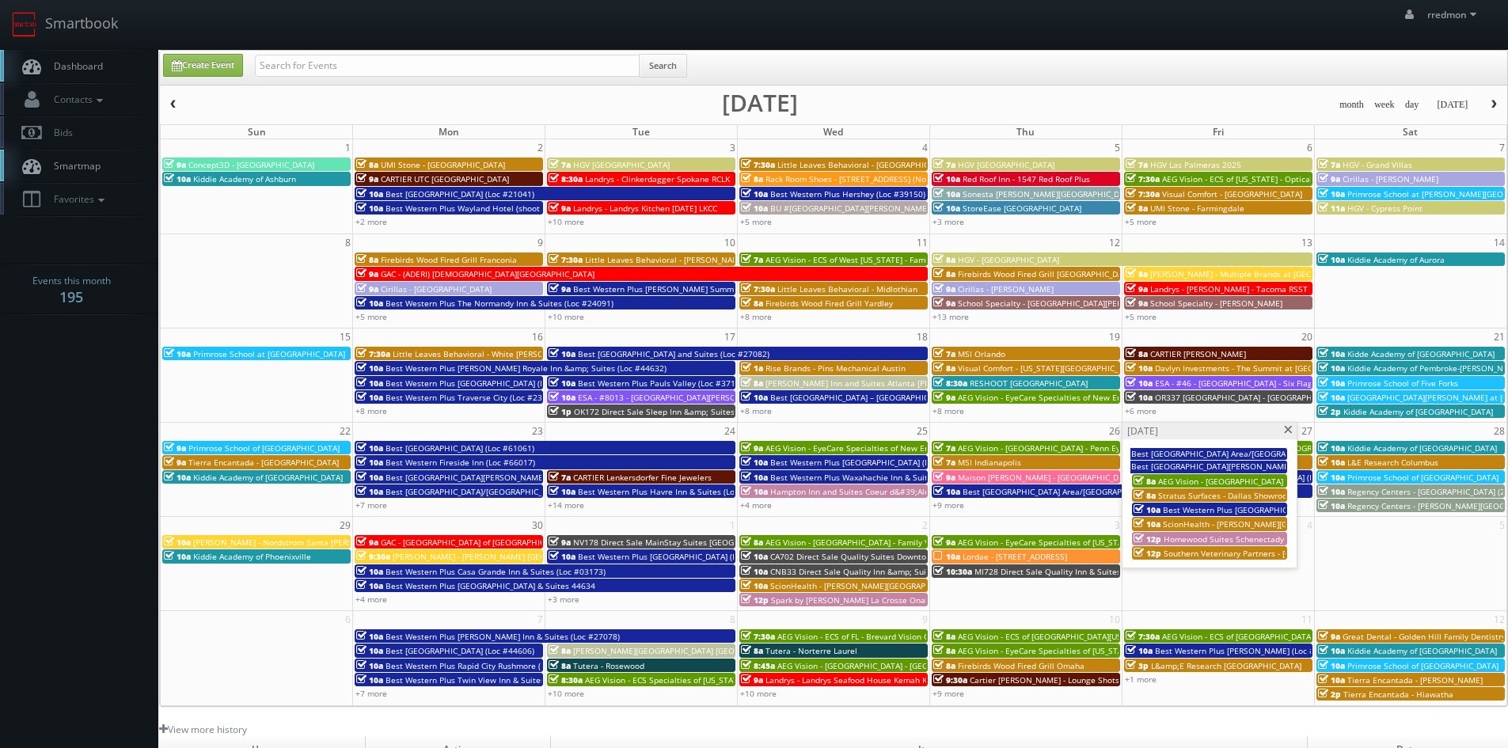
click at [1290, 432] on span at bounding box center [1289, 430] width 10 height 9
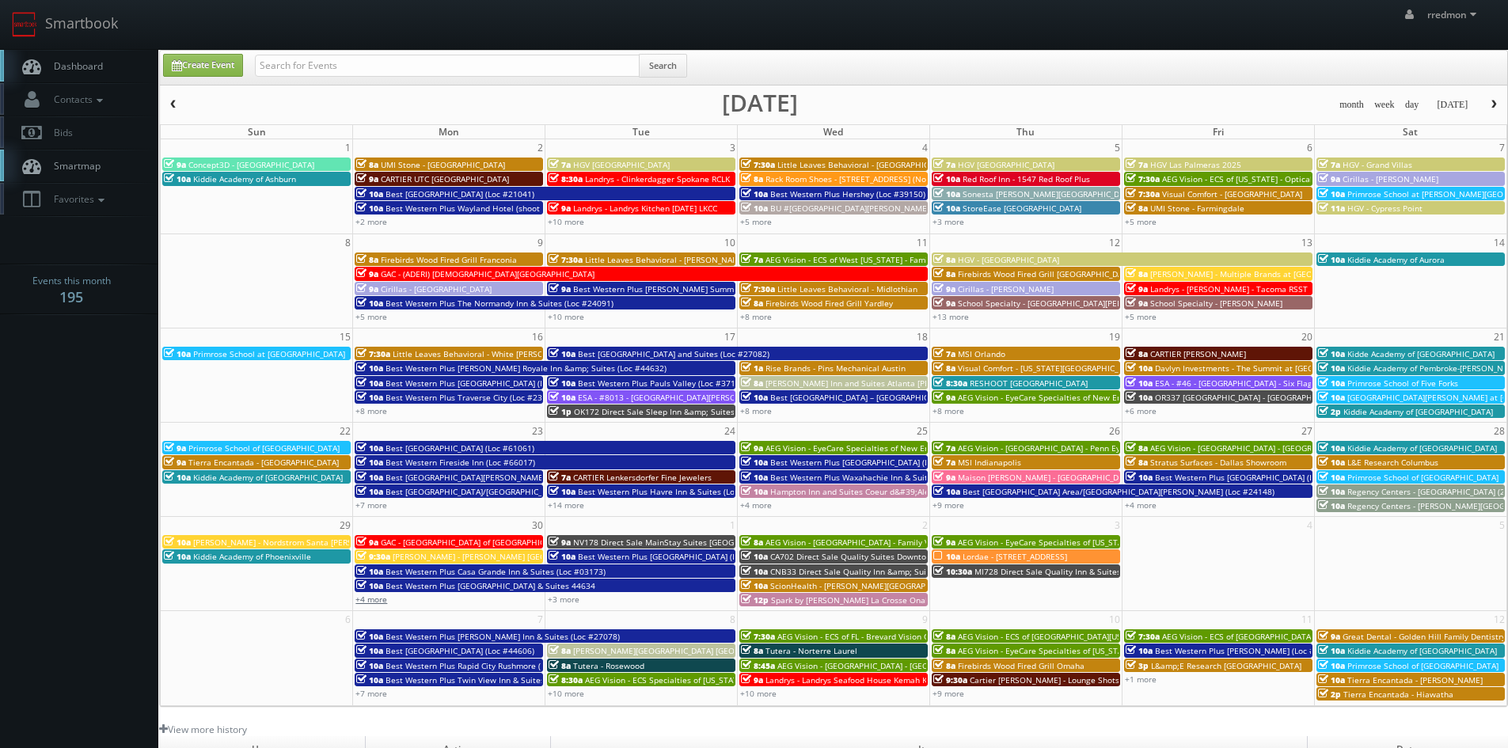
click at [379, 602] on link "+4 more" at bounding box center [372, 599] width 32 height 11
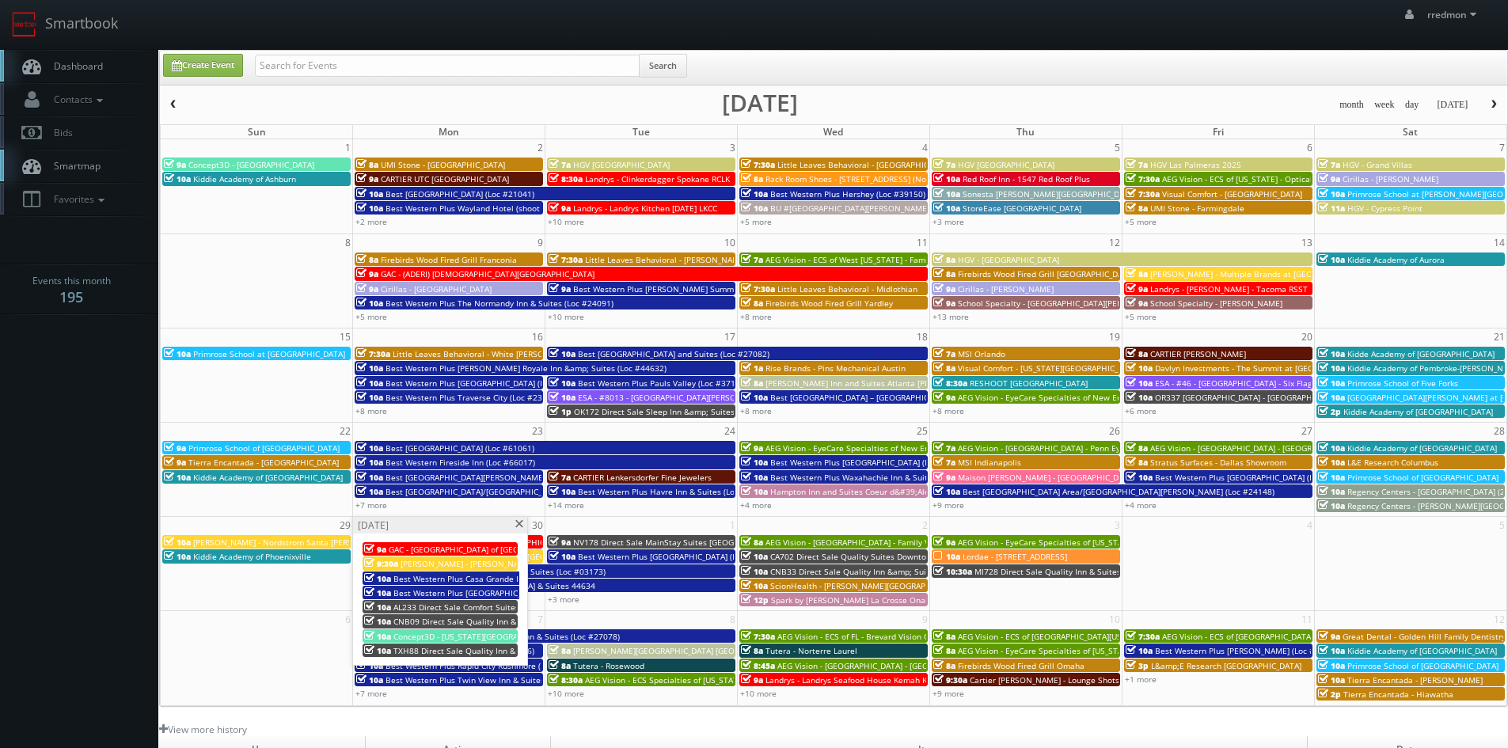
click at [515, 521] on span at bounding box center [519, 524] width 10 height 9
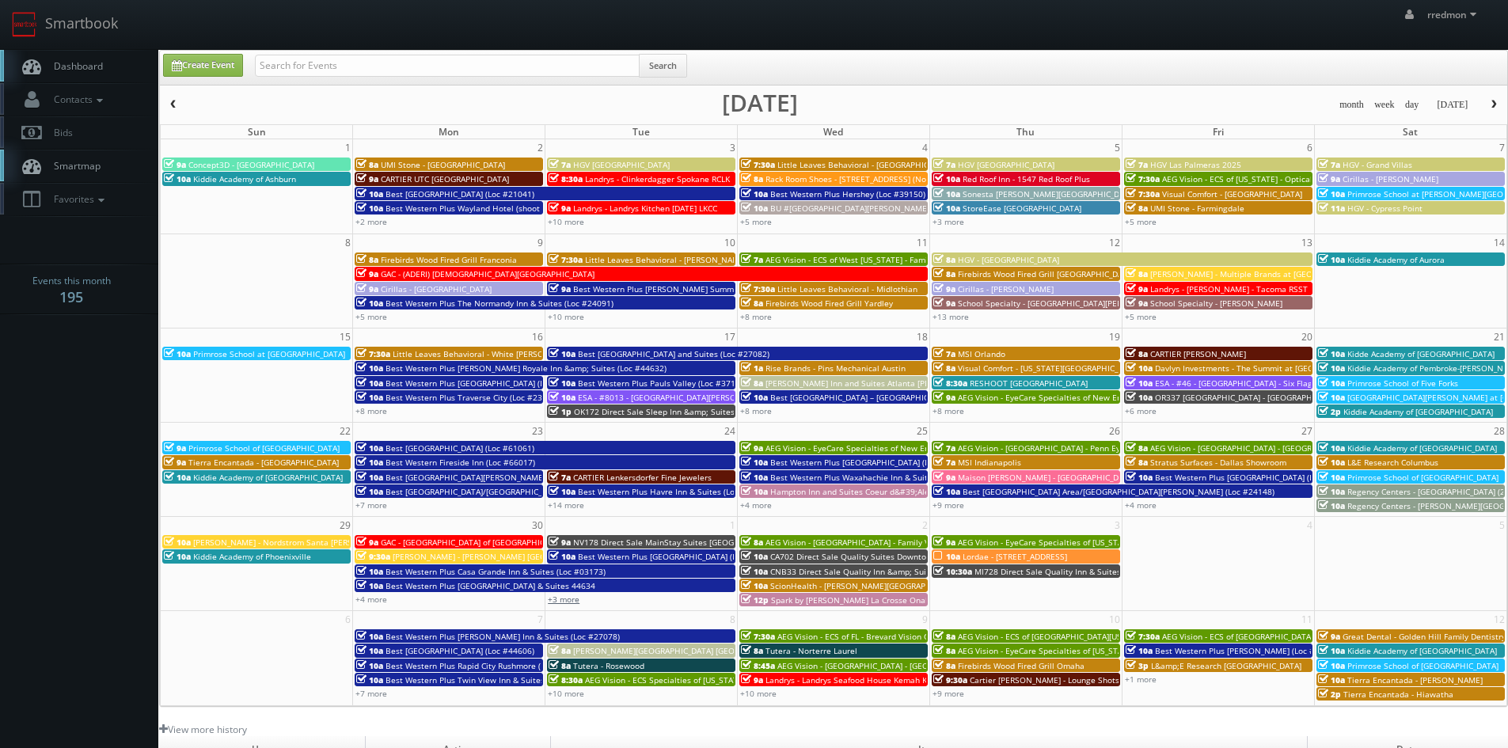
click at [558, 597] on link "+3 more" at bounding box center [564, 599] width 32 height 11
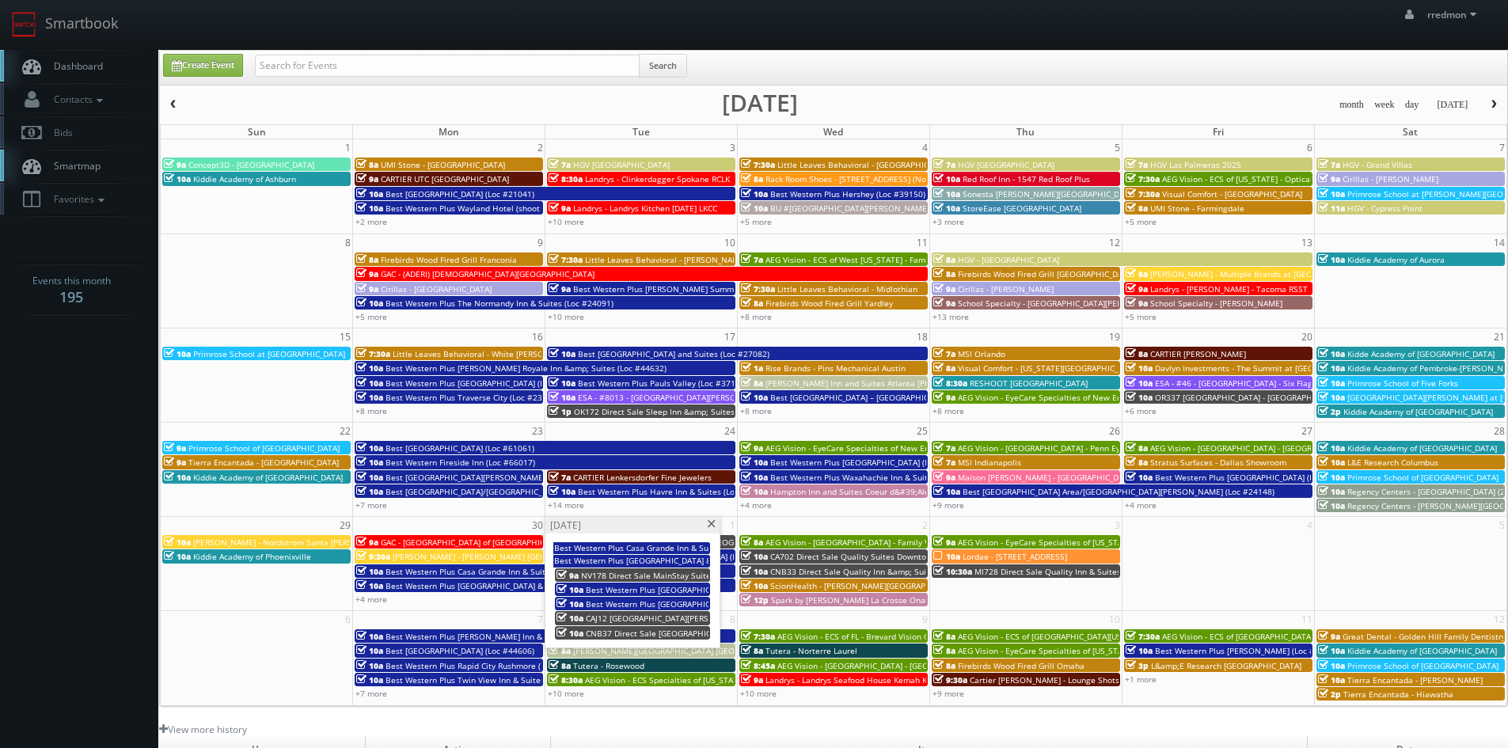
click at [710, 526] on span at bounding box center [711, 524] width 10 height 9
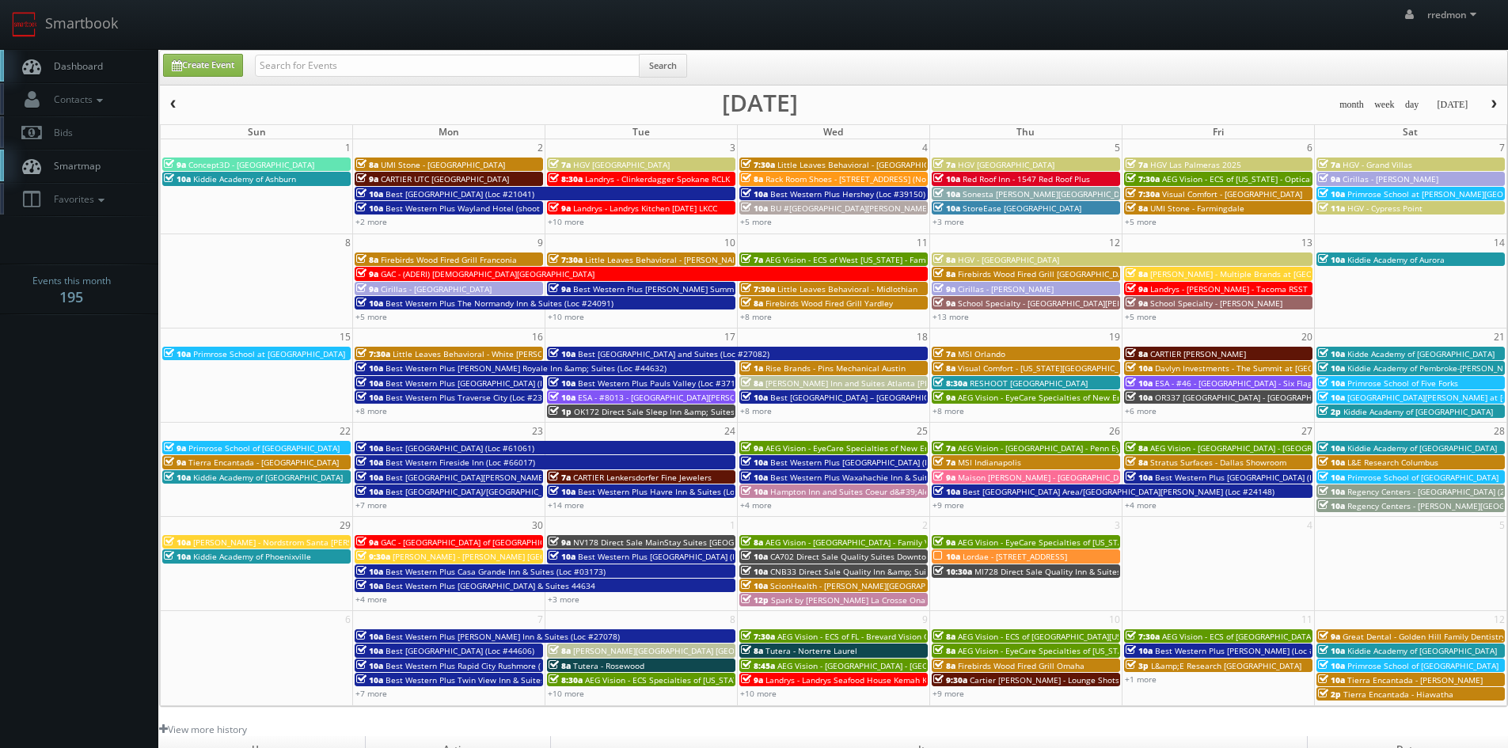
click at [968, 558] on span "Lordae - [STREET_ADDRESS]" at bounding box center [1015, 556] width 105 height 11
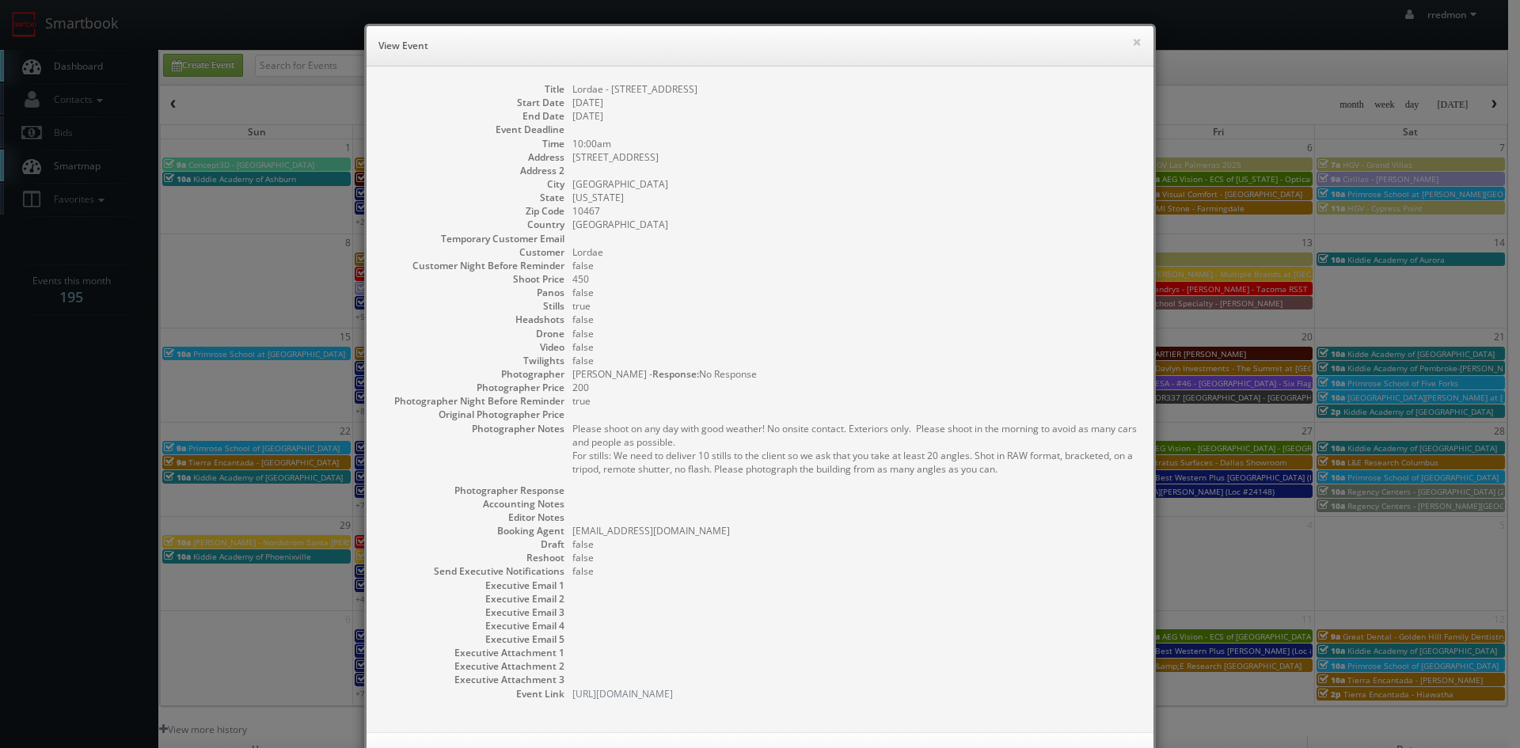
drag, startPoint x: 698, startPoint y: 93, endPoint x: 566, endPoint y: 92, distance: 131.4
click at [572, 92] on dd "Lordae - [STREET_ADDRESS]" at bounding box center [854, 88] width 565 height 13
copy dd "Lordae - [STREET_ADDRESS]"
click at [1132, 42] on button "×" at bounding box center [1137, 41] width 10 height 11
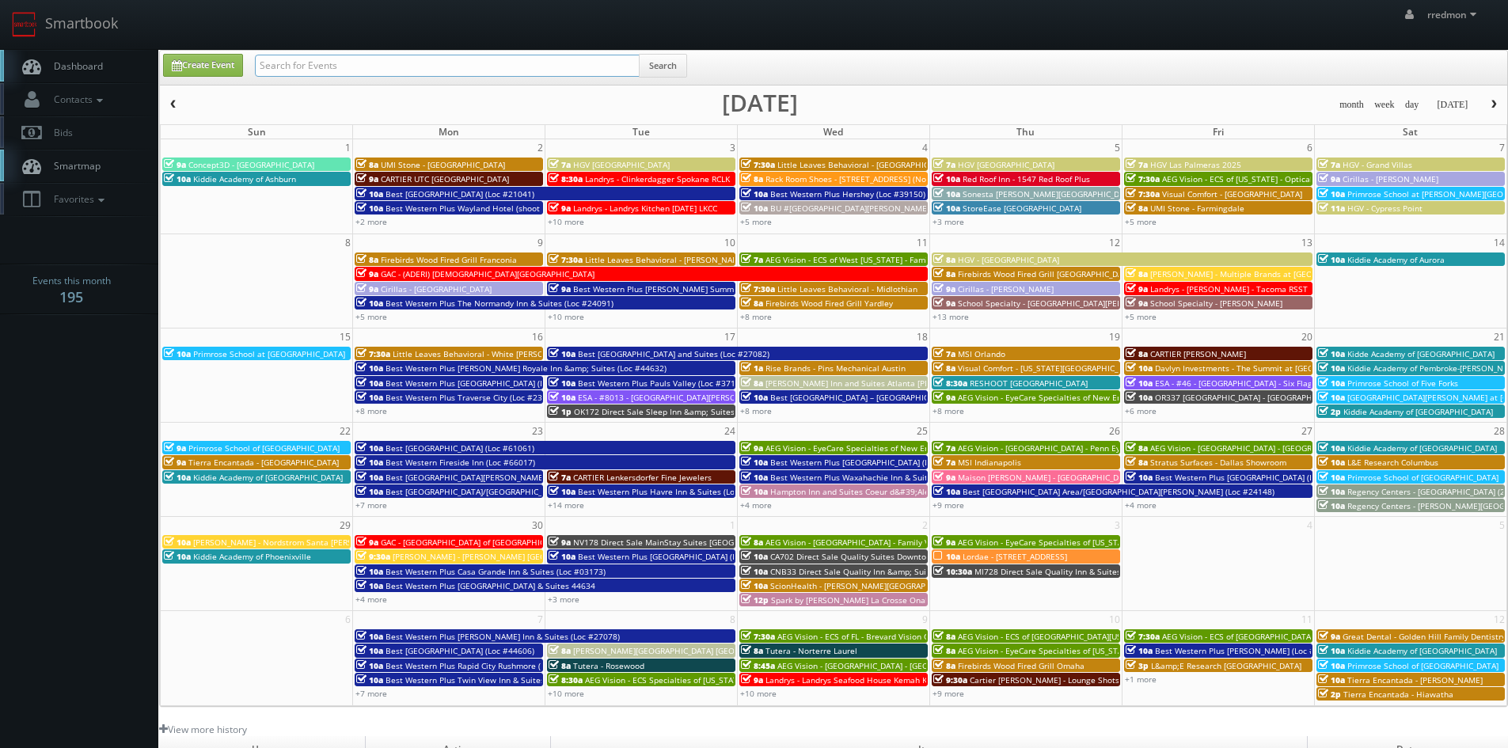
click at [278, 70] on input "text" at bounding box center [447, 66] width 385 height 22
paste input "Lordae - [STREET_ADDRESS]"
type input "Lordae - [STREET_ADDRESS]"
click at [671, 67] on button "Search" at bounding box center [663, 66] width 48 height 24
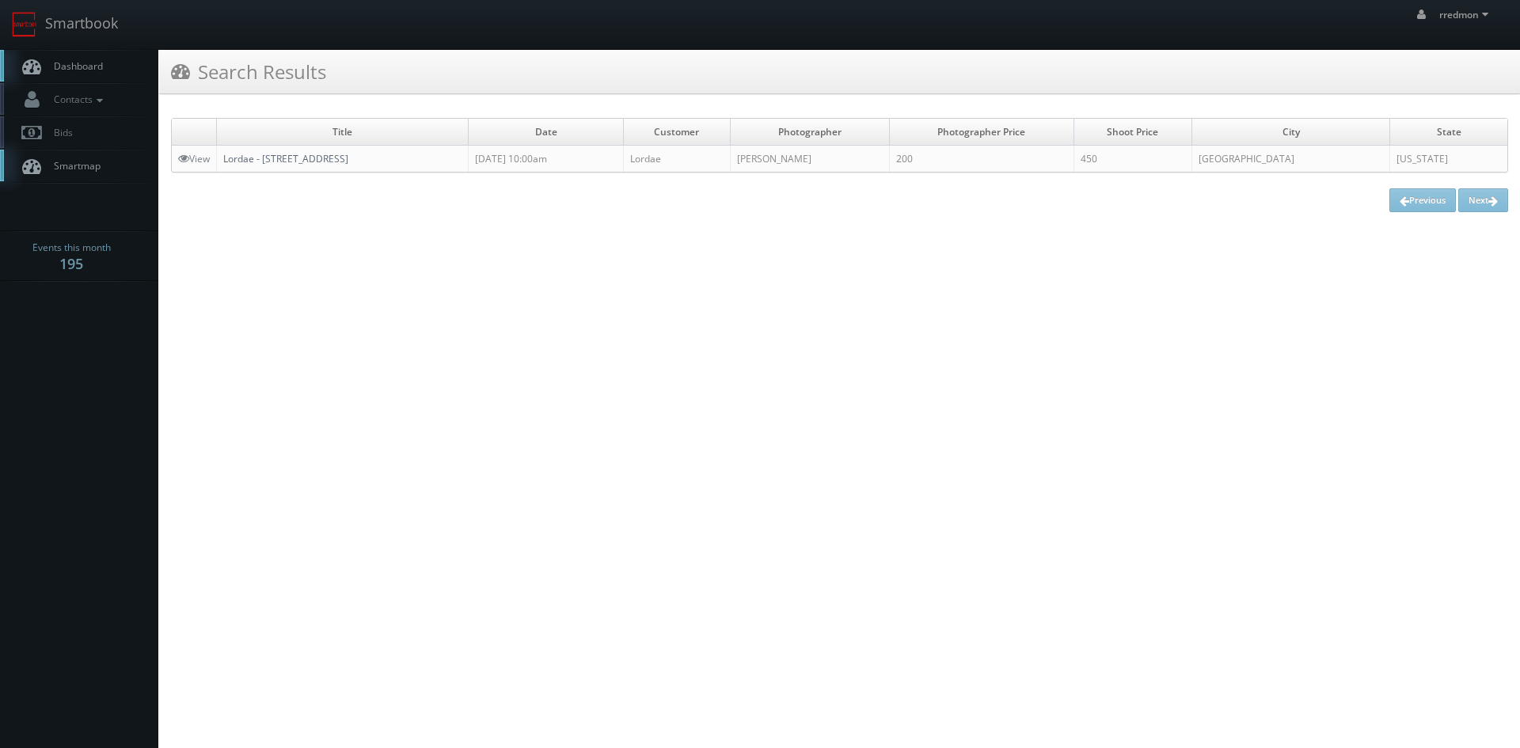
click at [333, 158] on link "Lordae - [STREET_ADDRESS]" at bounding box center [285, 158] width 125 height 13
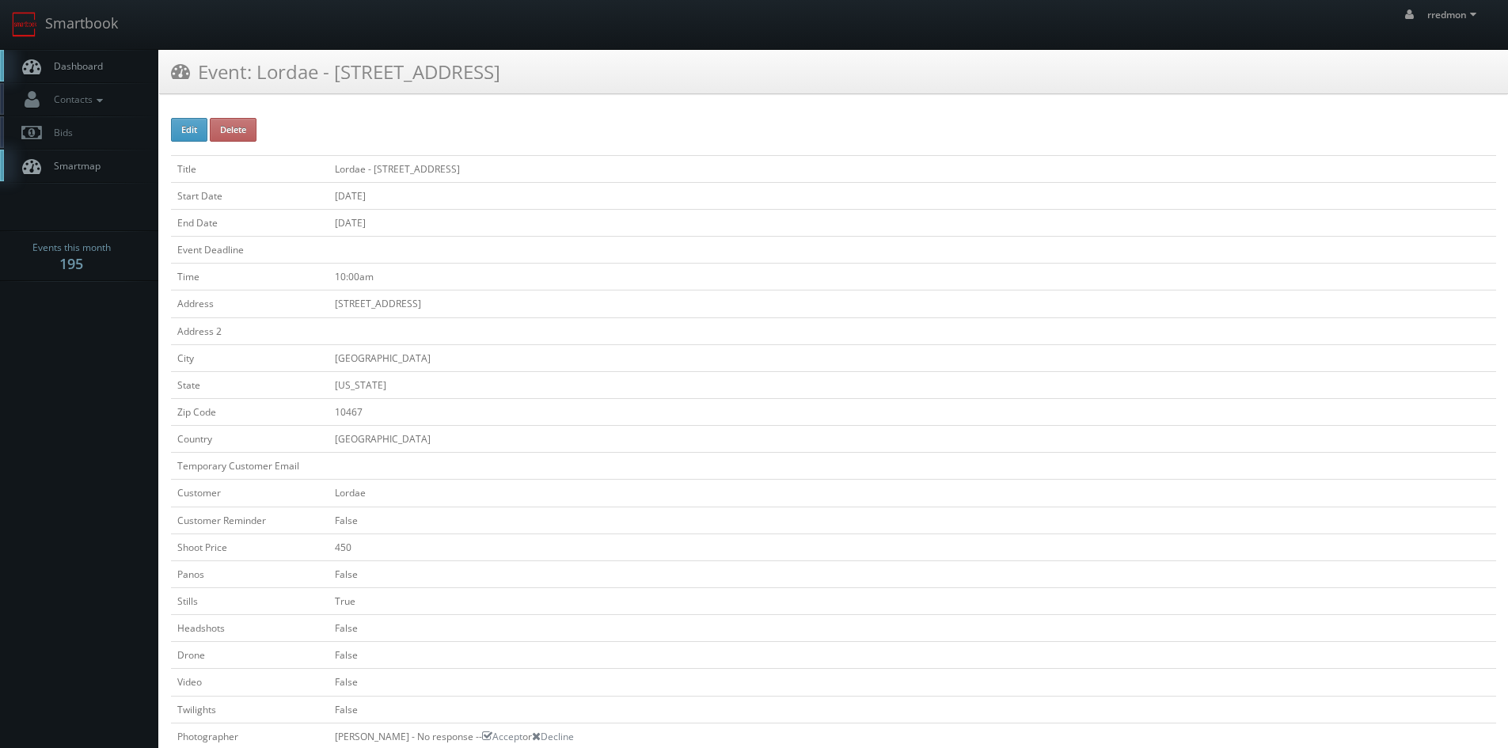
scroll to position [158, 0]
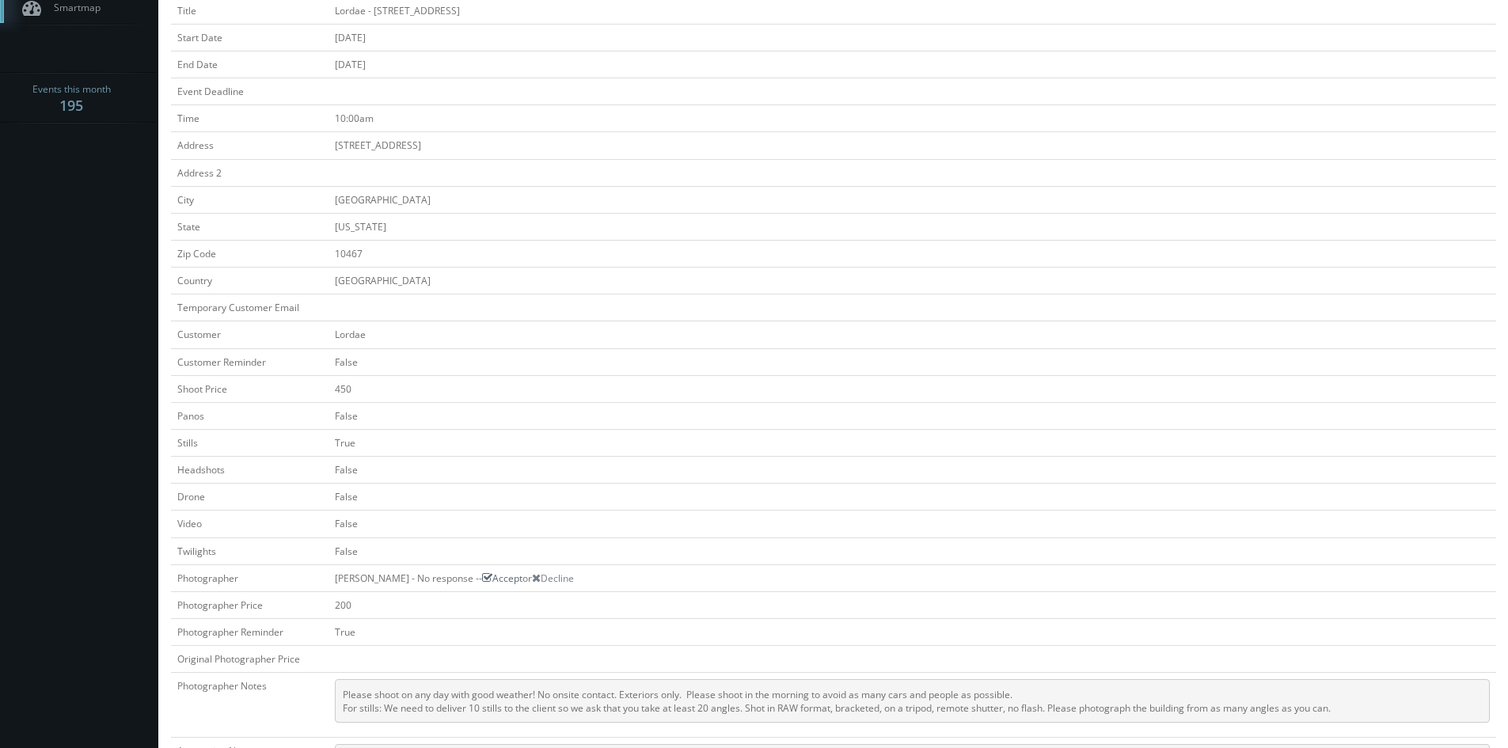
click at [482, 578] on icon at bounding box center [487, 577] width 10 height 11
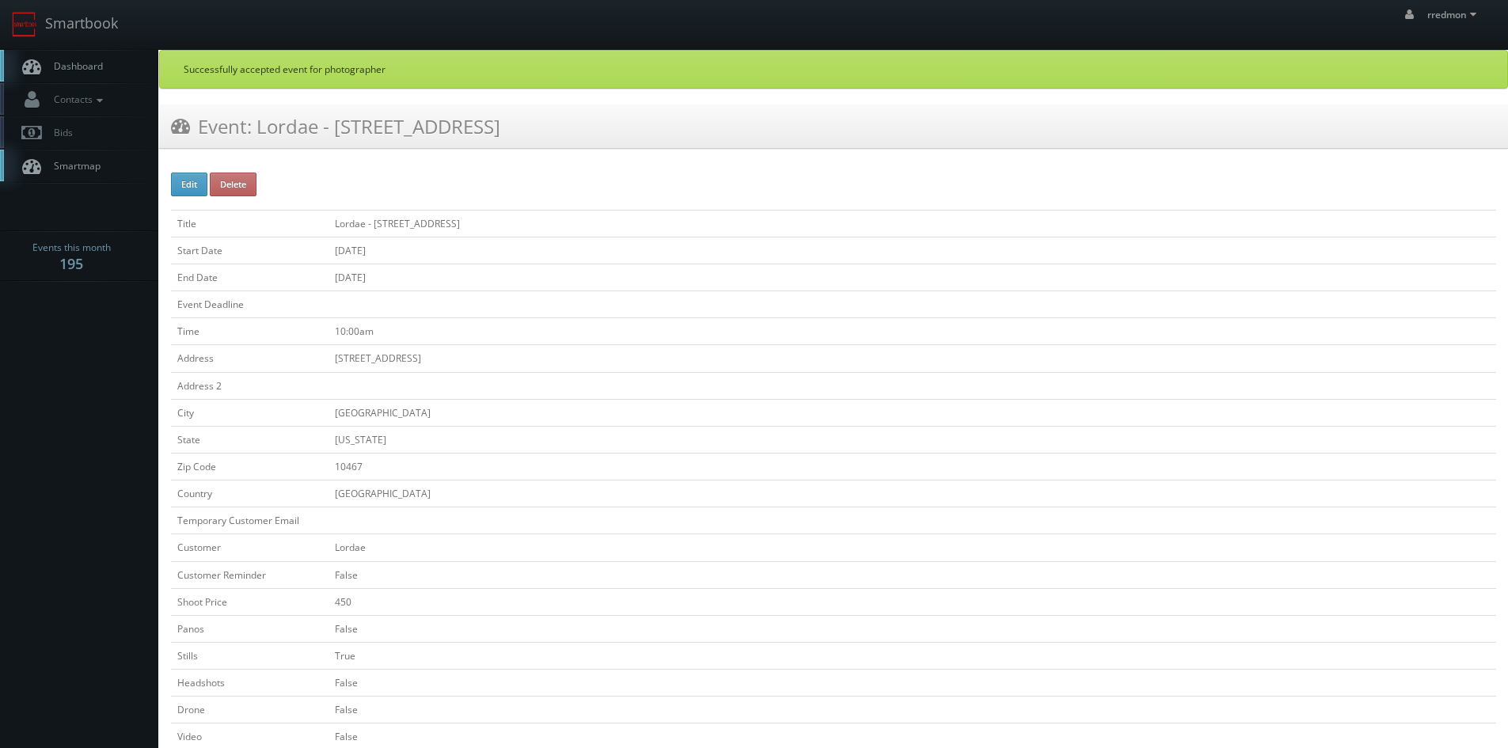
click at [84, 71] on span "Dashboard" at bounding box center [74, 65] width 57 height 13
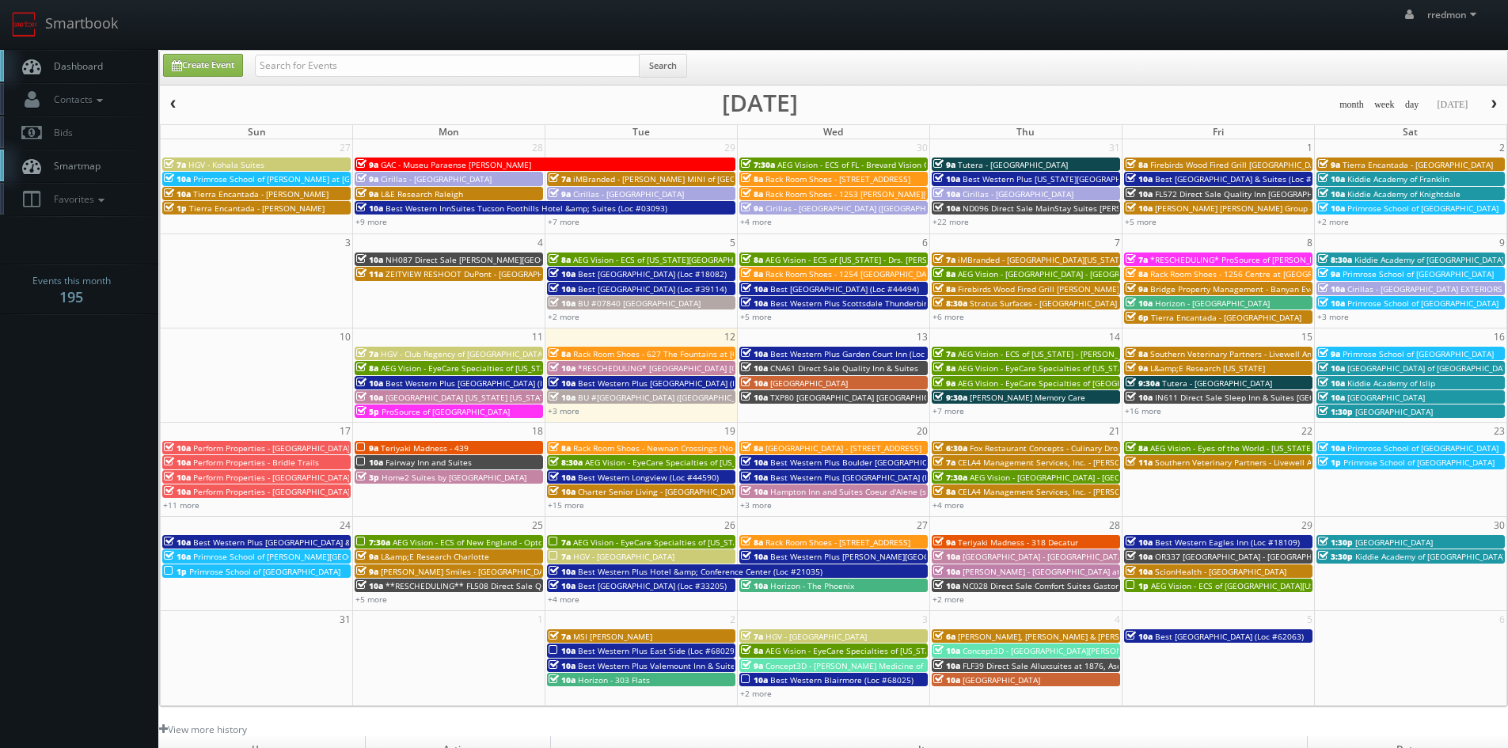
click at [173, 105] on span "button" at bounding box center [173, 105] width 11 height 10
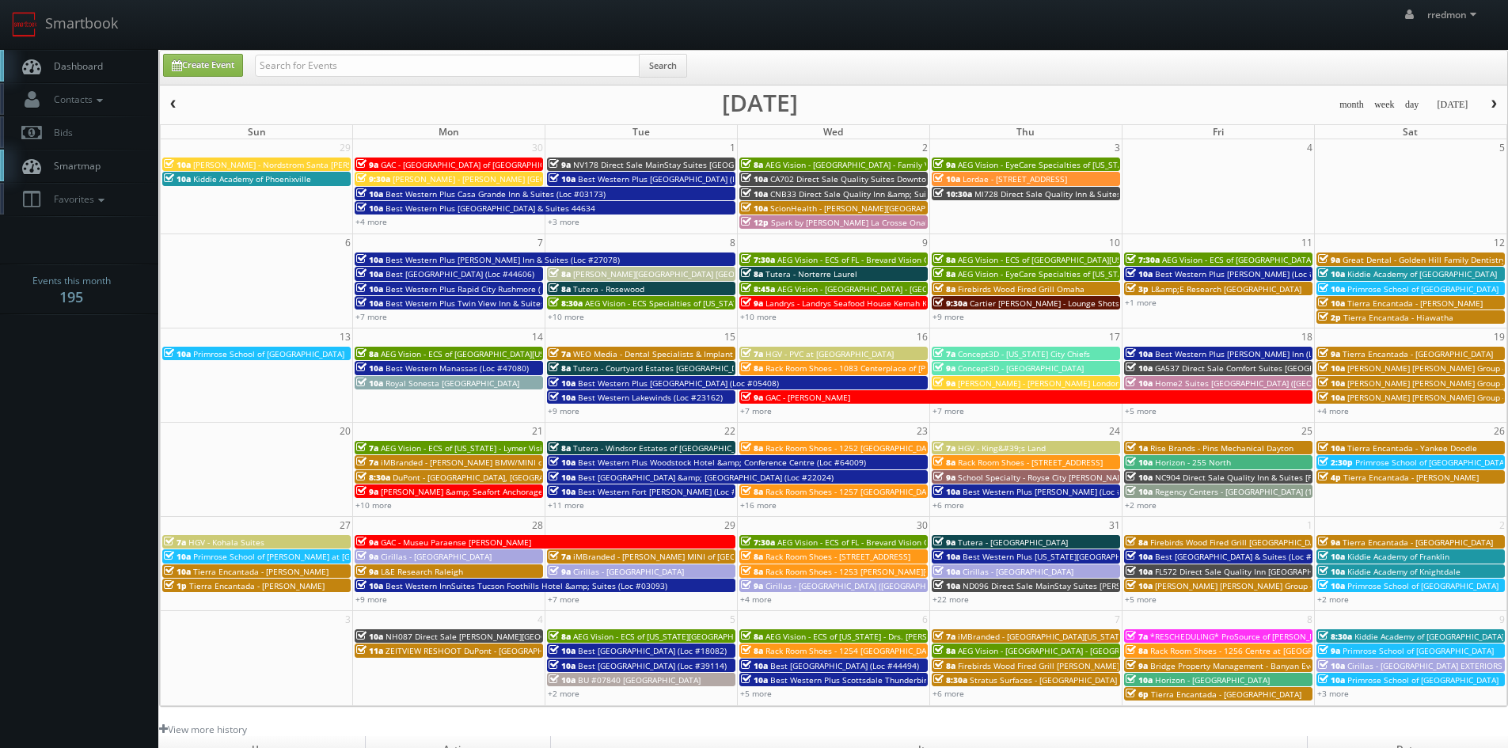
click at [177, 105] on span "button" at bounding box center [173, 105] width 11 height 10
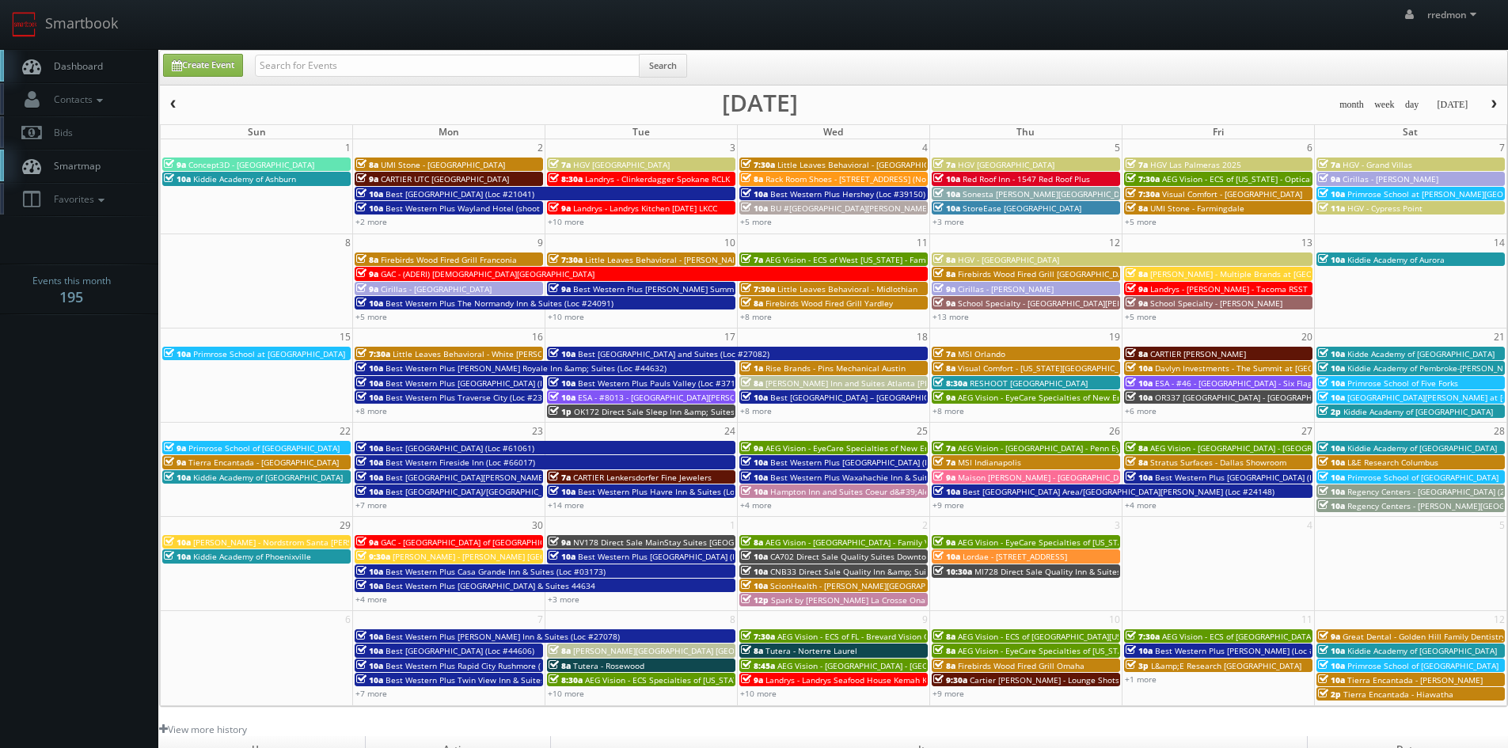
scroll to position [79, 0]
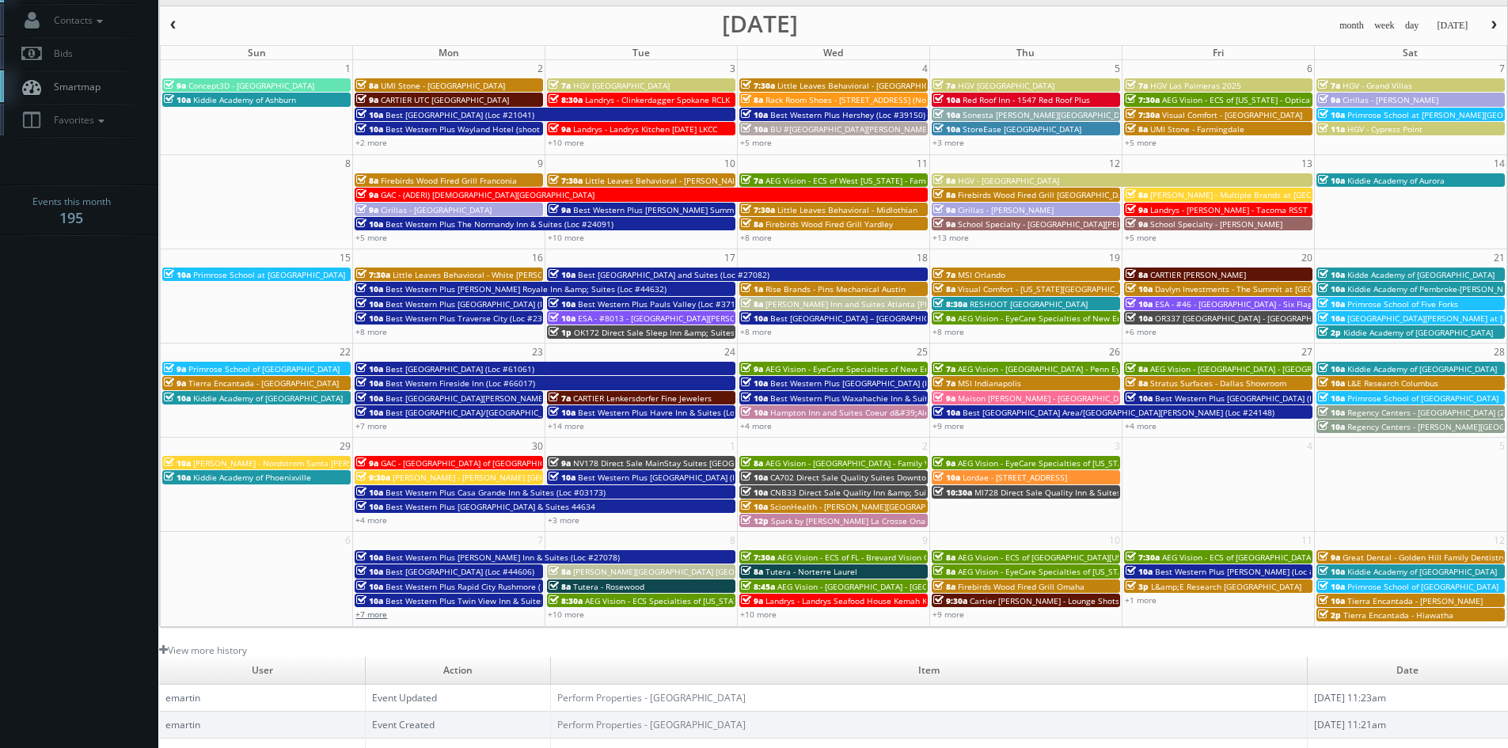
click at [378, 617] on link "+7 more" at bounding box center [372, 614] width 32 height 11
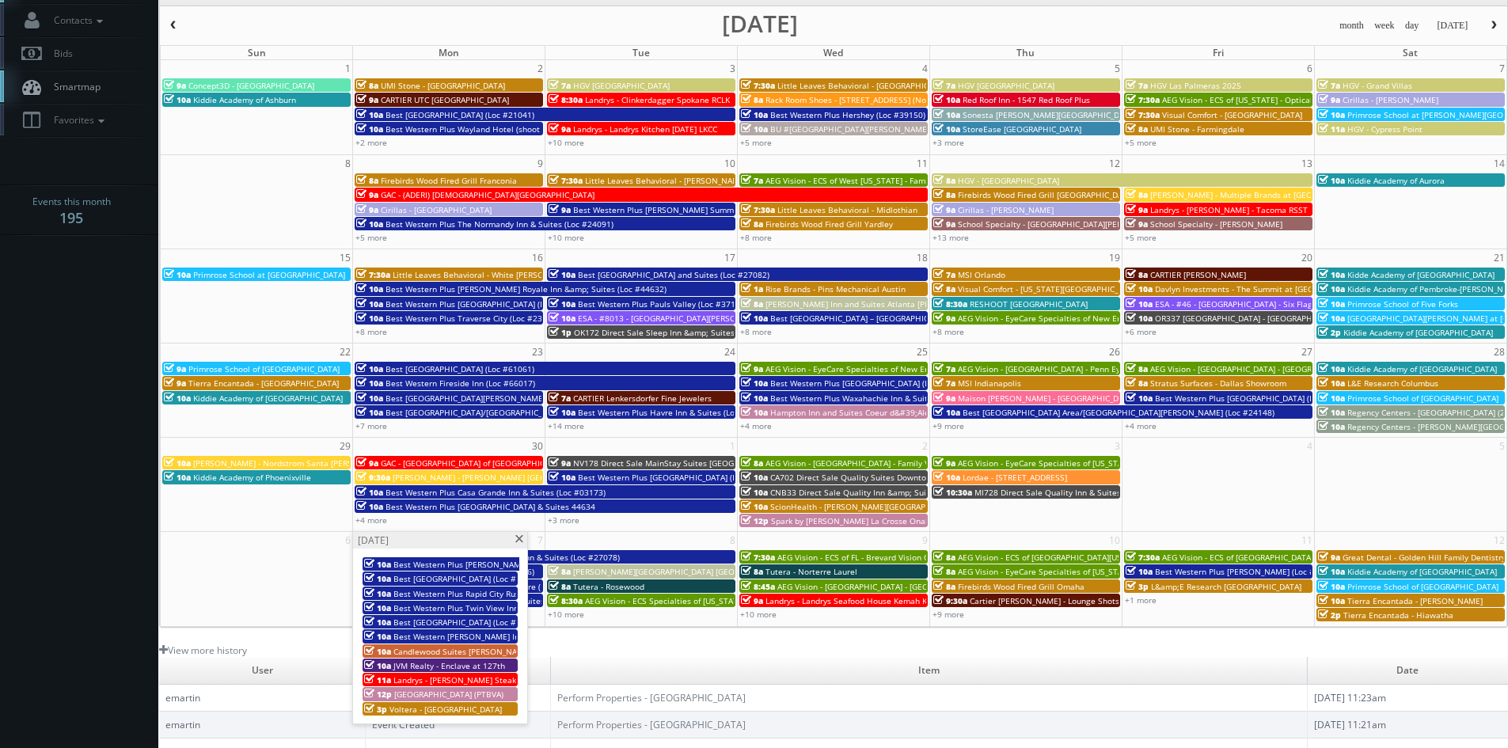
click at [517, 539] on span at bounding box center [519, 539] width 10 height 9
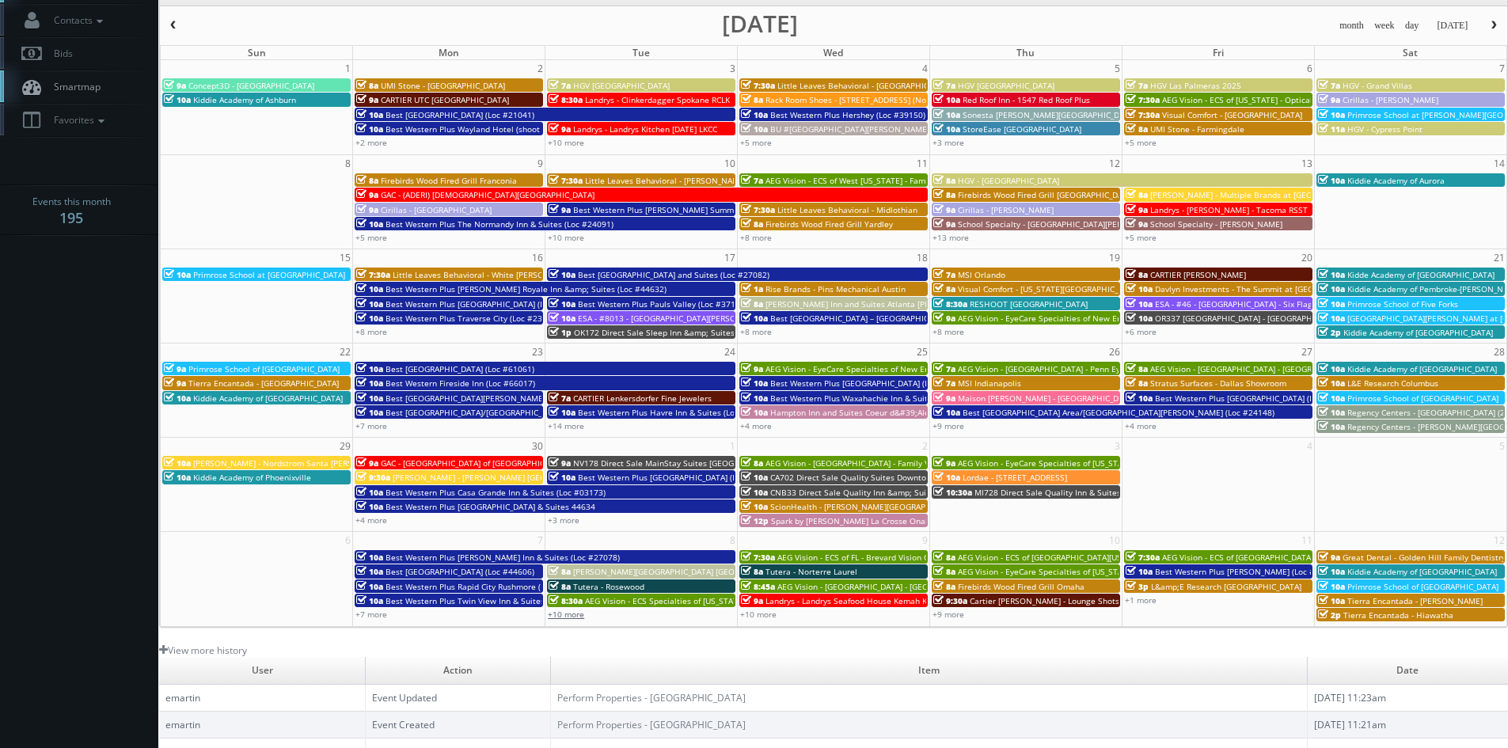
click at [570, 614] on link "+10 more" at bounding box center [566, 614] width 36 height 11
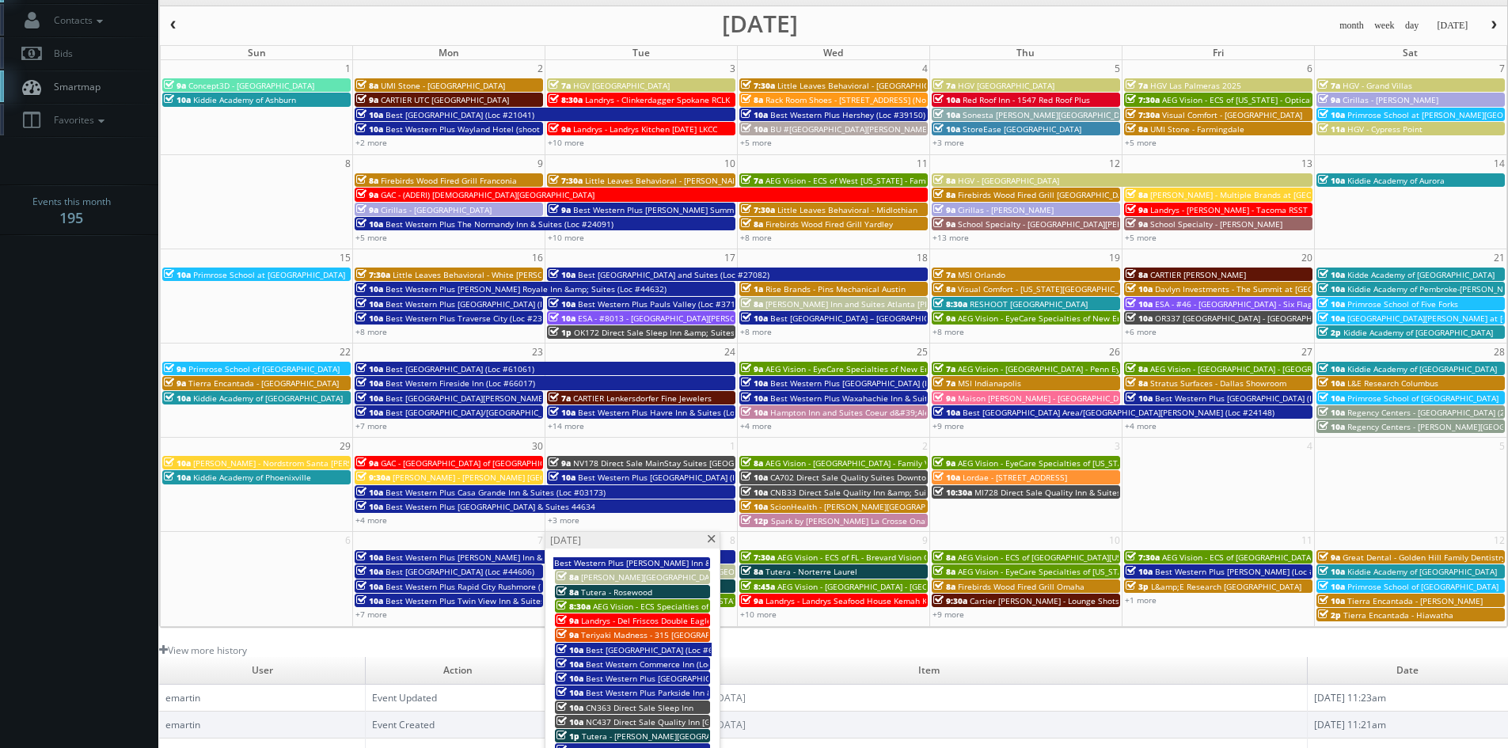
scroll to position [158, 0]
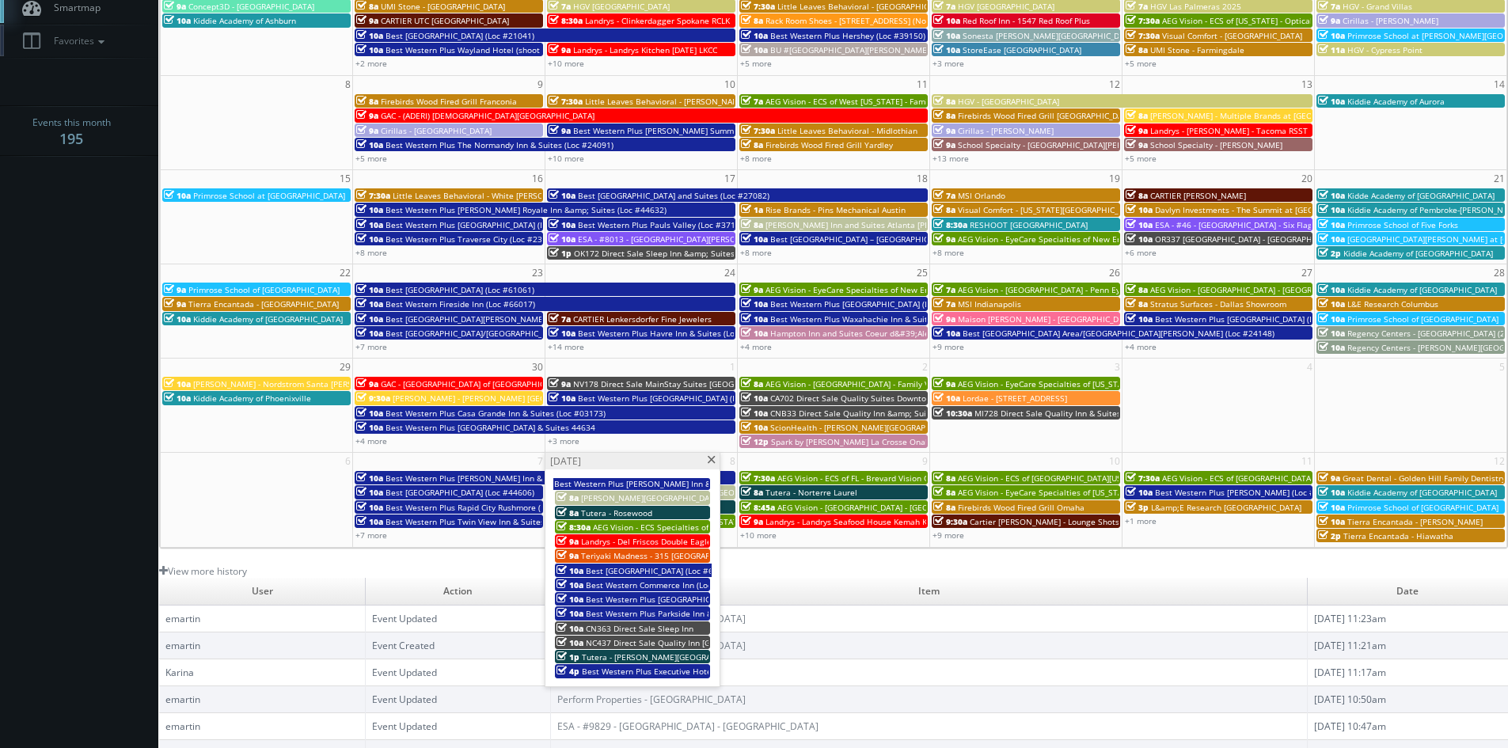
click at [713, 462] on span at bounding box center [711, 460] width 10 height 9
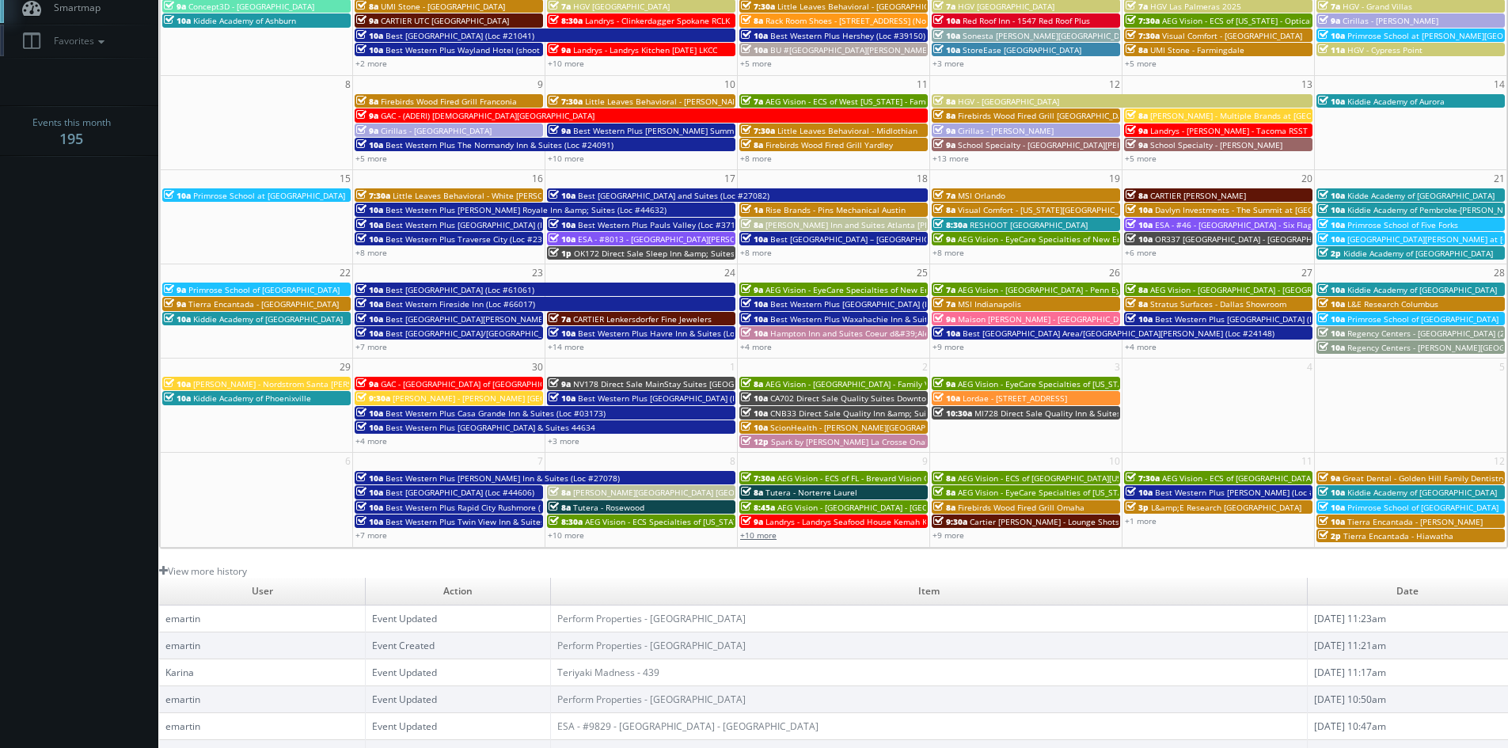
click at [766, 534] on link "+10 more" at bounding box center [758, 535] width 36 height 11
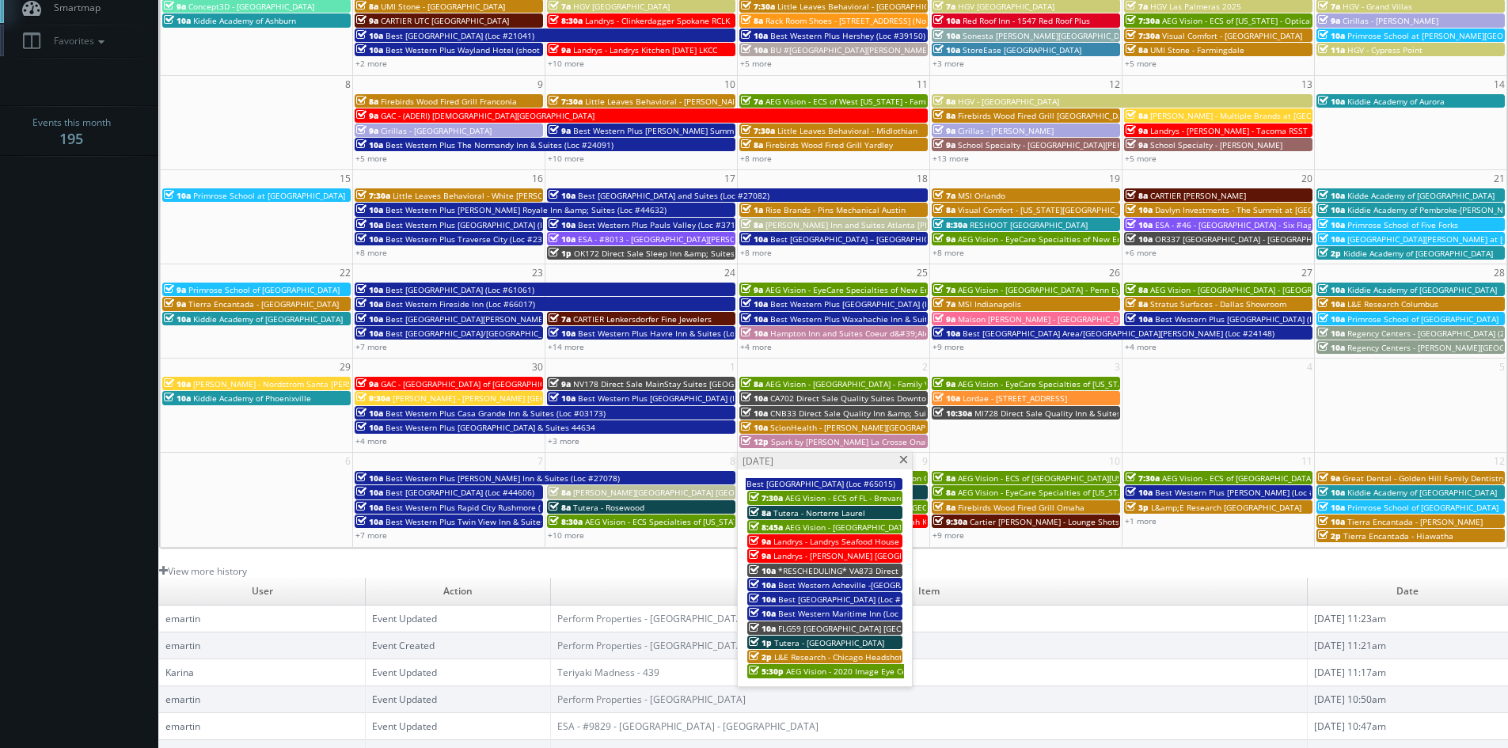
click at [903, 458] on span at bounding box center [904, 460] width 10 height 9
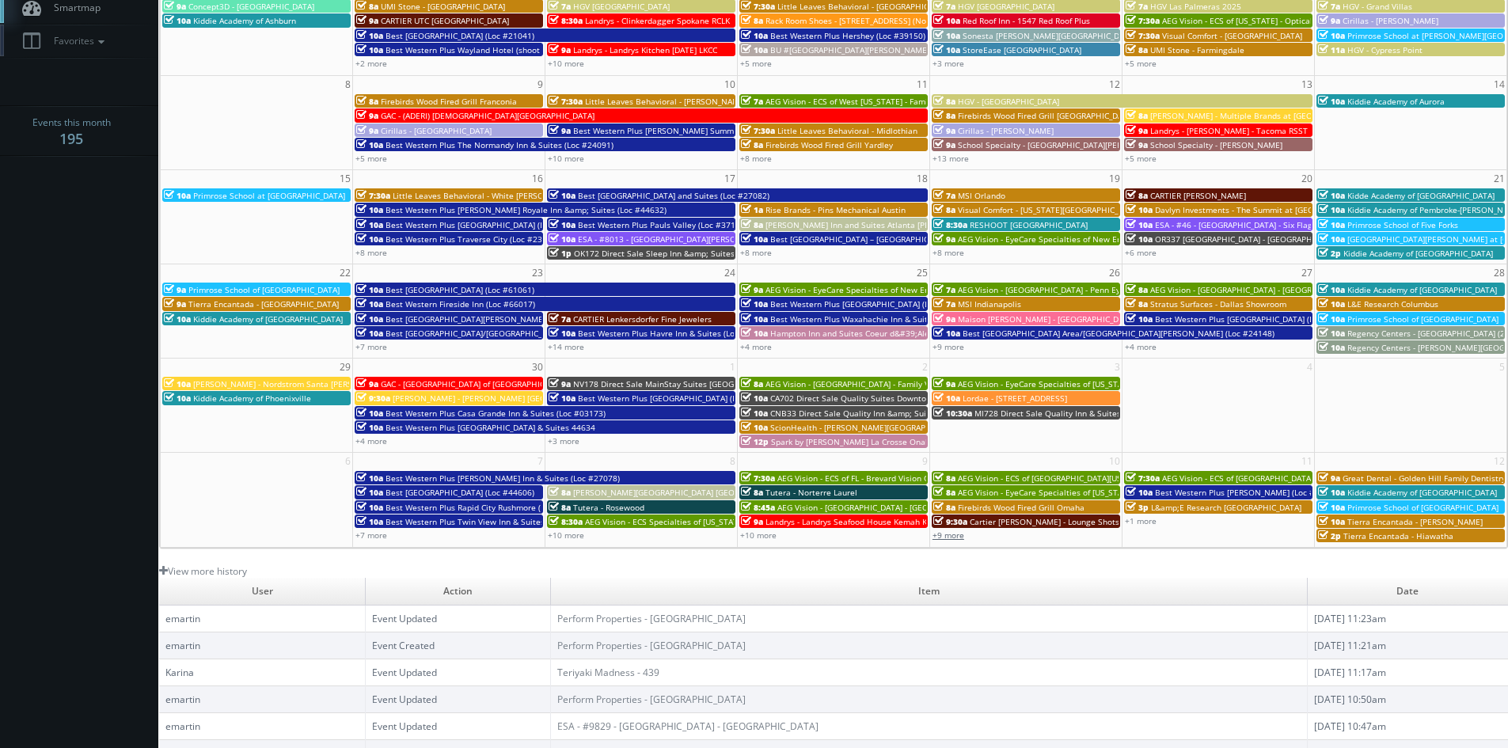
click at [954, 534] on link "+9 more" at bounding box center [949, 535] width 32 height 11
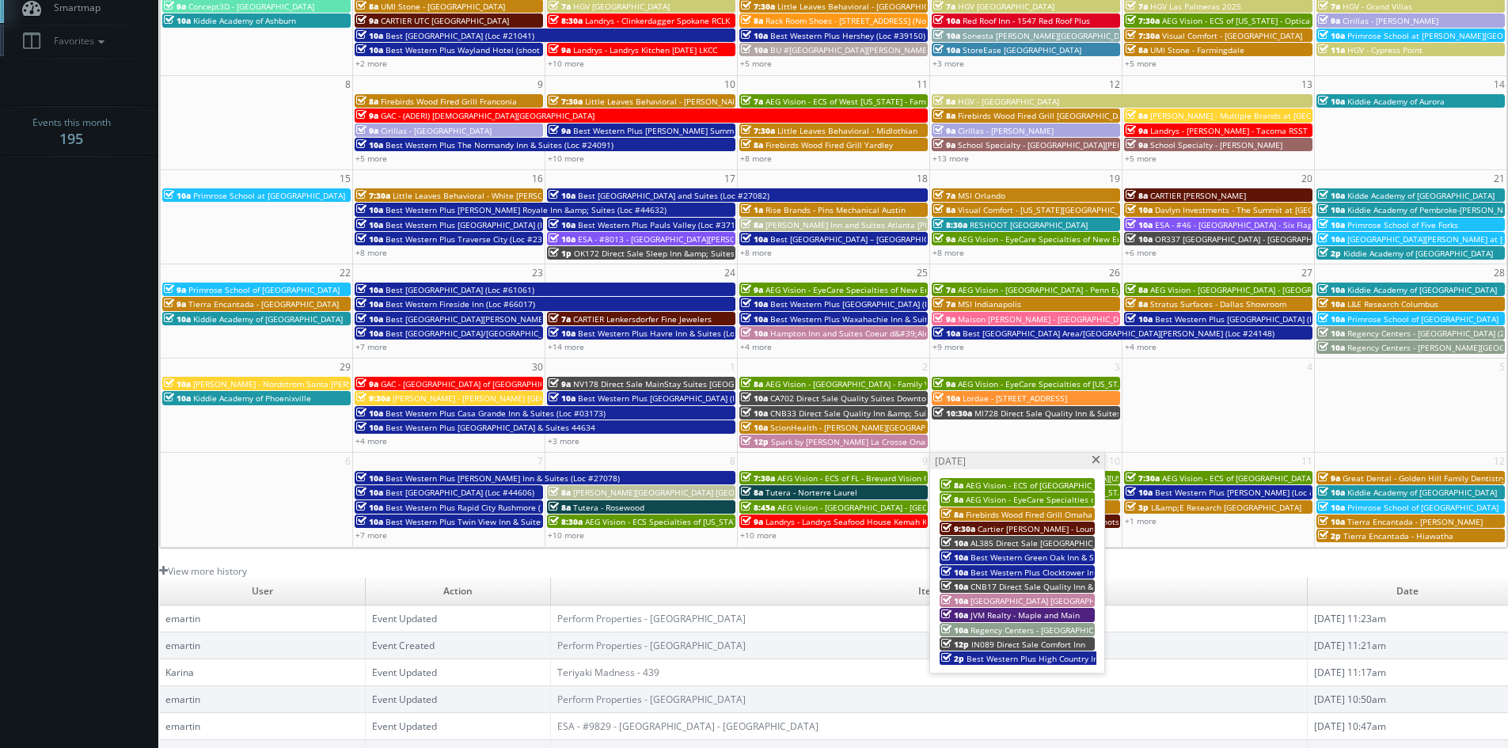
click at [1096, 462] on span at bounding box center [1096, 460] width 10 height 9
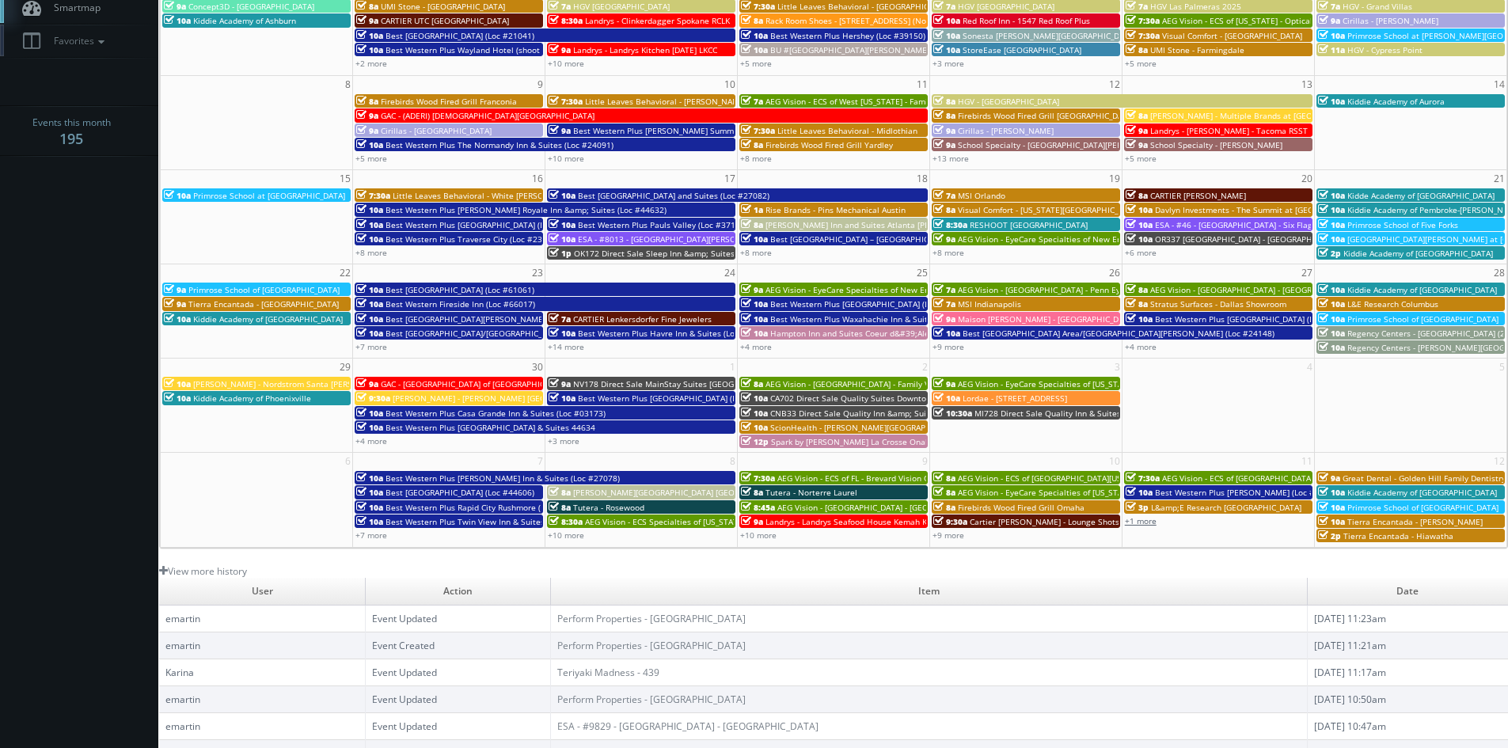
click at [1146, 523] on link "+1 more" at bounding box center [1141, 520] width 32 height 11
click at [1291, 462] on span at bounding box center [1289, 460] width 10 height 9
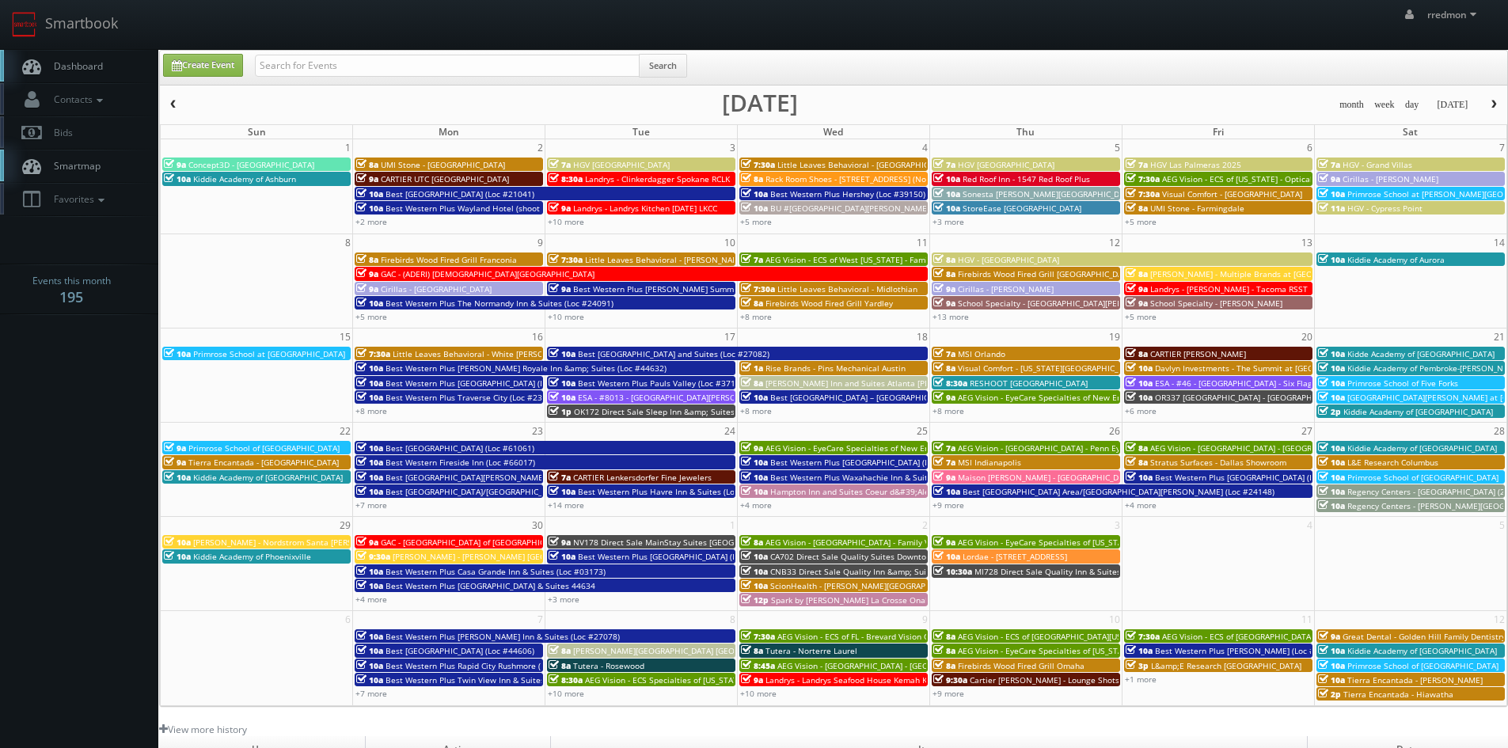
click at [1493, 105] on span "button" at bounding box center [1494, 105] width 11 height 10
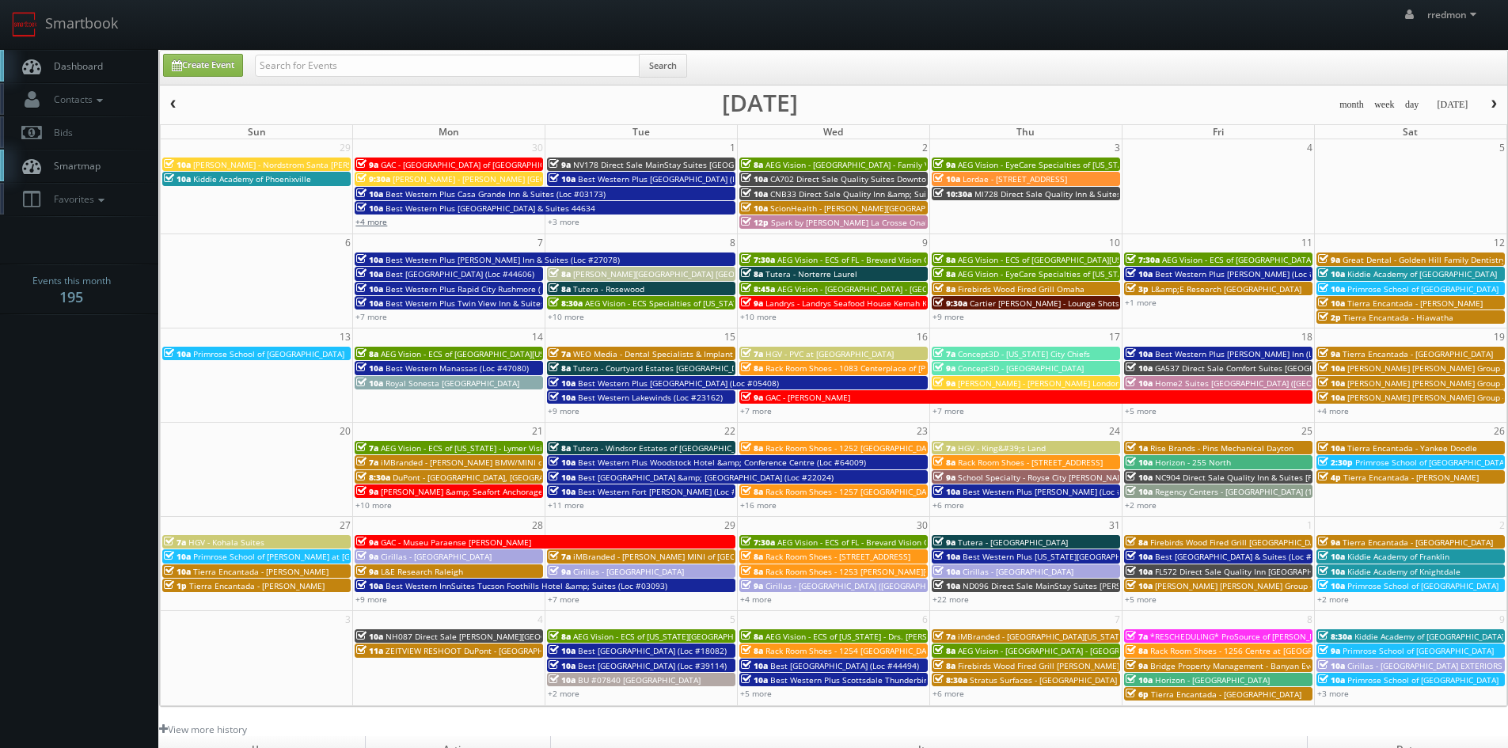
click at [375, 222] on link "+4 more" at bounding box center [372, 221] width 32 height 11
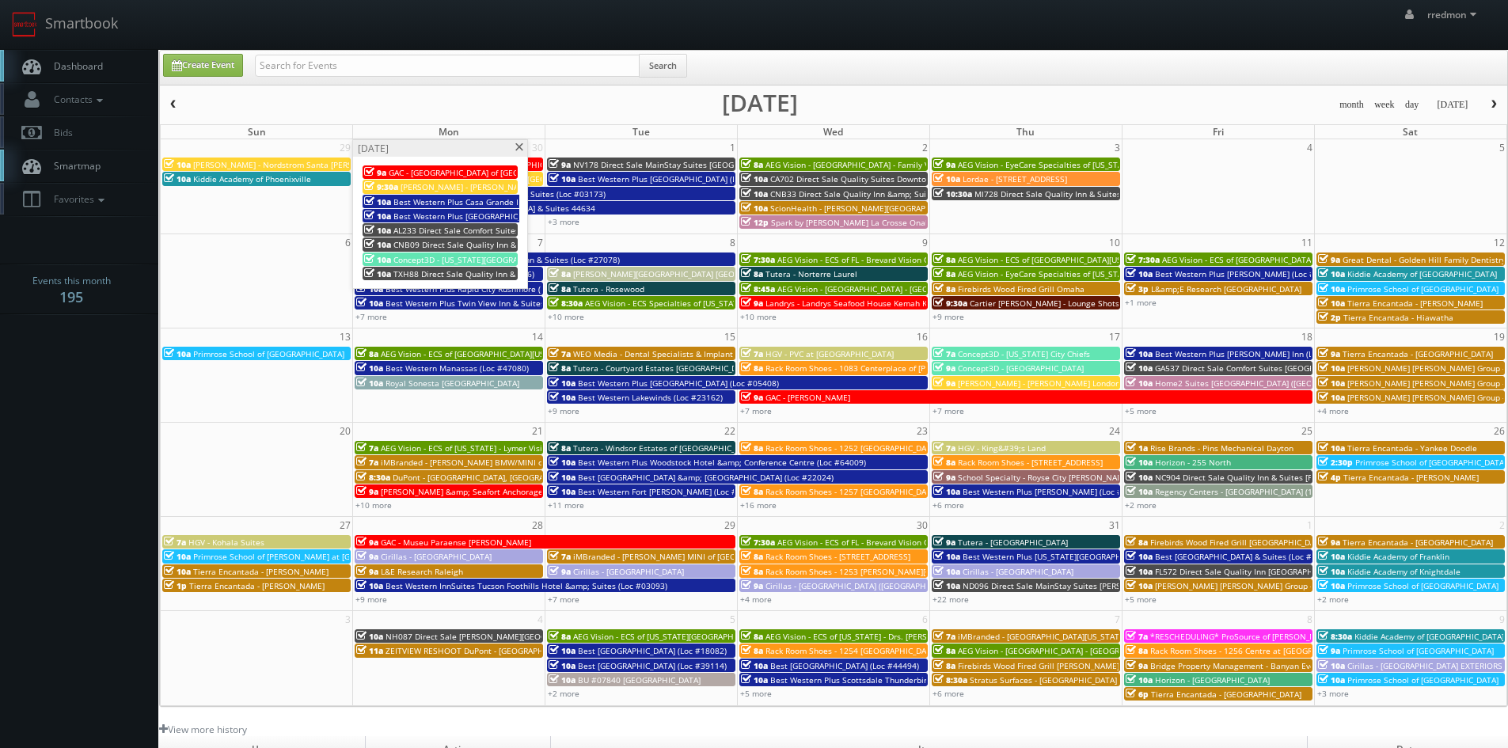
click at [522, 147] on span at bounding box center [519, 147] width 10 height 9
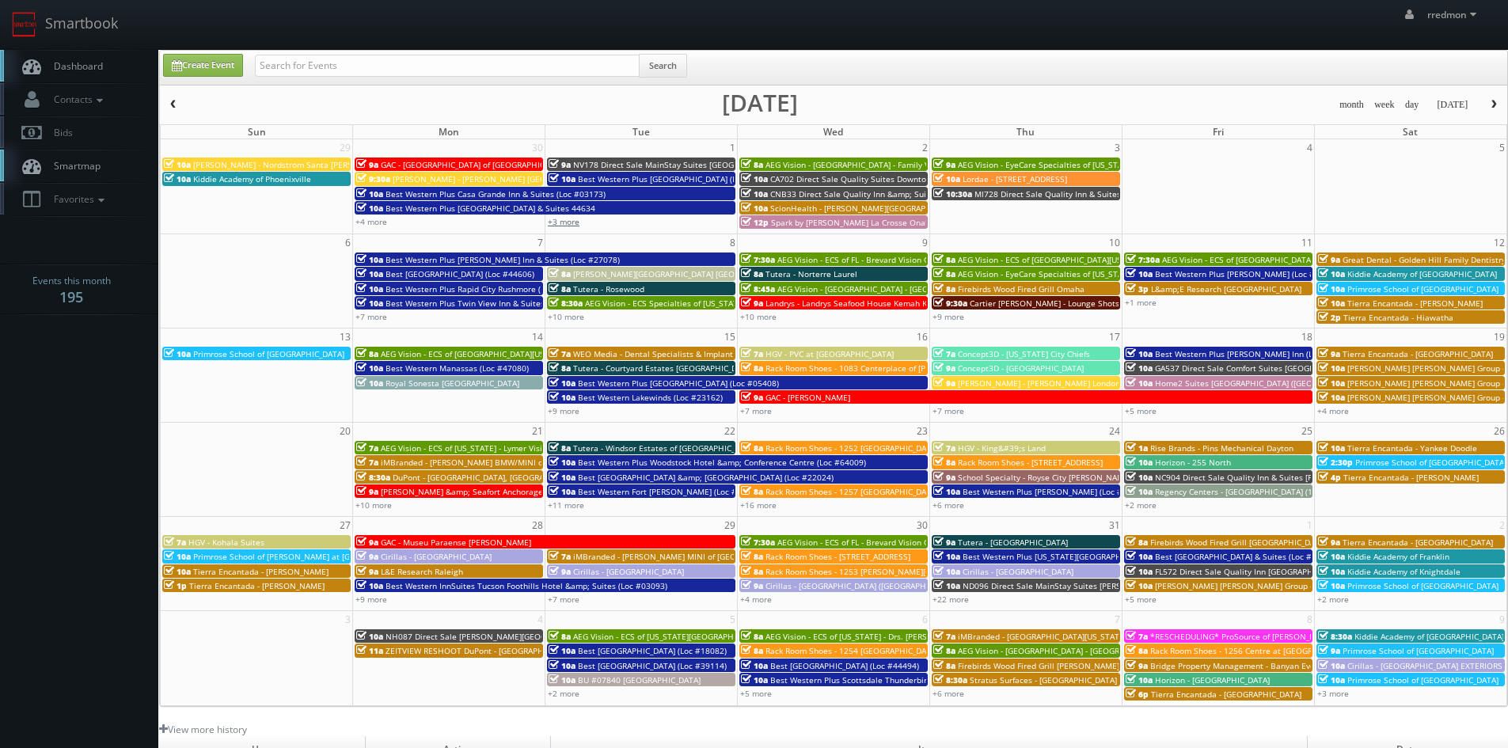
click at [571, 223] on link "+3 more" at bounding box center [564, 221] width 32 height 11
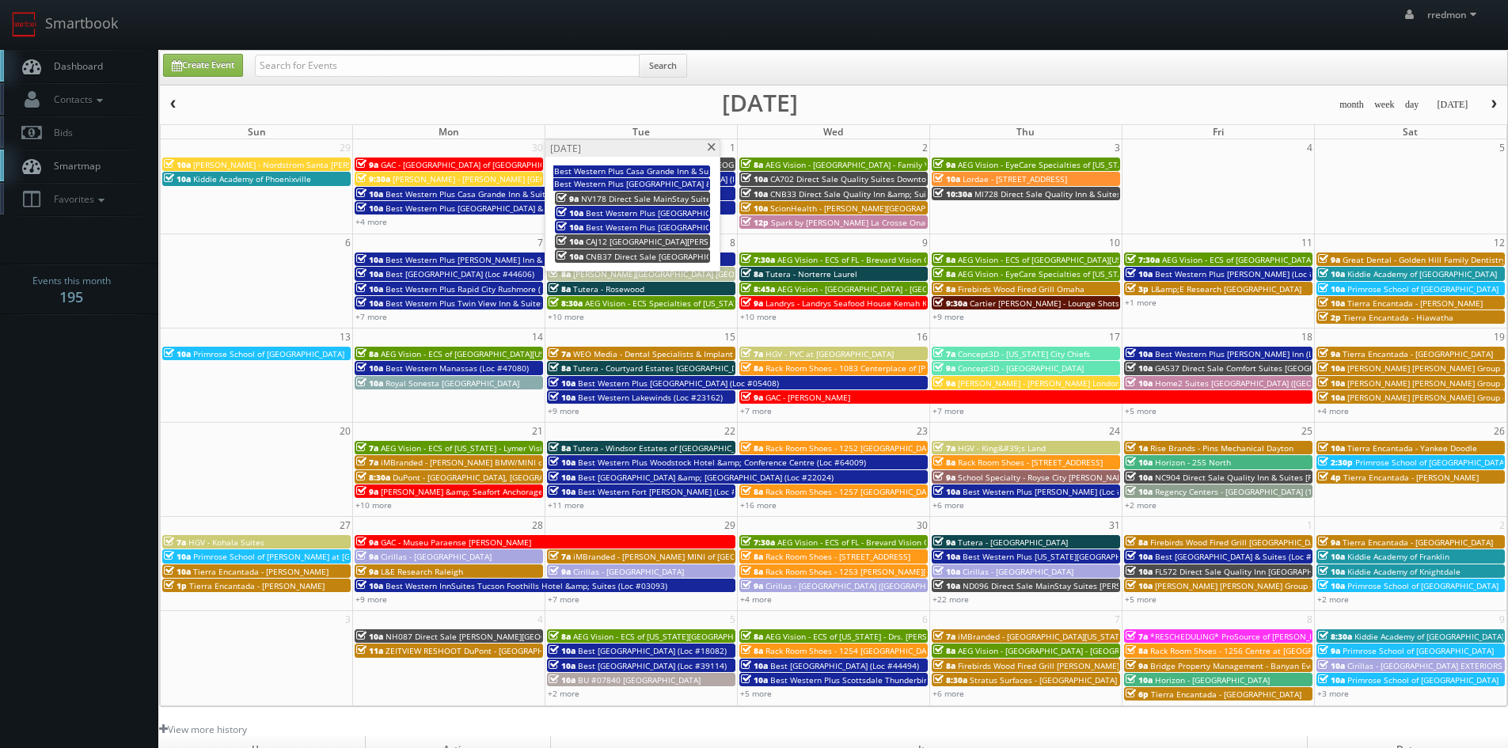
click at [711, 146] on span at bounding box center [711, 147] width 10 height 9
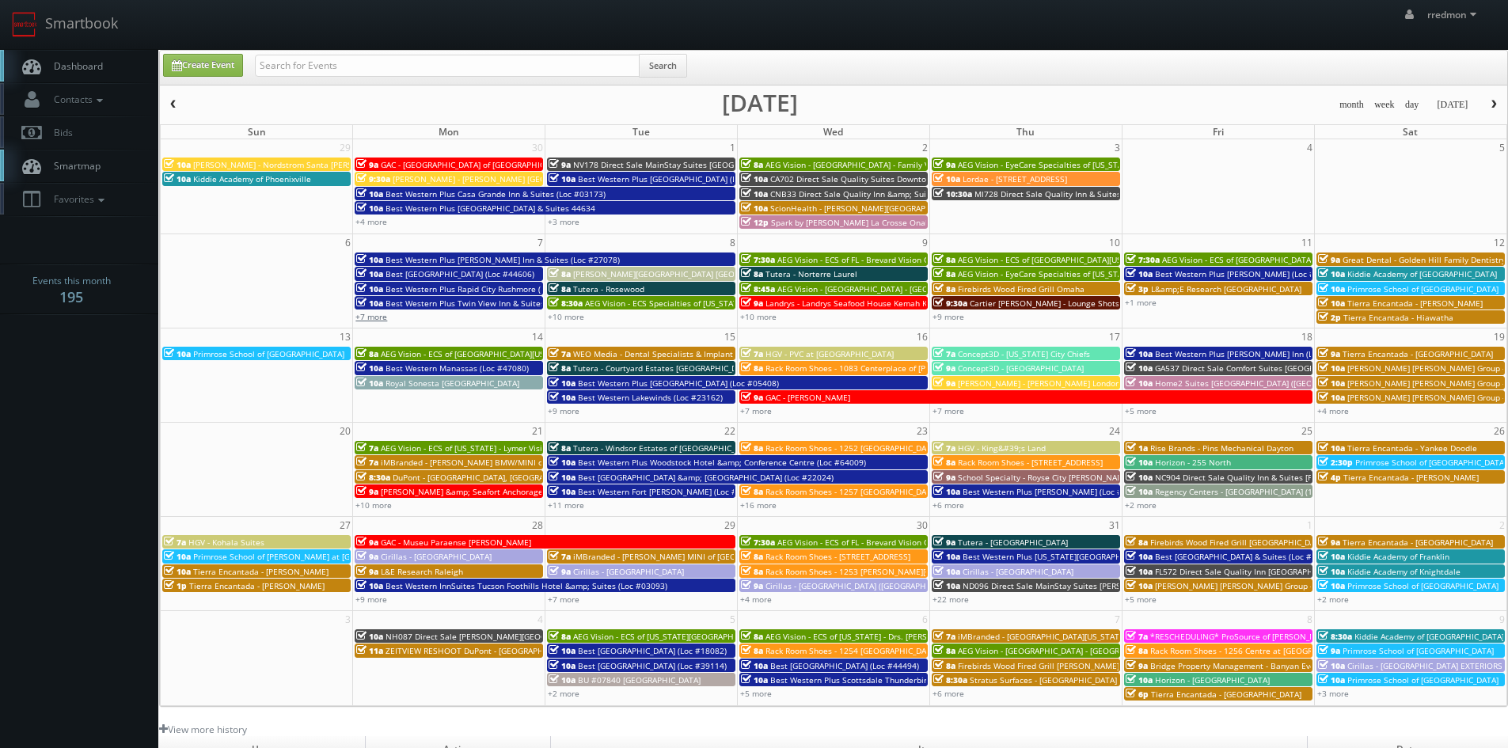
click at [376, 318] on link "+7 more" at bounding box center [372, 316] width 32 height 11
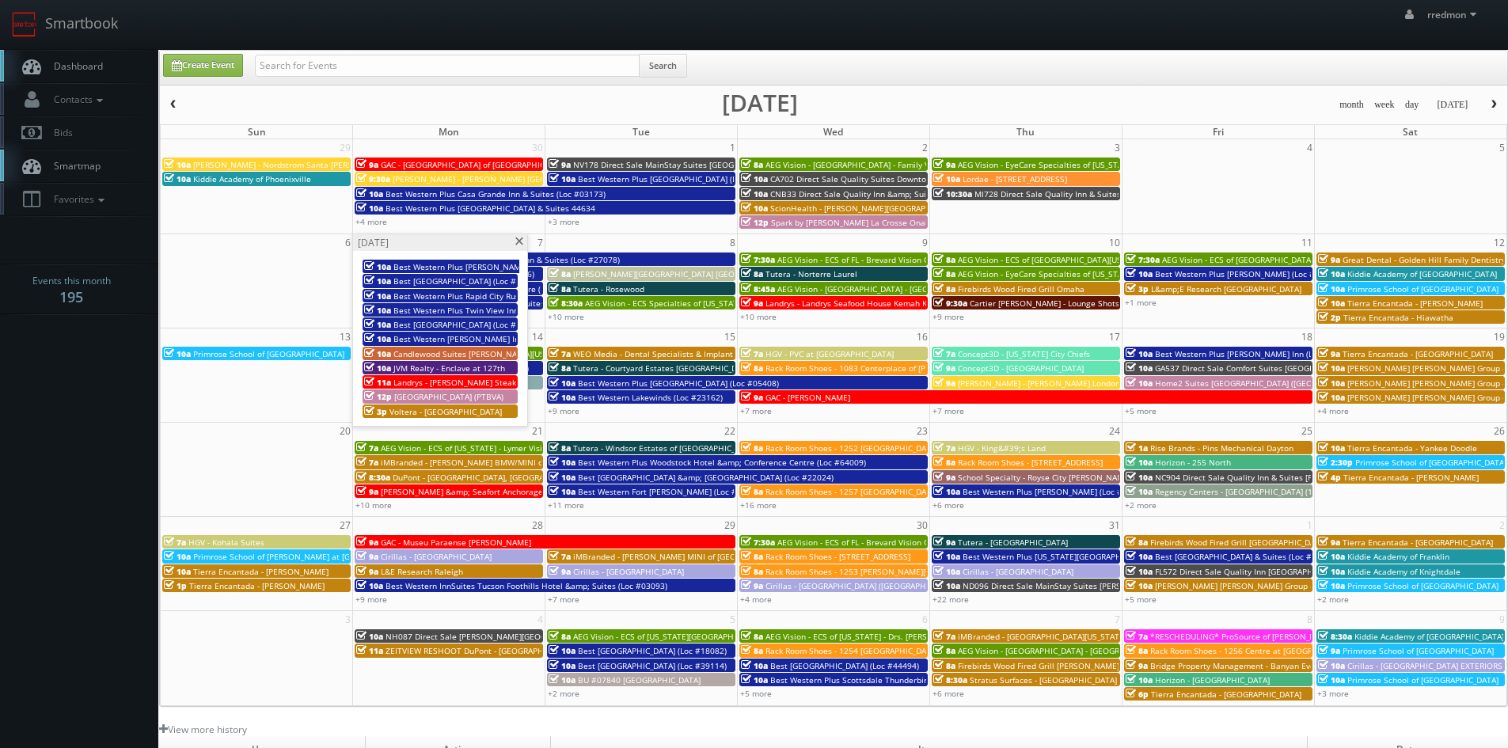
click at [516, 239] on span at bounding box center [519, 242] width 10 height 9
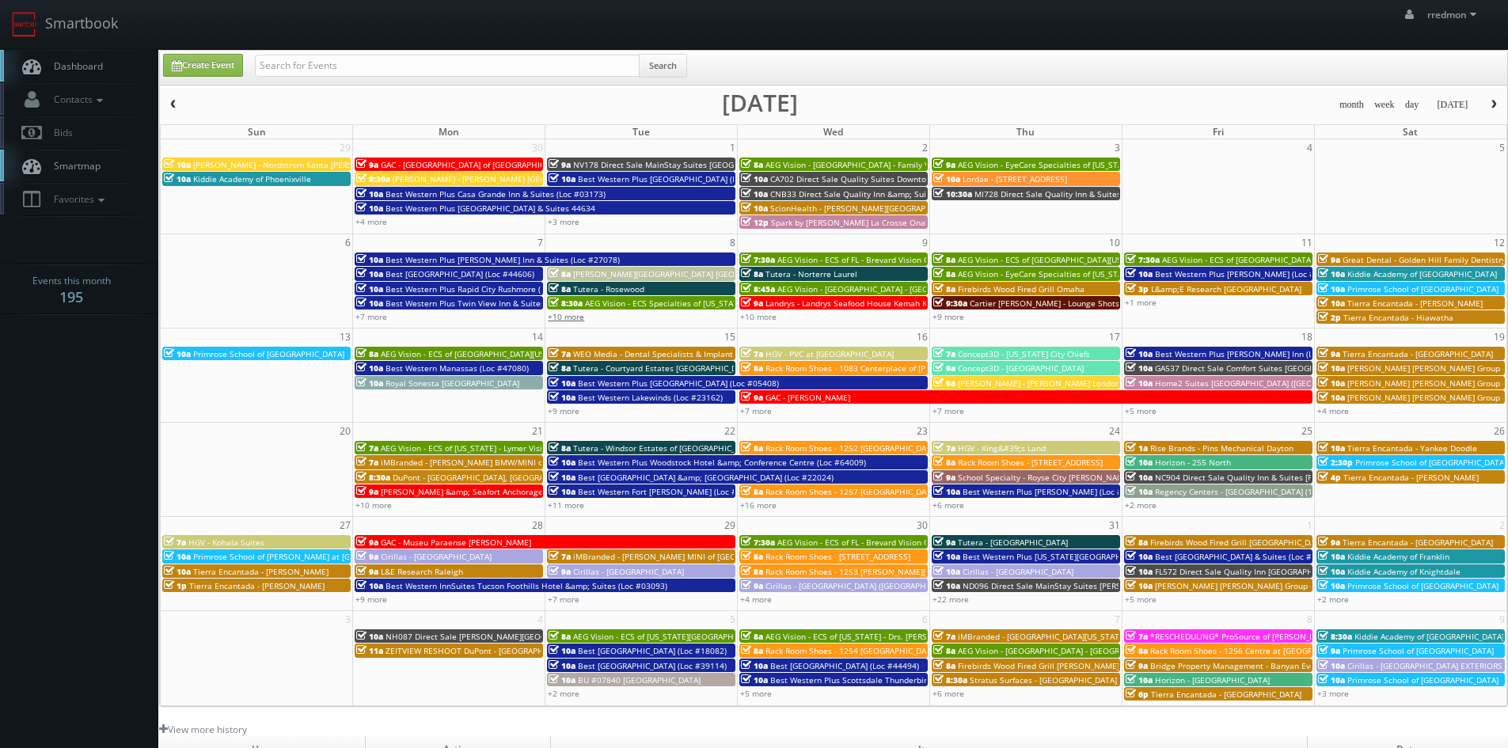
click at [574, 316] on link "+10 more" at bounding box center [566, 316] width 36 height 11
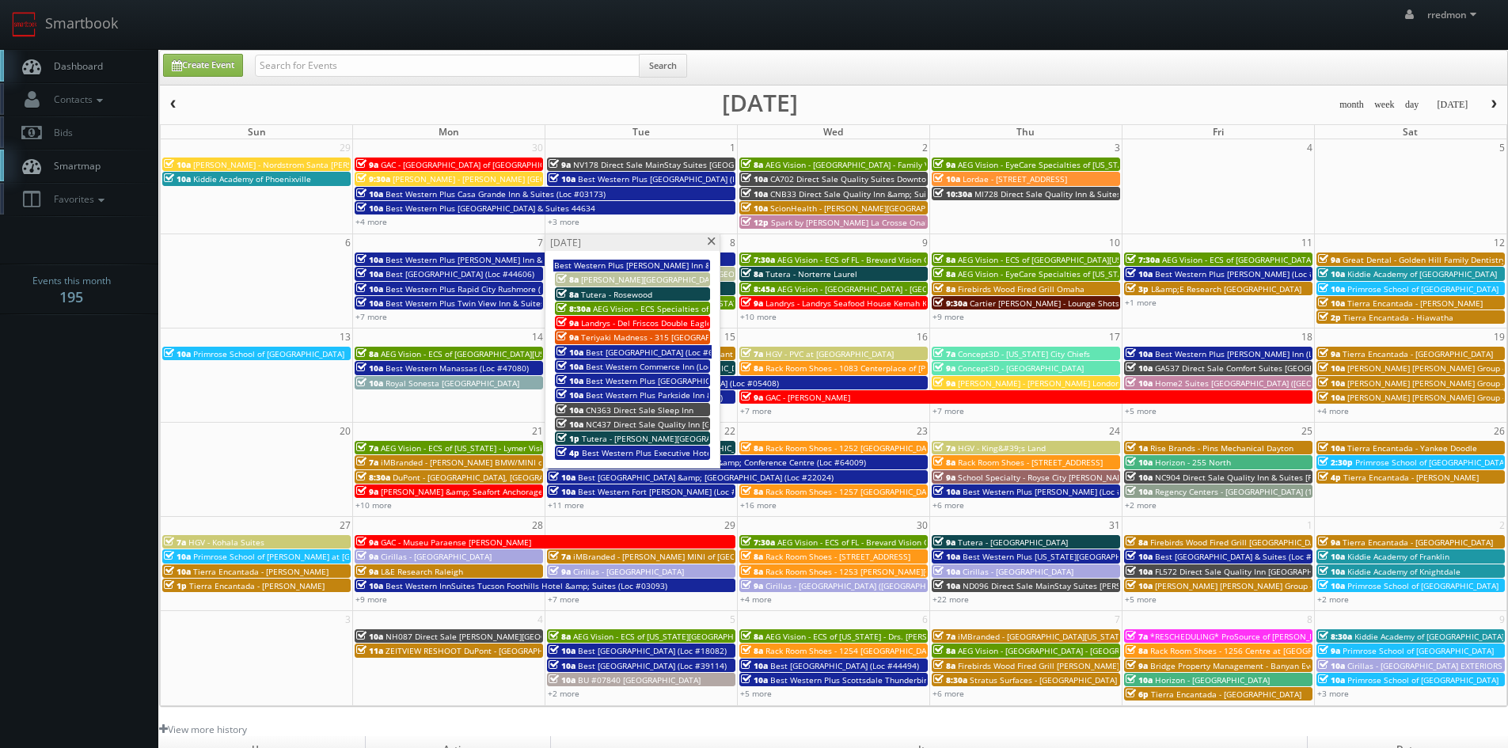
click at [708, 241] on span at bounding box center [711, 242] width 10 height 9
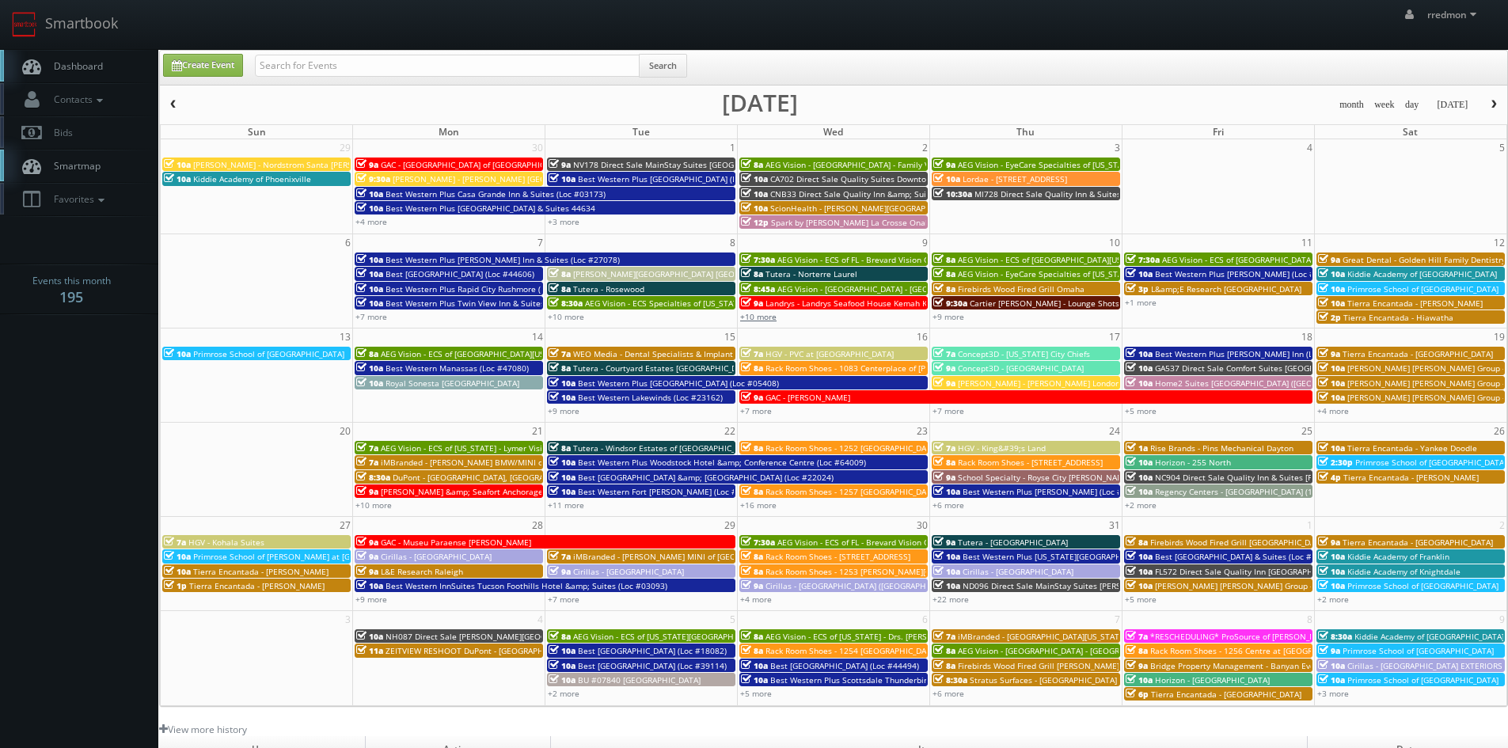
click at [774, 312] on link "+10 more" at bounding box center [758, 316] width 36 height 11
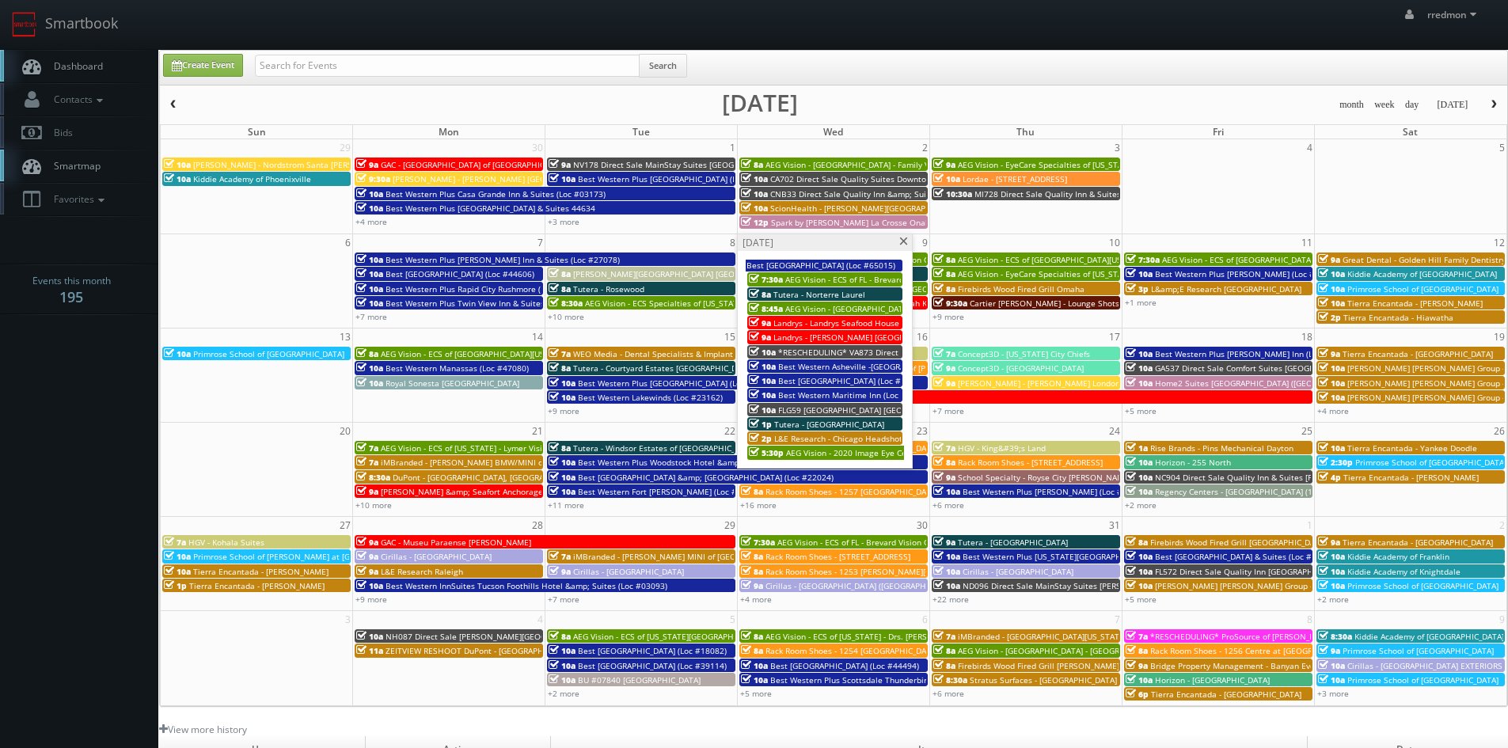
click at [900, 245] on span at bounding box center [904, 242] width 10 height 9
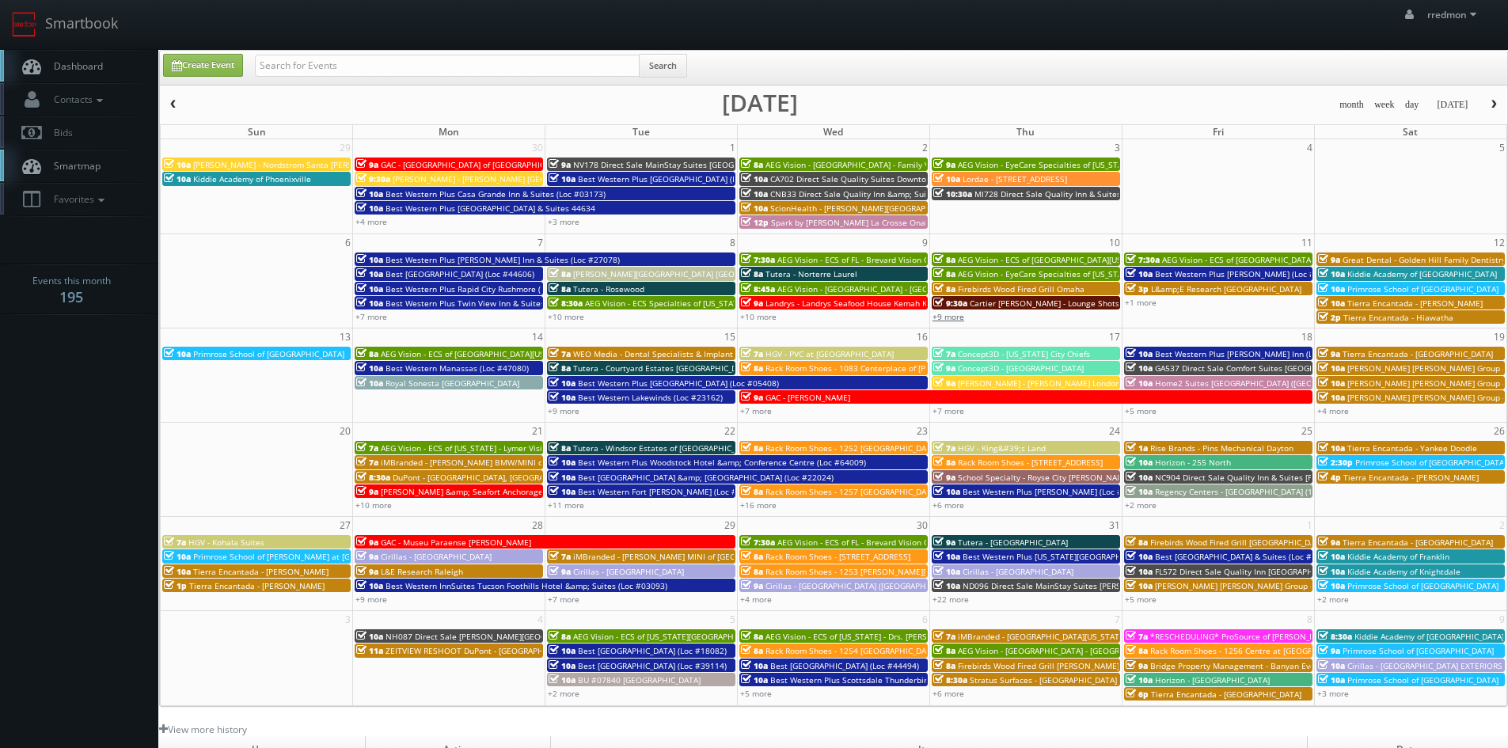
click at [960, 314] on link "+9 more" at bounding box center [949, 316] width 32 height 11
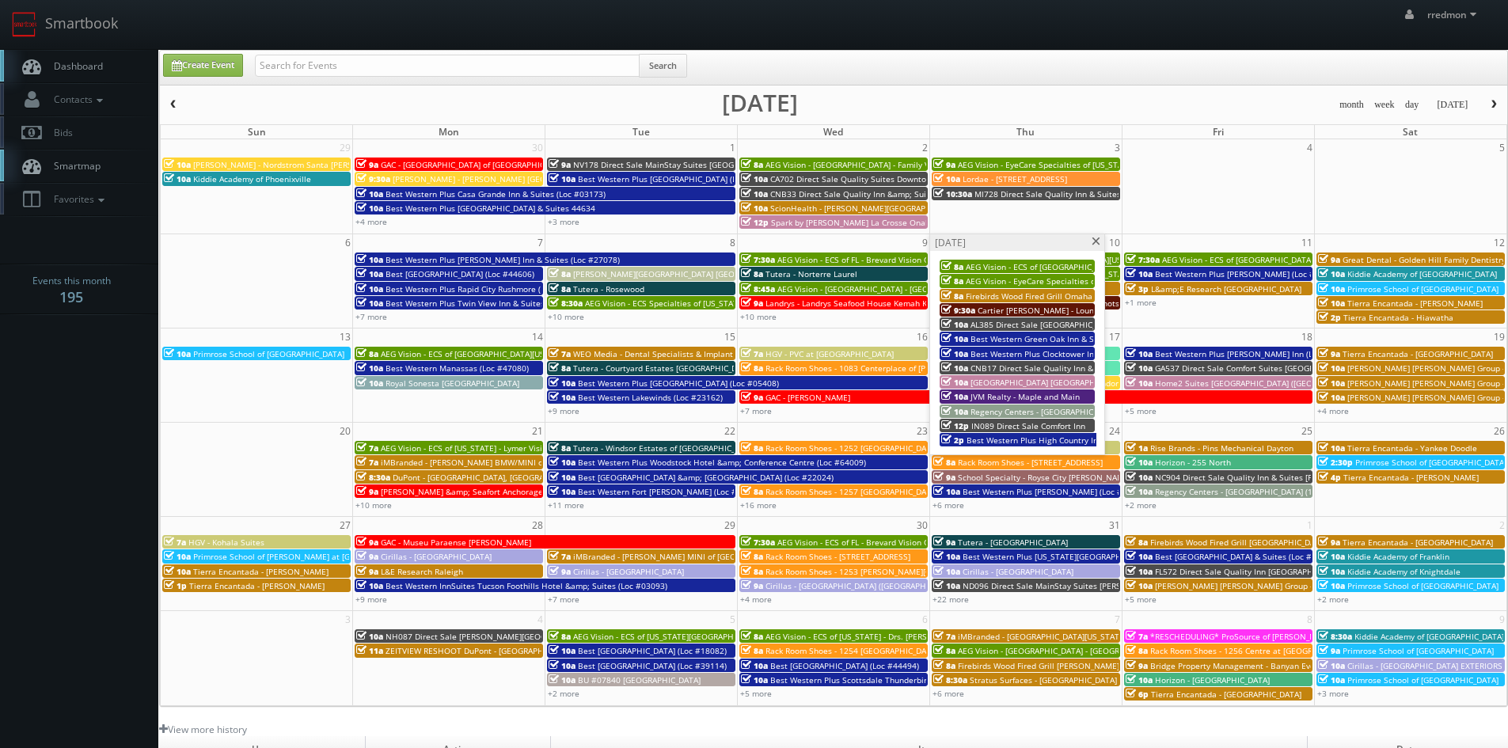
click at [1093, 241] on span at bounding box center [1096, 242] width 10 height 9
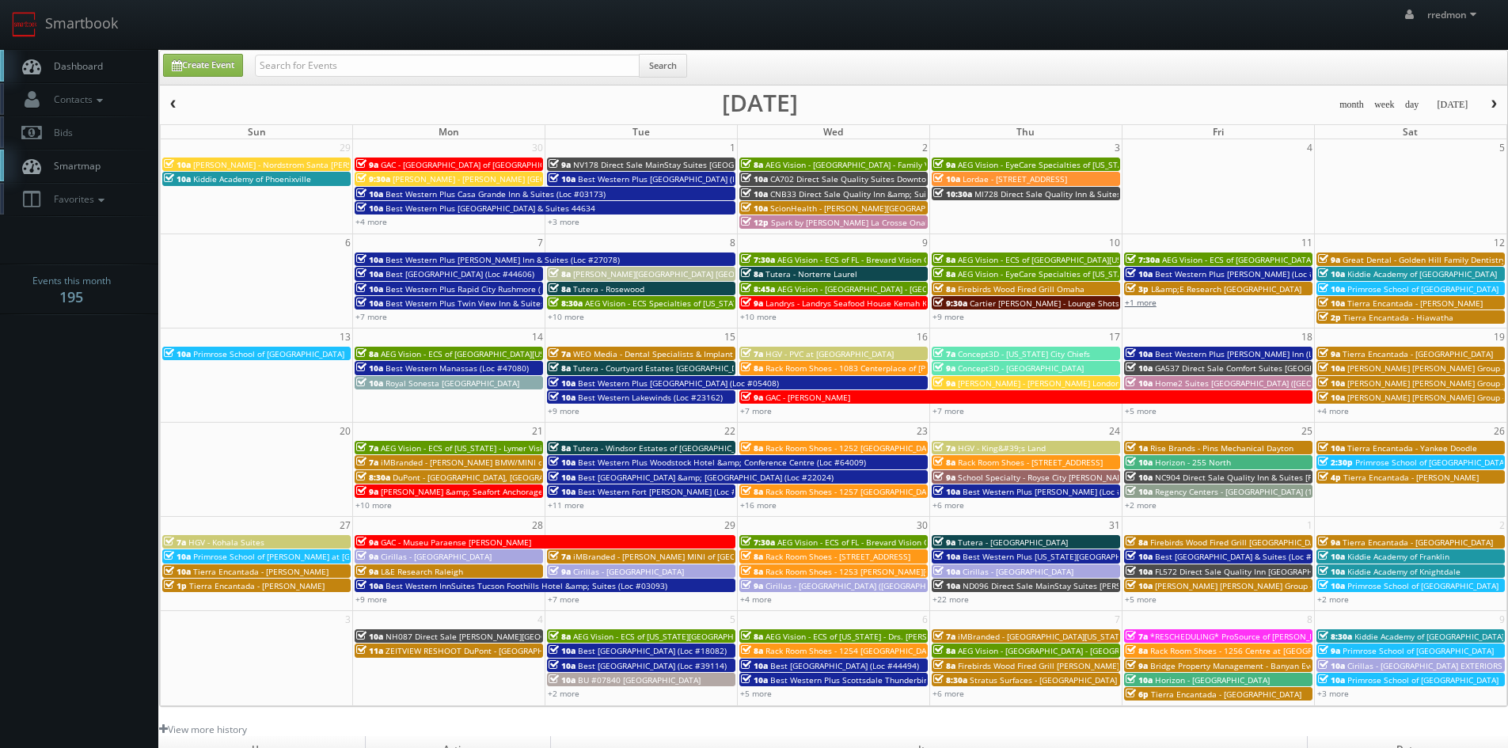
click at [1147, 306] on link "+1 more" at bounding box center [1141, 302] width 32 height 11
click at [1289, 242] on span at bounding box center [1289, 242] width 10 height 9
click at [570, 409] on link "+9 more" at bounding box center [564, 410] width 32 height 11
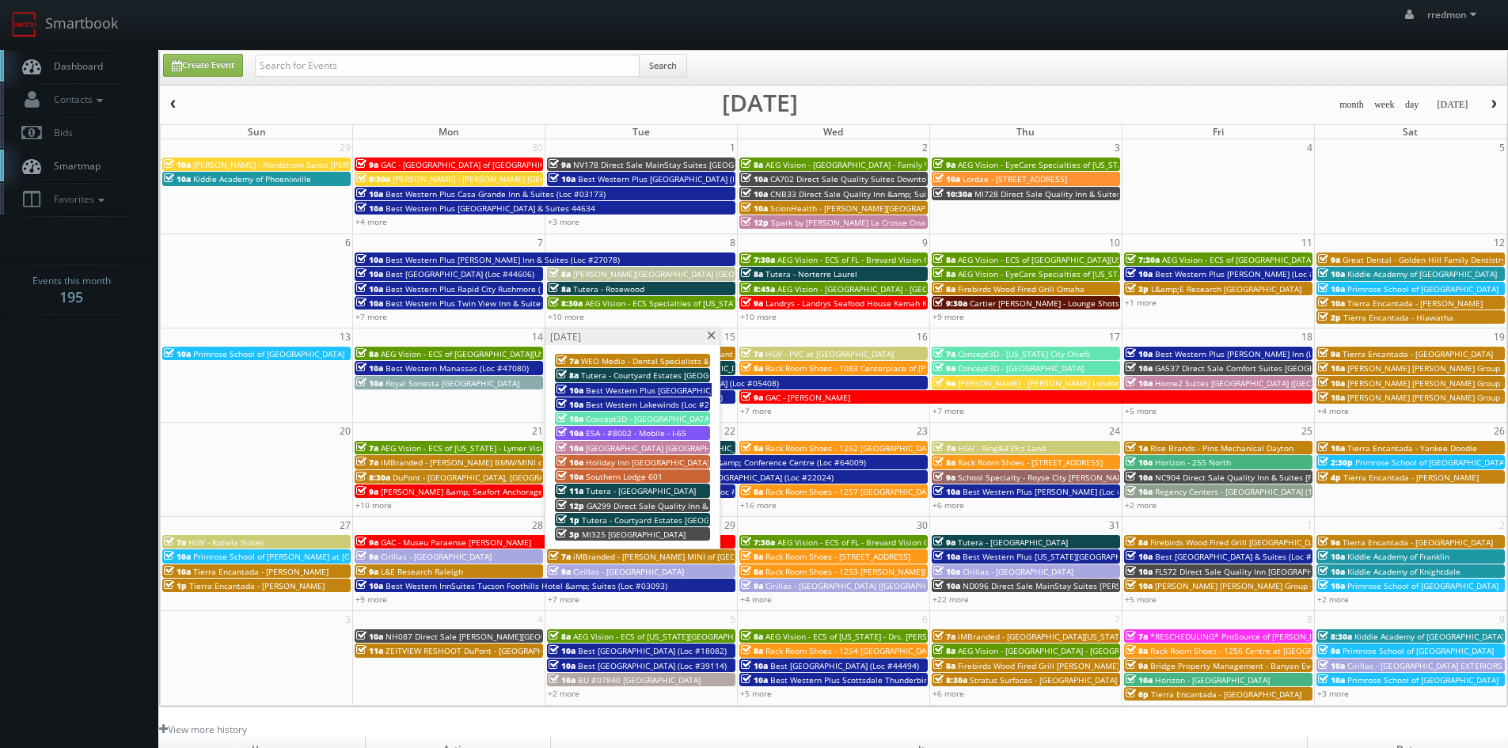
click at [709, 334] on span at bounding box center [711, 336] width 10 height 9
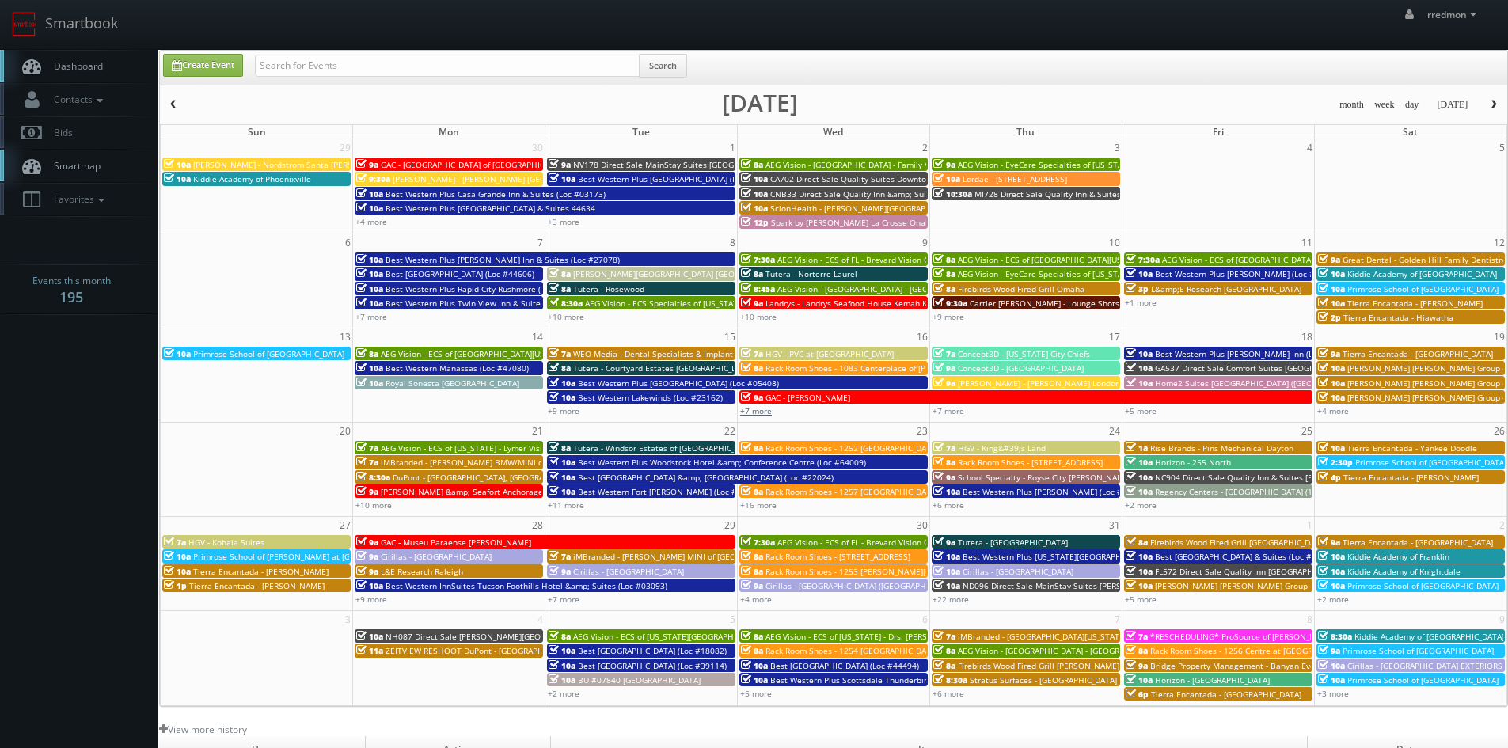
click at [751, 409] on link "+7 more" at bounding box center [756, 410] width 32 height 11
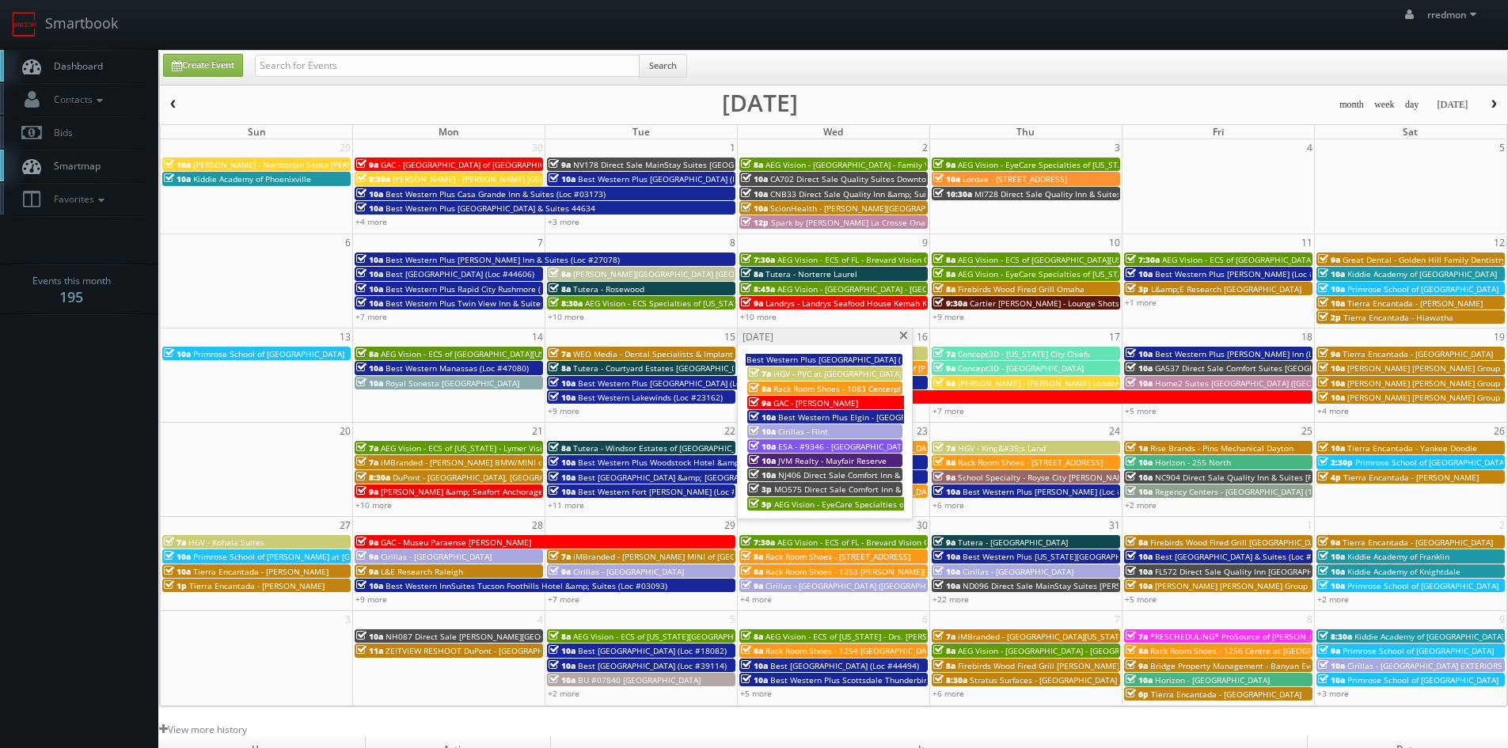
click at [902, 337] on span at bounding box center [904, 336] width 10 height 9
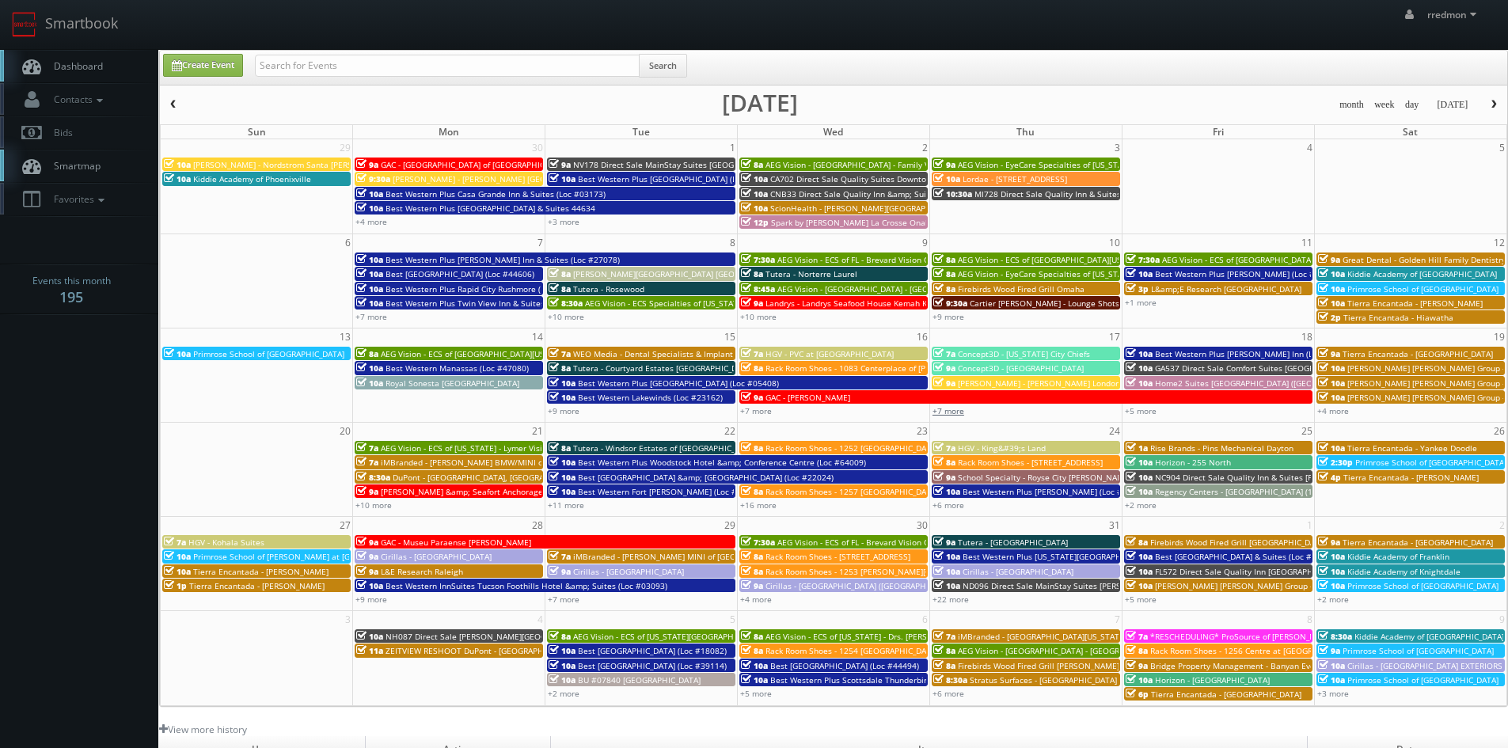
click at [953, 412] on link "+7 more" at bounding box center [949, 410] width 32 height 11
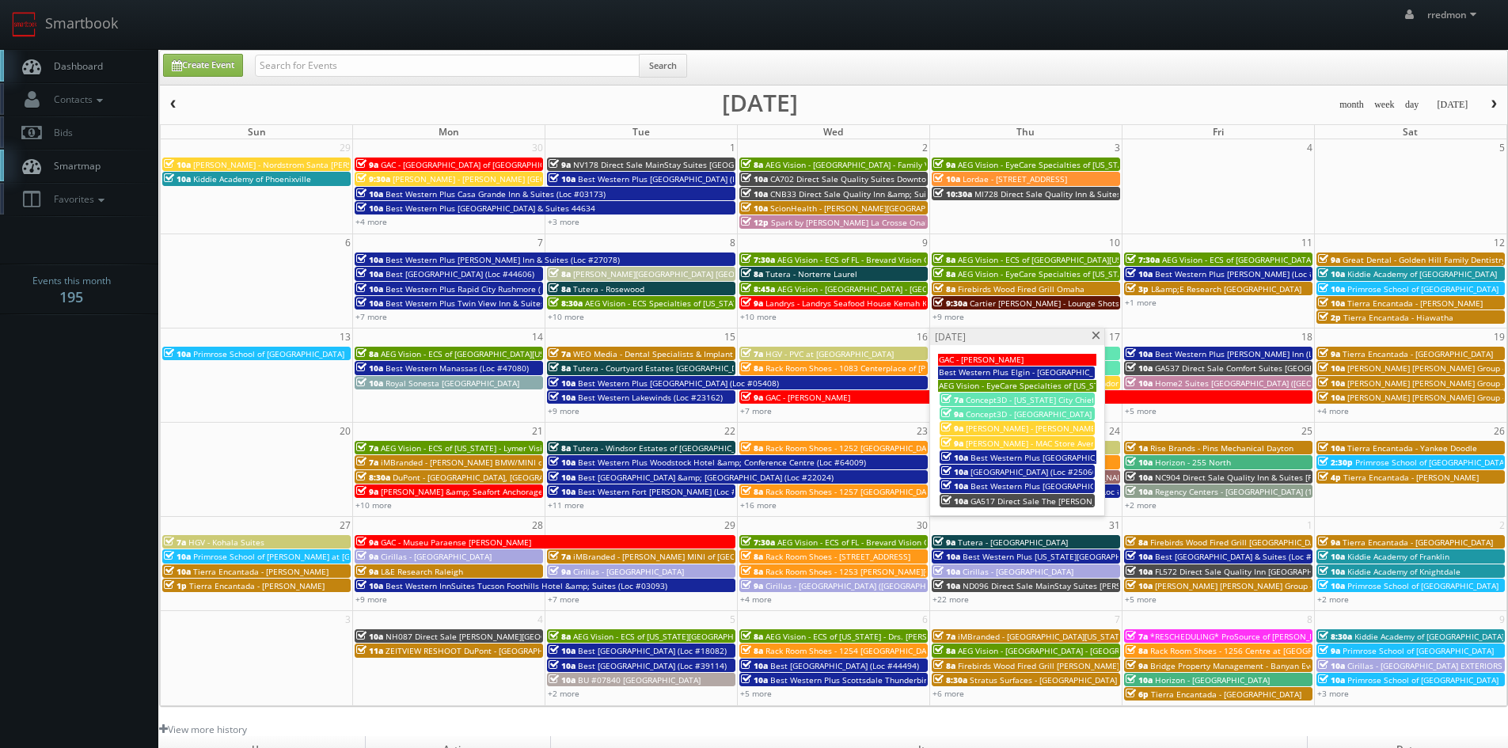
click at [1097, 335] on span at bounding box center [1096, 336] width 10 height 9
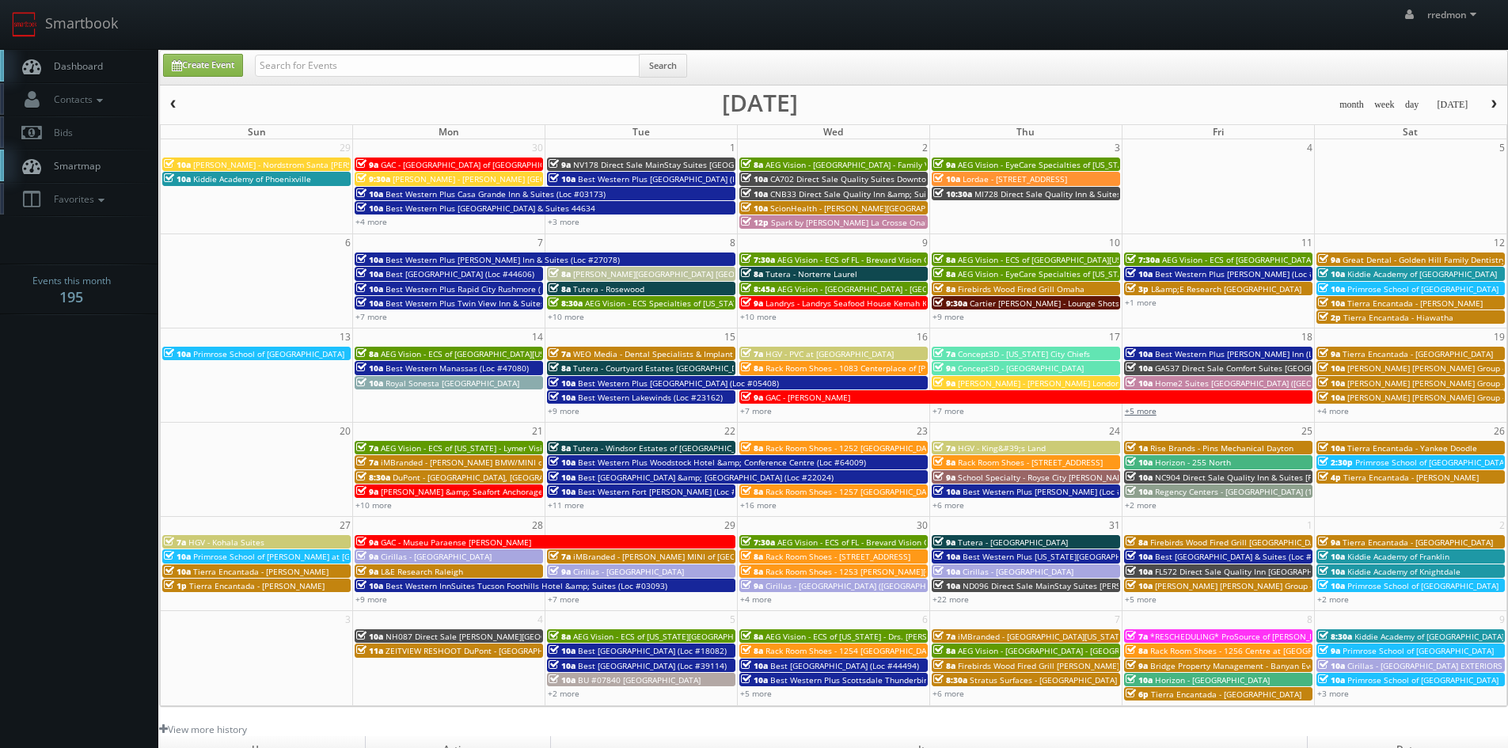
click at [1147, 411] on link "+5 more" at bounding box center [1141, 410] width 32 height 11
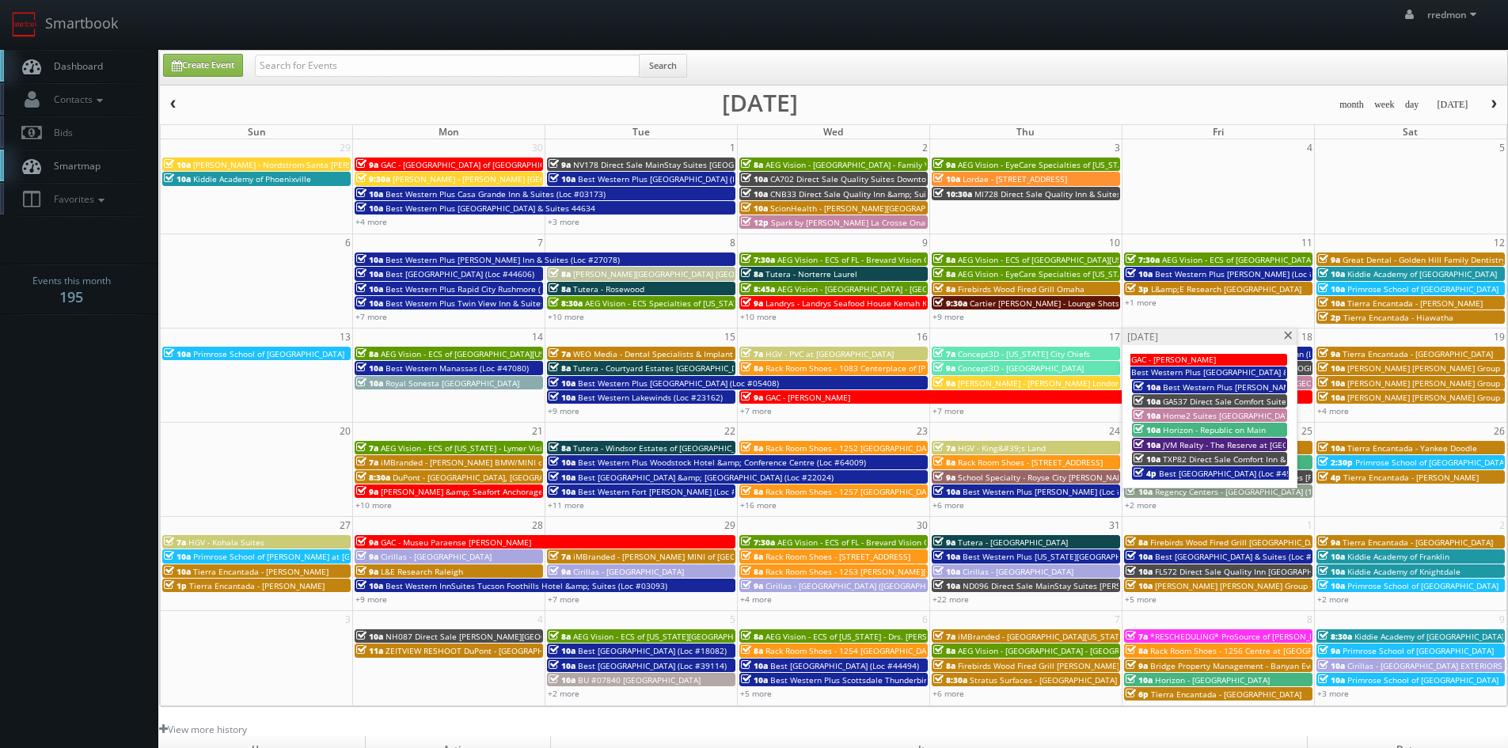
click at [1287, 337] on span at bounding box center [1289, 336] width 10 height 9
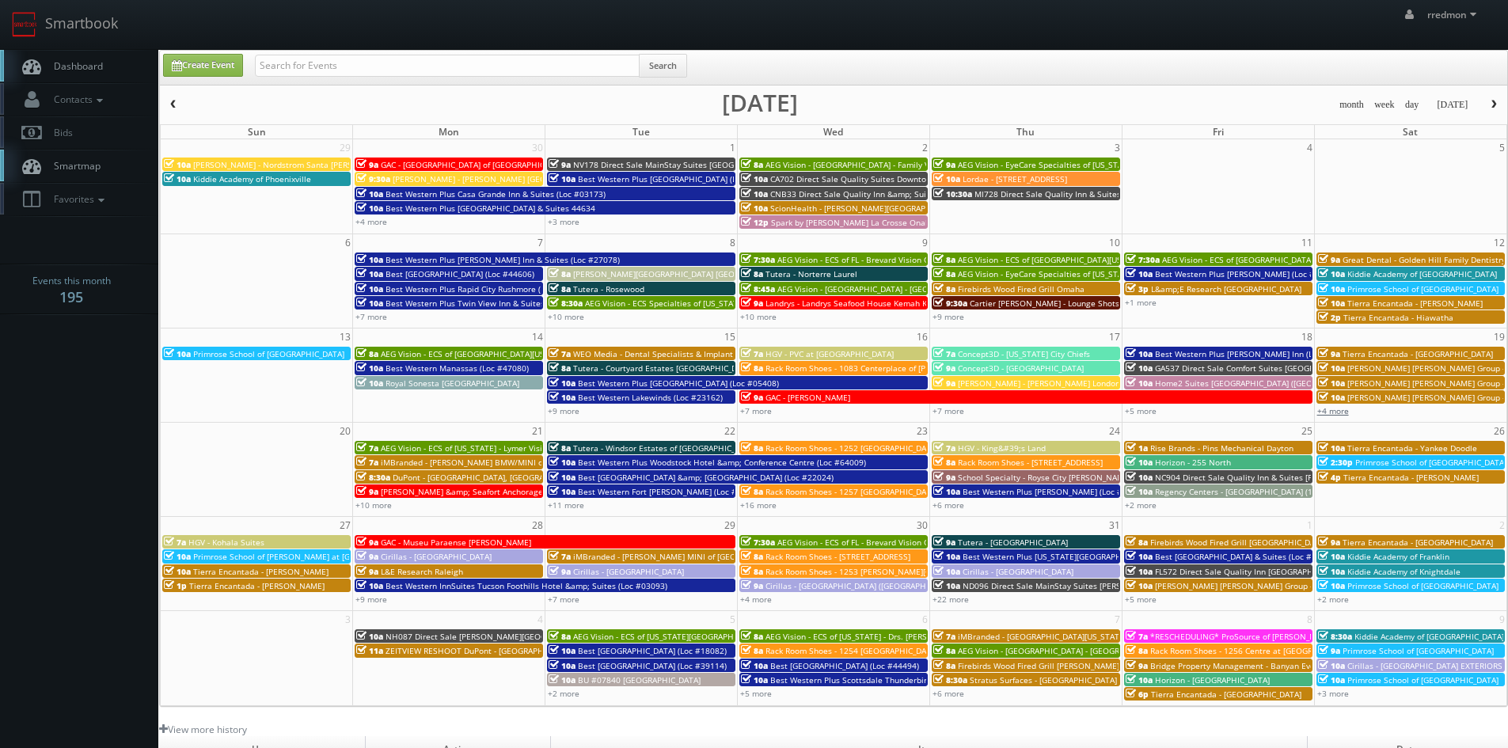
click at [1345, 407] on link "+4 more" at bounding box center [1334, 410] width 32 height 11
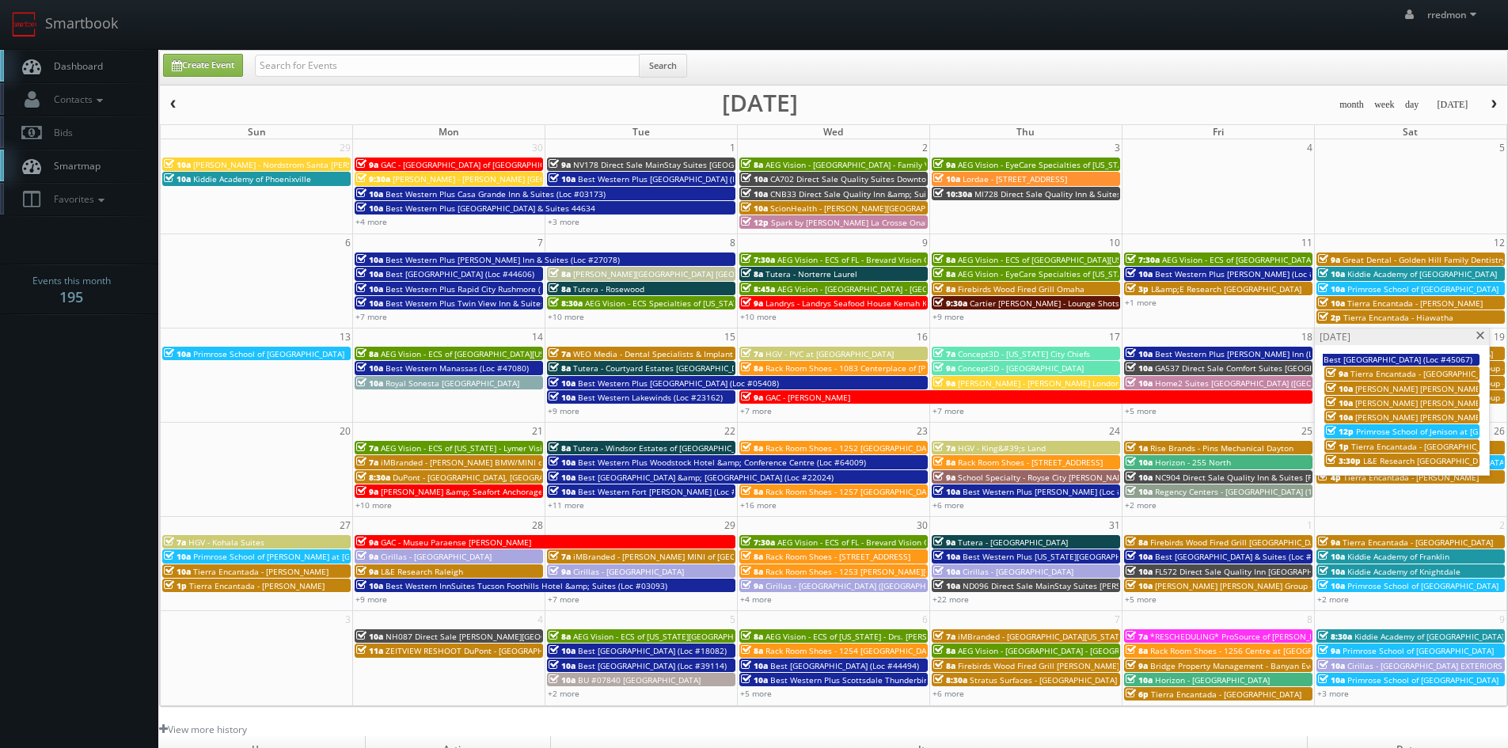
click at [1479, 337] on span at bounding box center [1481, 336] width 10 height 9
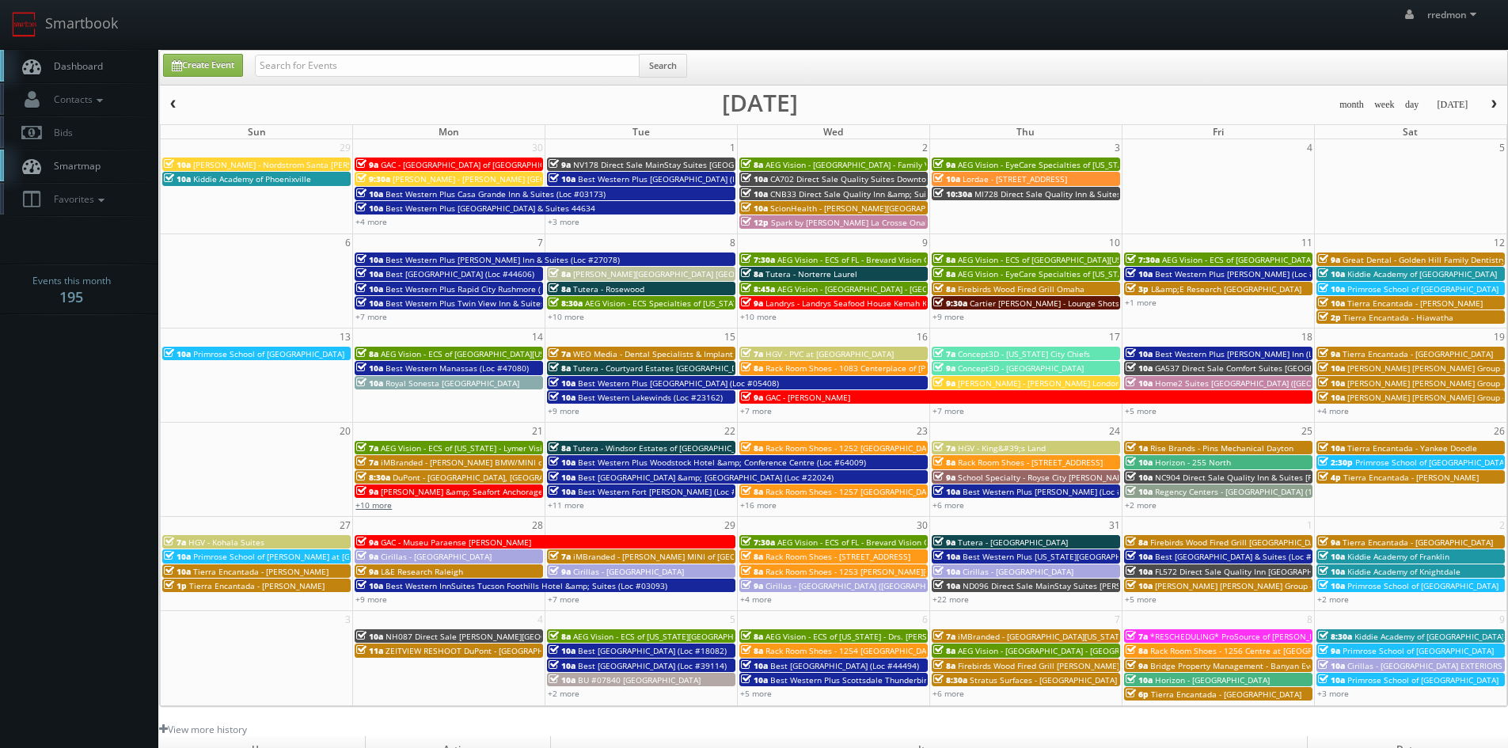
click at [386, 508] on link "+10 more" at bounding box center [374, 505] width 36 height 11
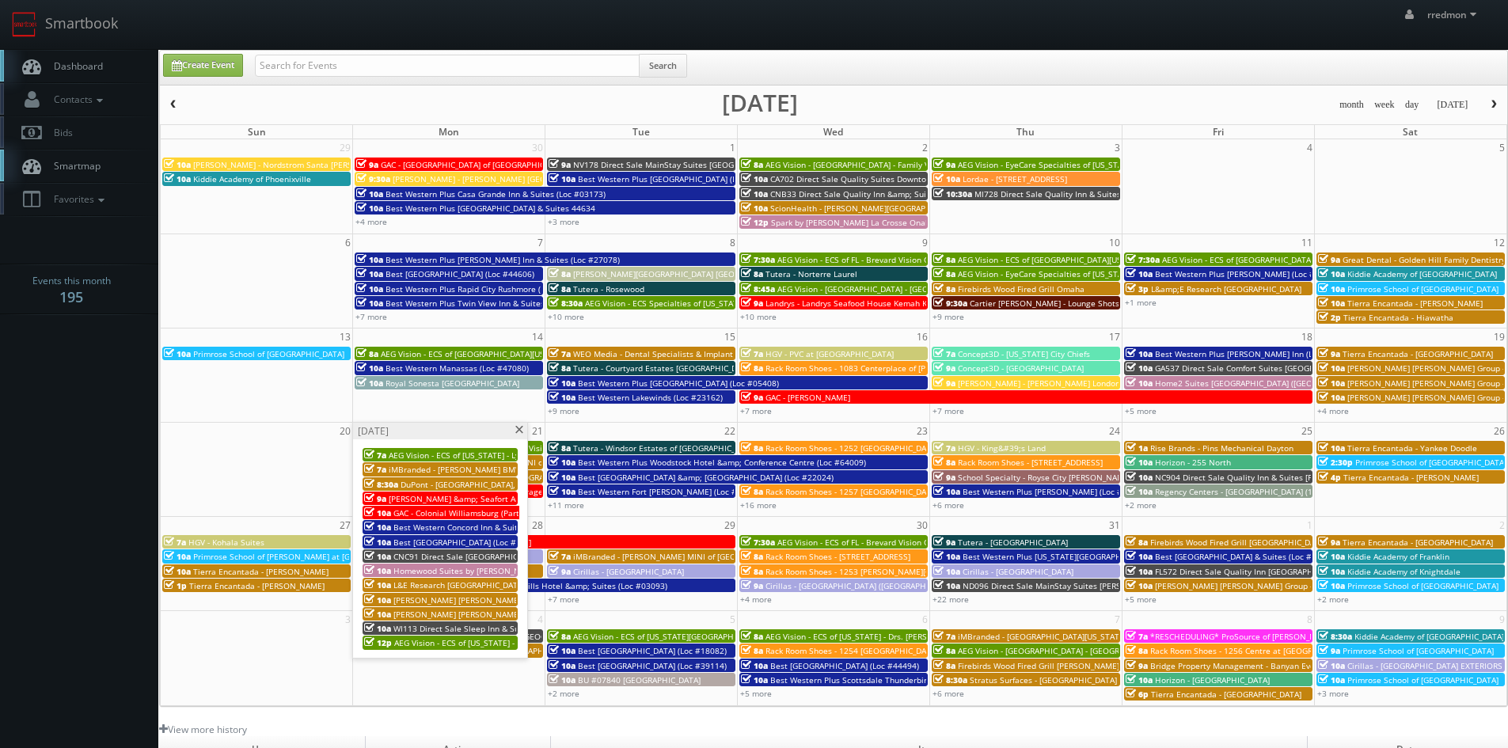
click at [514, 431] on span at bounding box center [519, 430] width 10 height 9
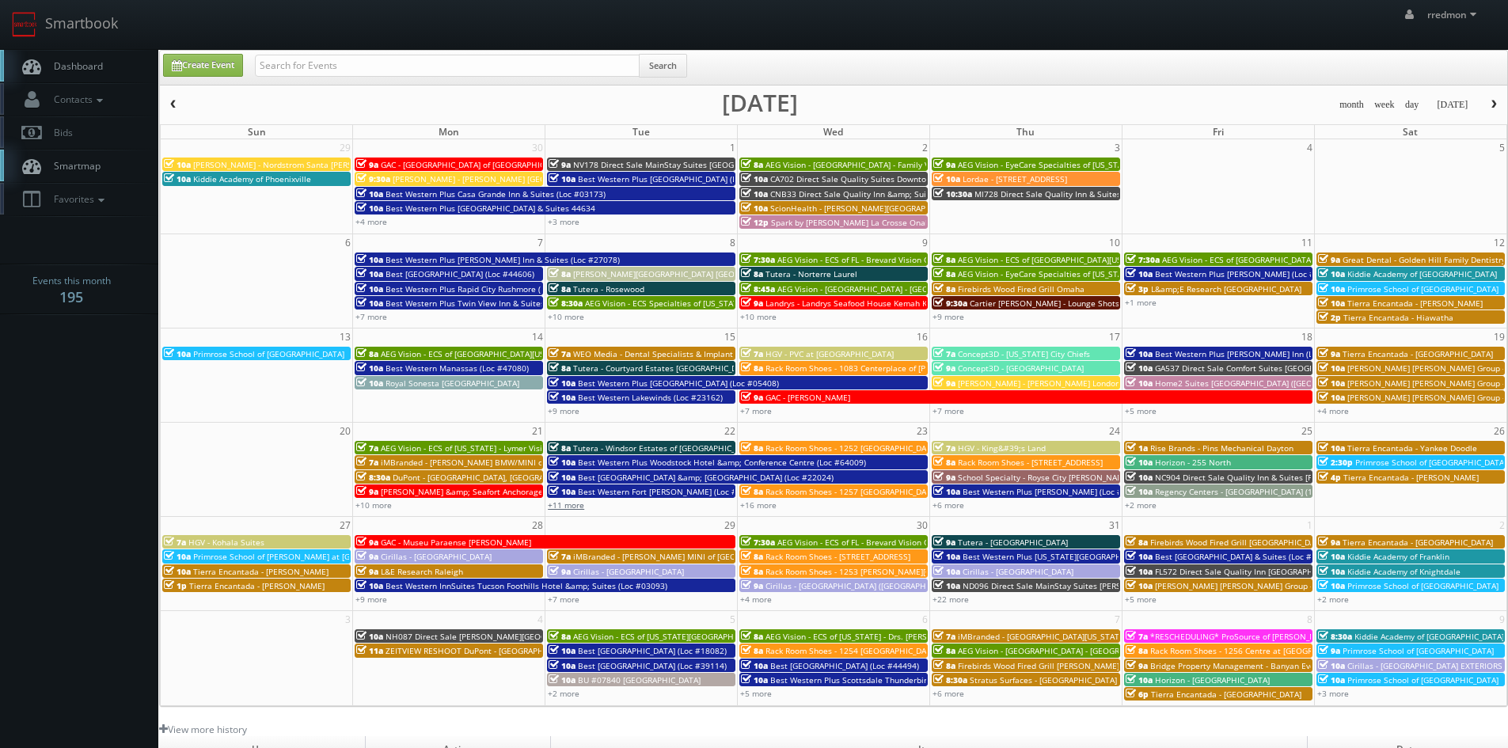
click at [569, 501] on link "+11 more" at bounding box center [566, 505] width 36 height 11
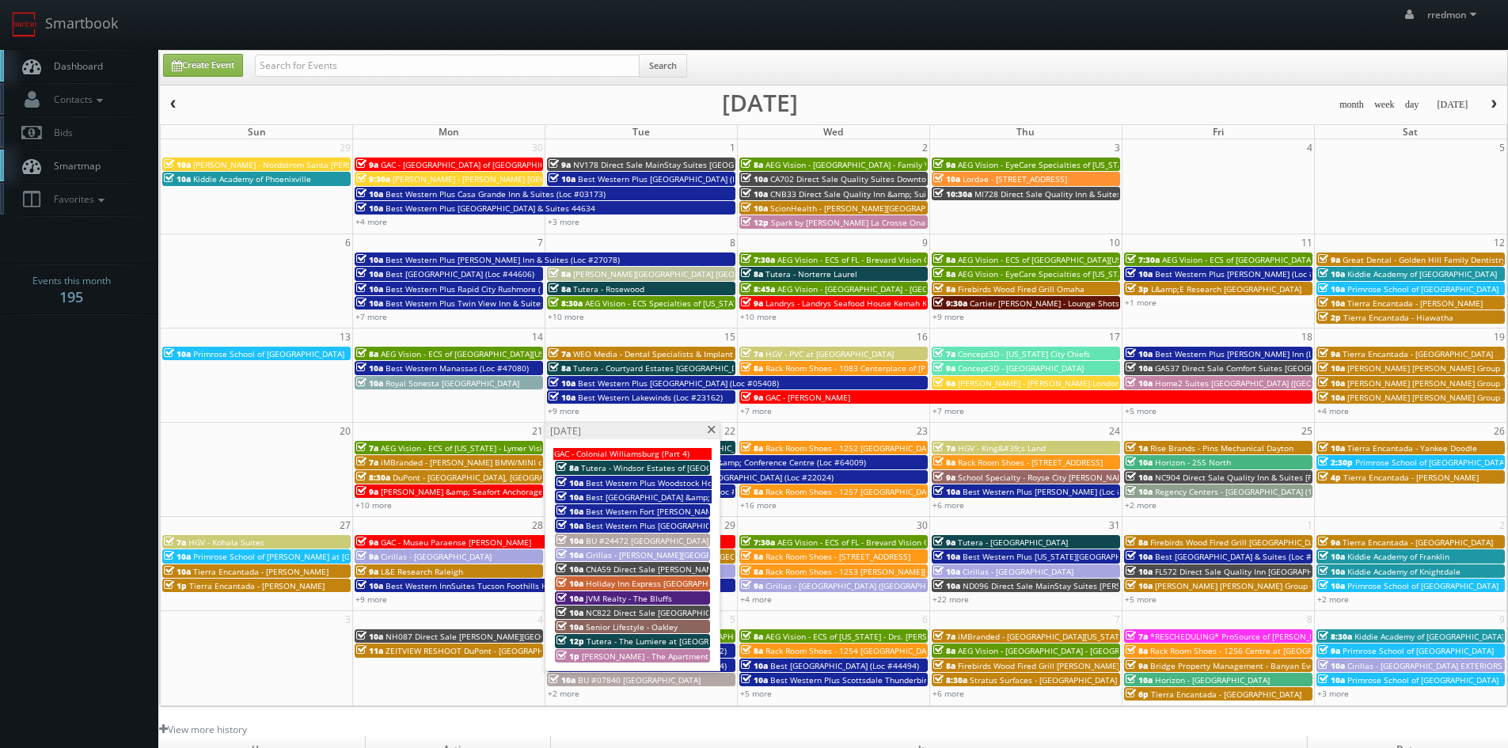
click at [712, 432] on span at bounding box center [711, 430] width 10 height 9
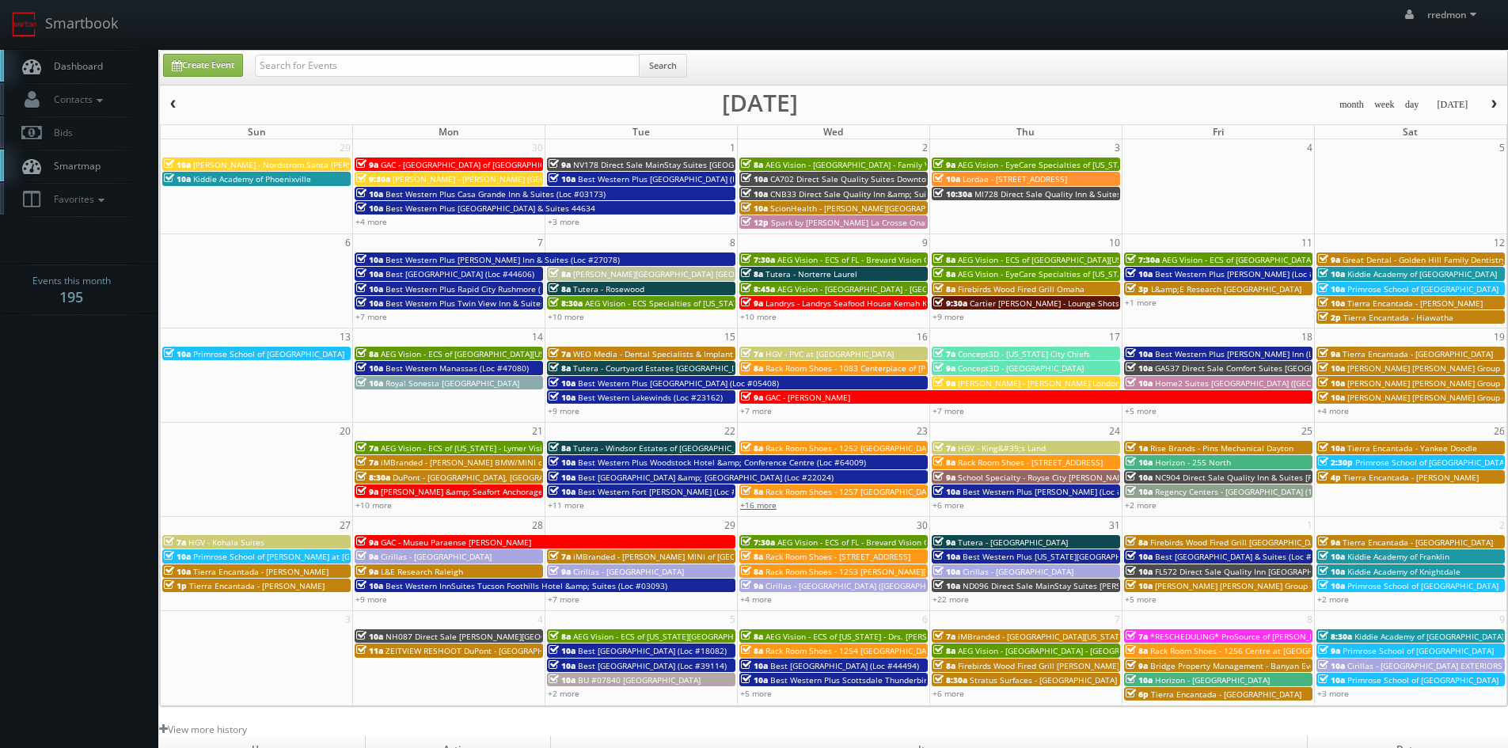
click at [764, 504] on link "+16 more" at bounding box center [758, 505] width 36 height 11
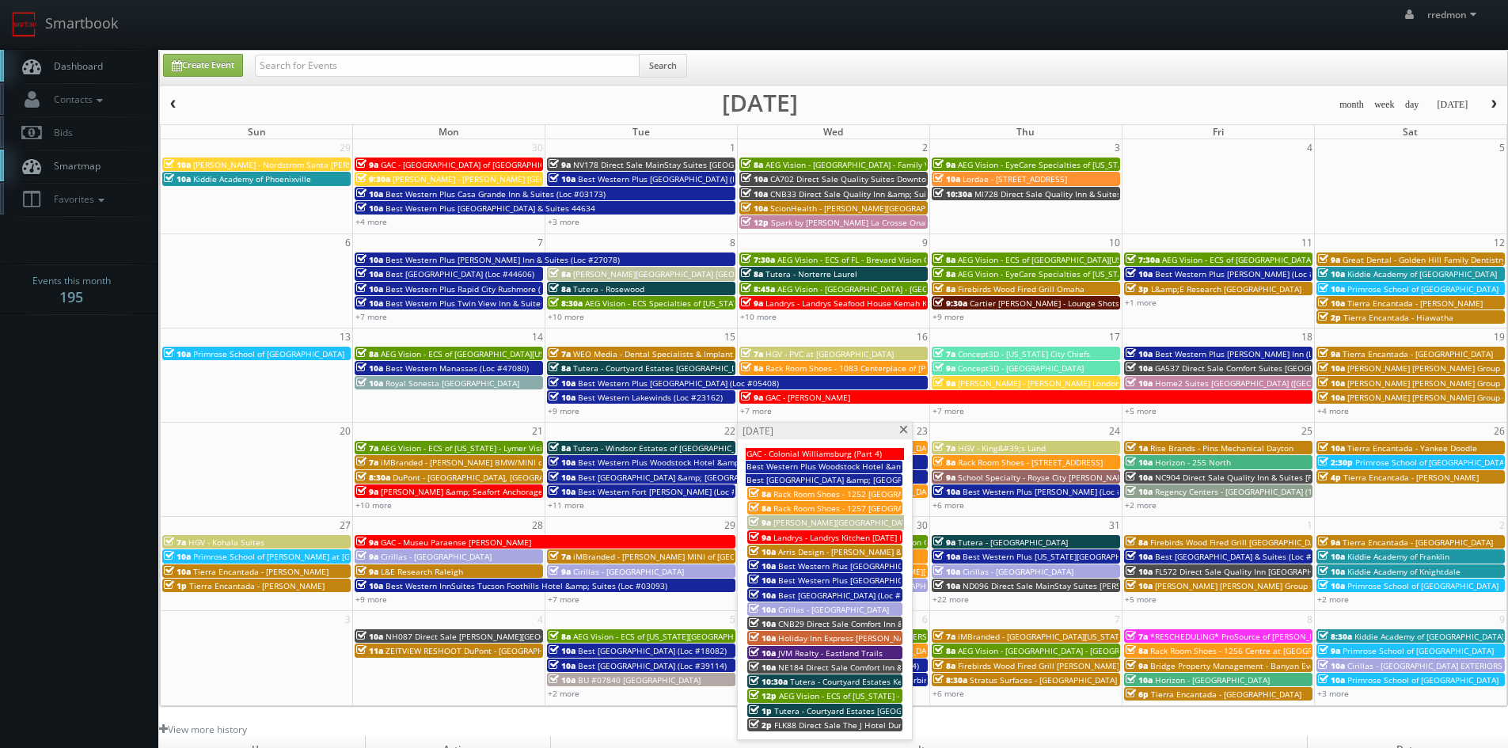
click at [905, 432] on span at bounding box center [904, 430] width 10 height 9
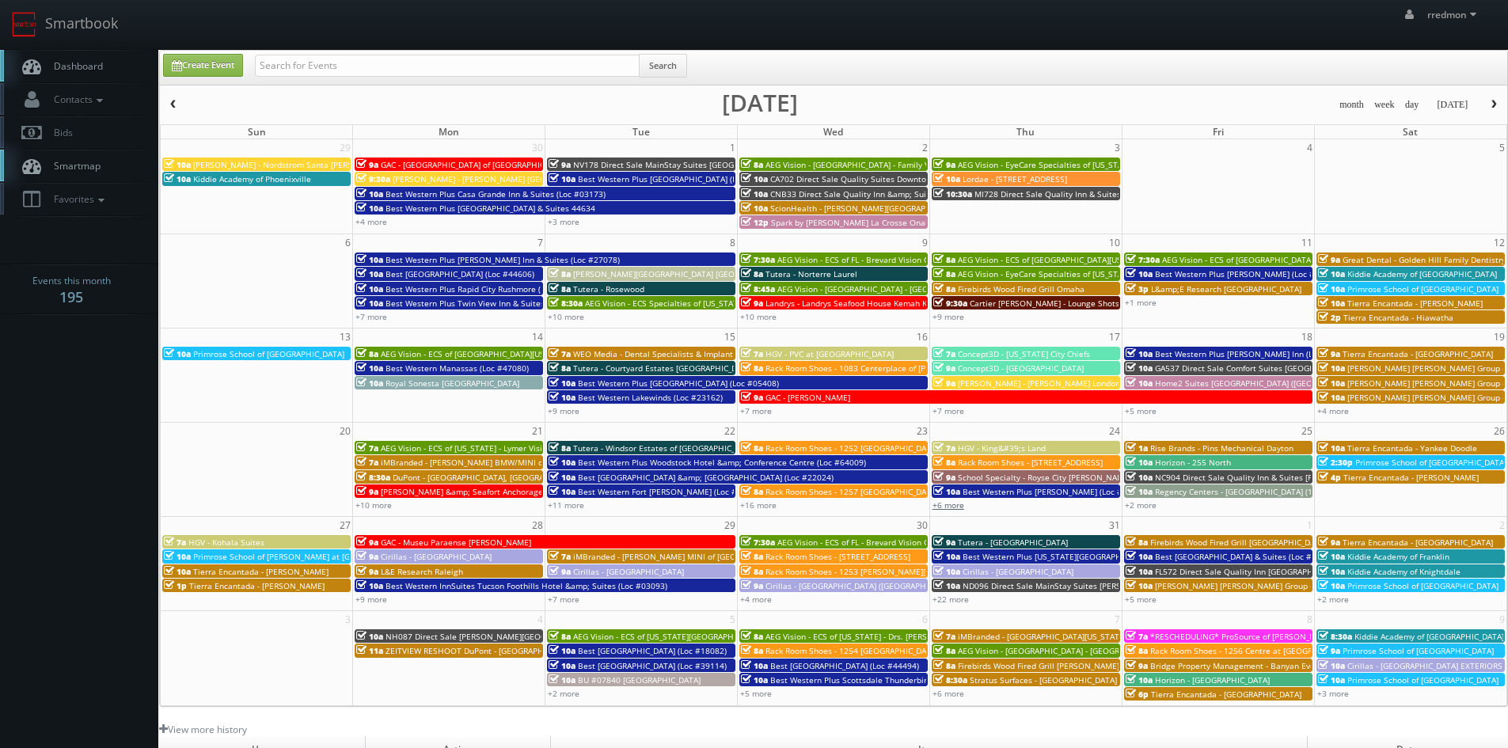
click at [957, 508] on link "+6 more" at bounding box center [949, 505] width 32 height 11
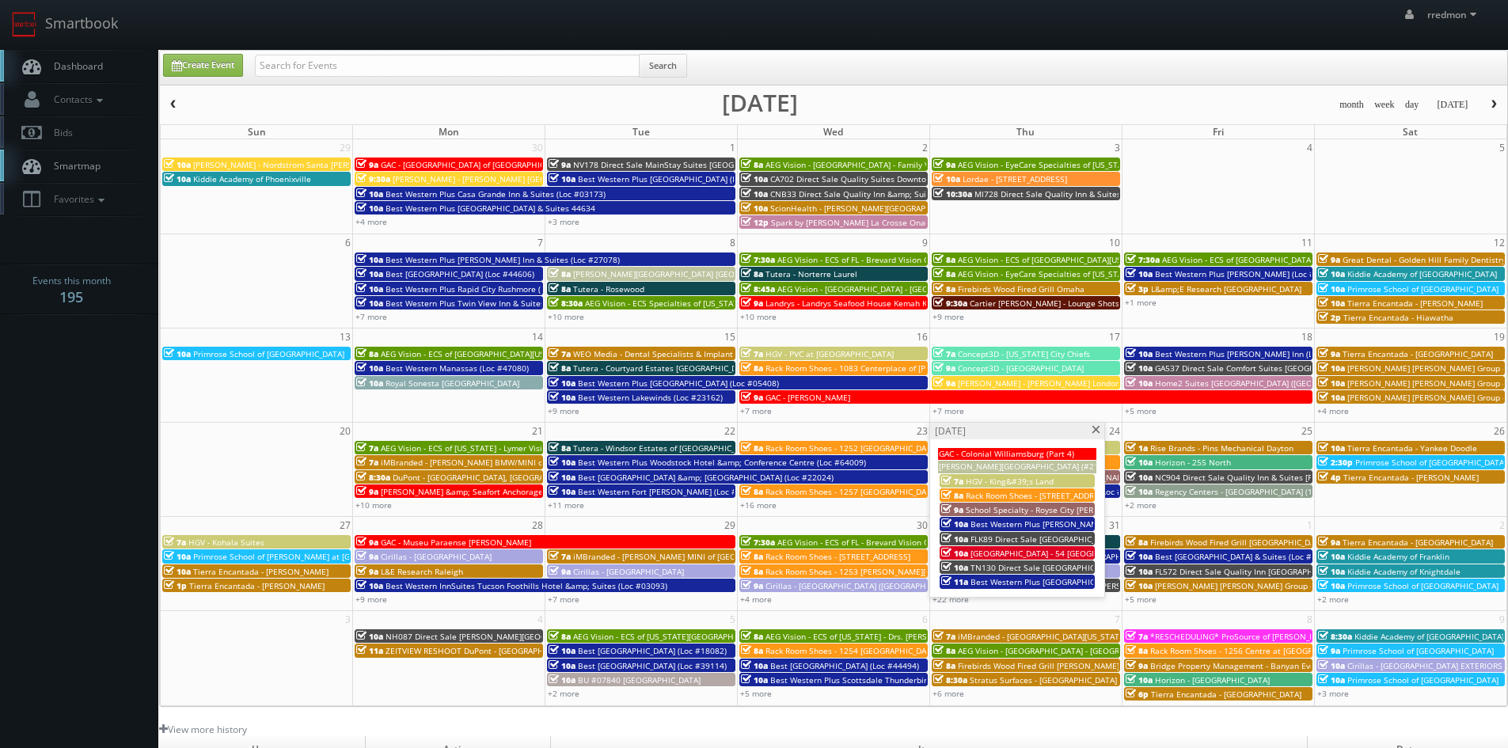
click at [1096, 431] on span at bounding box center [1096, 430] width 10 height 9
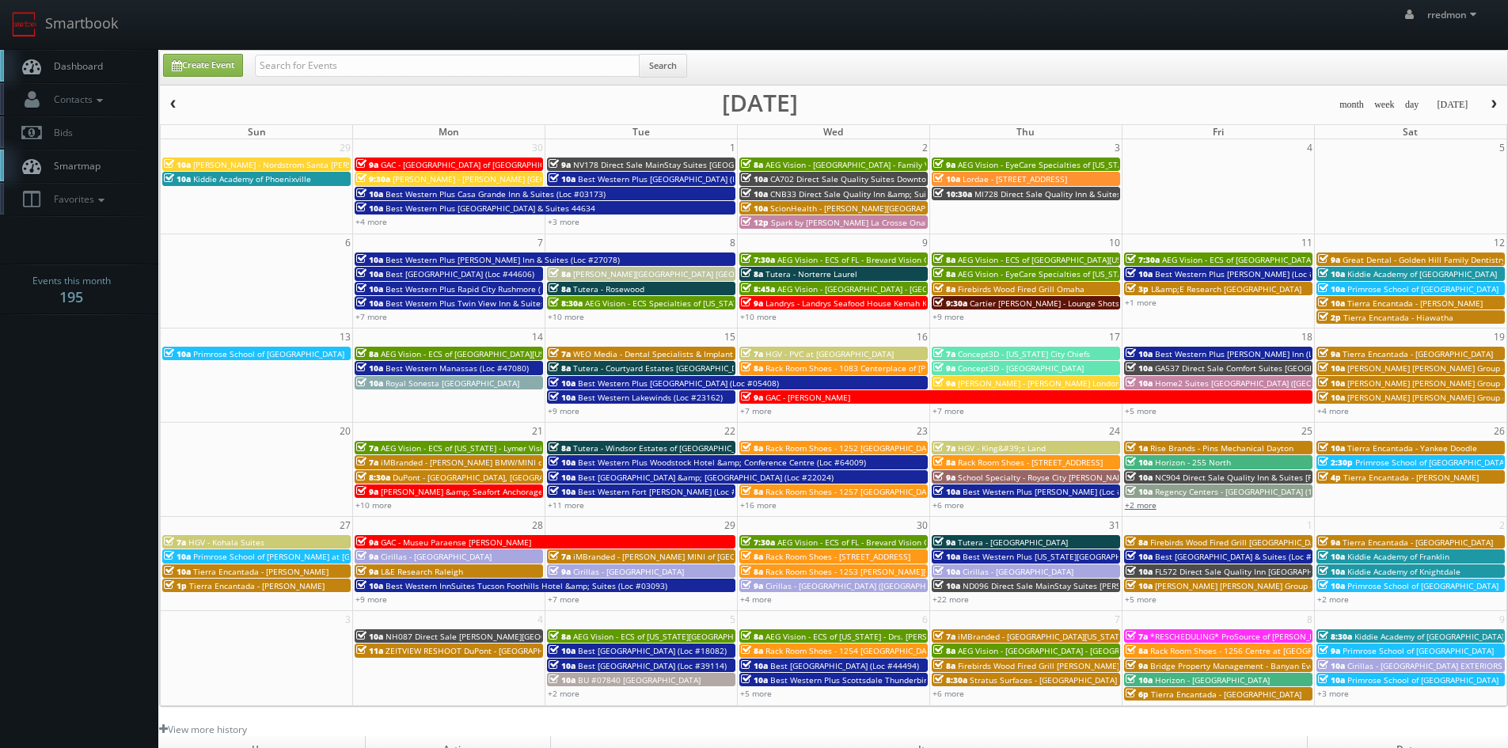
click at [1143, 508] on link "+2 more" at bounding box center [1141, 505] width 32 height 11
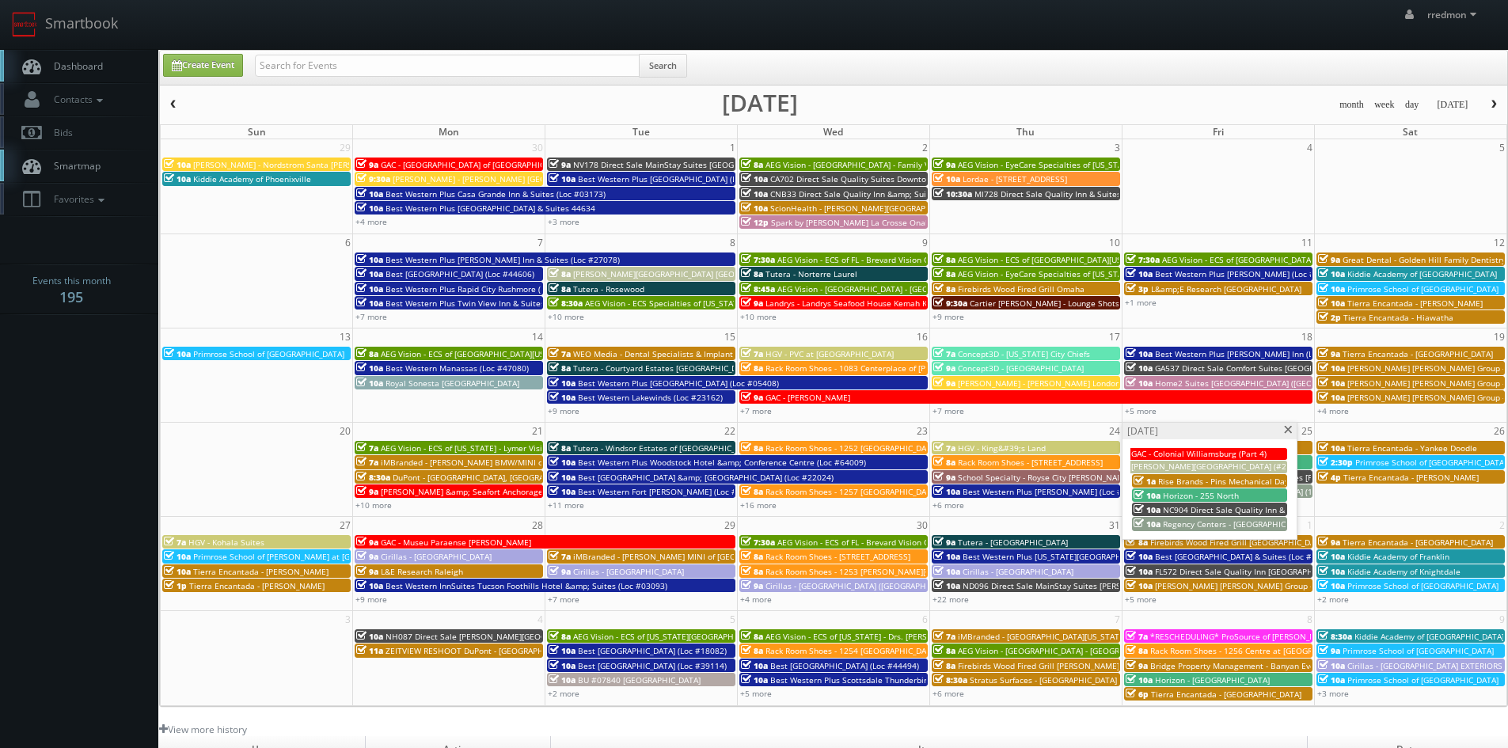
click at [1285, 432] on span at bounding box center [1289, 430] width 10 height 9
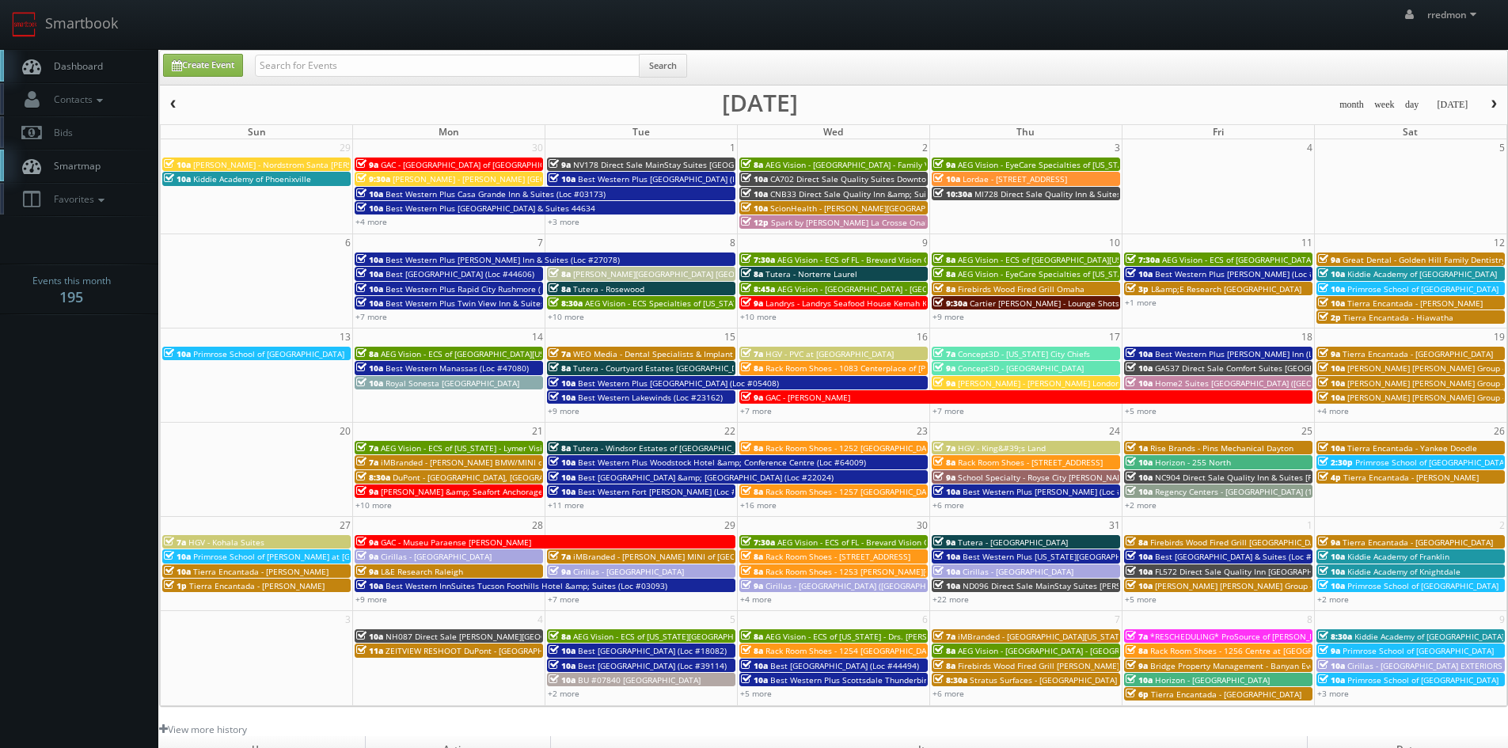
scroll to position [79, 0]
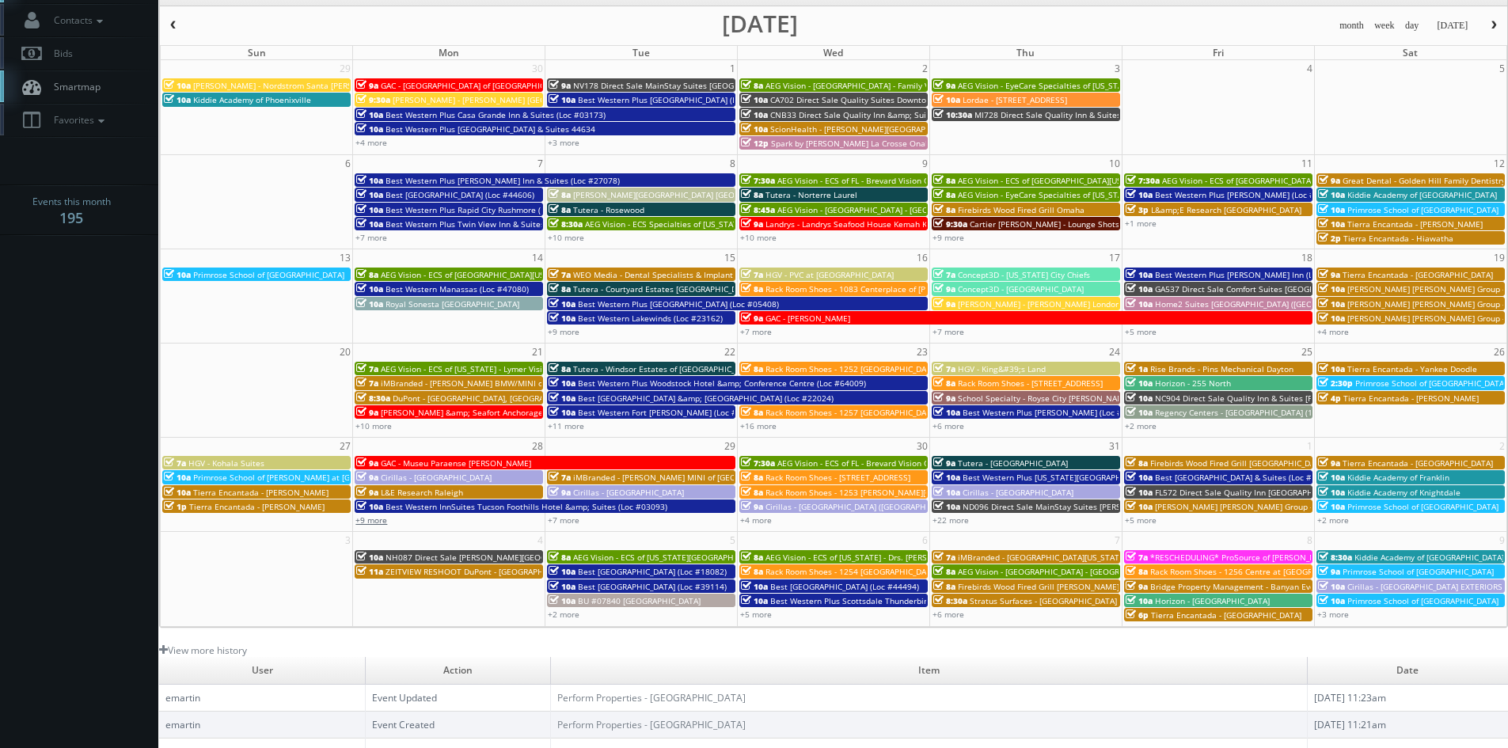
click at [379, 522] on link "+9 more" at bounding box center [372, 520] width 32 height 11
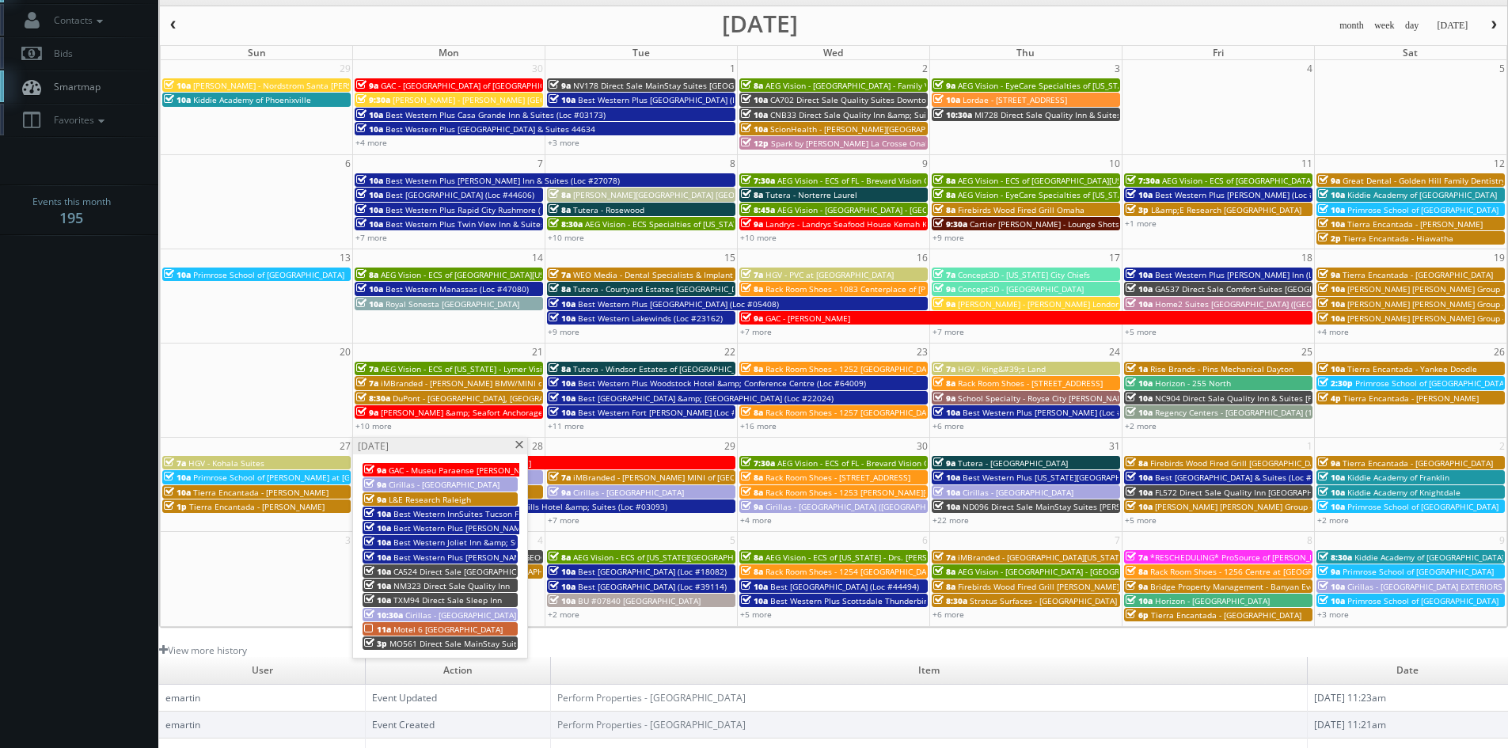
click at [430, 627] on span "Motel 6 [GEOGRAPHIC_DATA]" at bounding box center [448, 629] width 109 height 11
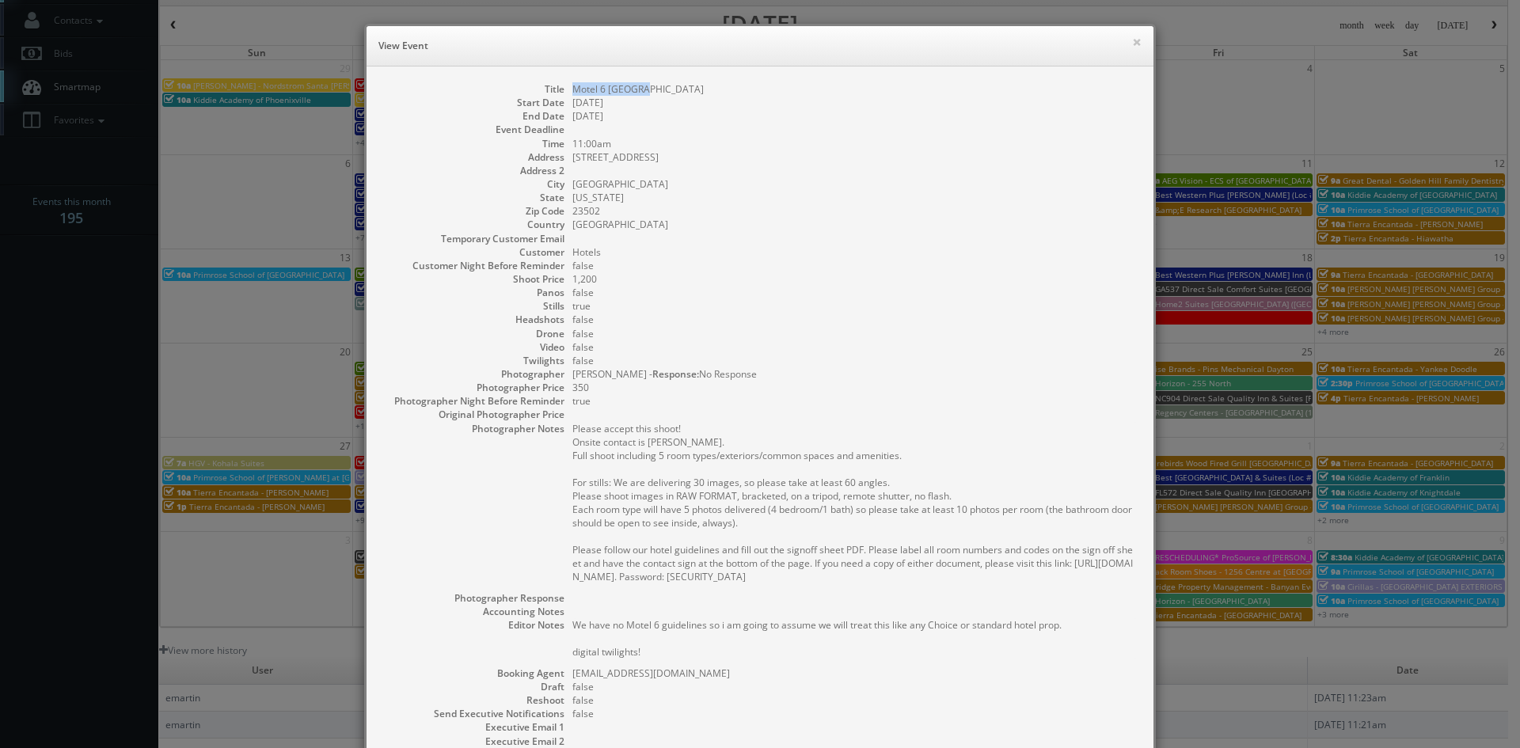
drag, startPoint x: 645, startPoint y: 85, endPoint x: 568, endPoint y: 93, distance: 78.0
click at [572, 93] on dd "Motel 6 [GEOGRAPHIC_DATA]" at bounding box center [854, 88] width 565 height 13
copy dd "Motel 6 [GEOGRAPHIC_DATA]"
click at [1132, 45] on button "×" at bounding box center [1137, 41] width 10 height 11
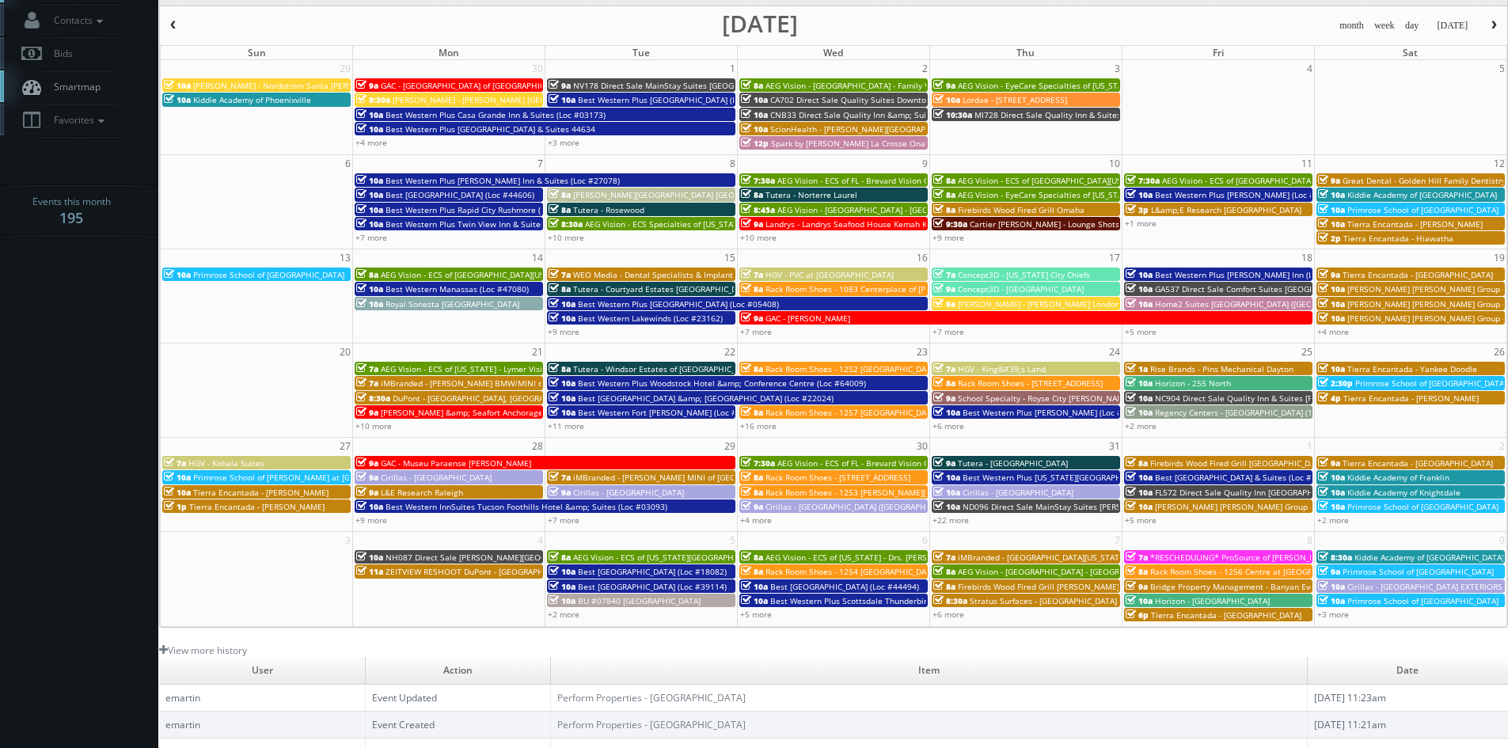
scroll to position [0, 0]
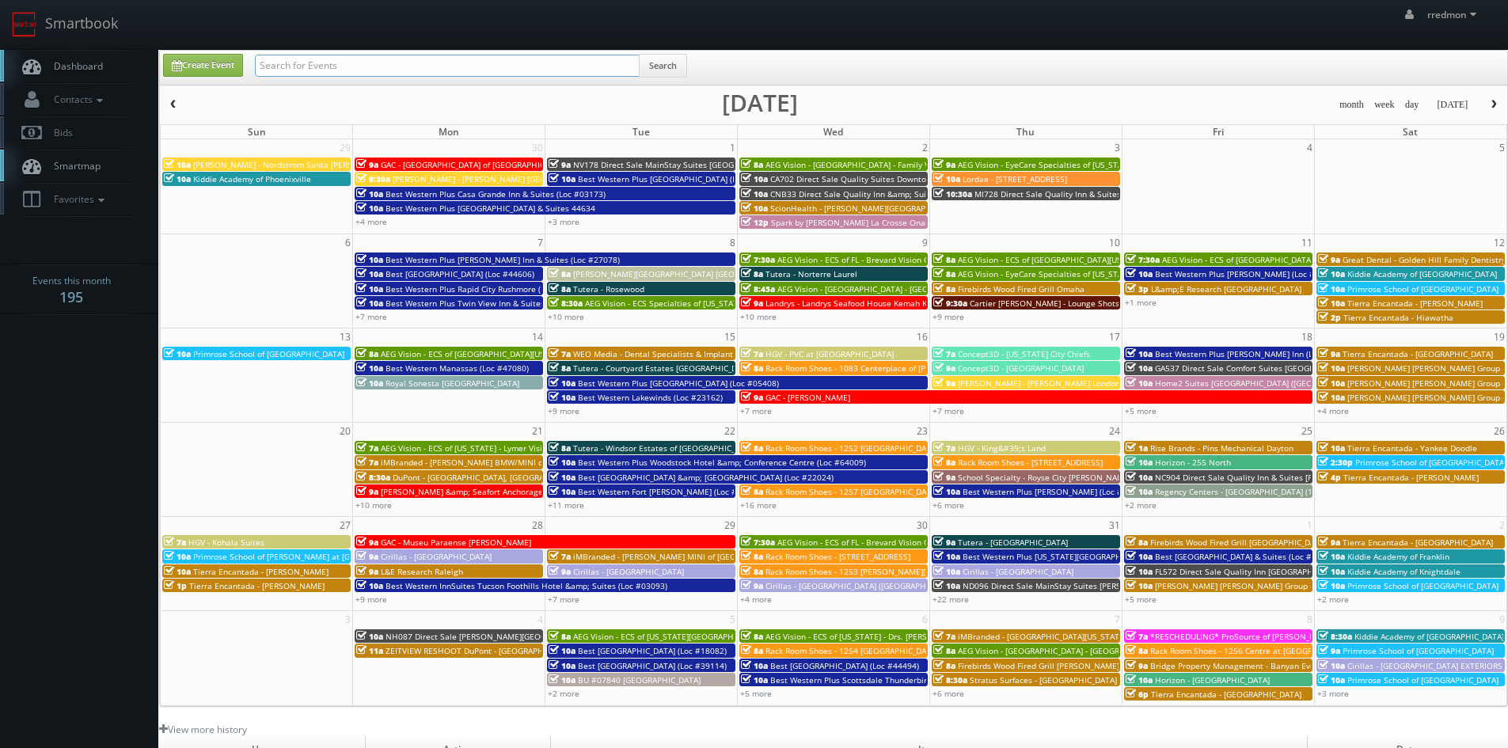
paste input "Motel 6 [GEOGRAPHIC_DATA]"
type input "Motel 6 [GEOGRAPHIC_DATA]"
click at [671, 67] on button "Search" at bounding box center [663, 66] width 48 height 24
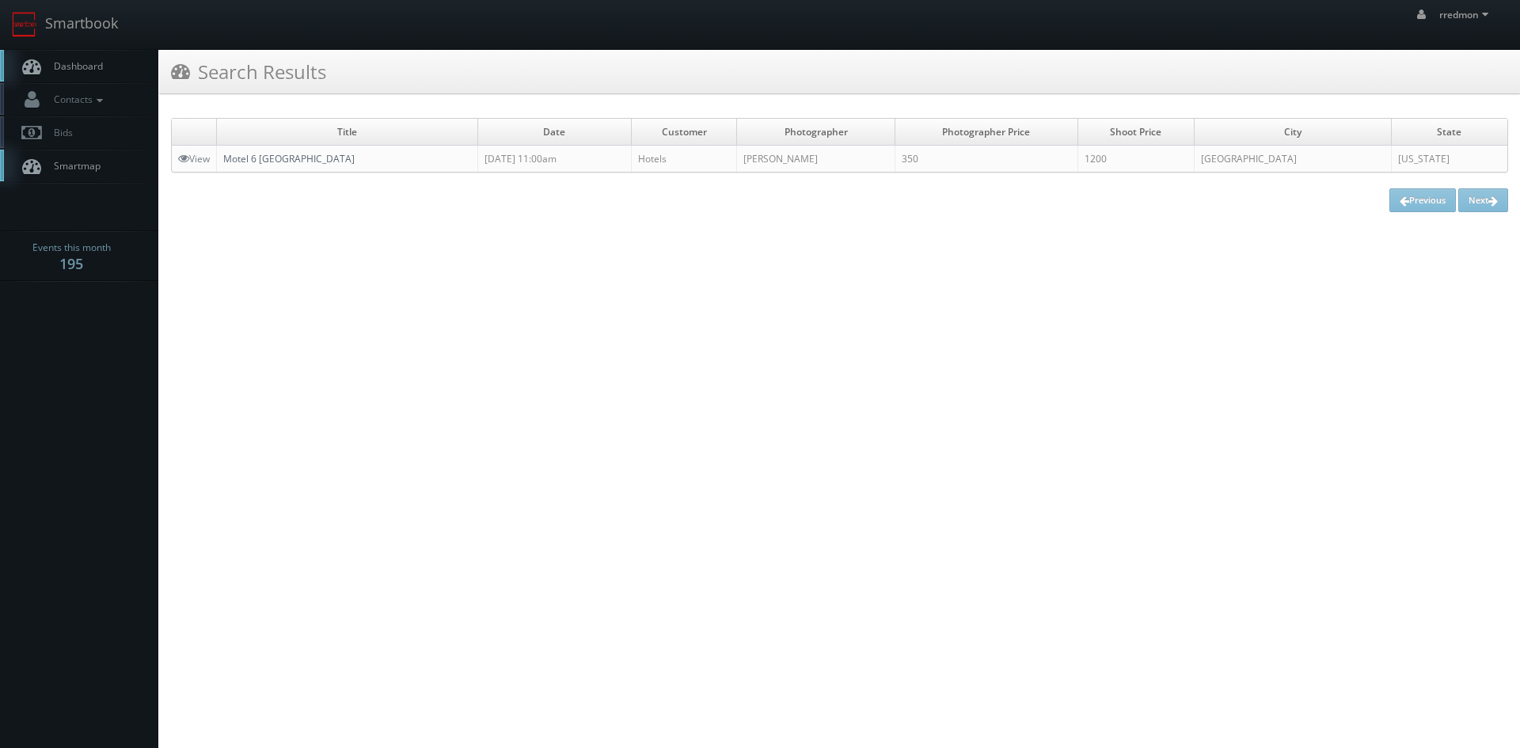
click at [280, 162] on link "Motel 6 [GEOGRAPHIC_DATA]" at bounding box center [288, 158] width 131 height 13
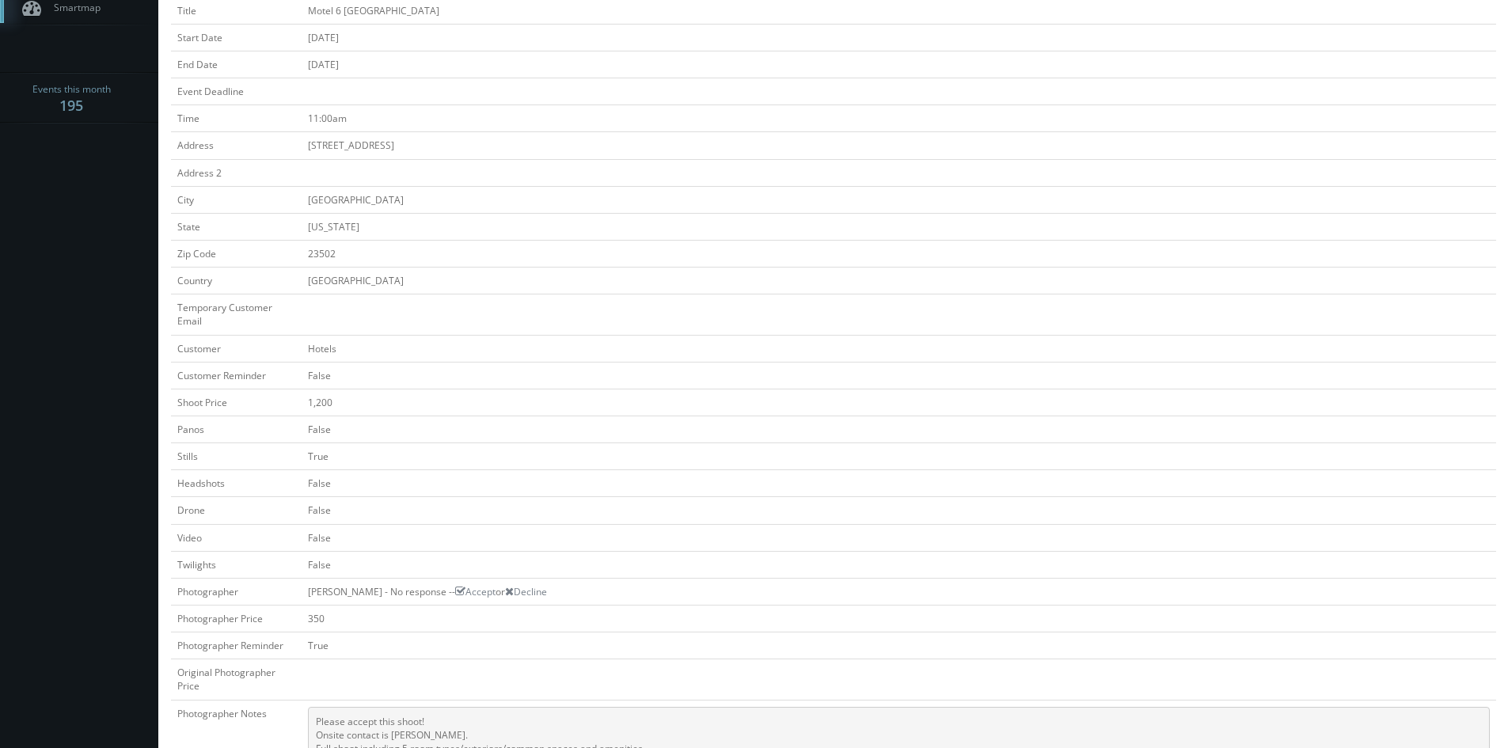
scroll to position [238, 0]
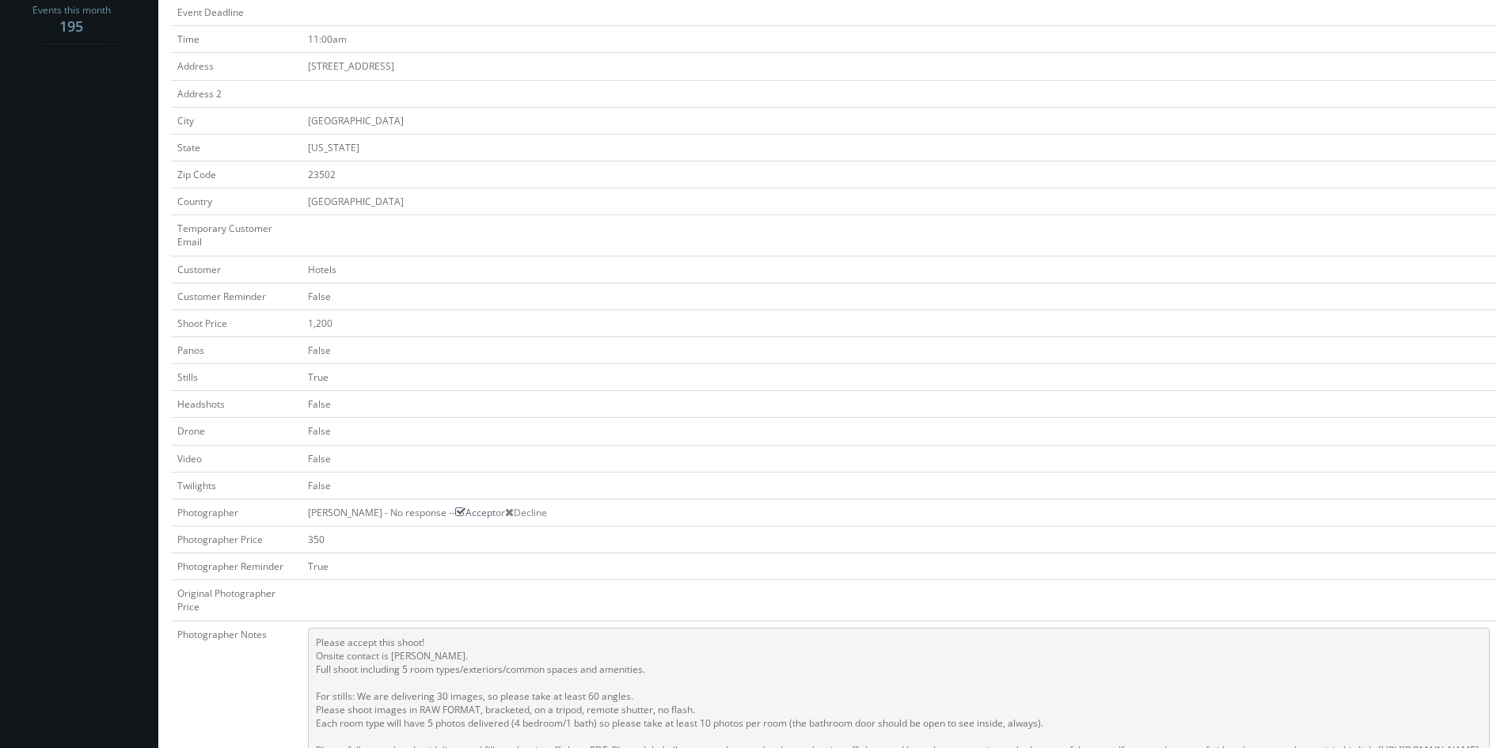
click at [455, 512] on icon at bounding box center [460, 512] width 10 height 11
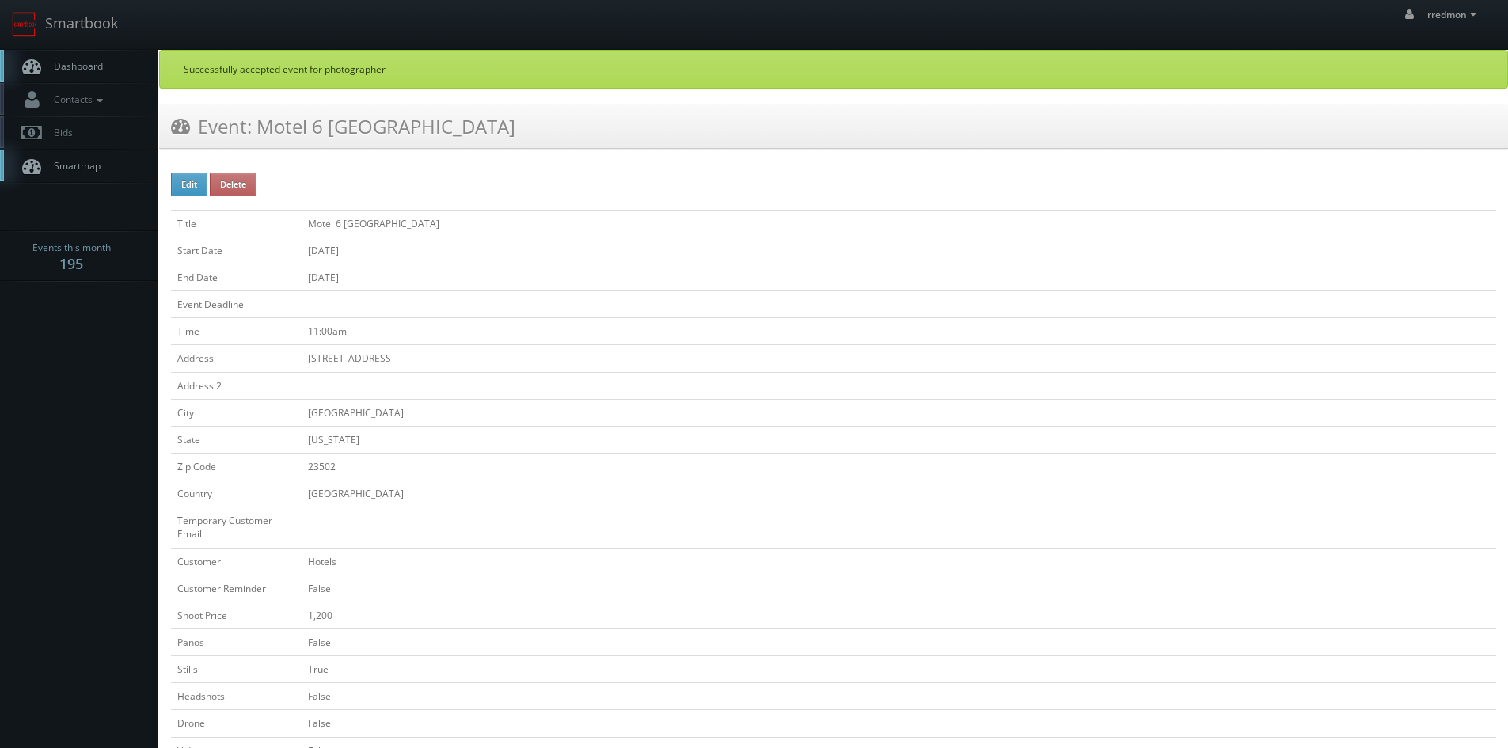
click at [86, 67] on span "Dashboard" at bounding box center [74, 65] width 57 height 13
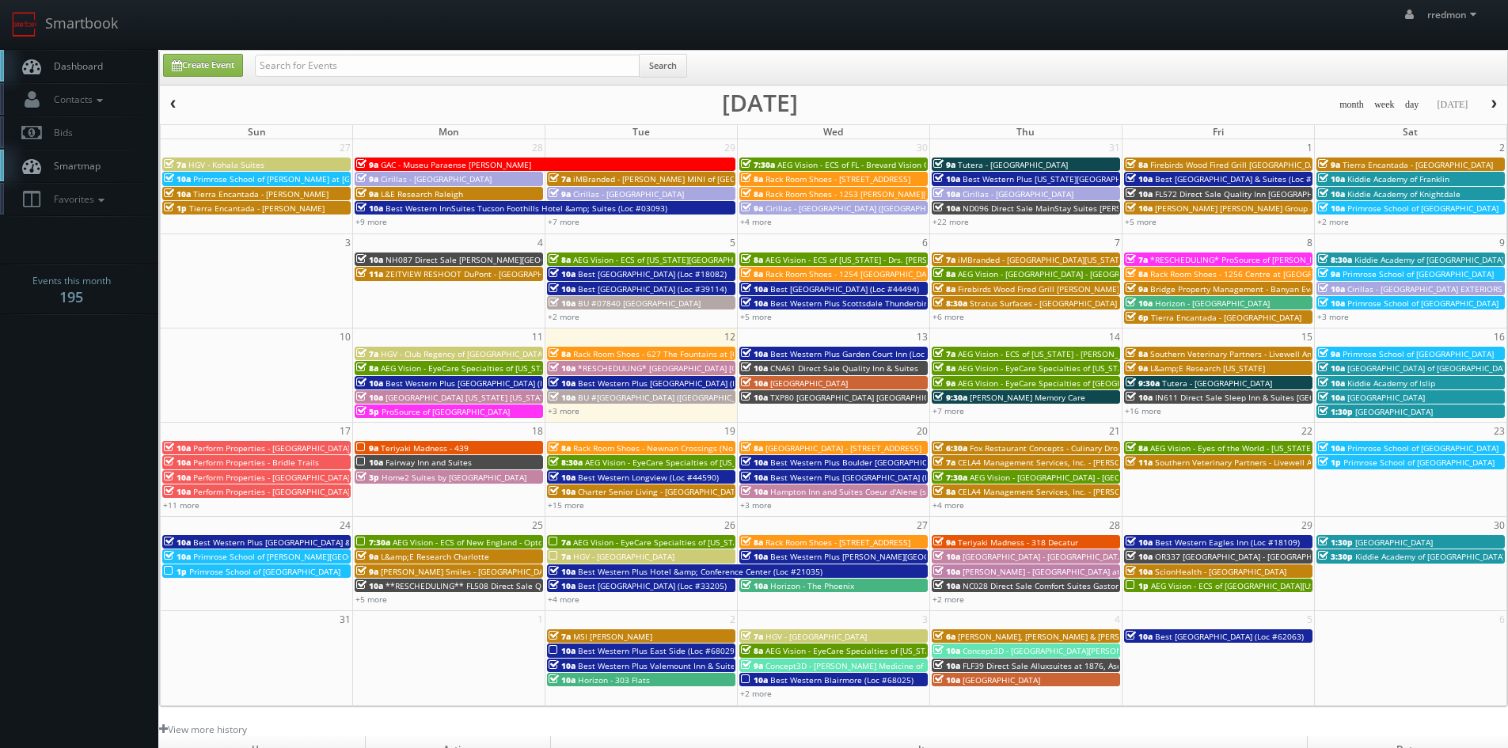
click at [175, 104] on span "button" at bounding box center [173, 105] width 11 height 10
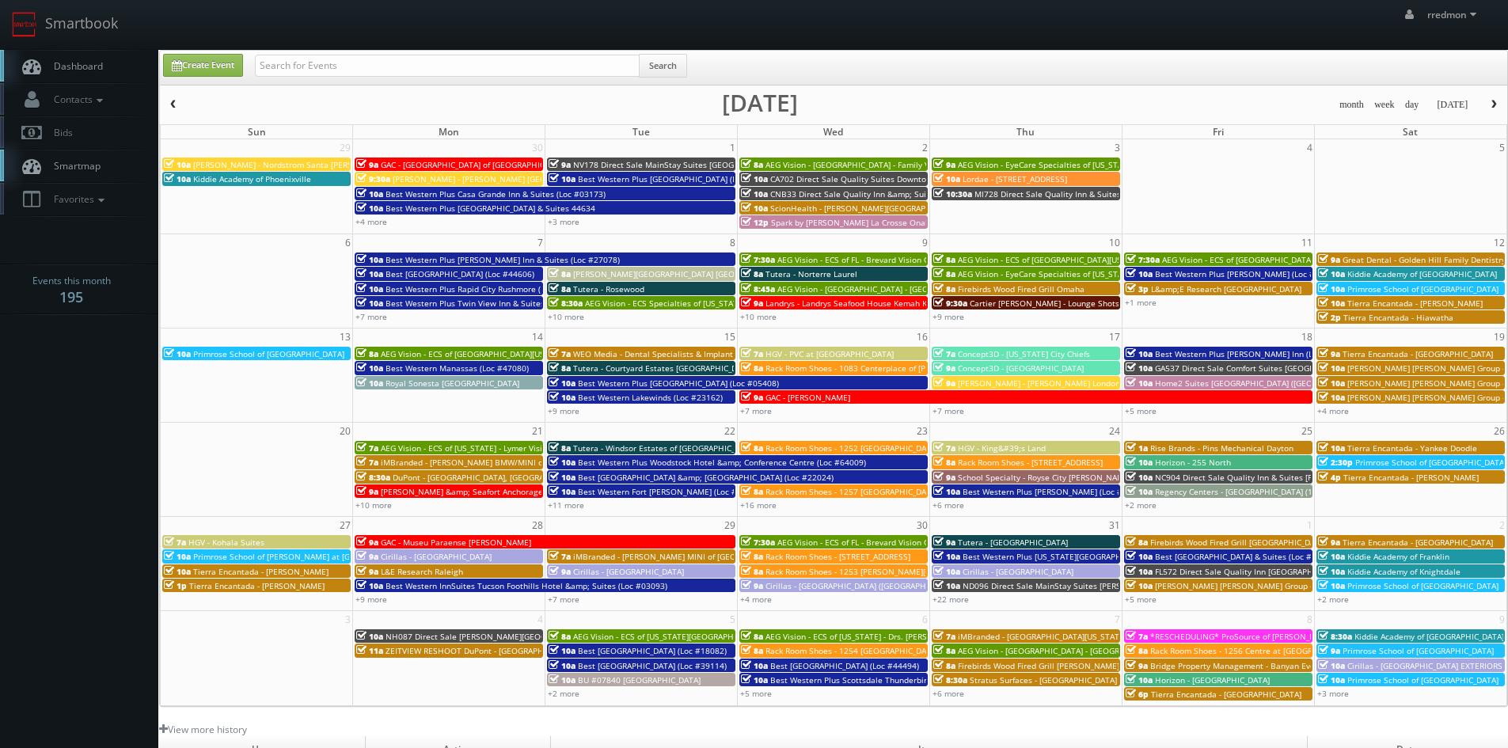
scroll to position [158, 0]
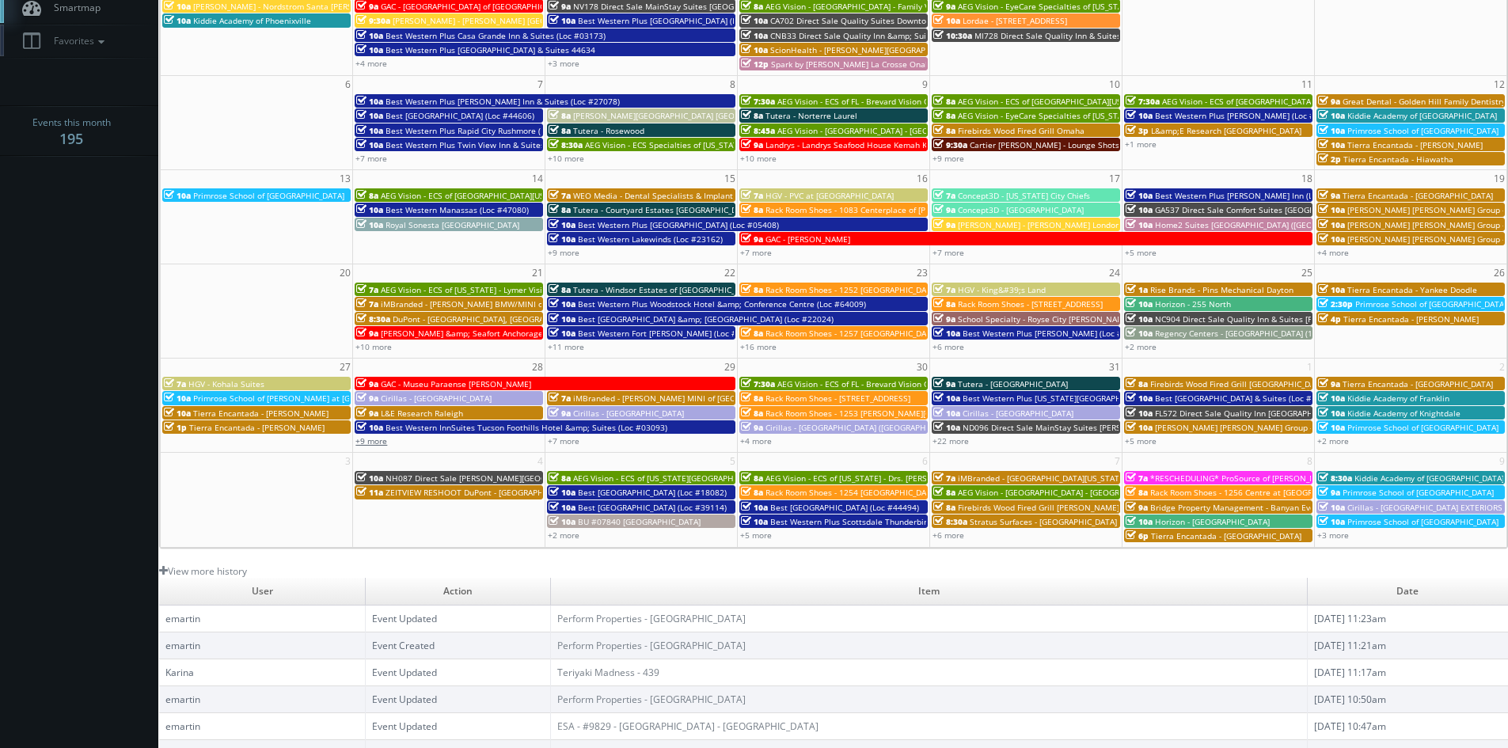
click at [379, 440] on link "+9 more" at bounding box center [372, 440] width 32 height 11
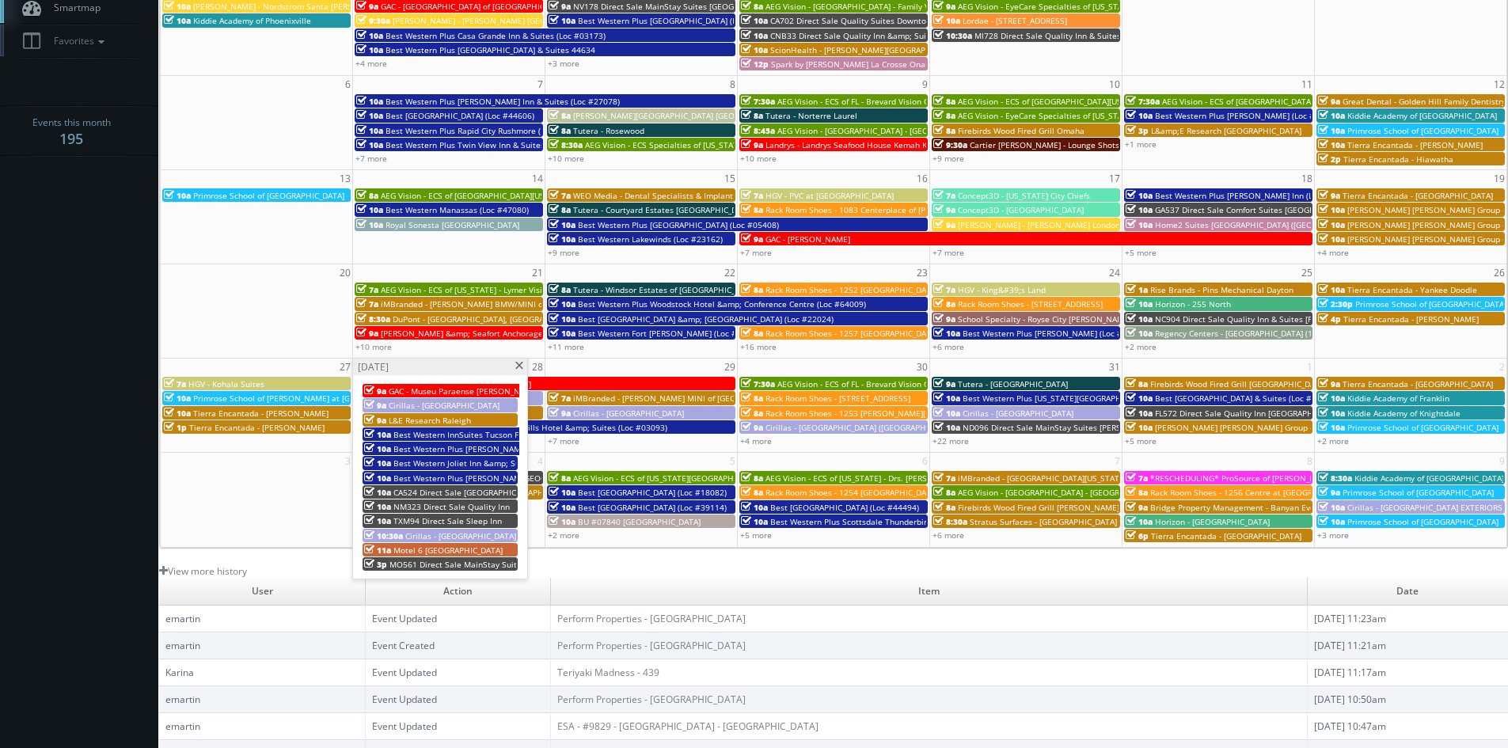
click at [515, 366] on span at bounding box center [519, 366] width 10 height 9
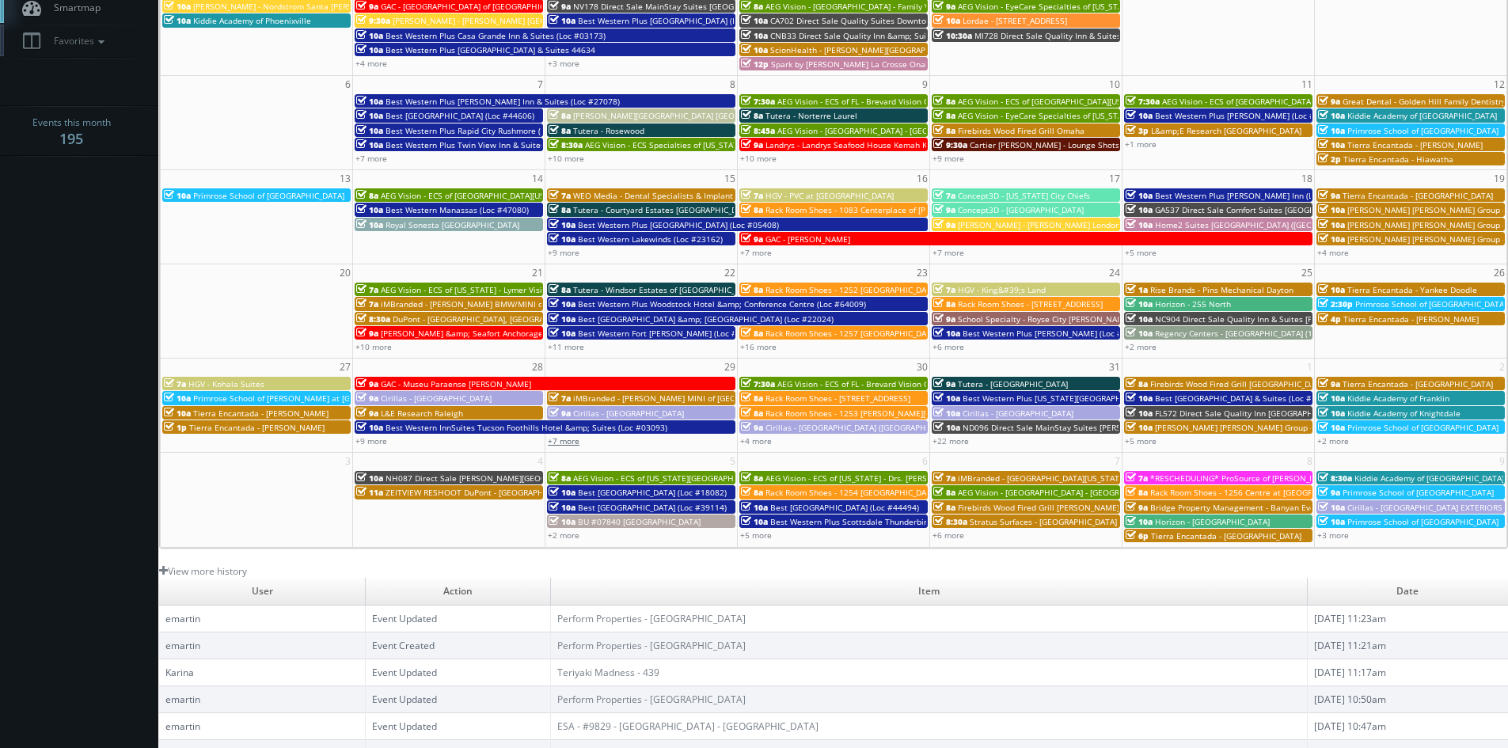
click at [572, 438] on link "+7 more" at bounding box center [564, 440] width 32 height 11
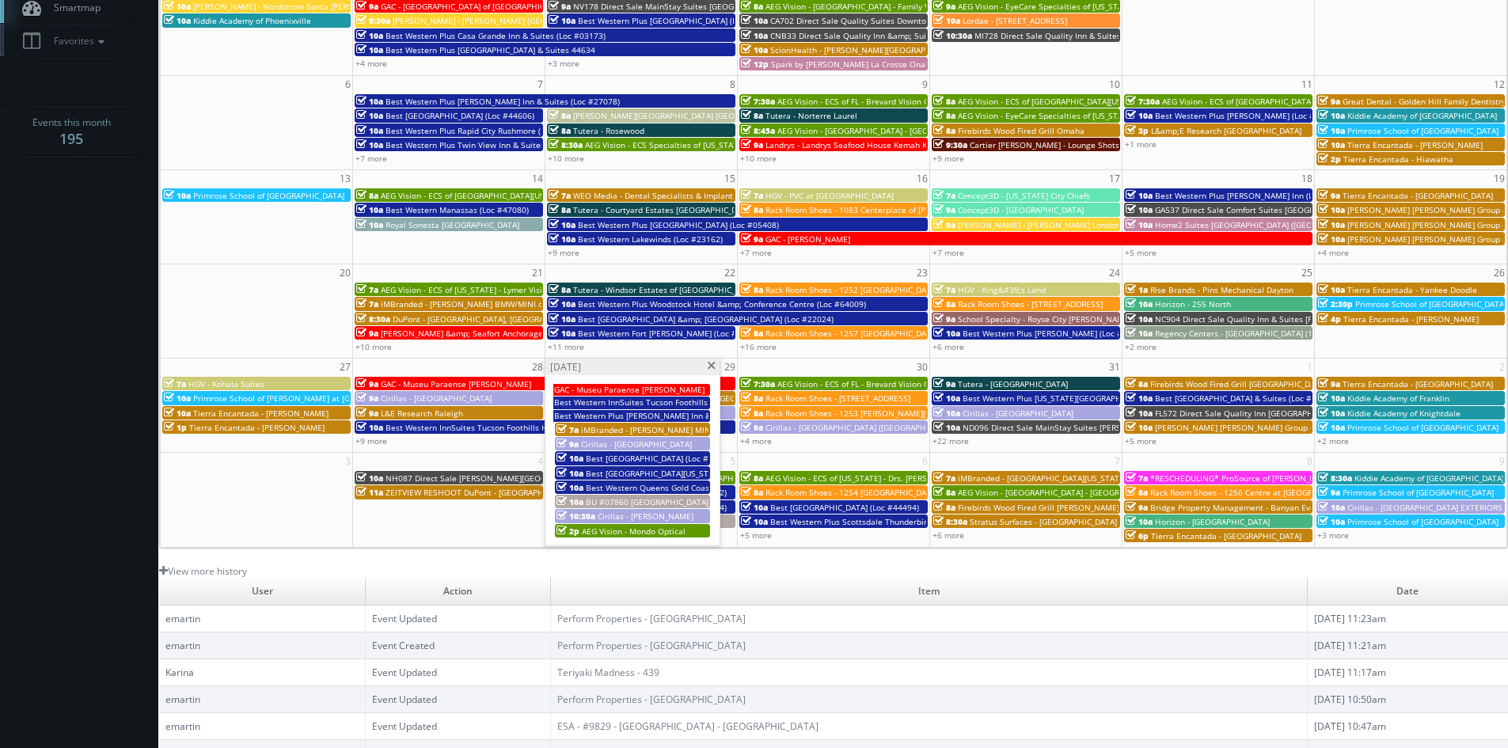
click at [712, 367] on span at bounding box center [711, 366] width 10 height 9
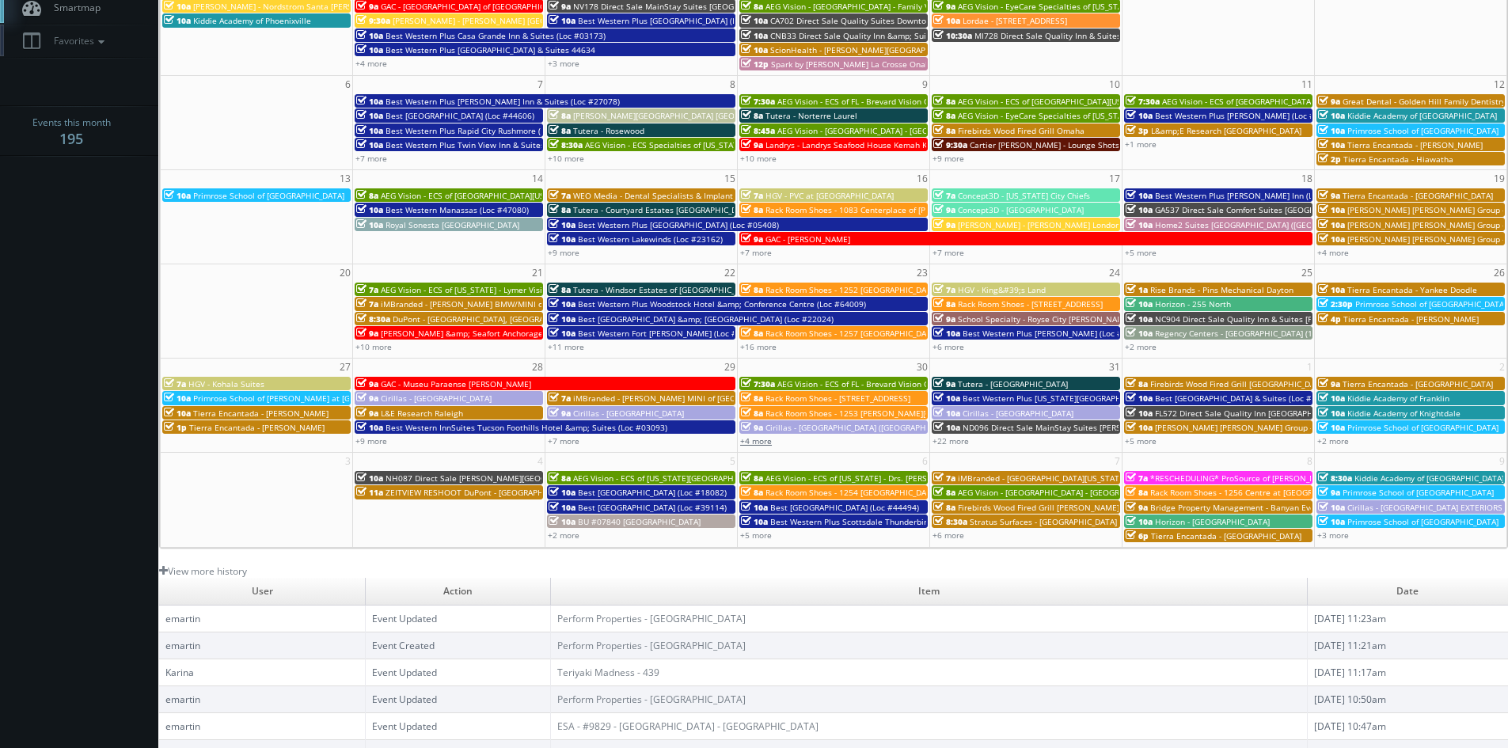
click at [770, 442] on link "+4 more" at bounding box center [756, 440] width 32 height 11
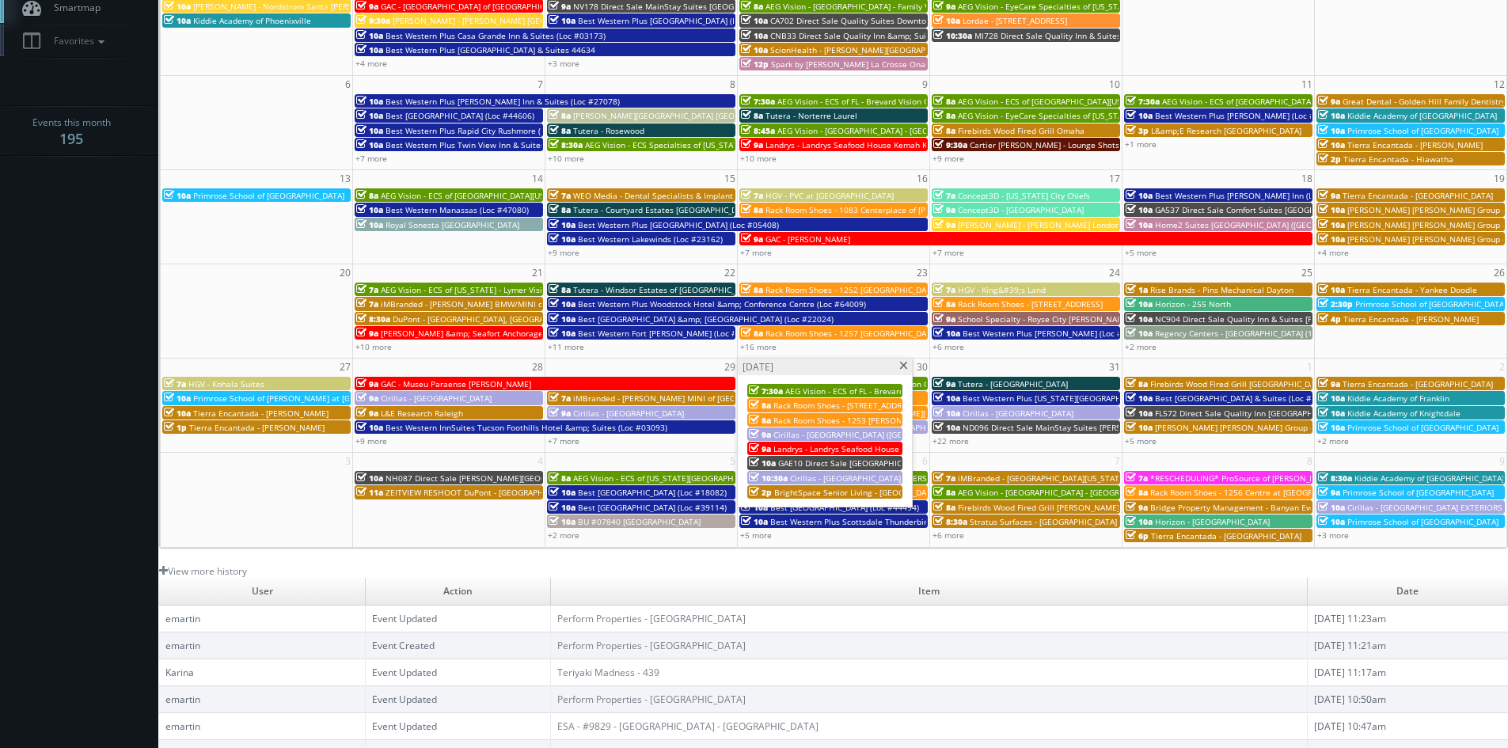
click at [900, 367] on span at bounding box center [904, 366] width 10 height 9
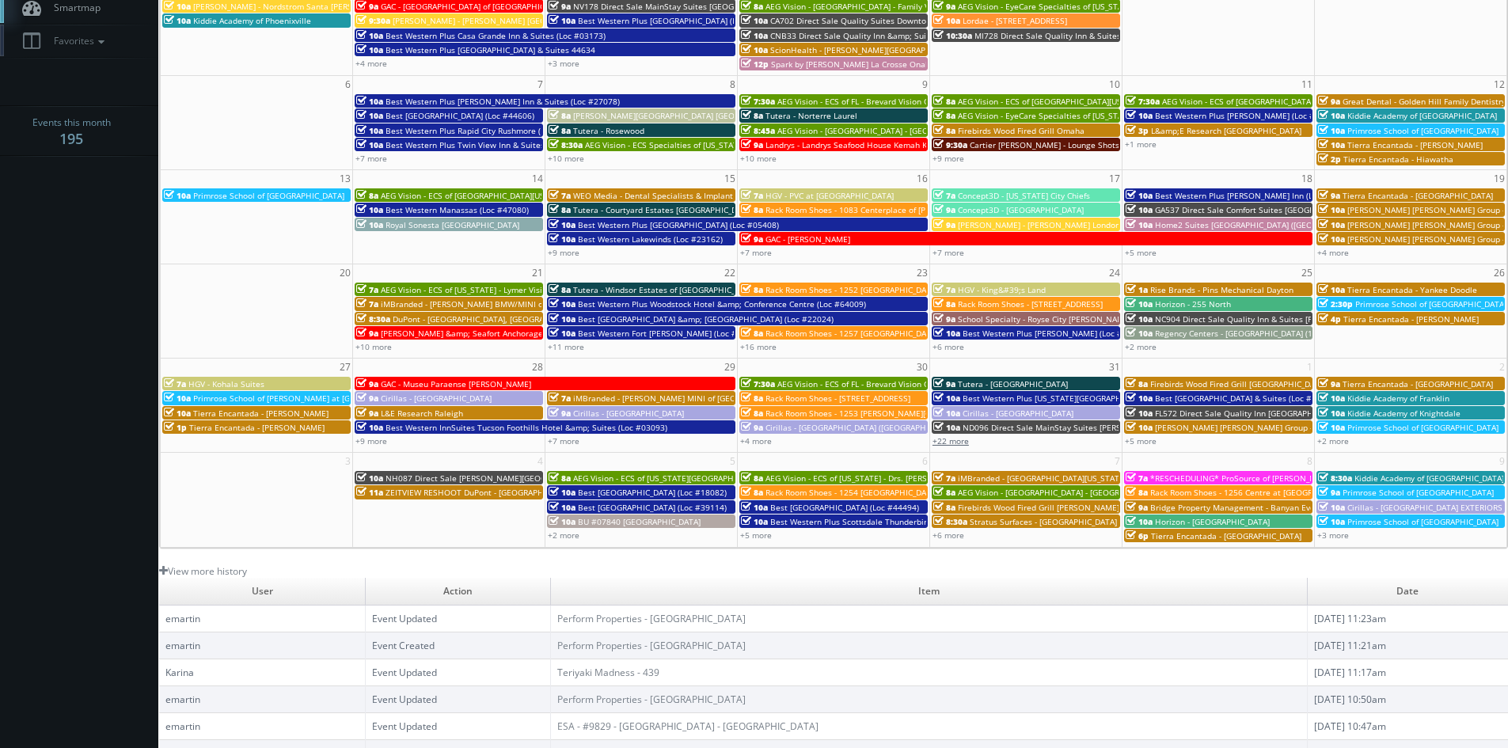
click at [960, 442] on link "+22 more" at bounding box center [951, 440] width 36 height 11
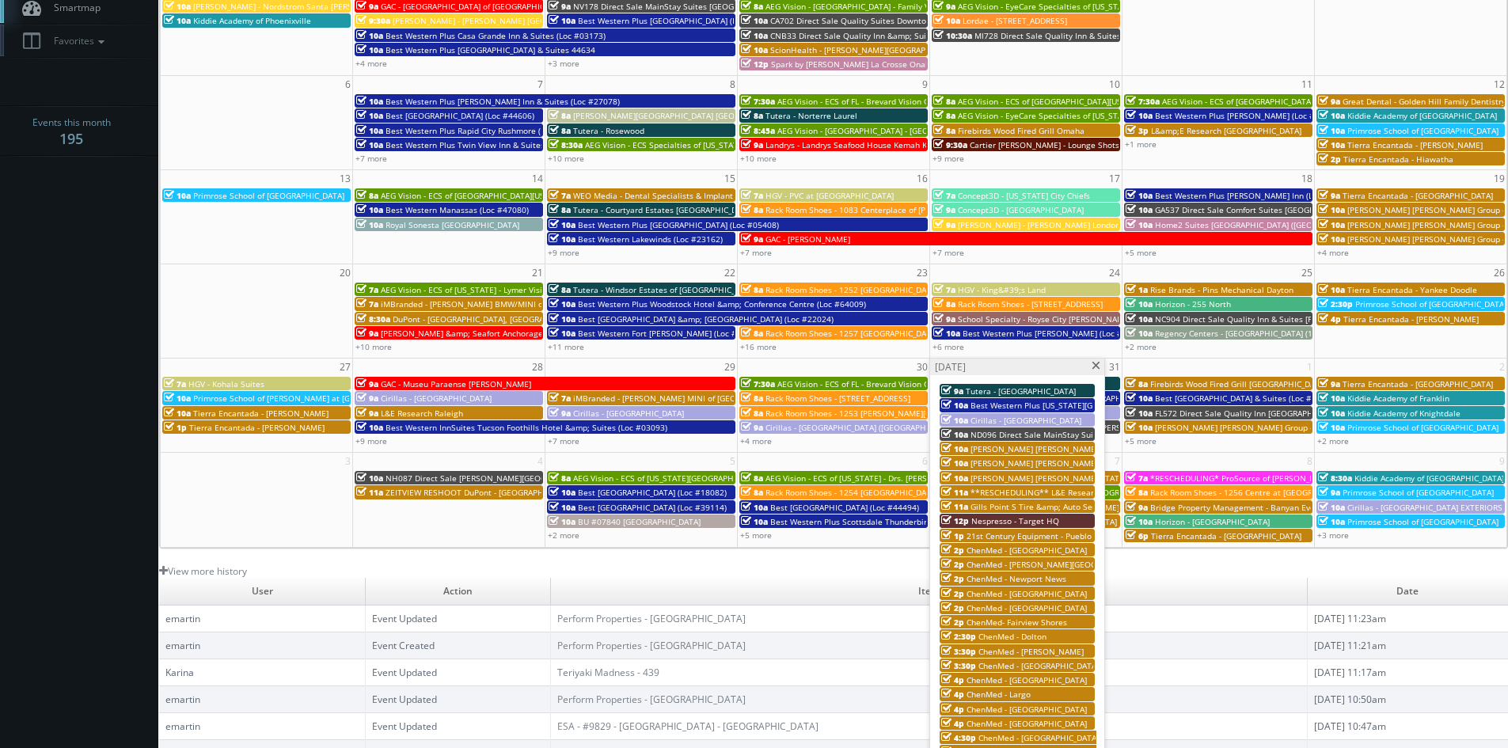
scroll to position [238, 0]
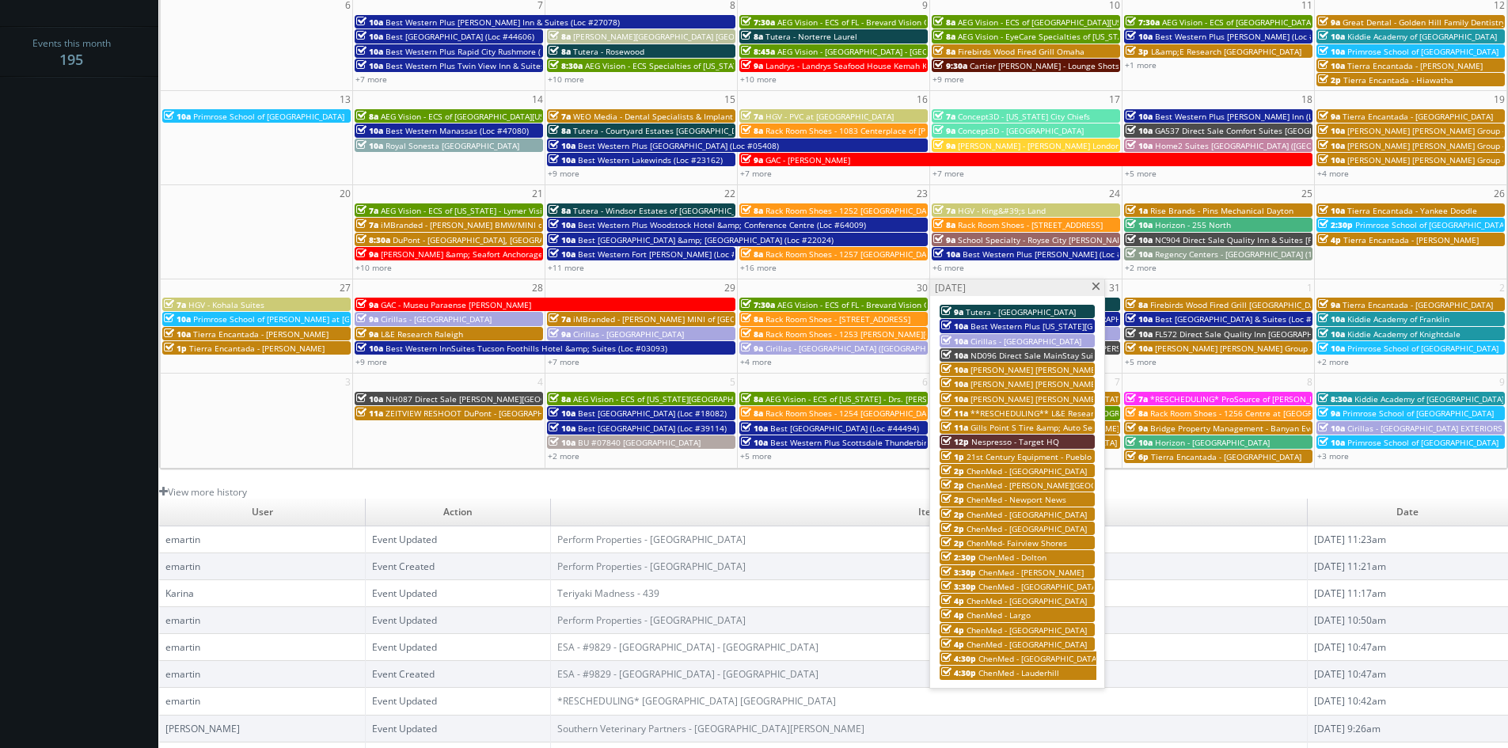
click at [1091, 286] on span at bounding box center [1096, 287] width 10 height 9
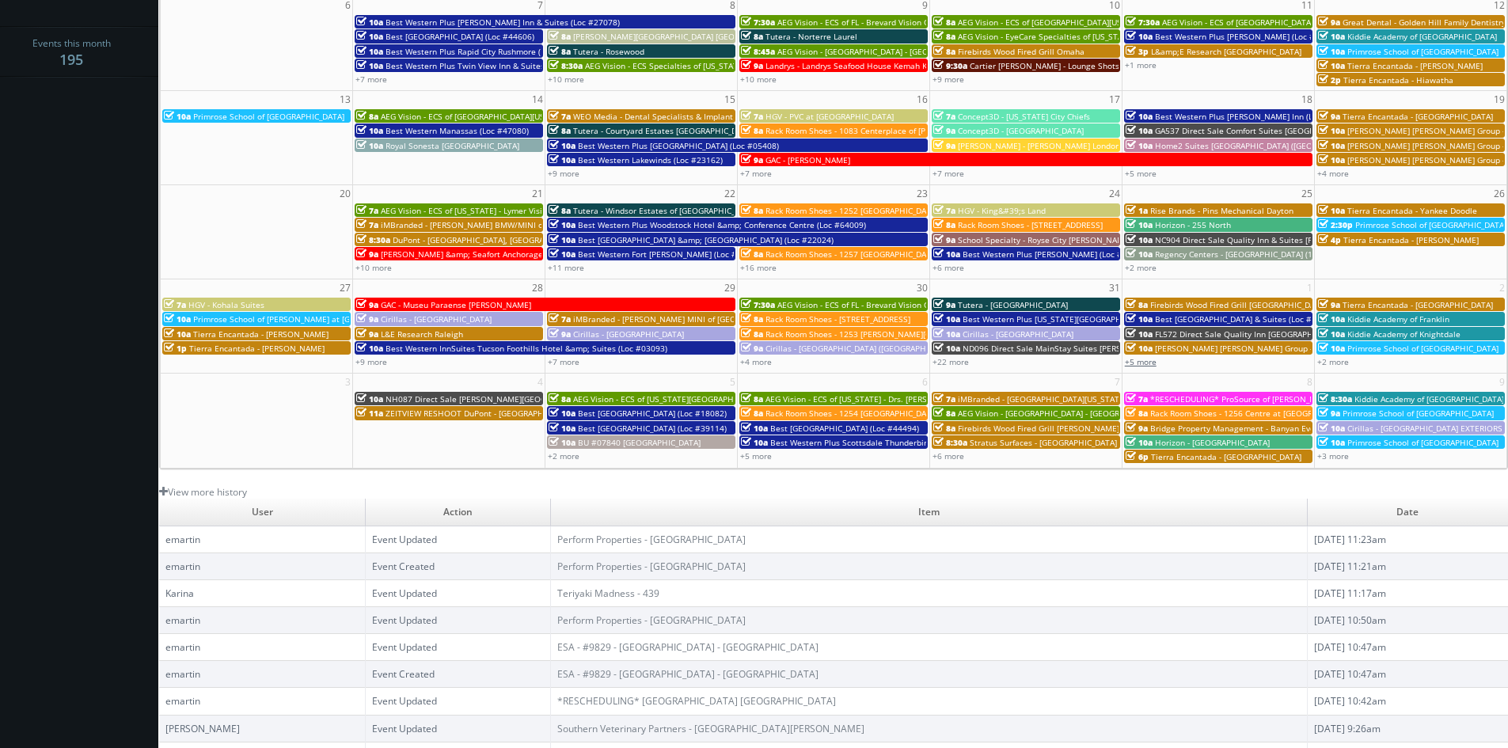
click at [1151, 361] on link "+5 more" at bounding box center [1141, 361] width 32 height 11
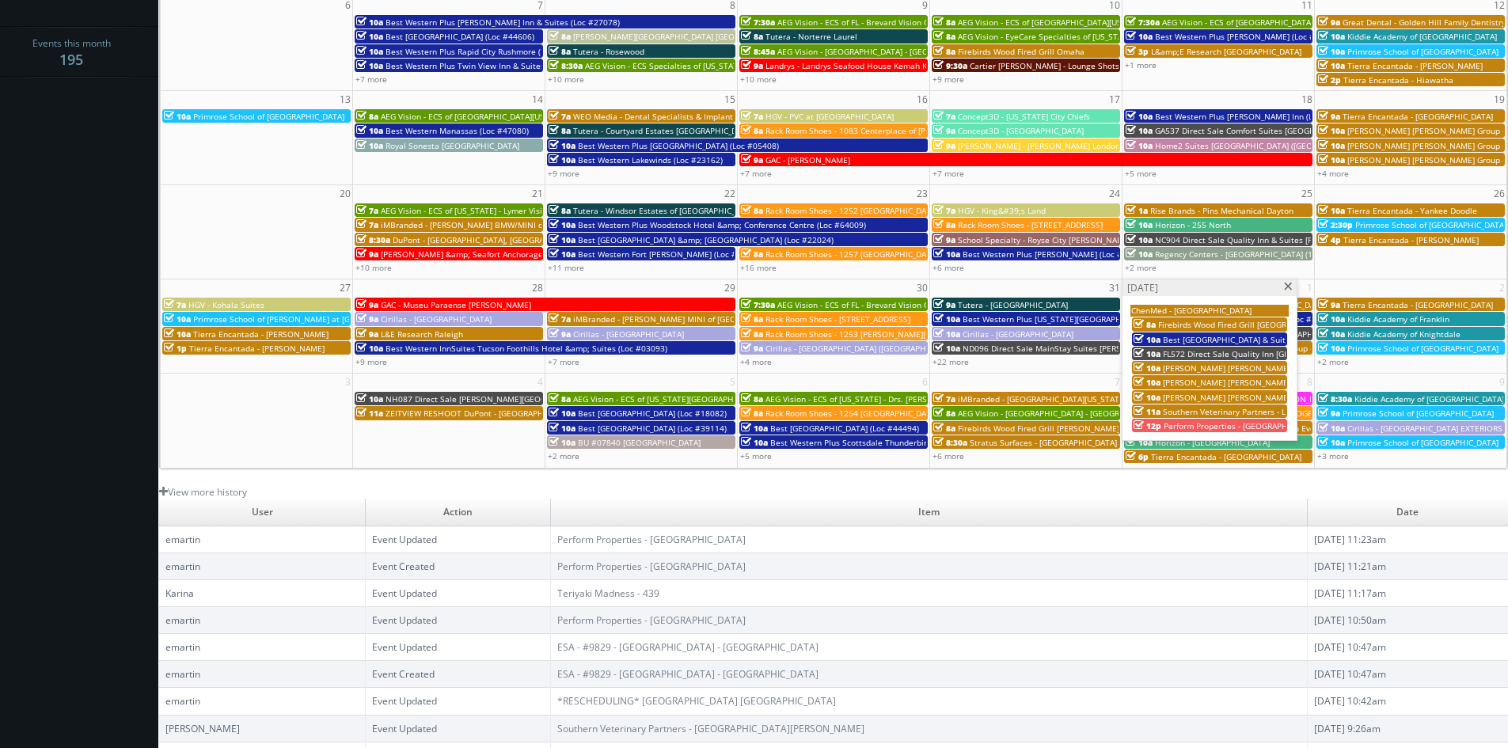
click at [1287, 287] on span at bounding box center [1289, 287] width 10 height 9
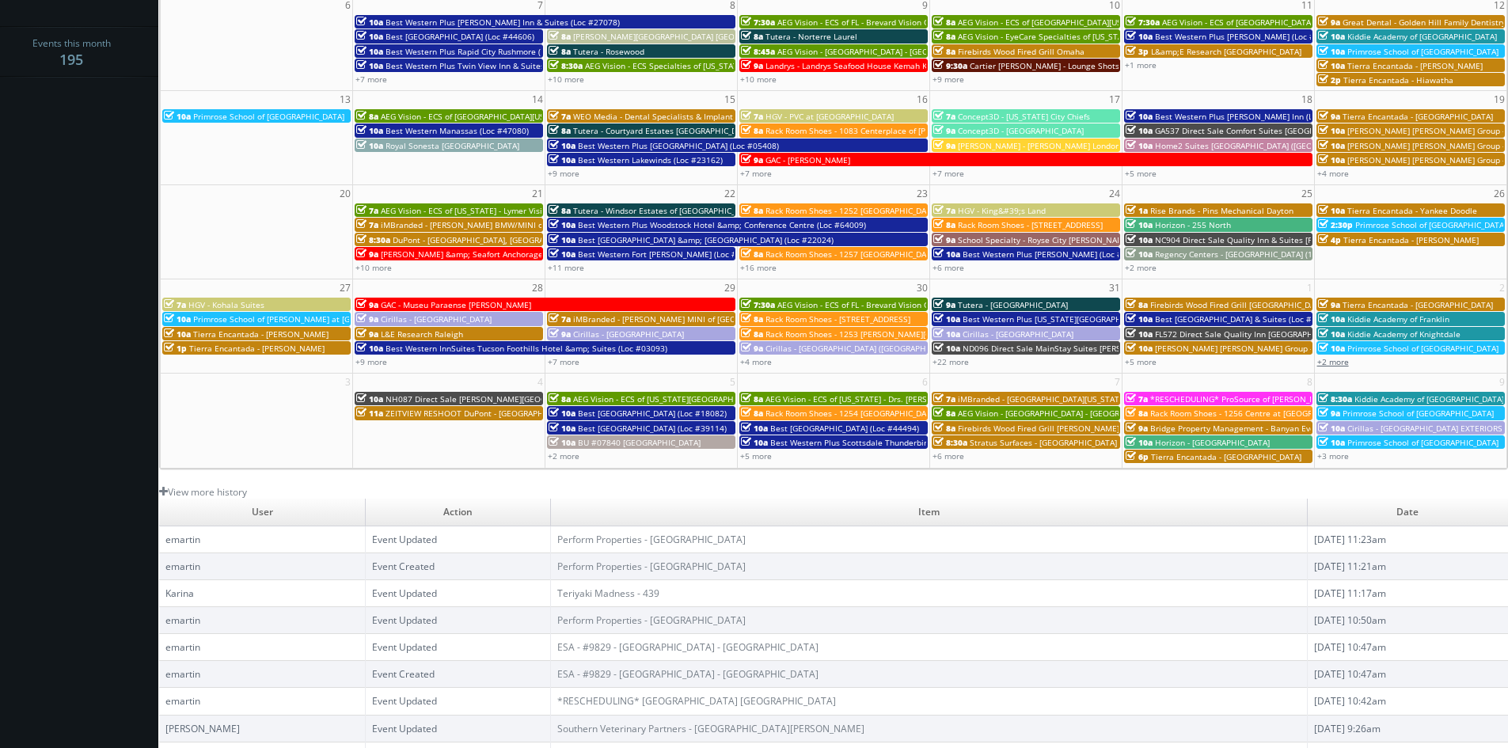
click at [1331, 359] on link "+2 more" at bounding box center [1334, 361] width 32 height 11
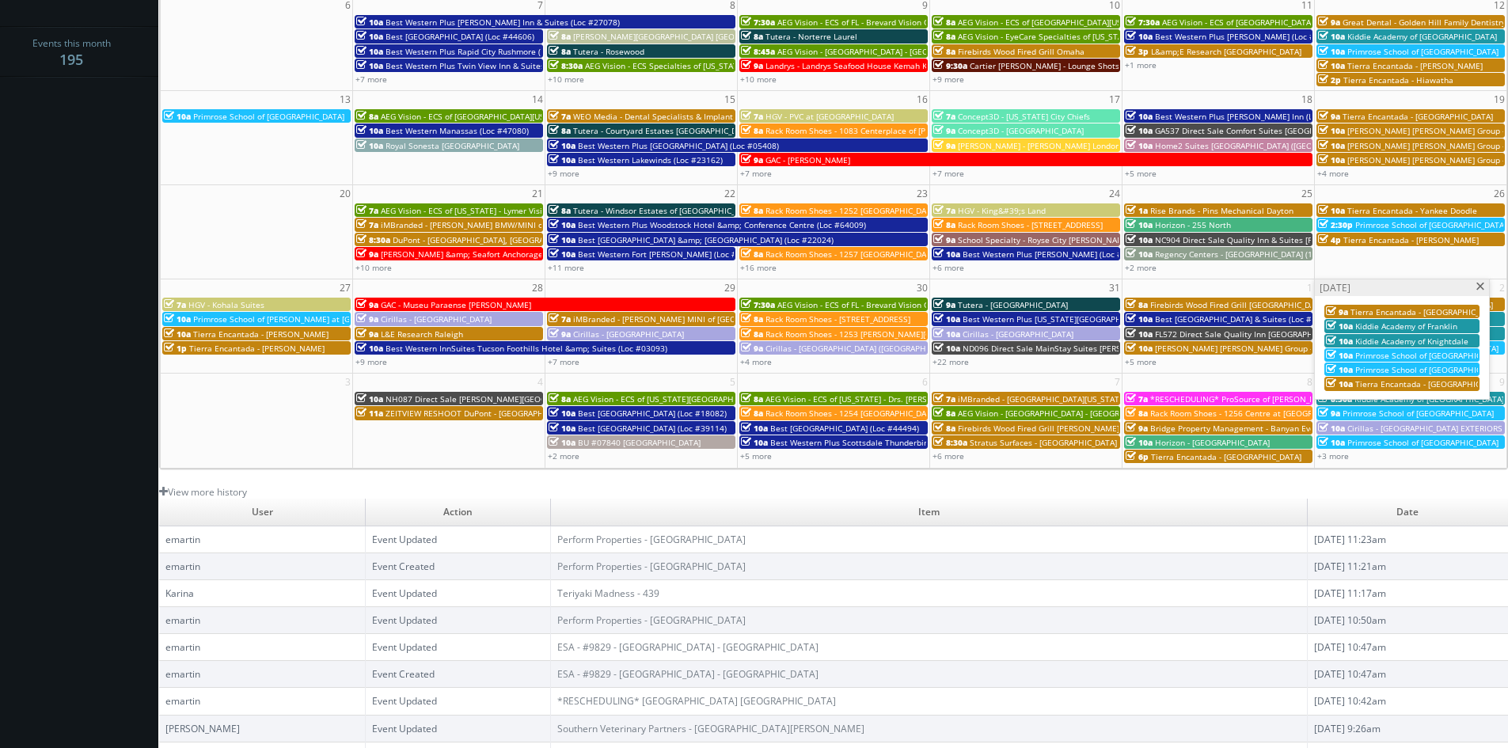
click at [1477, 284] on span at bounding box center [1481, 287] width 10 height 9
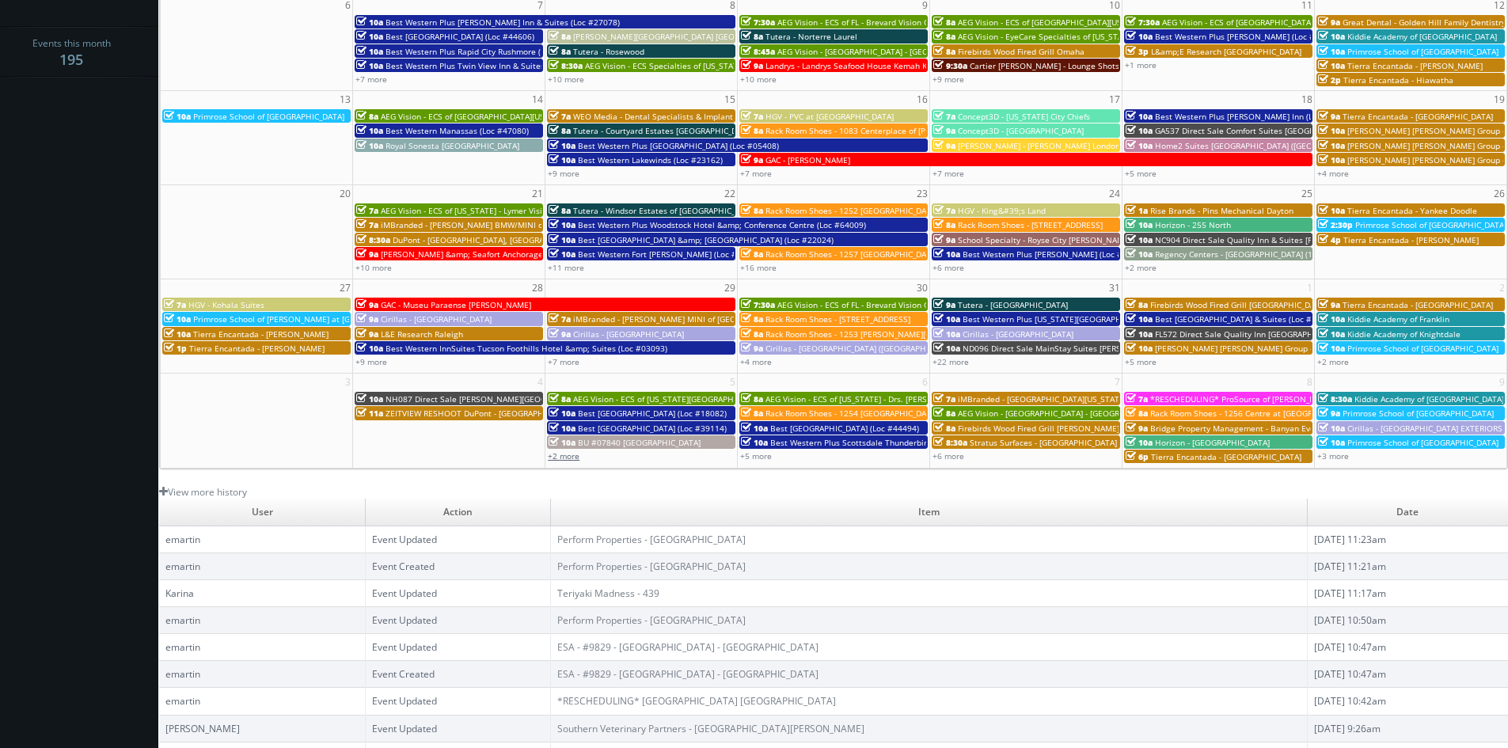
click at [562, 461] on link "+2 more" at bounding box center [564, 456] width 32 height 11
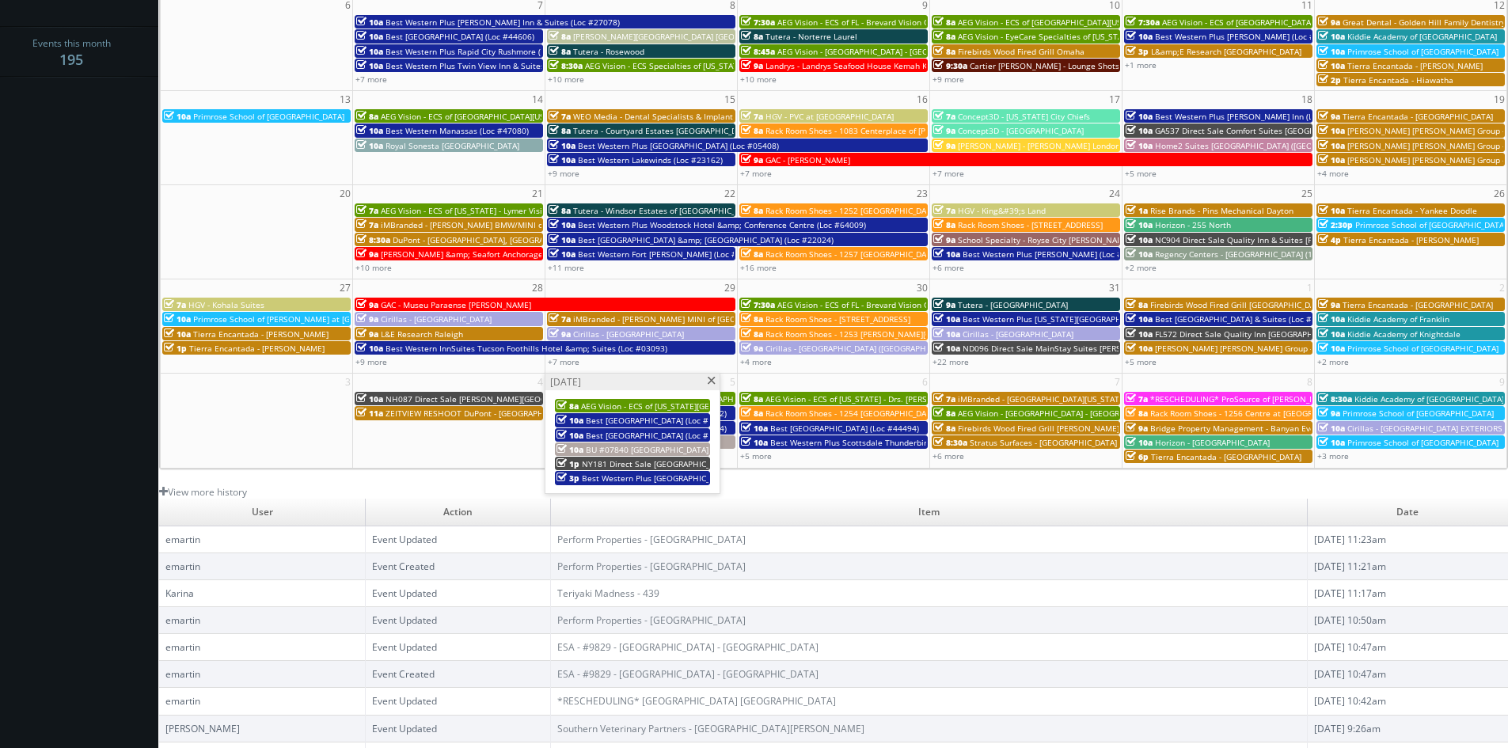
click at [709, 378] on span at bounding box center [711, 381] width 10 height 9
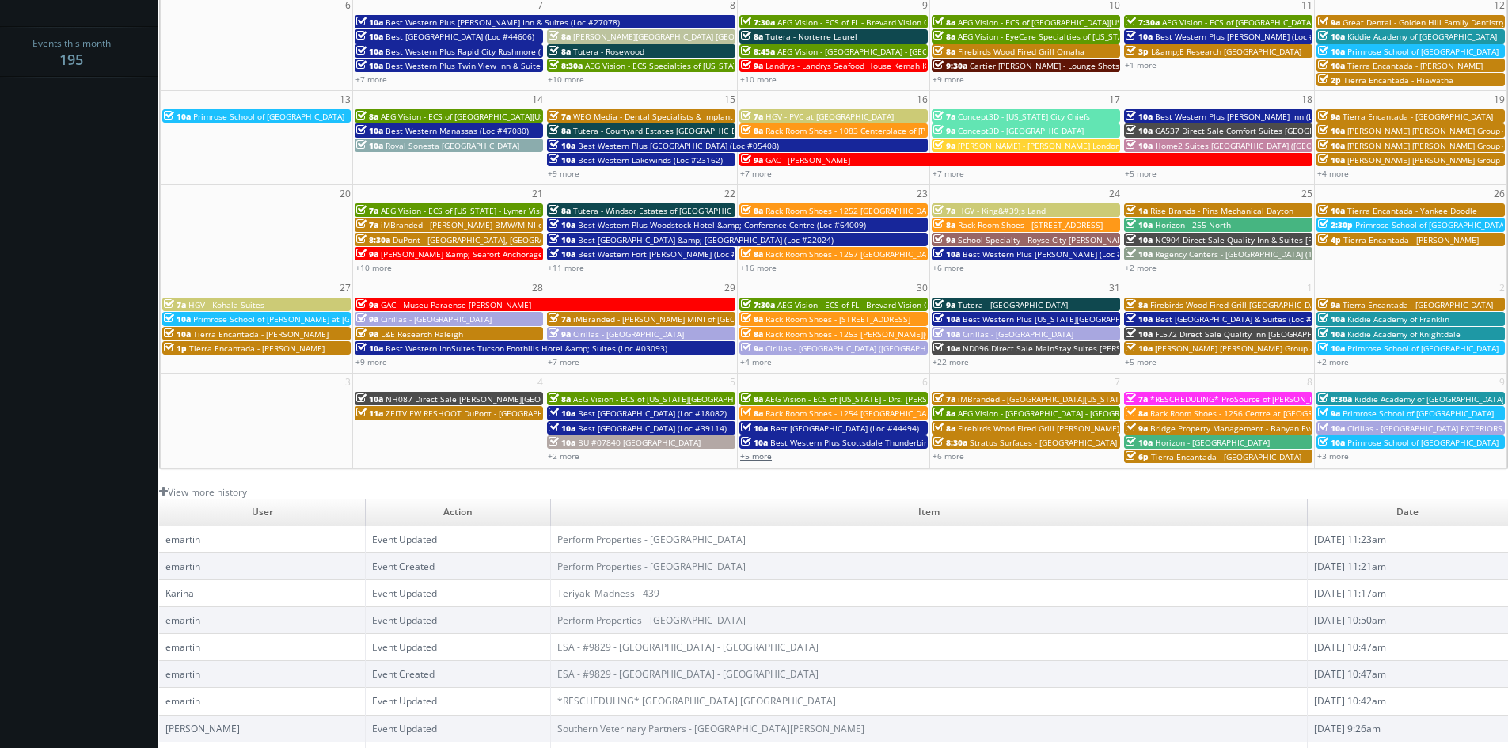
click at [753, 453] on link "+5 more" at bounding box center [756, 456] width 32 height 11
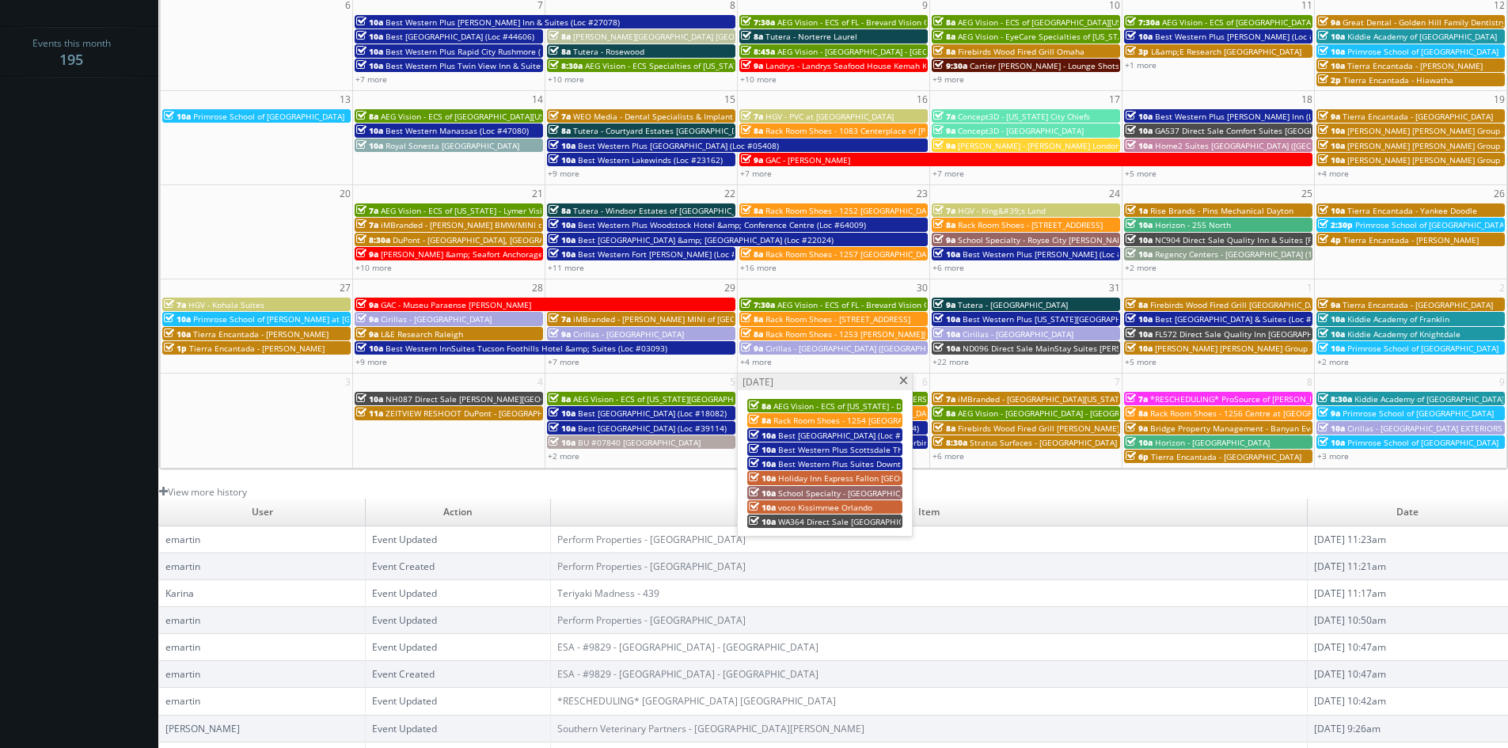
click at [903, 383] on span at bounding box center [904, 381] width 10 height 9
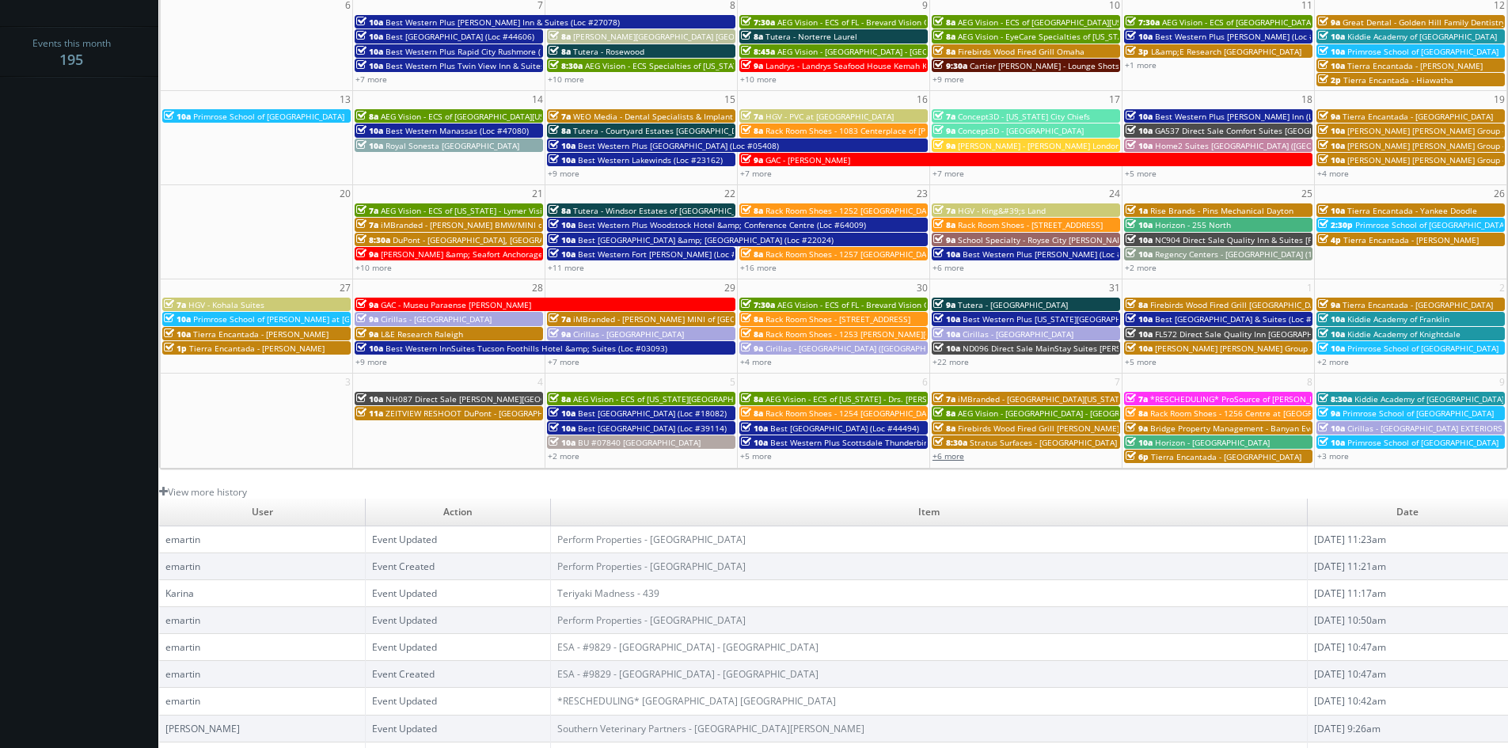
click at [950, 460] on link "+6 more" at bounding box center [949, 456] width 32 height 11
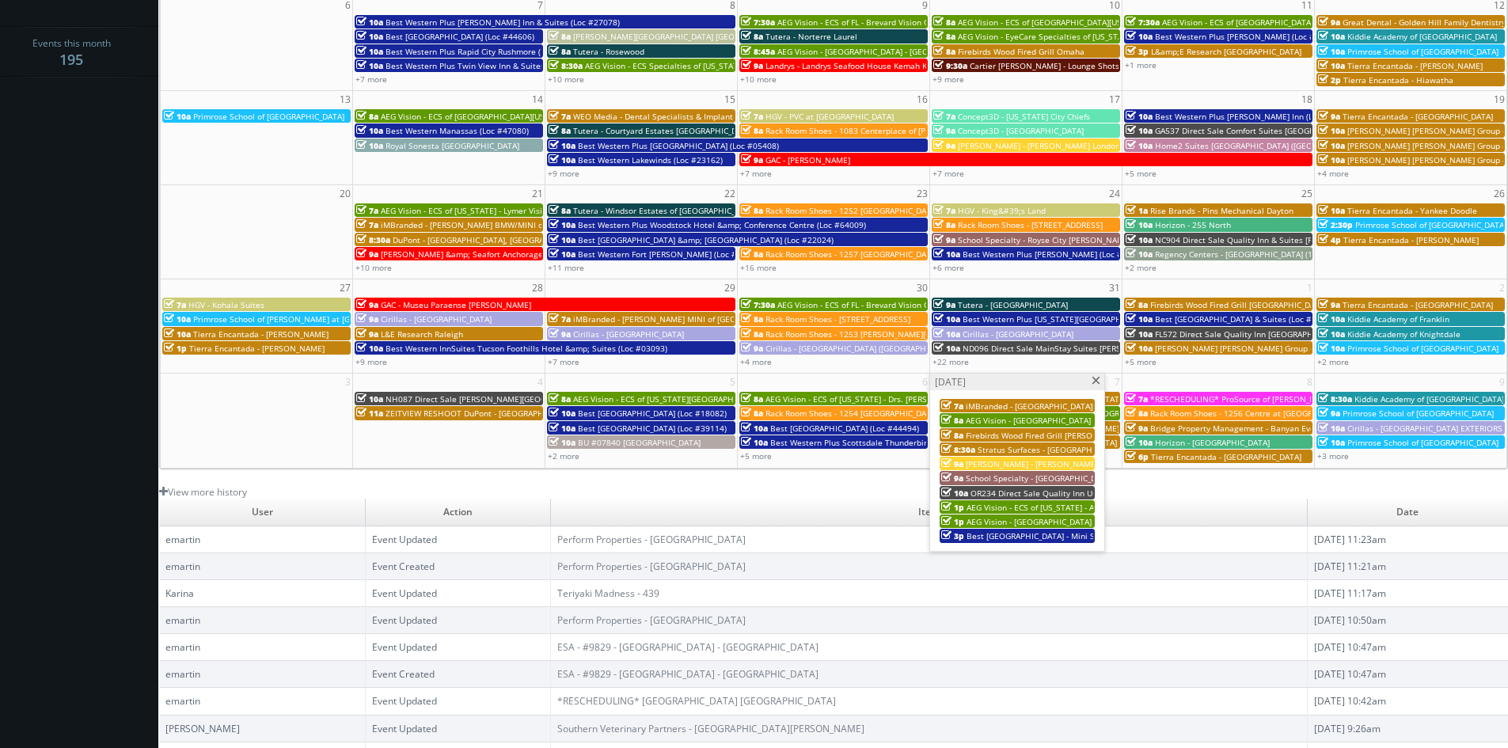
click at [1095, 382] on span at bounding box center [1096, 381] width 10 height 9
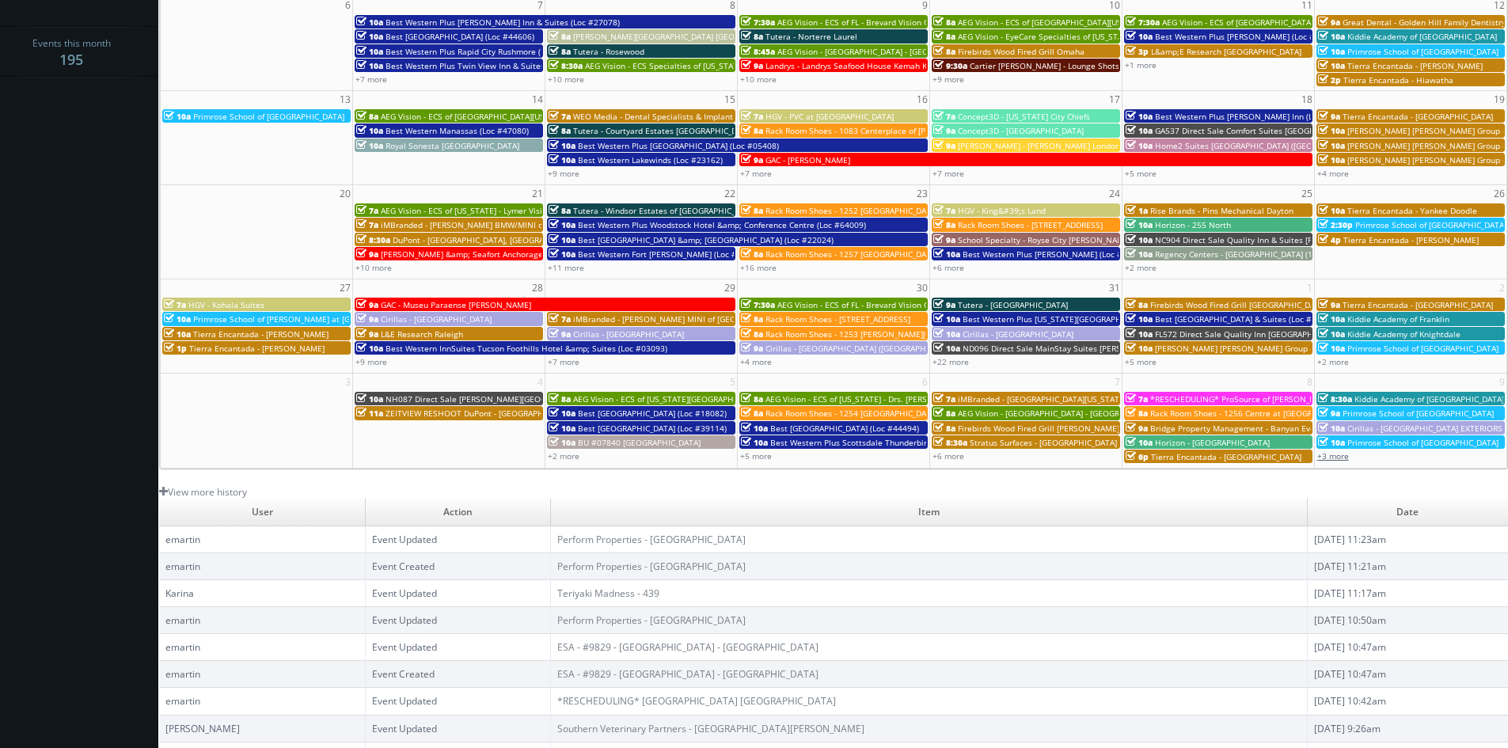
click at [1340, 458] on link "+3 more" at bounding box center [1334, 456] width 32 height 11
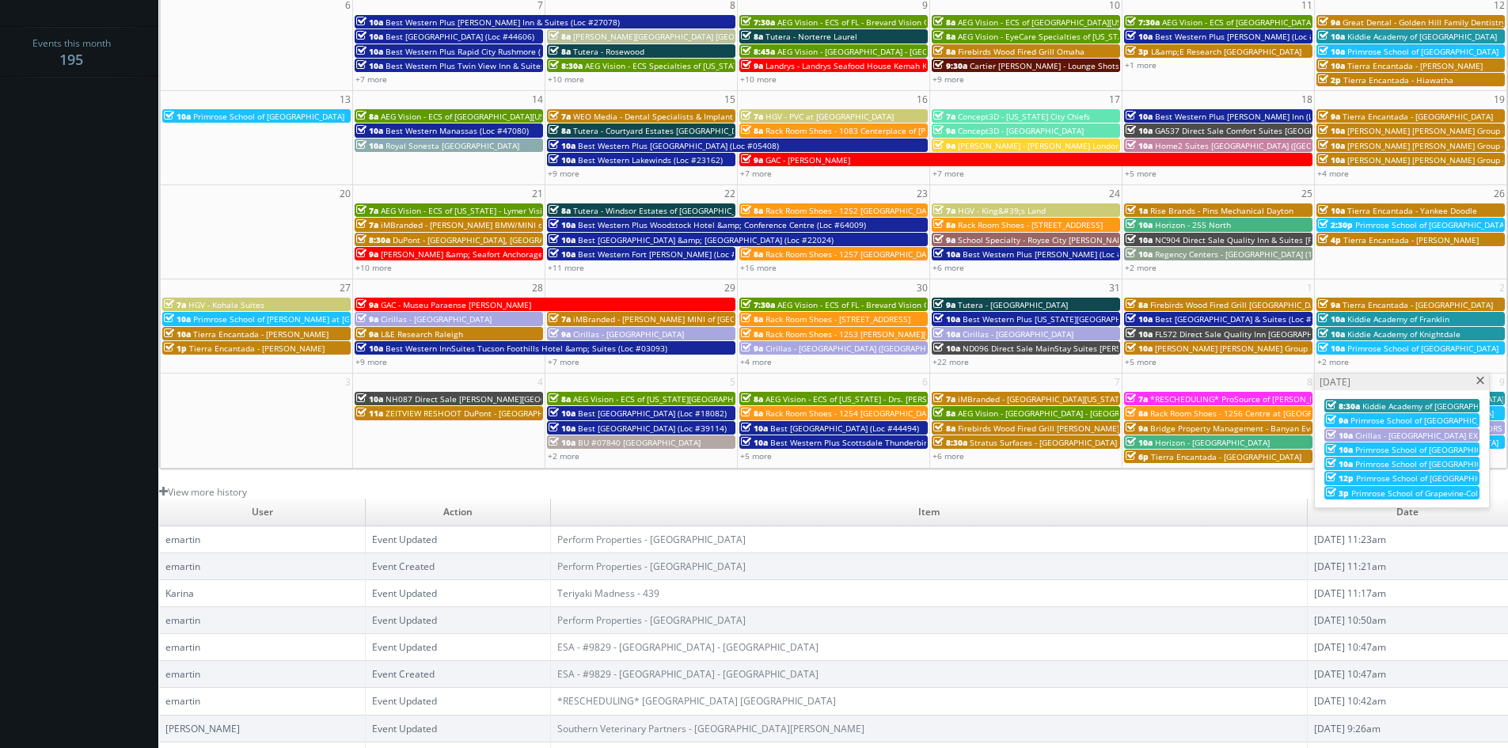
click at [1481, 383] on span at bounding box center [1481, 381] width 10 height 9
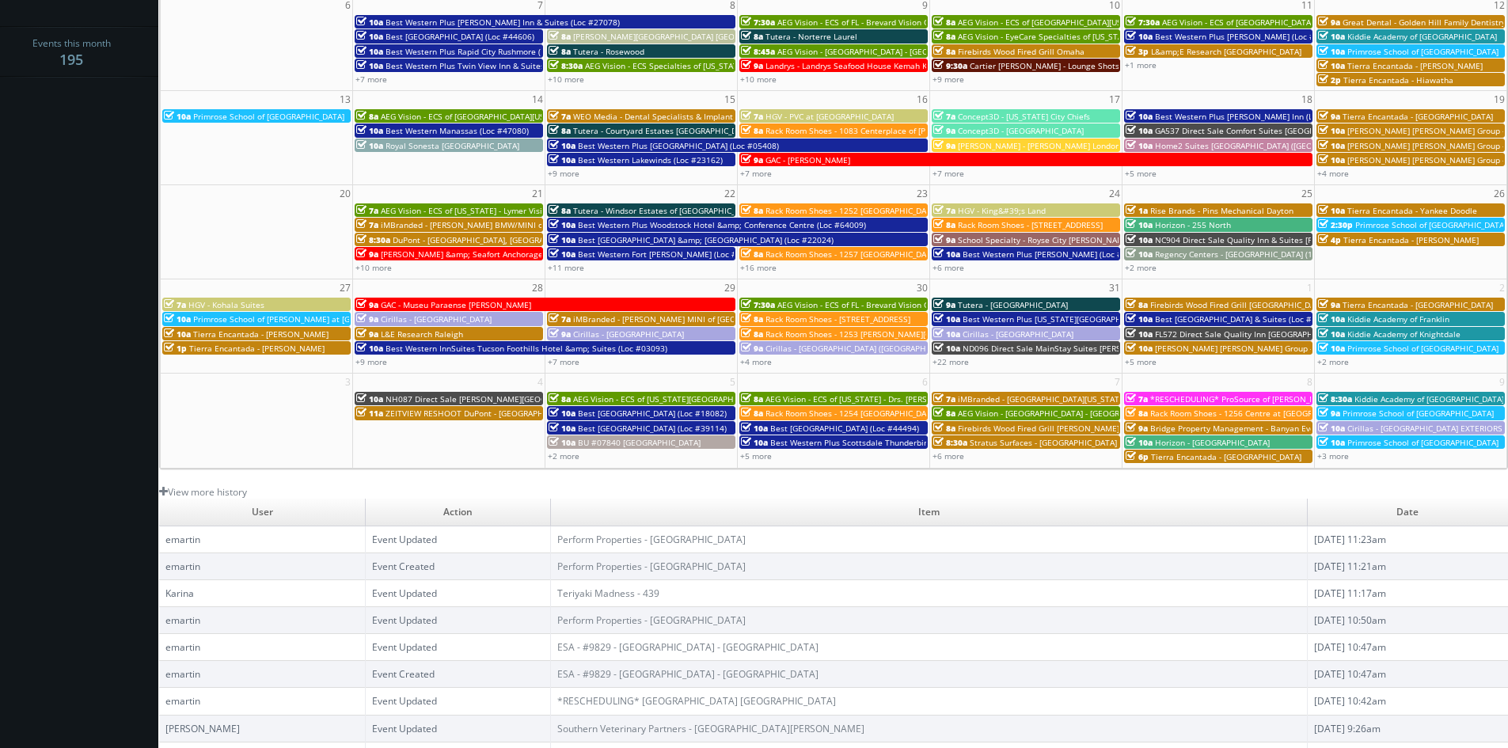
scroll to position [0, 0]
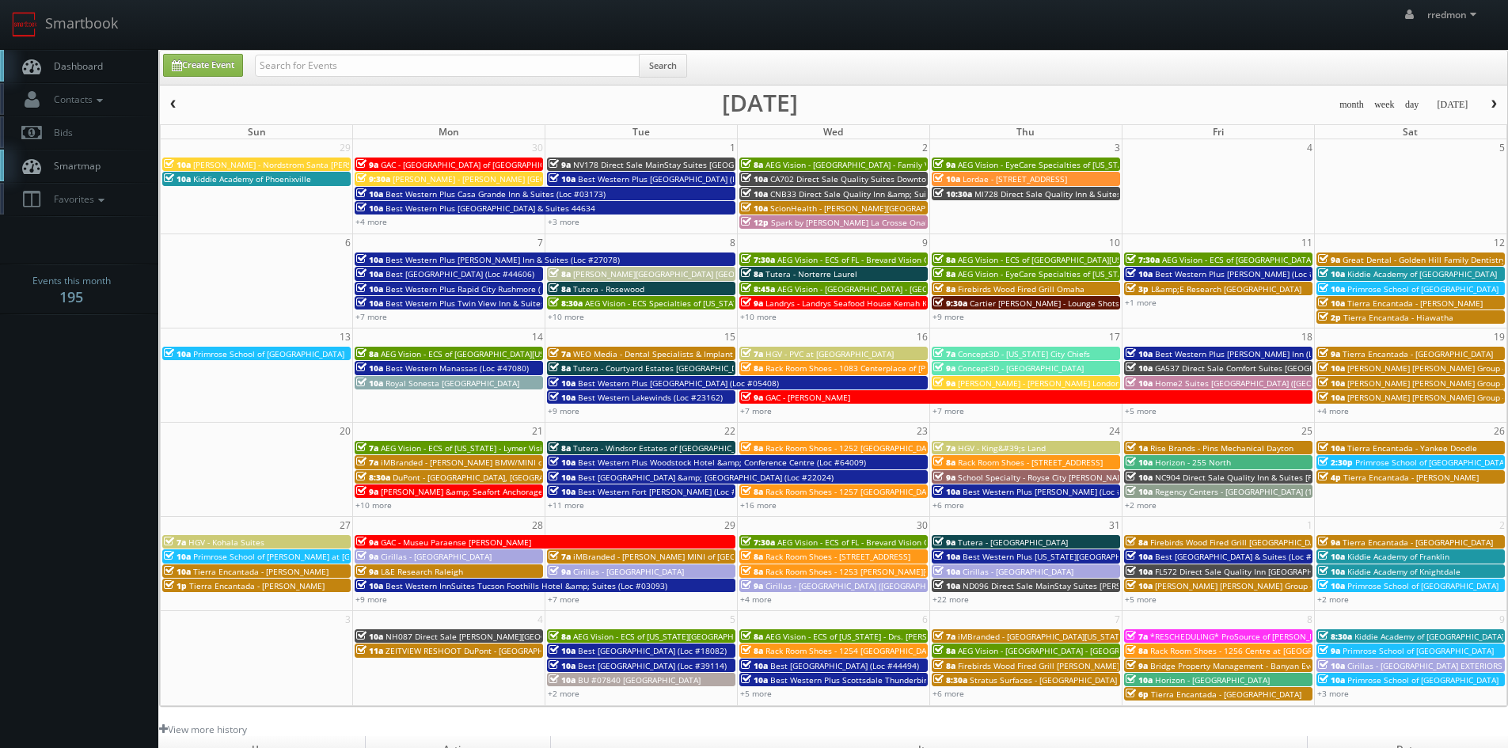
click at [1485, 106] on button "button" at bounding box center [1494, 105] width 27 height 20
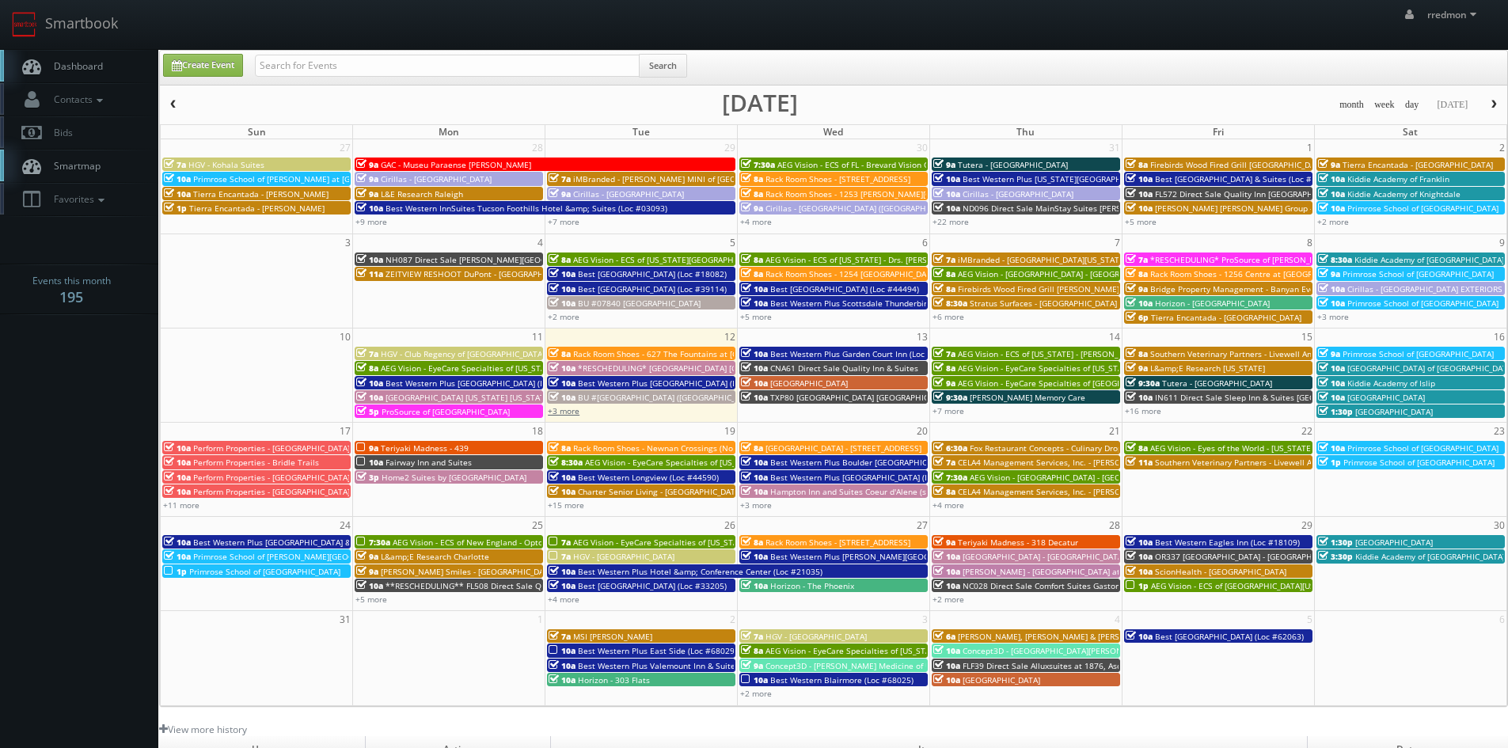
click at [563, 409] on link "+3 more" at bounding box center [564, 410] width 32 height 11
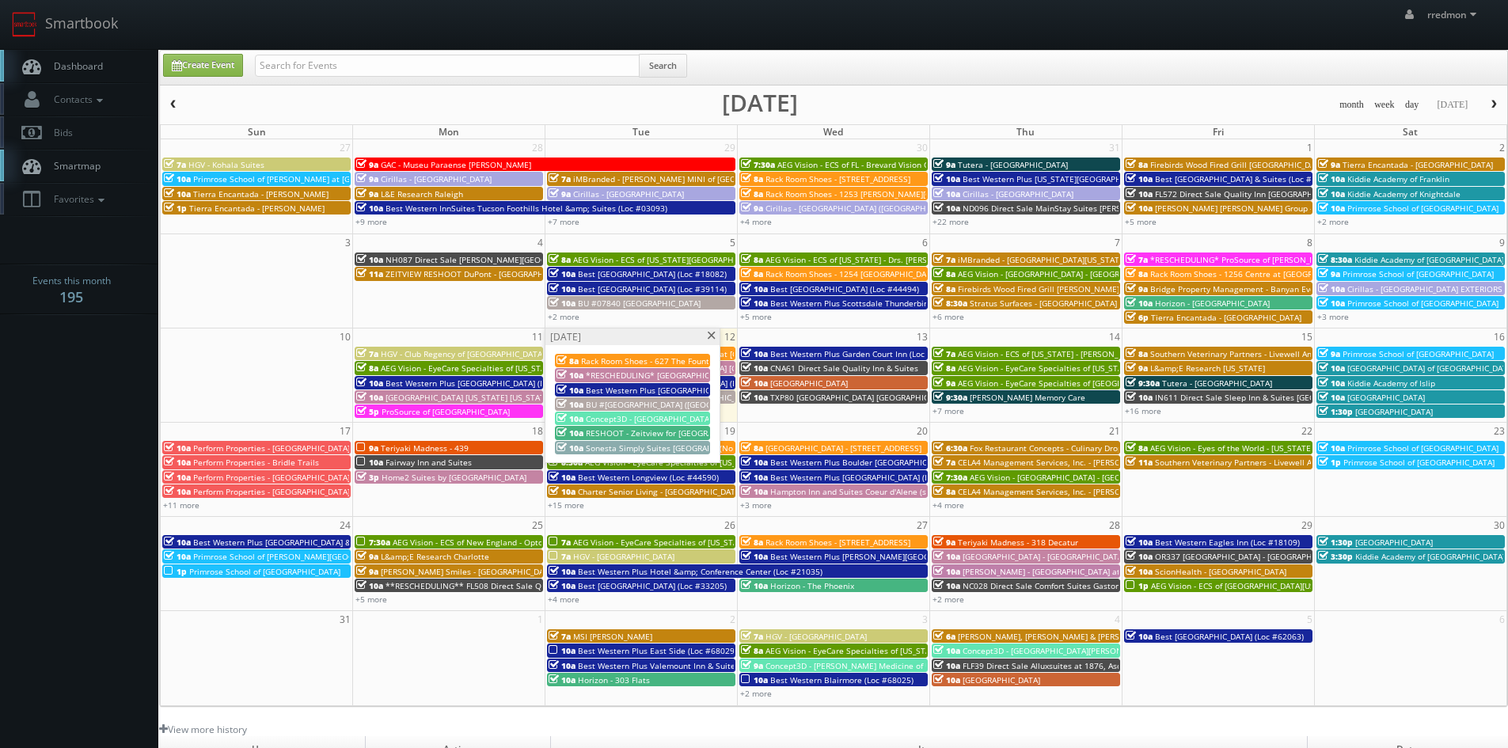
click at [709, 332] on span at bounding box center [711, 336] width 10 height 9
